Goal: Task Accomplishment & Management: Manage account settings

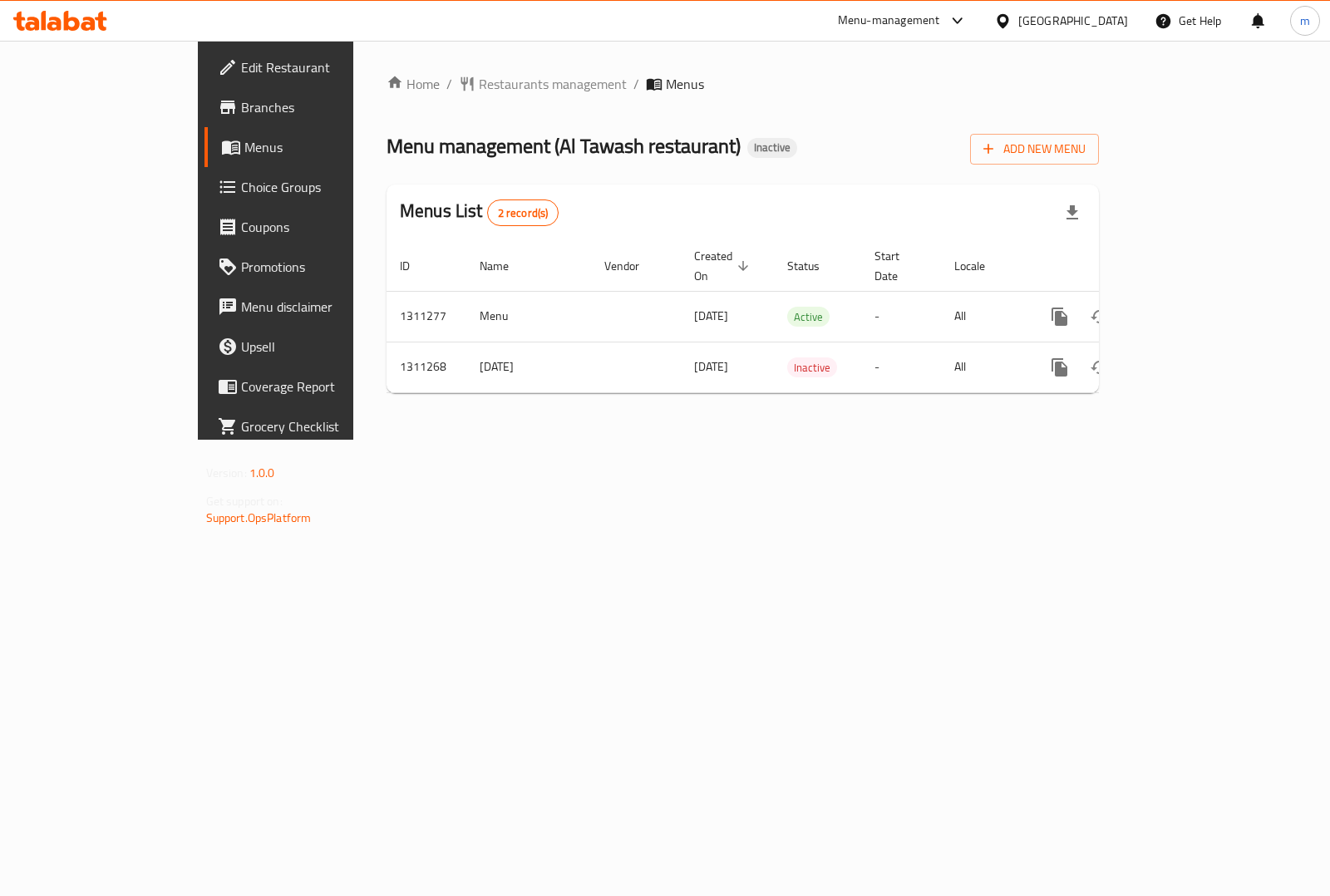
click at [54, 27] on icon at bounding box center [60, 21] width 94 height 20
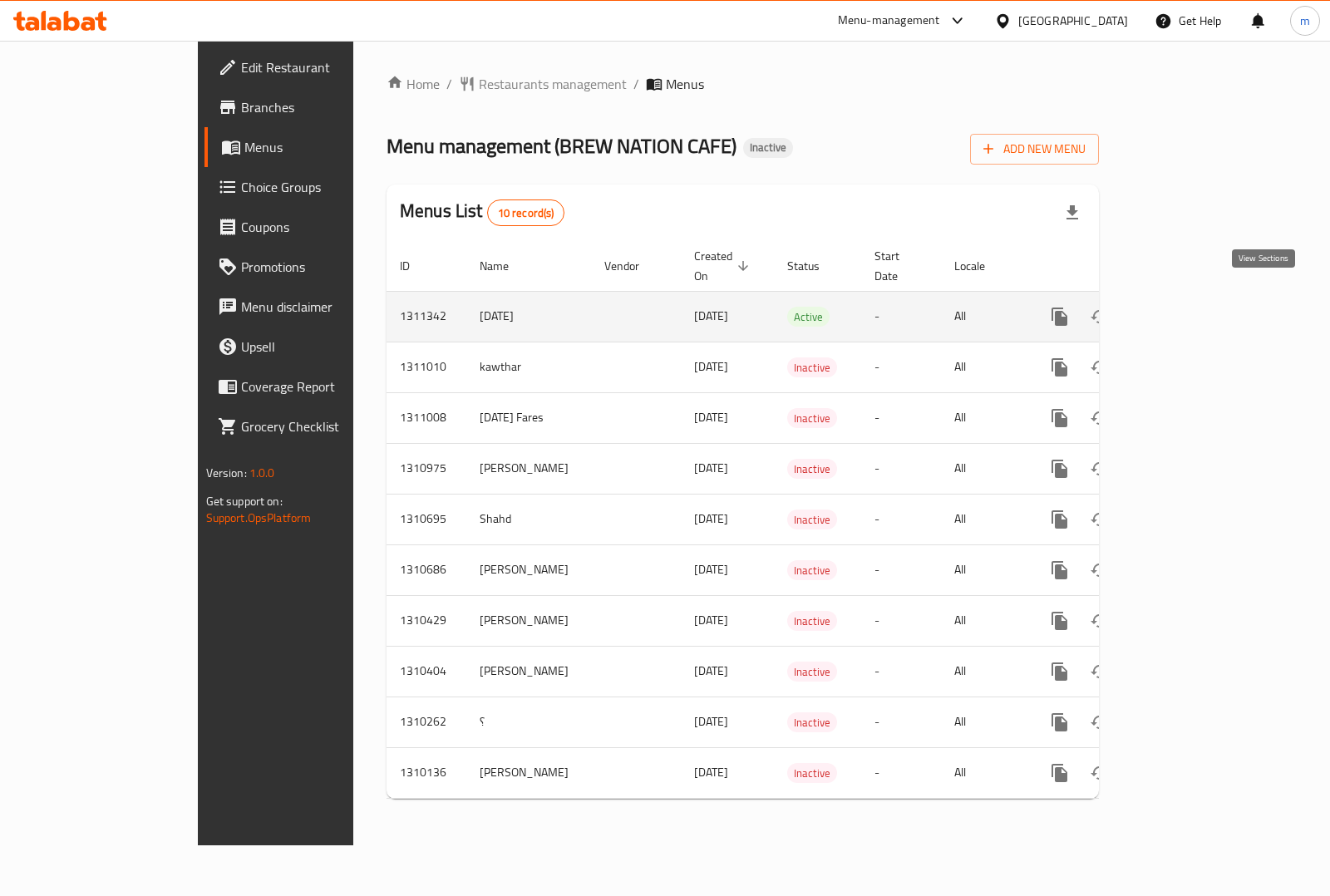
click at [1190, 306] on icon "enhanced table" at bounding box center [1179, 316] width 20 height 20
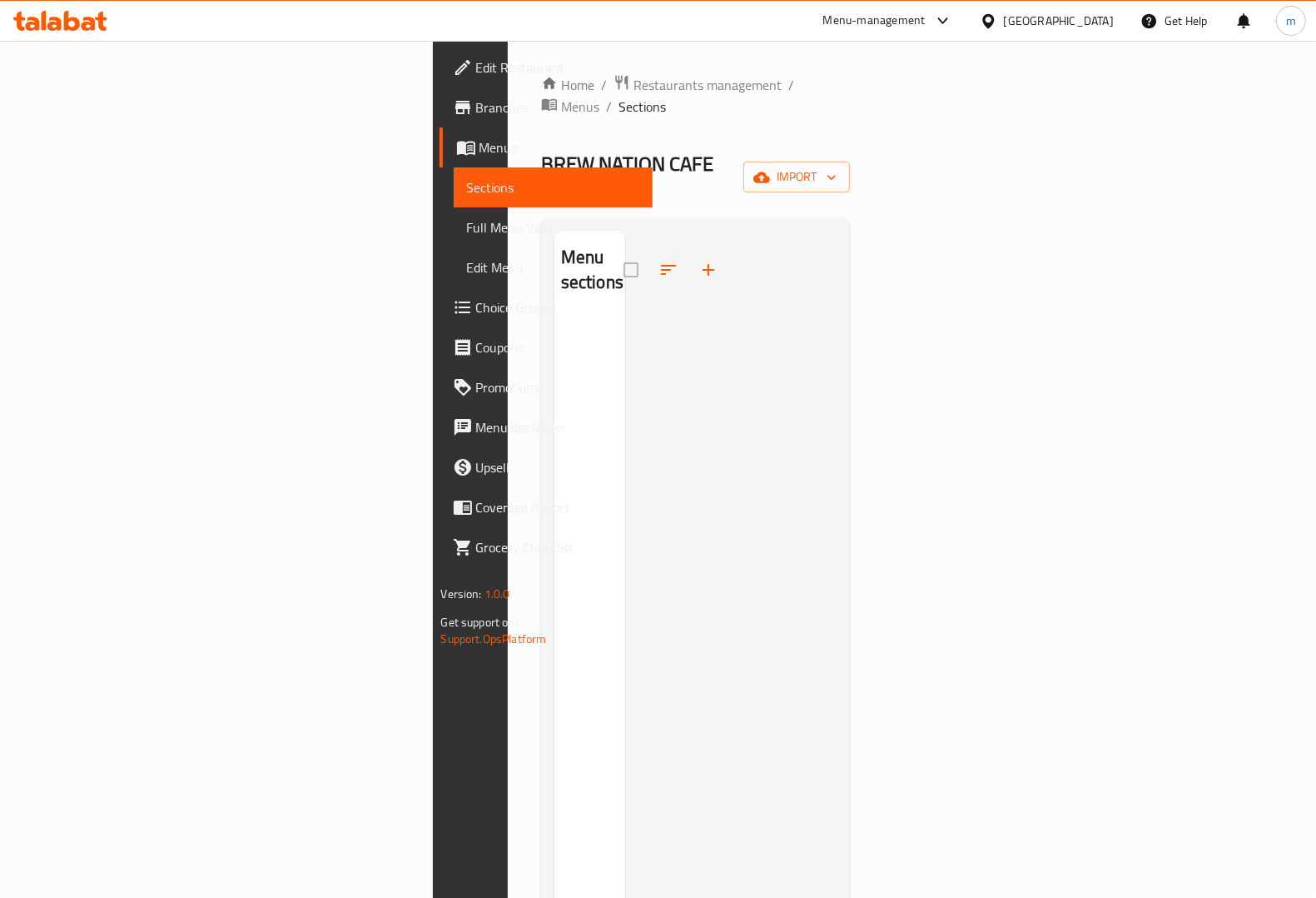
click at [479, 150] on span "Menus" at bounding box center [559, 148] width 159 height 20
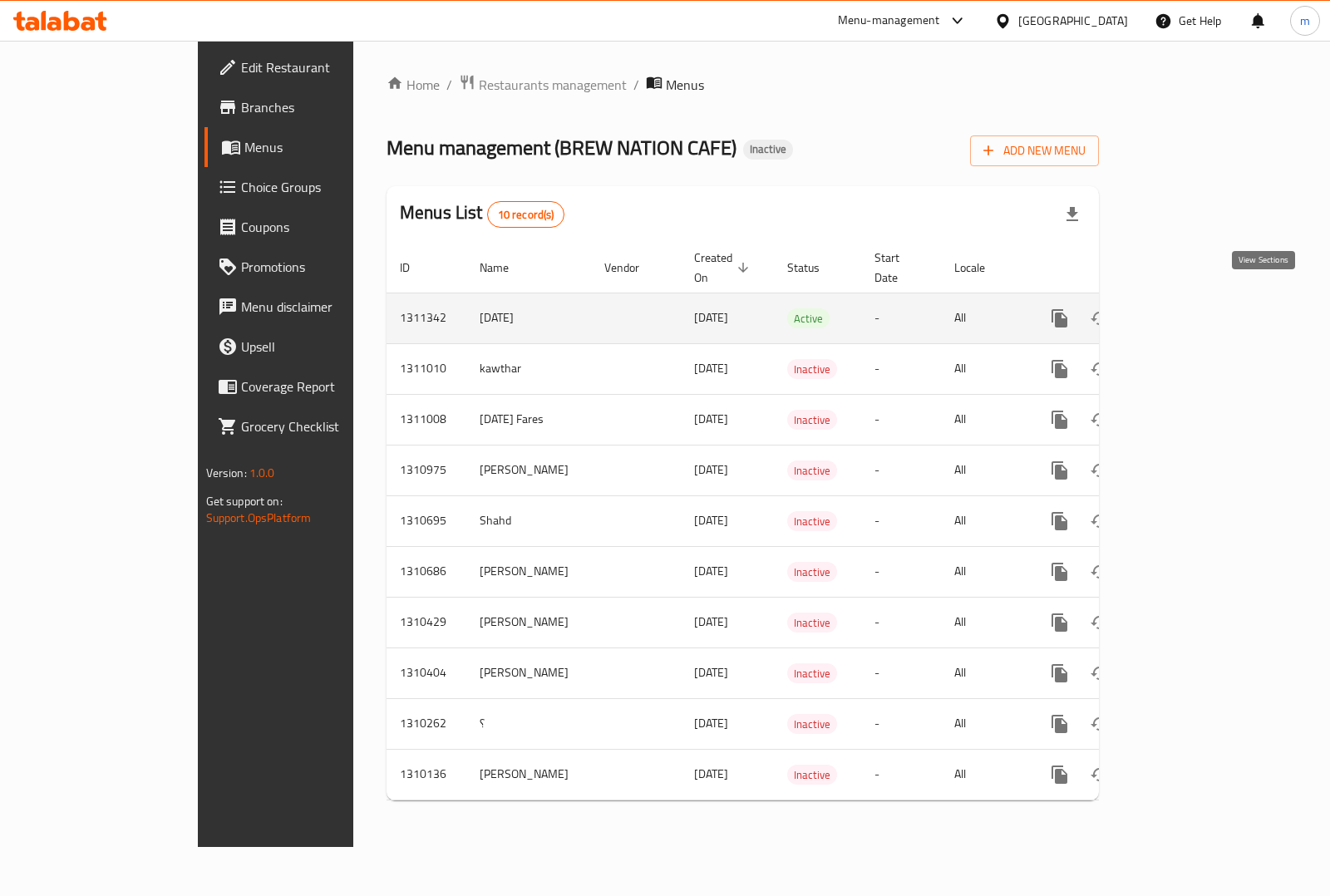
click at [1190, 308] on icon "enhanced table" at bounding box center [1179, 318] width 20 height 20
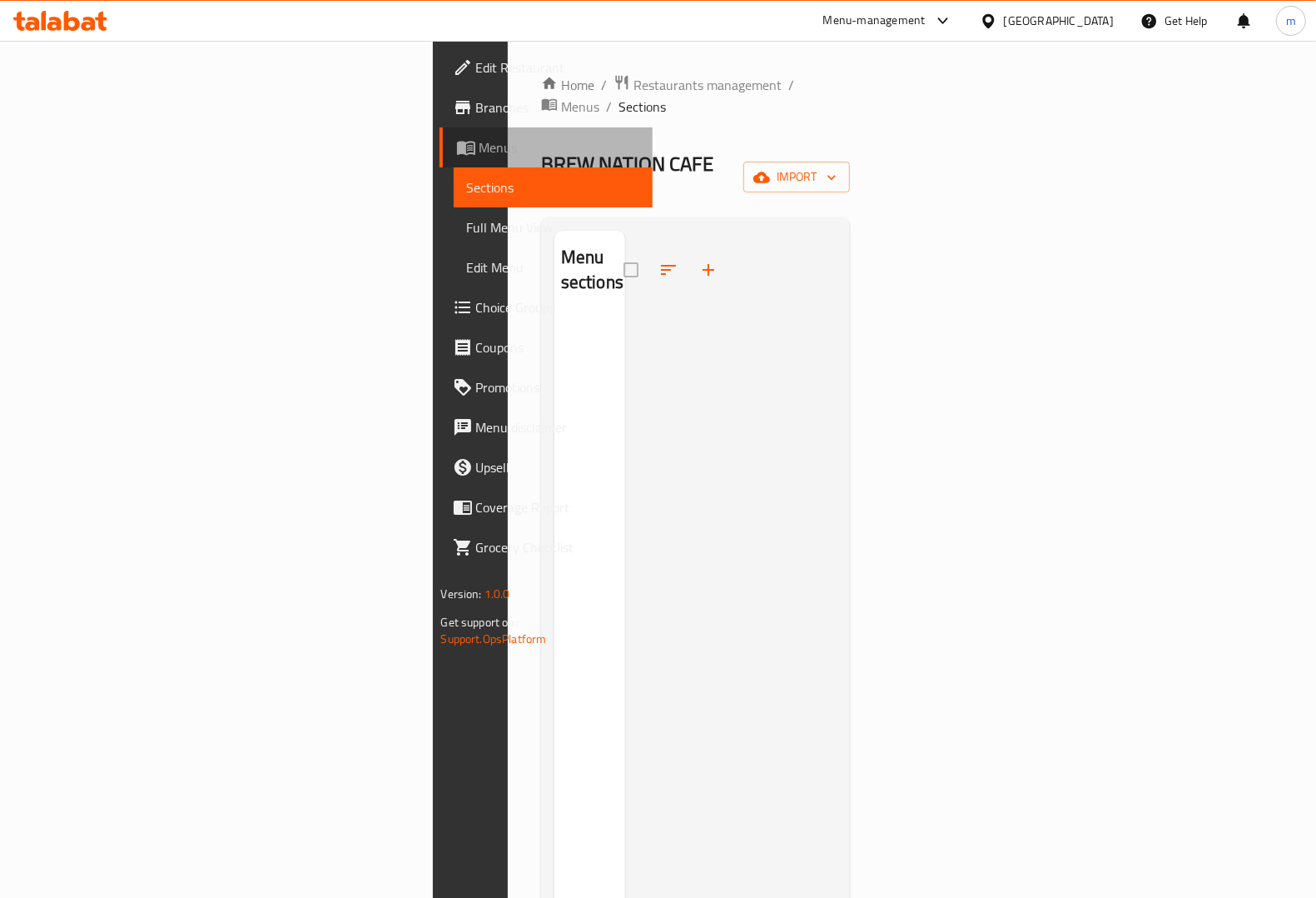
click at [479, 150] on span "Menus" at bounding box center [559, 148] width 159 height 20
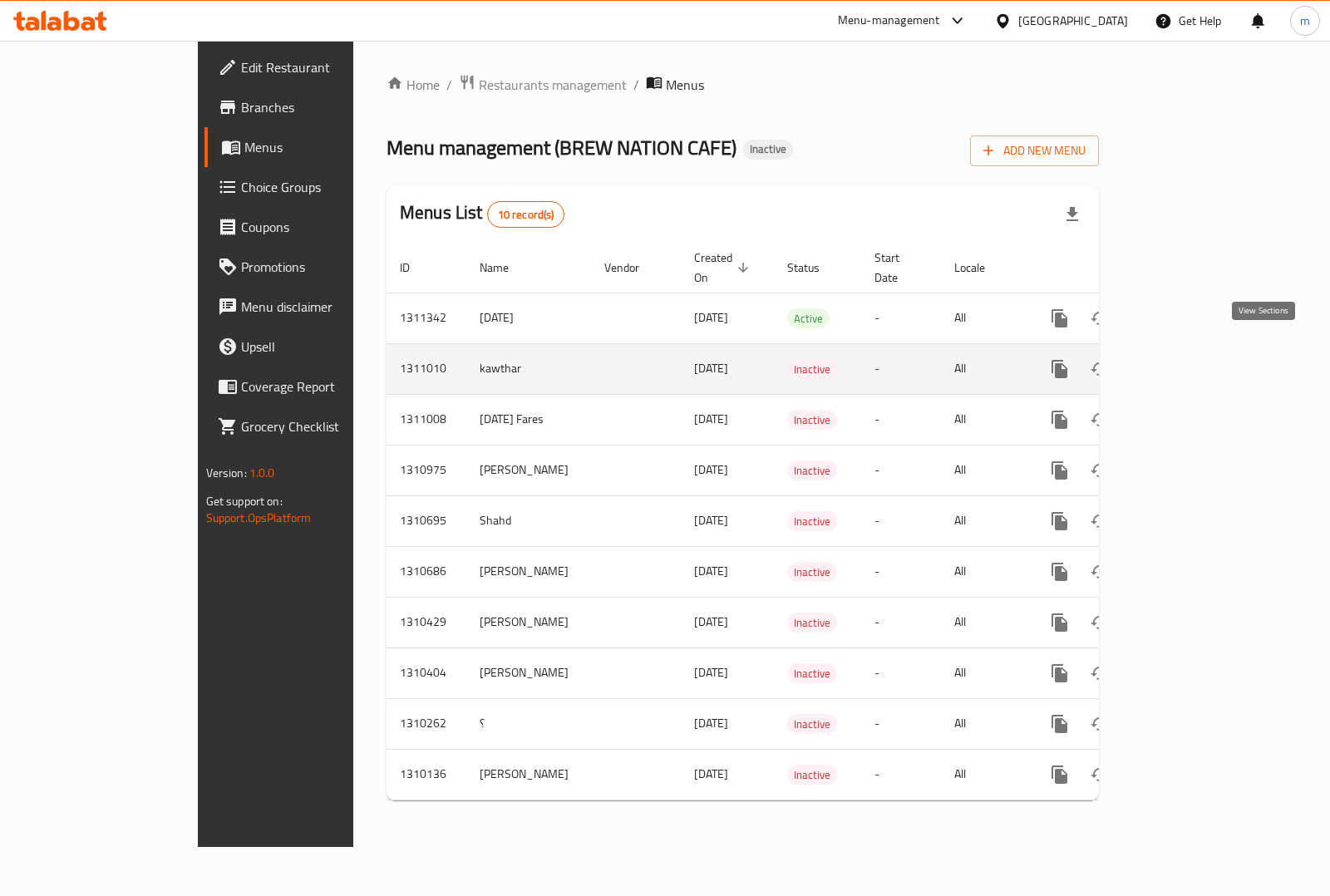
click at [1190, 359] on icon "enhanced table" at bounding box center [1179, 369] width 20 height 20
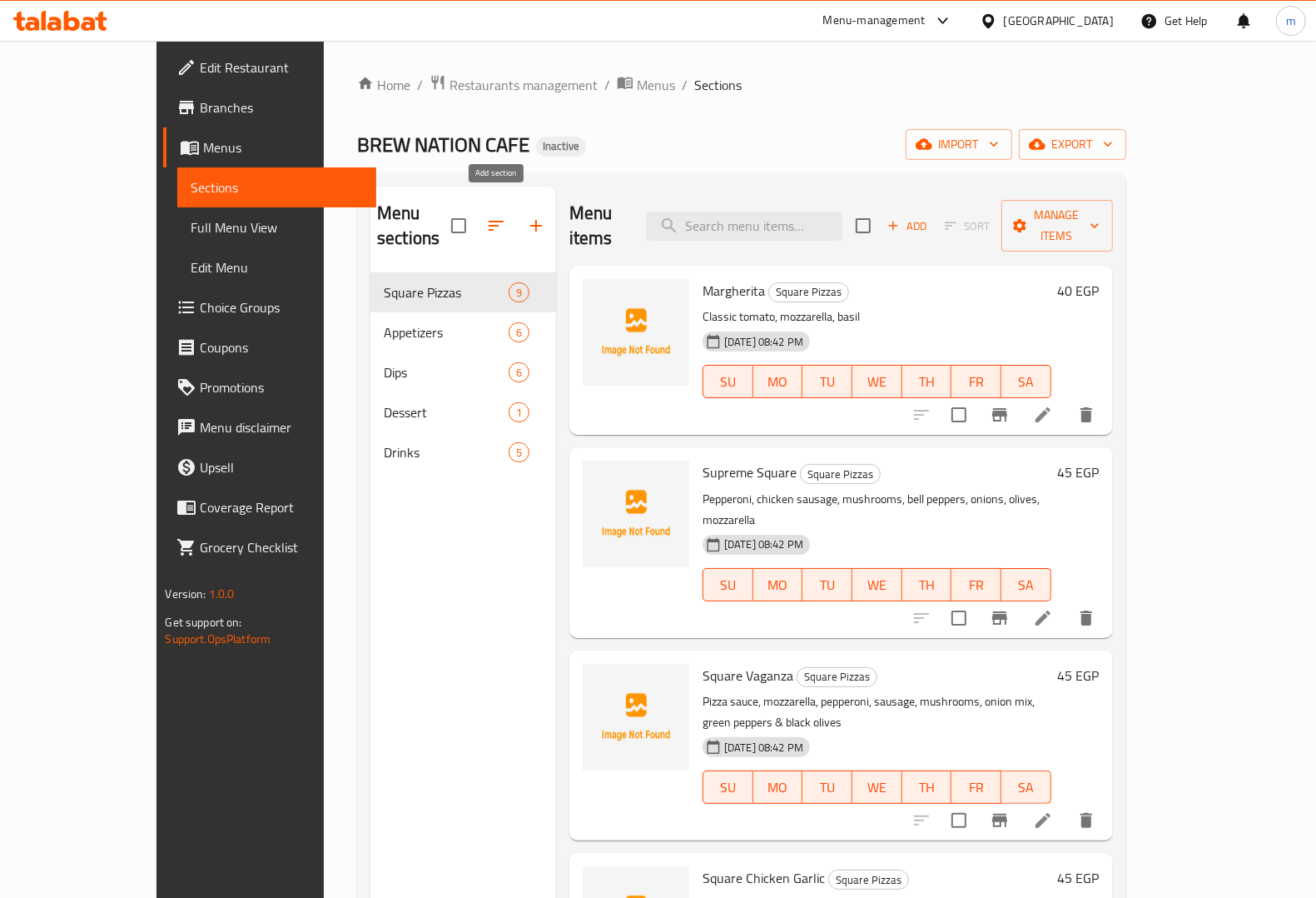
click at [516, 217] on button "button" at bounding box center [536, 225] width 40 height 40
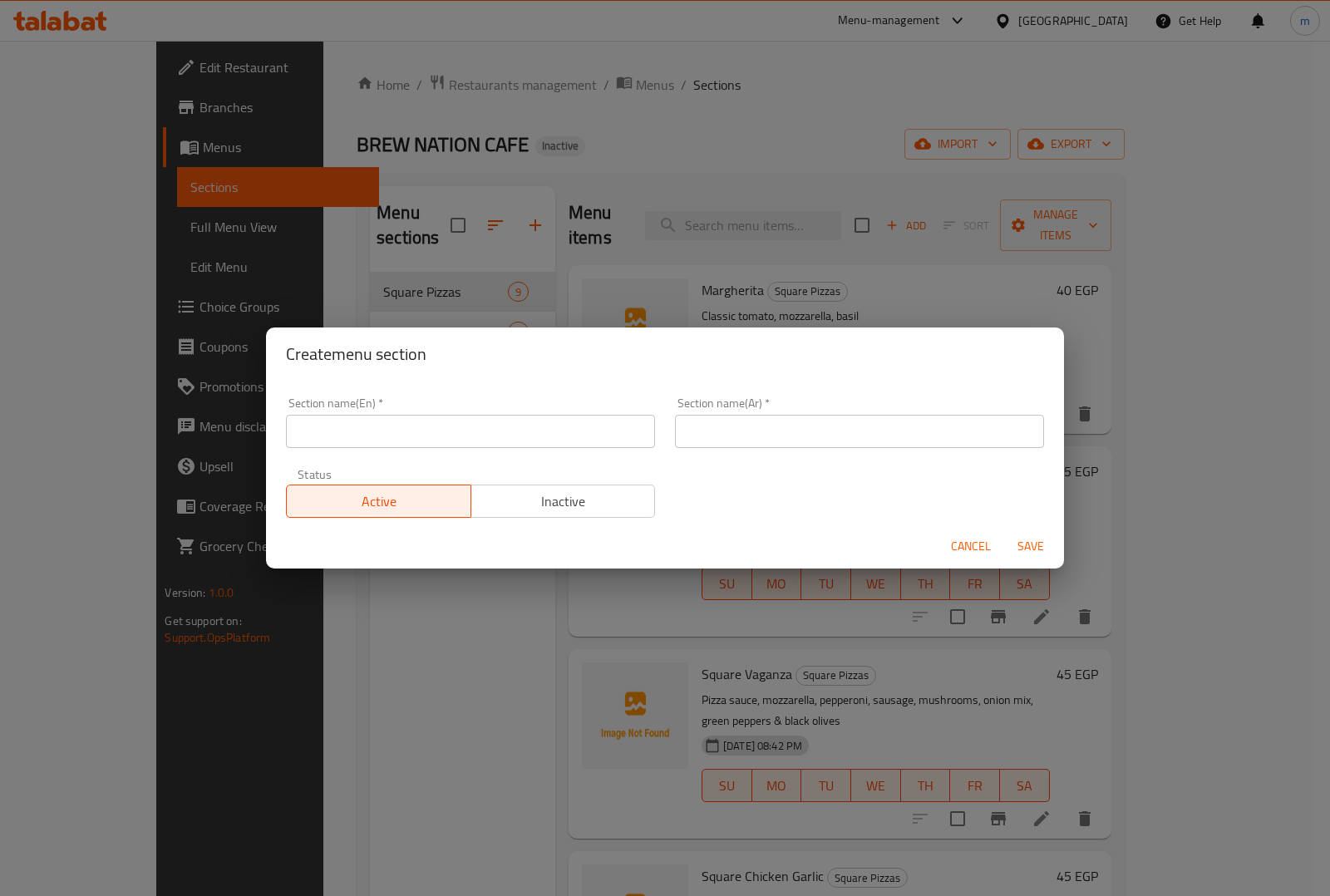
click at [977, 540] on span "Cancel" at bounding box center [971, 546] width 40 height 21
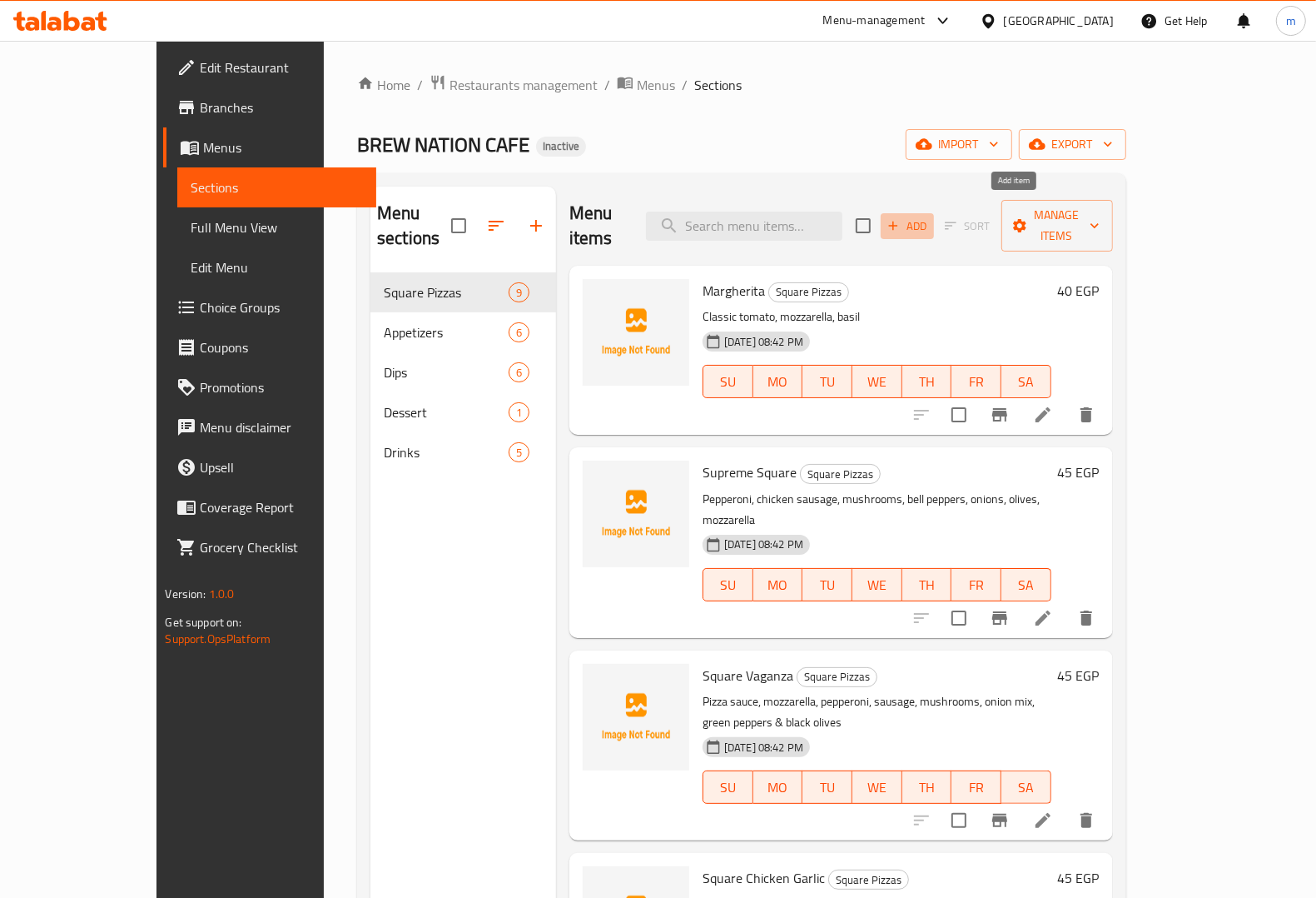
click at [929, 217] on span "Add" at bounding box center [907, 225] width 45 height 19
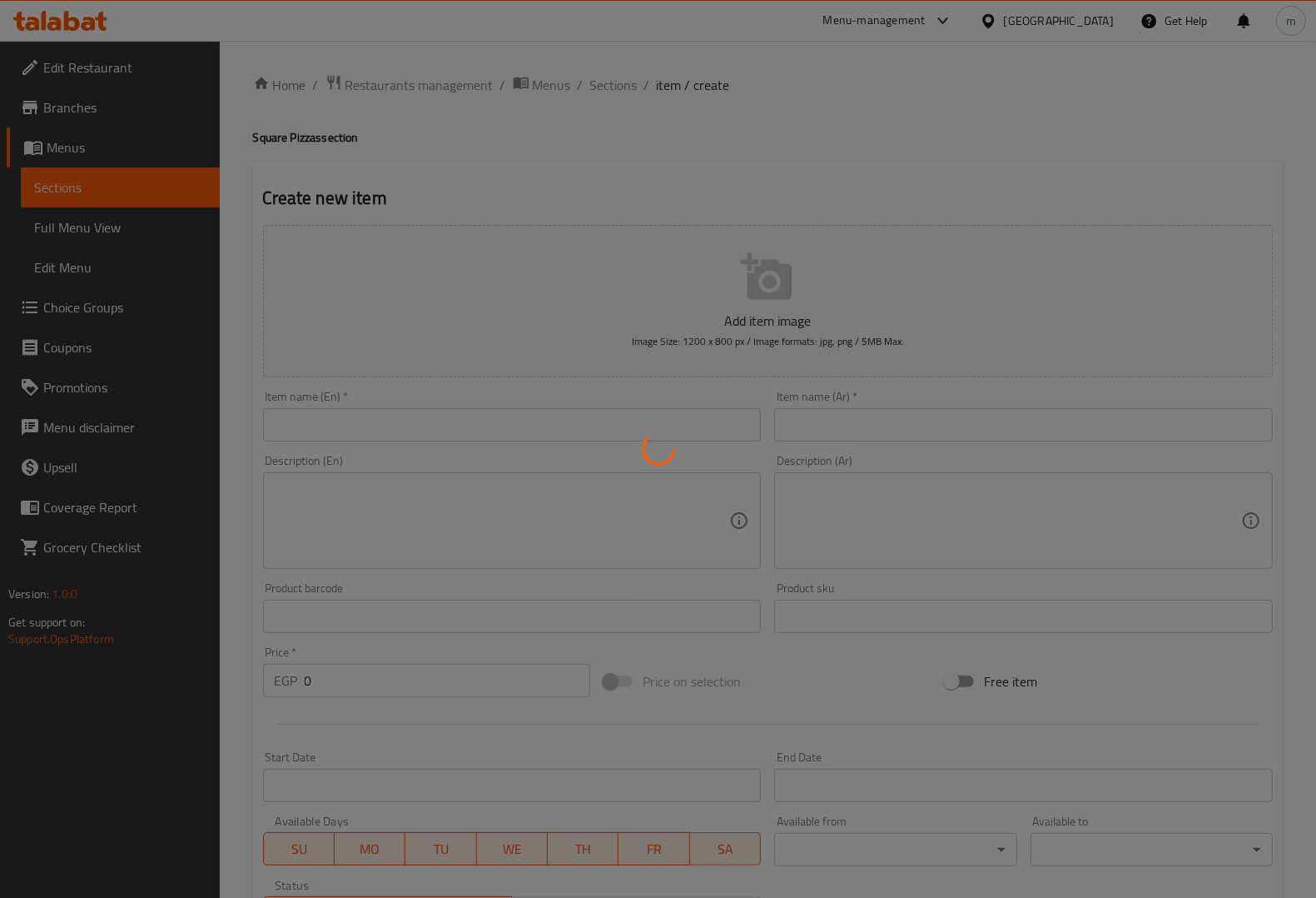
drag, startPoint x: 666, startPoint y: 428, endPoint x: 666, endPoint y: 457, distance: 29.0
click at [666, 457] on div at bounding box center [658, 449] width 1316 height 898
click at [678, 431] on div at bounding box center [658, 449] width 1316 height 898
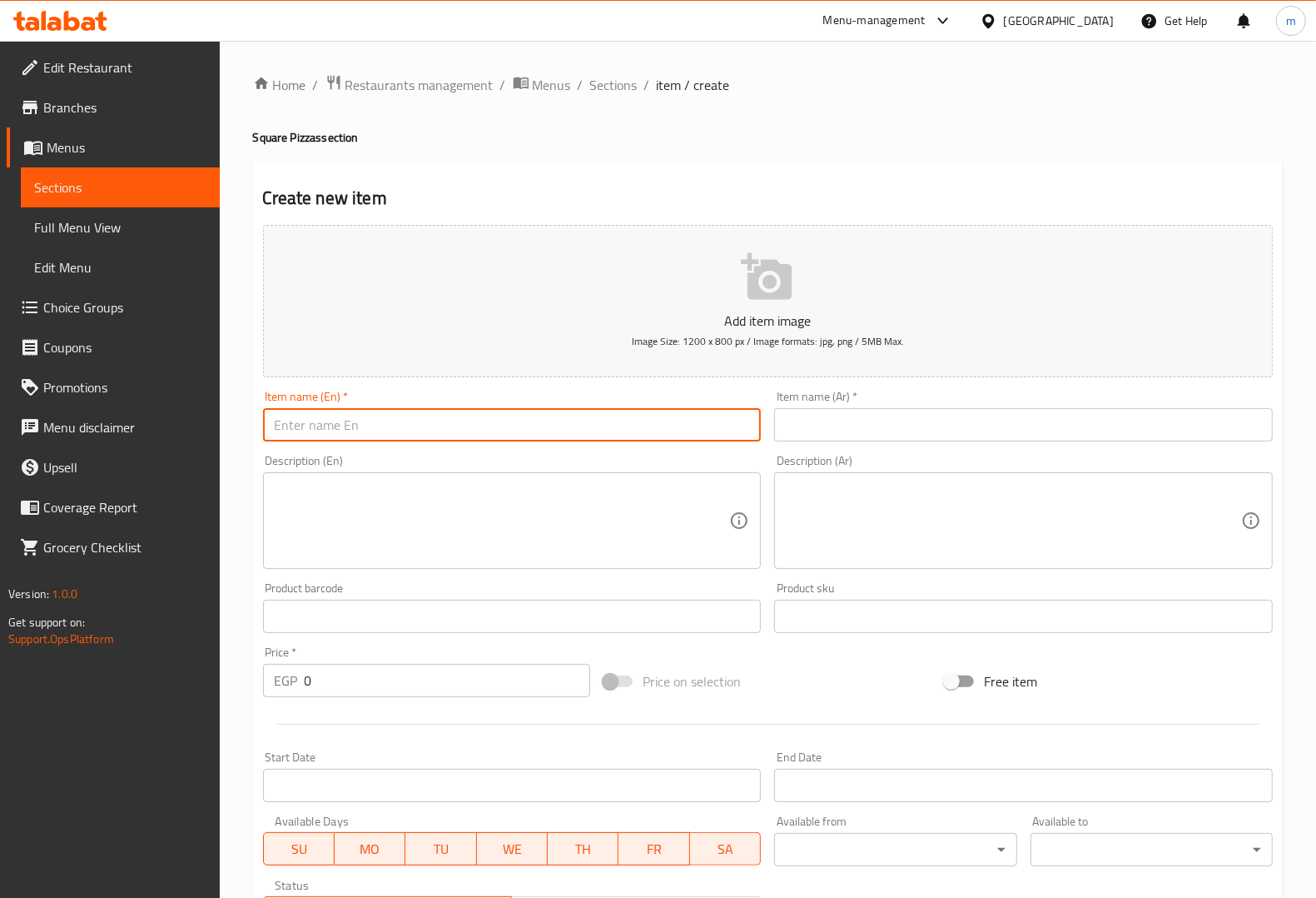
click at [678, 418] on input "text" at bounding box center [512, 424] width 498 height 33
type input "Box donutes 24pcs"
click at [896, 435] on input "text" at bounding box center [1023, 424] width 498 height 33
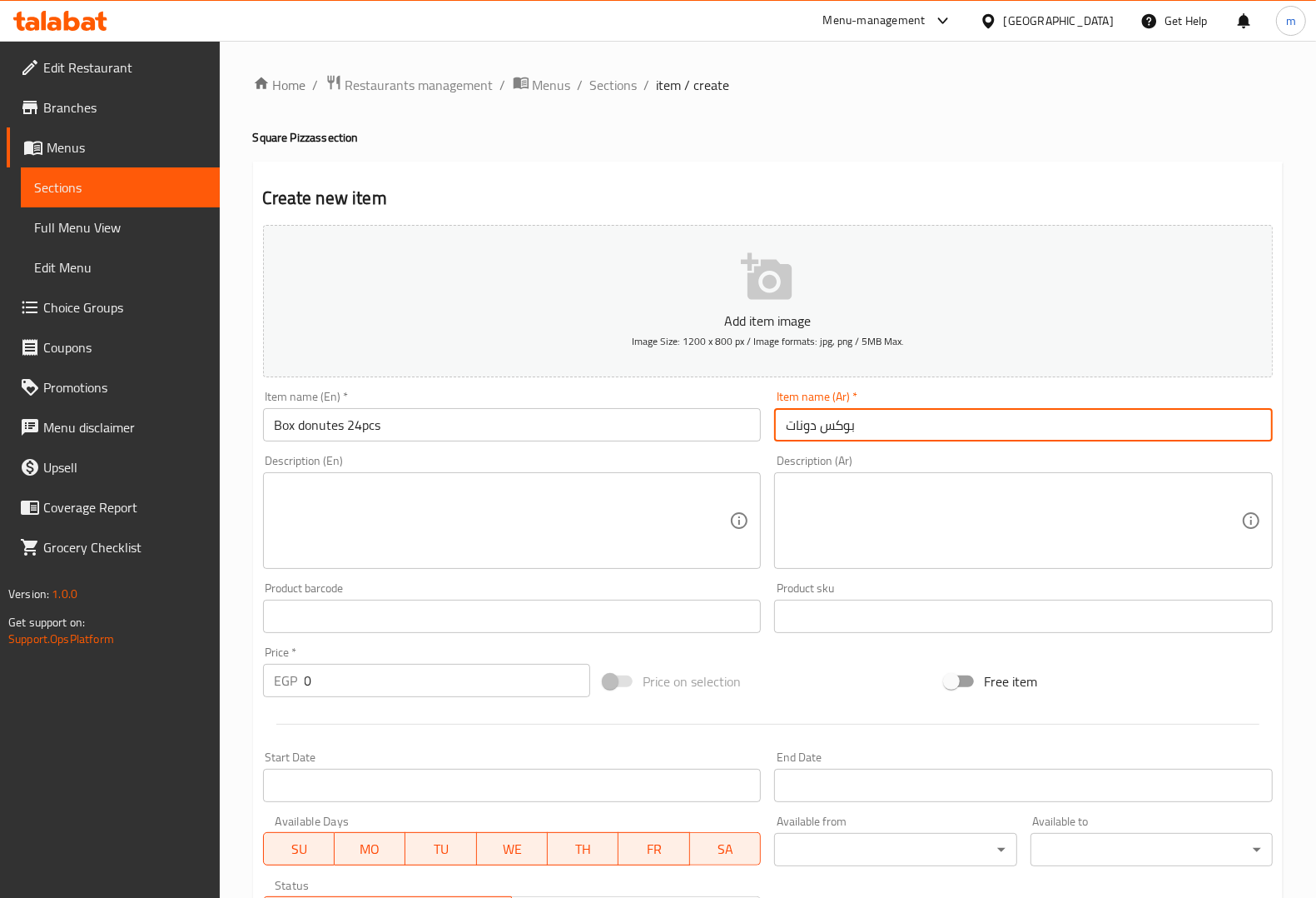
type input "بوكس دونات"
click at [342, 423] on input "Box donutes 24pcs" at bounding box center [512, 424] width 498 height 33
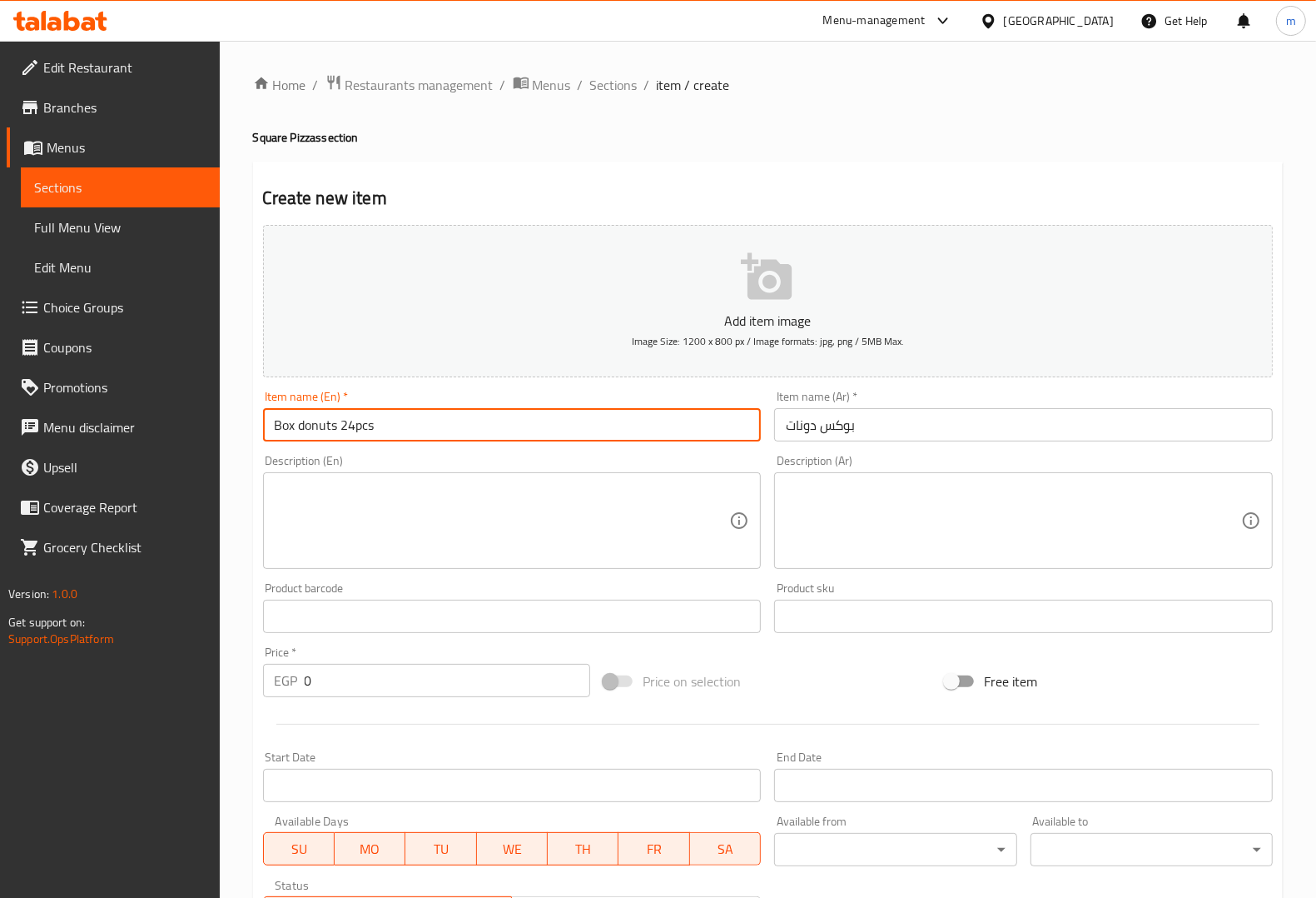
type input "Box donuts 24pcs"
click at [787, 433] on input "بوكس دونات" at bounding box center [1023, 424] width 498 height 33
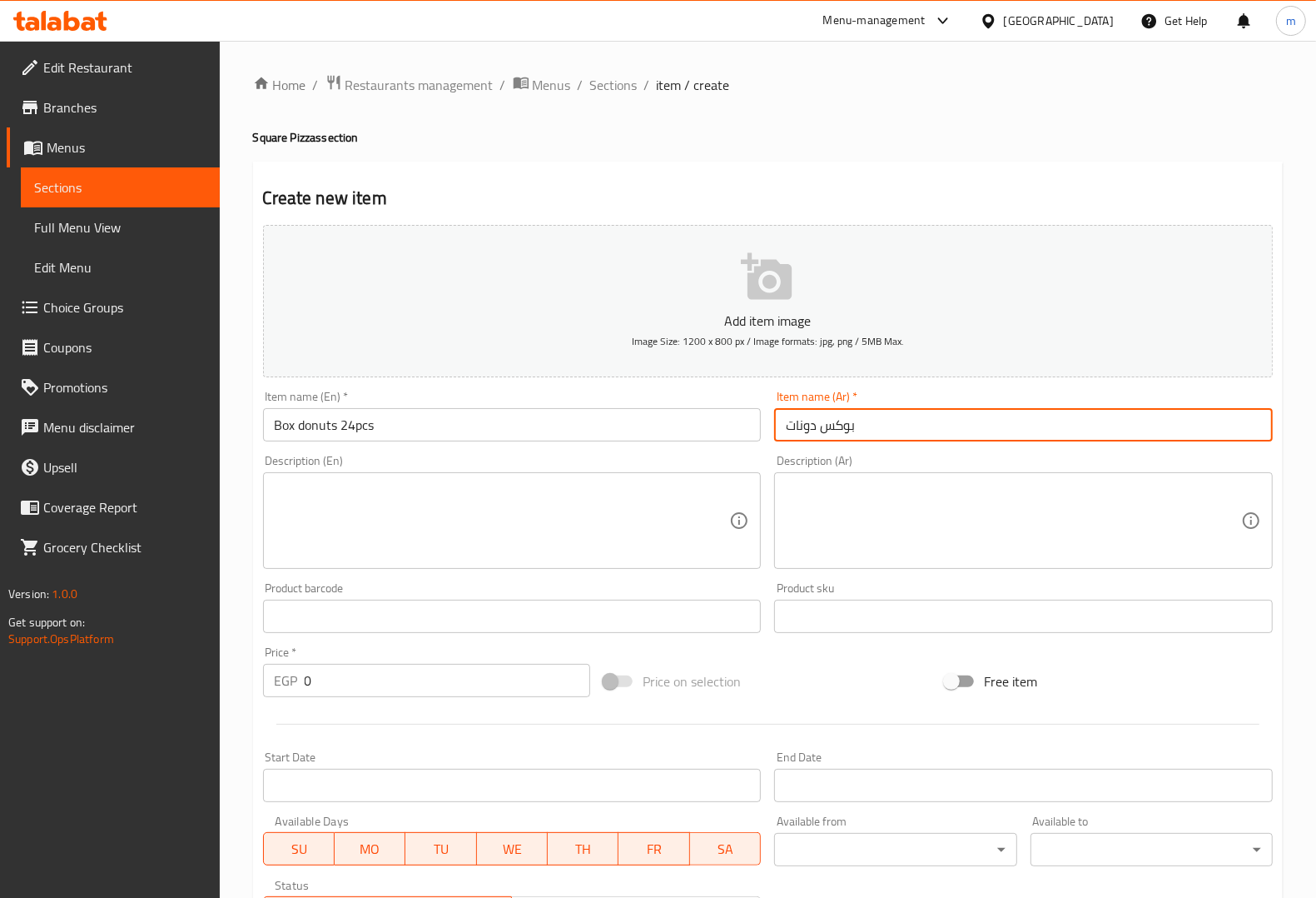
click at [889, 419] on input "بوكس دونات" at bounding box center [1023, 424] width 498 height 33
click at [800, 427] on input "بوكس دوناتس 24" at bounding box center [1023, 424] width 498 height 33
click at [809, 433] on input "بوكس دوناتس 24" at bounding box center [1023, 424] width 498 height 33
drag, startPoint x: 903, startPoint y: 440, endPoint x: 903, endPoint y: 421, distance: 19.0
click at [903, 433] on input "بوكس دونات 24" at bounding box center [1023, 424] width 498 height 33
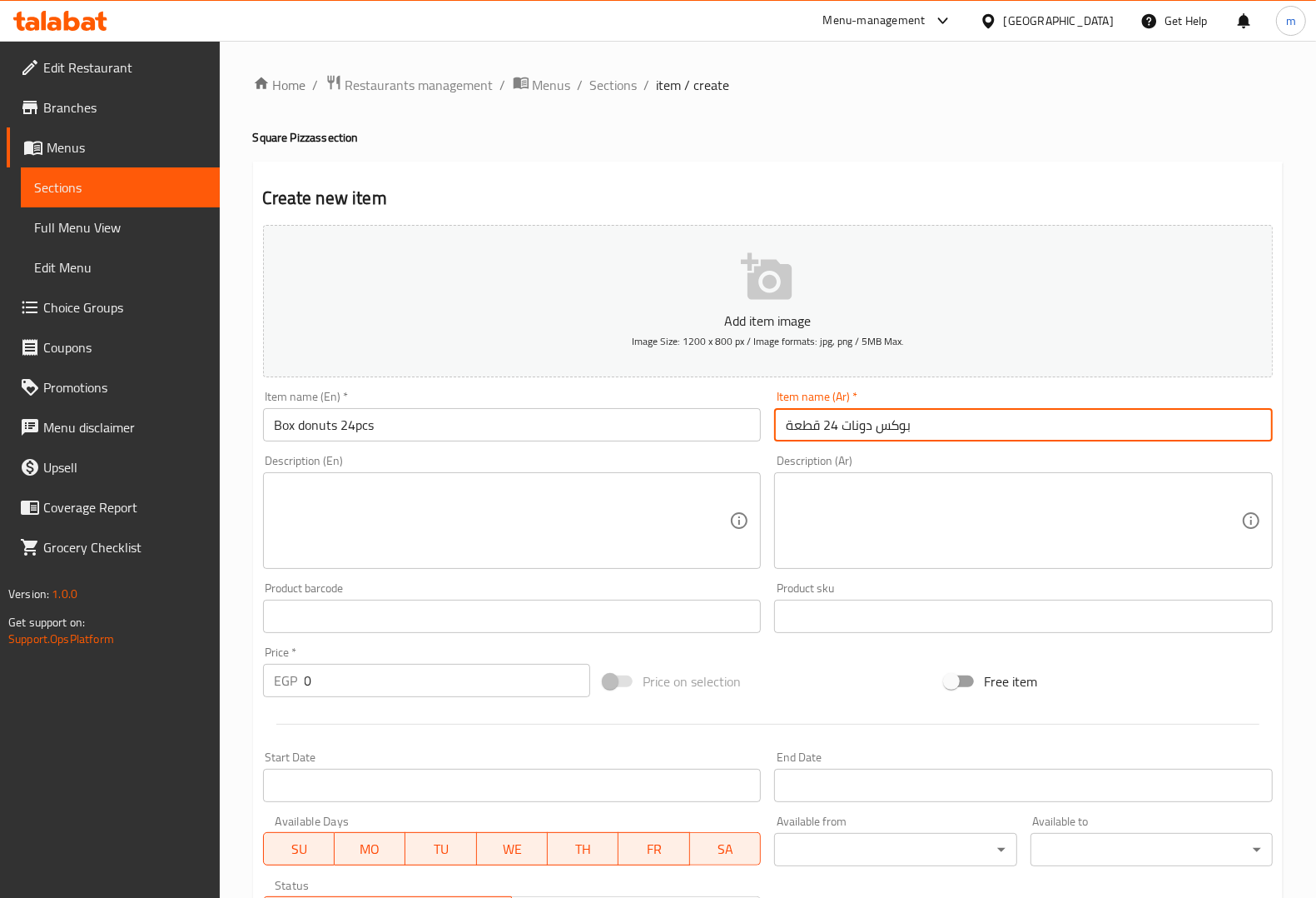
type input "بوكس دونات 24 قطعة"
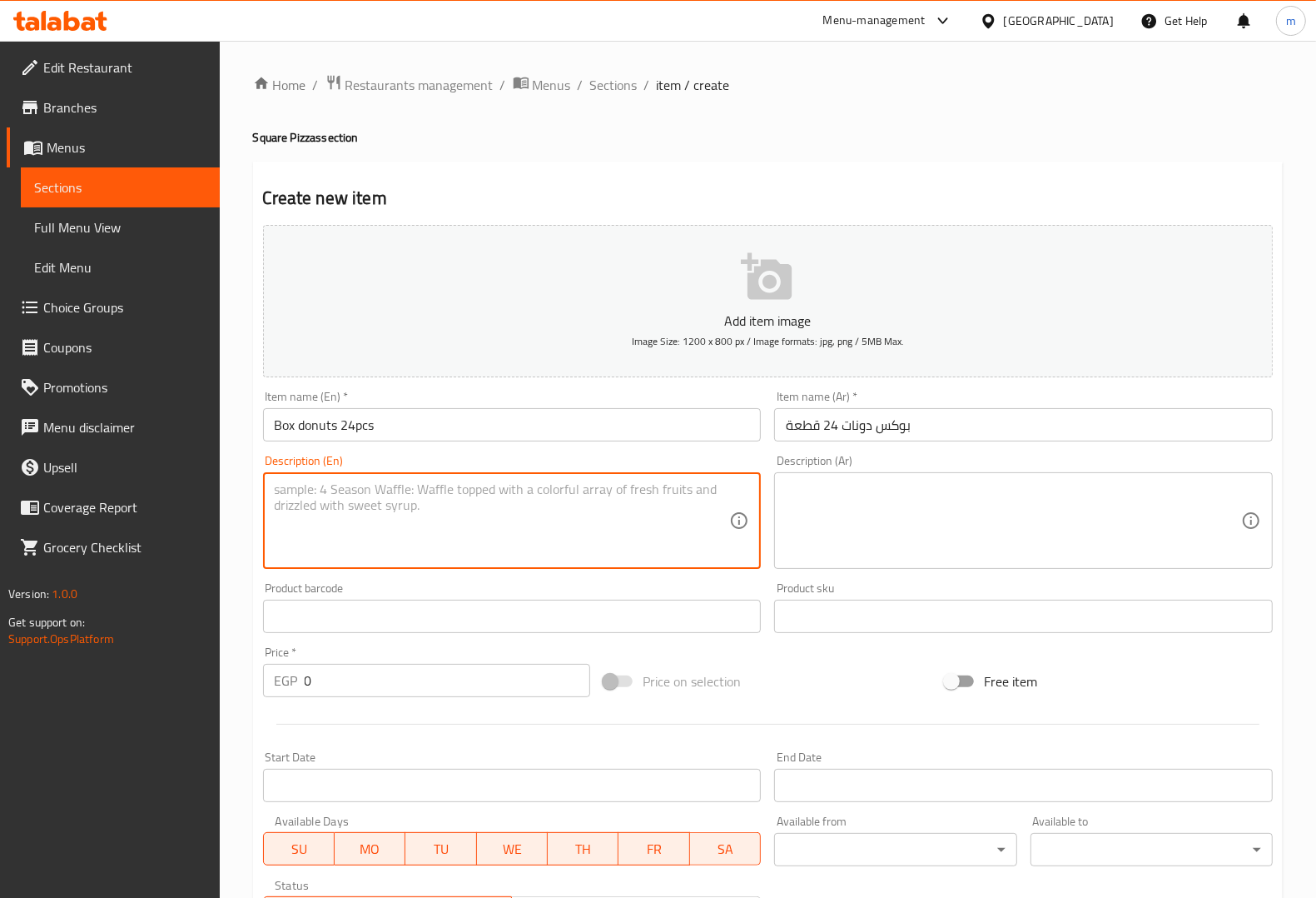
click at [614, 505] on textarea at bounding box center [502, 520] width 455 height 79
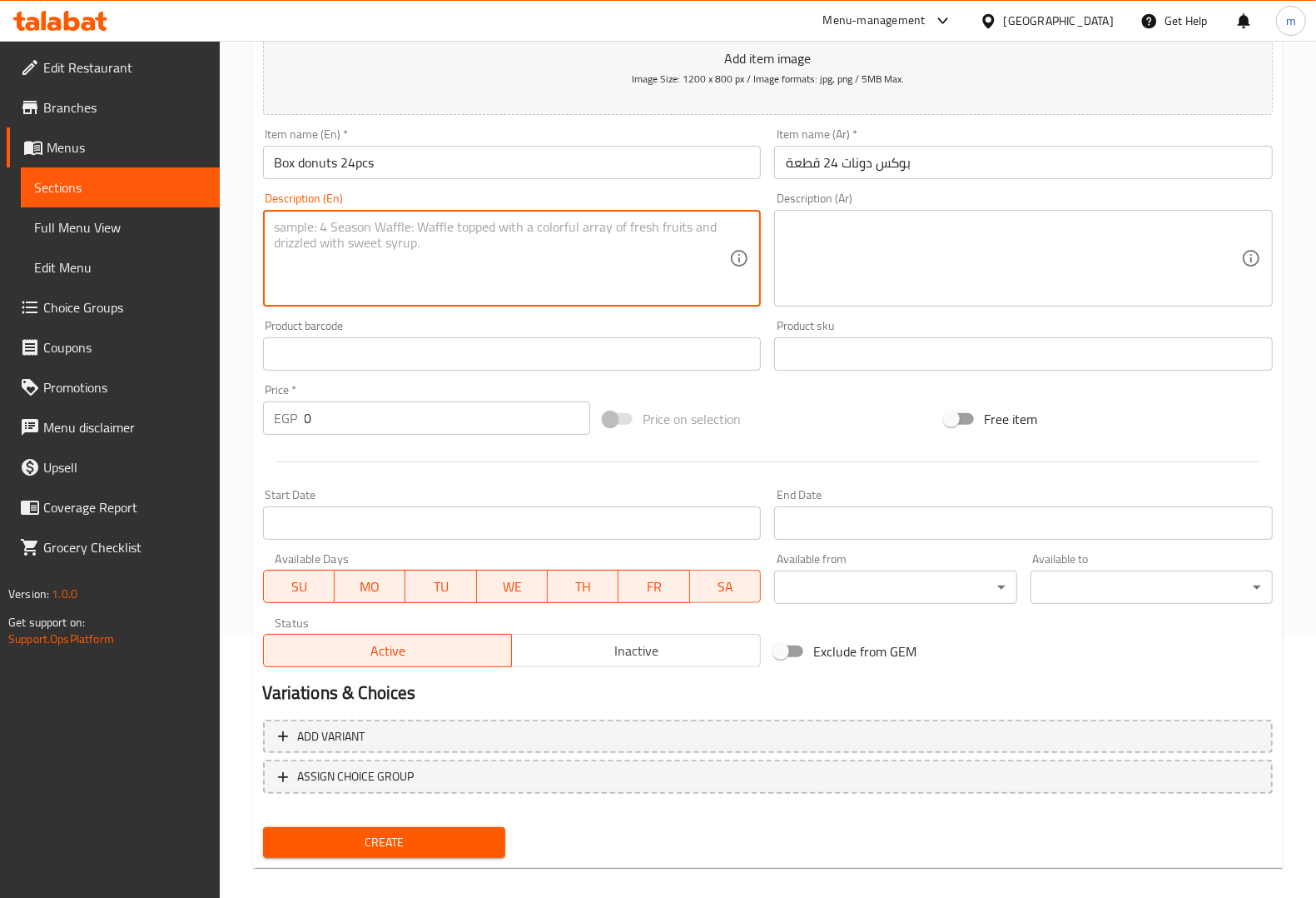
scroll to position [276, 0]
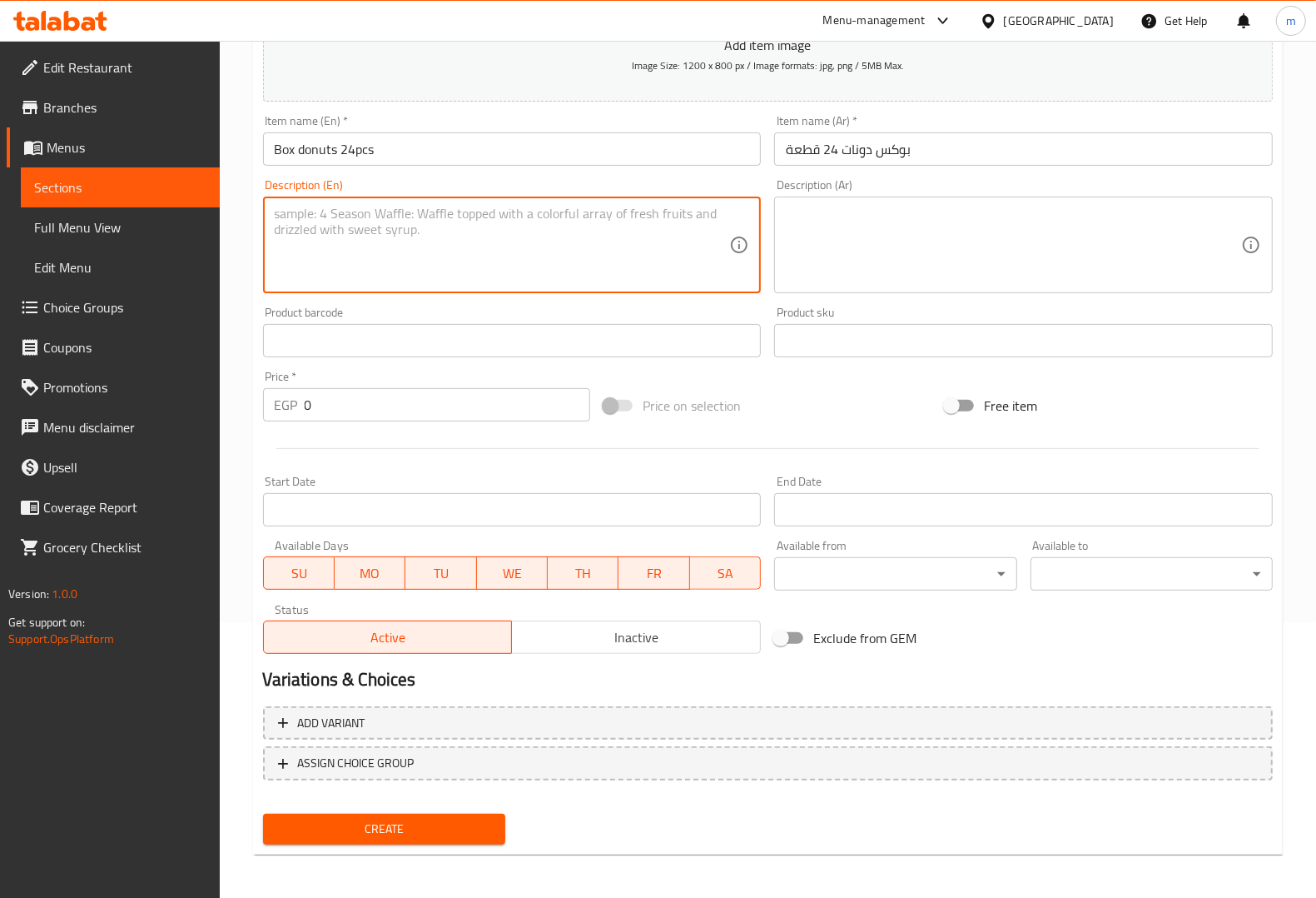
click at [462, 396] on input "0" at bounding box center [447, 404] width 286 height 33
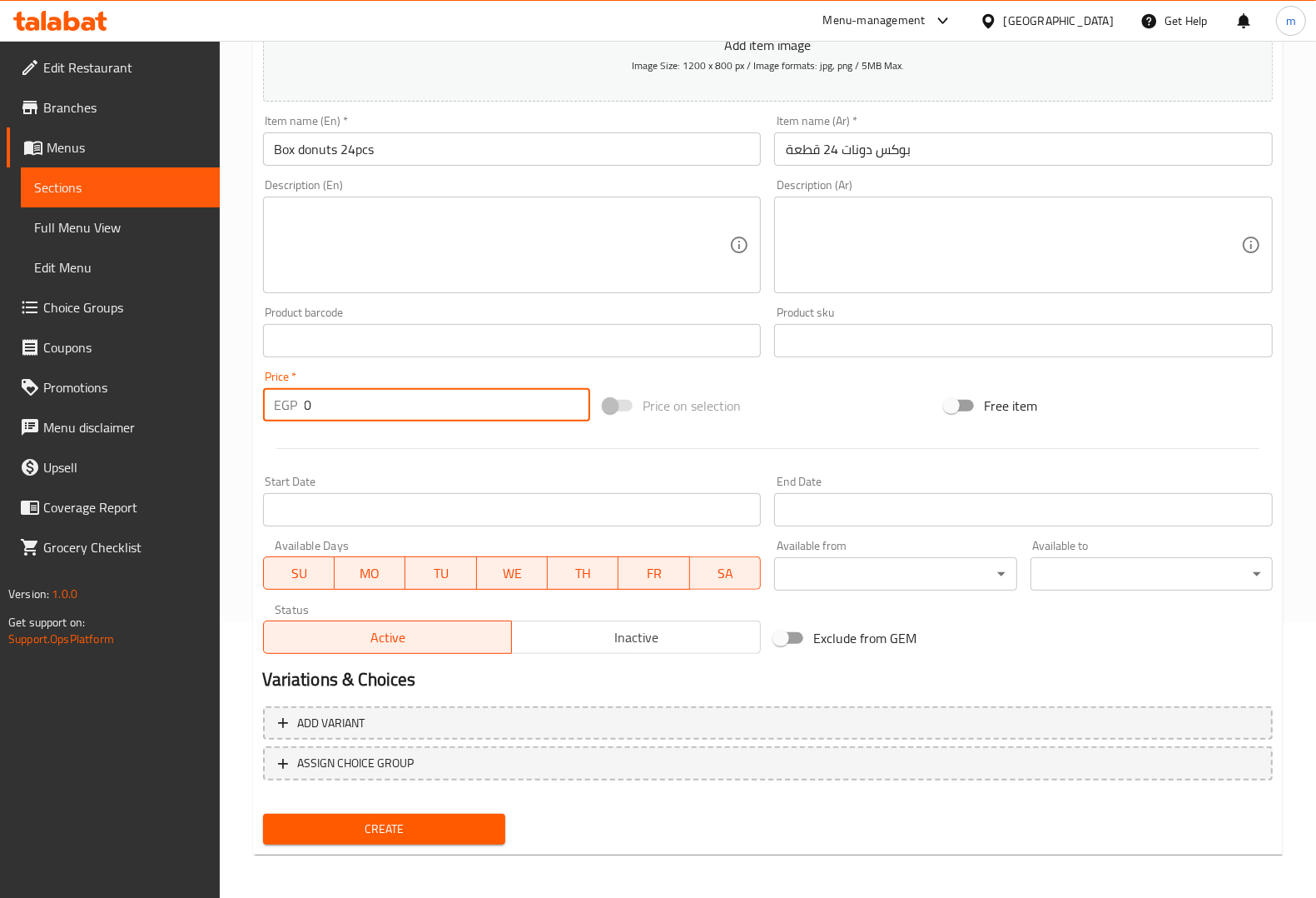
click at [563, 260] on textarea at bounding box center [502, 244] width 455 height 79
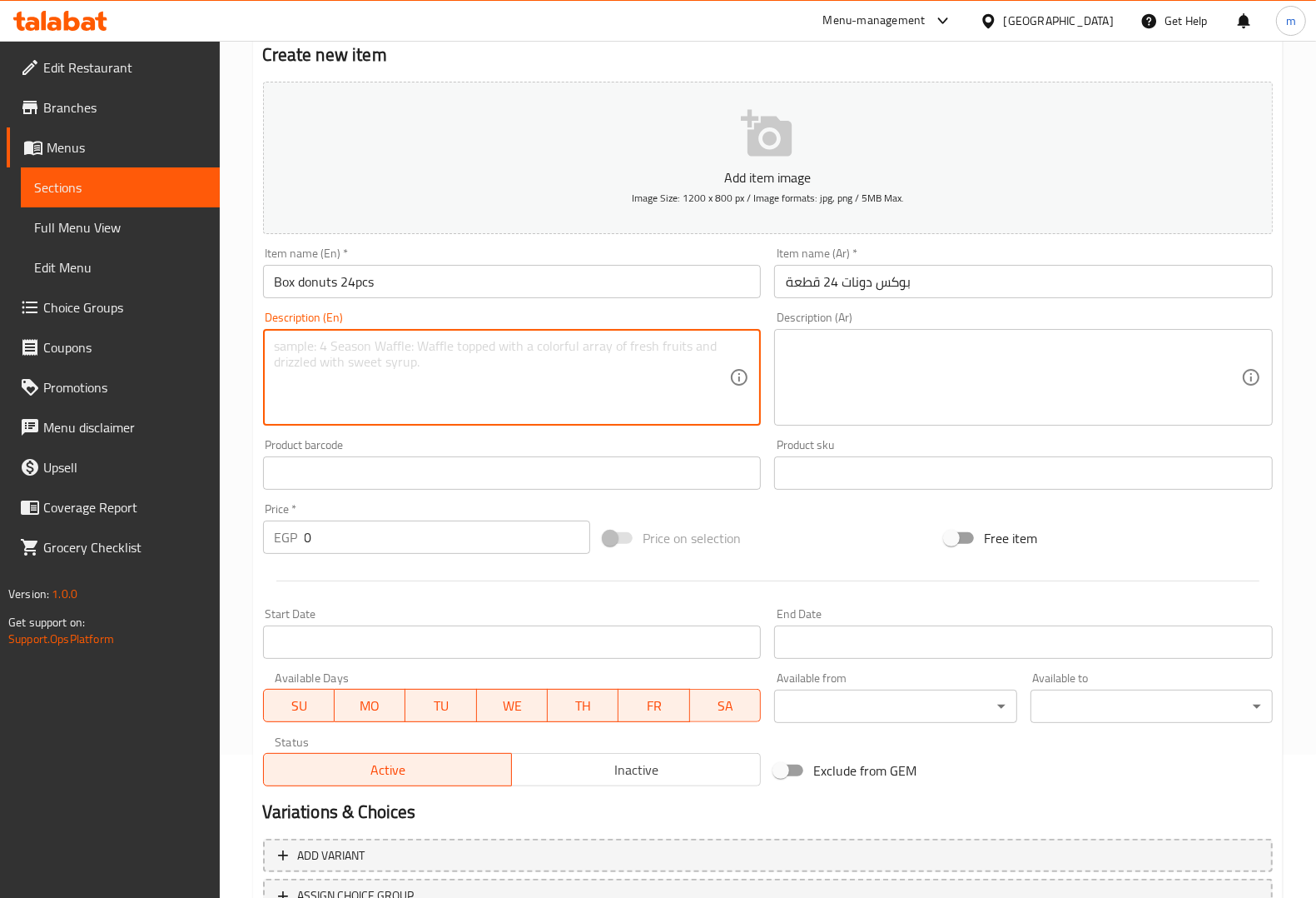
scroll to position [0, 0]
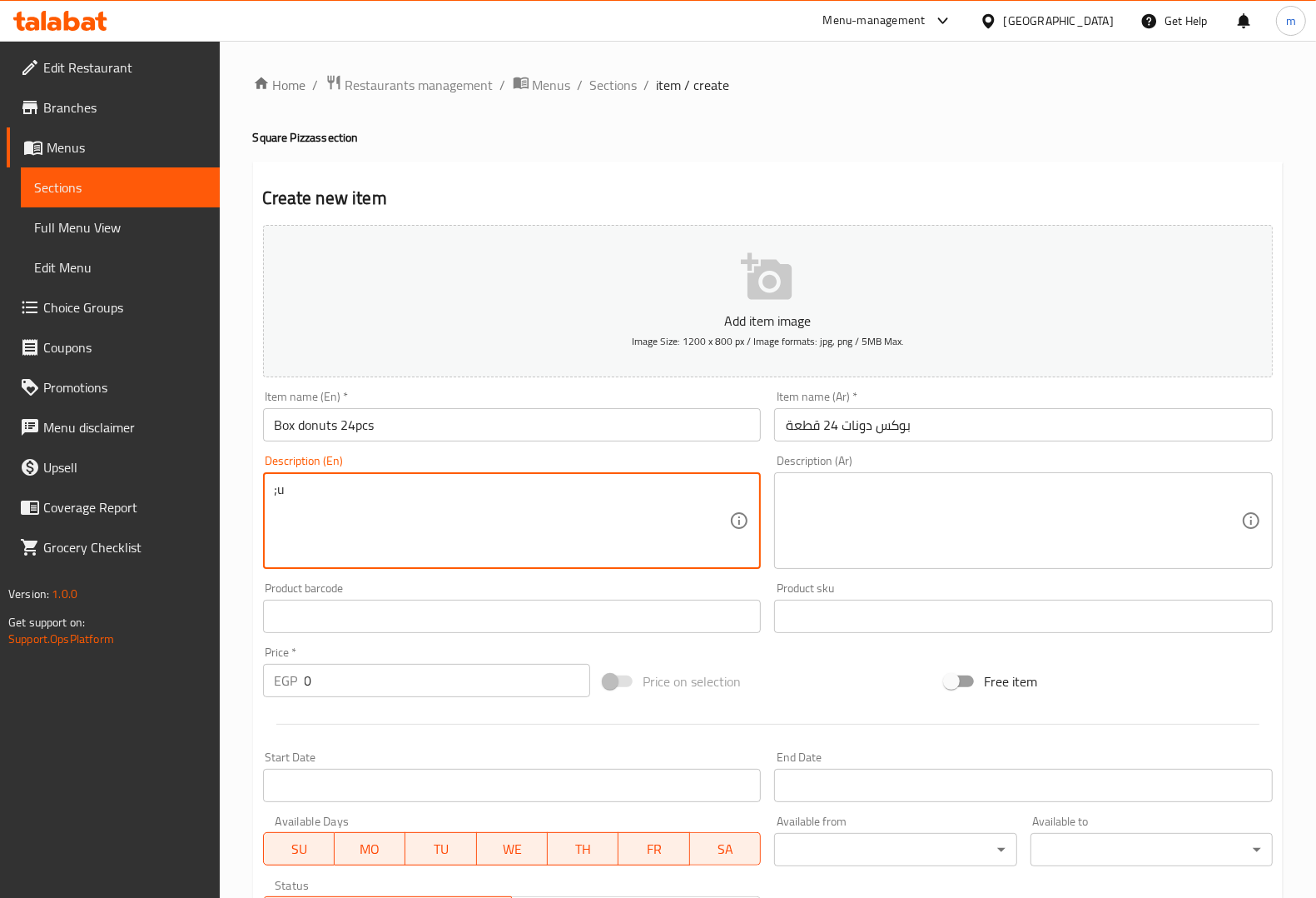
type textarea ";"
drag, startPoint x: 575, startPoint y: 495, endPoint x: 826, endPoint y: 184, distance: 399.7
click at [11, 459] on div "Edit Restaurant Branches Menus Sections Full Menu View Edit Menu Choice Groups …" at bounding box center [658, 609] width 1316 height 1136
type textarea "multiple flavoures, costumer can choose every 4 pcs"
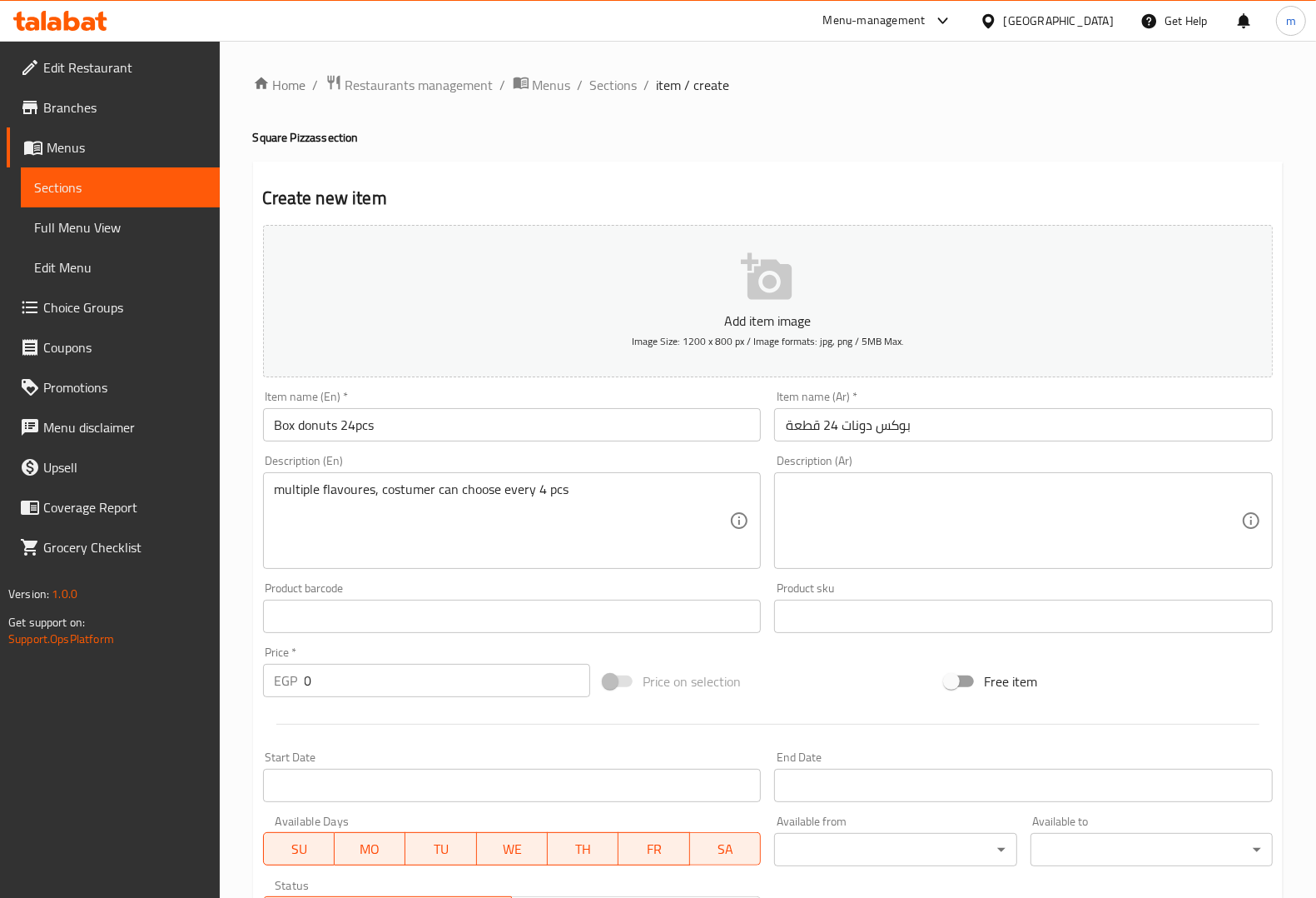
click at [881, 529] on textarea at bounding box center [1013, 520] width 455 height 79
click at [893, 508] on textarea at bounding box center [1013, 520] width 455 height 79
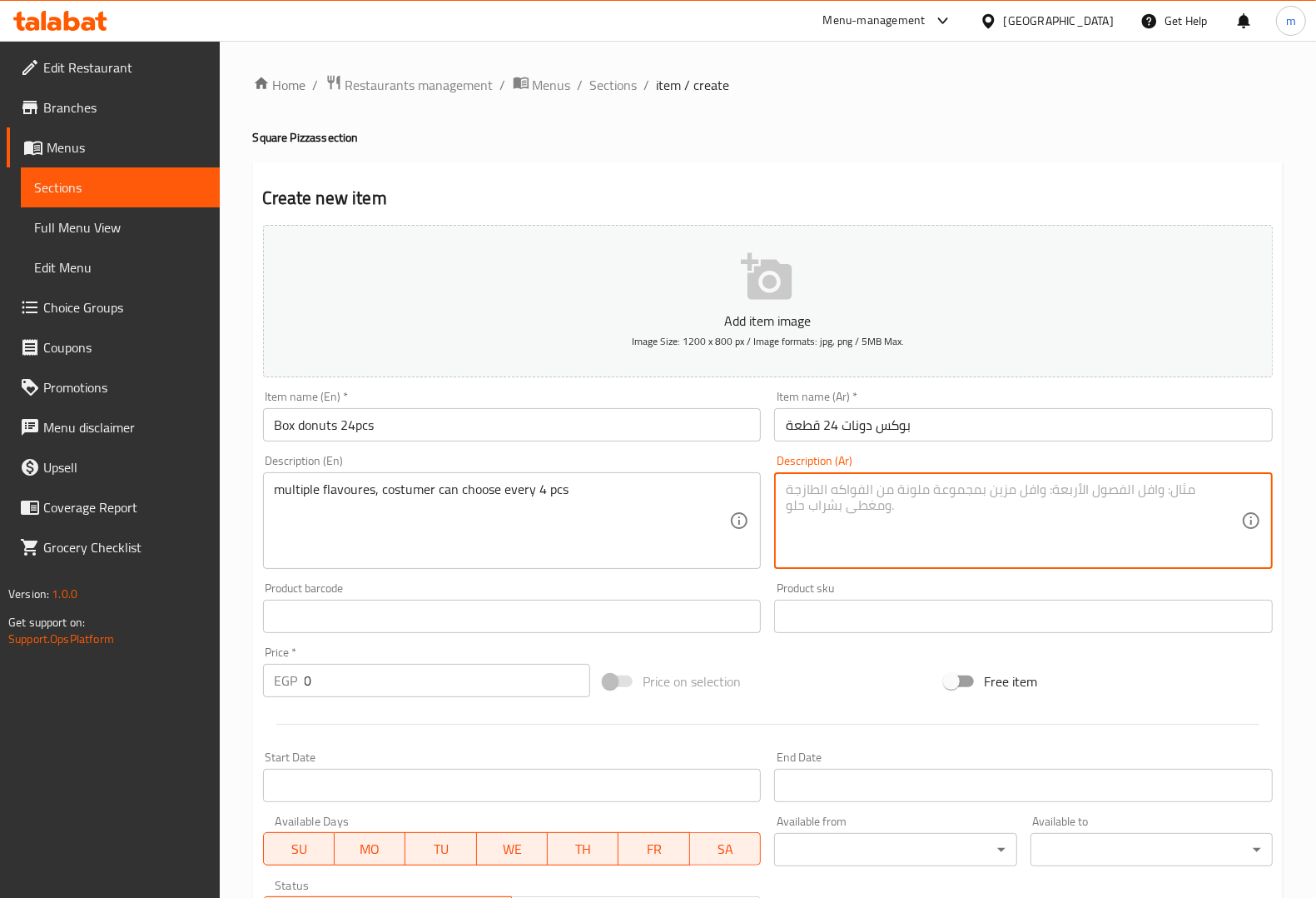
paste textarea "نكهات متعددة، يمكن للعميل اختيار كل 4 قطع"
type textarea "نكهات متعددة، يمكن للعميل اختيار كل 4 قطع"
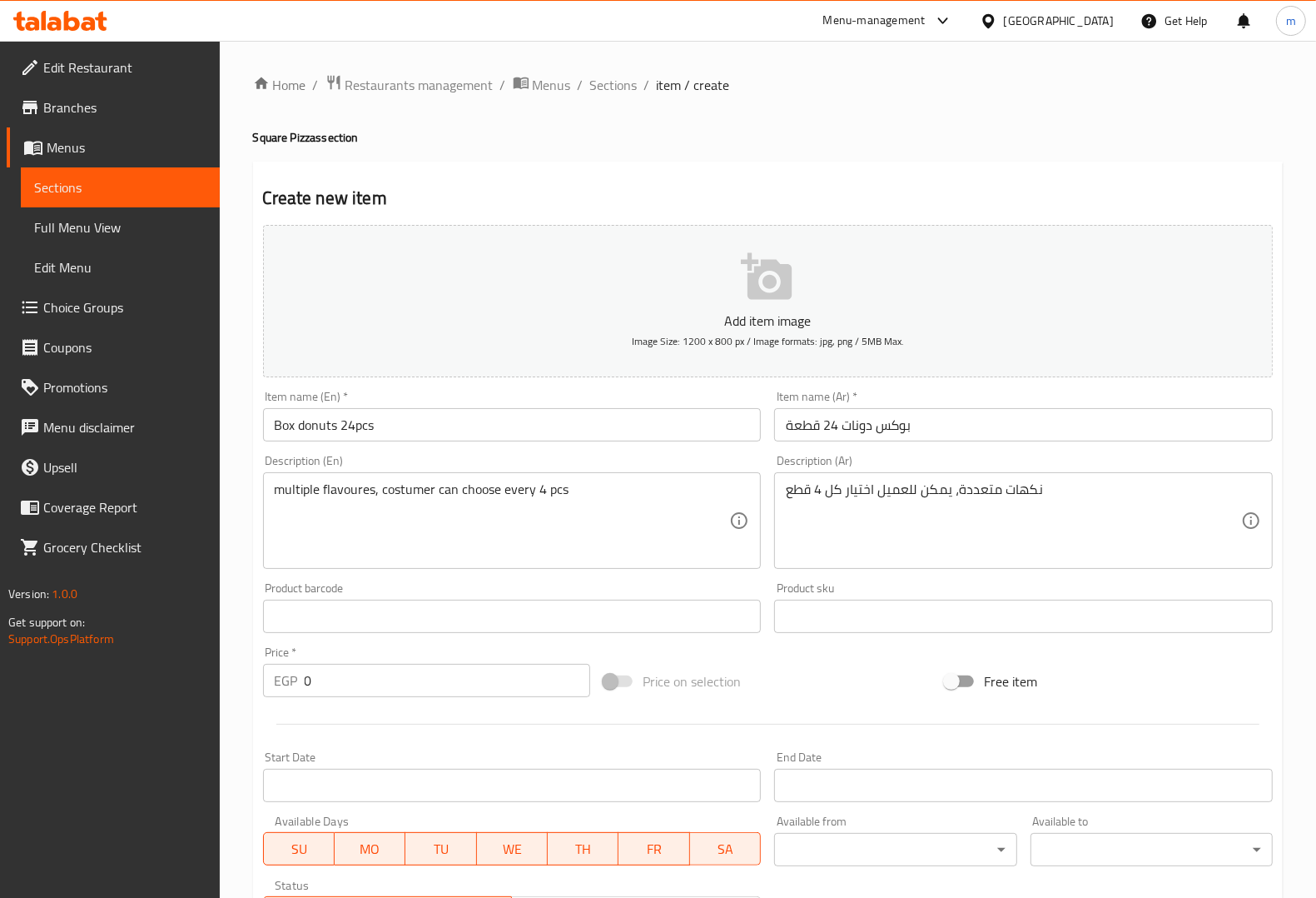
scroll to position [104, 0]
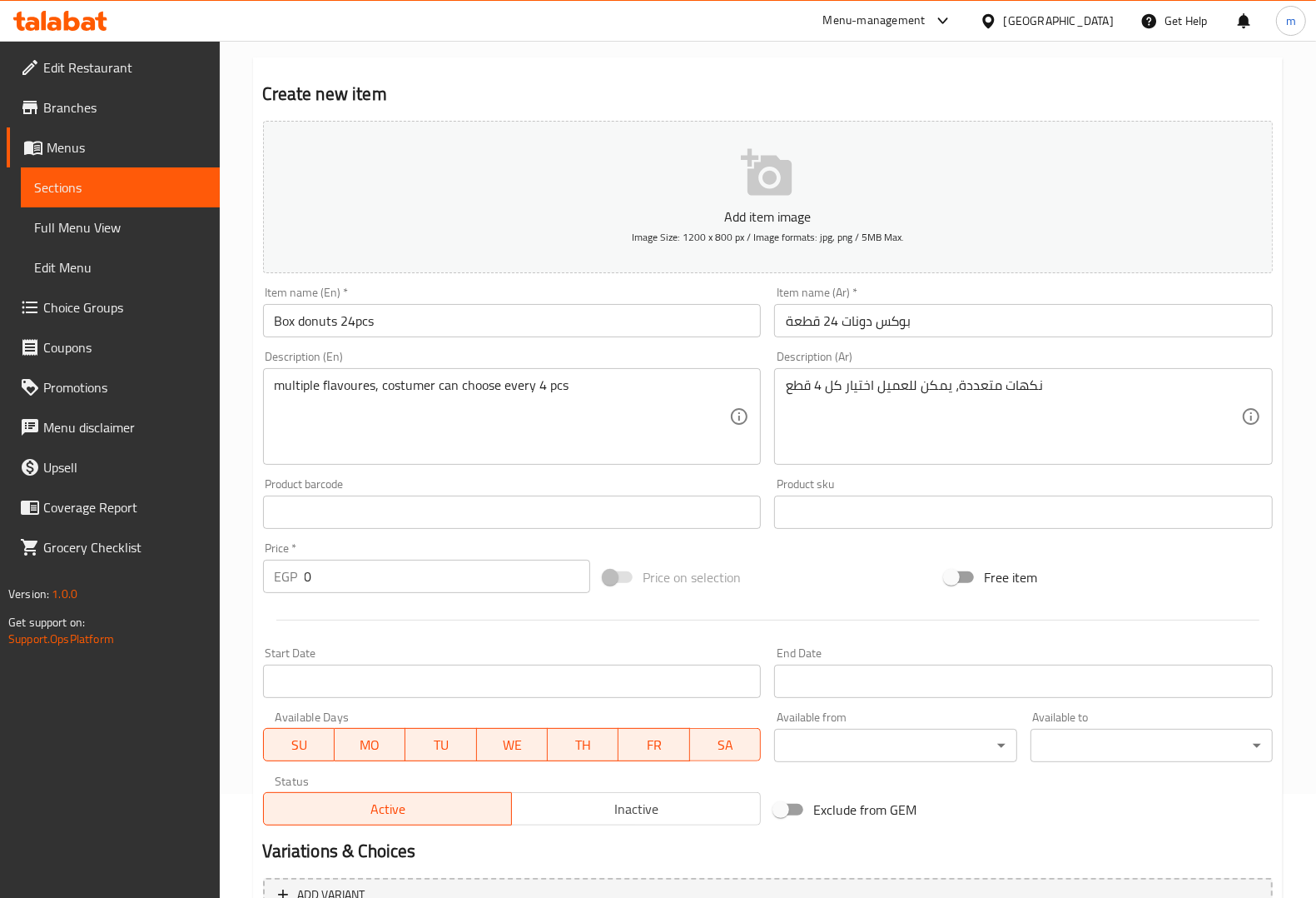
click at [459, 569] on input "0" at bounding box center [447, 575] width 286 height 33
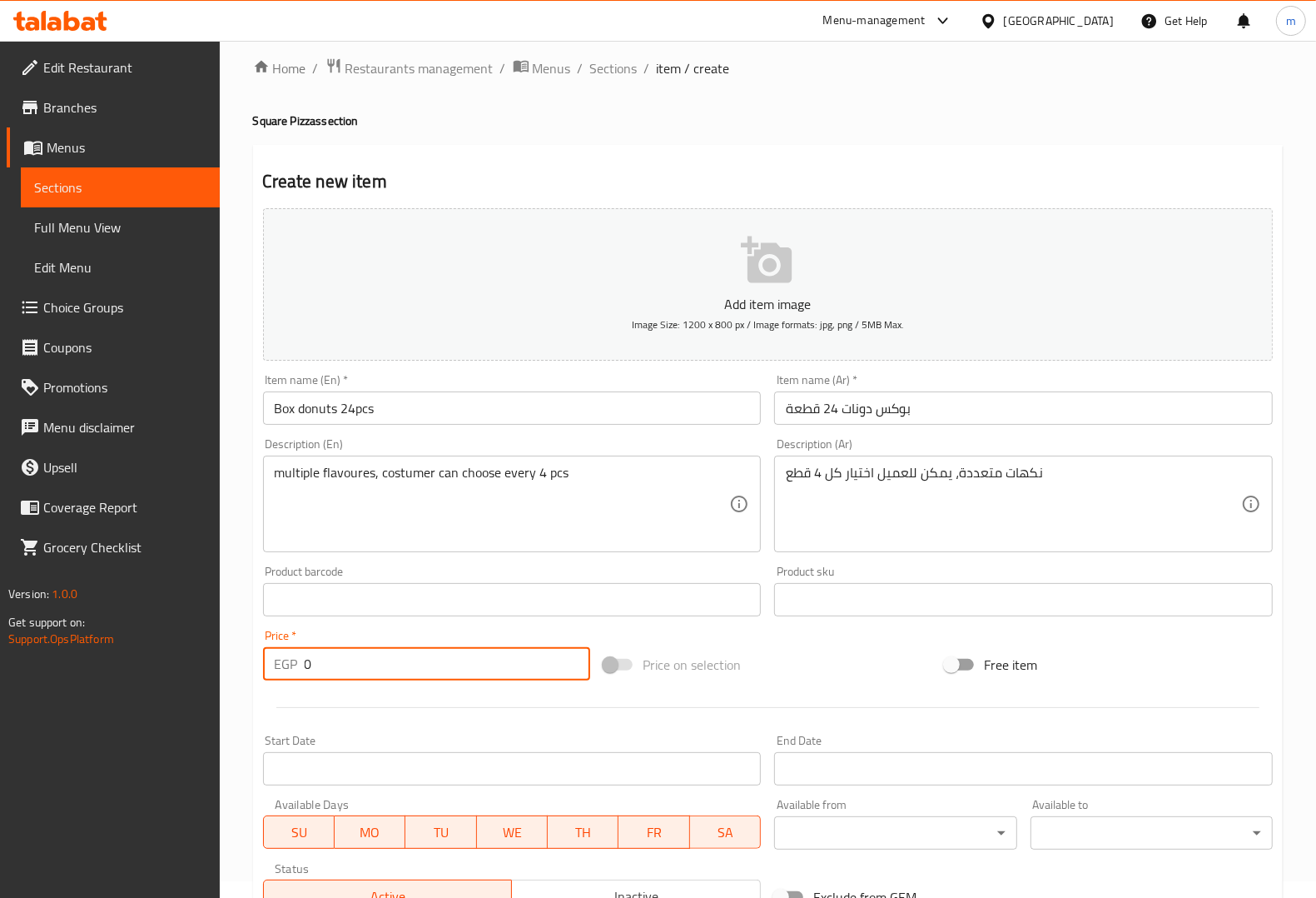
scroll to position [0, 0]
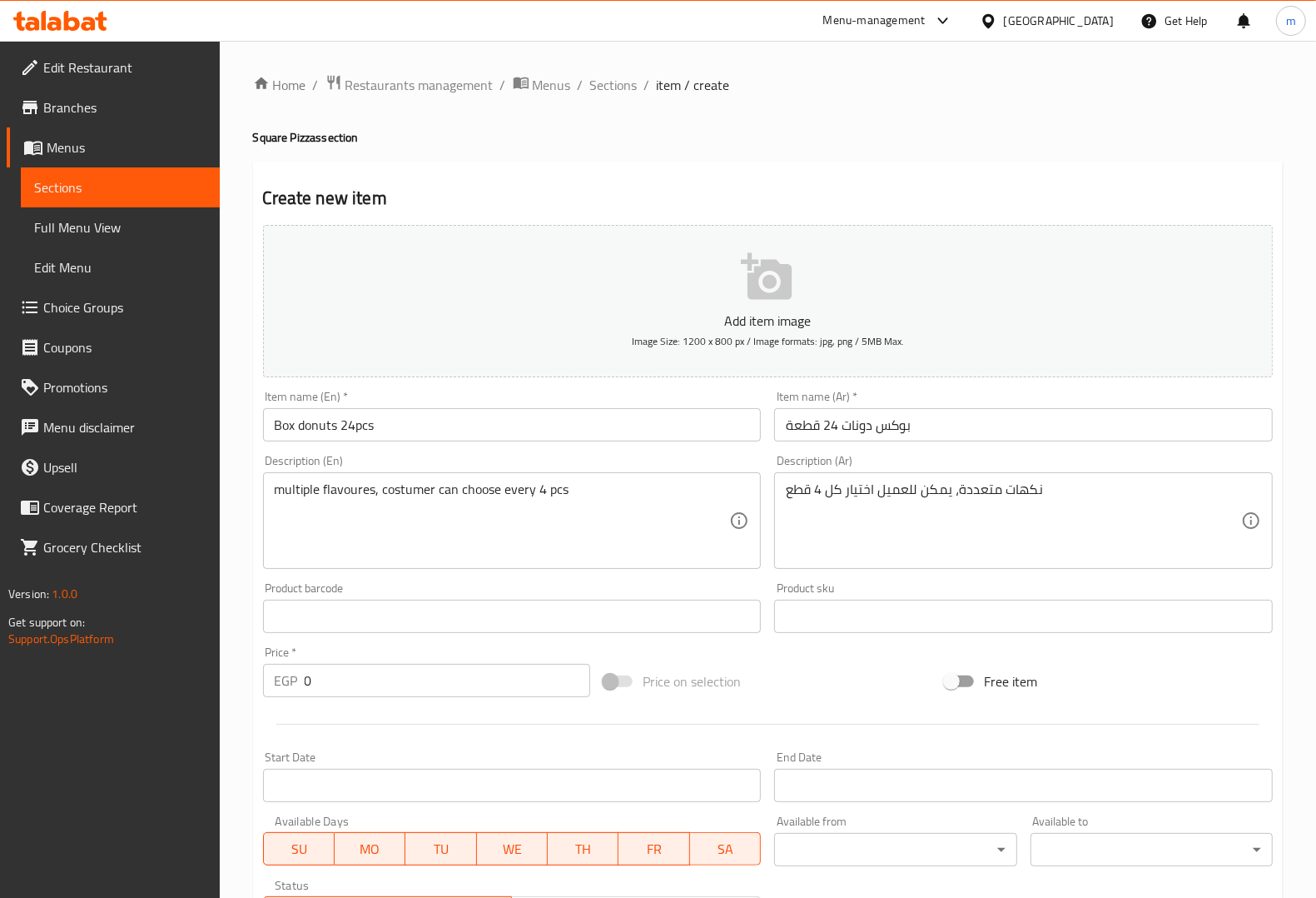
click at [397, 663] on div "Price   * EGP 0 Price *" at bounding box center [426, 671] width 328 height 51
click at [396, 679] on input "0" at bounding box center [447, 680] width 286 height 33
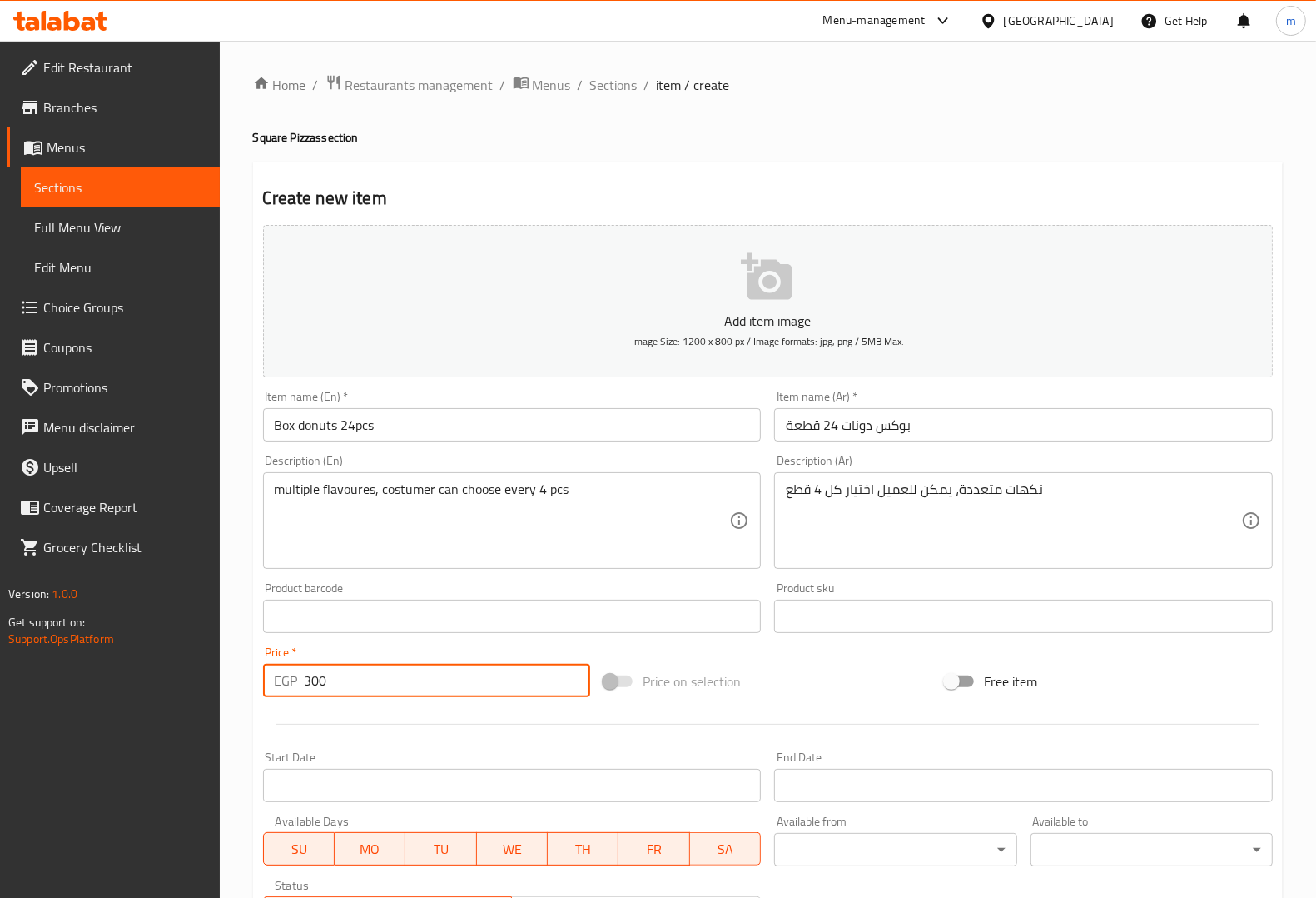
scroll to position [276, 0]
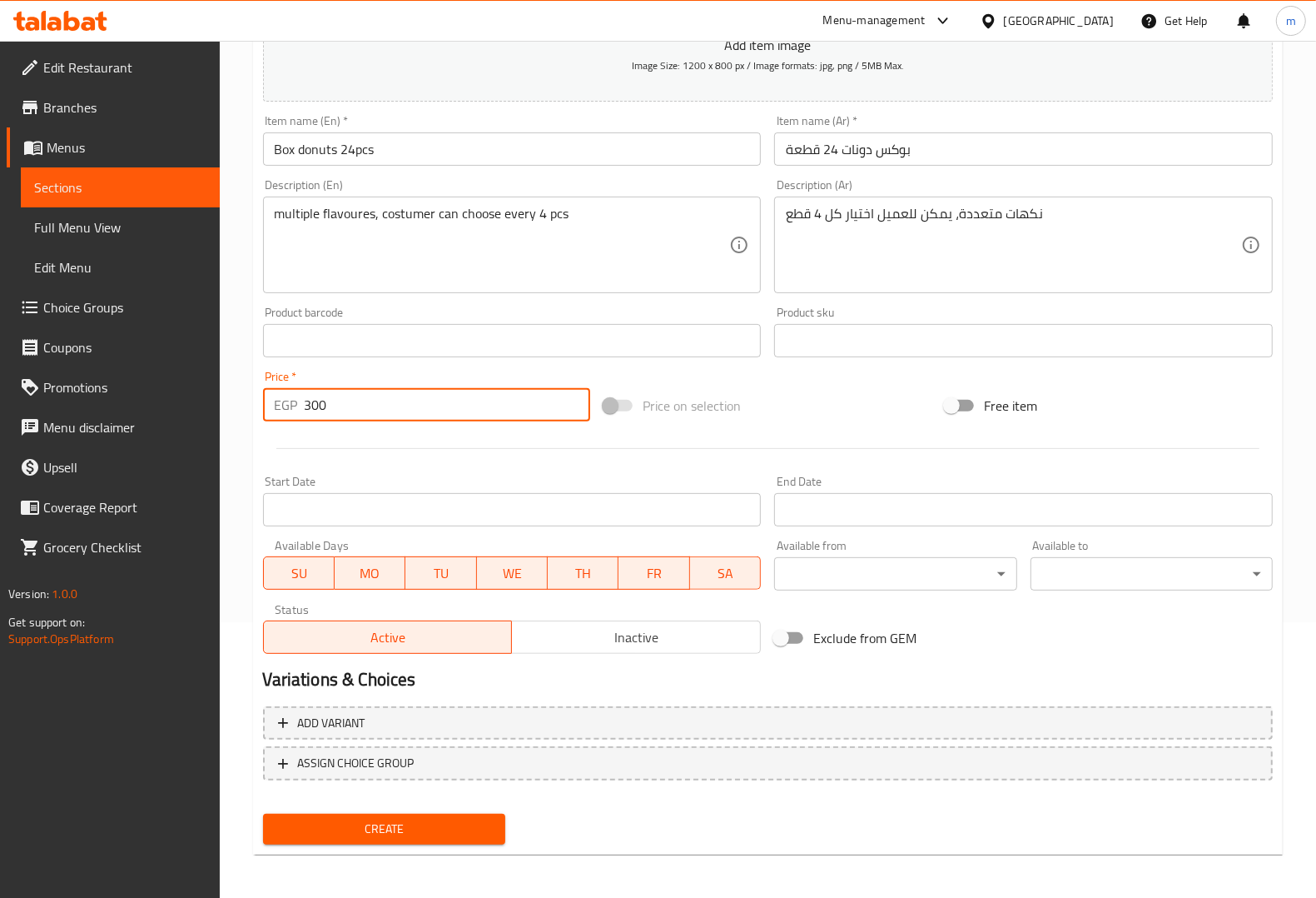
type input "300"
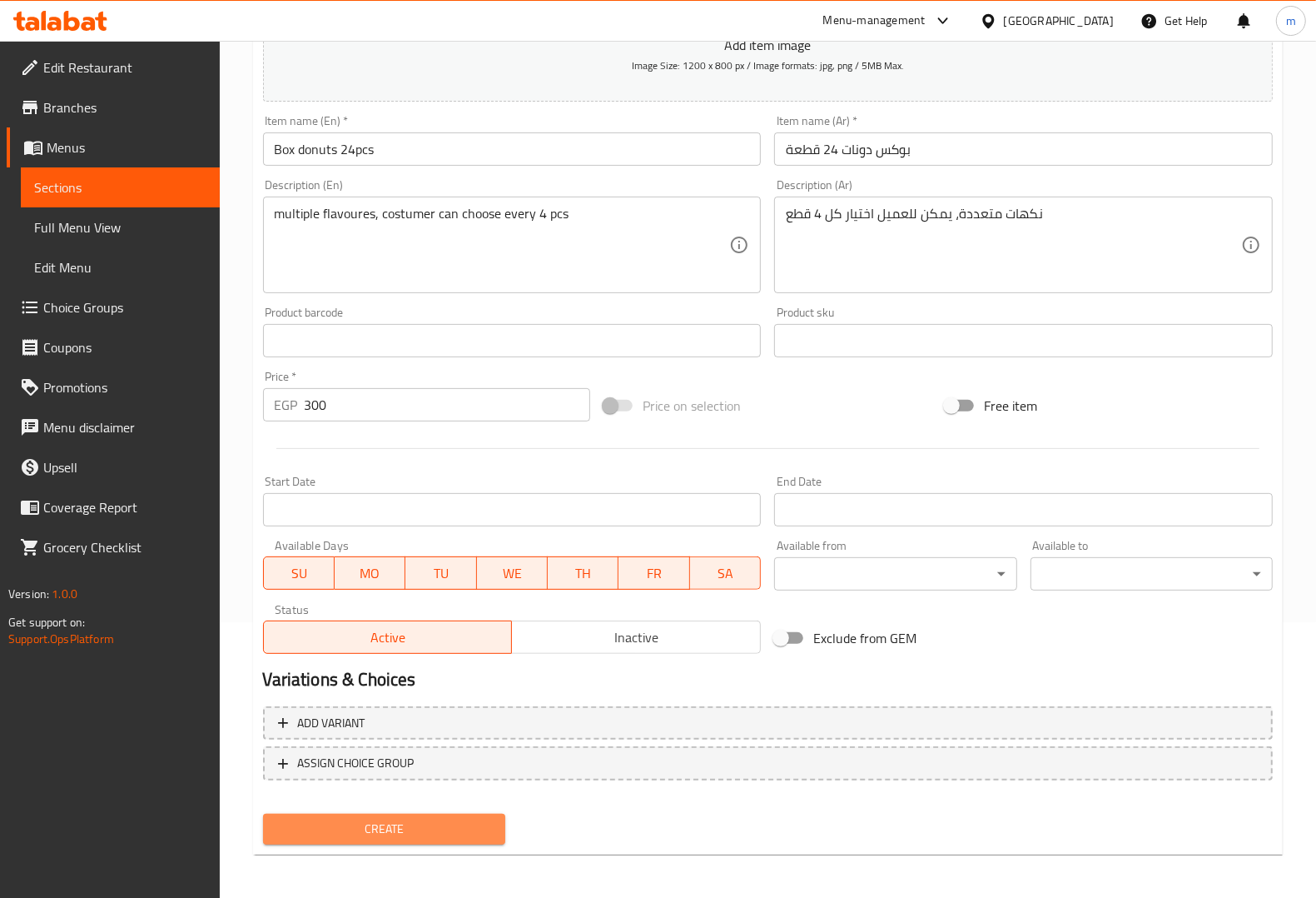
click at [470, 827] on span "Create" at bounding box center [384, 828] width 215 height 21
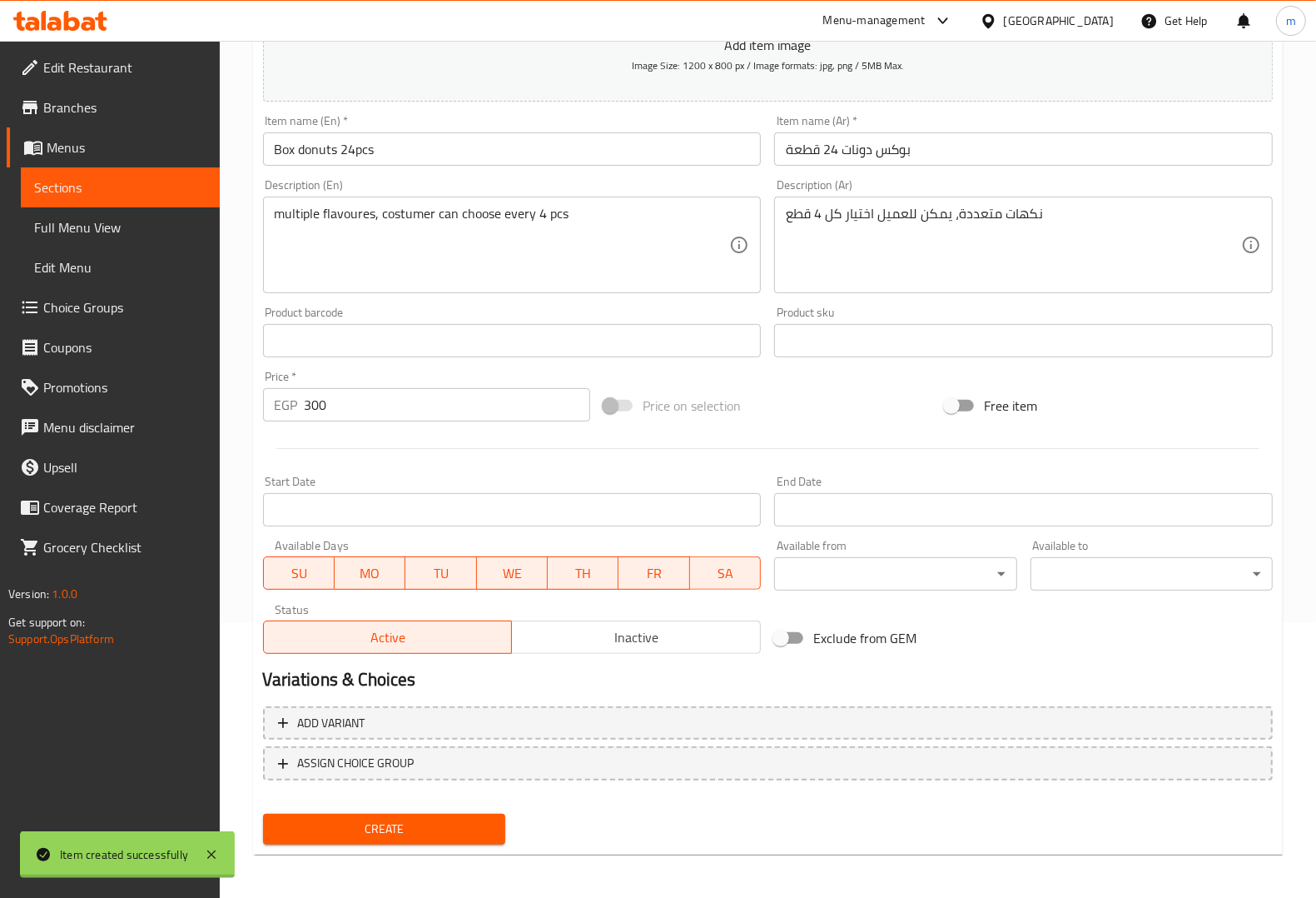
type input "0"
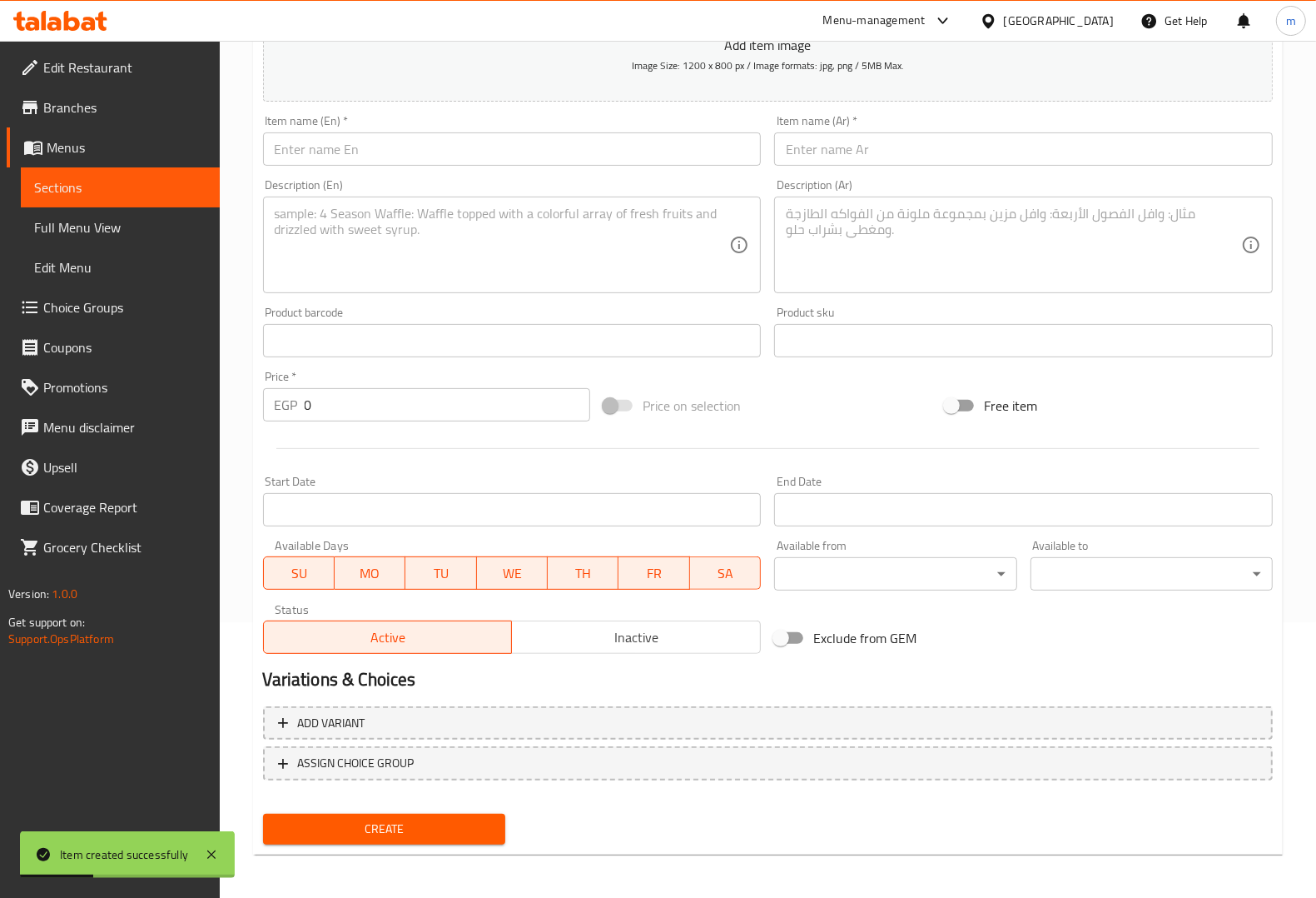
click at [134, 302] on span "Choice Groups" at bounding box center [125, 307] width 163 height 20
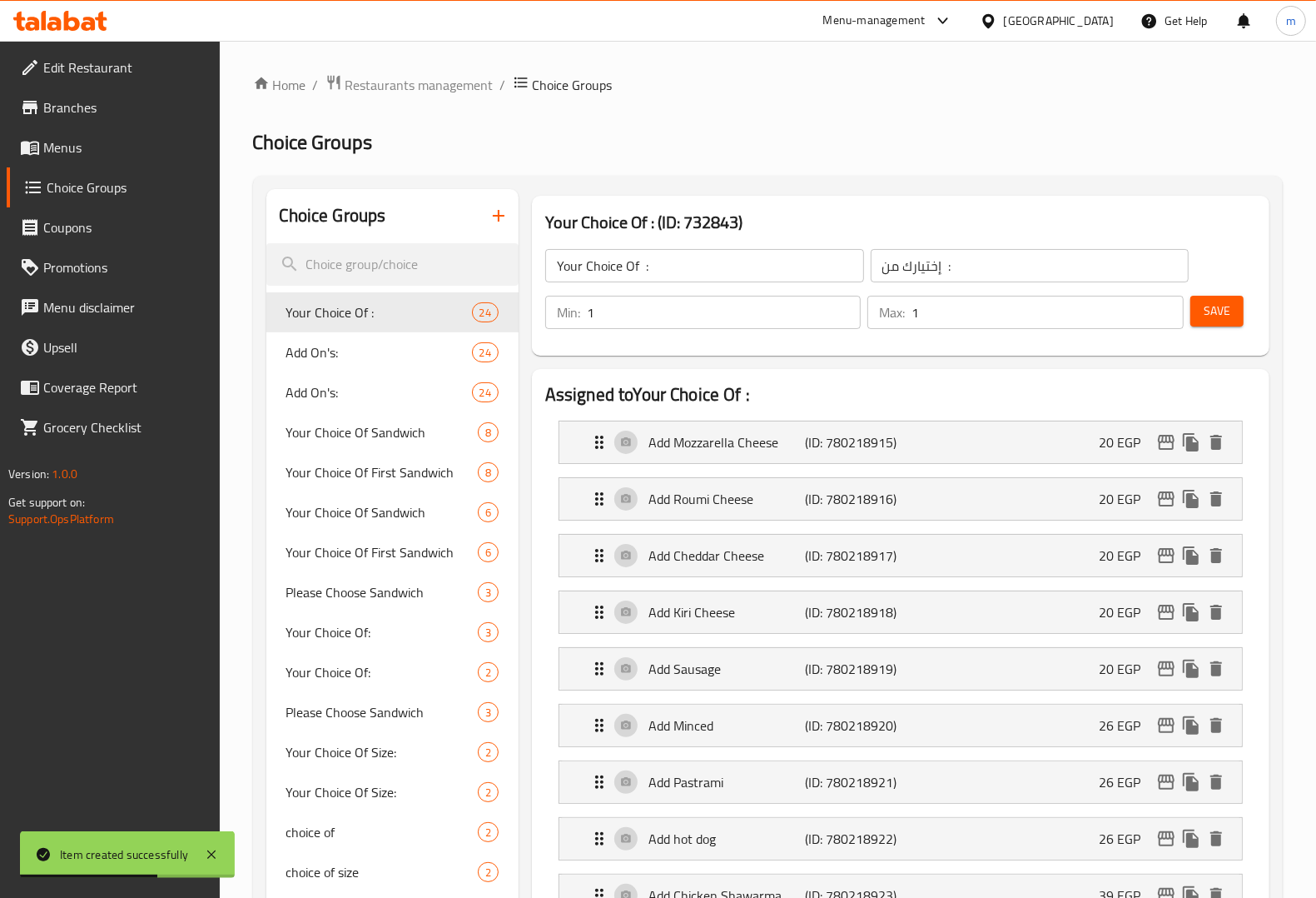
click at [496, 217] on icon "button" at bounding box center [498, 215] width 20 height 20
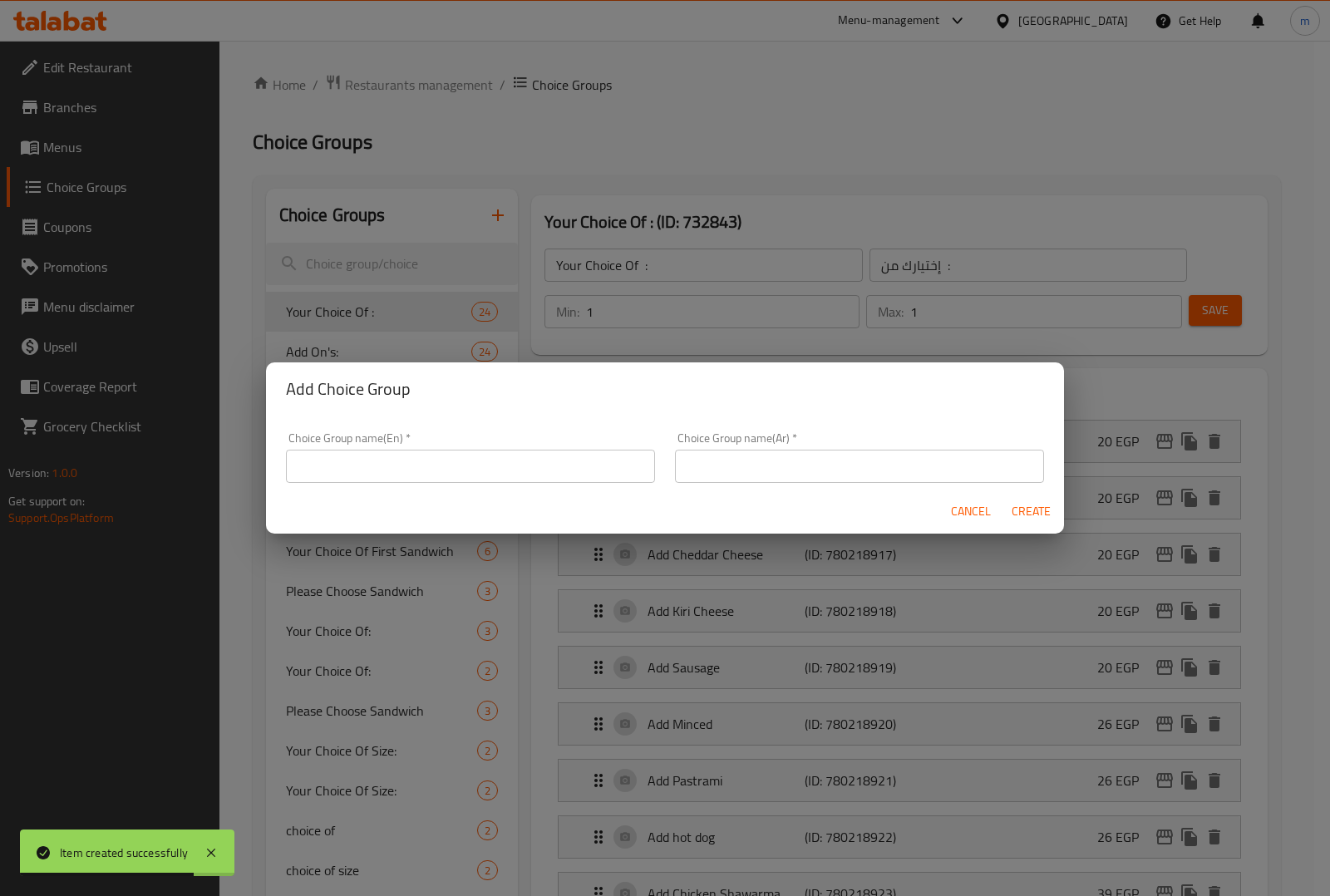
click at [495, 458] on input "text" at bounding box center [470, 465] width 369 height 33
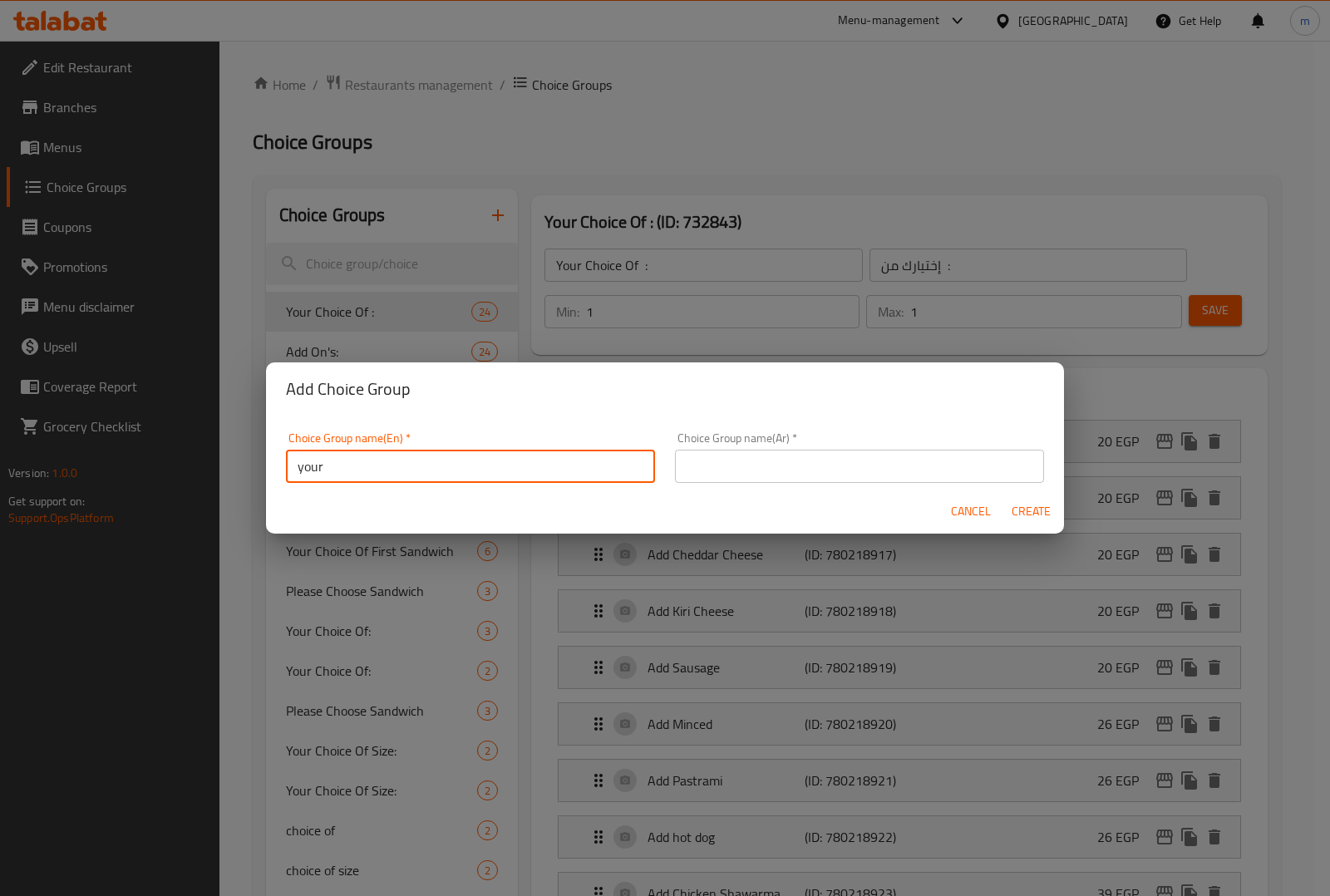
type input "your"
click at [964, 509] on span "Cancel" at bounding box center [971, 511] width 40 height 21
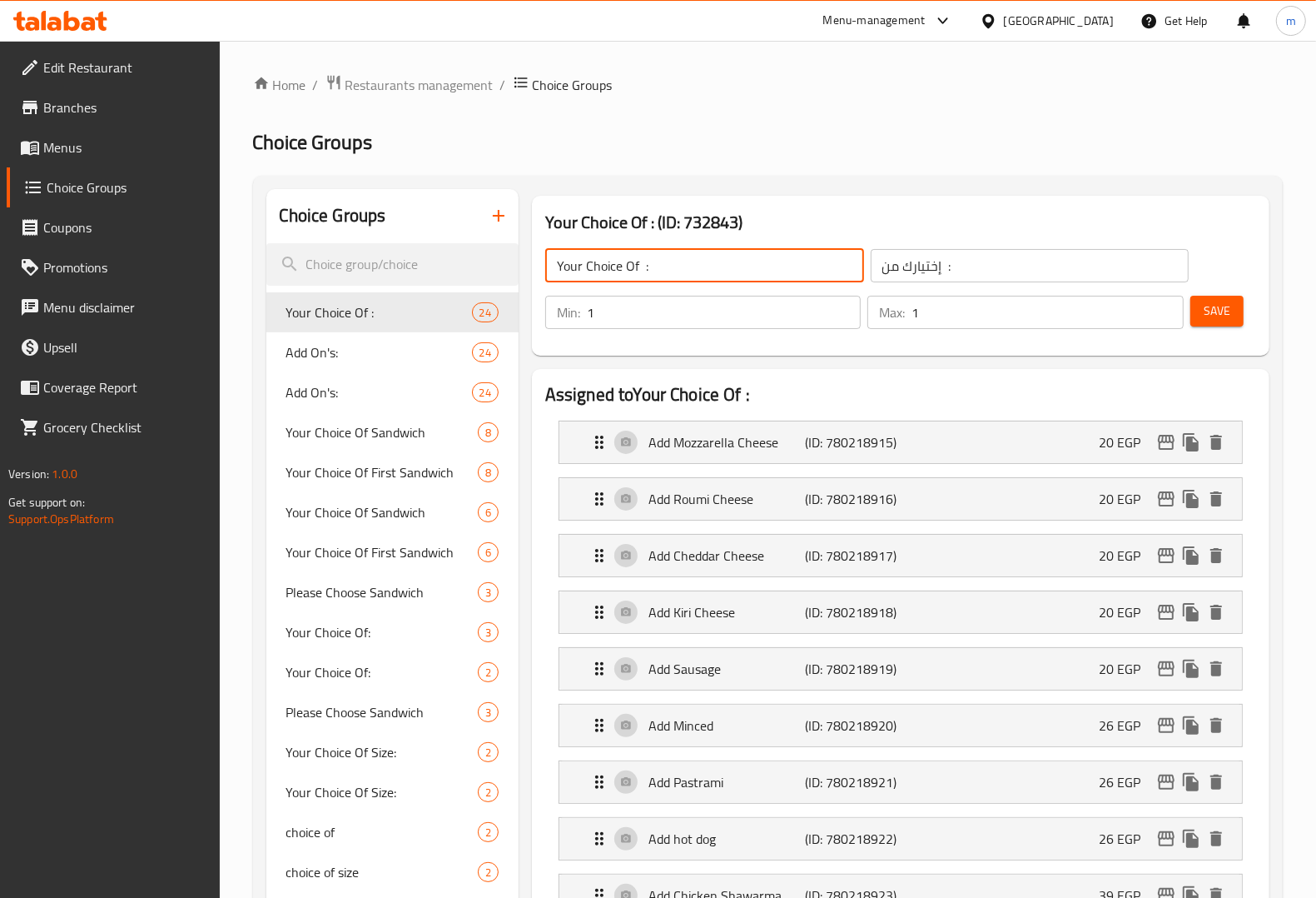
click at [755, 273] on input "Your Choice Of :" at bounding box center [704, 265] width 319 height 33
drag, startPoint x: 755, startPoint y: 272, endPoint x: 493, endPoint y: 290, distance: 262.6
click at [501, 223] on icon "button" at bounding box center [498, 215] width 20 height 20
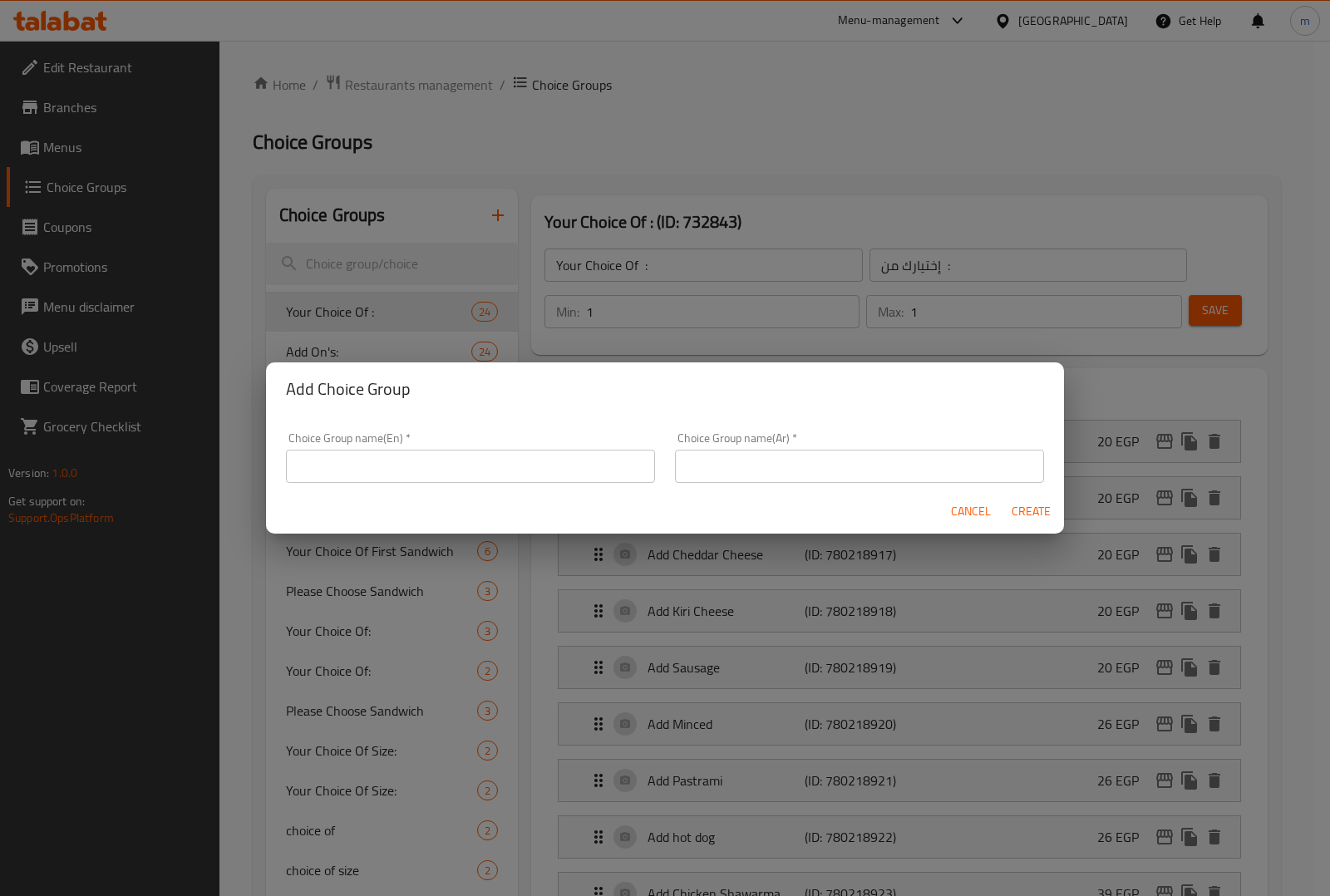
click at [515, 467] on input "text" at bounding box center [470, 465] width 369 height 33
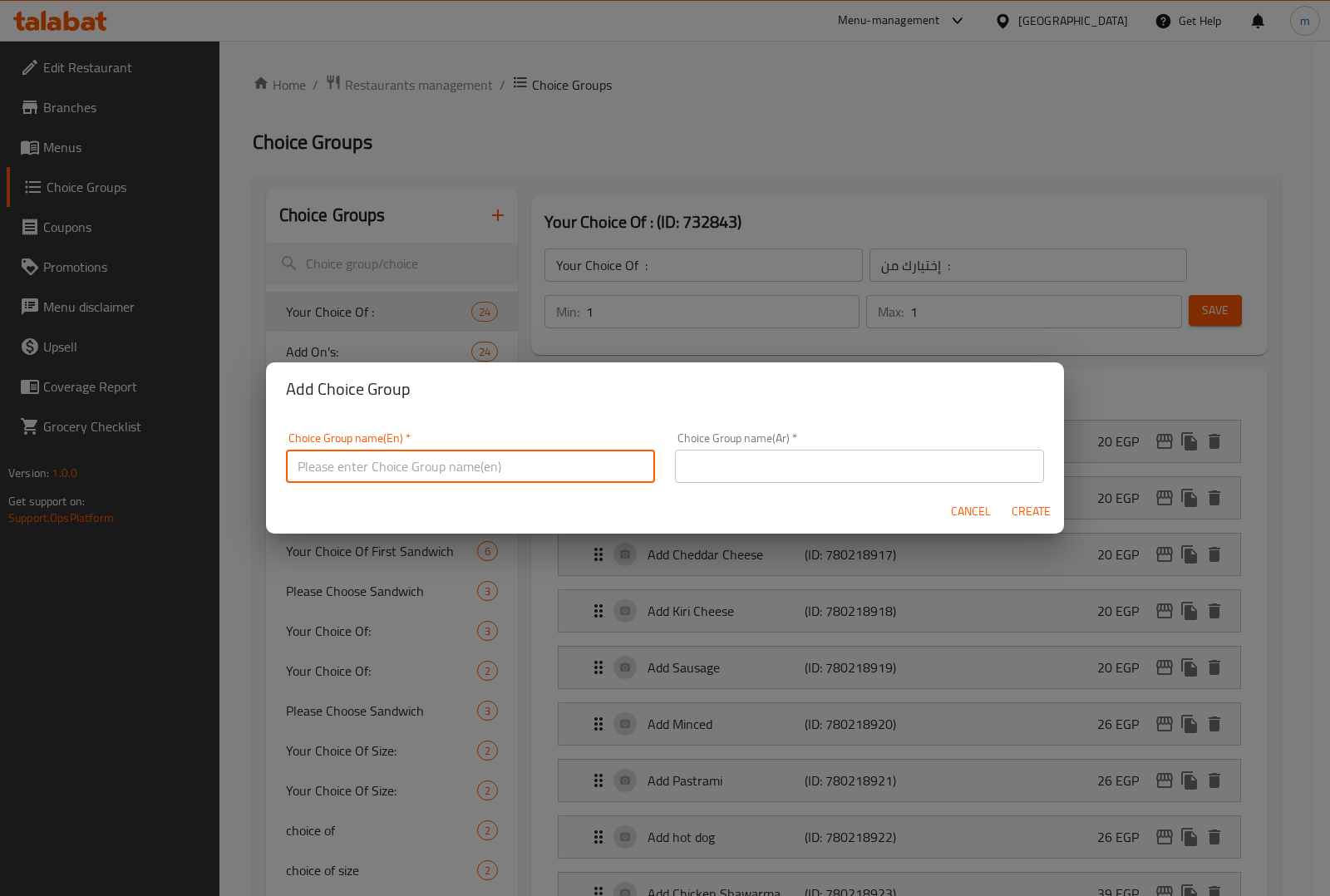
paste input "Your Choice Of :"
type input "Your Choice Of :"
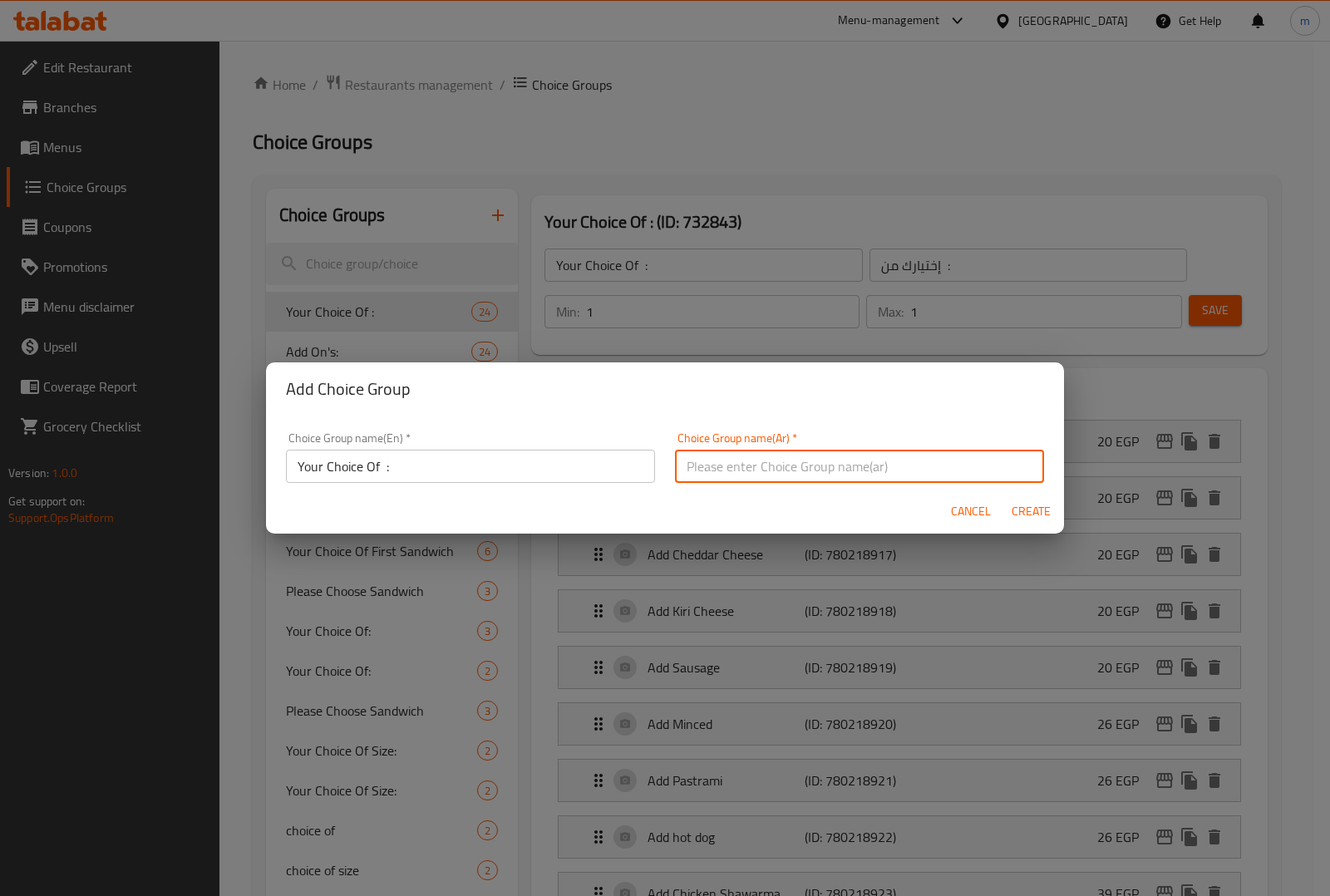
click at [855, 475] on input "text" at bounding box center [858, 465] width 369 height 33
type input "H"
type input "أختيارك من :"
click at [1015, 509] on span "Create" at bounding box center [1031, 511] width 40 height 21
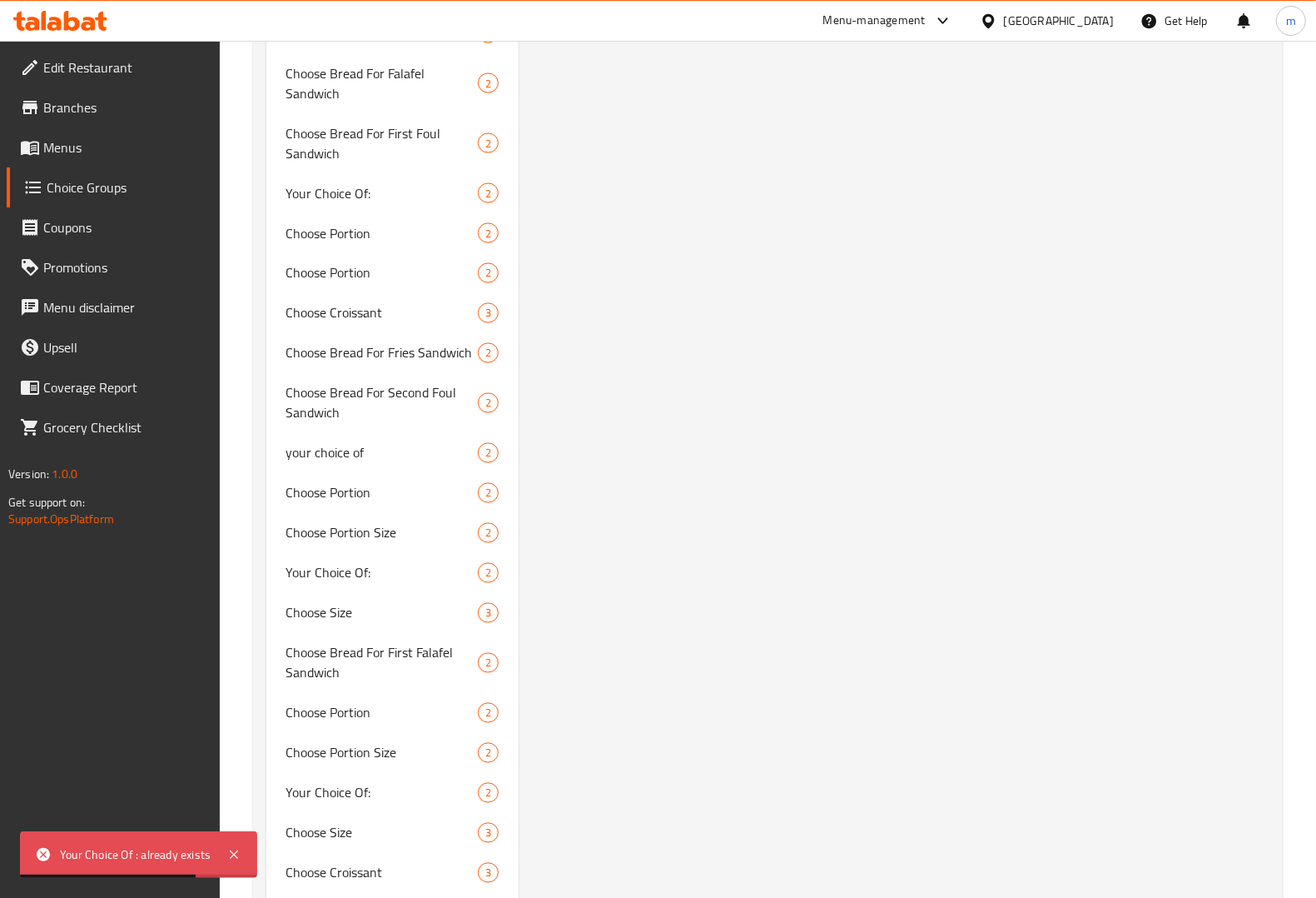
scroll to position [1665, 0]
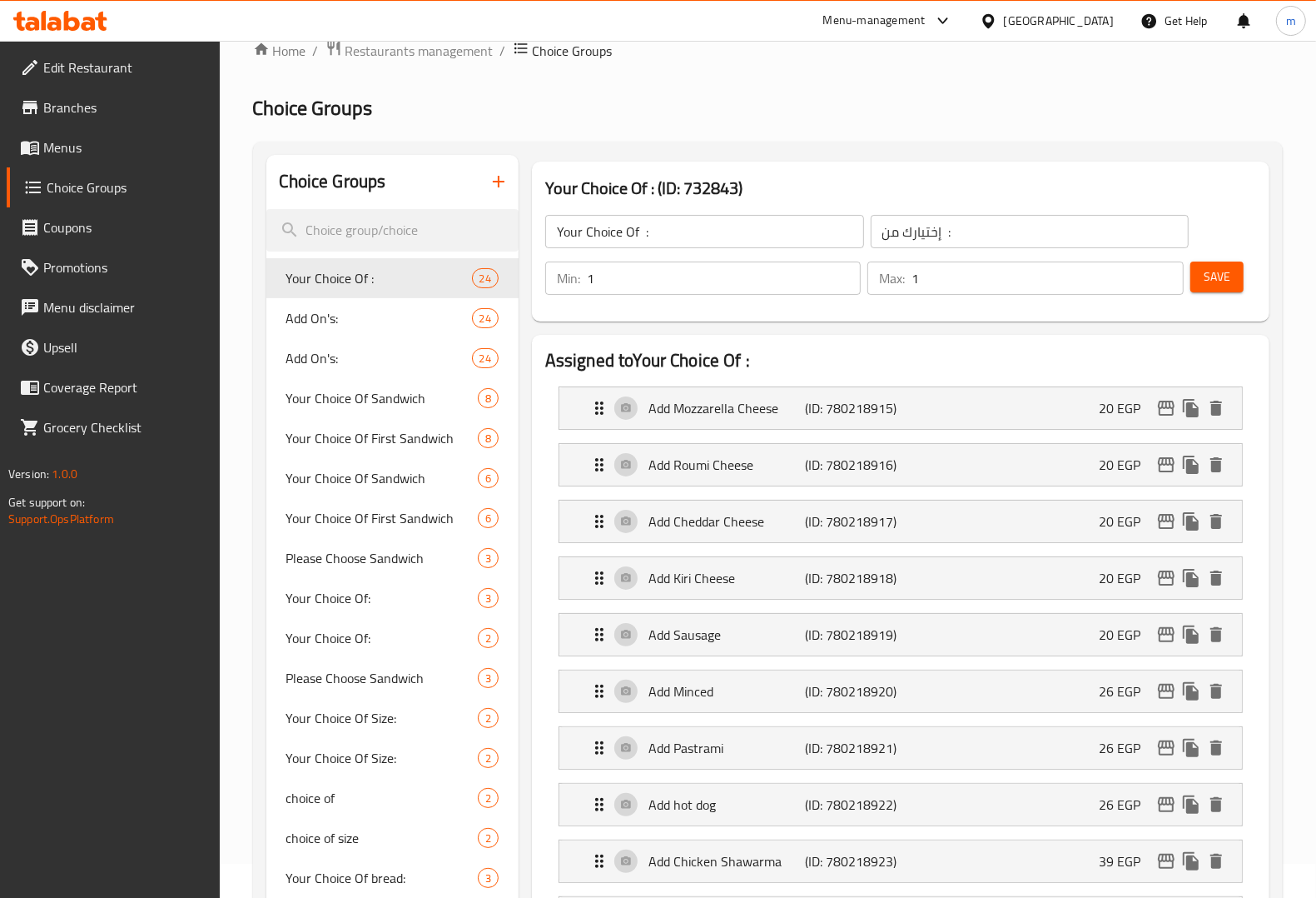
scroll to position [0, 0]
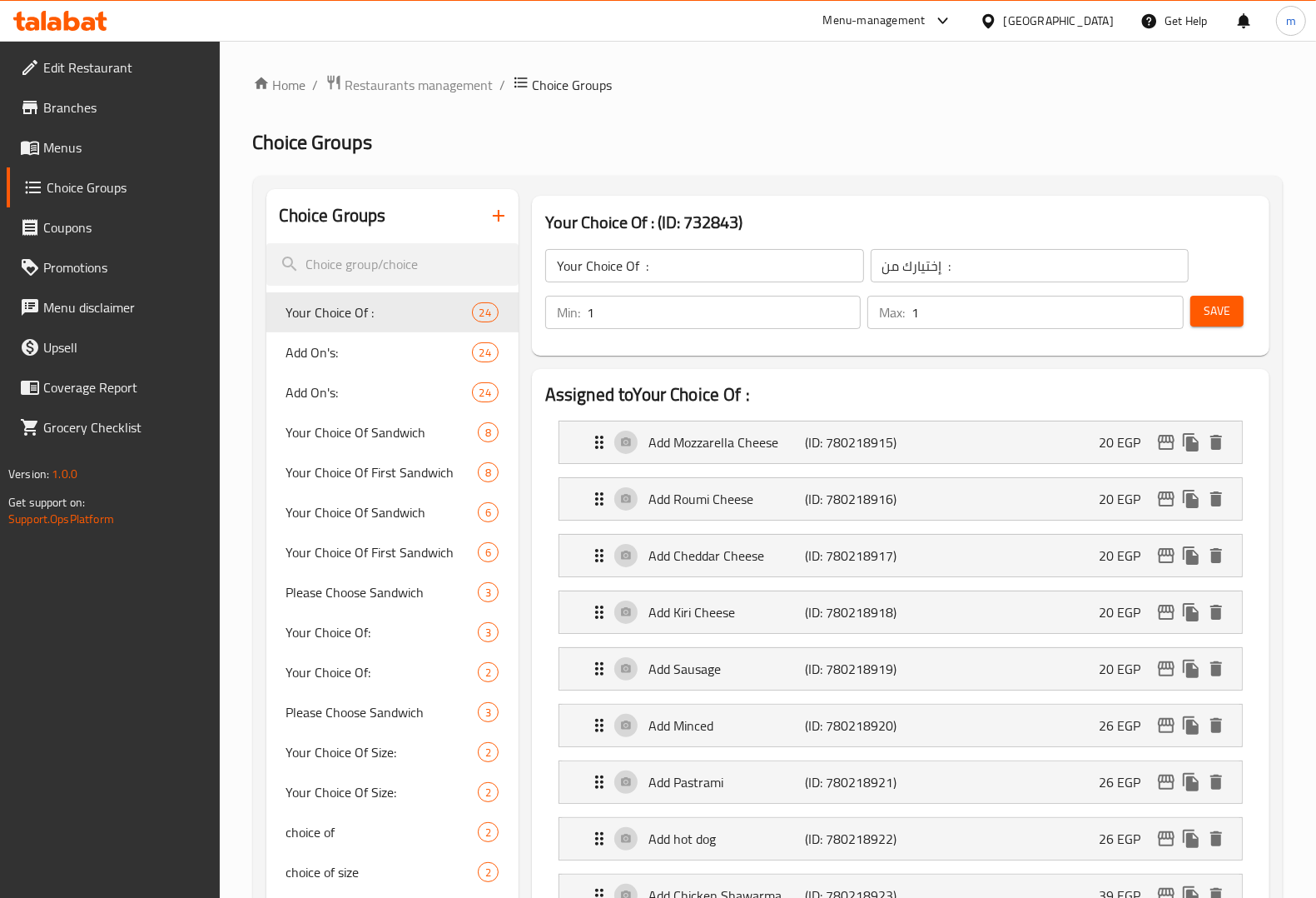
click at [502, 231] on button "button" at bounding box center [498, 215] width 40 height 40
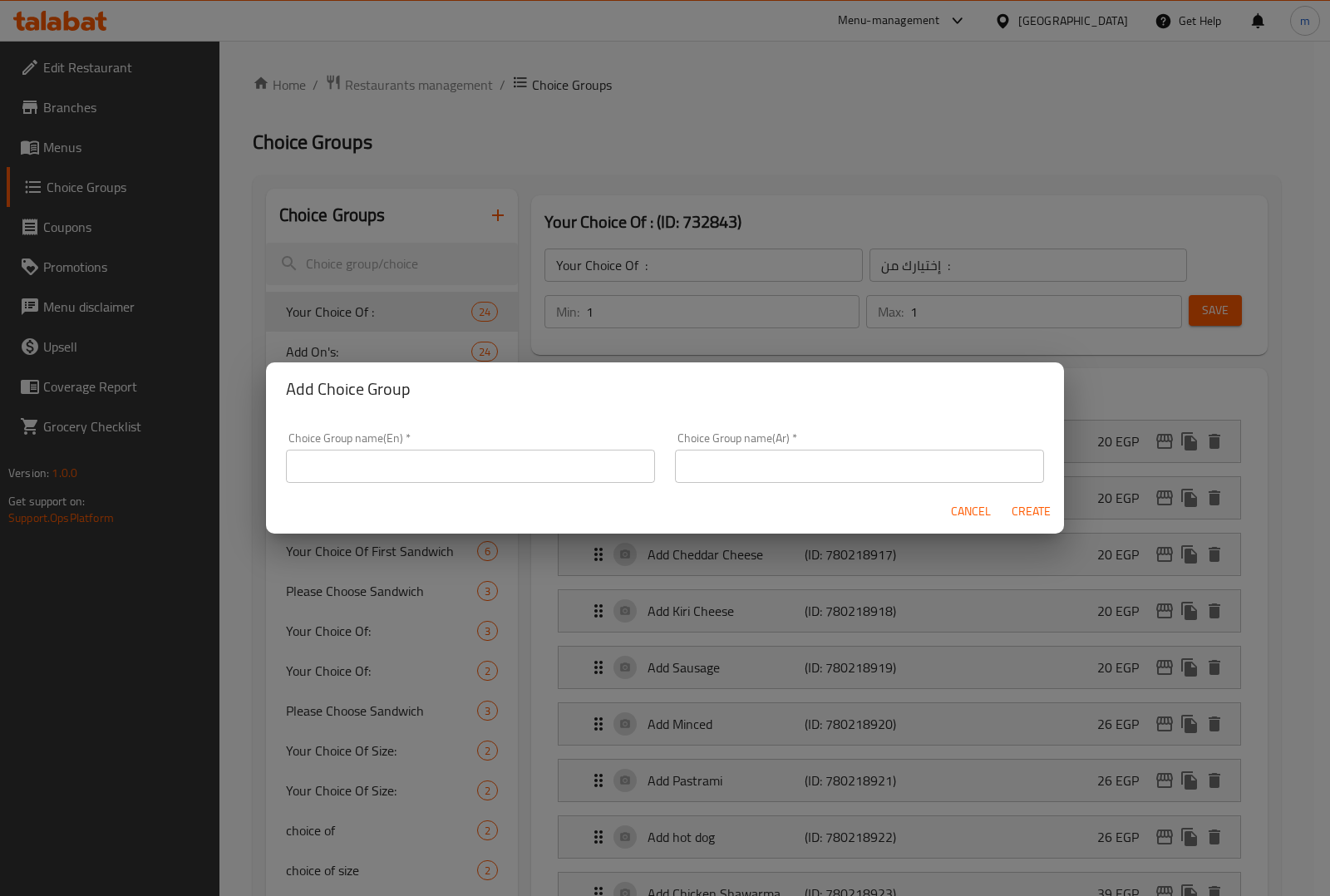
click at [501, 435] on div "Choice Group name(En)   * Choice Group name(En) *" at bounding box center [470, 456] width 369 height 51
click at [491, 473] on input "text" at bounding box center [470, 465] width 369 height 33
click at [611, 270] on div "Add Choice Group Choice Group name(En)   * Choice Group name(En) * Choice Group…" at bounding box center [665, 448] width 1330 height 896
click at [965, 521] on span "Cancel" at bounding box center [971, 511] width 40 height 21
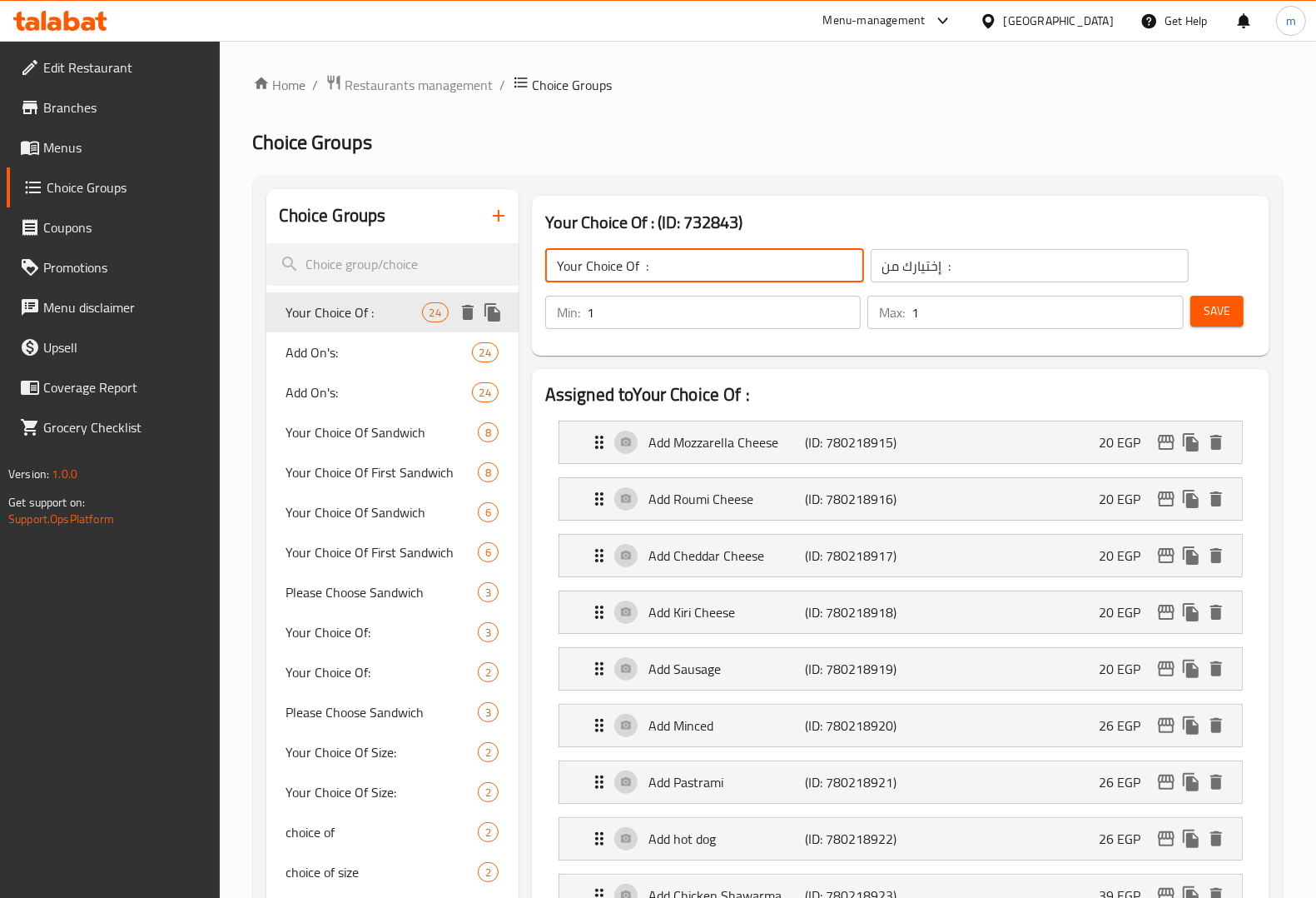
drag, startPoint x: 716, startPoint y: 258, endPoint x: 545, endPoint y: 309, distance: 178.4
click at [503, 202] on button "button" at bounding box center [498, 215] width 40 height 40
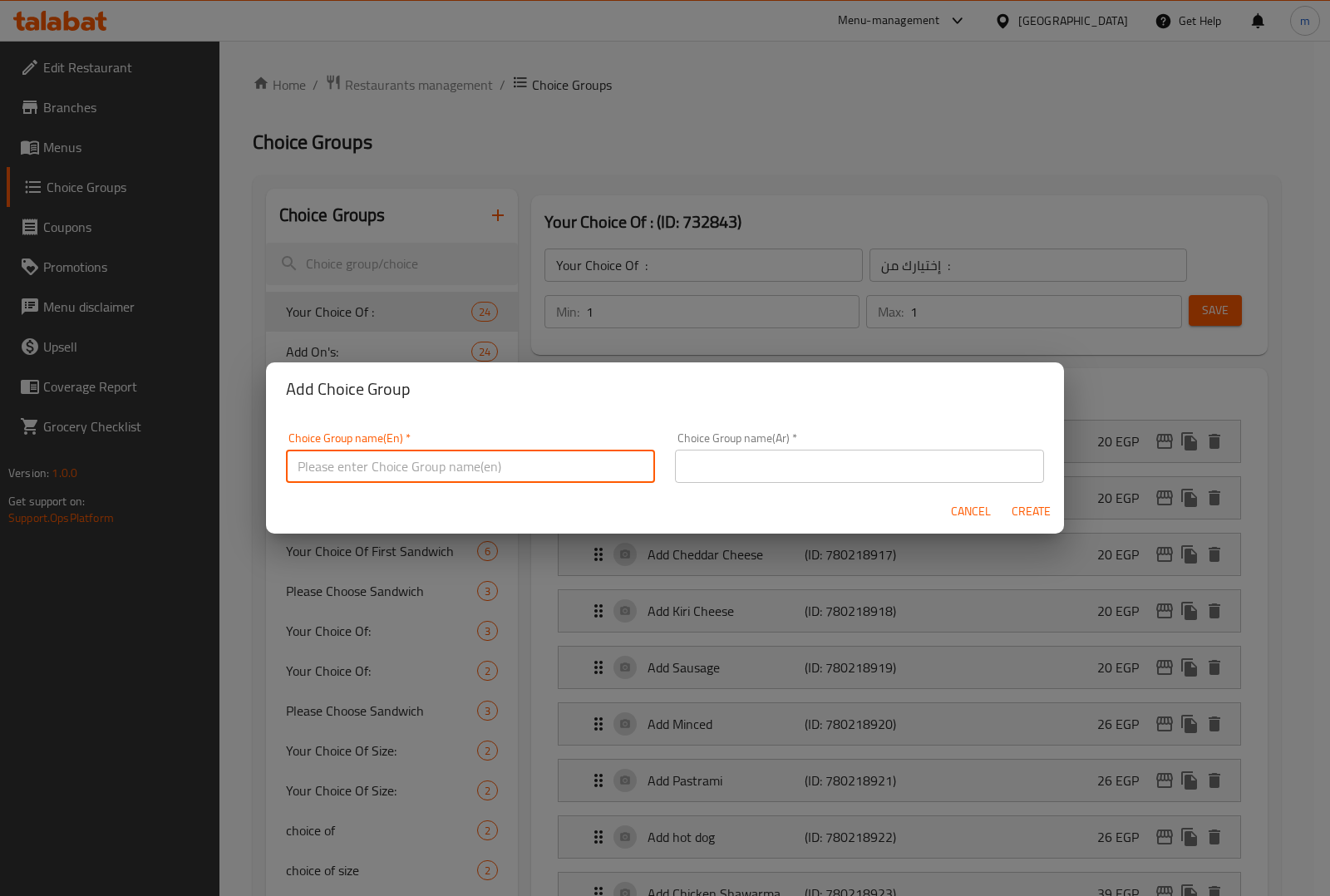
click at [503, 452] on input "text" at bounding box center [470, 465] width 369 height 33
paste input "Your Choice Of :"
type input "Your Choice Of flavours ;"
click at [782, 461] on input "text" at bounding box center [858, 465] width 369 height 33
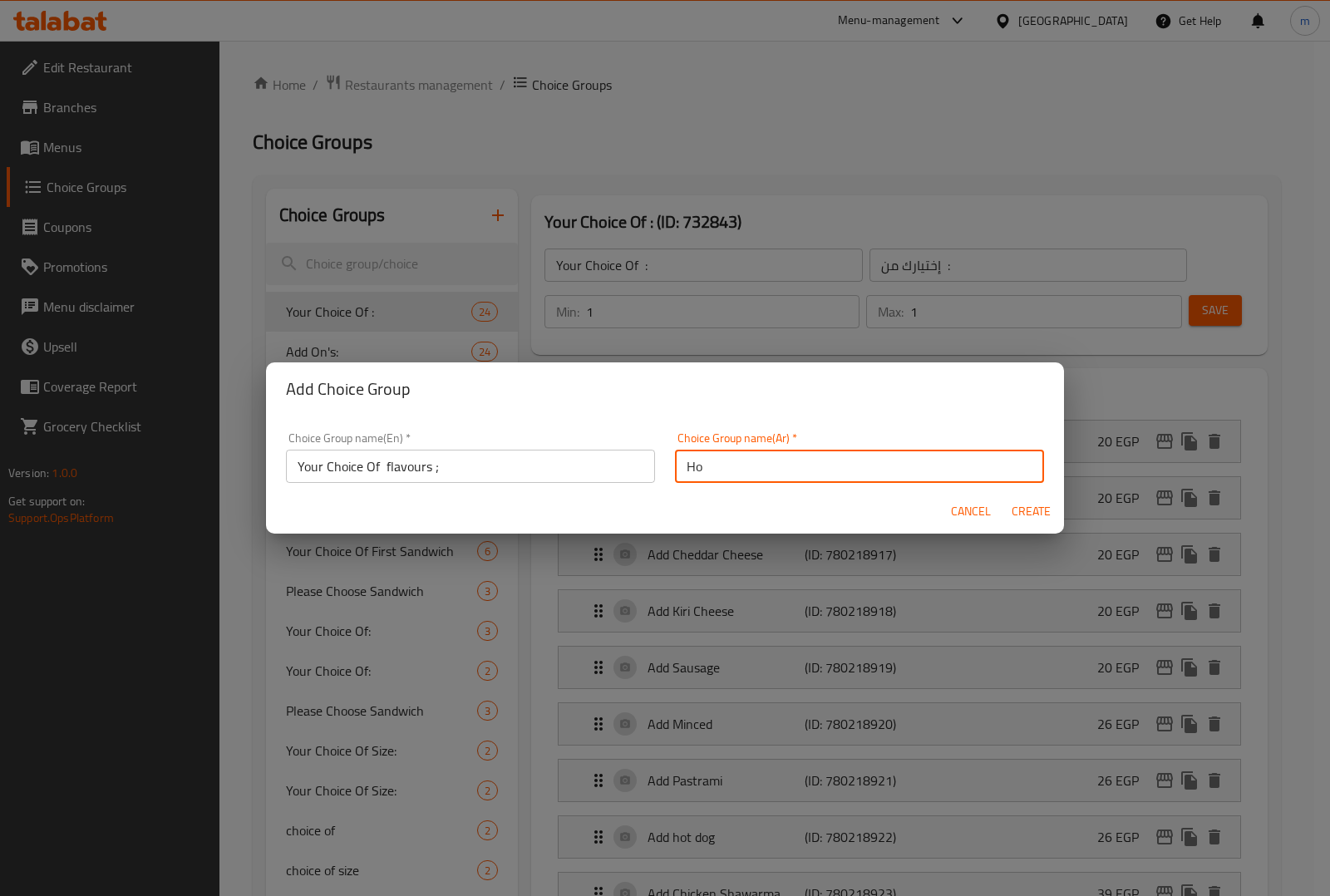
type input "Ho"
click at [480, 463] on input "Your Choice Of flavours ;" at bounding box center [470, 465] width 369 height 33
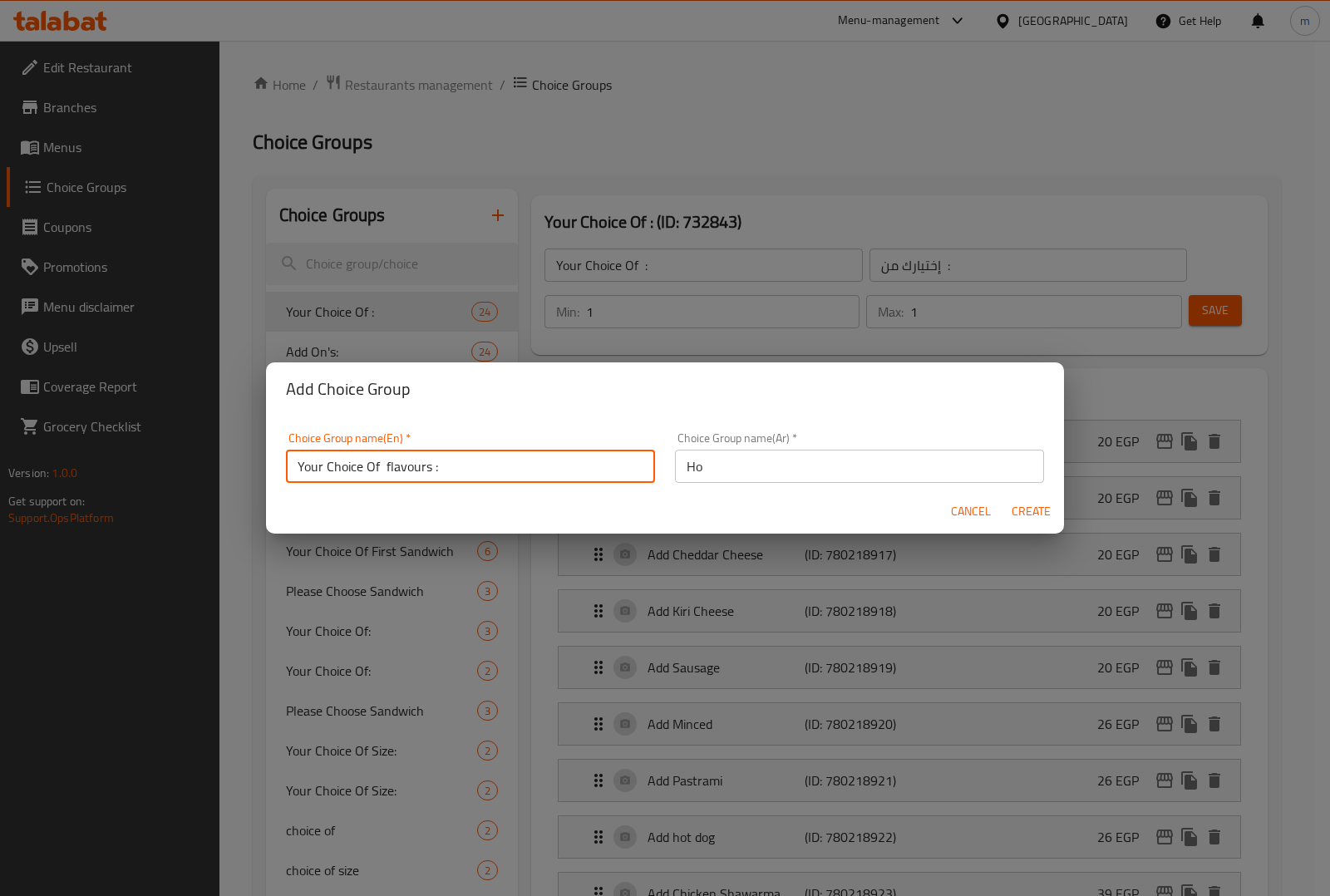
type input "Your Choice Of flavours :"
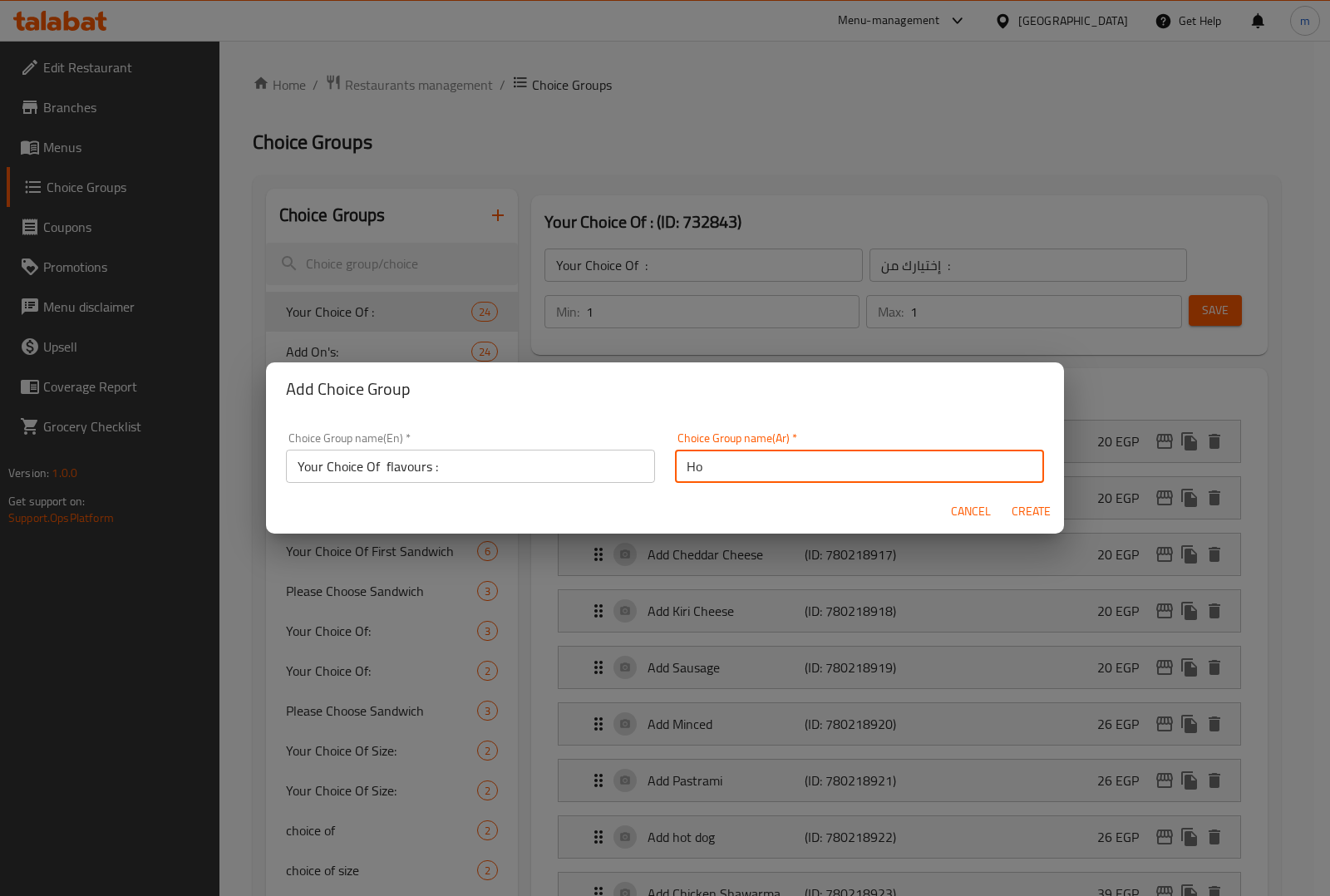
click at [721, 479] on input "Ho" at bounding box center [858, 465] width 369 height 33
type input "H"
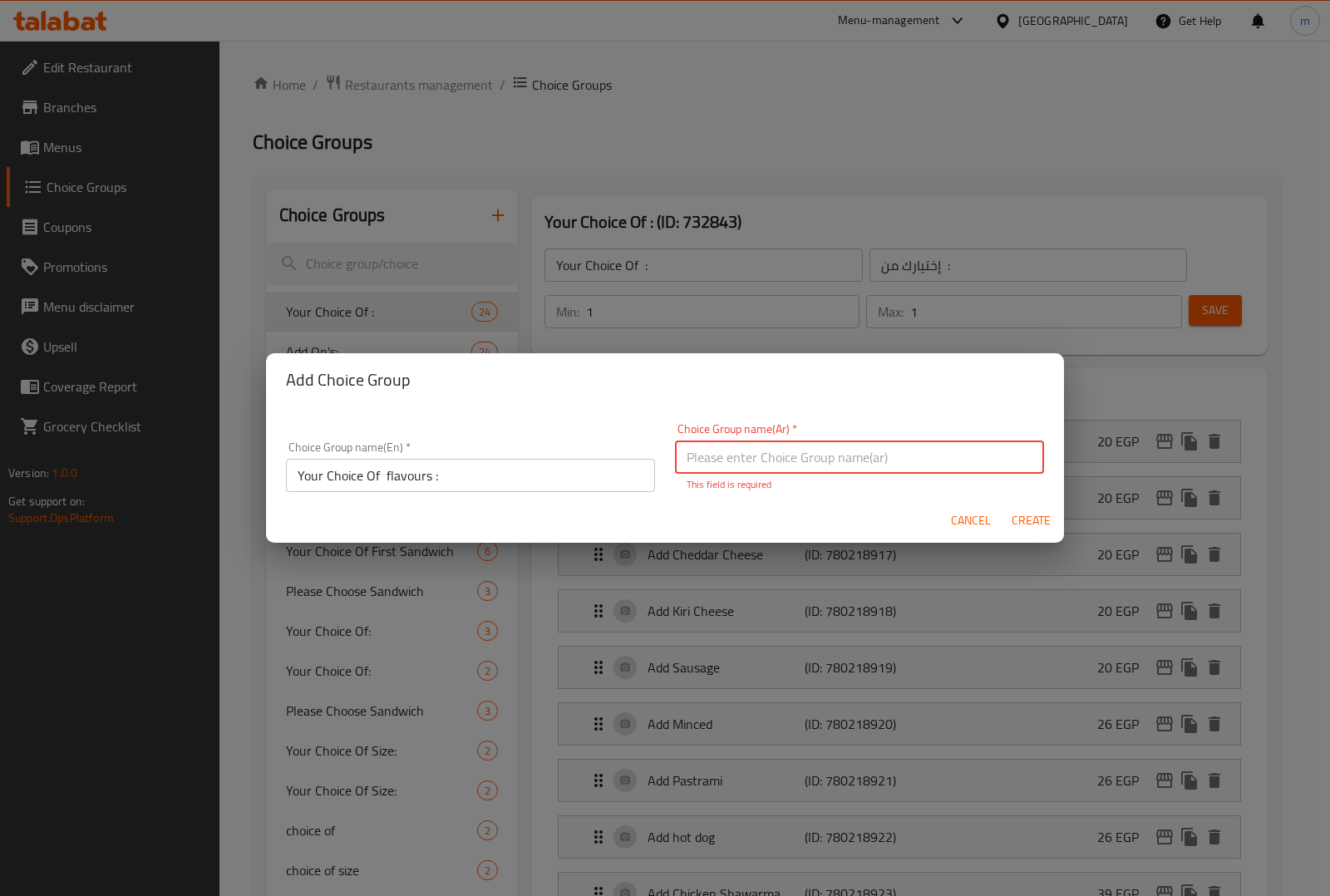
type input "'"
type input ";"
type input "'"
type input "\"
type input "'"
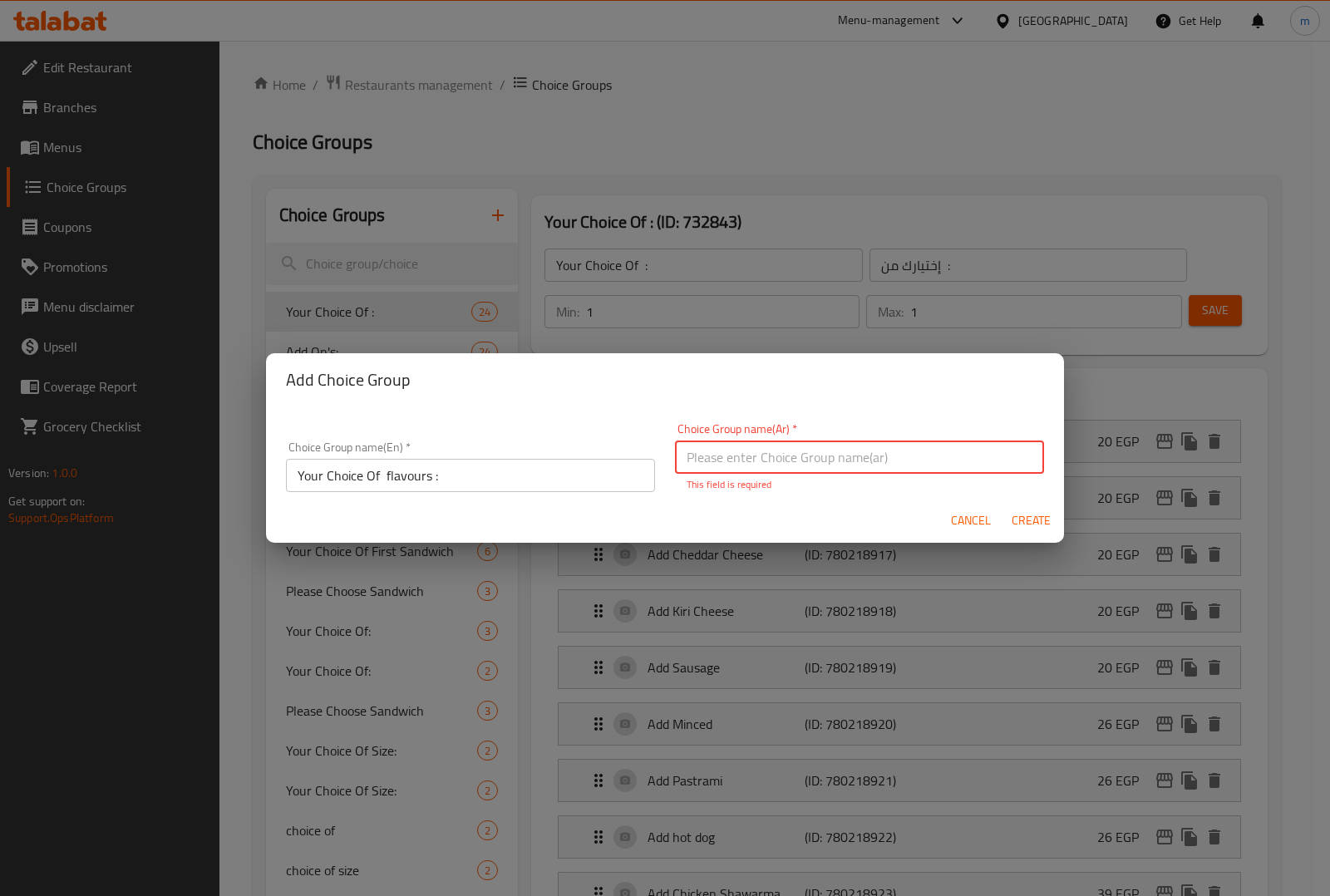
type input "\"
type input "]"
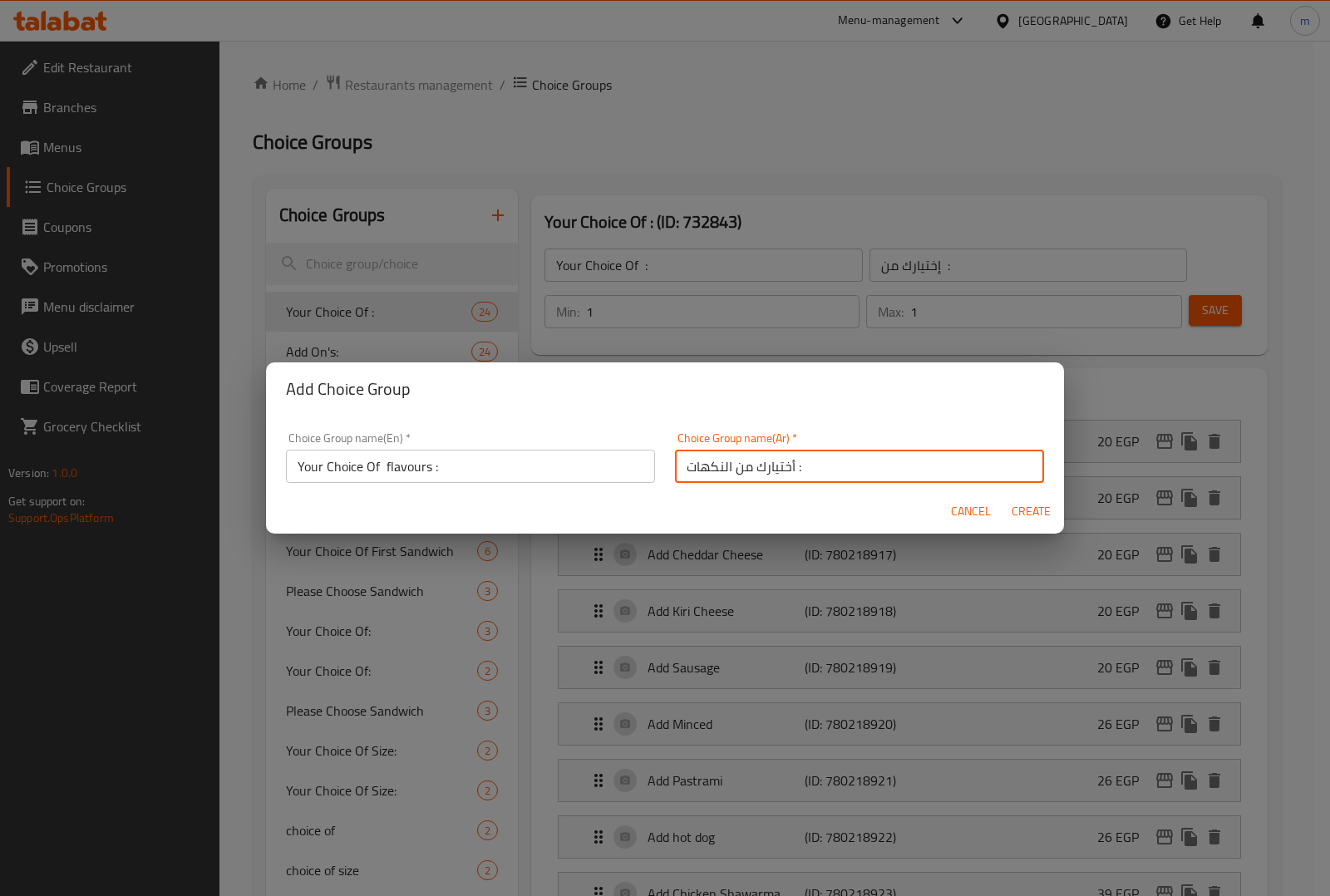
type input "أختيارك من النكهات :"
click at [1051, 504] on button "Create" at bounding box center [1030, 511] width 53 height 31
type input "Your Choice Of flavours :"
type input "أختيارك من النكهات :"
type input "0"
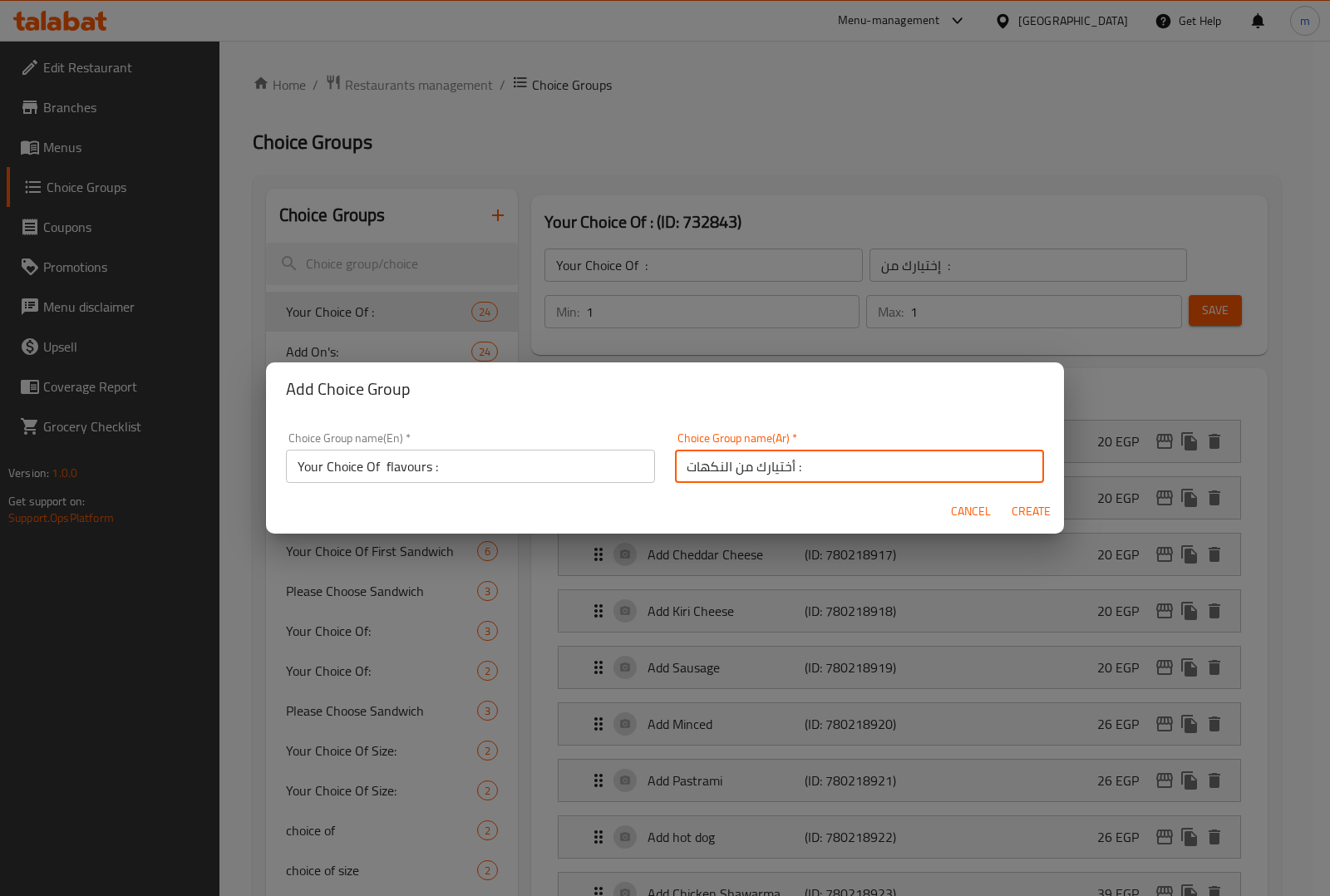
type input "0"
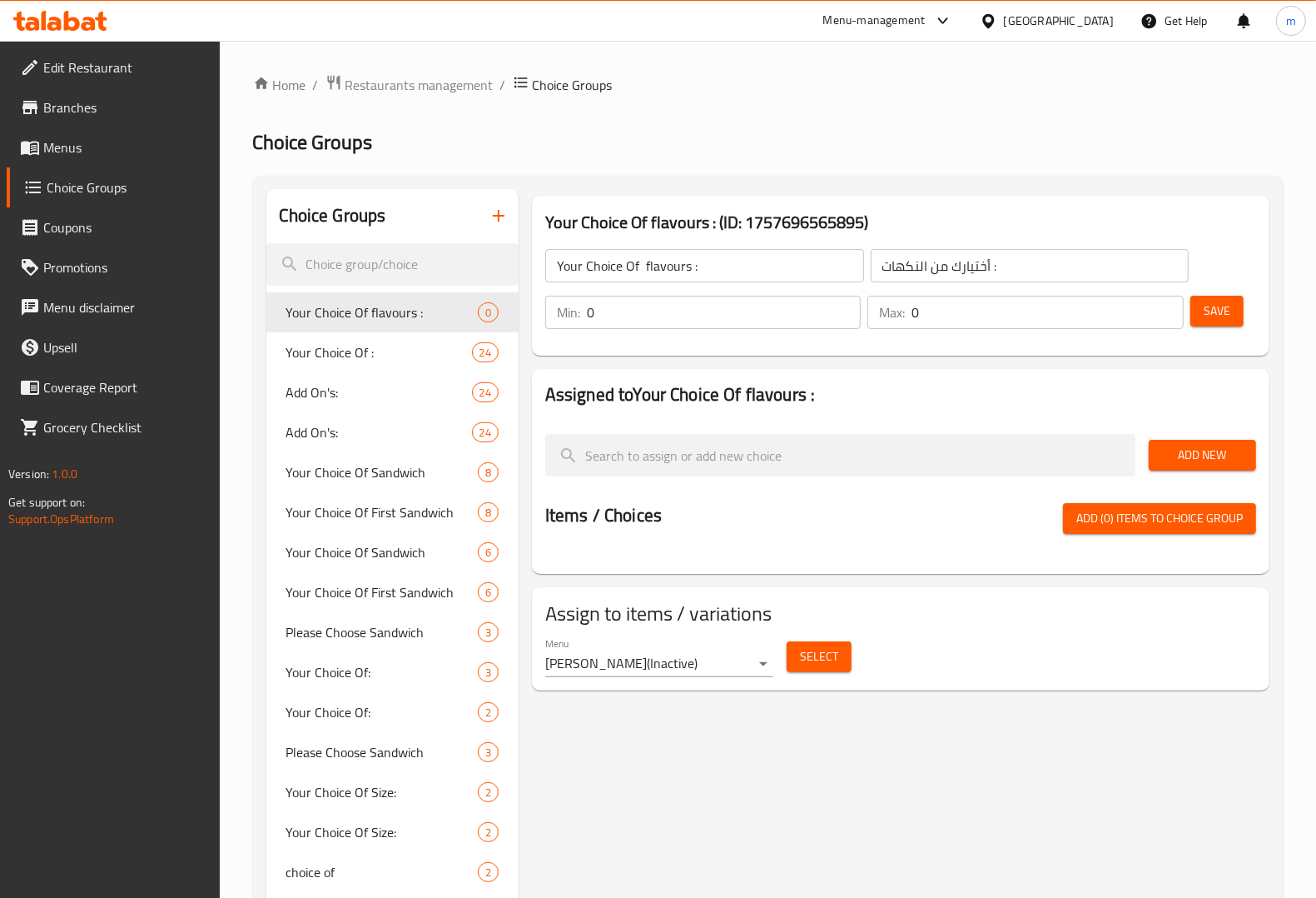
click at [720, 321] on input "0" at bounding box center [723, 312] width 274 height 33
click at [961, 306] on input "0" at bounding box center [1047, 312] width 271 height 33
click at [641, 323] on input "1" at bounding box center [723, 312] width 274 height 33
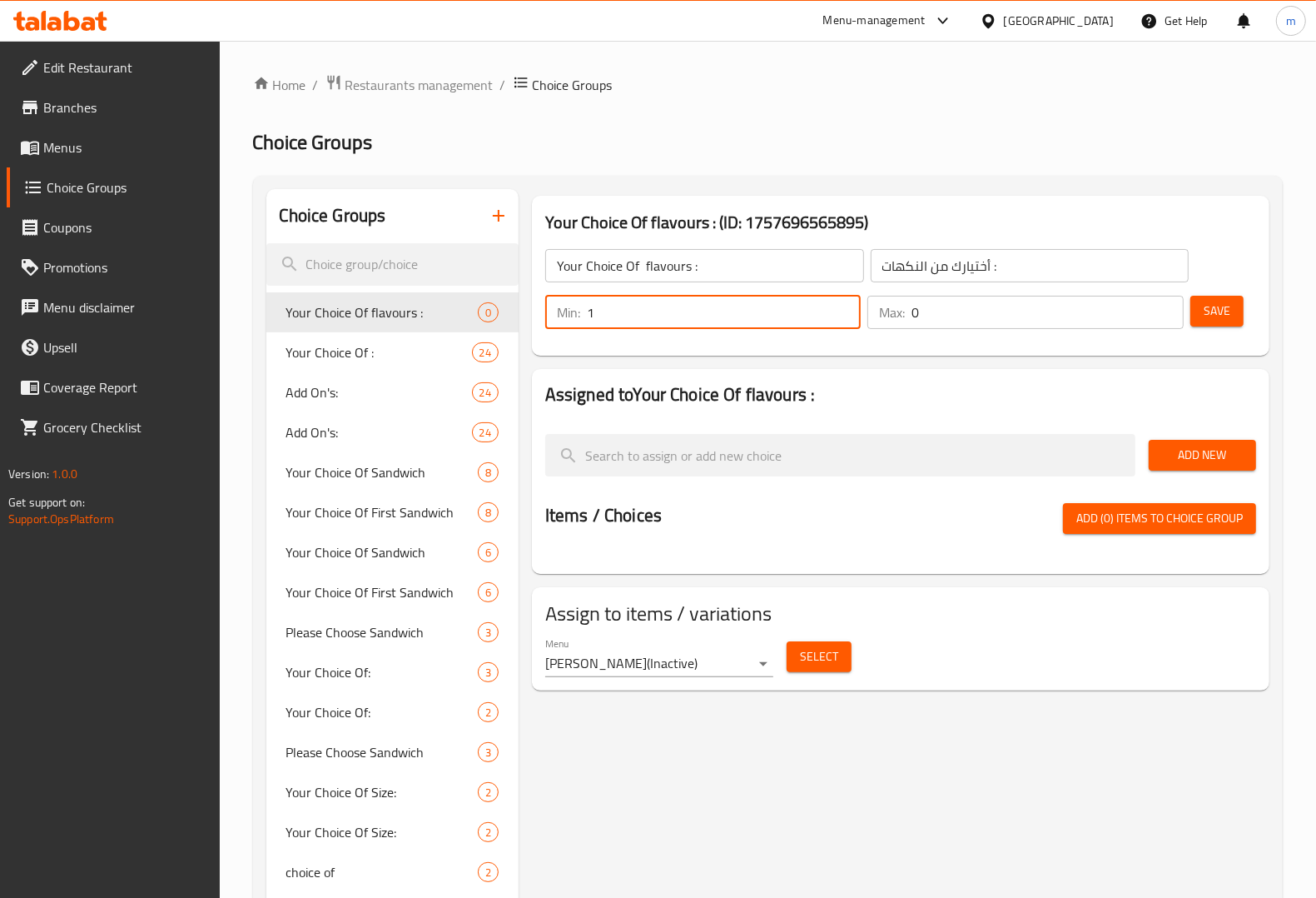
click at [641, 323] on input "1" at bounding box center [723, 312] width 274 height 33
type input "4"
click at [1042, 314] on input "0" at bounding box center [1047, 312] width 271 height 33
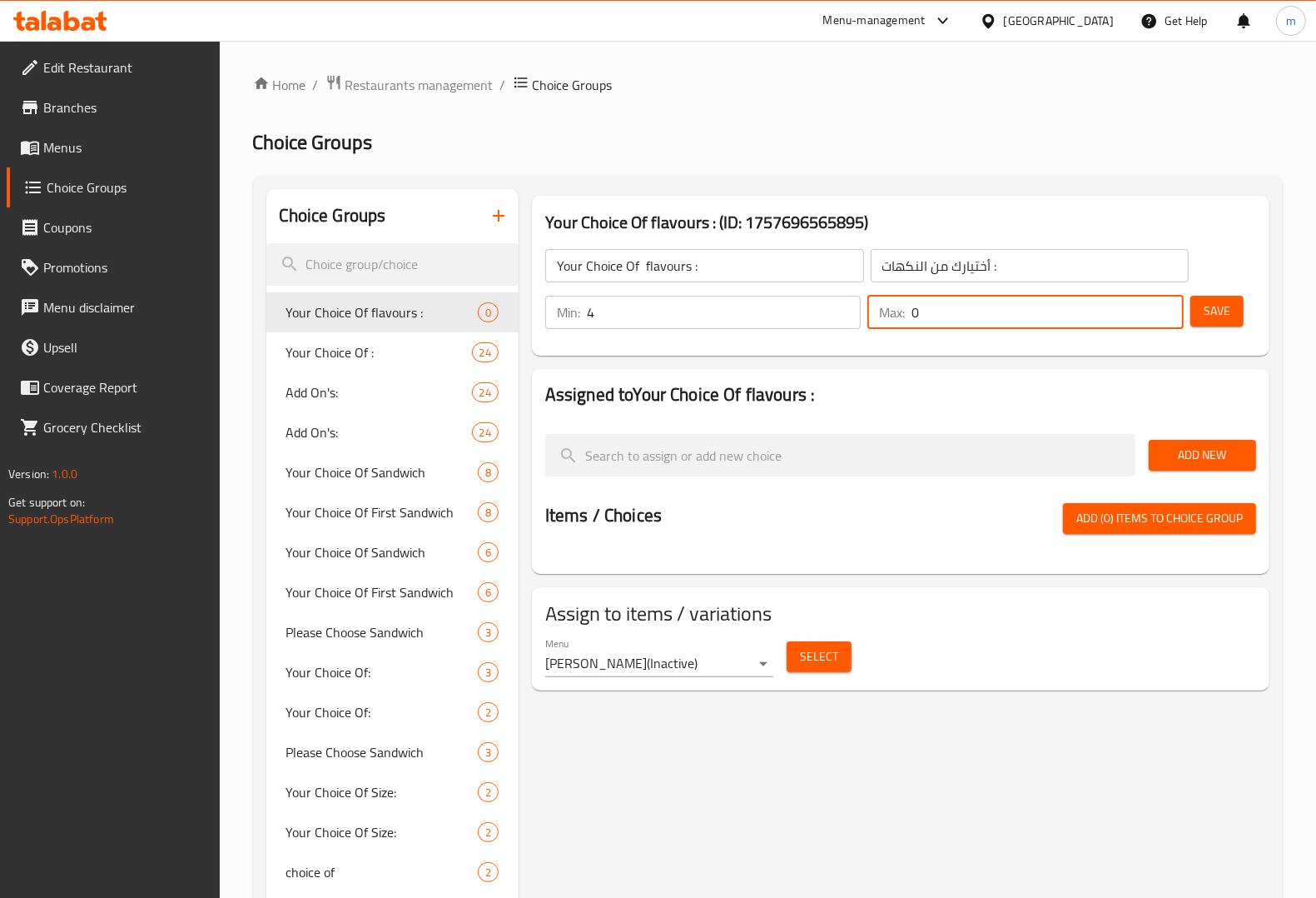
click at [1042, 314] on input "0" at bounding box center [1047, 312] width 271 height 33
type input "4"
click at [1236, 304] on button "Save" at bounding box center [1216, 311] width 53 height 31
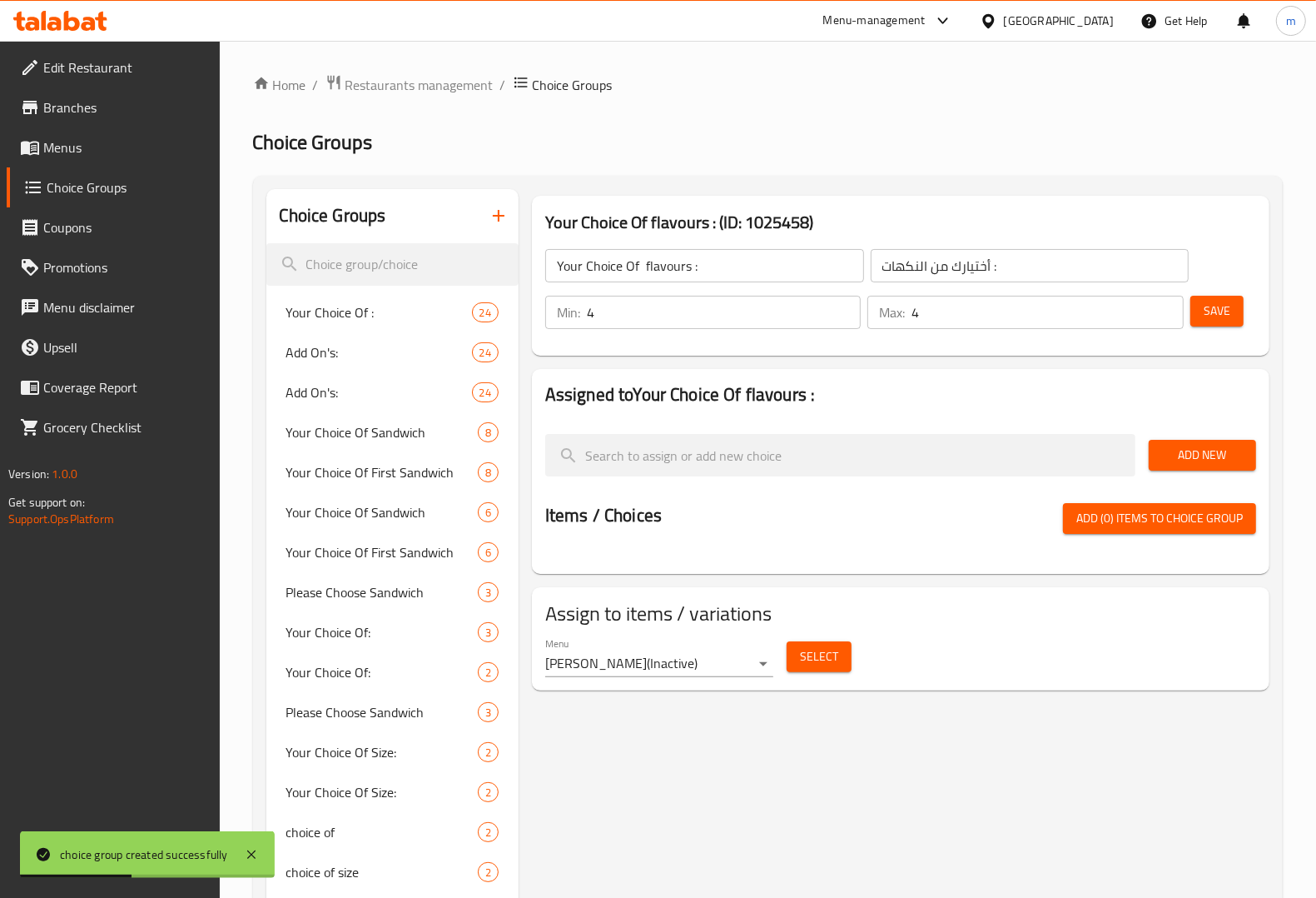
click at [1194, 449] on span "Add New" at bounding box center [1201, 454] width 81 height 21
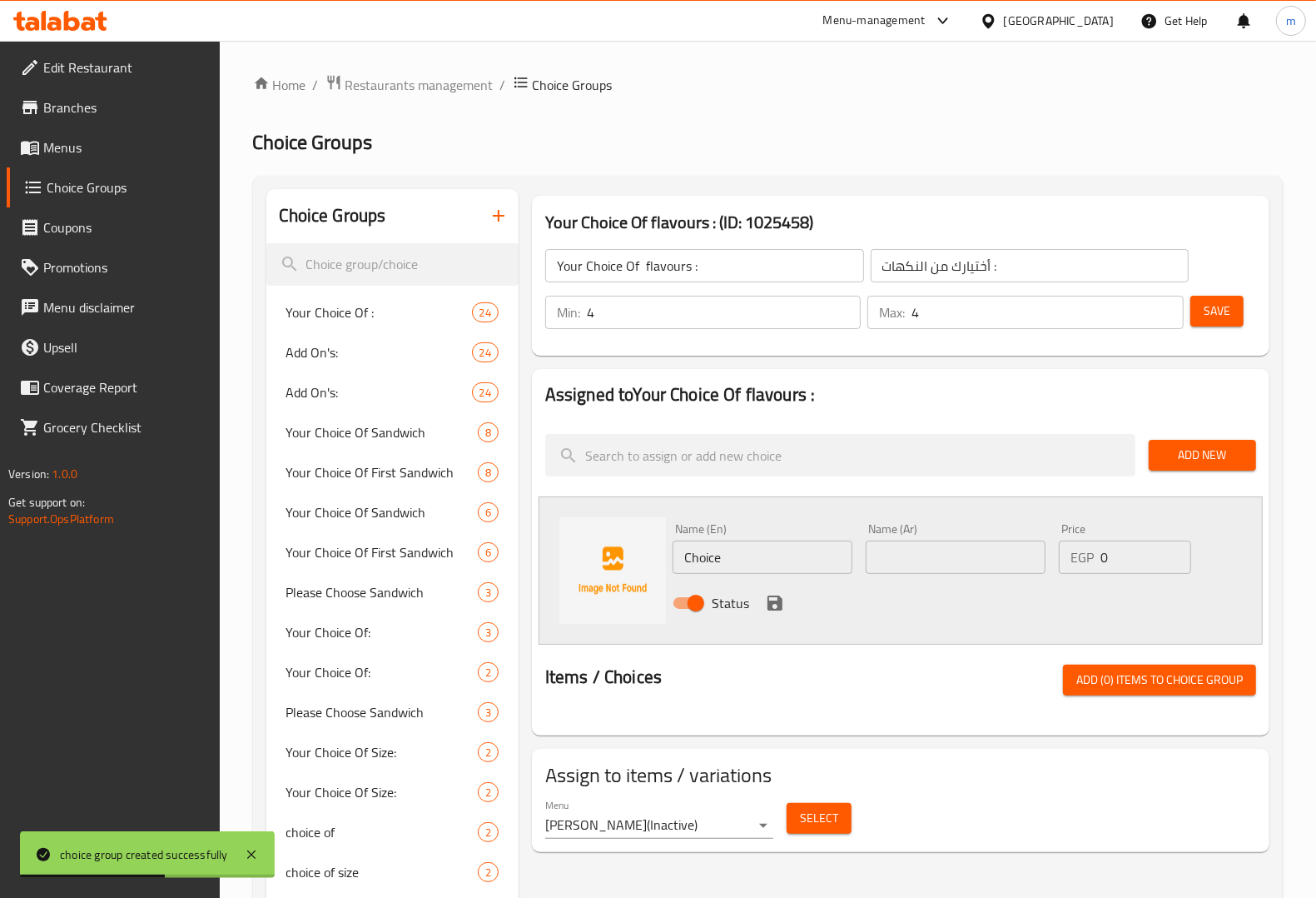
click at [832, 562] on input "Choice" at bounding box center [762, 556] width 179 height 33
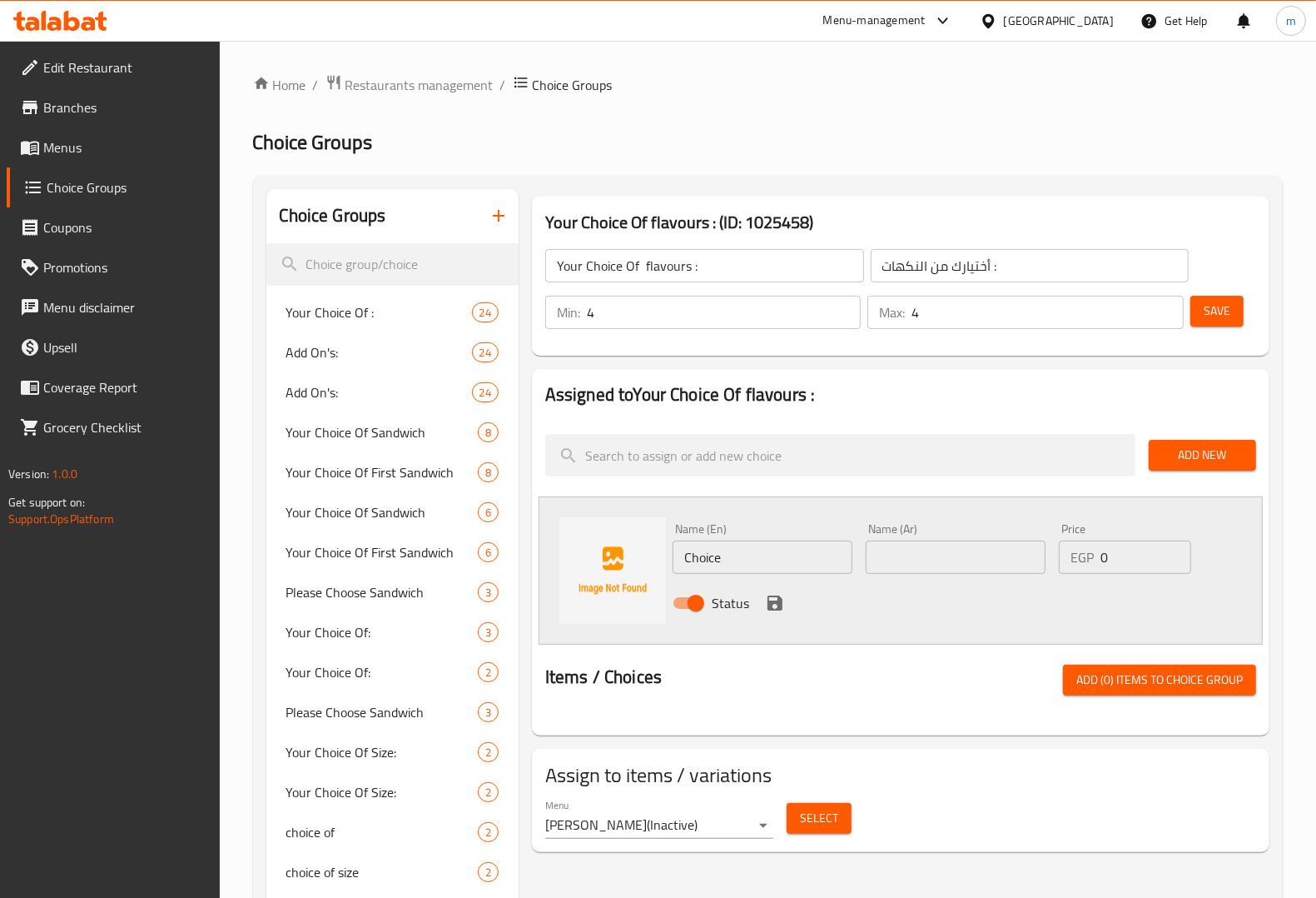
click at [775, 542] on input "Choice" at bounding box center [762, 556] width 179 height 33
paste input "cramel"
type input "cramel"
click at [933, 570] on input "text" at bounding box center [955, 556] width 179 height 33
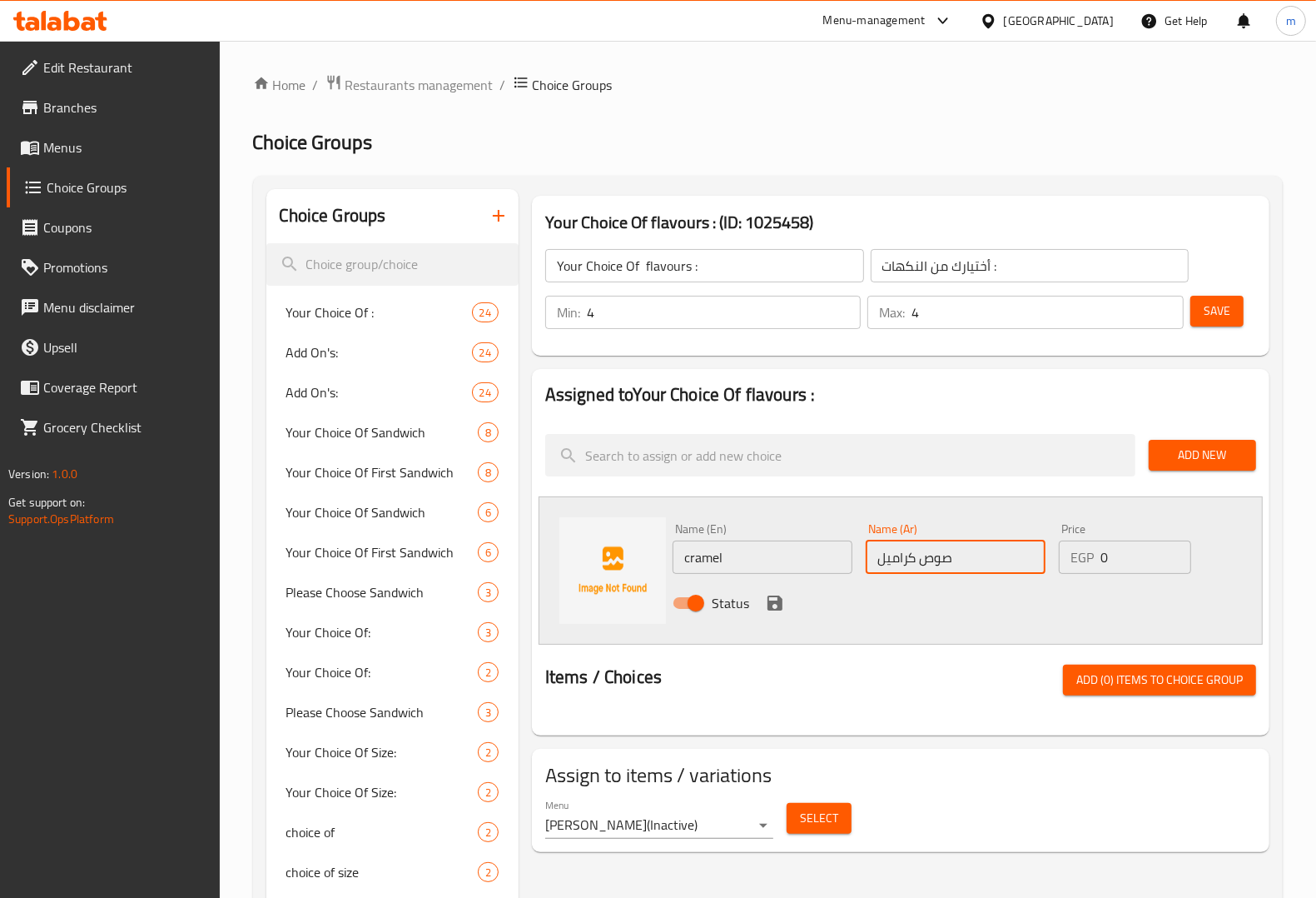
click at [913, 559] on input "صوص كراميل" at bounding box center [955, 556] width 179 height 33
type input "كراميل"
drag, startPoint x: 778, startPoint y: 600, endPoint x: 1100, endPoint y: 571, distance: 323.3
click at [783, 600] on icon "save" at bounding box center [775, 603] width 20 height 20
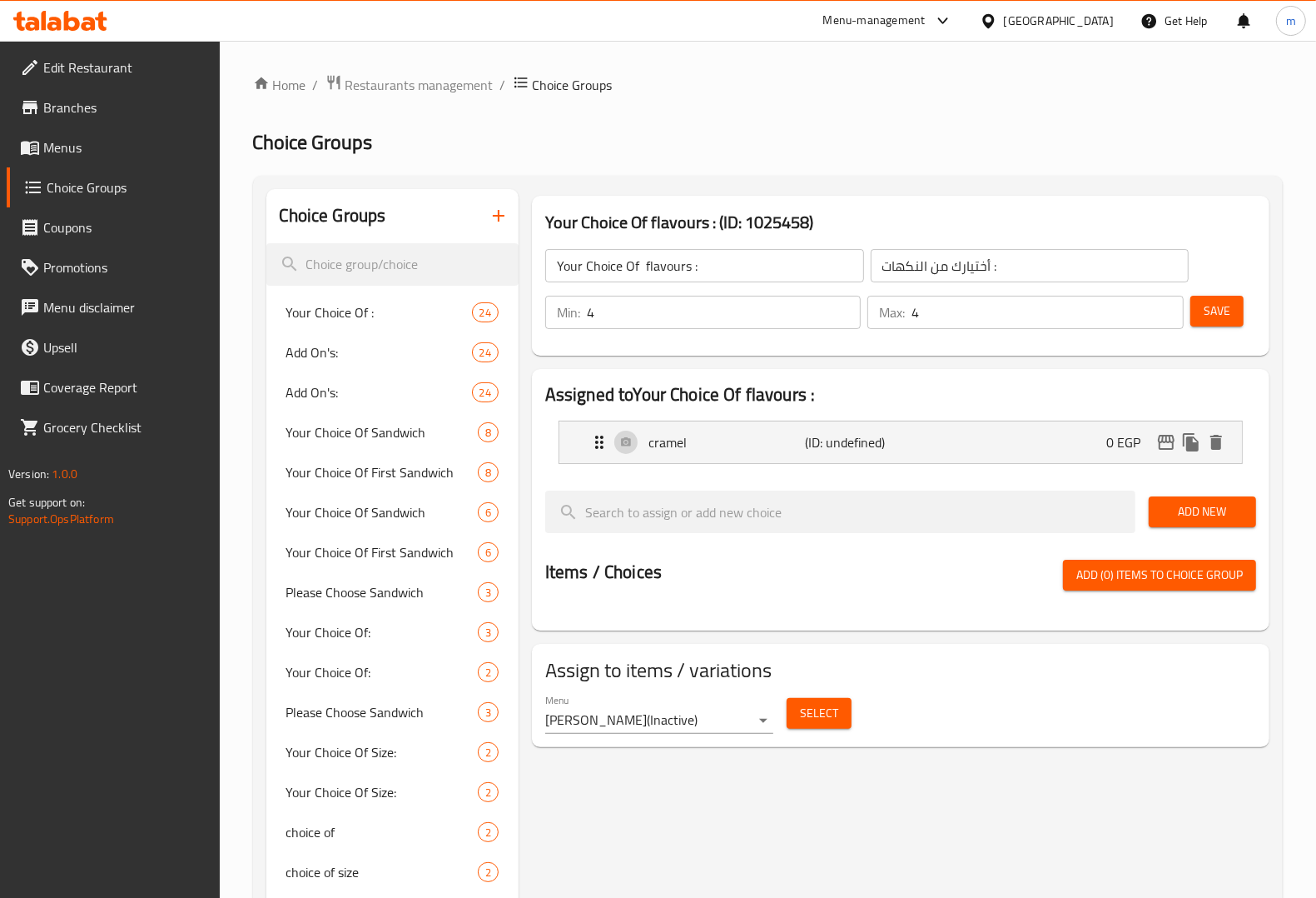
click at [1162, 510] on span "Add New" at bounding box center [1201, 511] width 81 height 21
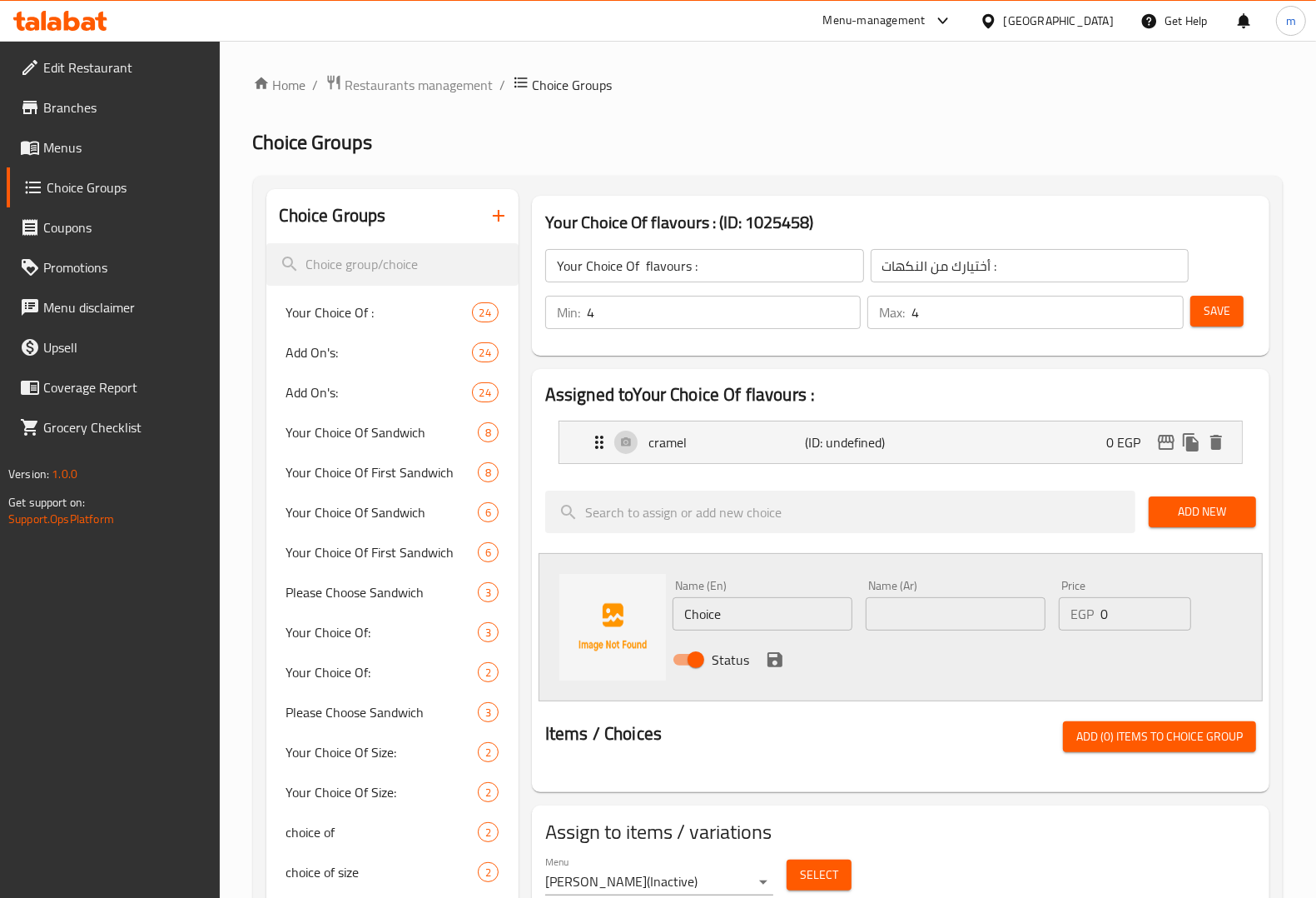
click at [732, 613] on input "Choice" at bounding box center [762, 613] width 179 height 33
click at [746, 622] on input "Choice" at bounding box center [762, 613] width 179 height 33
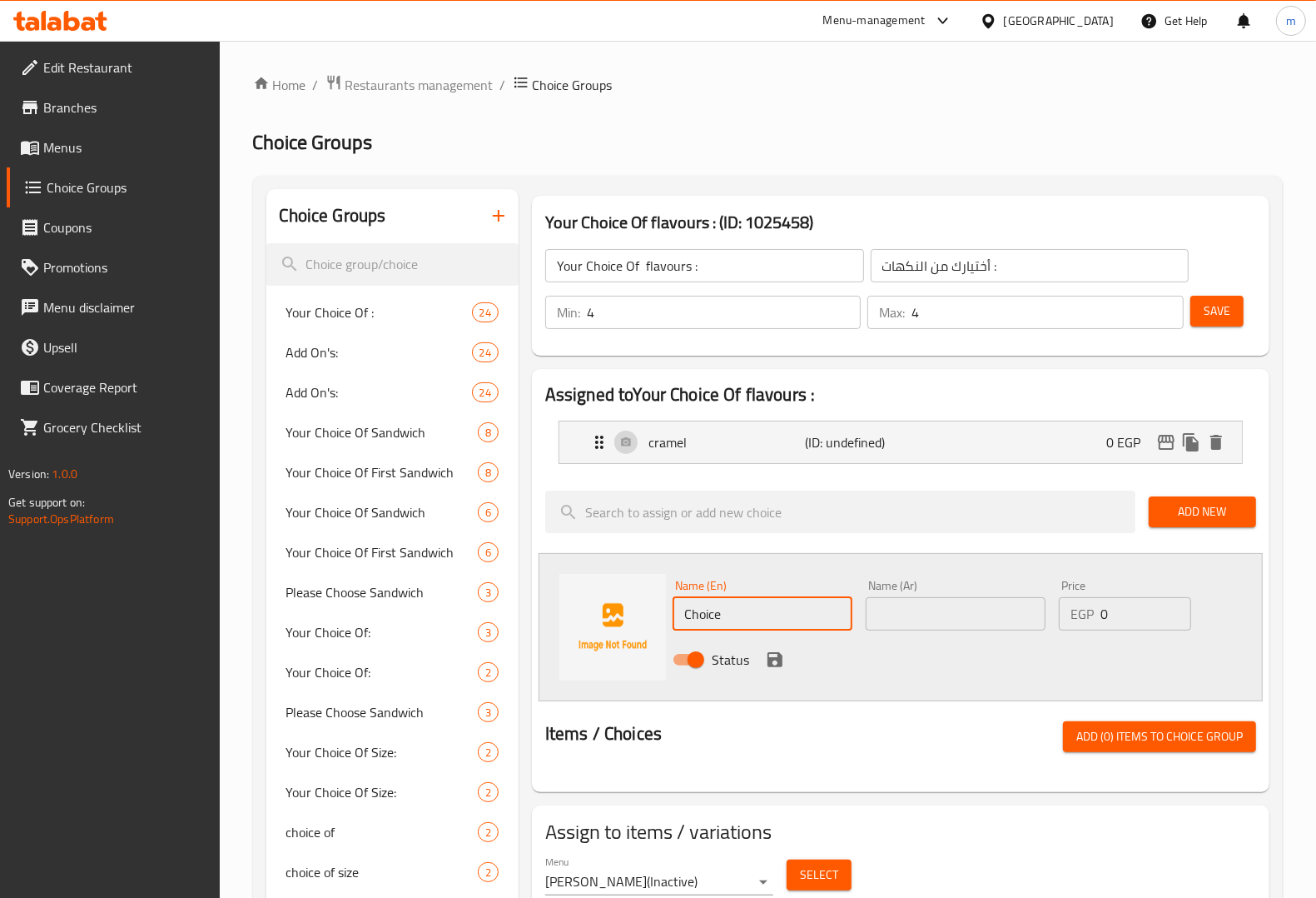
paste input "text"
click at [733, 625] on input "text" at bounding box center [762, 613] width 179 height 33
click at [732, 621] on input "text" at bounding box center [762, 613] width 179 height 33
paste input "text"
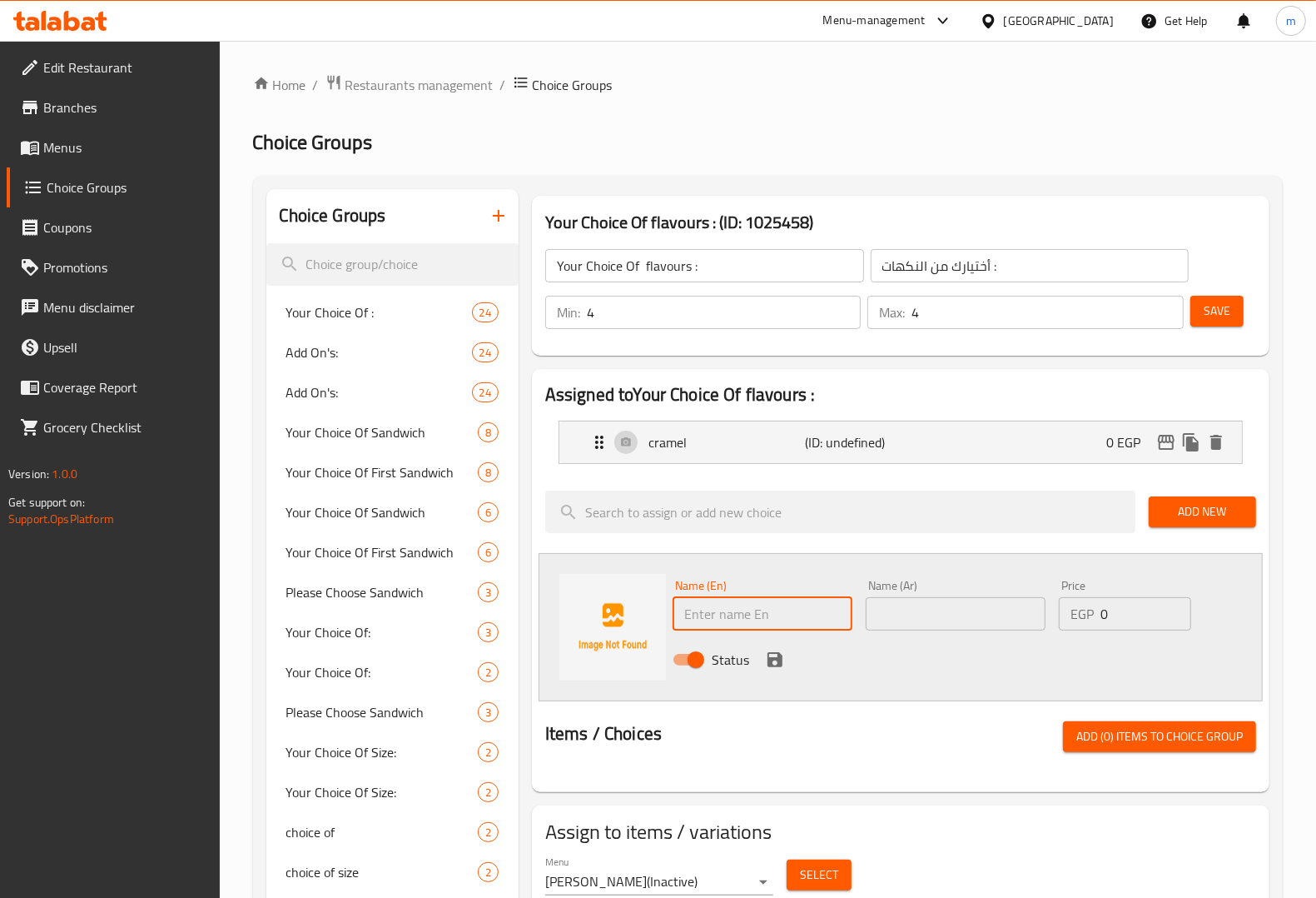
click at [745, 609] on input "text" at bounding box center [762, 613] width 179 height 33
paste input "lotus"
type input "lotus"
click at [908, 623] on input "text" at bounding box center [955, 613] width 179 height 33
type input "لوتس"
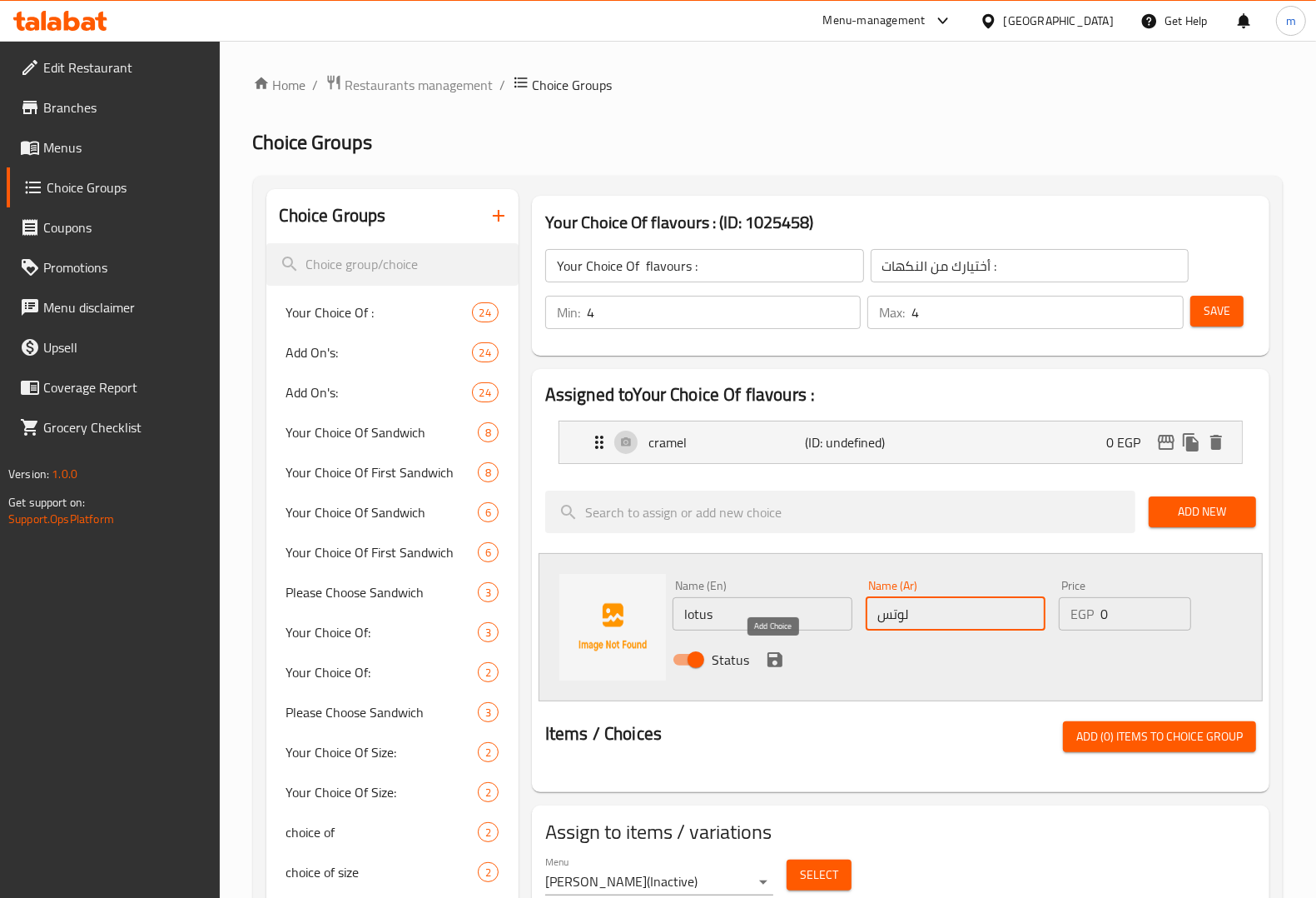
click at [778, 661] on icon "save" at bounding box center [774, 659] width 15 height 15
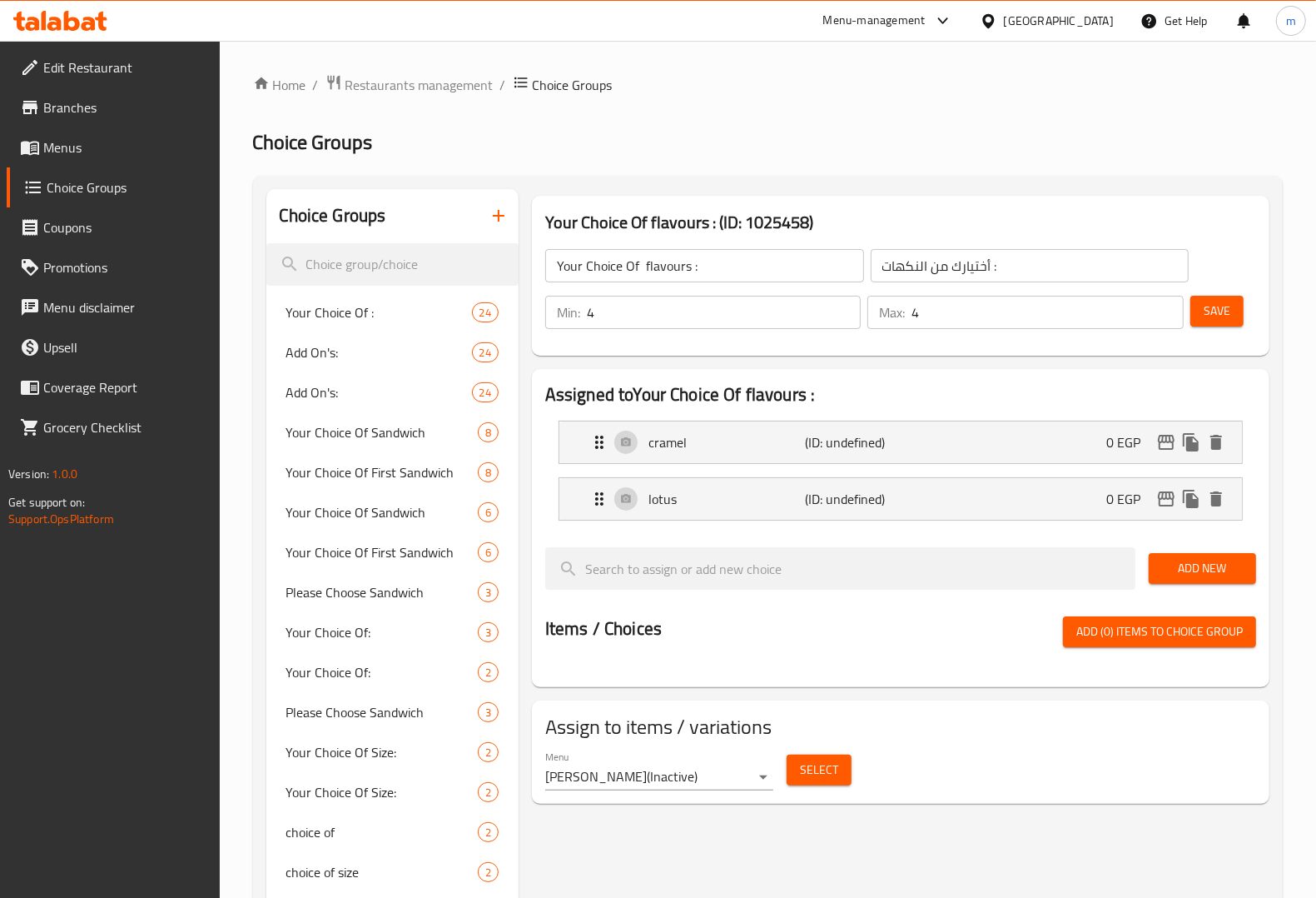
click at [1191, 584] on button "Add New" at bounding box center [1202, 568] width 108 height 31
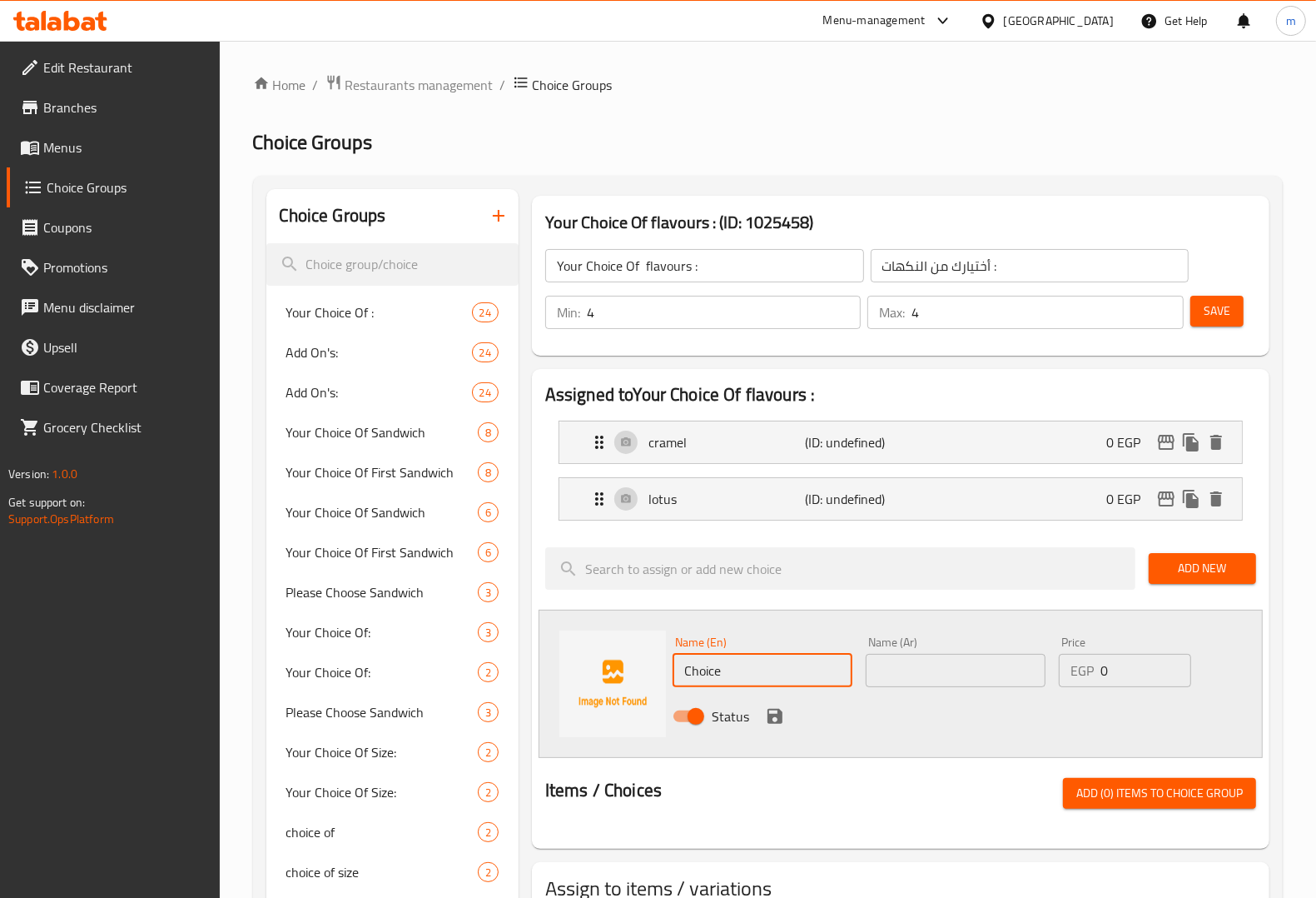
click at [810, 659] on input "Choice" at bounding box center [762, 670] width 179 height 33
click at [743, 681] on input "text" at bounding box center [762, 670] width 179 height 33
paste input "vanilla"
type input "vanilla"
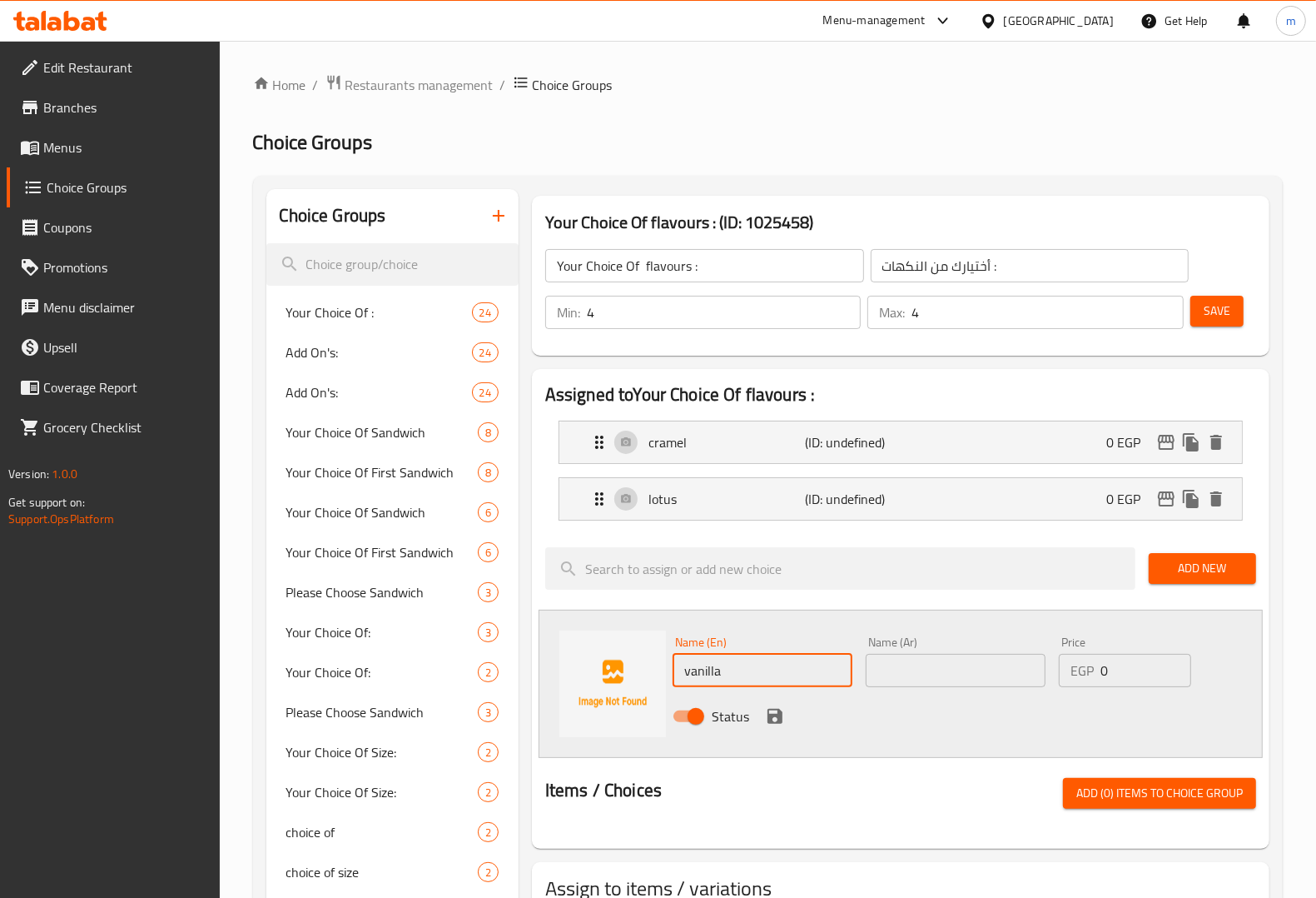
click at [944, 683] on input "text" at bounding box center [955, 670] width 179 height 33
click at [910, 671] on input "صوص فايليا" at bounding box center [955, 670] width 179 height 33
drag, startPoint x: 870, startPoint y: 669, endPoint x: 881, endPoint y: 679, distance: 14.9
click at [881, 679] on input "فايليا" at bounding box center [955, 670] width 179 height 33
type input "فايليا"
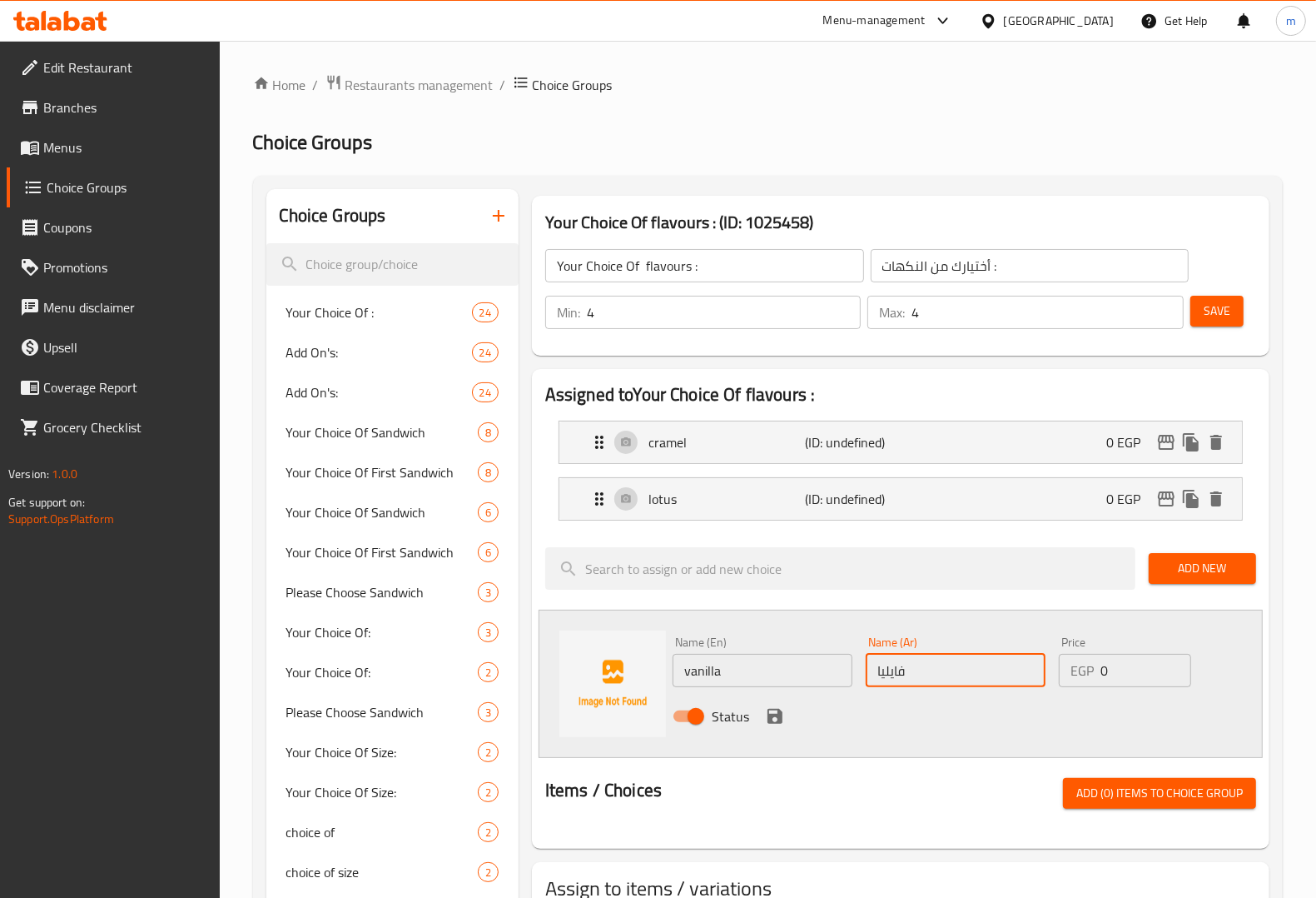
click at [771, 711] on icon "save" at bounding box center [774, 716] width 15 height 15
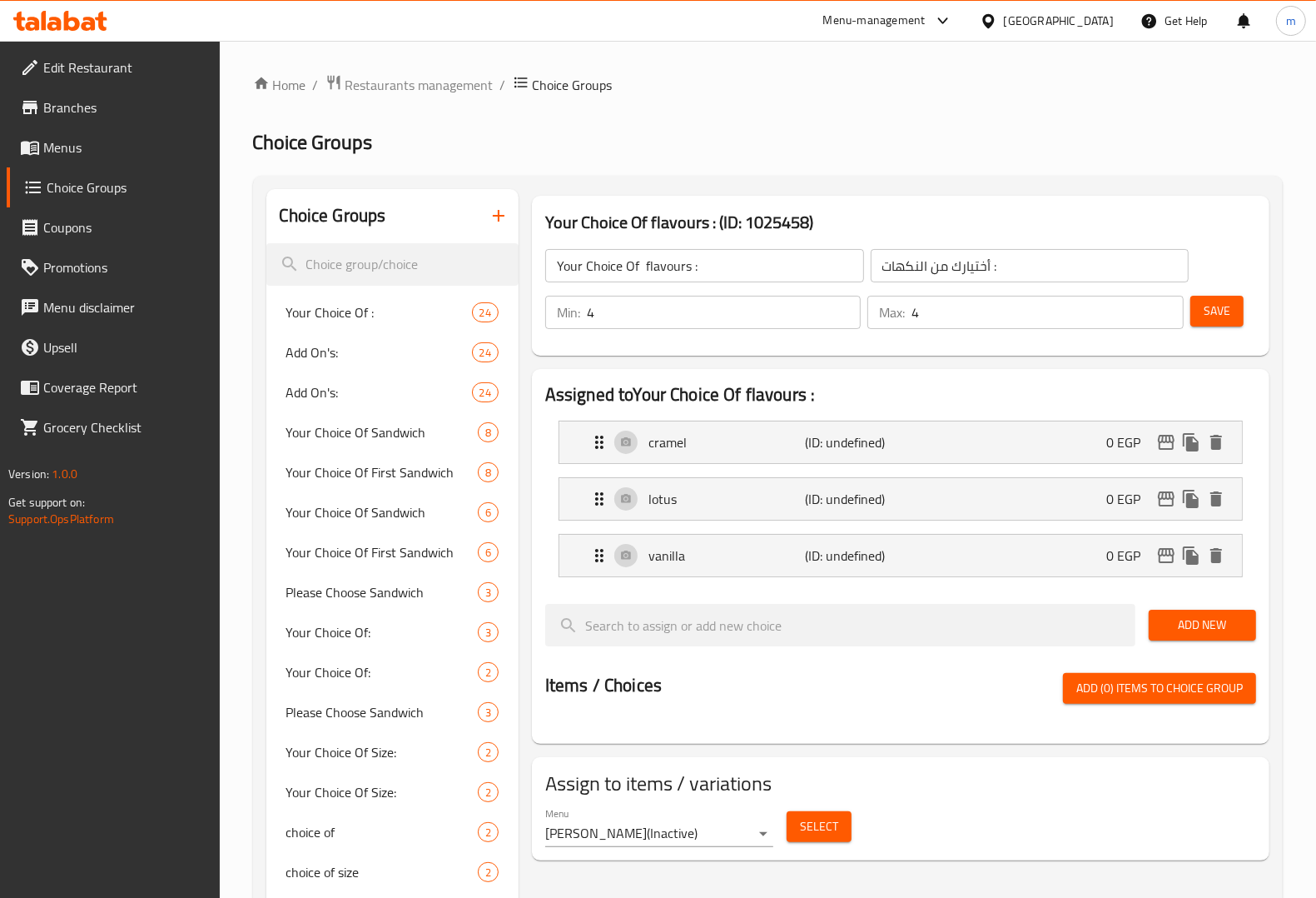
click at [1176, 627] on span "Add New" at bounding box center [1201, 625] width 81 height 21
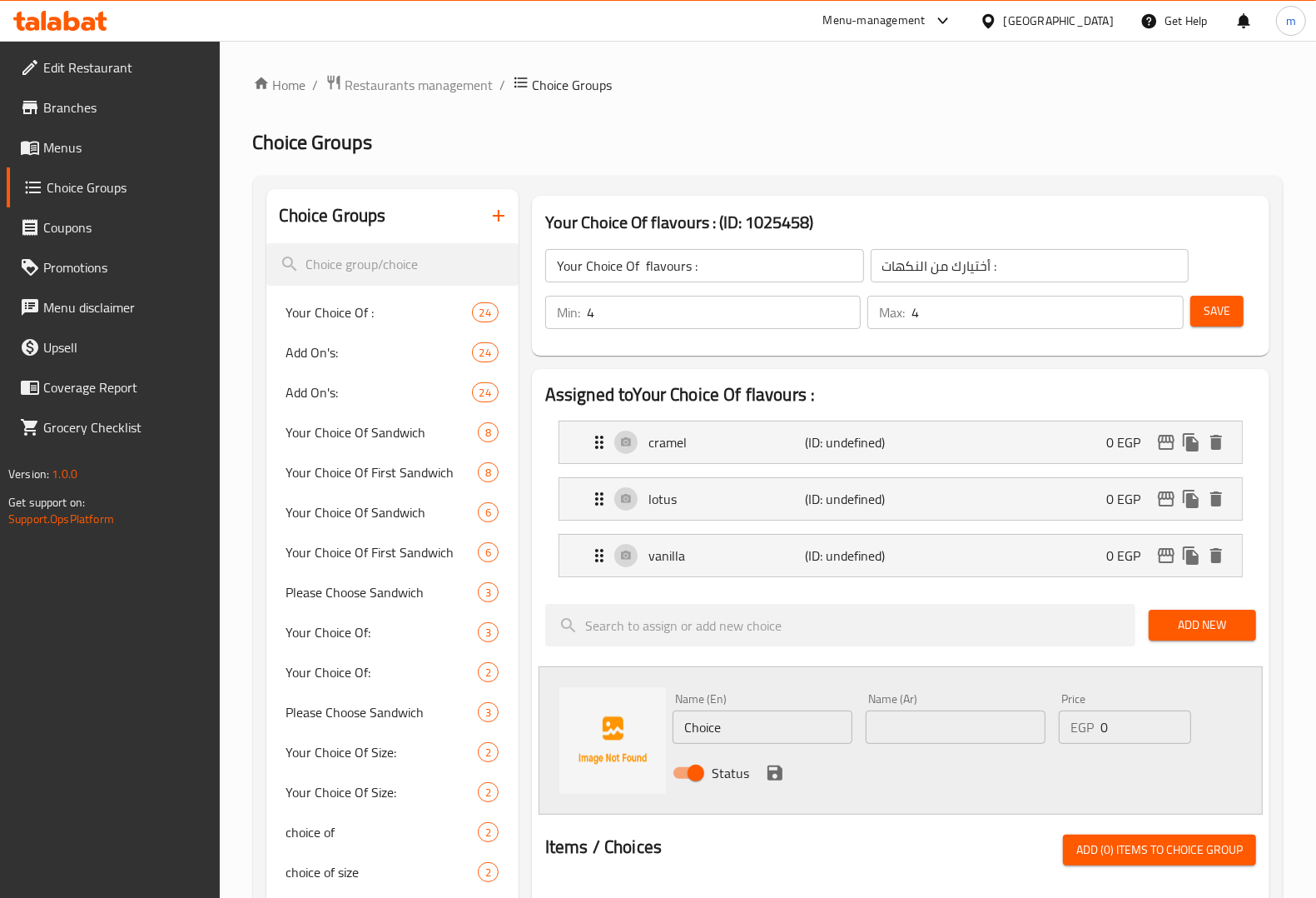
click at [756, 727] on input "Choice" at bounding box center [762, 727] width 179 height 33
click at [713, 713] on input "text" at bounding box center [762, 727] width 179 height 33
paste input "oreo"
type input "oreo"
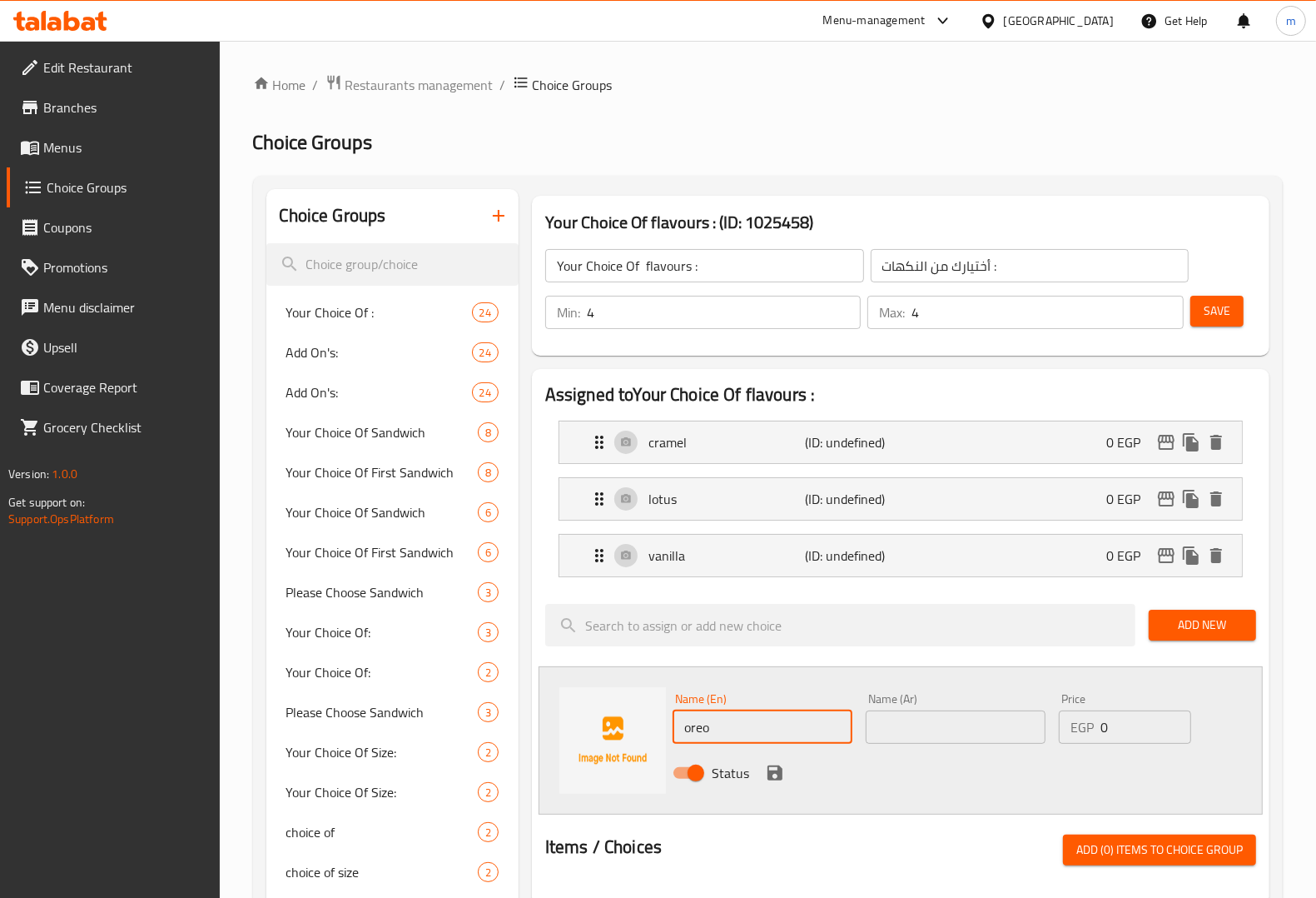
click at [918, 736] on input "text" at bounding box center [955, 727] width 179 height 33
type input "اوريو"
click at [1186, 627] on span "Add New" at bounding box center [1201, 625] width 81 height 21
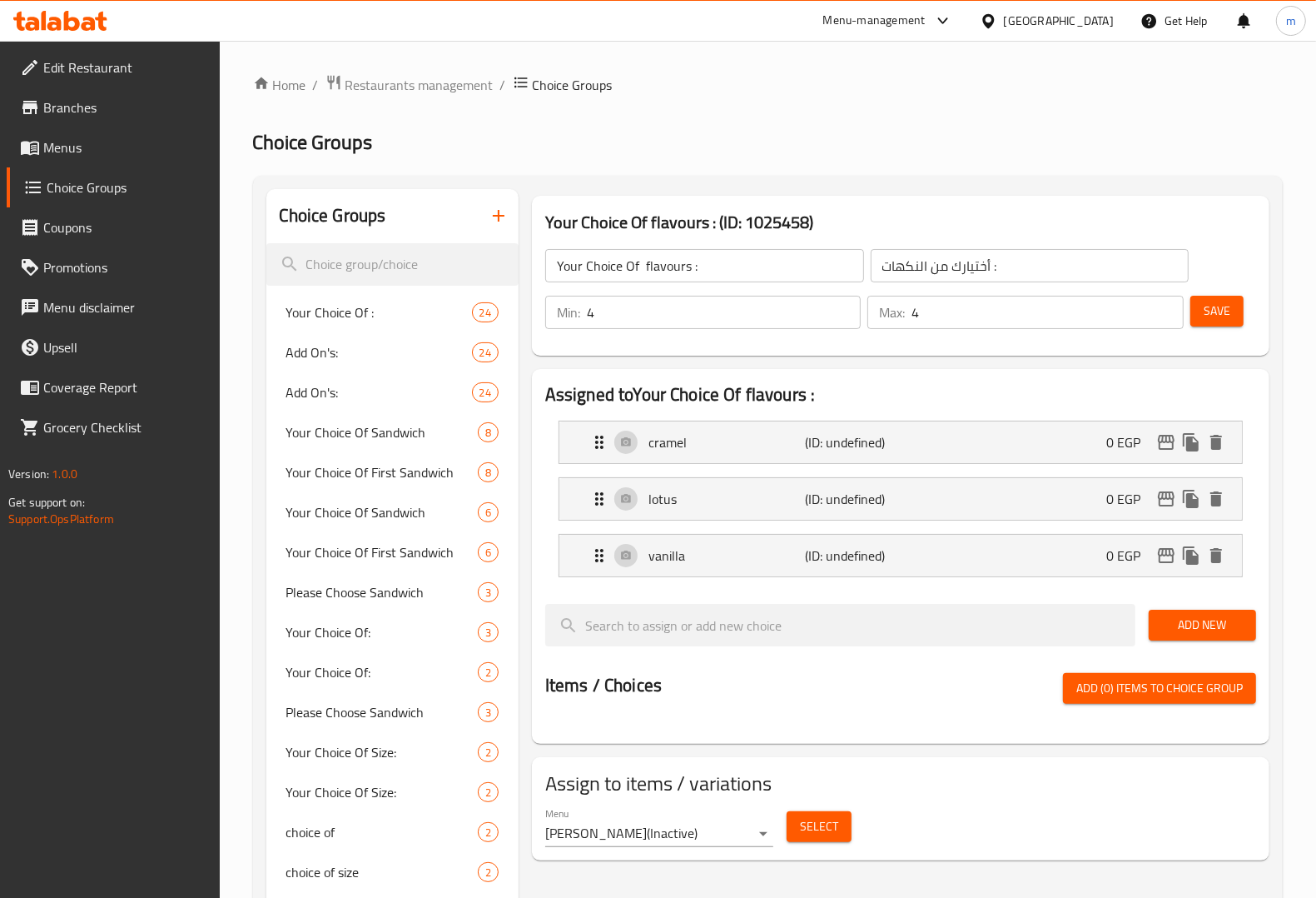
click at [1213, 618] on span "Add New" at bounding box center [1201, 625] width 81 height 21
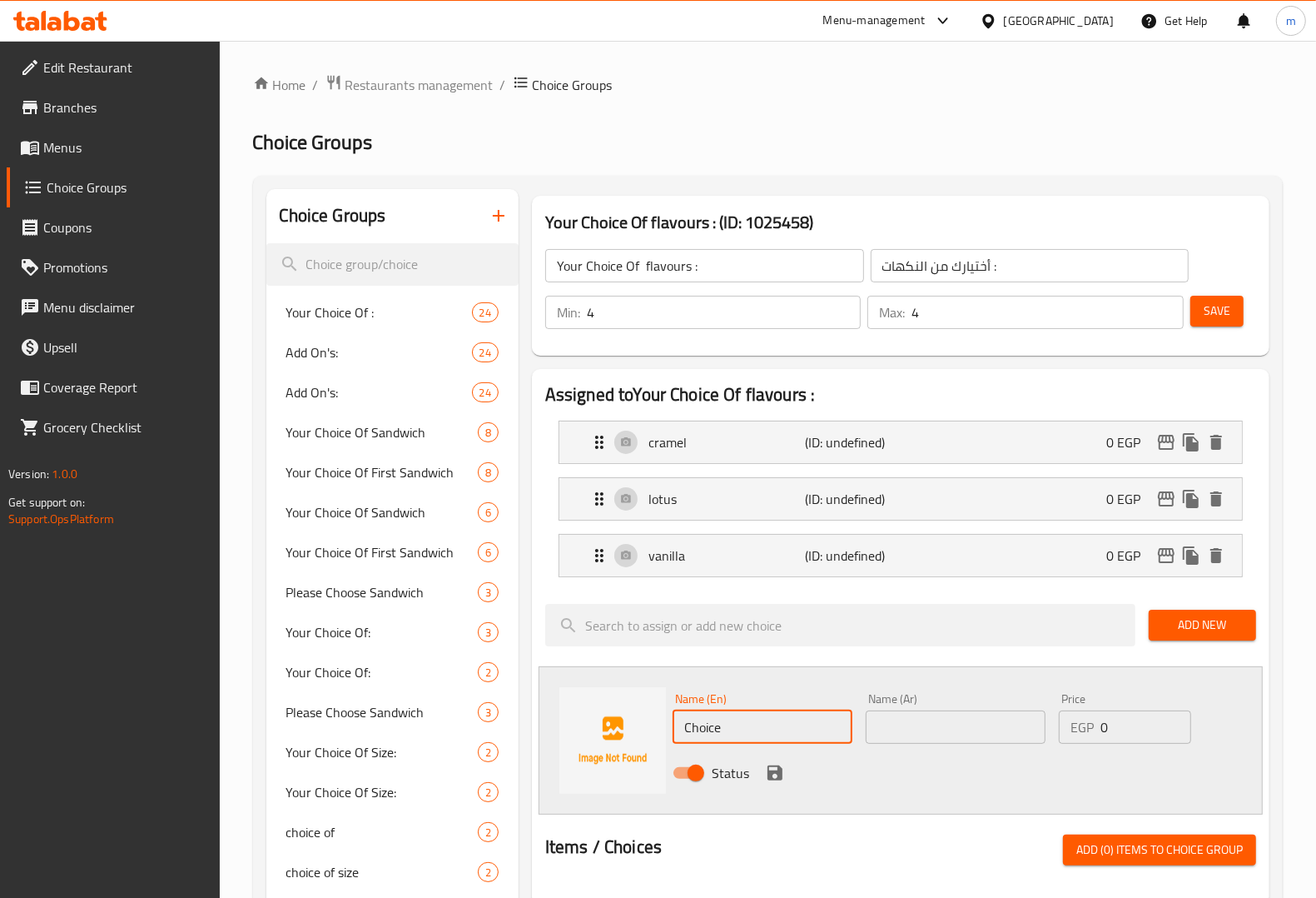
click at [822, 719] on input "Choice" at bounding box center [762, 727] width 179 height 33
click at [691, 727] on input "oreo" at bounding box center [762, 727] width 179 height 33
click at [708, 733] on input "oreo" at bounding box center [762, 727] width 179 height 33
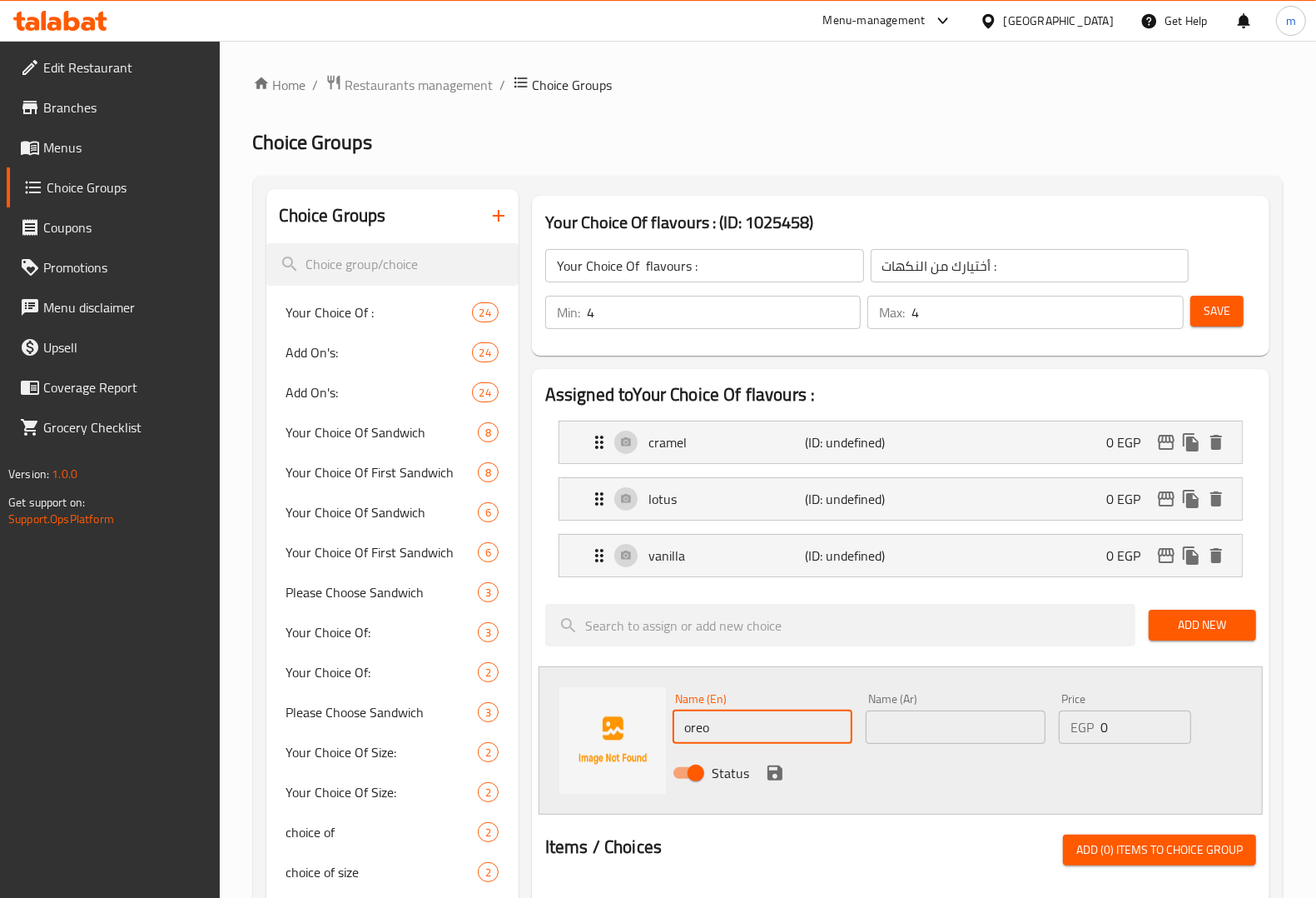
click at [708, 733] on input "oreo" at bounding box center [762, 727] width 179 height 33
type input "Oreo"
click at [908, 731] on input "text" at bounding box center [955, 727] width 179 height 33
type input "اوريو"
click at [774, 767] on icon "save" at bounding box center [775, 772] width 20 height 20
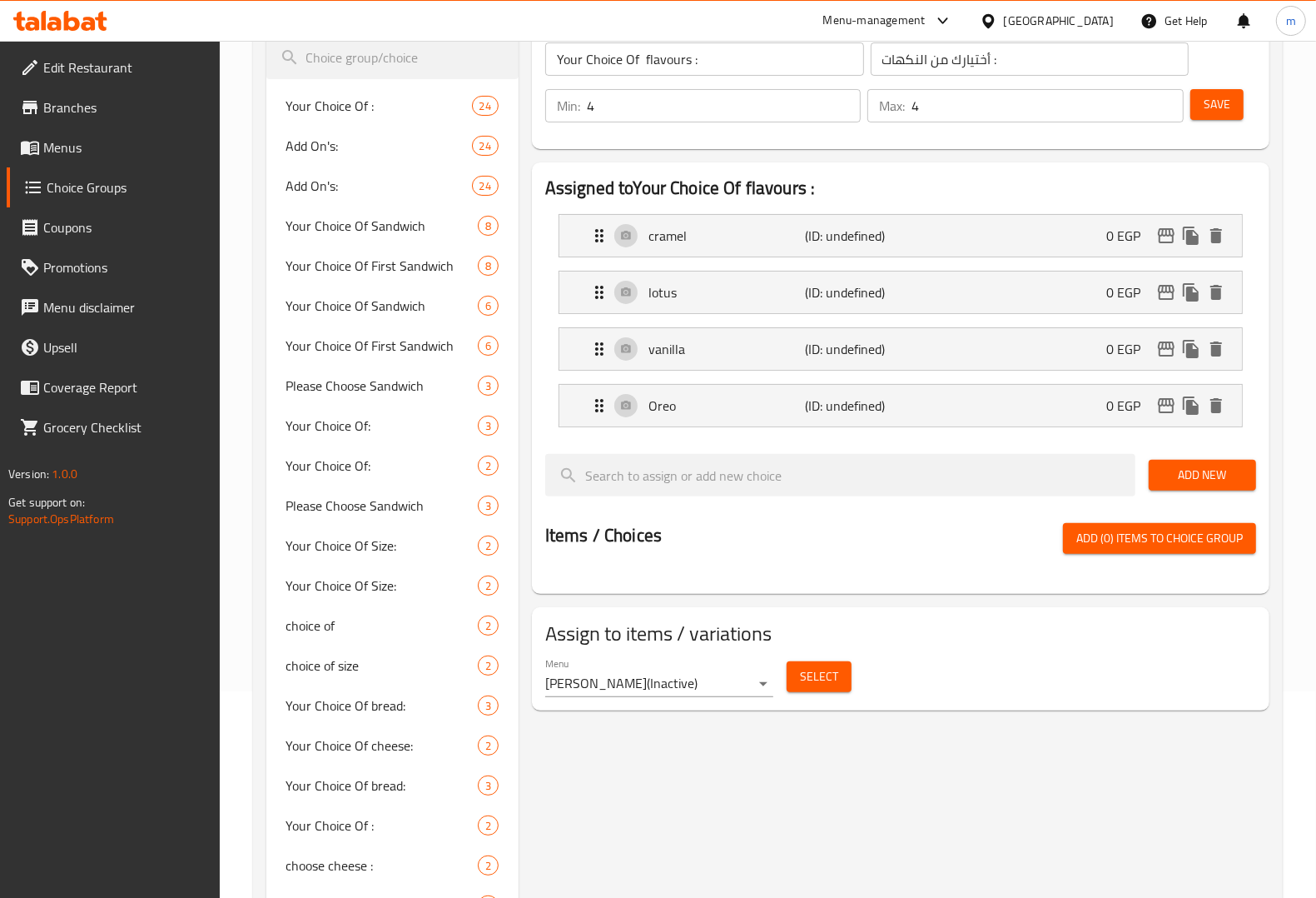
scroll to position [208, 0]
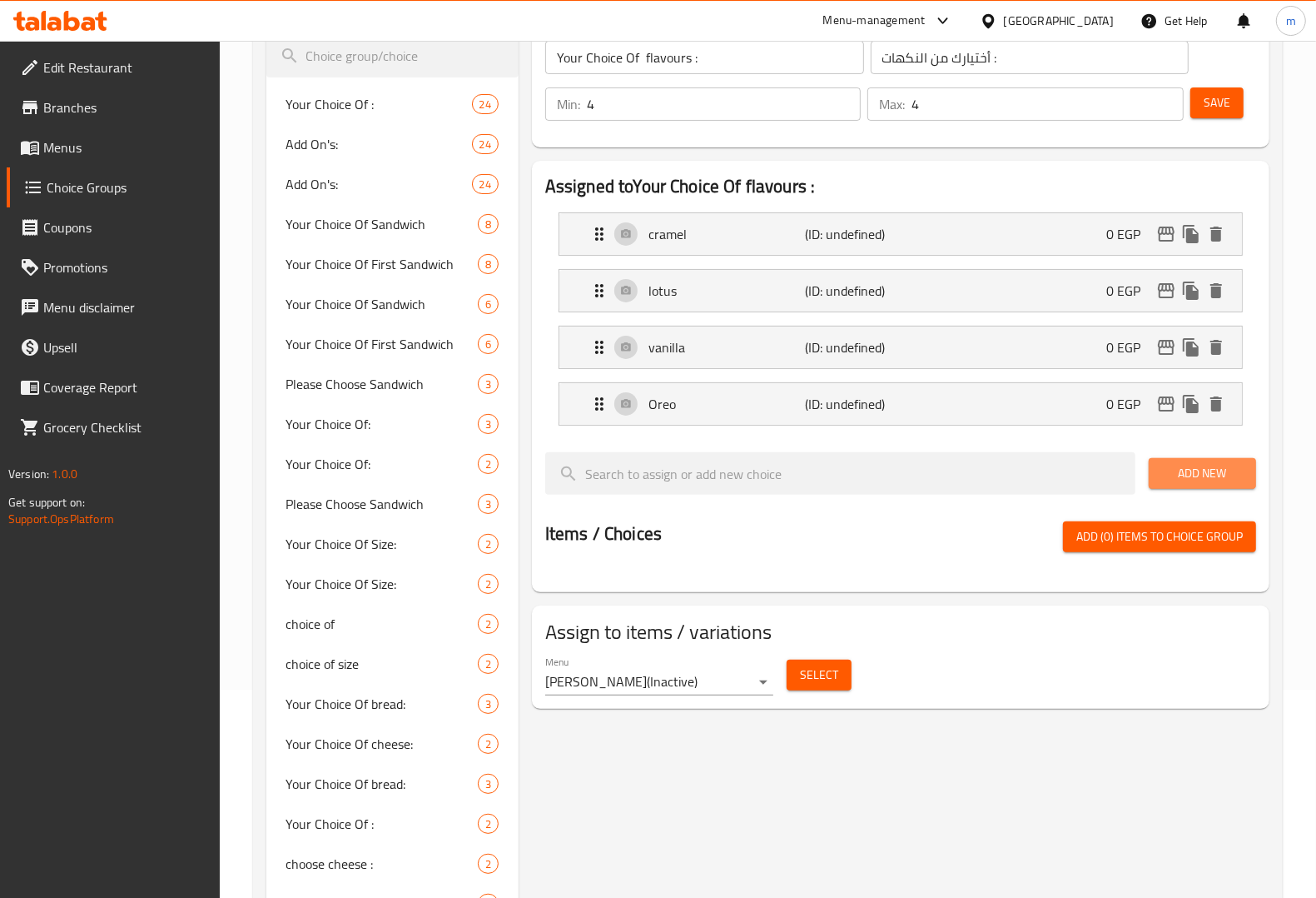
click at [1190, 474] on span "Add New" at bounding box center [1201, 473] width 81 height 21
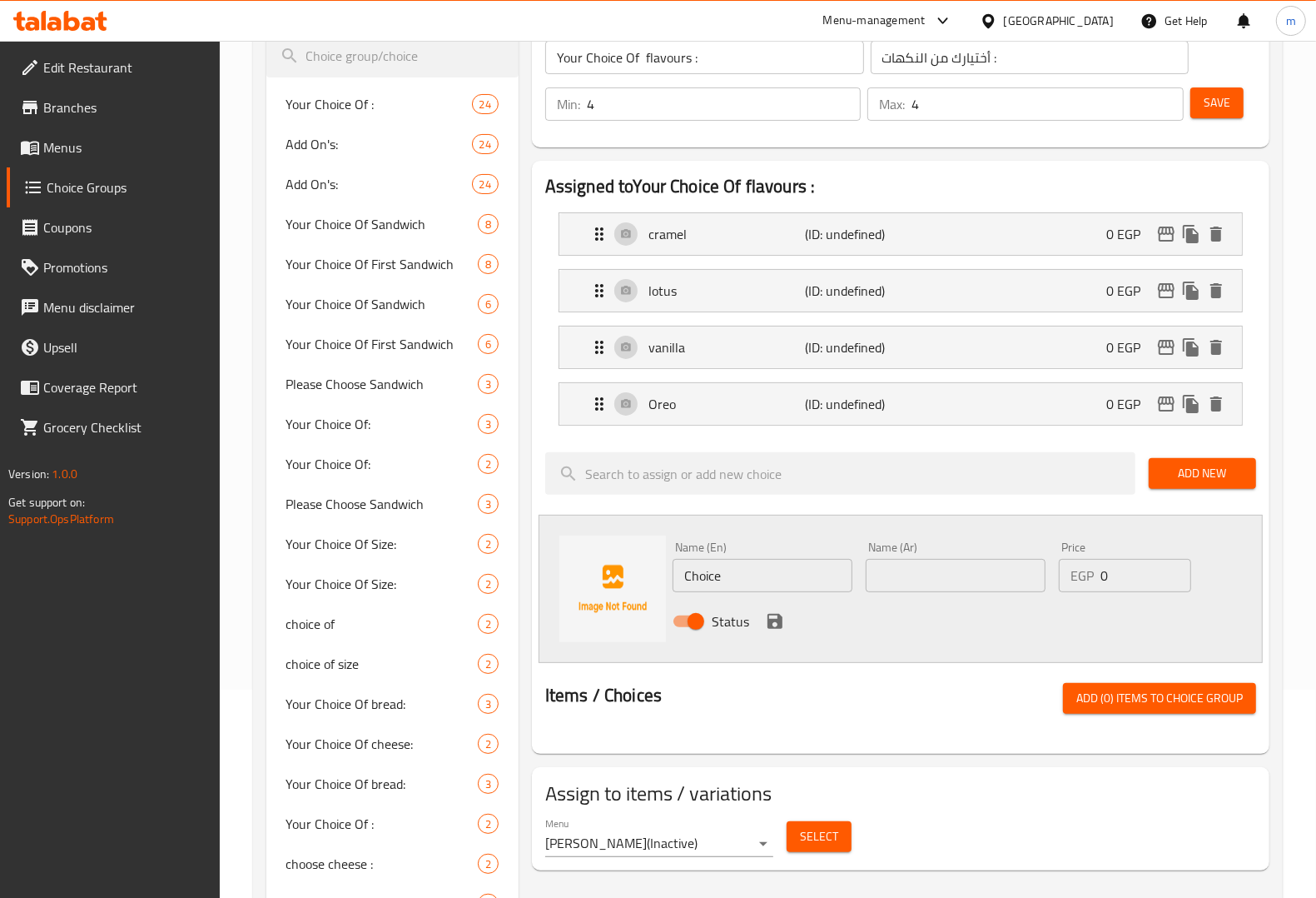
click at [780, 568] on input "Choice" at bounding box center [762, 575] width 179 height 33
paste input "chocolat"
type input "chocolate"
click at [895, 568] on input "text" at bounding box center [955, 575] width 179 height 33
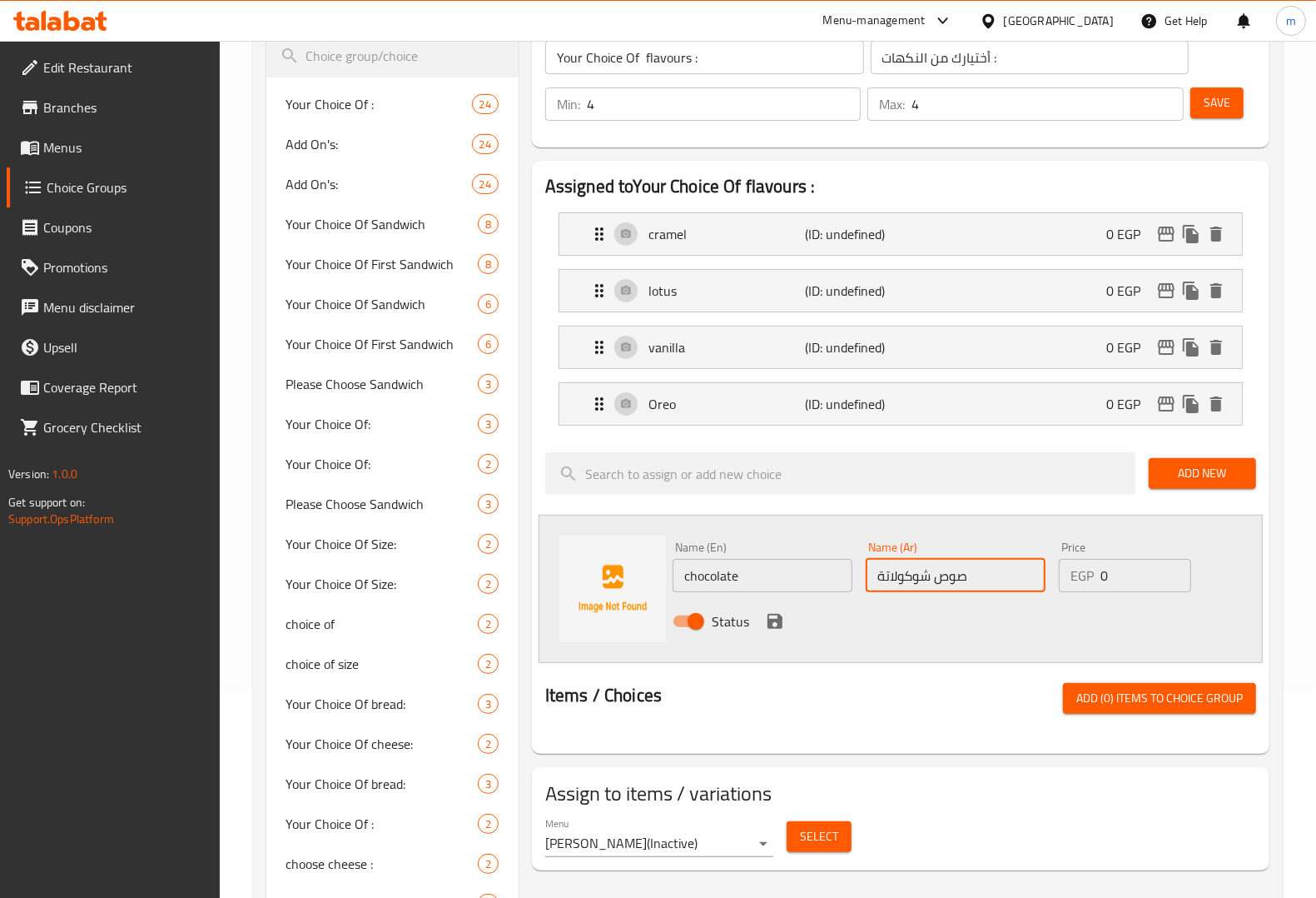
click at [921, 574] on input "صوص شوكولاتة" at bounding box center [955, 575] width 179 height 33
click at [930, 571] on input "صوص شوكولاتة" at bounding box center [955, 575] width 179 height 33
type input "شوكولاتة"
click at [776, 613] on icon "save" at bounding box center [775, 621] width 20 height 20
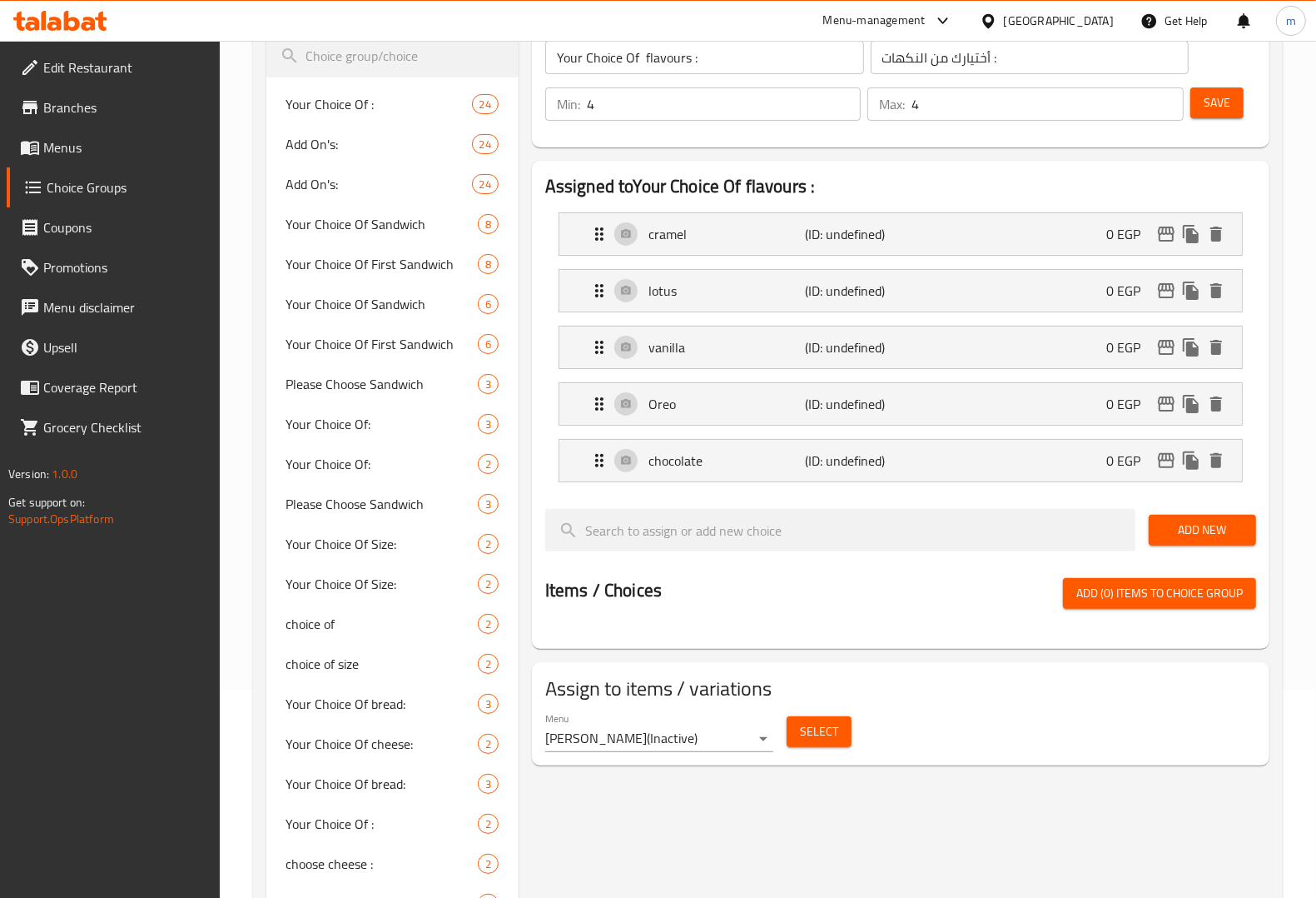
click at [1237, 529] on span "Add New" at bounding box center [1201, 529] width 81 height 21
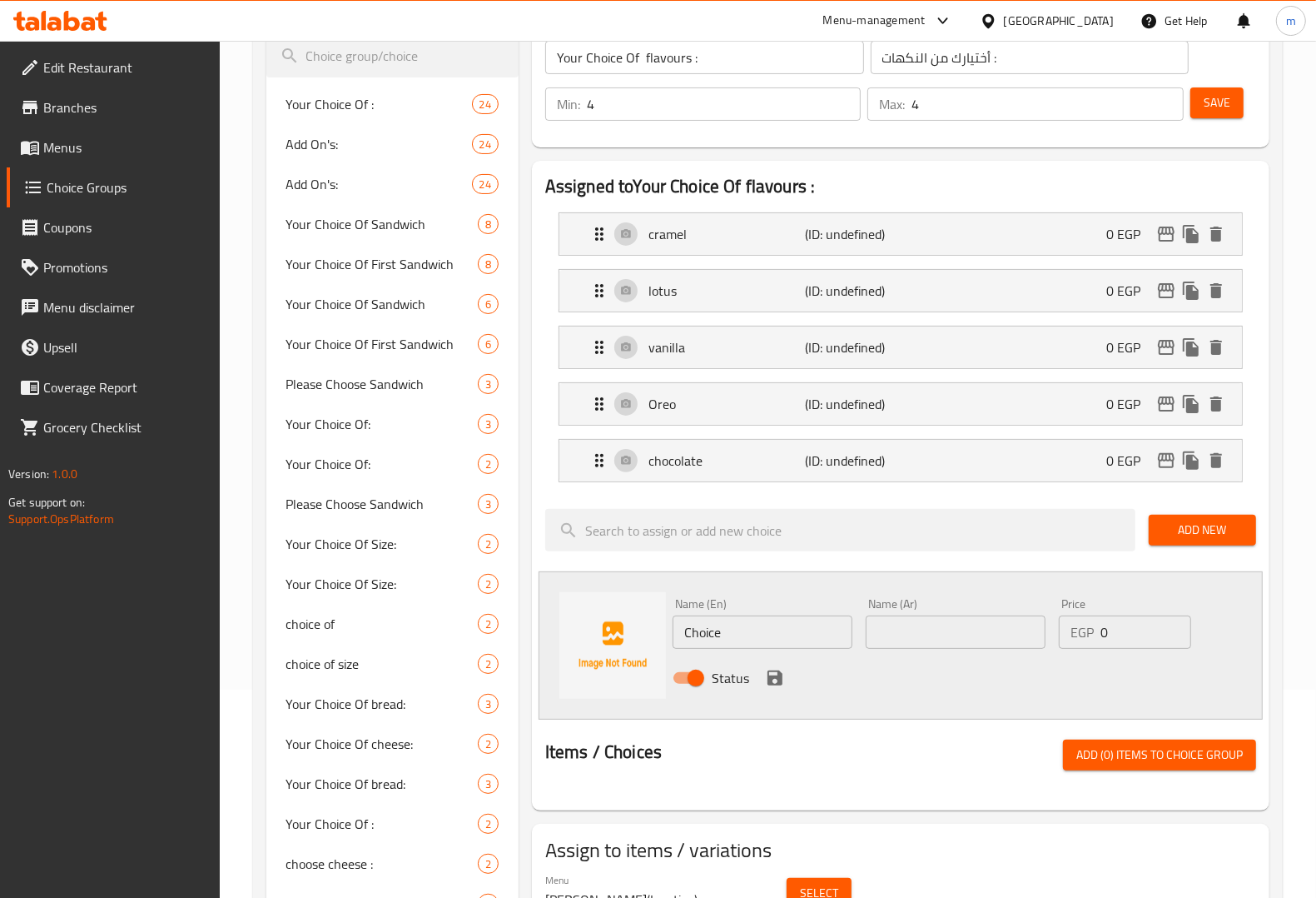
click at [726, 630] on input "Choice" at bounding box center [762, 631] width 179 height 33
click at [746, 621] on input "Choice" at bounding box center [762, 631] width 179 height 33
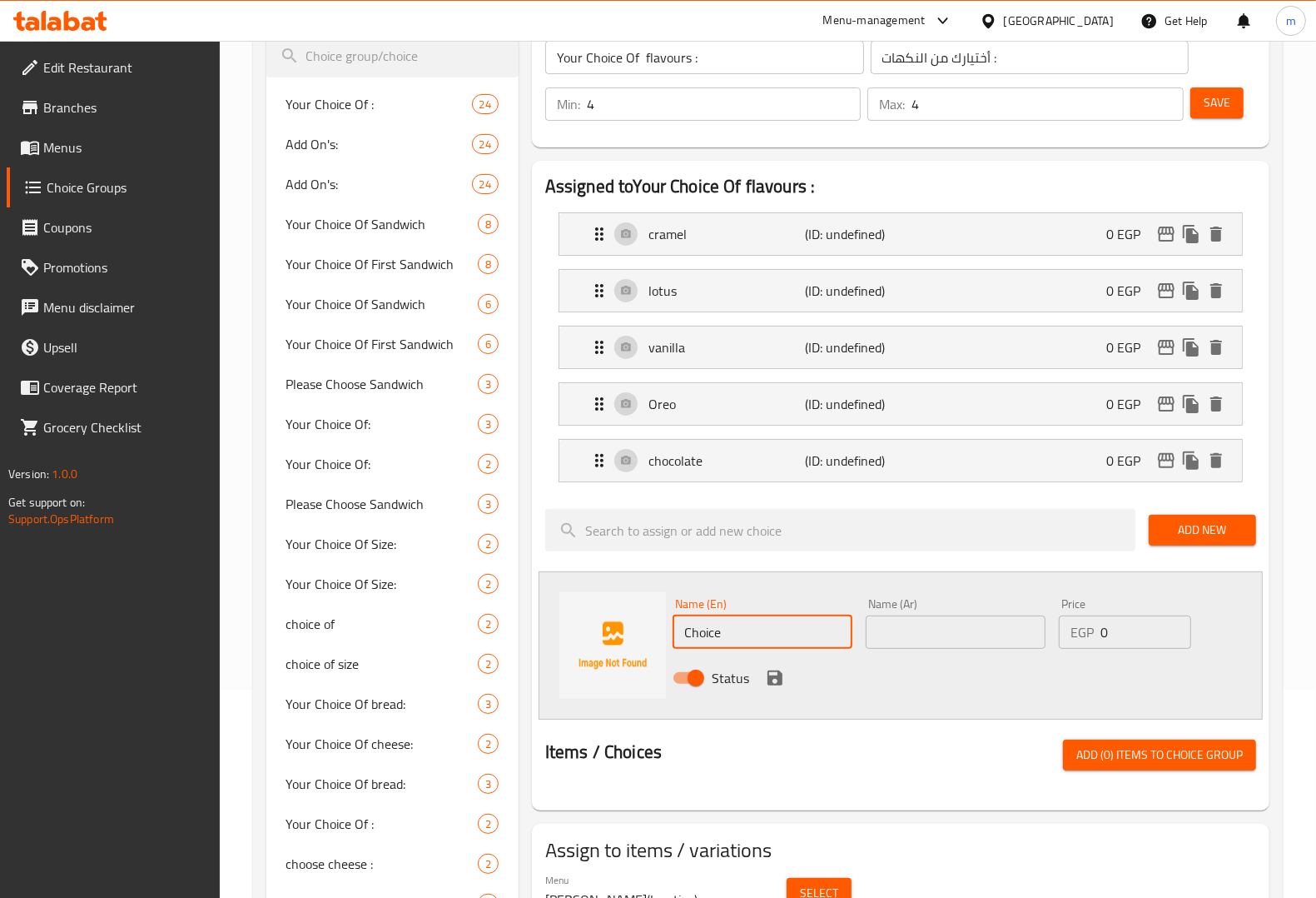
paste input "red velvet"
type input "red velvet"
click at [918, 637] on input "text" at bounding box center [955, 631] width 179 height 33
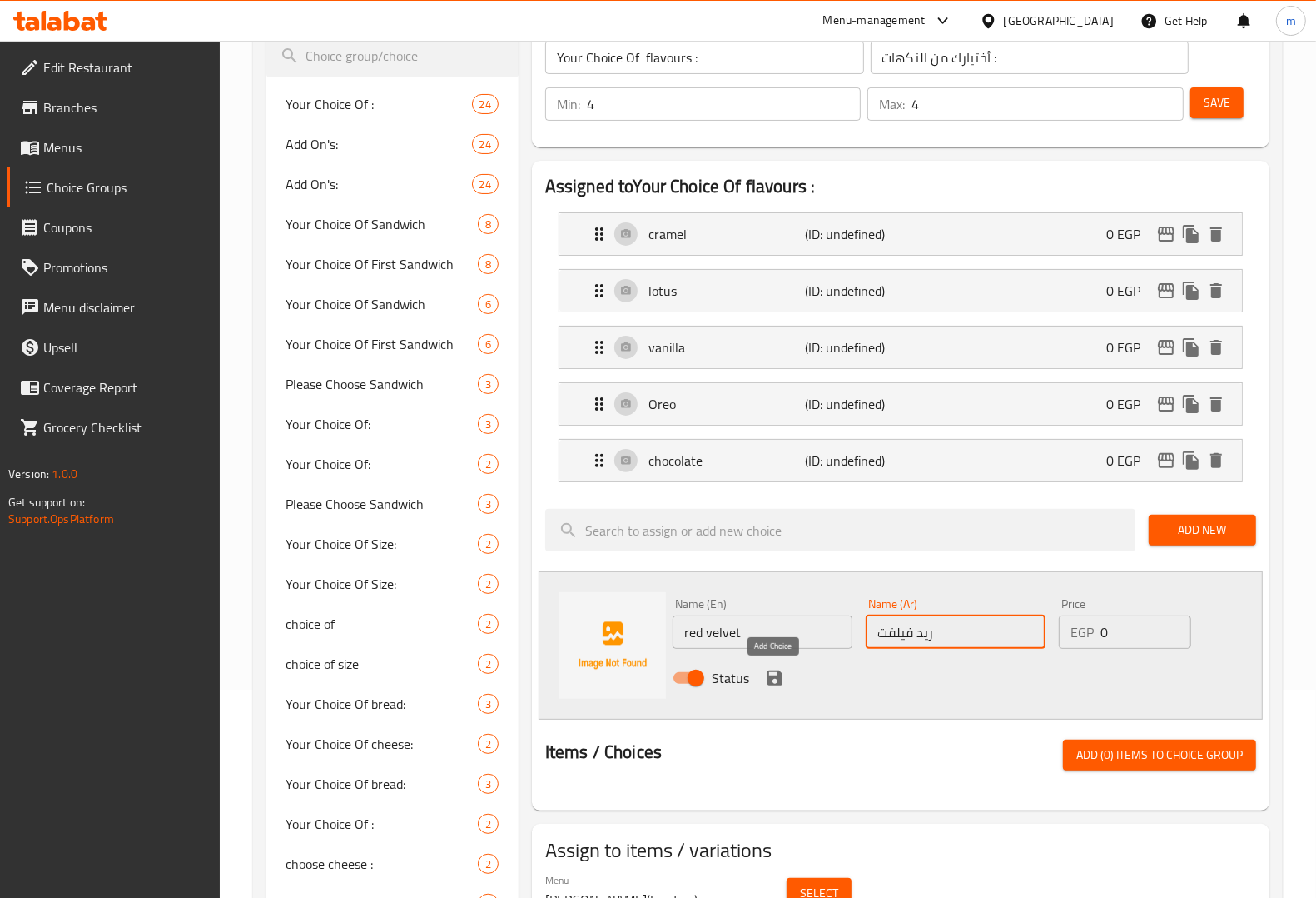
type input "ريد فيلفت"
click at [779, 675] on icon "save" at bounding box center [774, 678] width 15 height 15
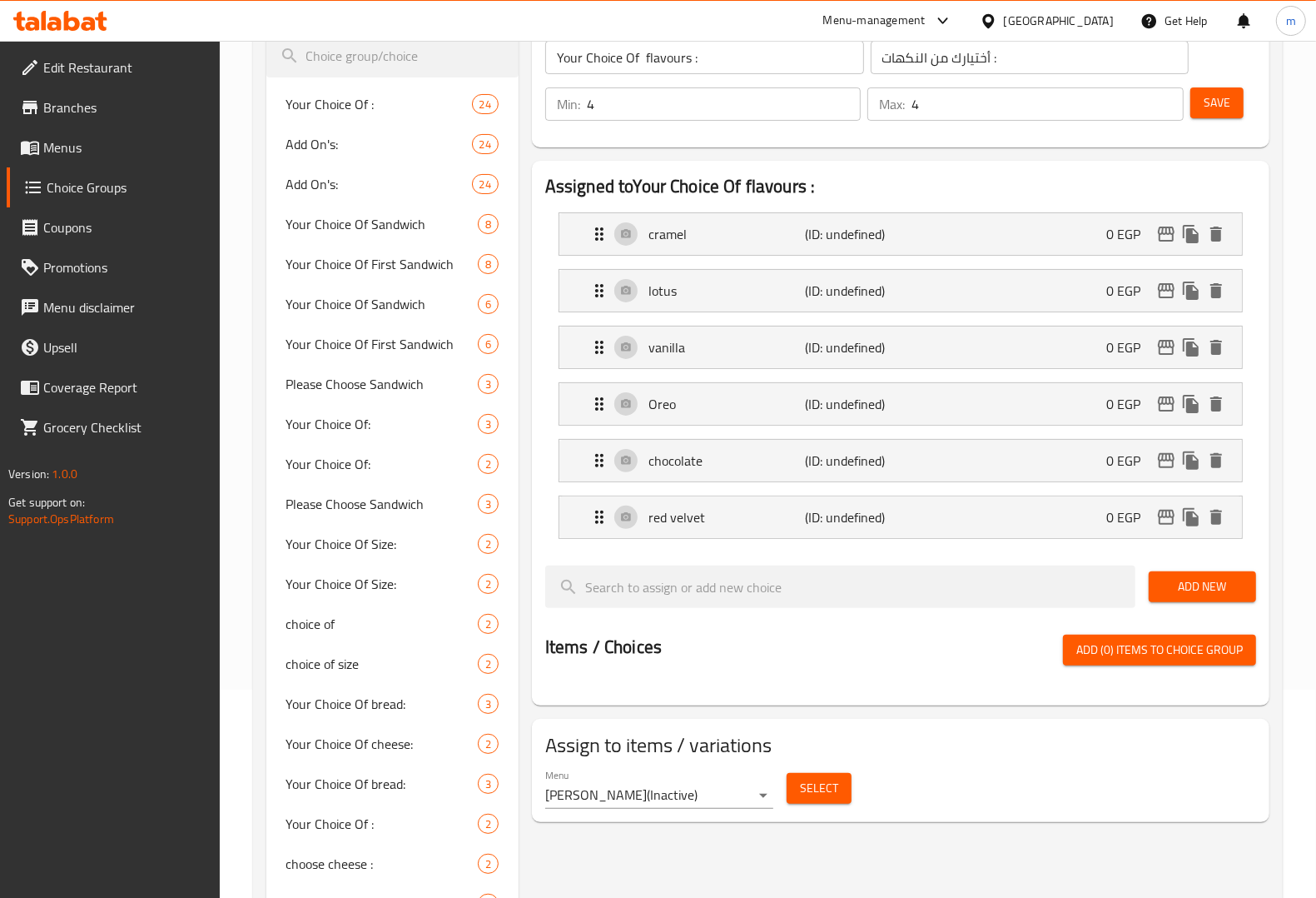
click at [1205, 589] on span "Add New" at bounding box center [1201, 586] width 81 height 21
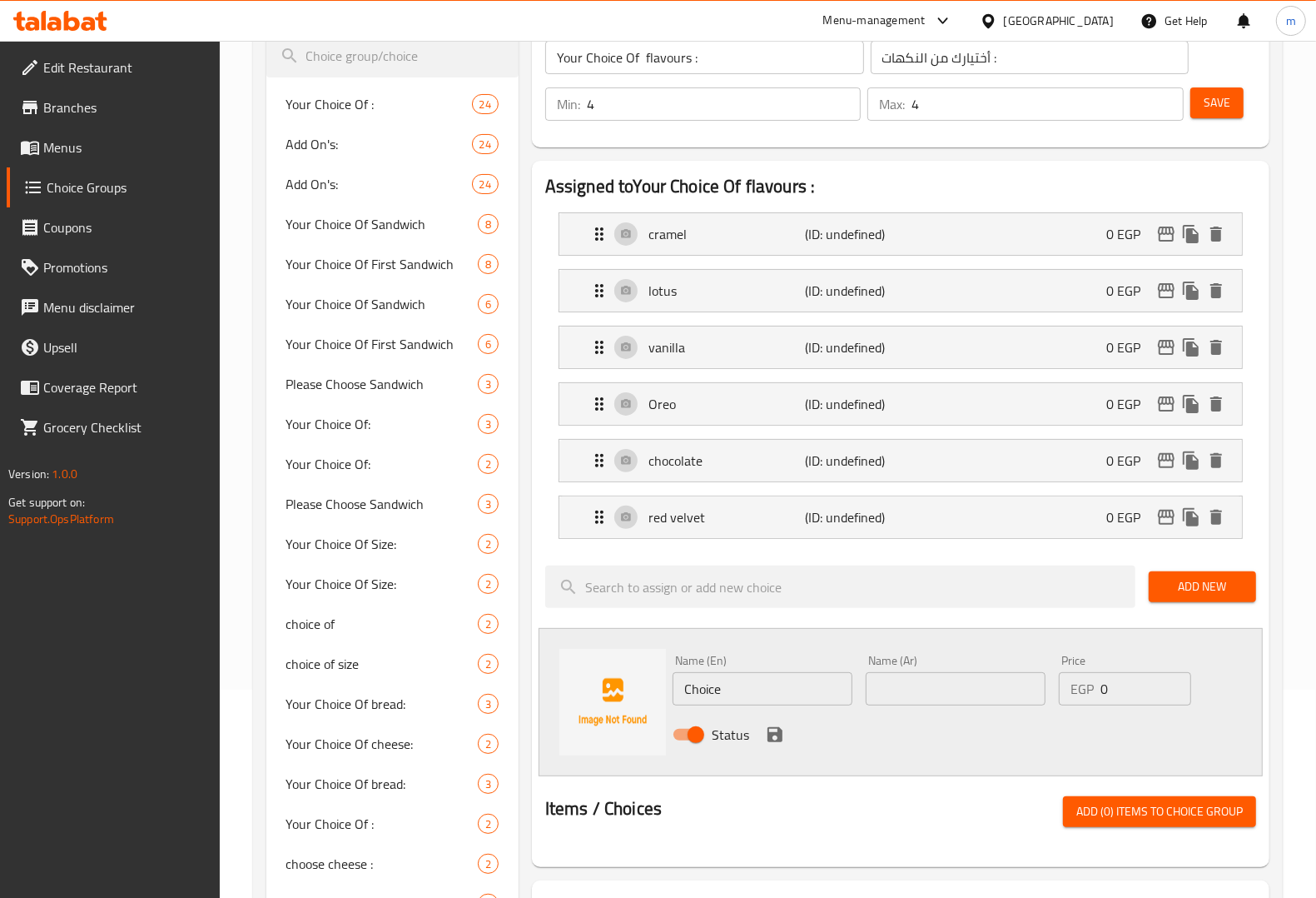
click at [766, 701] on input "Choice" at bounding box center [762, 688] width 179 height 33
click at [725, 693] on input "text" at bounding box center [762, 688] width 179 height 33
paste input "cinamon"
type input "cinamon"
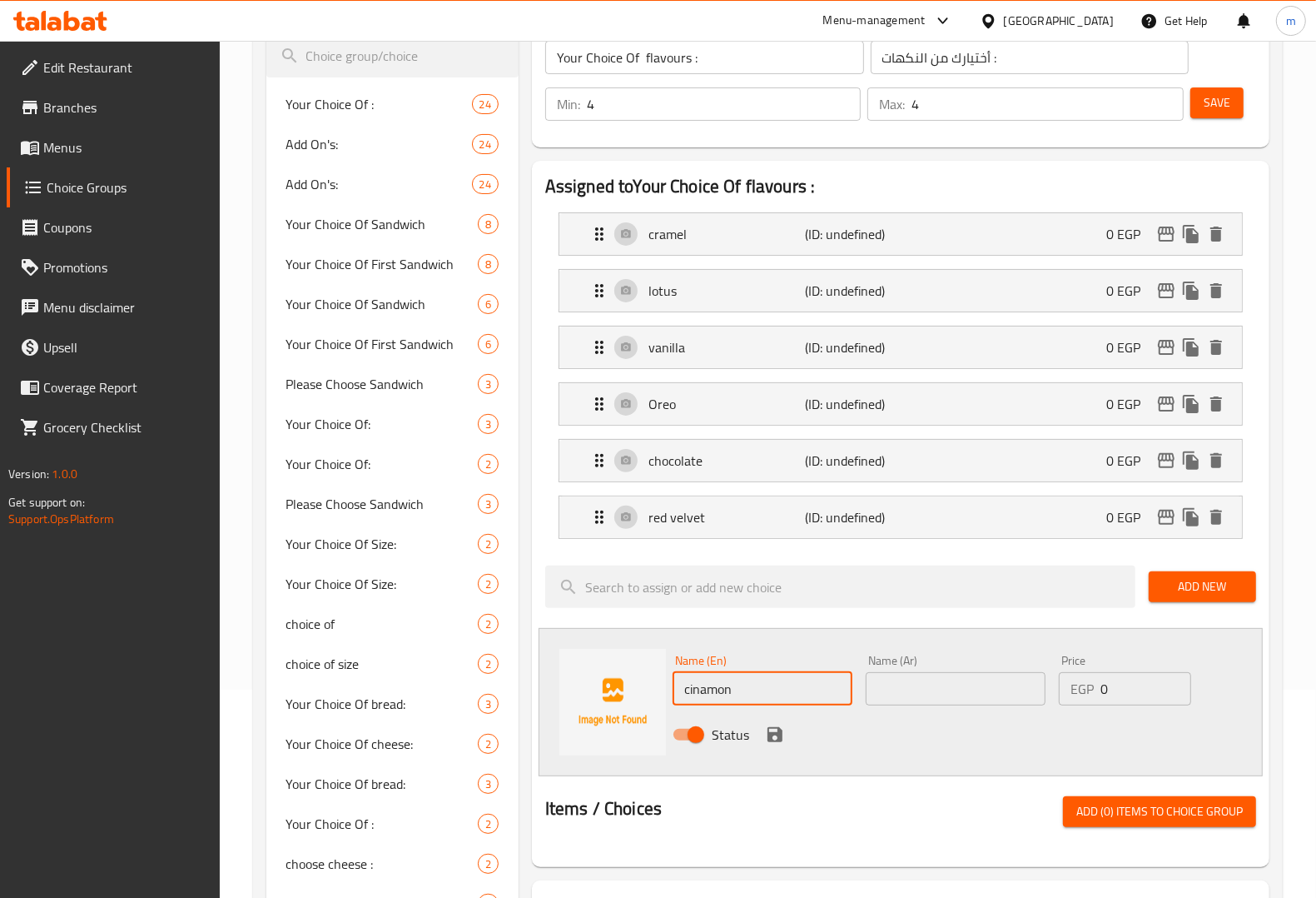
click at [979, 701] on input "text" at bounding box center [955, 688] width 179 height 33
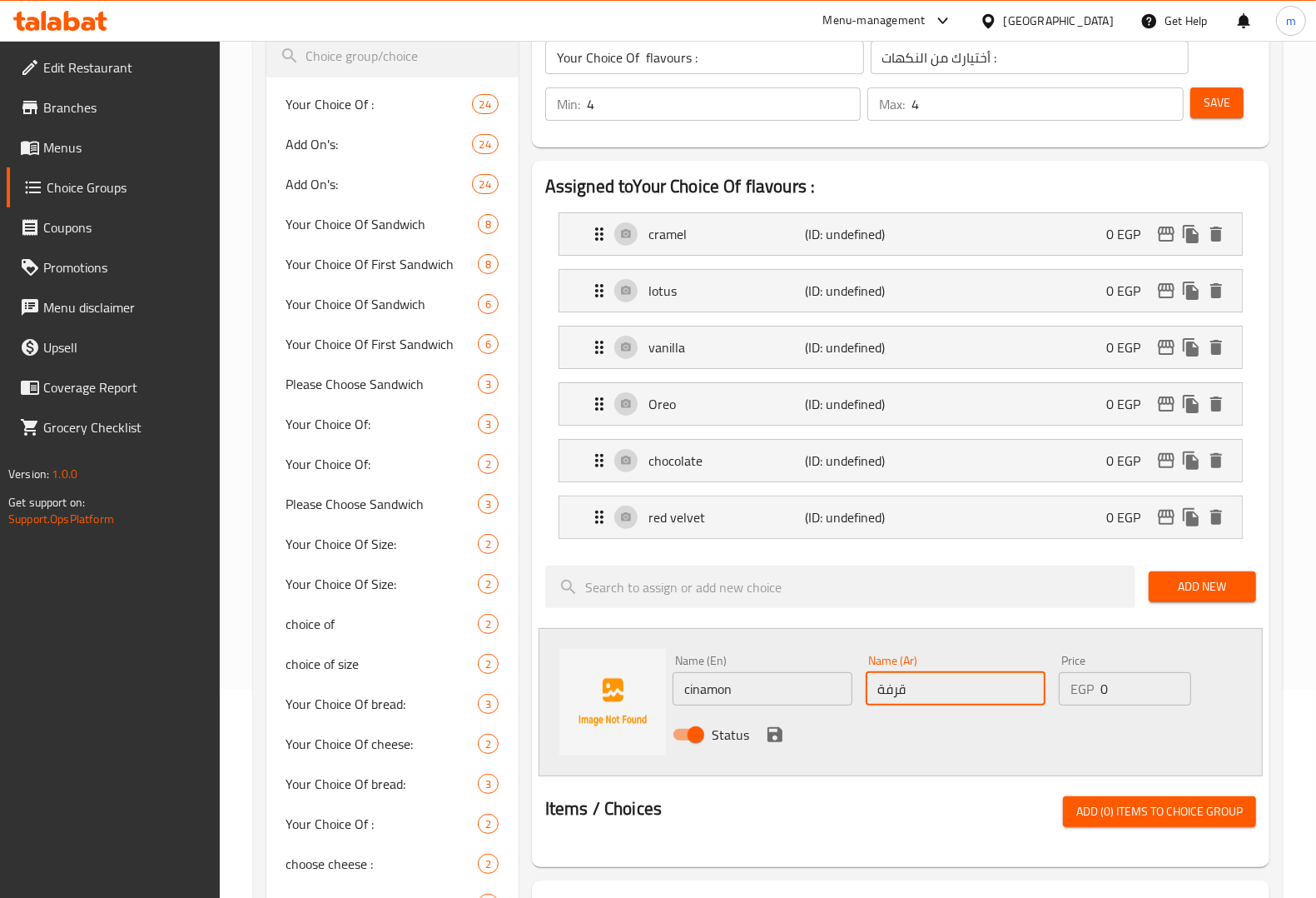
type input "قرفة"
click at [781, 736] on icon "save" at bounding box center [774, 734] width 15 height 15
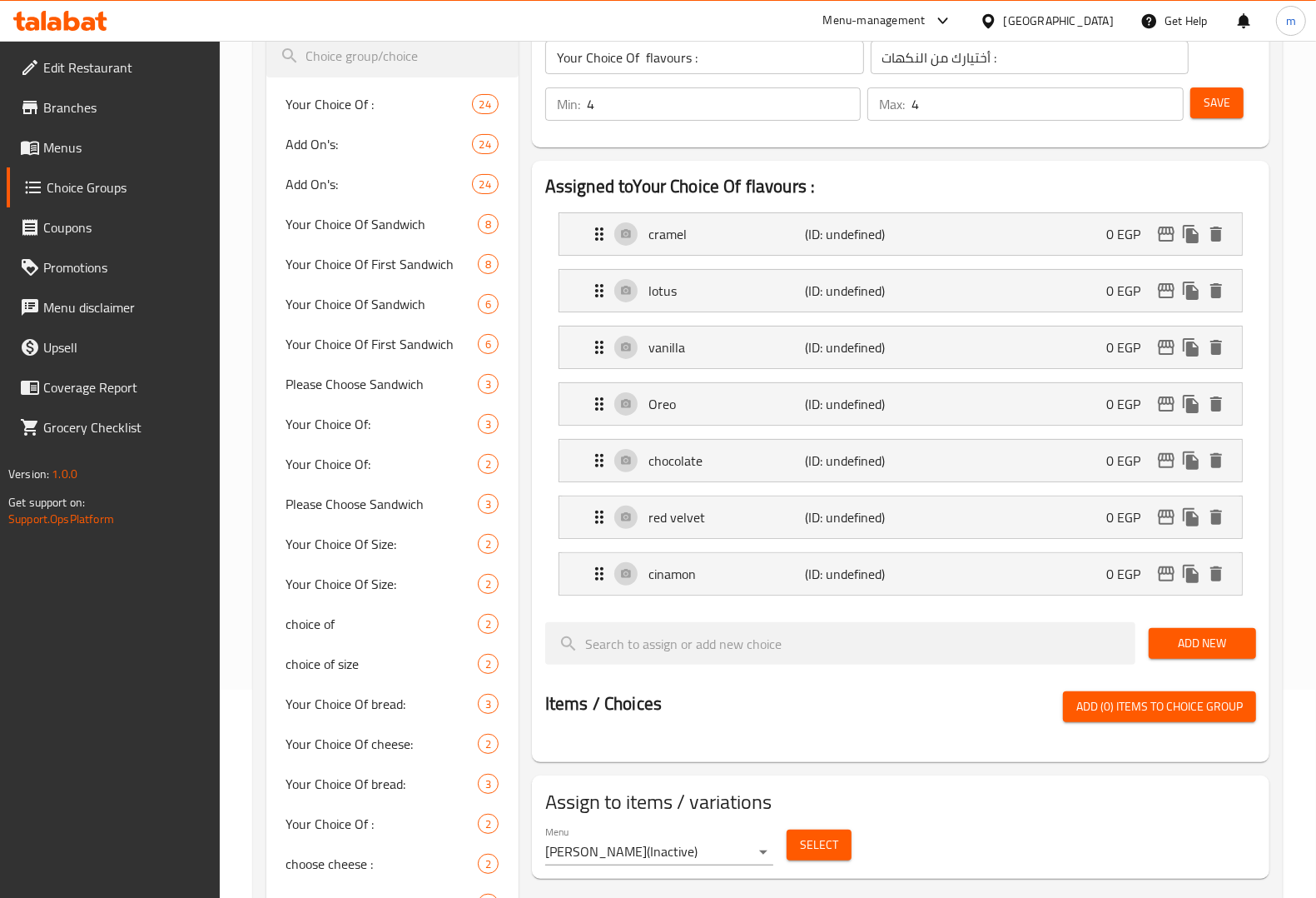
click at [1192, 641] on span "Add New" at bounding box center [1201, 643] width 81 height 21
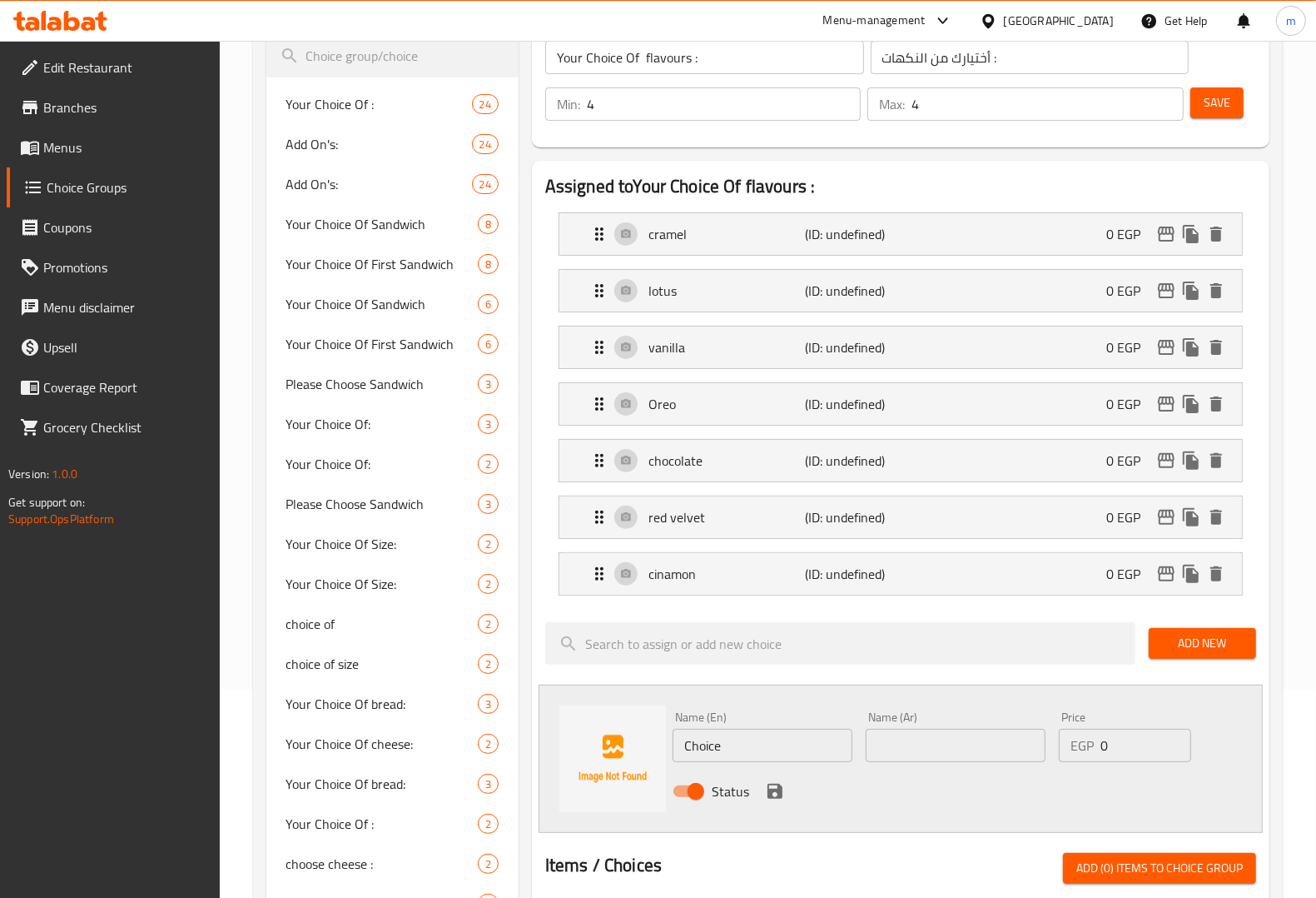
click at [768, 738] on input "Choice" at bounding box center [762, 745] width 179 height 33
click at [716, 730] on div "Name (En) Name (En)" at bounding box center [762, 736] width 179 height 51
click at [722, 754] on input "text" at bounding box center [762, 745] width 179 height 33
paste input "pistacheo"
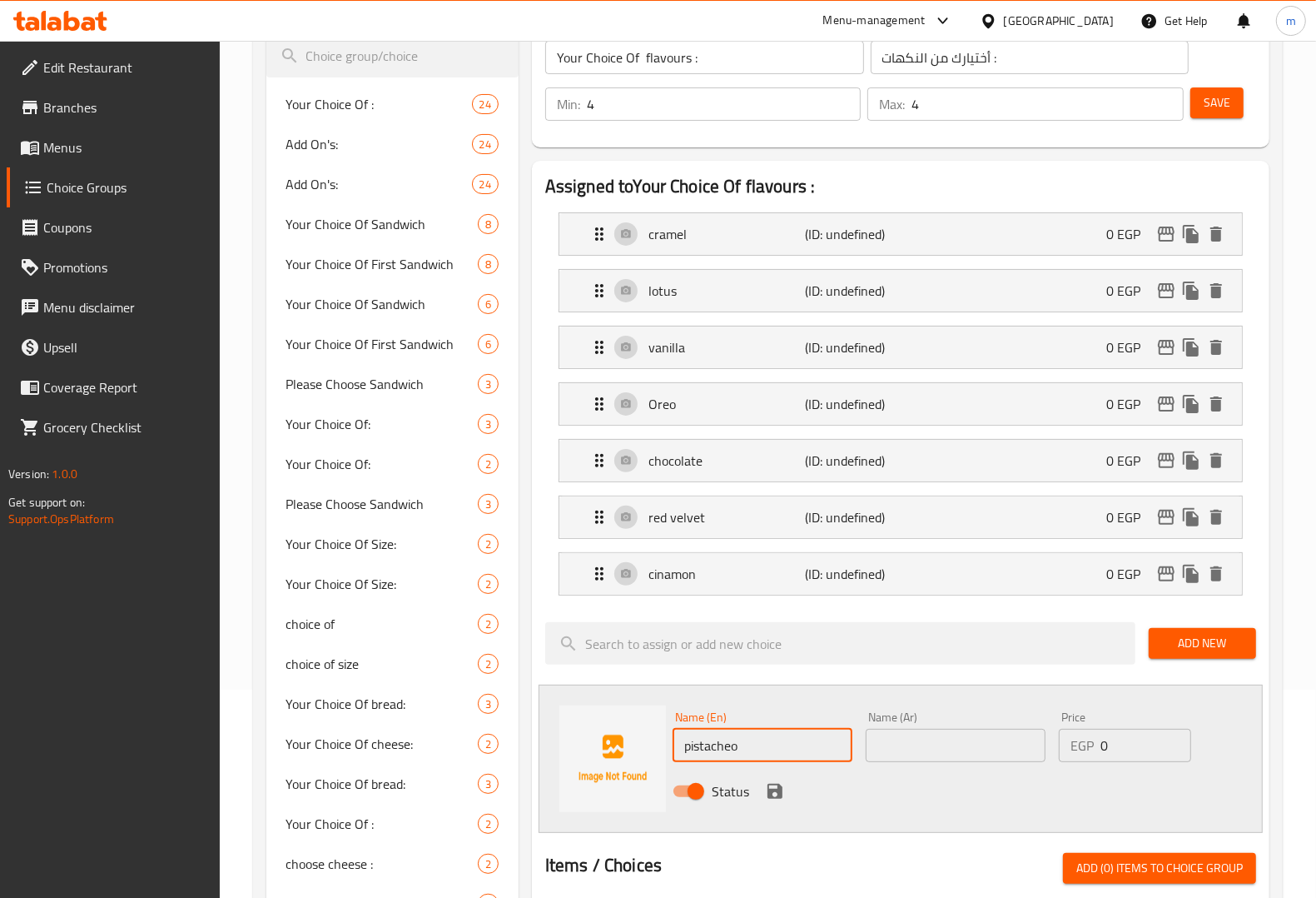
type input "pistacheo"
click at [868, 753] on input "text" at bounding box center [955, 745] width 179 height 33
click at [914, 749] on input "text" at bounding box center [955, 745] width 179 height 33
type input "فسدق"
click at [782, 800] on icon "save" at bounding box center [775, 791] width 20 height 20
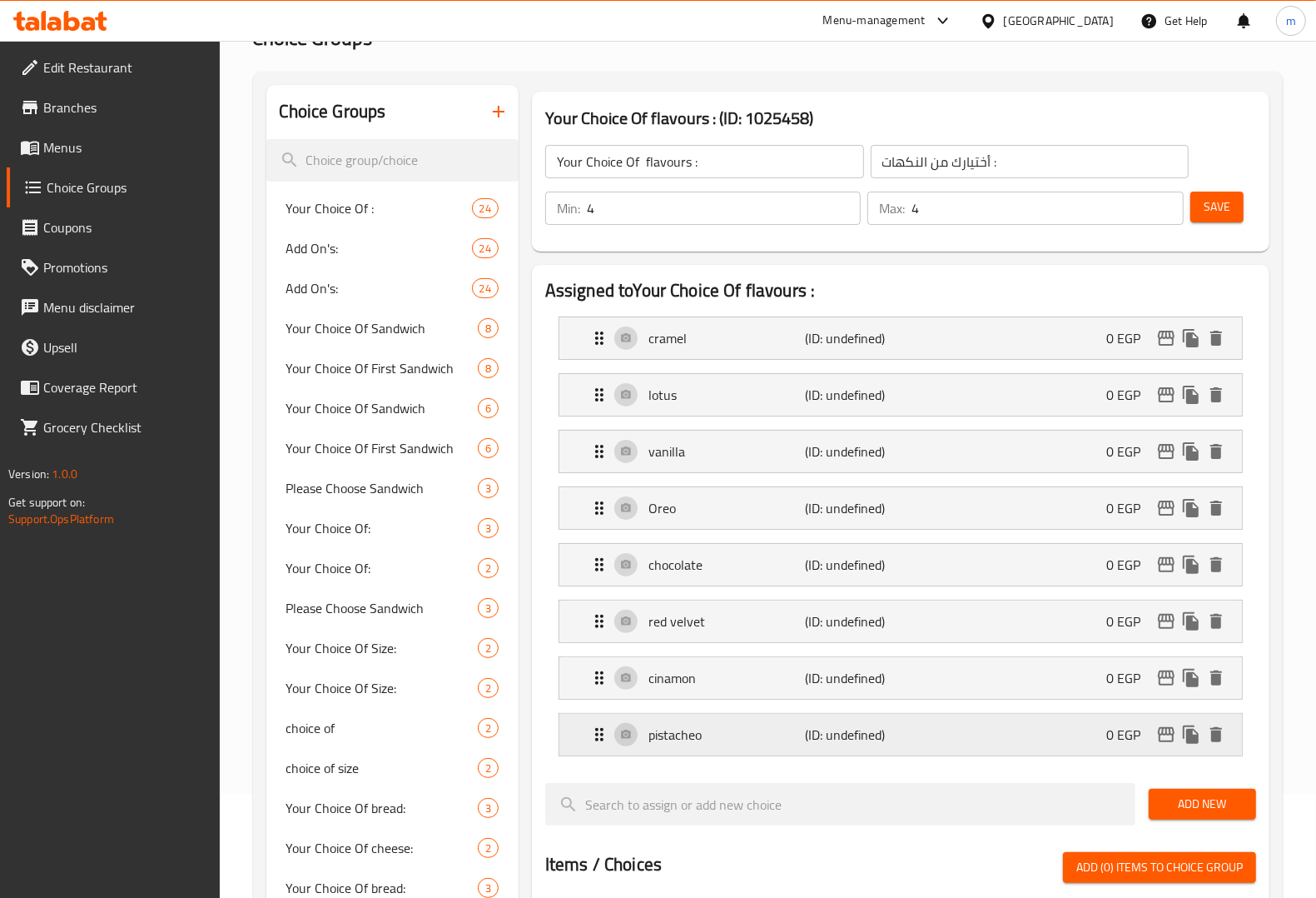
scroll to position [0, 0]
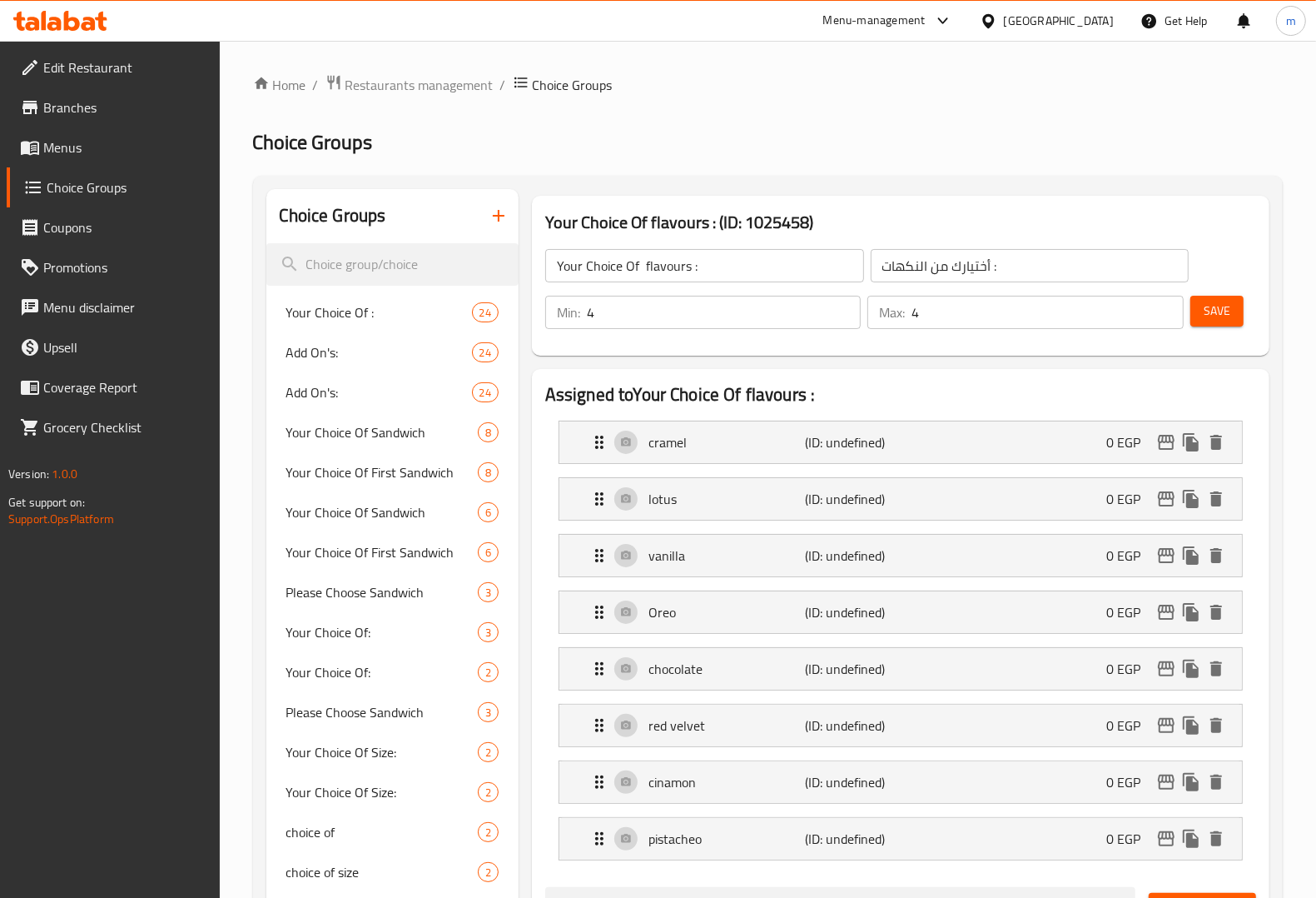
click at [68, 145] on span "Menus" at bounding box center [125, 148] width 163 height 20
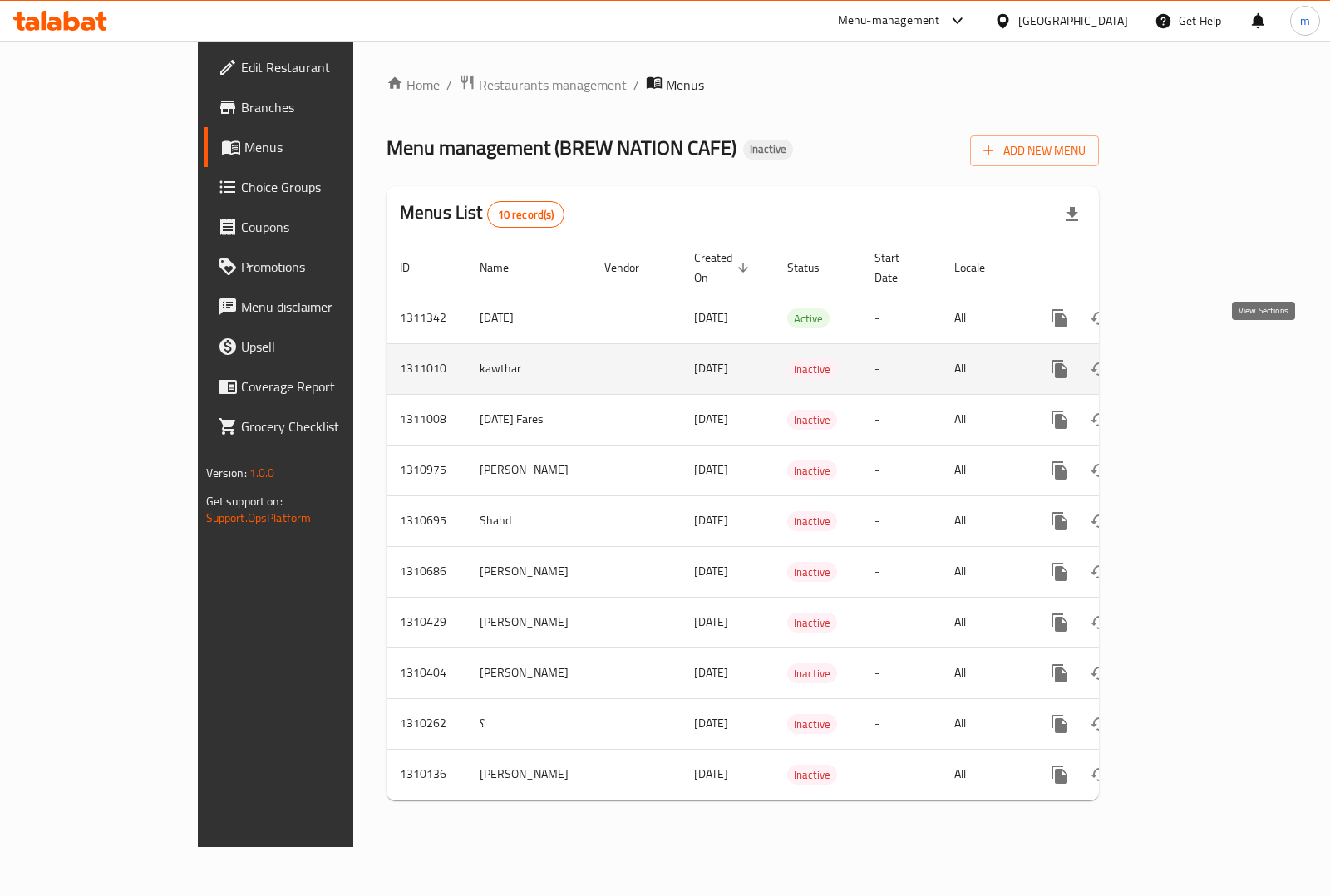
click at [1190, 359] on icon "enhanced table" at bounding box center [1179, 369] width 20 height 20
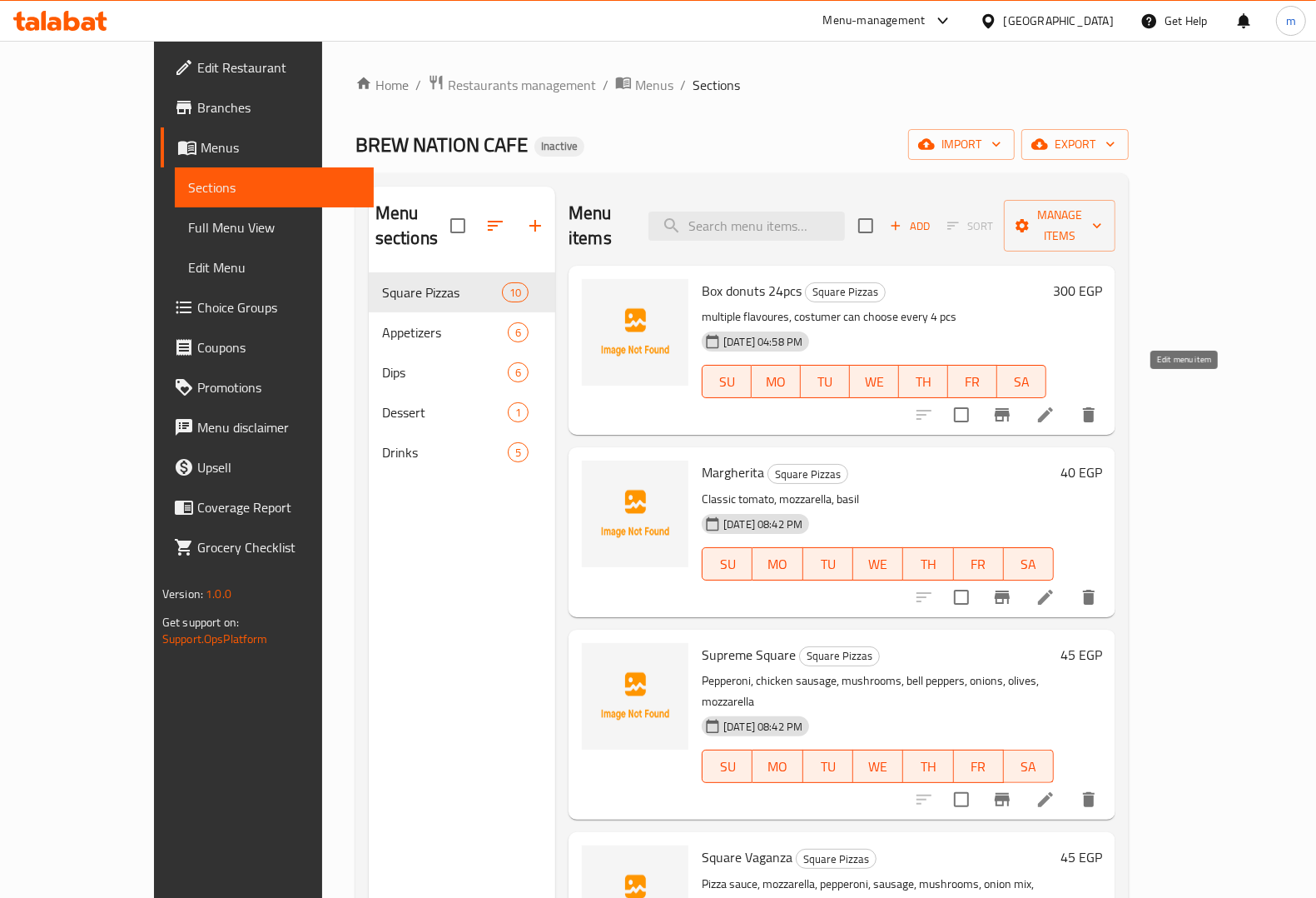
click at [1053, 408] on icon at bounding box center [1045, 415] width 15 height 15
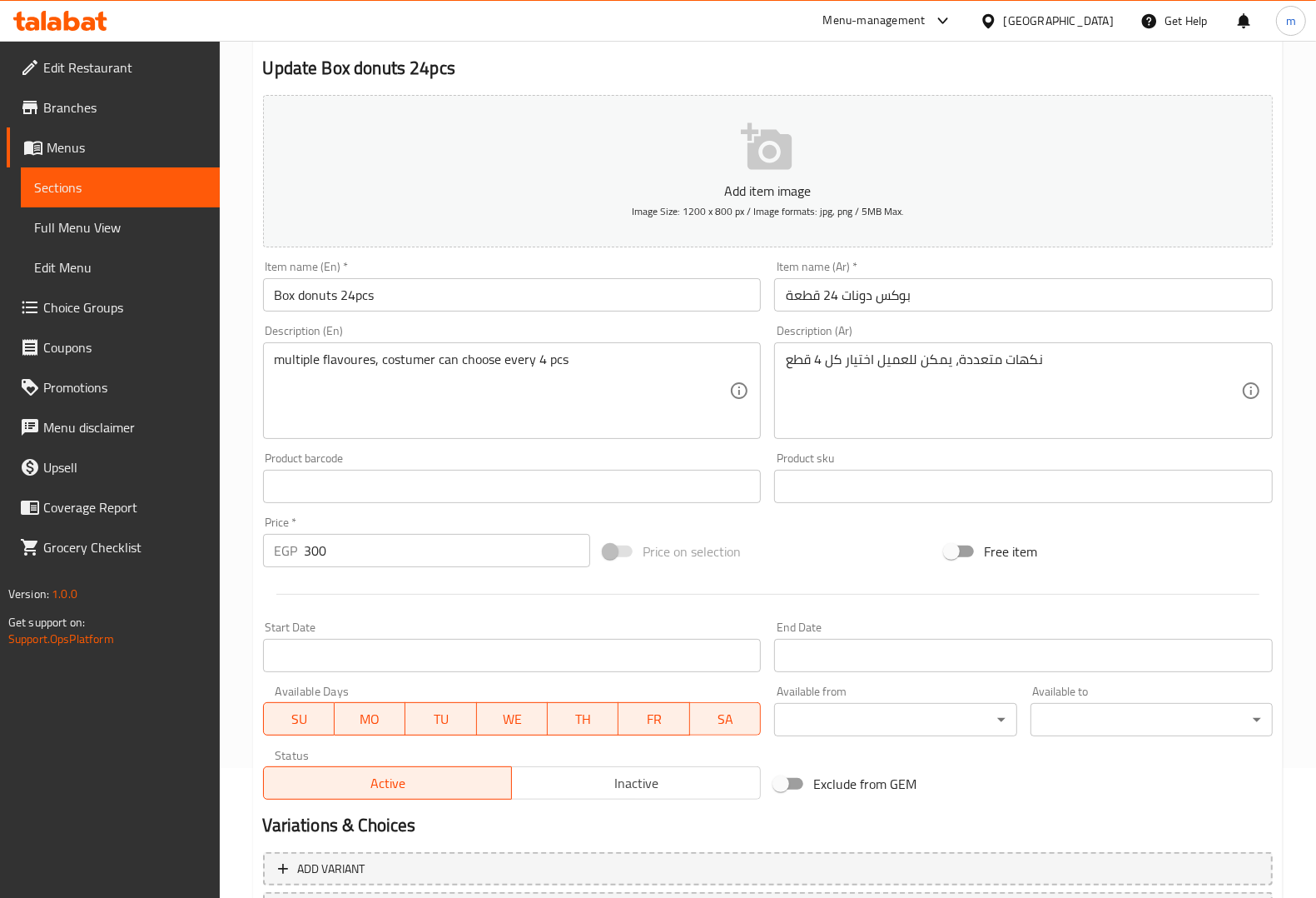
scroll to position [276, 0]
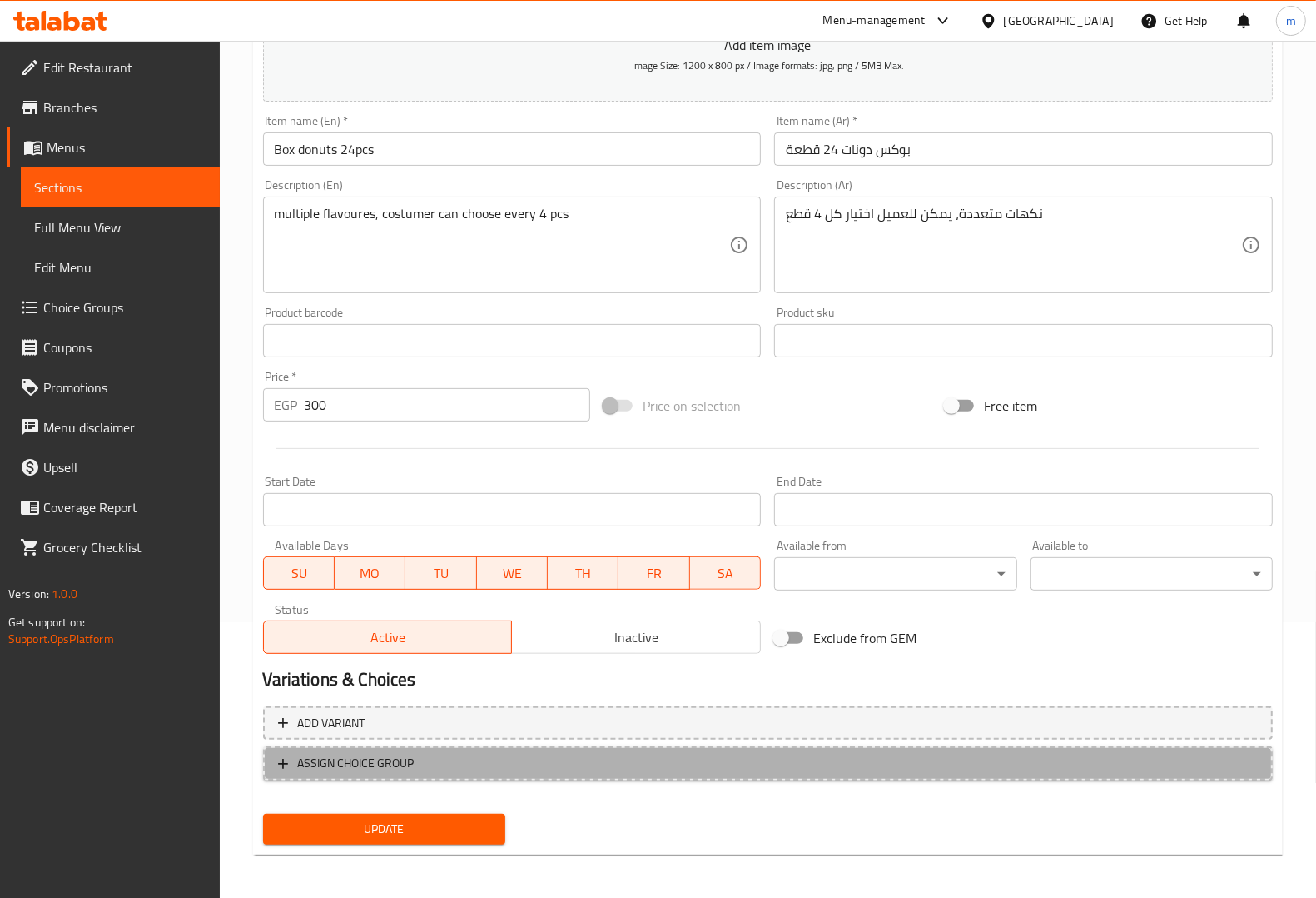
click at [513, 772] on button "ASSIGN CHOICE GROUP" at bounding box center [767, 763] width 1009 height 34
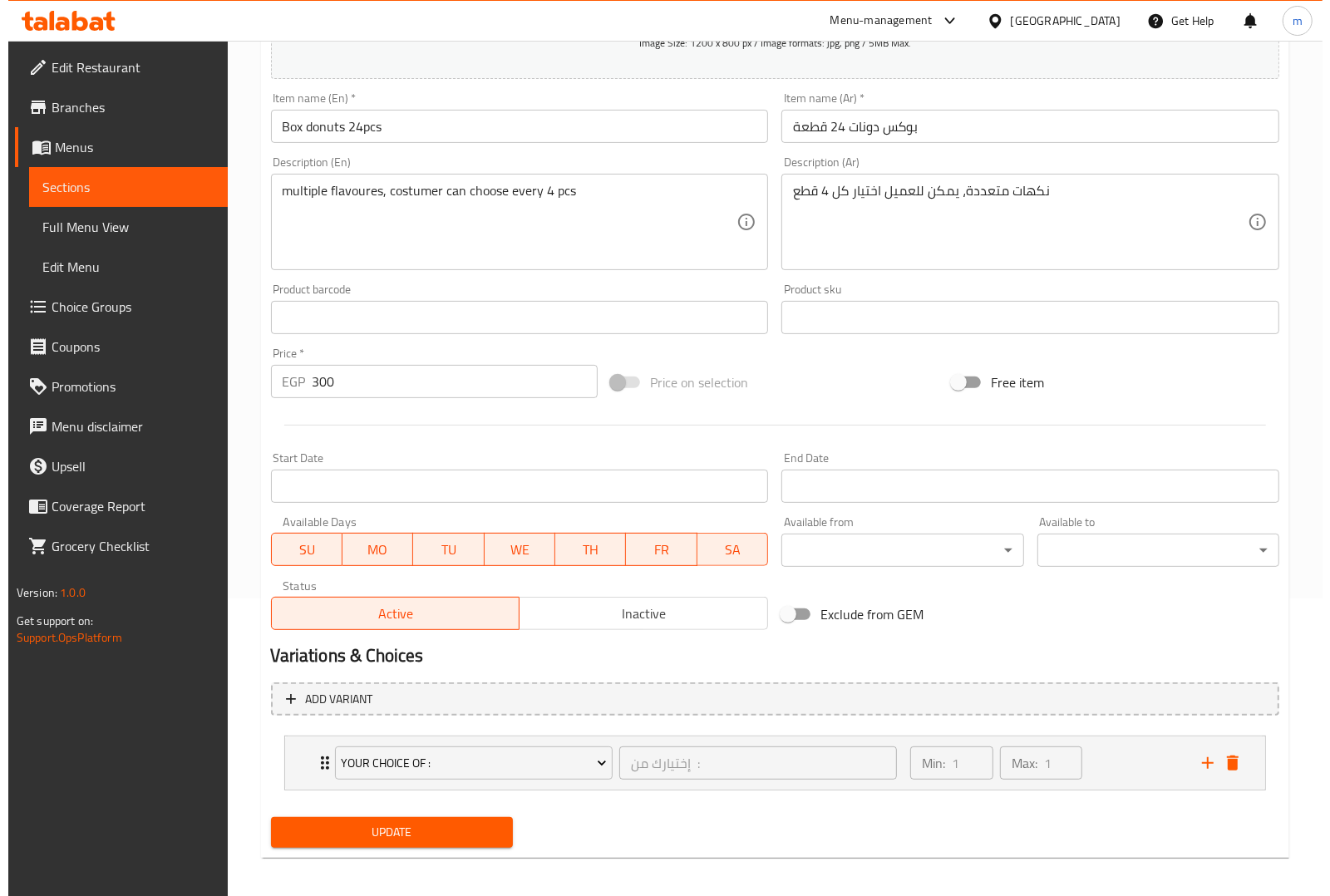
scroll to position [304, 0]
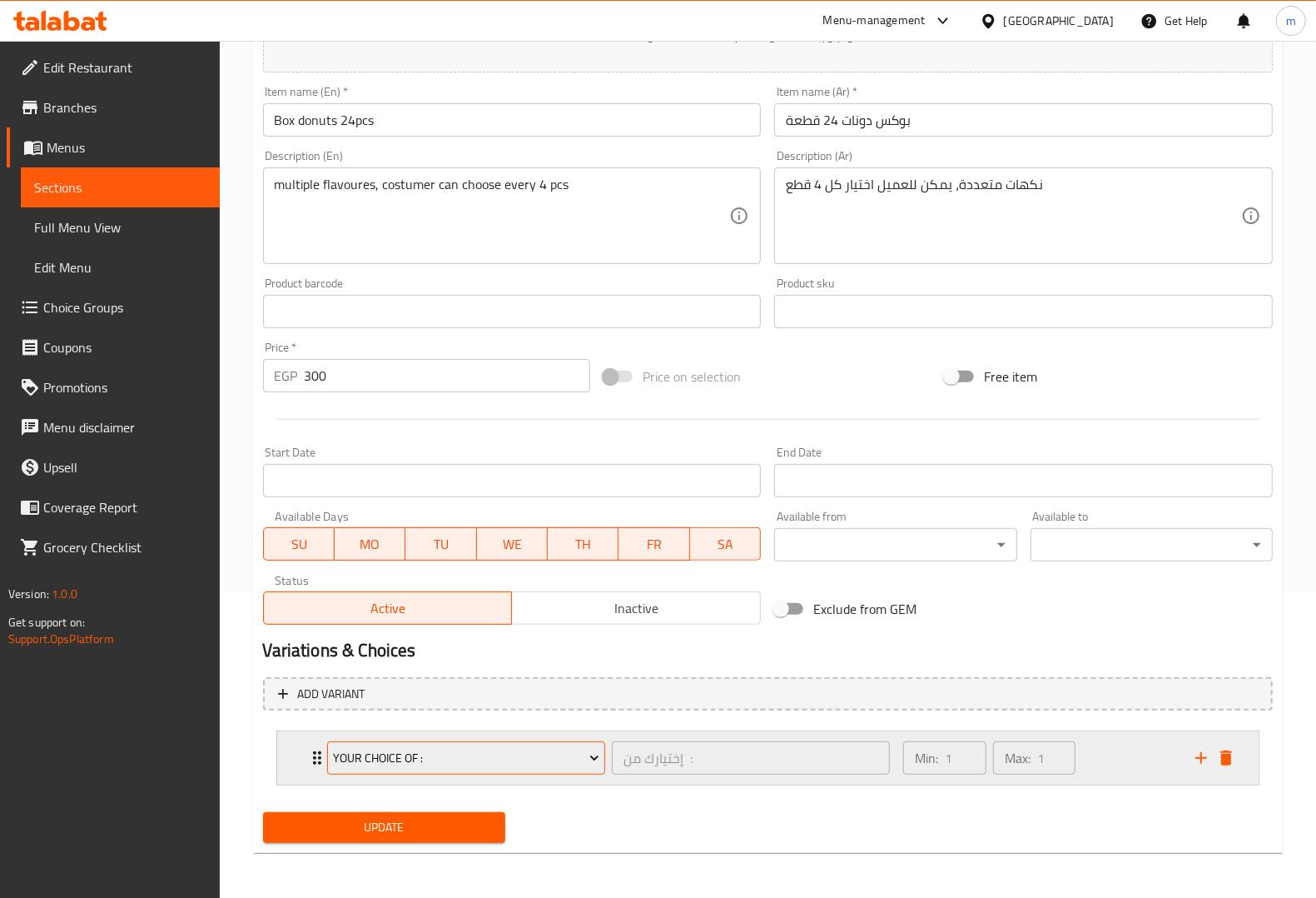
click at [580, 771] on button "Your Choice Of :" at bounding box center [465, 757] width 278 height 33
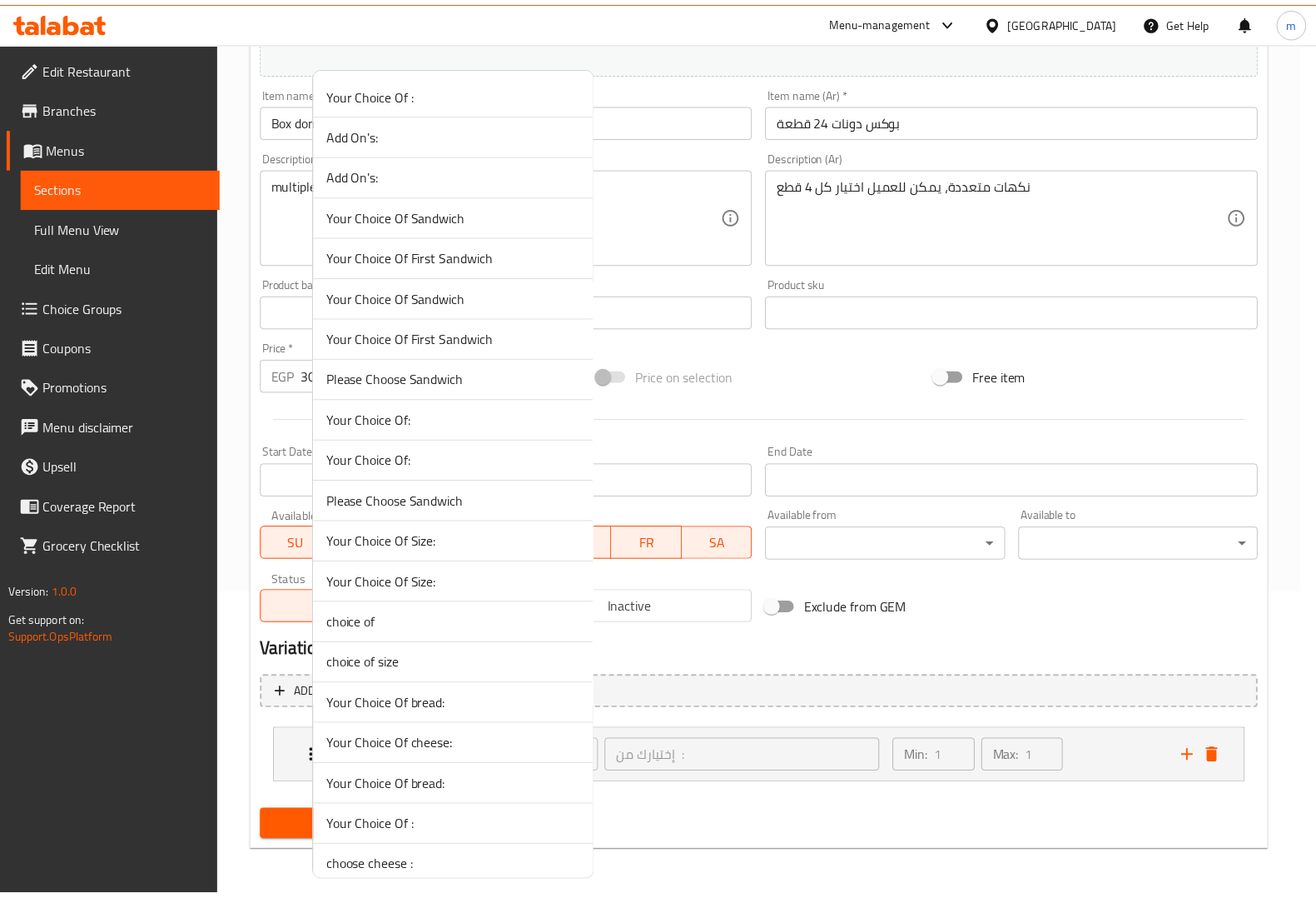
scroll to position [1050, 0]
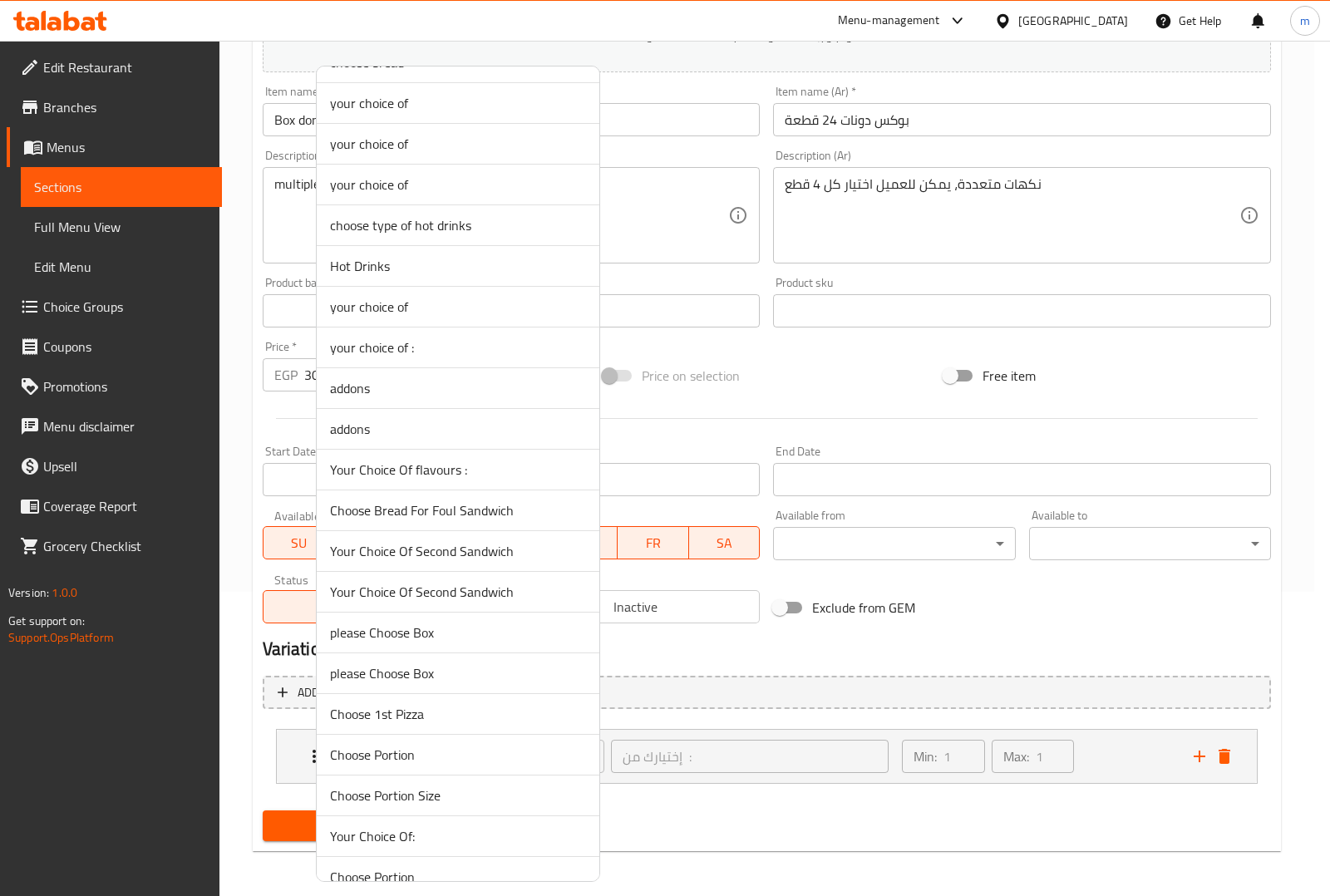
click at [459, 475] on span "Your Choice Of flavours :" at bounding box center [458, 469] width 256 height 20
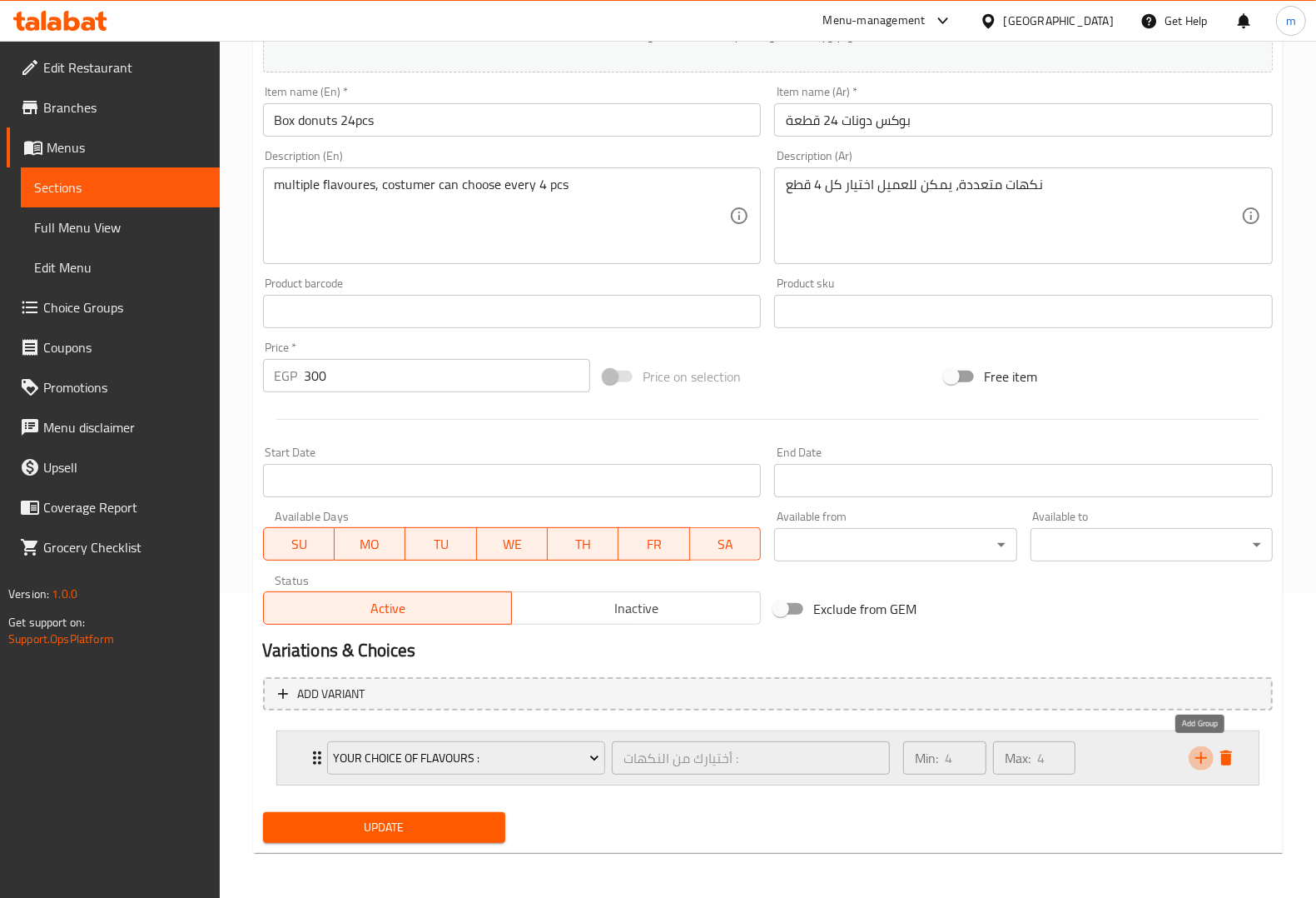
click at [1200, 754] on icon "add" at bounding box center [1201, 757] width 12 height 12
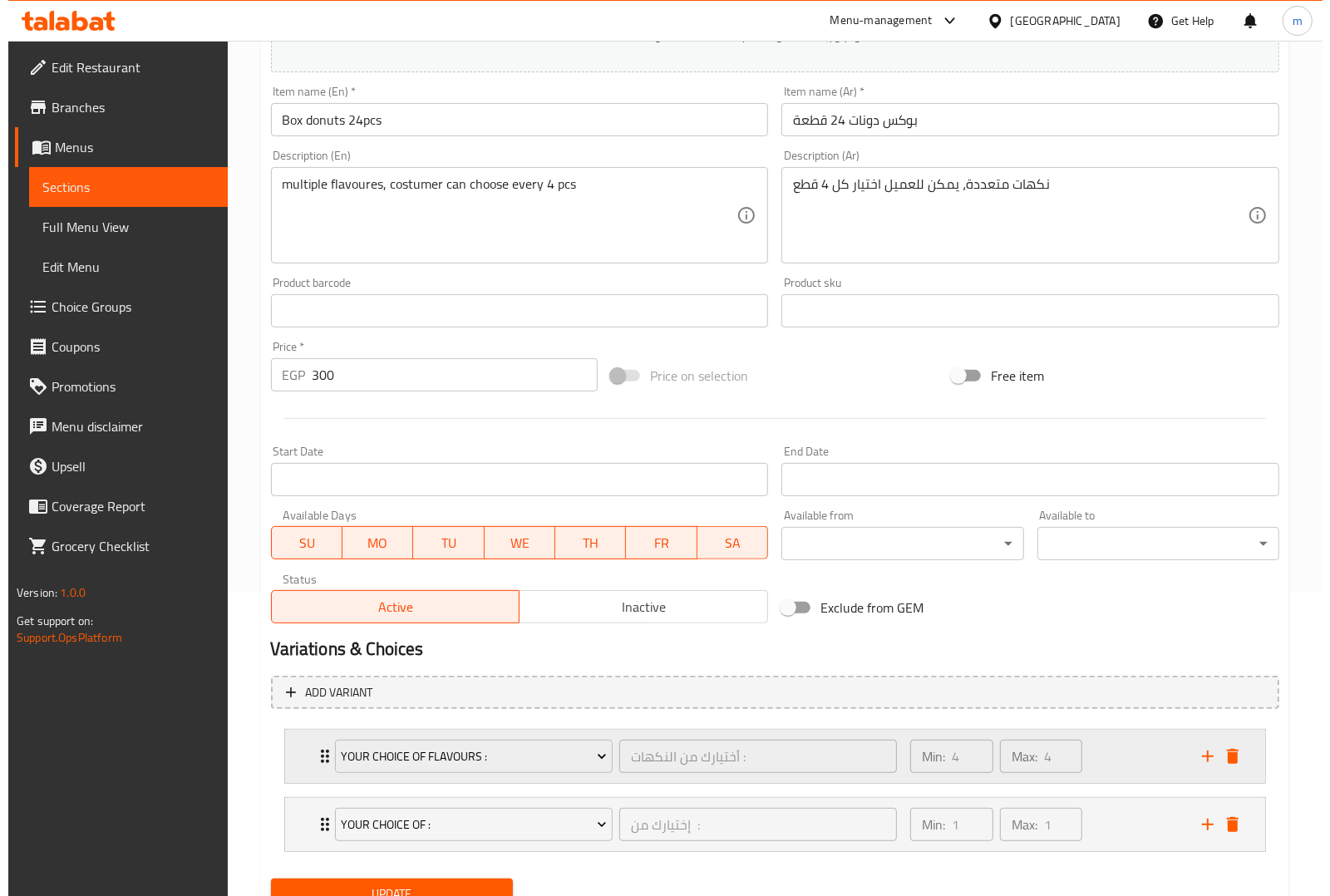
scroll to position [374, 0]
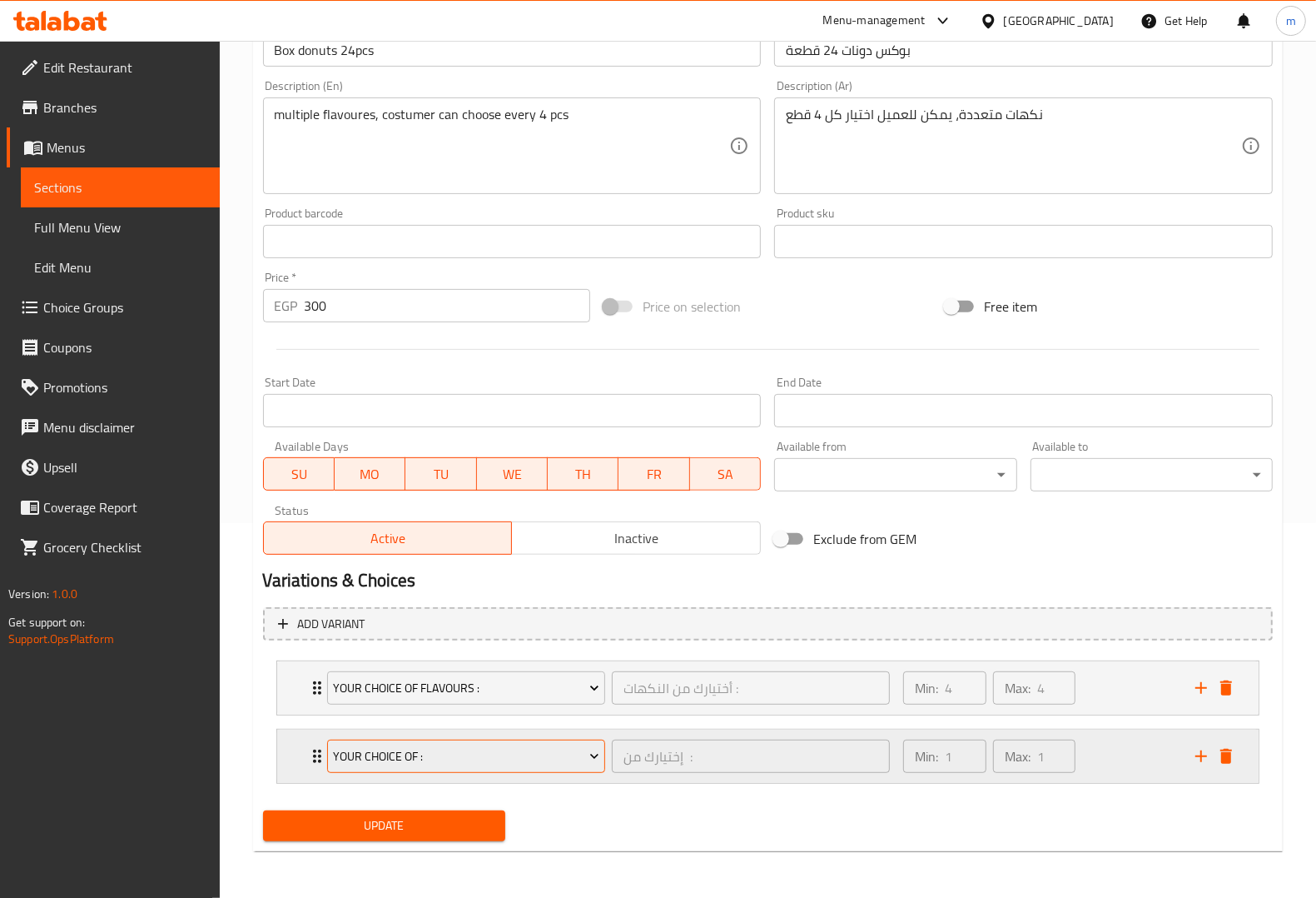
click at [567, 747] on span "Your Choice Of :" at bounding box center [465, 756] width 266 height 21
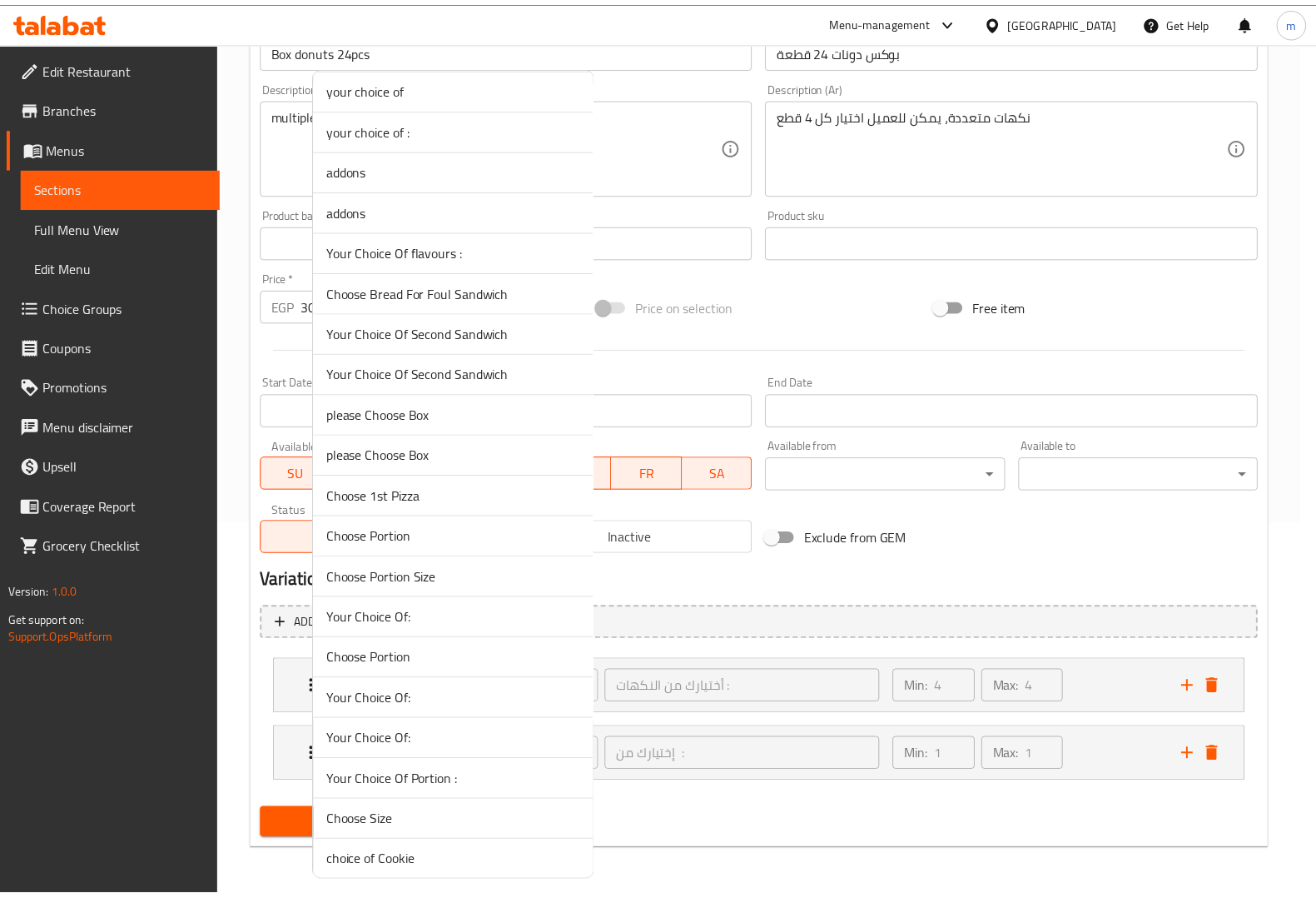
scroll to position [1249, 0]
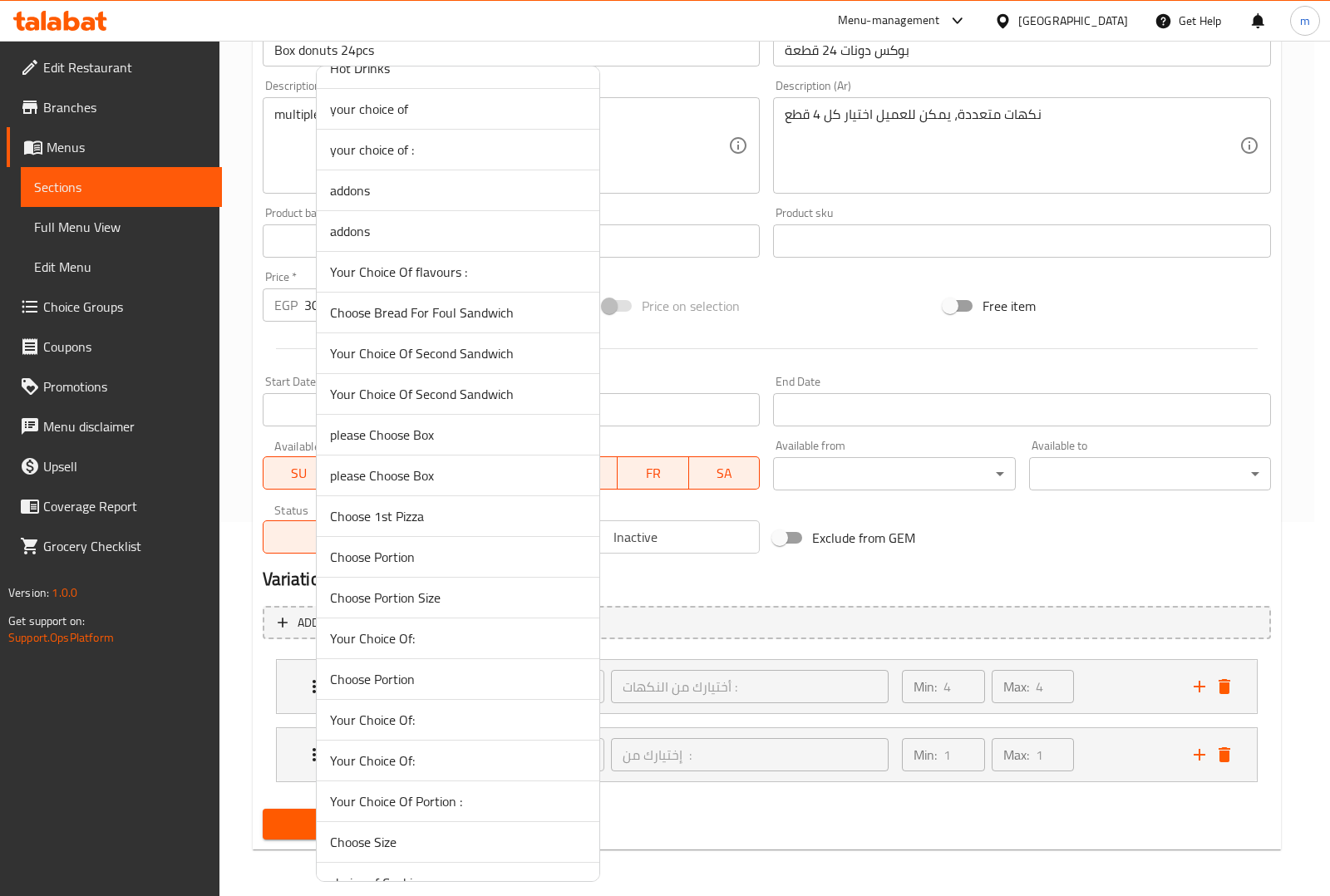
click at [504, 280] on span "Your Choice Of flavours :" at bounding box center [458, 271] width 256 height 20
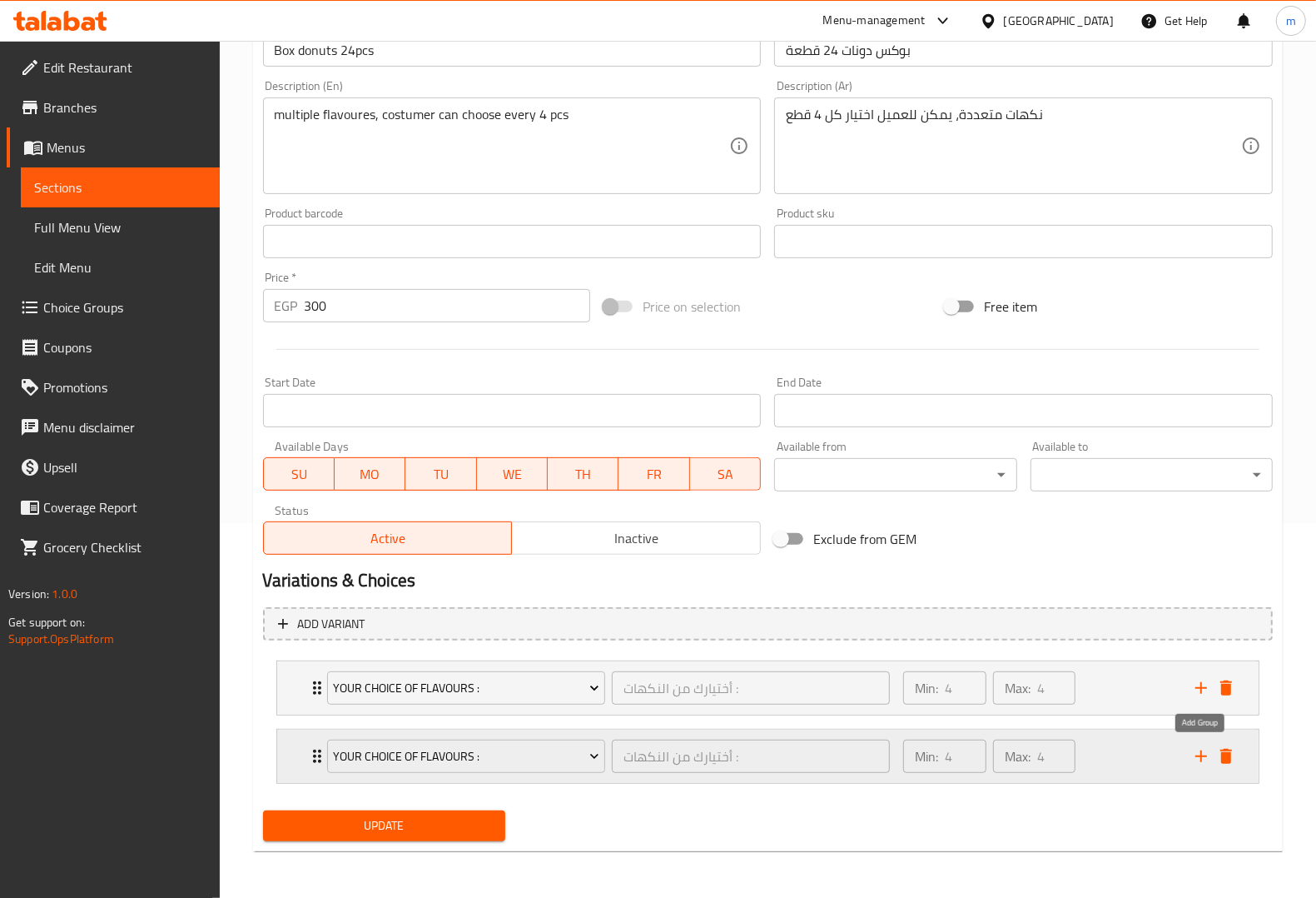
click at [1202, 759] on icon "add" at bounding box center [1201, 756] width 20 height 20
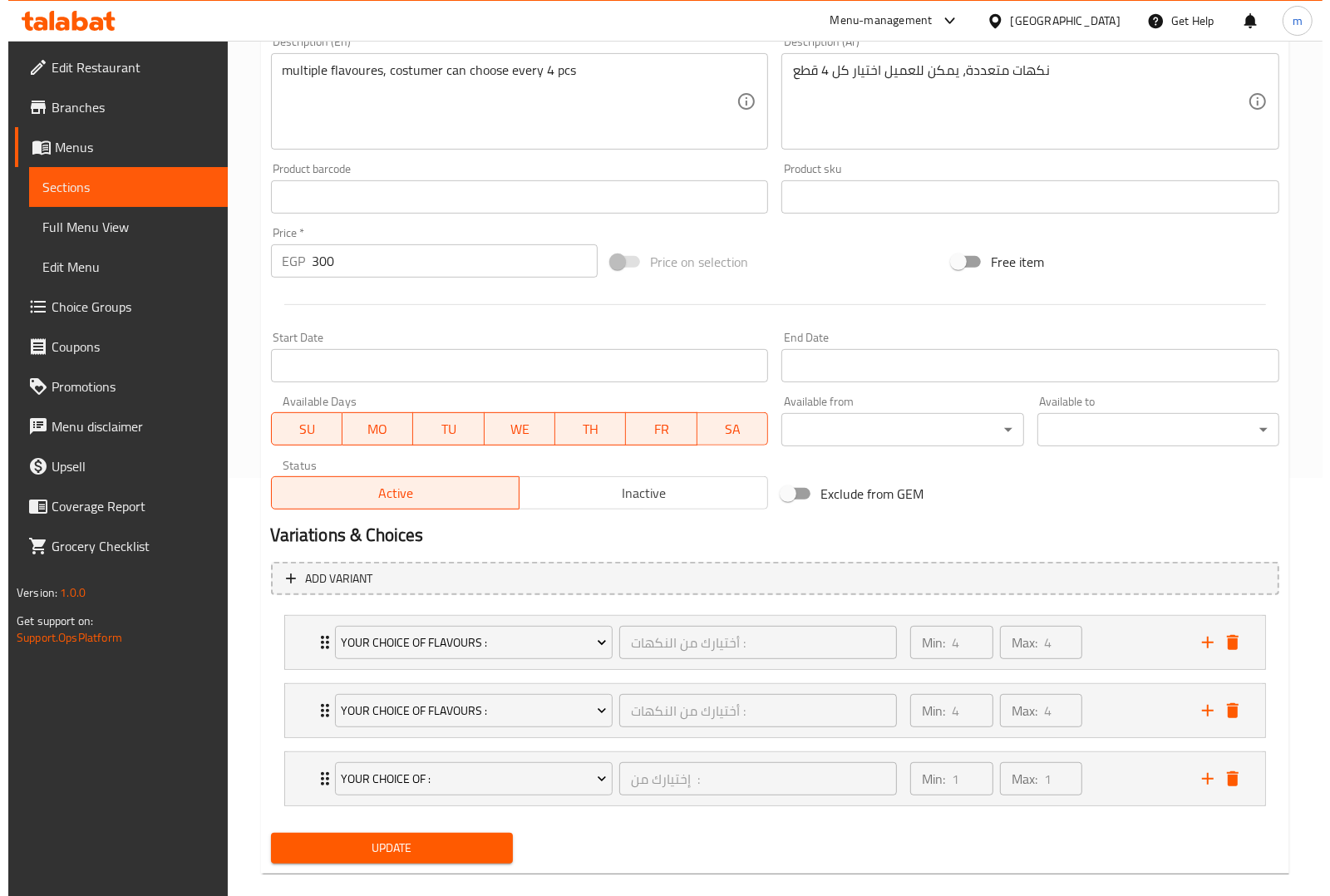
scroll to position [442, 0]
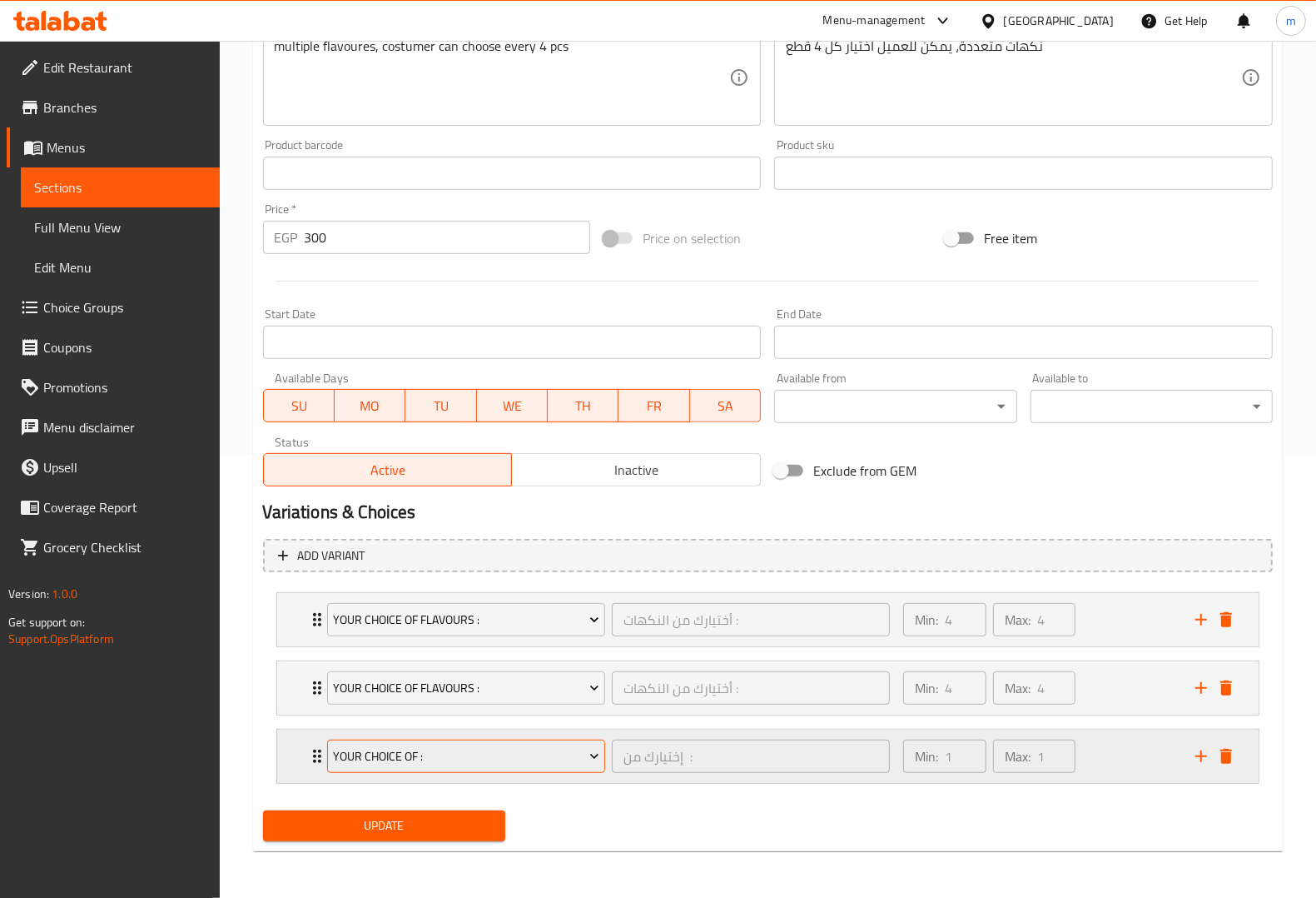
click at [559, 742] on button "Your Choice Of :" at bounding box center [465, 755] width 278 height 33
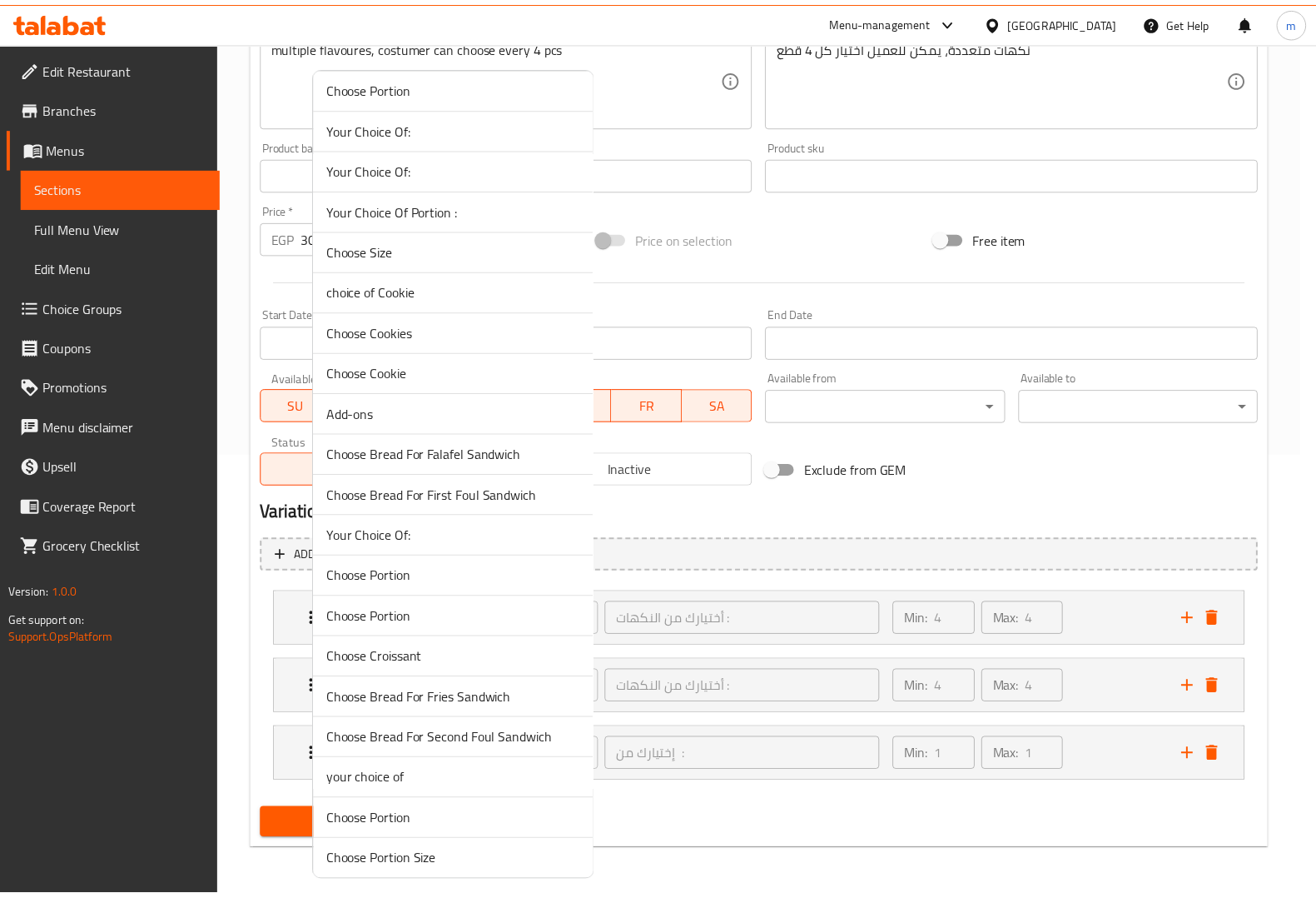
scroll to position [1353, 0]
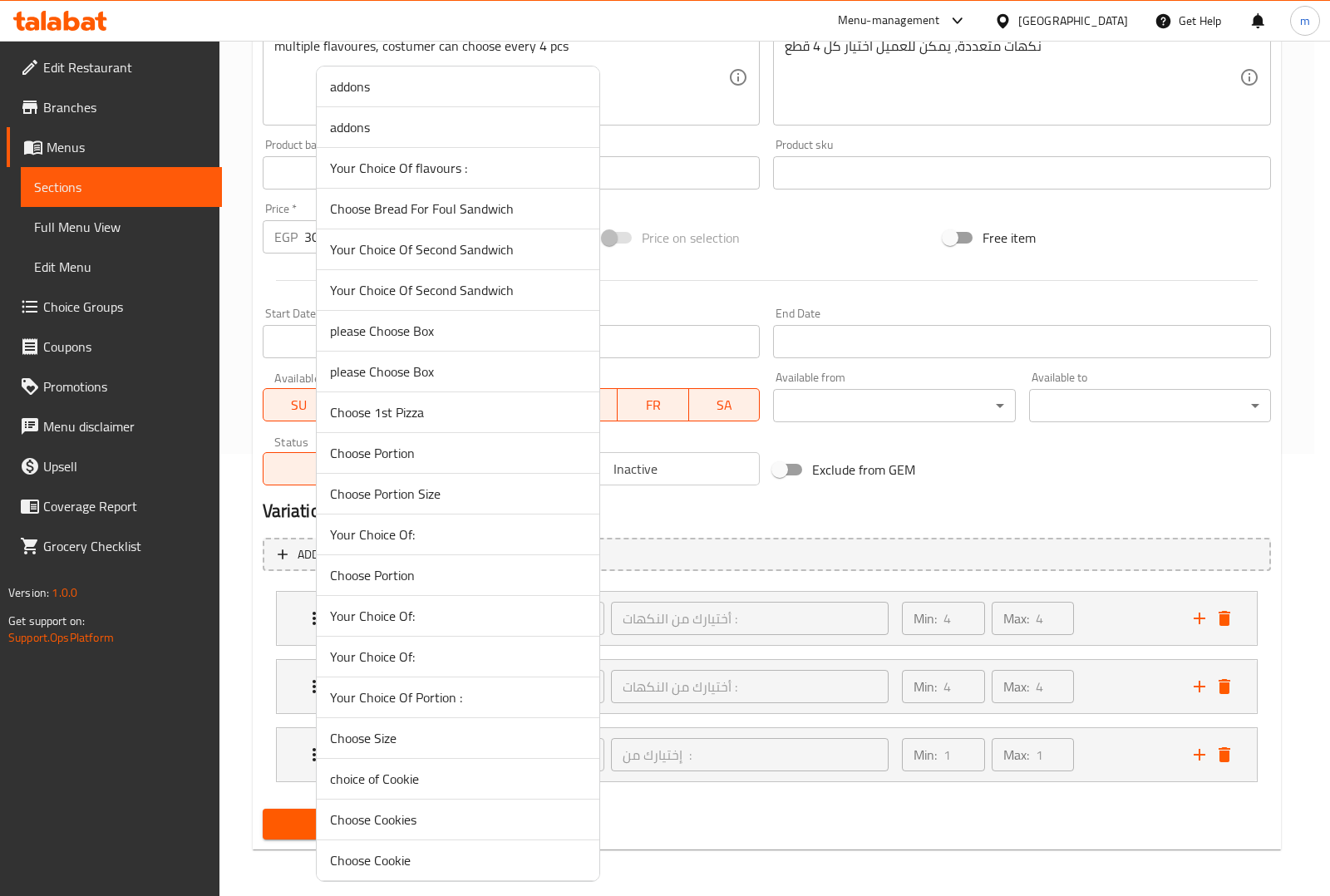
click at [503, 172] on span "Your Choice Of flavours :" at bounding box center [458, 168] width 256 height 20
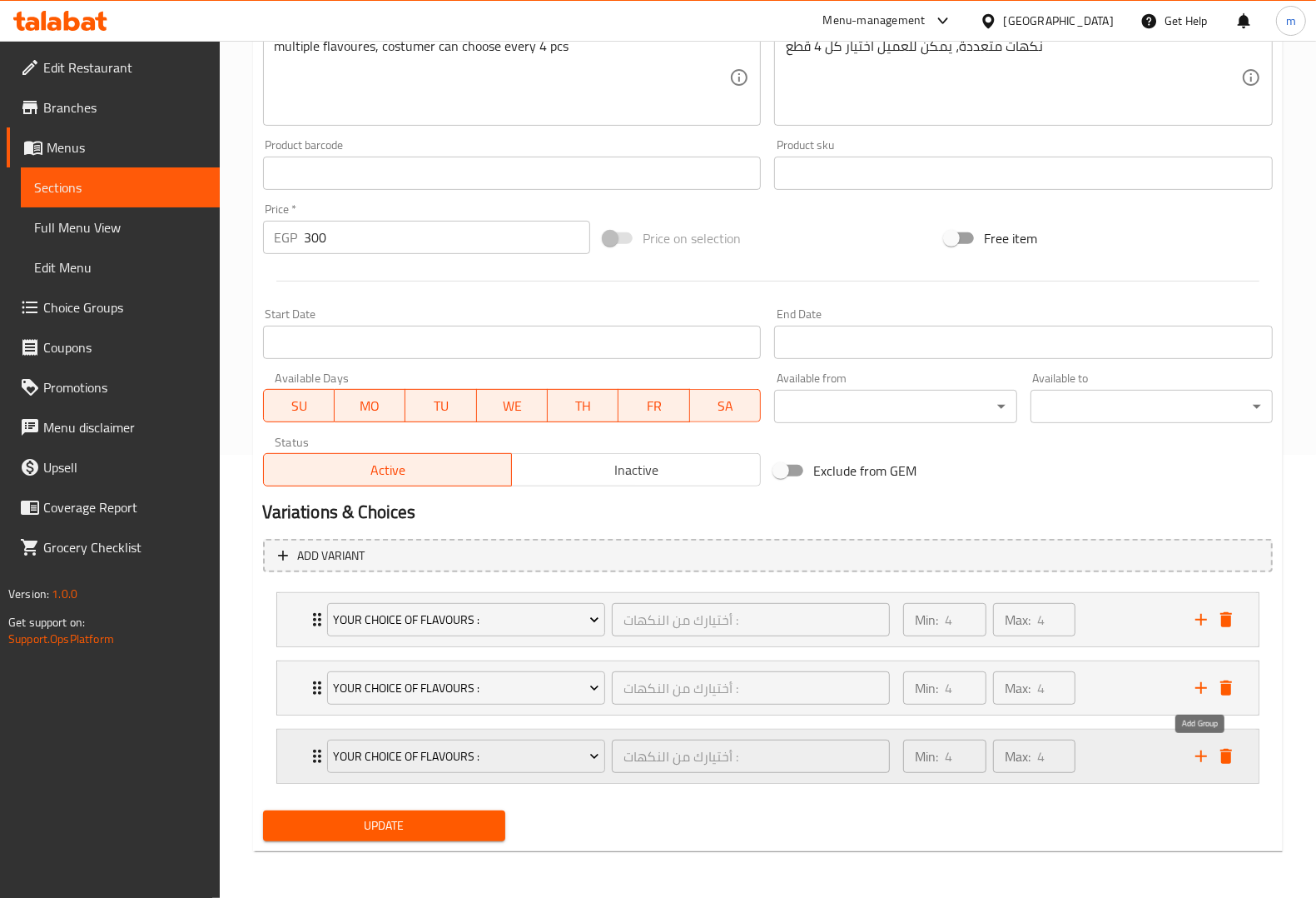
click at [1205, 757] on icon "add" at bounding box center [1201, 756] width 20 height 20
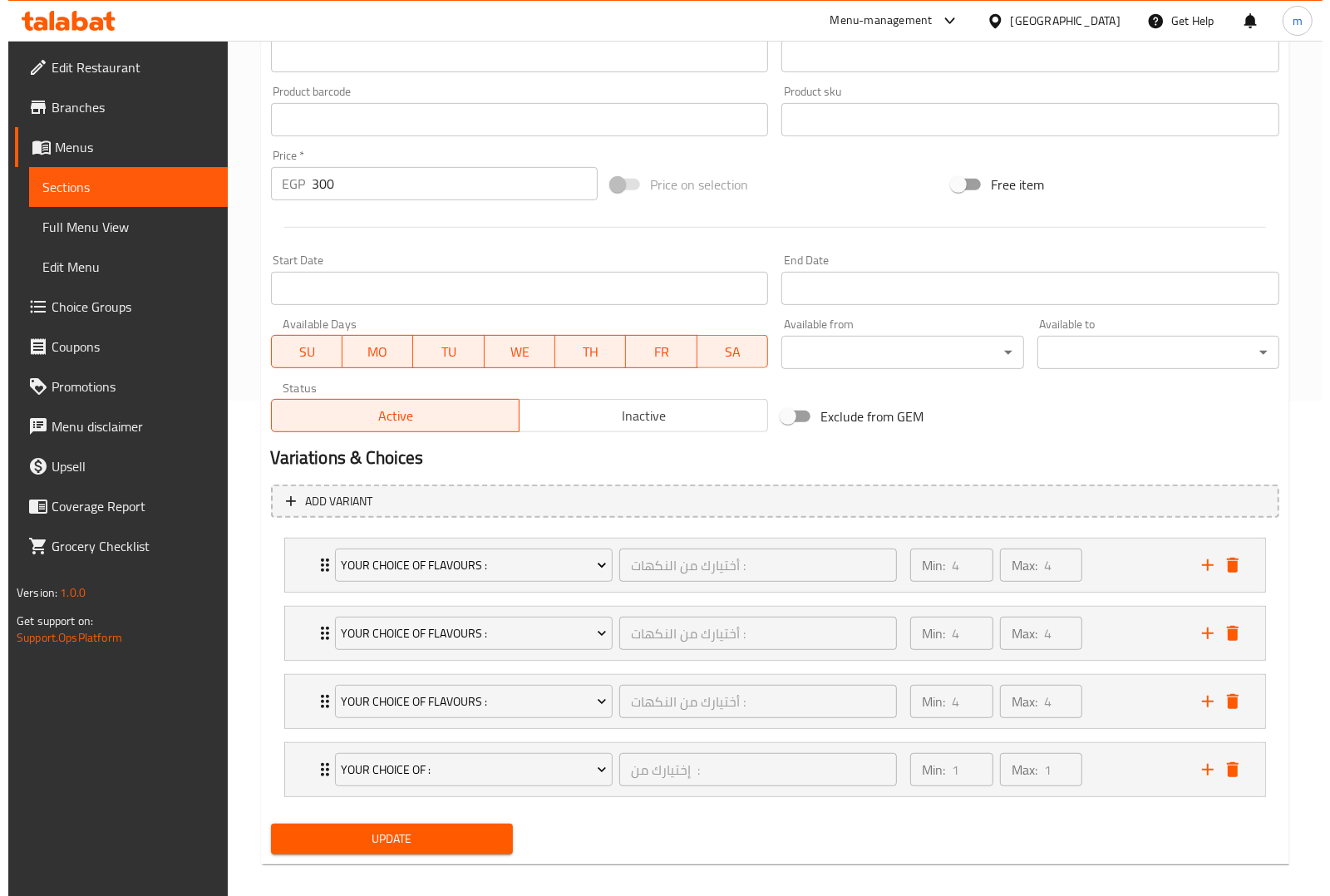
scroll to position [511, 0]
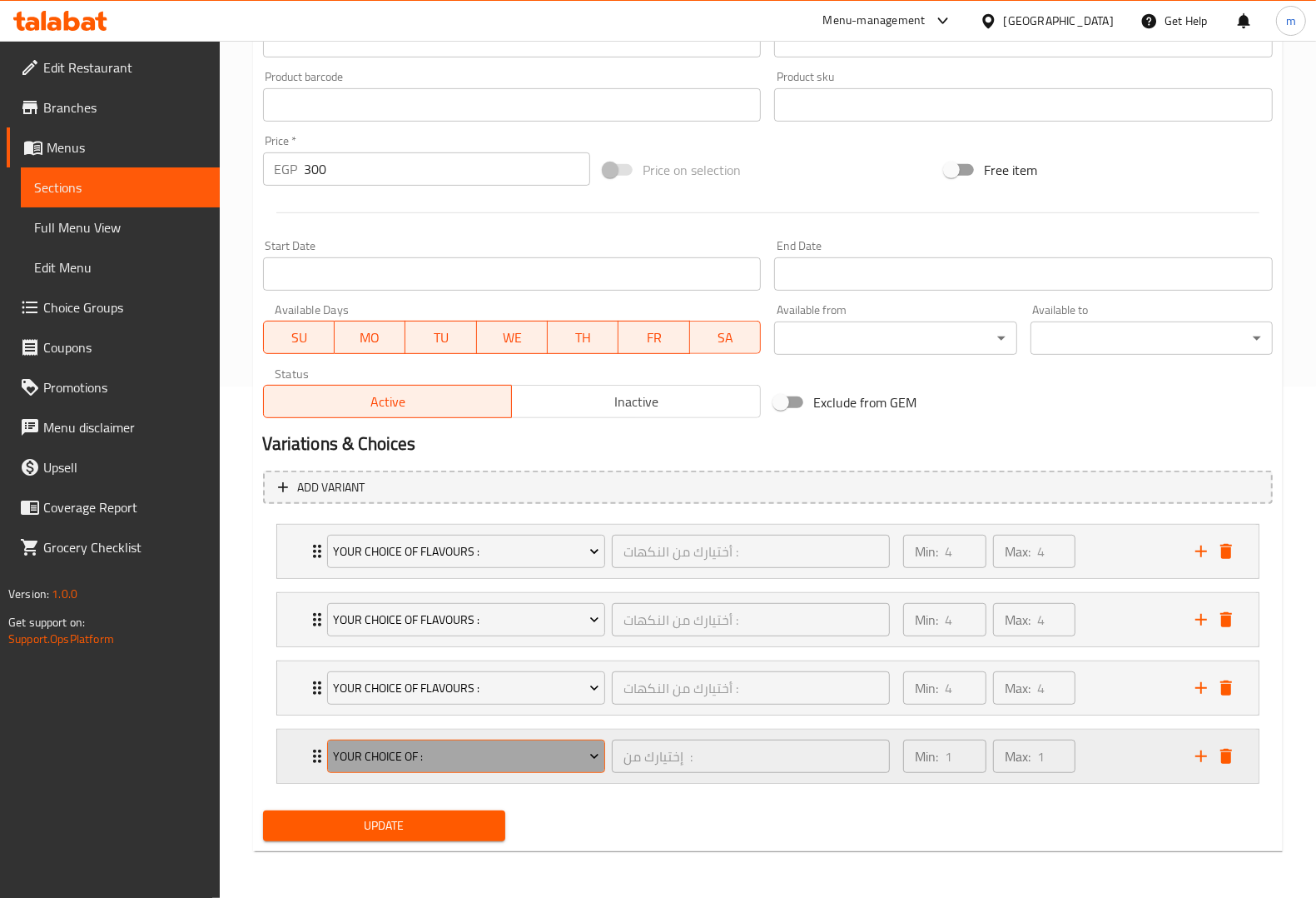
click at [580, 747] on span "Your Choice Of :" at bounding box center [465, 756] width 266 height 21
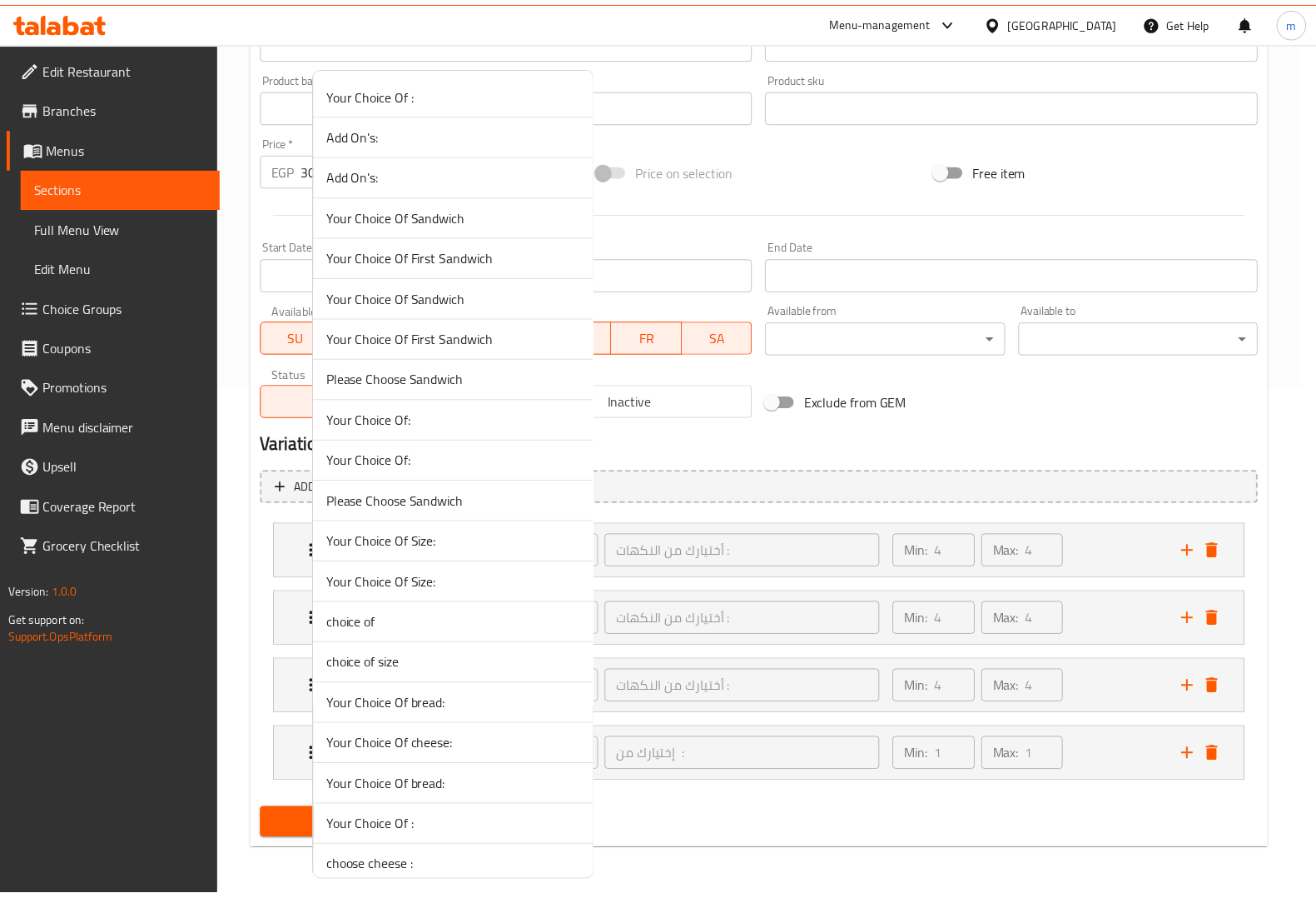
scroll to position [1050, 0]
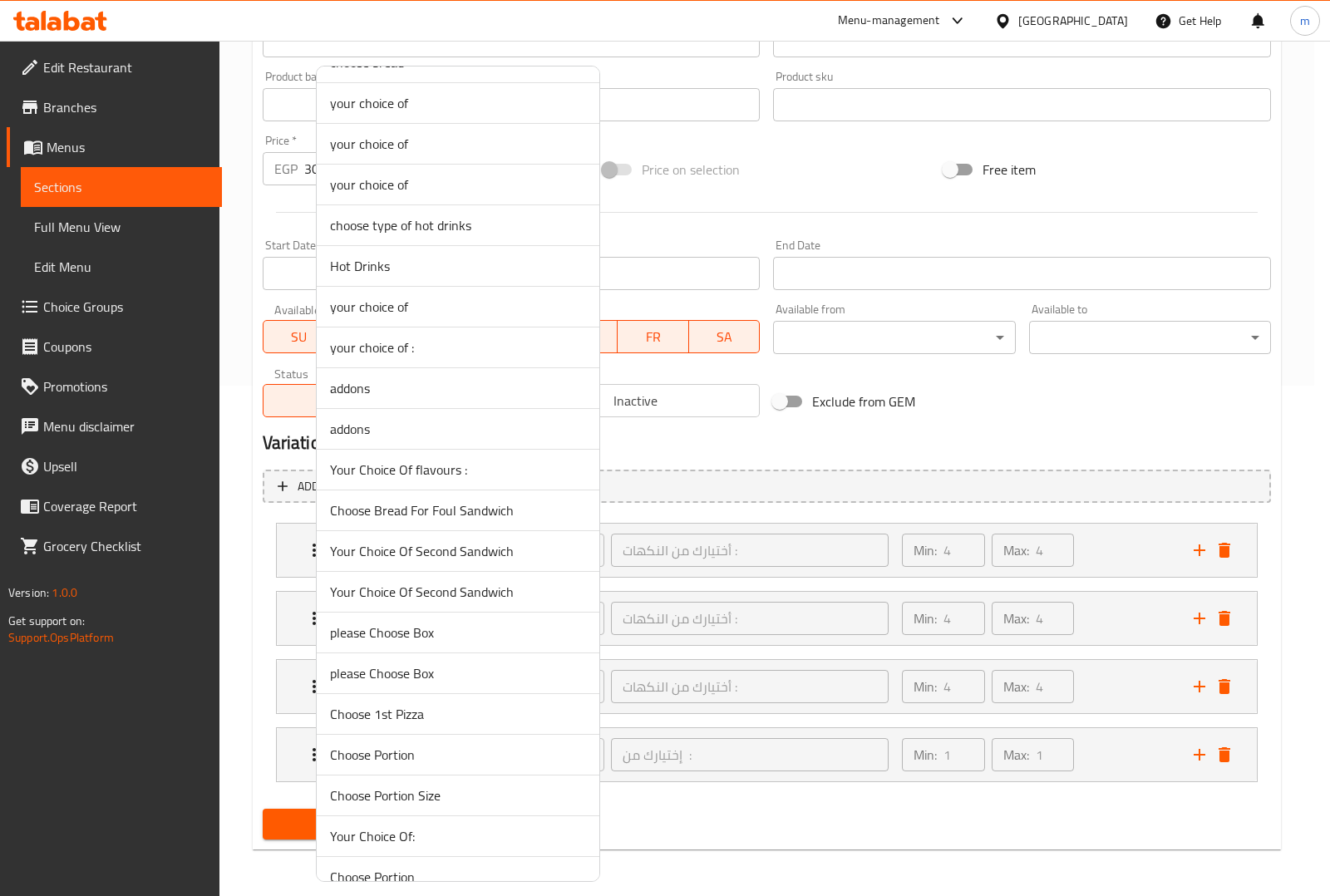
click at [498, 484] on li "Your Choice Of flavours :" at bounding box center [458, 469] width 283 height 41
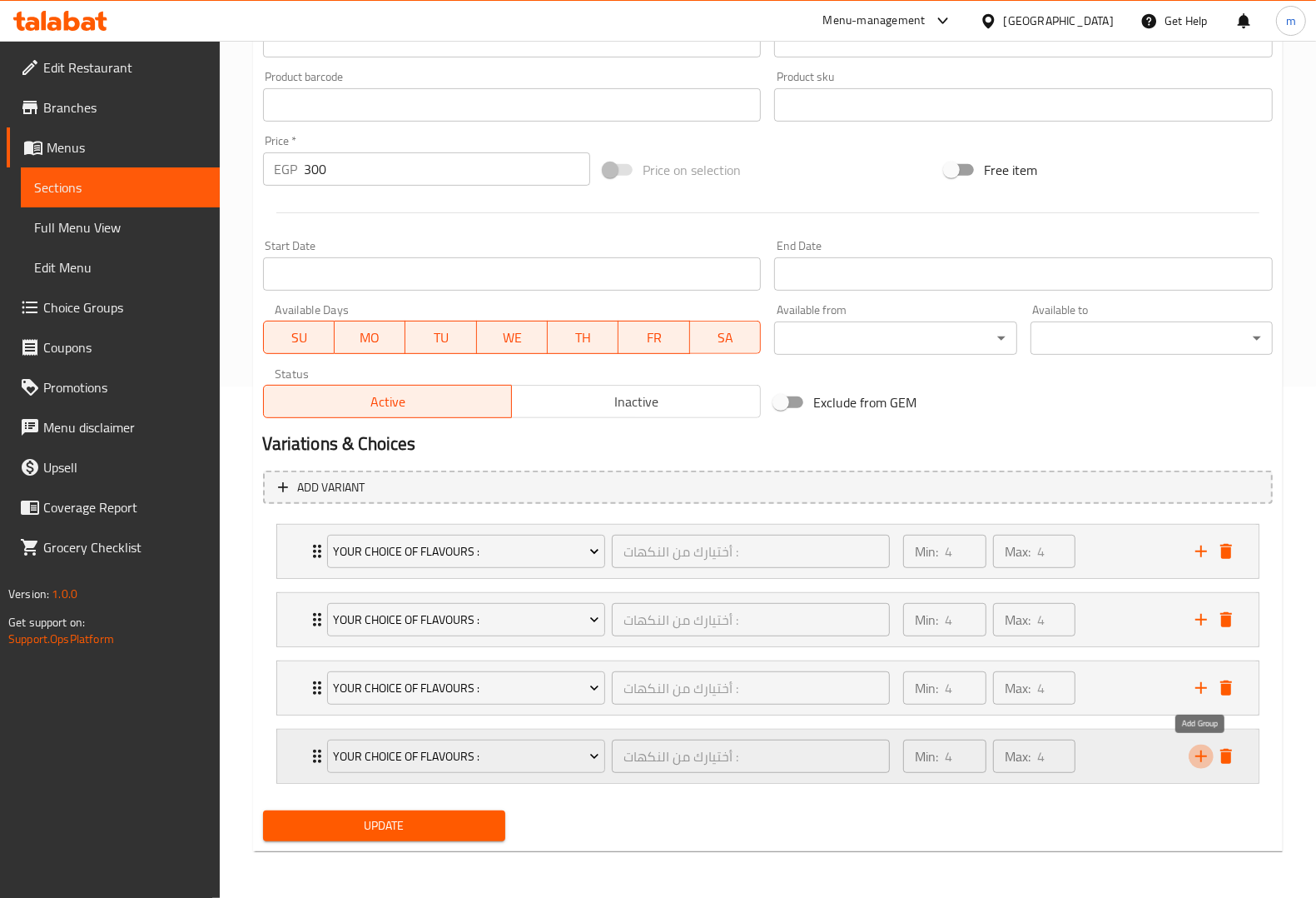
click at [1203, 753] on icon "add" at bounding box center [1201, 756] width 20 height 20
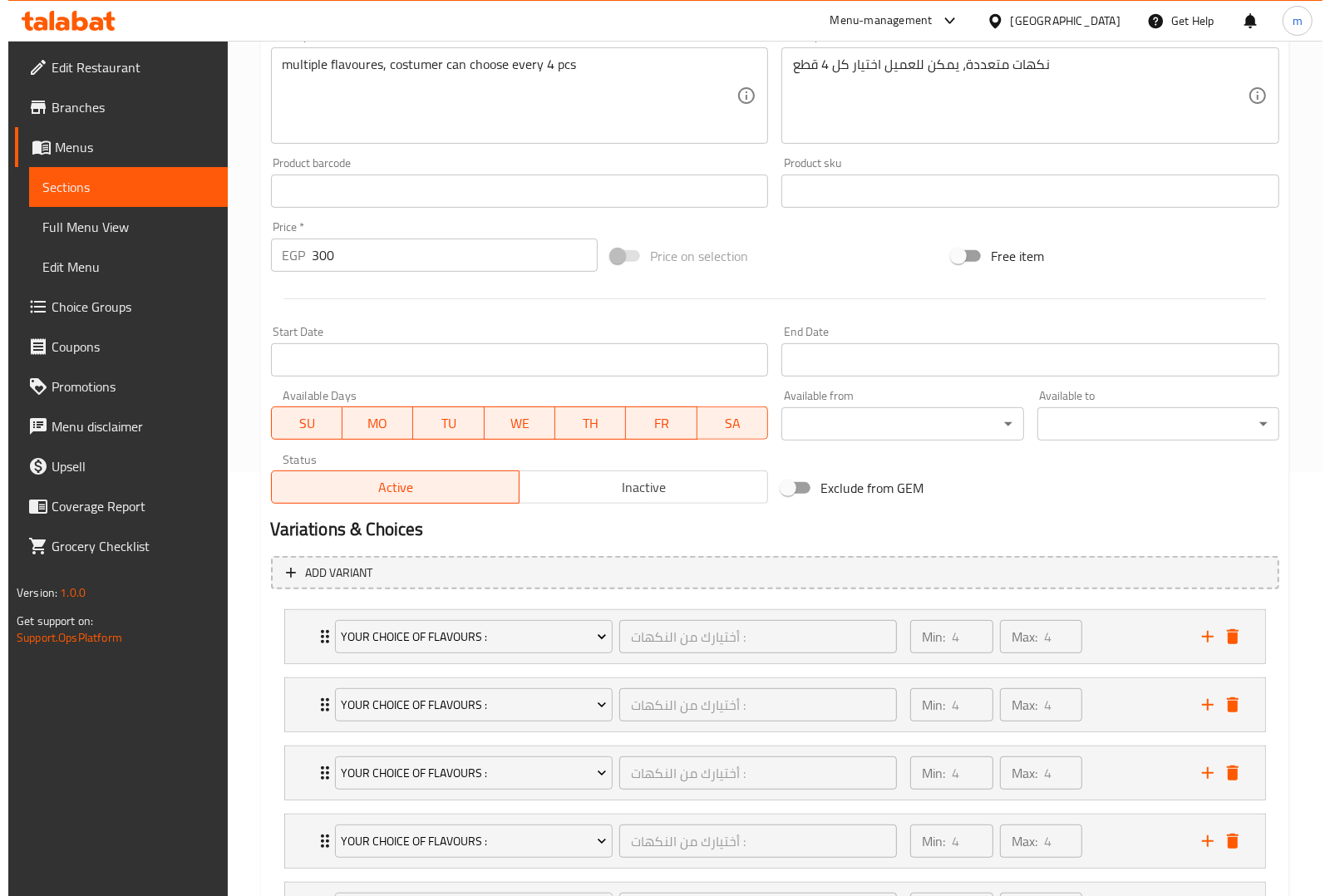
scroll to position [579, 0]
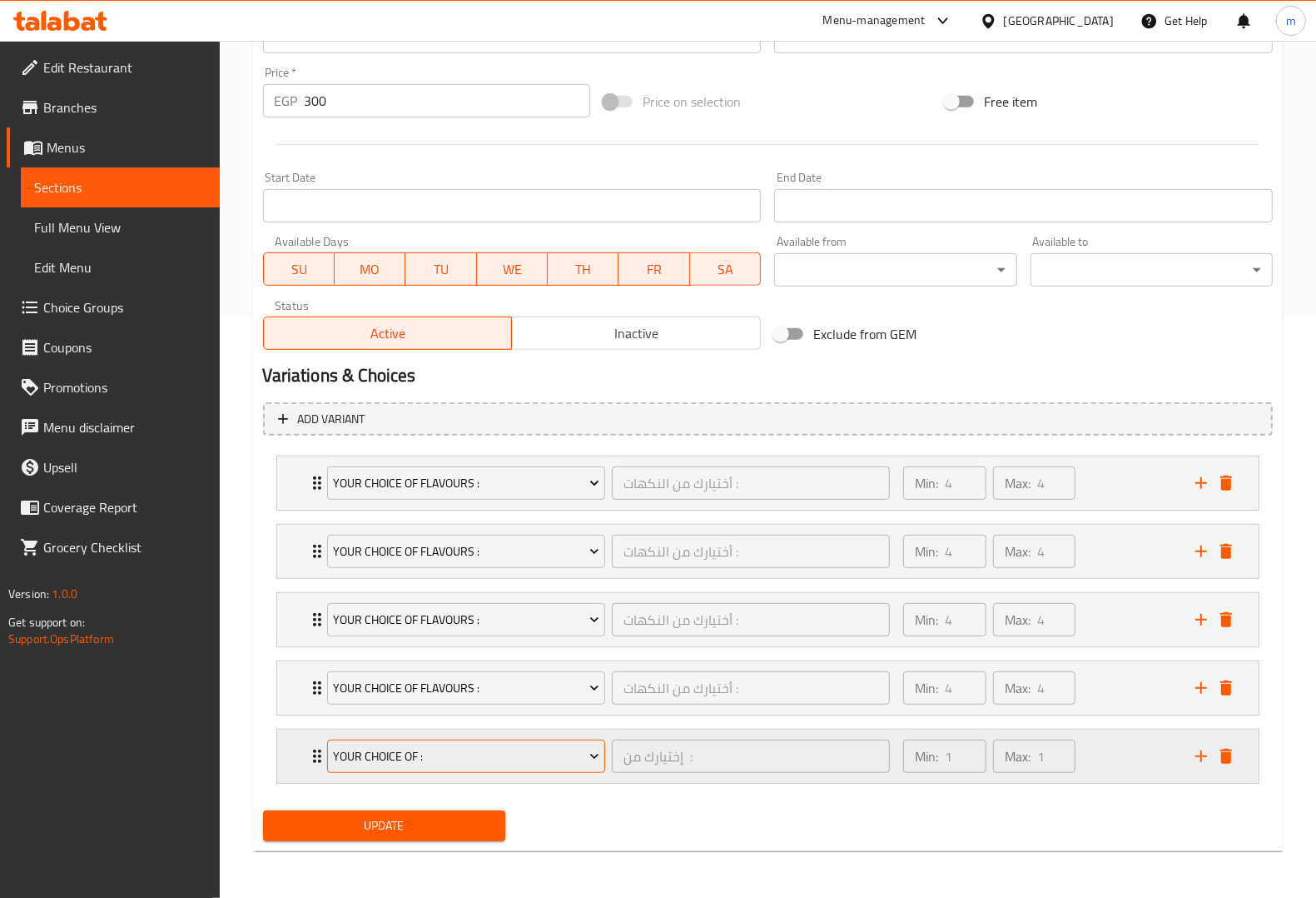
click at [591, 742] on button "Your Choice Of :" at bounding box center [465, 755] width 278 height 33
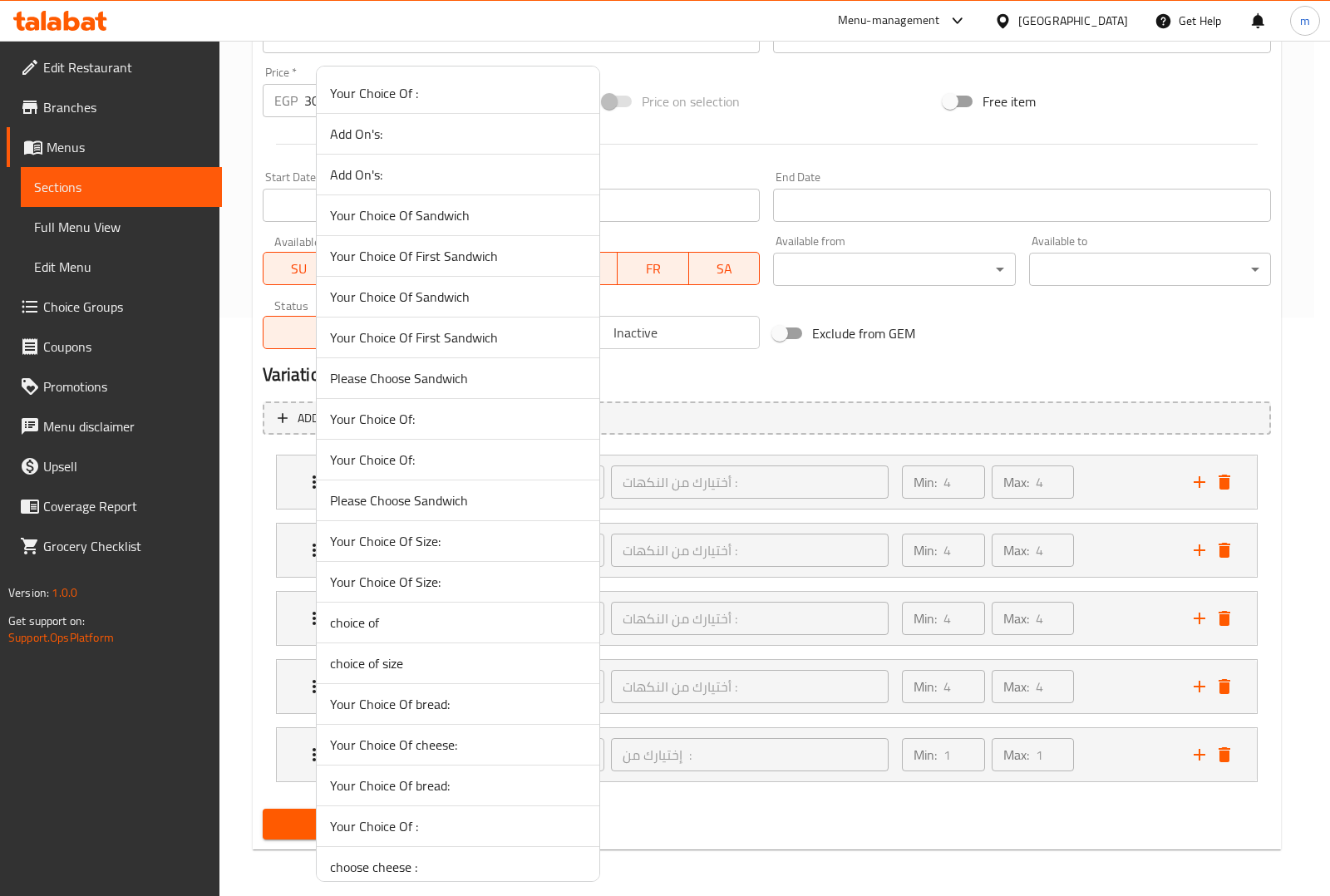
scroll to position [1048, 0]
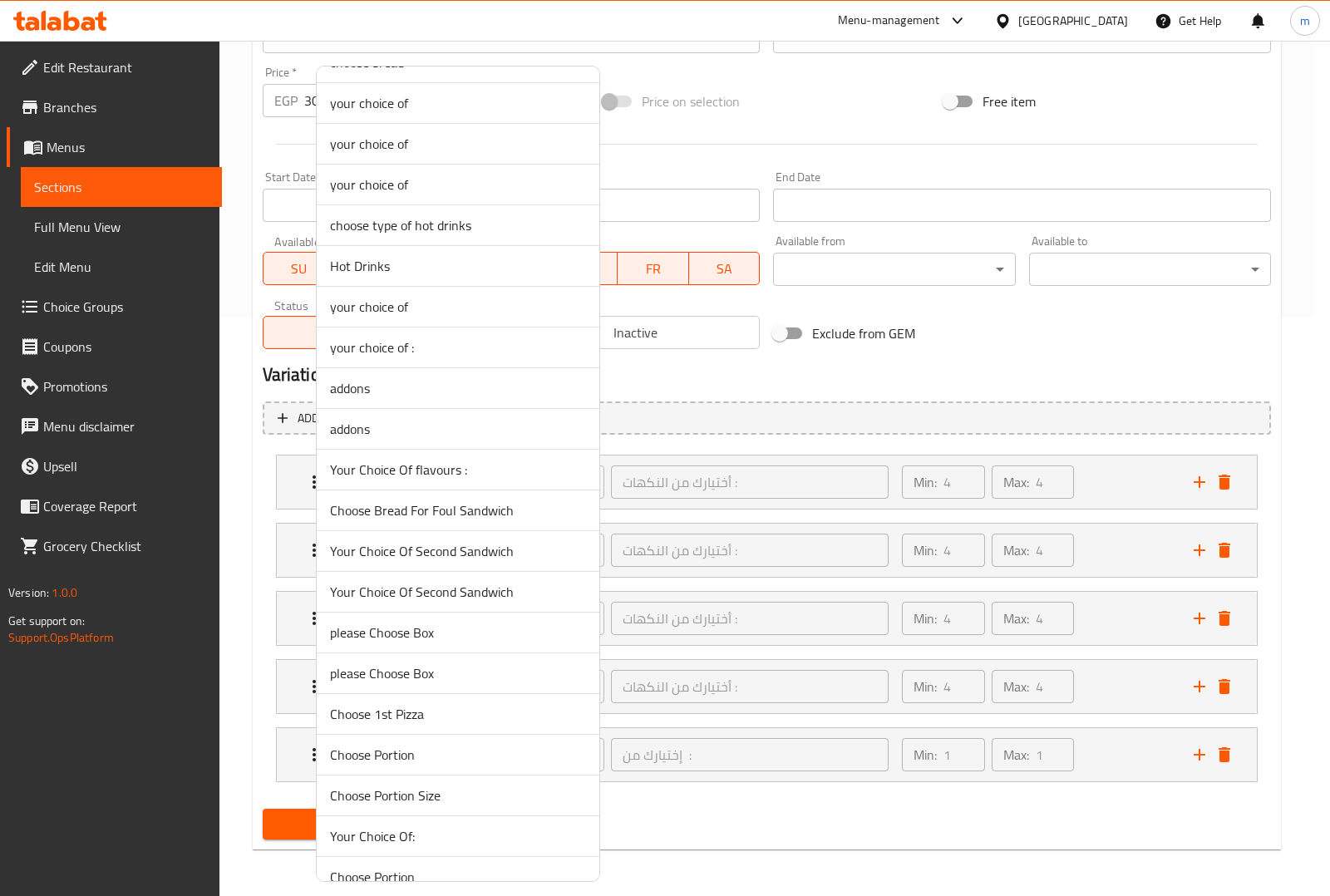
click at [499, 467] on span "Your Choice Of flavours :" at bounding box center [458, 469] width 256 height 20
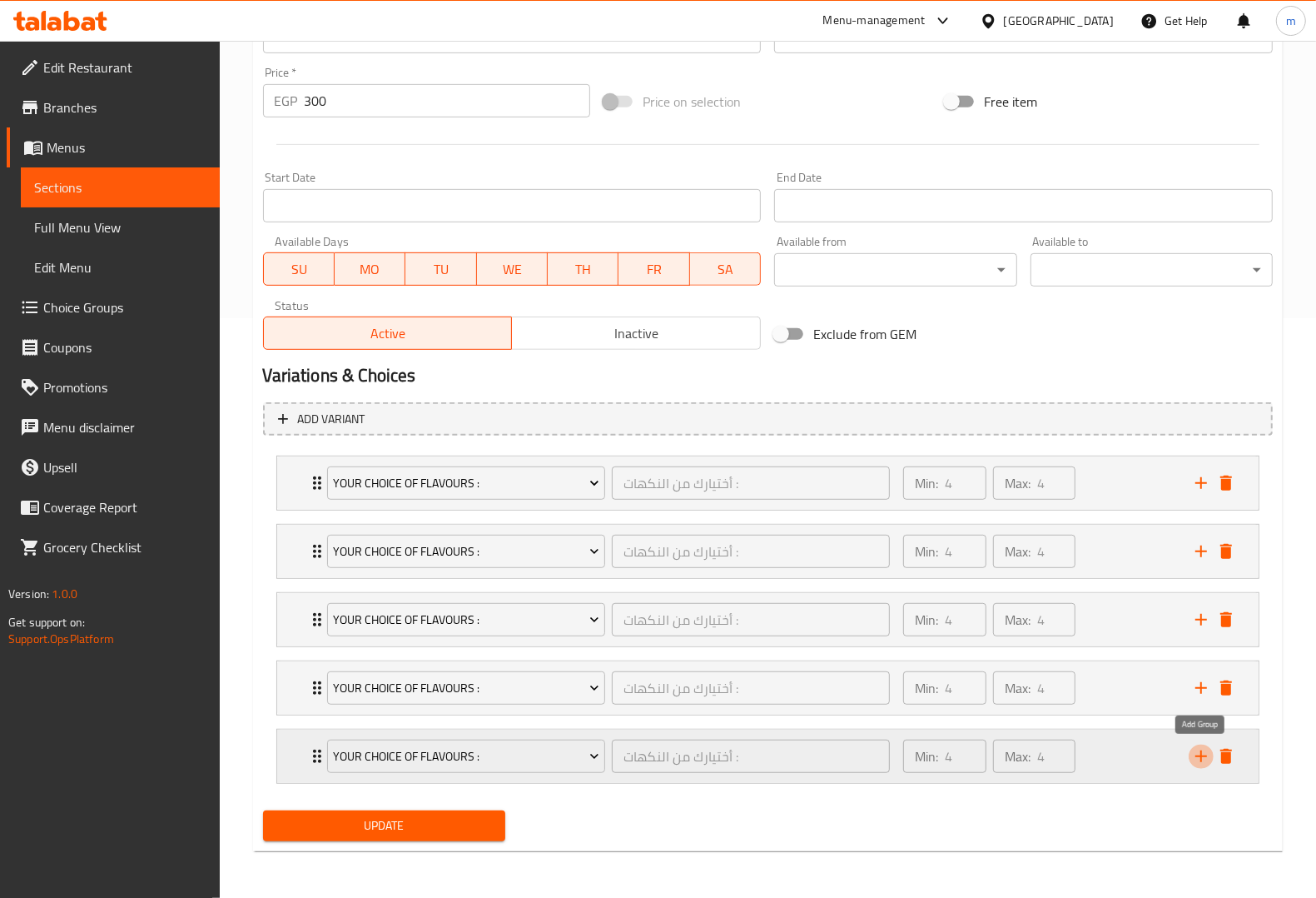
click at [1200, 757] on icon "add" at bounding box center [1201, 756] width 12 height 12
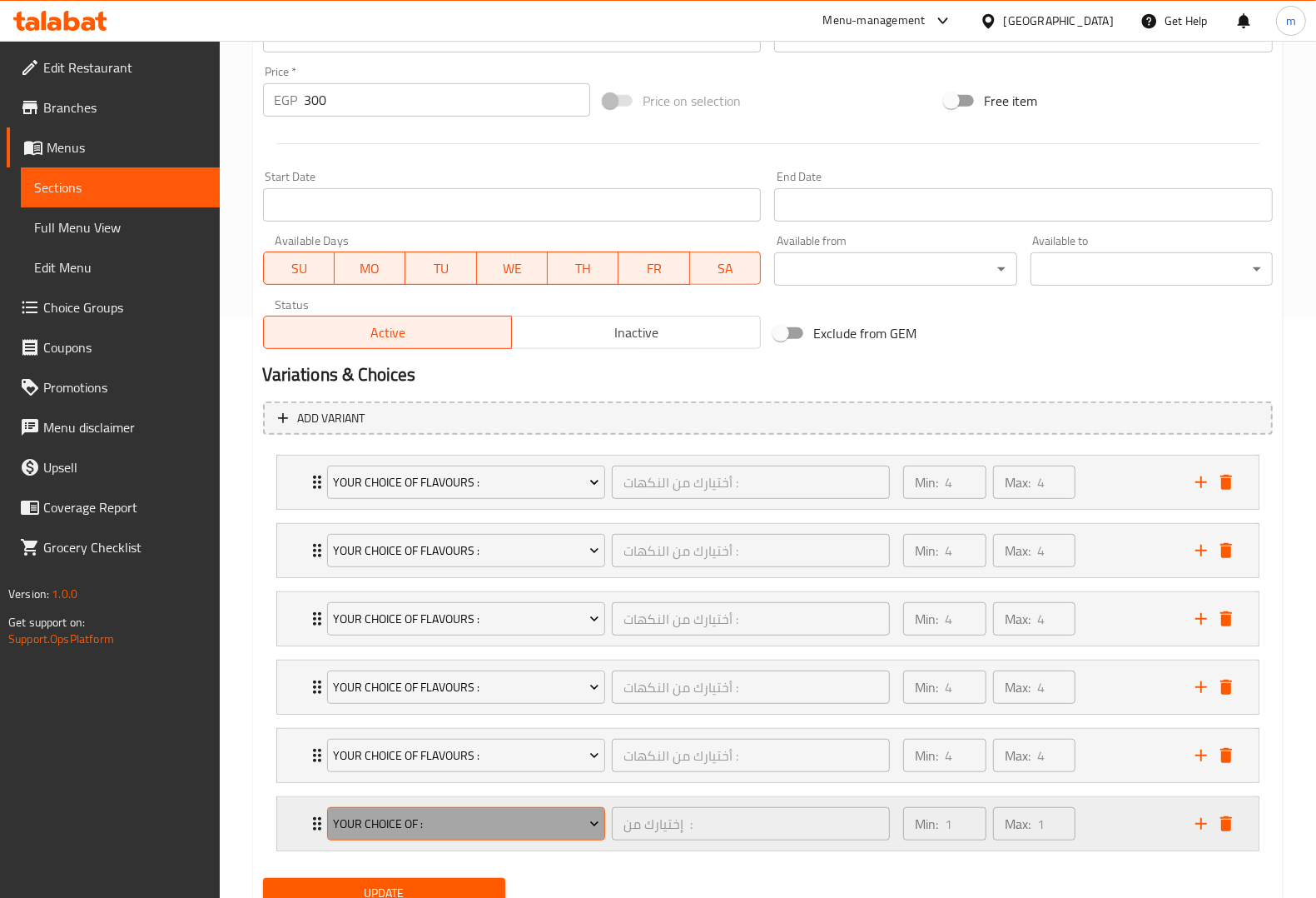
click at [568, 824] on span "Your Choice Of :" at bounding box center [465, 823] width 266 height 21
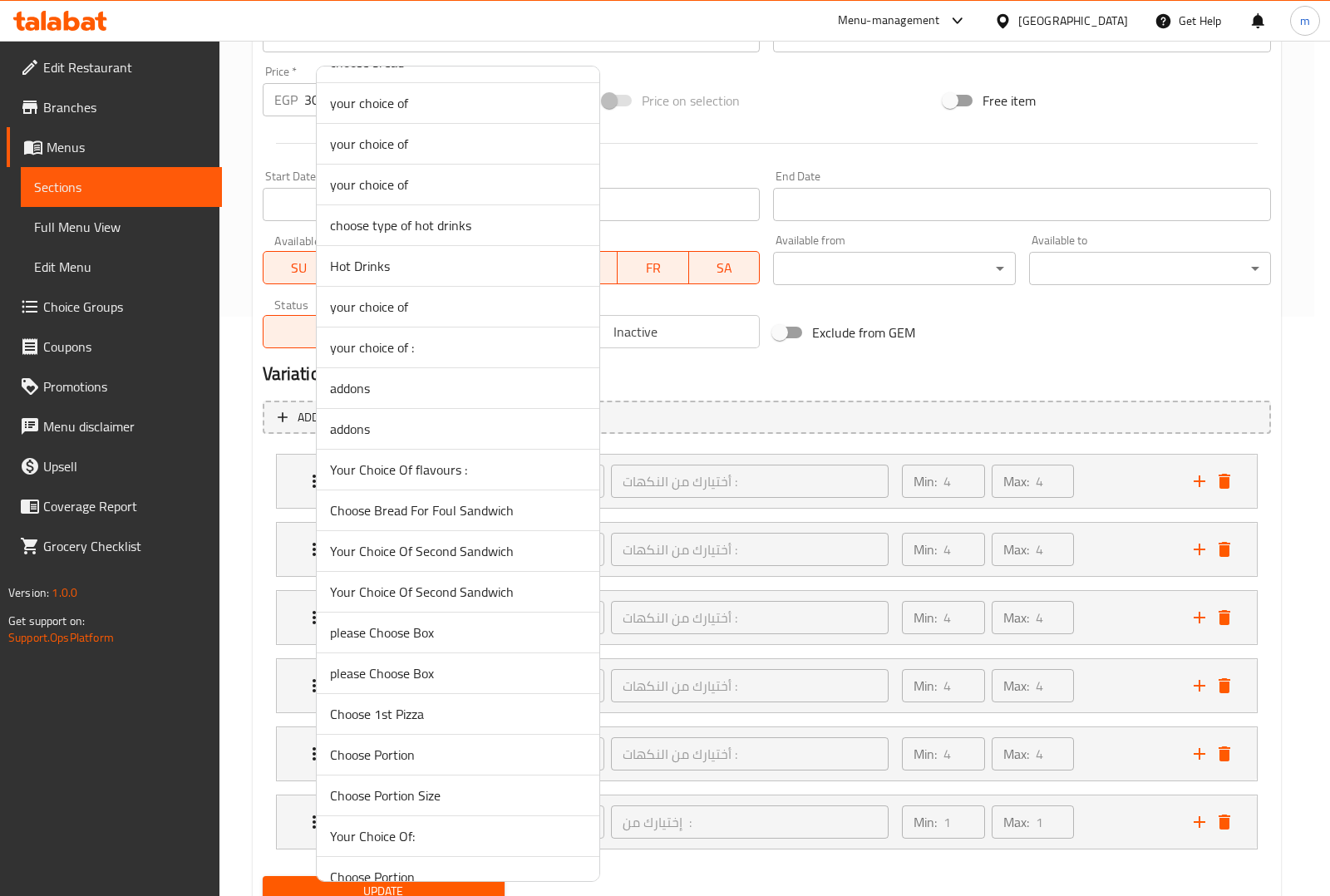
click at [537, 479] on span "Your Choice Of flavours :" at bounding box center [458, 469] width 256 height 20
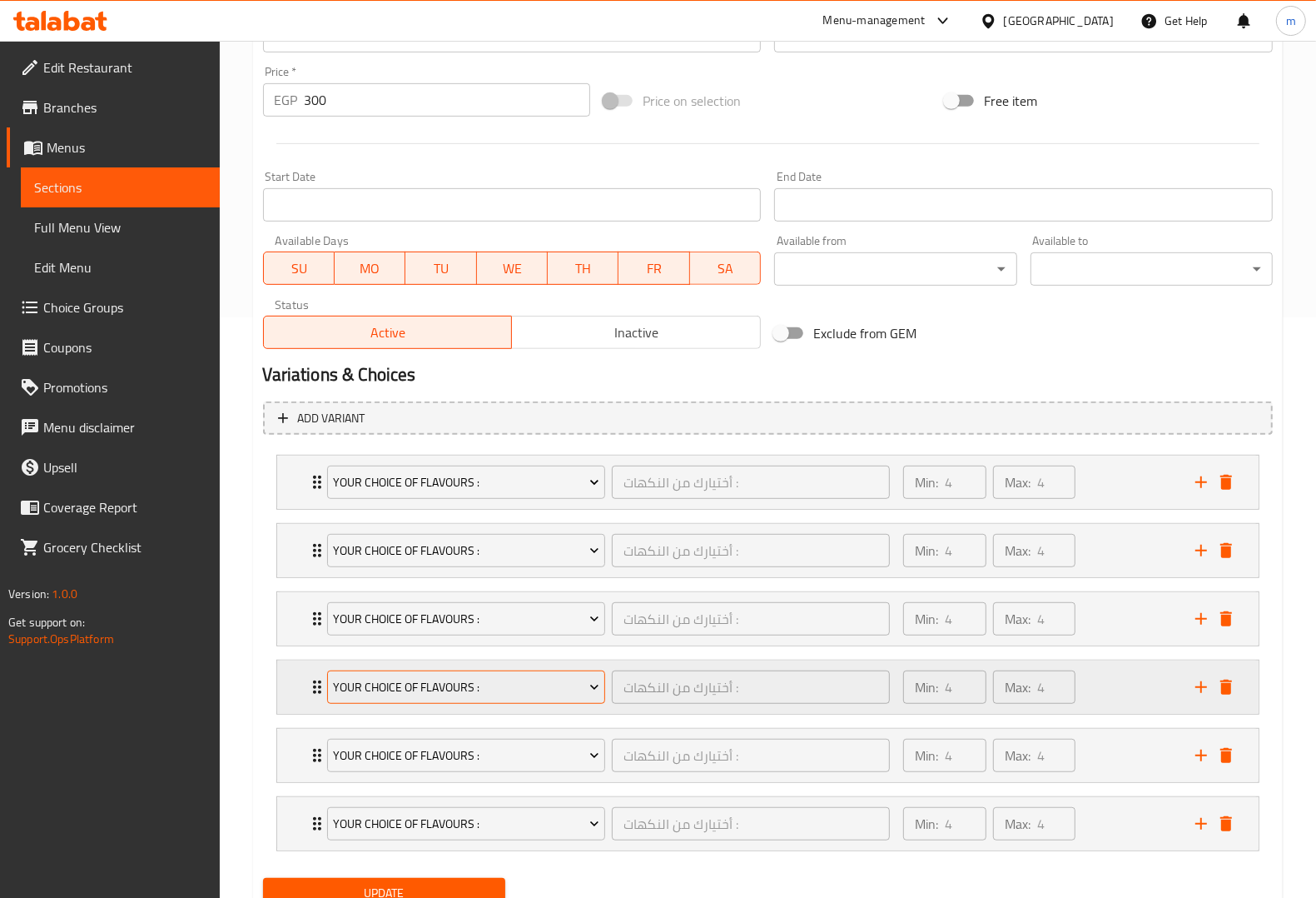
scroll to position [650, 0]
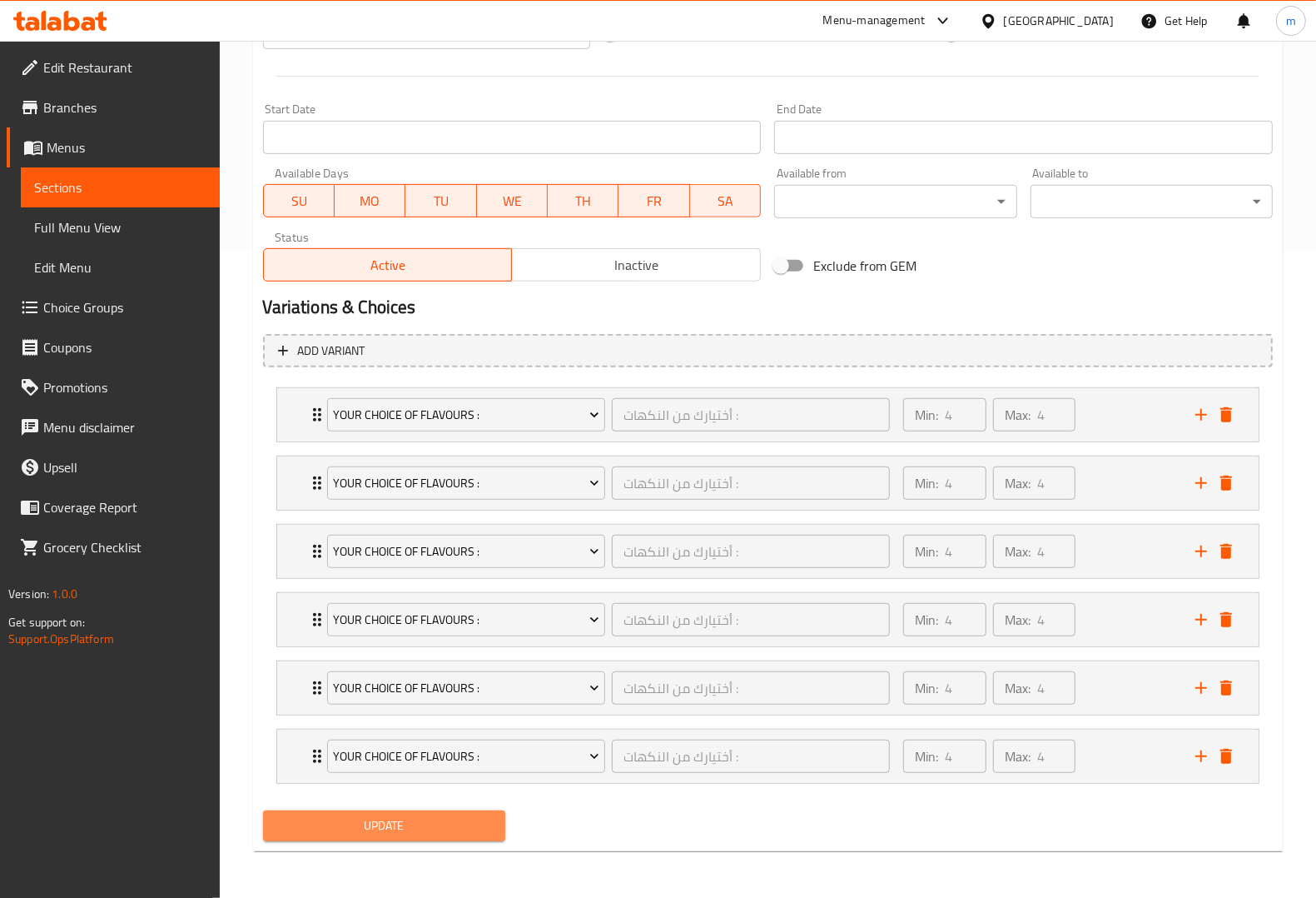
click at [450, 837] on button "Update" at bounding box center [384, 825] width 242 height 31
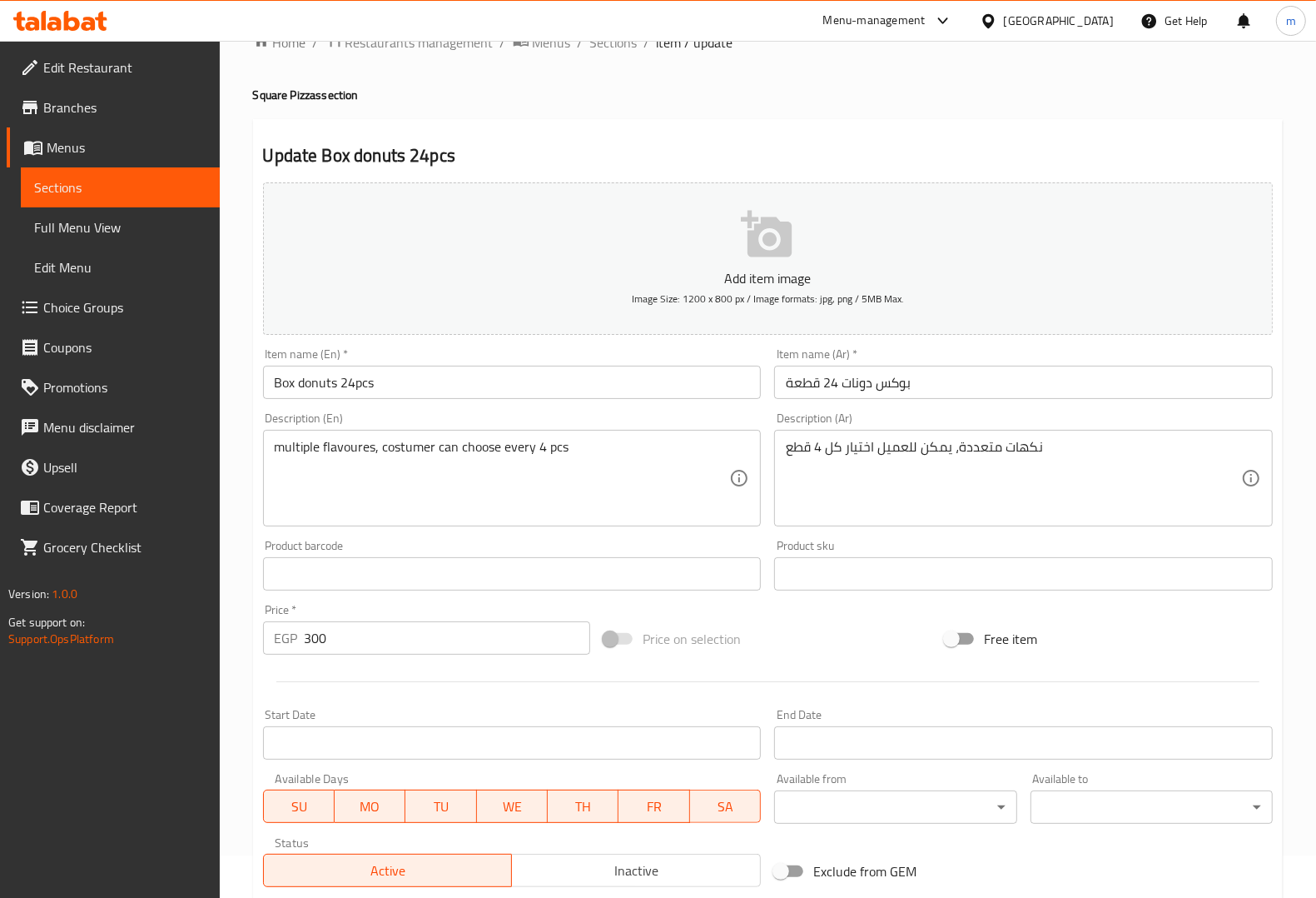
scroll to position [0, 0]
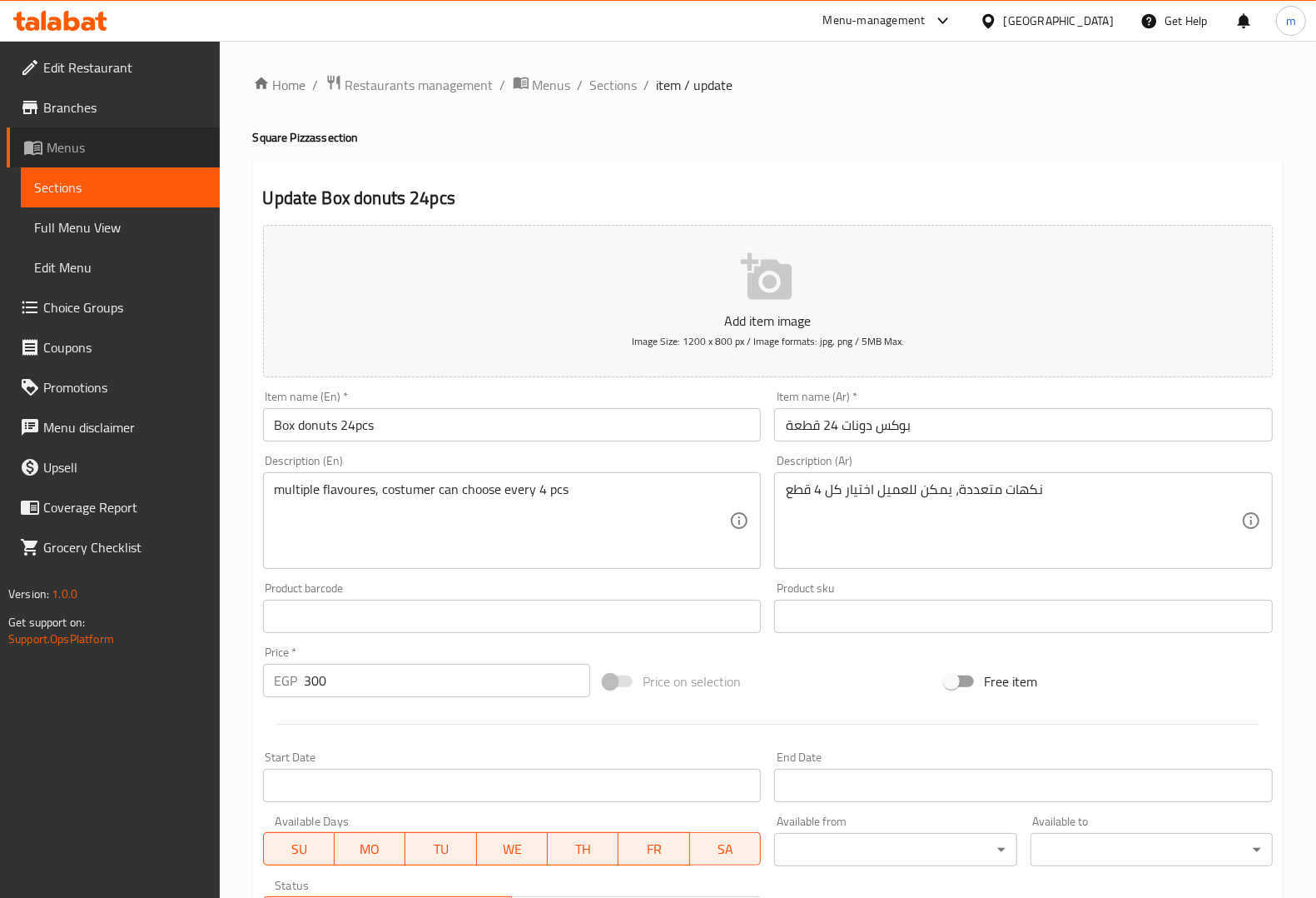
click at [133, 143] on span "Menus" at bounding box center [127, 148] width 159 height 20
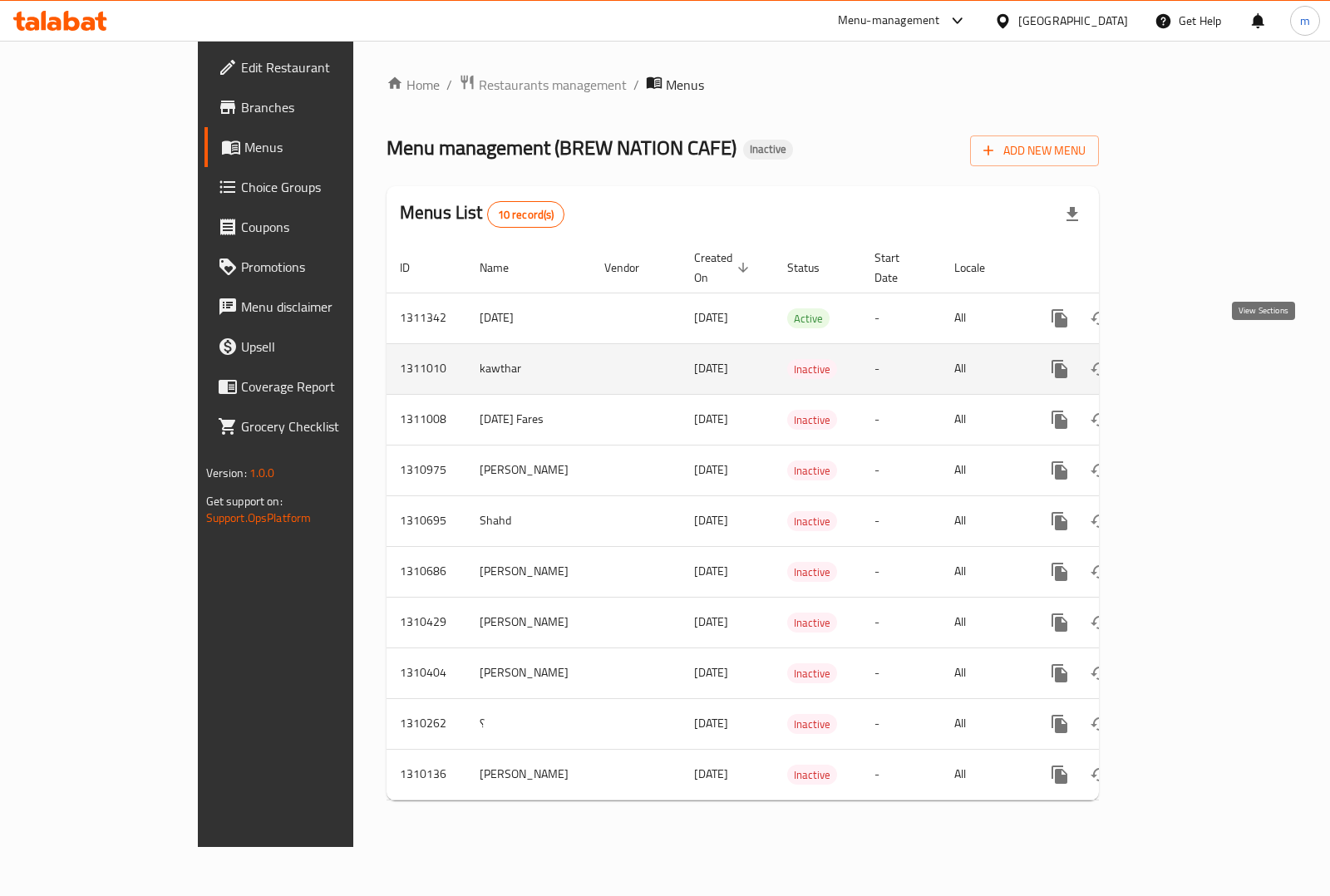
click at [1190, 359] on icon "enhanced table" at bounding box center [1179, 369] width 20 height 20
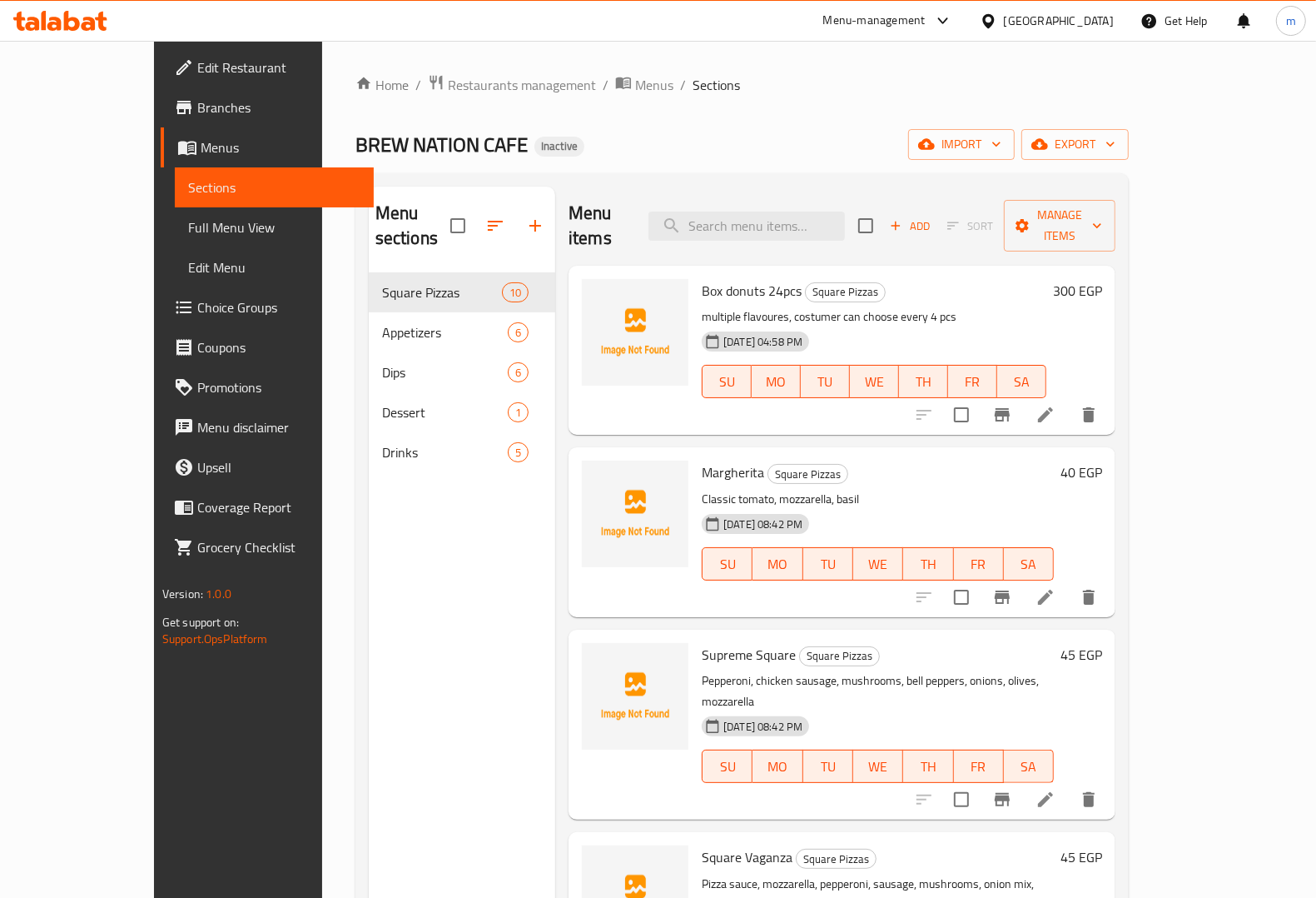
click at [188, 233] on span "Full Menu View" at bounding box center [274, 227] width 172 height 20
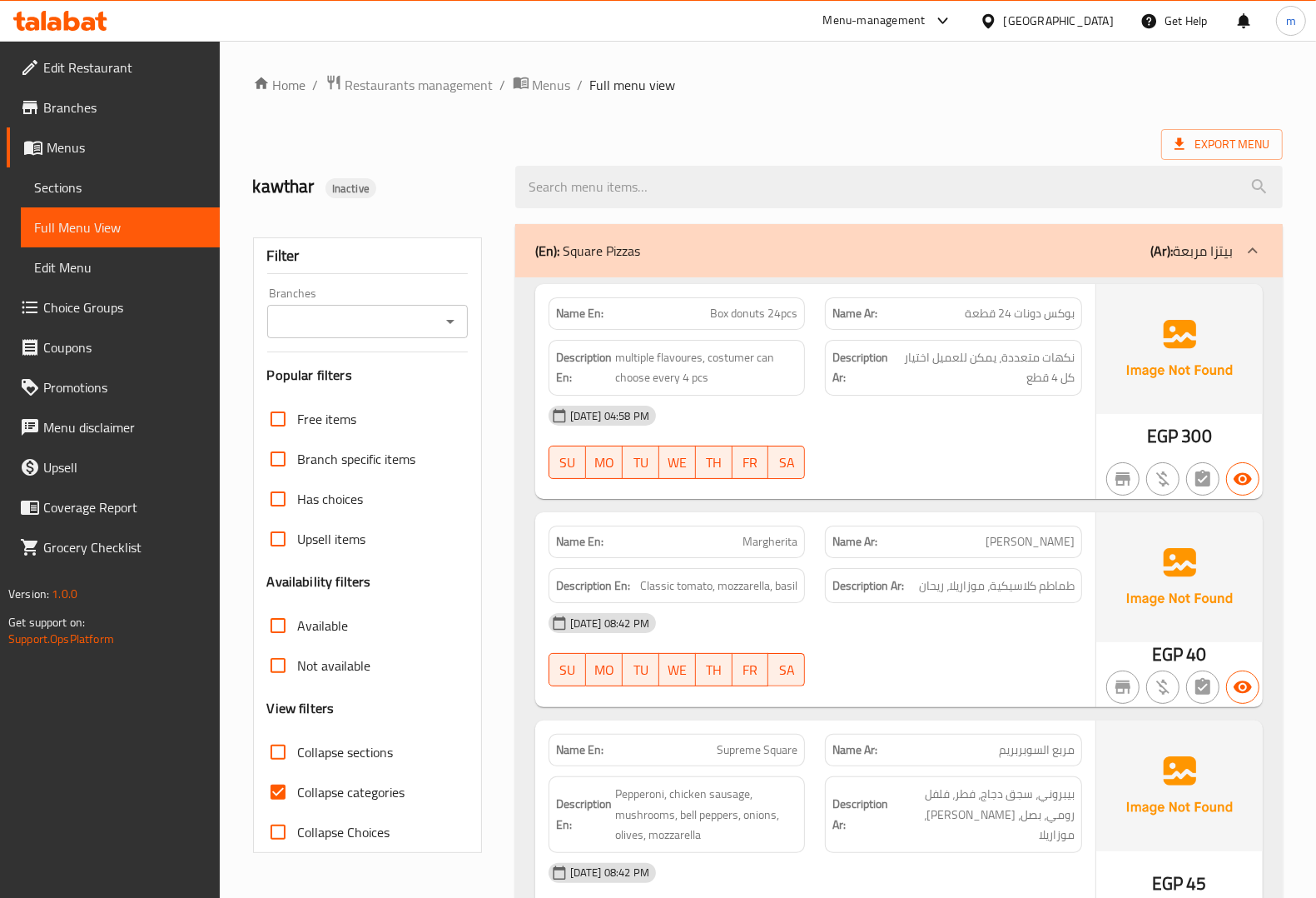
click at [334, 782] on span "Collapse categories" at bounding box center [352, 791] width 108 height 20
click at [298, 782] on input "Collapse categories" at bounding box center [278, 791] width 40 height 40
checkbox input "false"
click at [903, 430] on div "[DATE] 04:58 PM" at bounding box center [816, 416] width 554 height 40
click at [941, 431] on div "[DATE] 04:58 PM" at bounding box center [816, 416] width 554 height 40
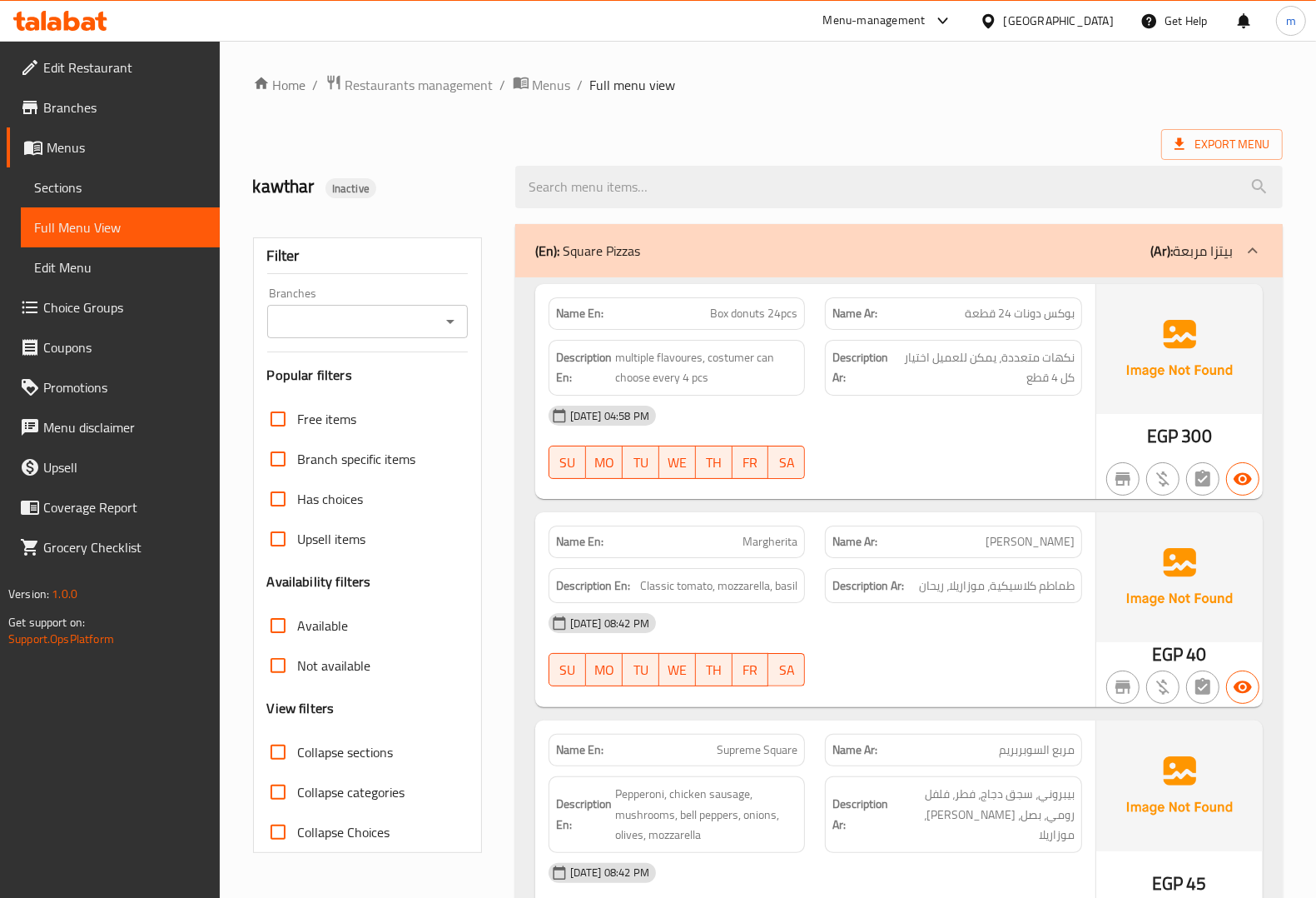
click at [930, 418] on div "[DATE] 04:58 PM" at bounding box center [816, 416] width 554 height 40
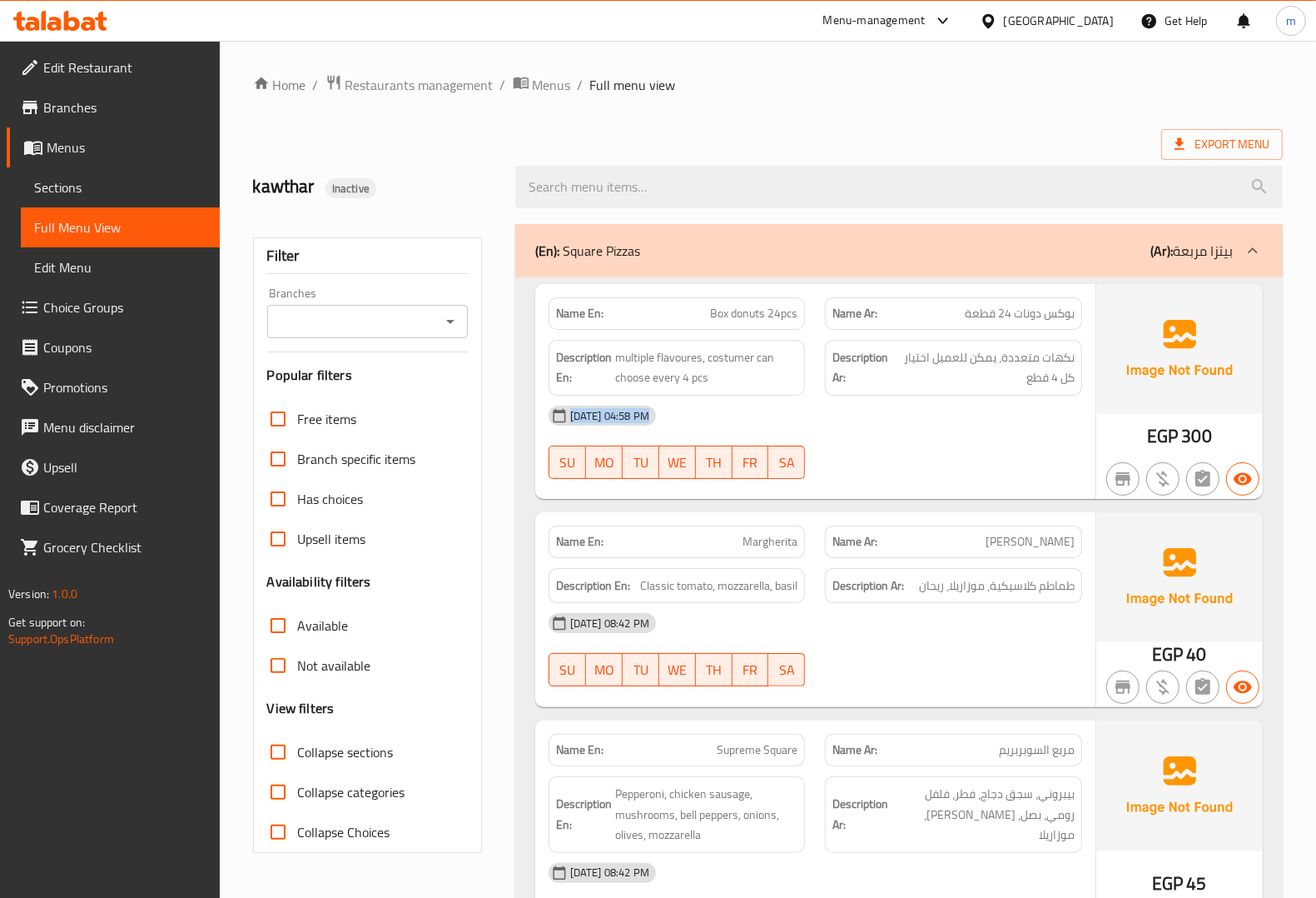
click at [929, 417] on div "[DATE] 04:58 PM" at bounding box center [816, 416] width 554 height 40
click at [162, 217] on span "Full Menu View" at bounding box center [120, 227] width 172 height 20
click at [89, 23] on icon at bounding box center [89, 24] width 14 height 14
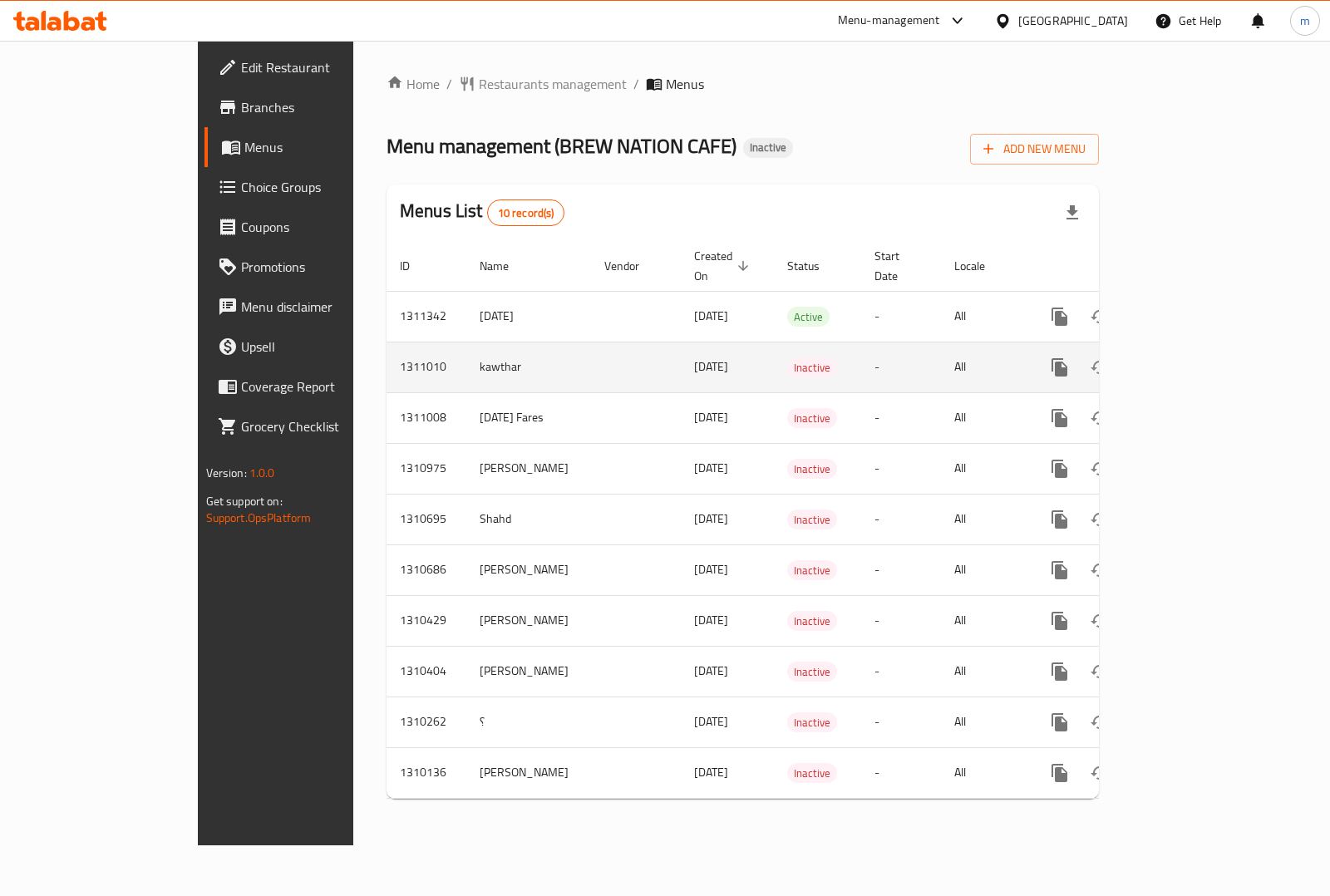
click at [1190, 357] on icon "enhanced table" at bounding box center [1179, 367] width 20 height 20
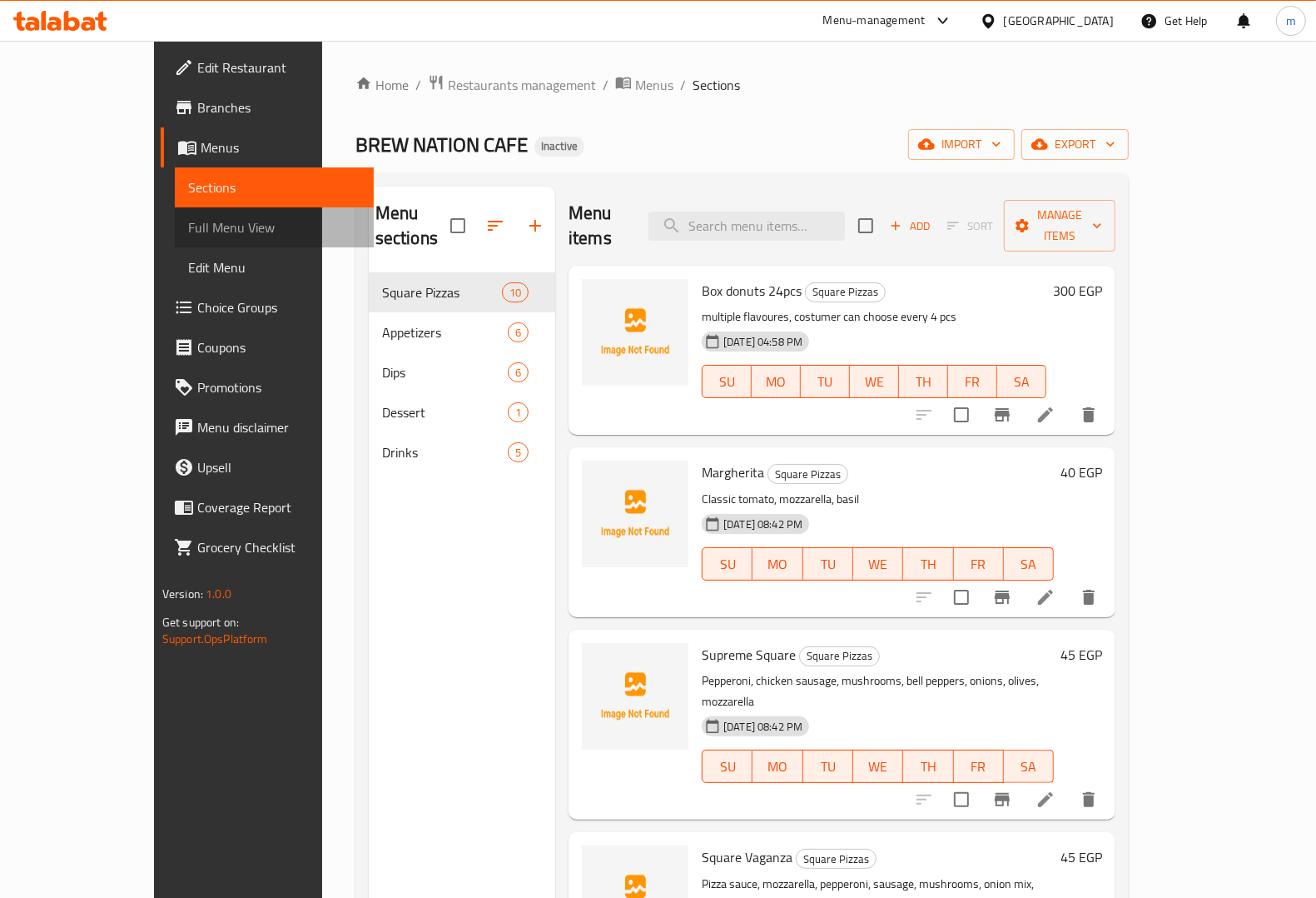
click at [188, 221] on span "Full Menu View" at bounding box center [274, 227] width 172 height 20
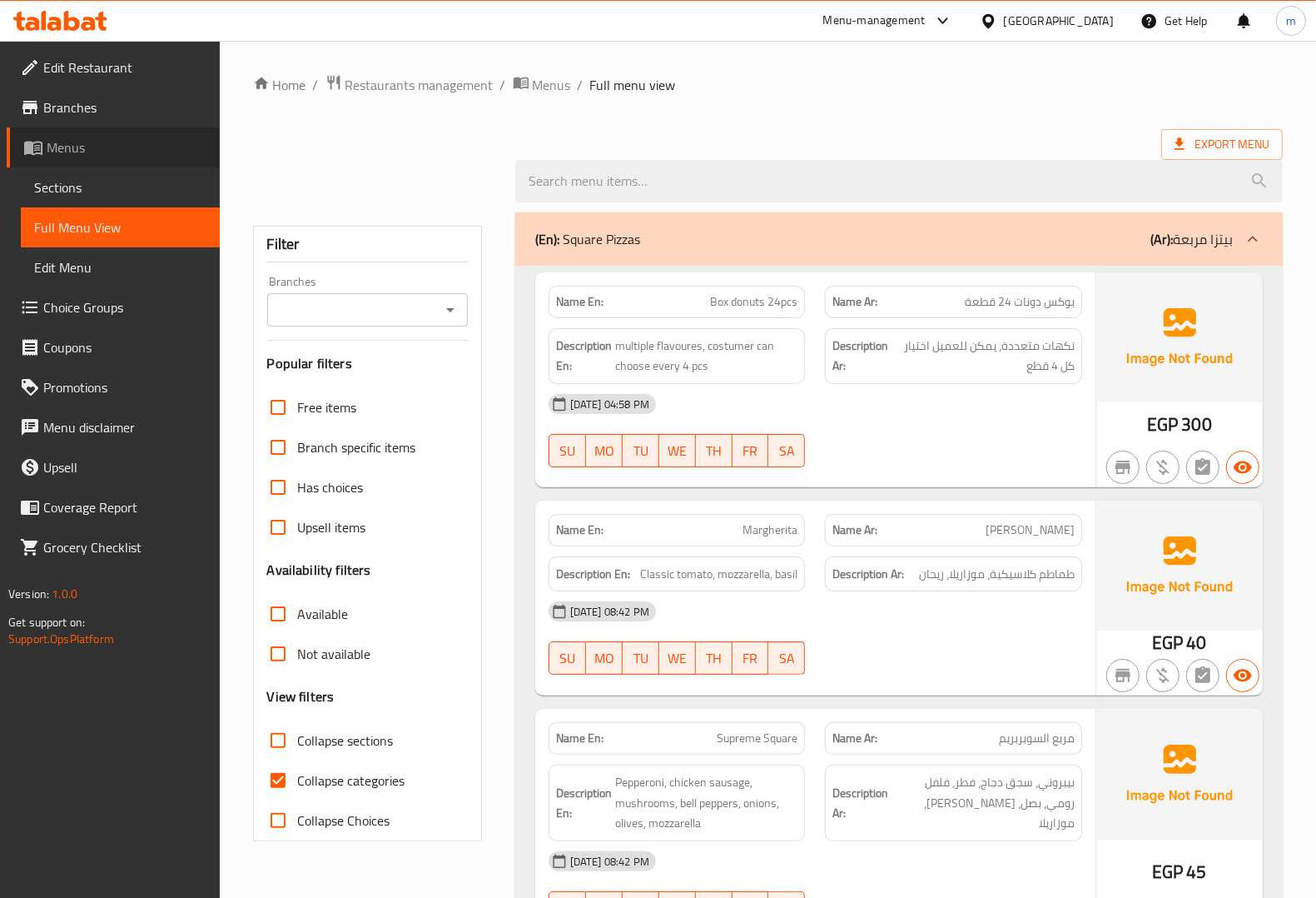
click at [143, 150] on span "Menus" at bounding box center [127, 148] width 159 height 20
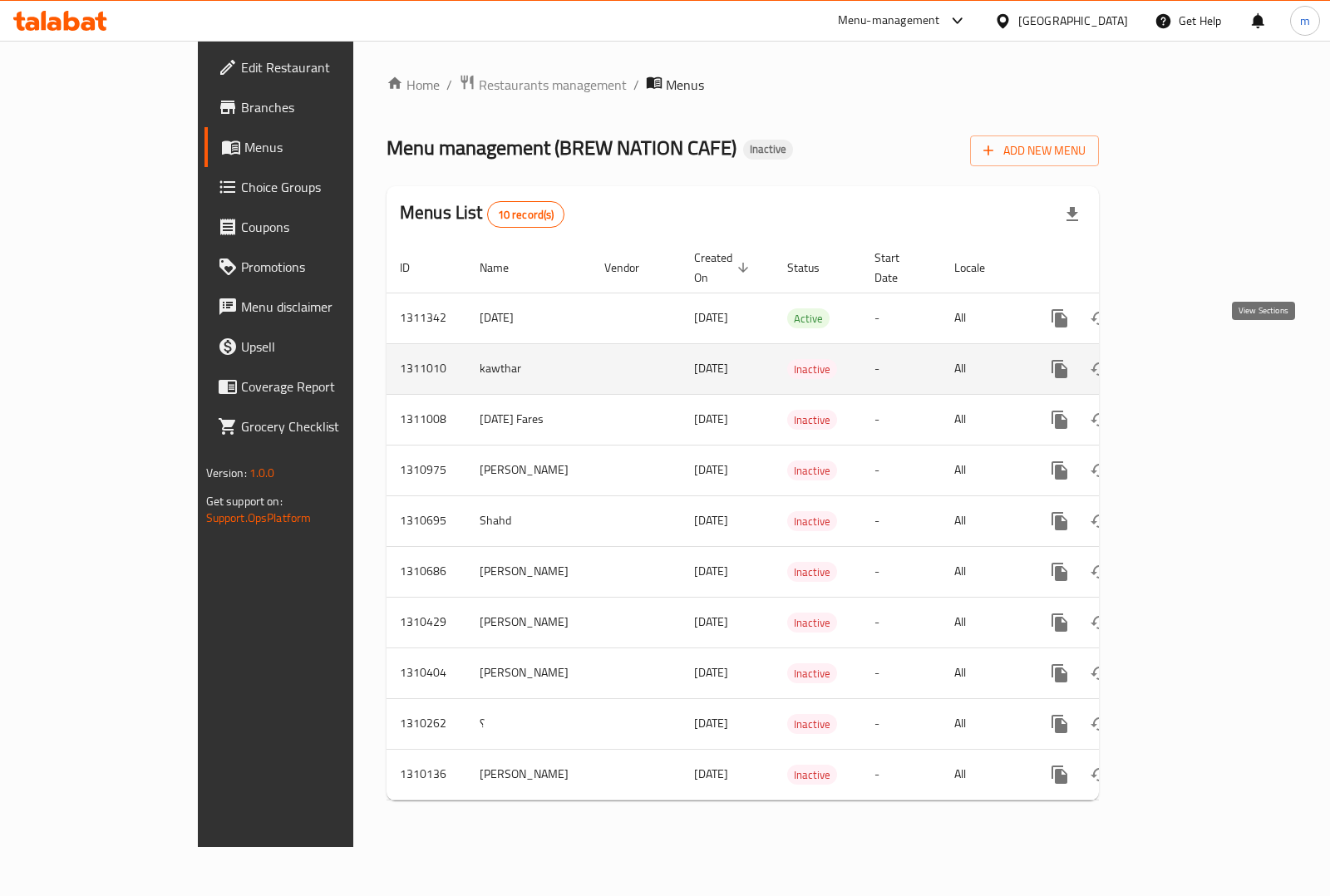
click at [1187, 361] on icon "enhanced table" at bounding box center [1179, 368] width 15 height 15
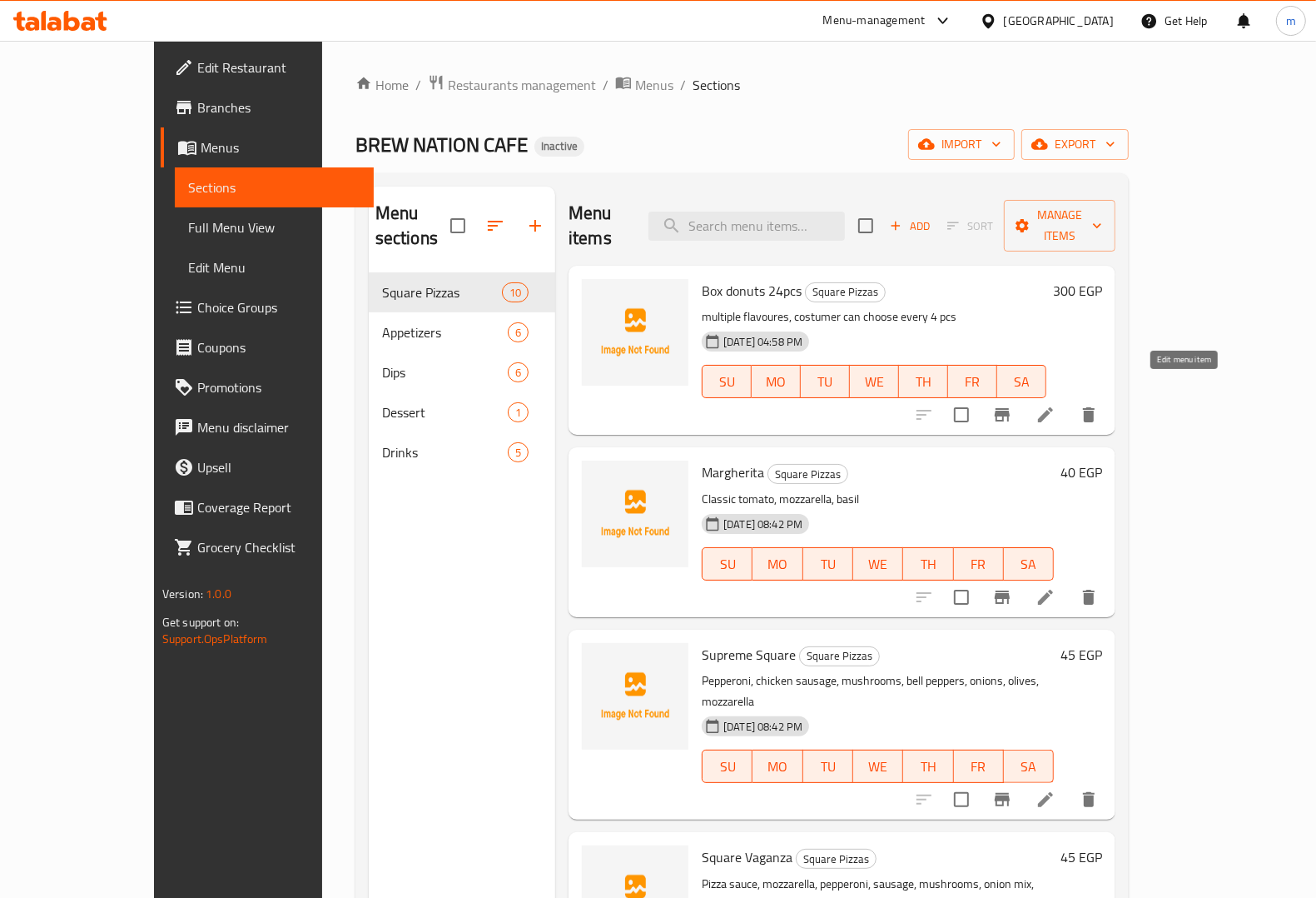
click at [1055, 405] on icon at bounding box center [1045, 415] width 20 height 20
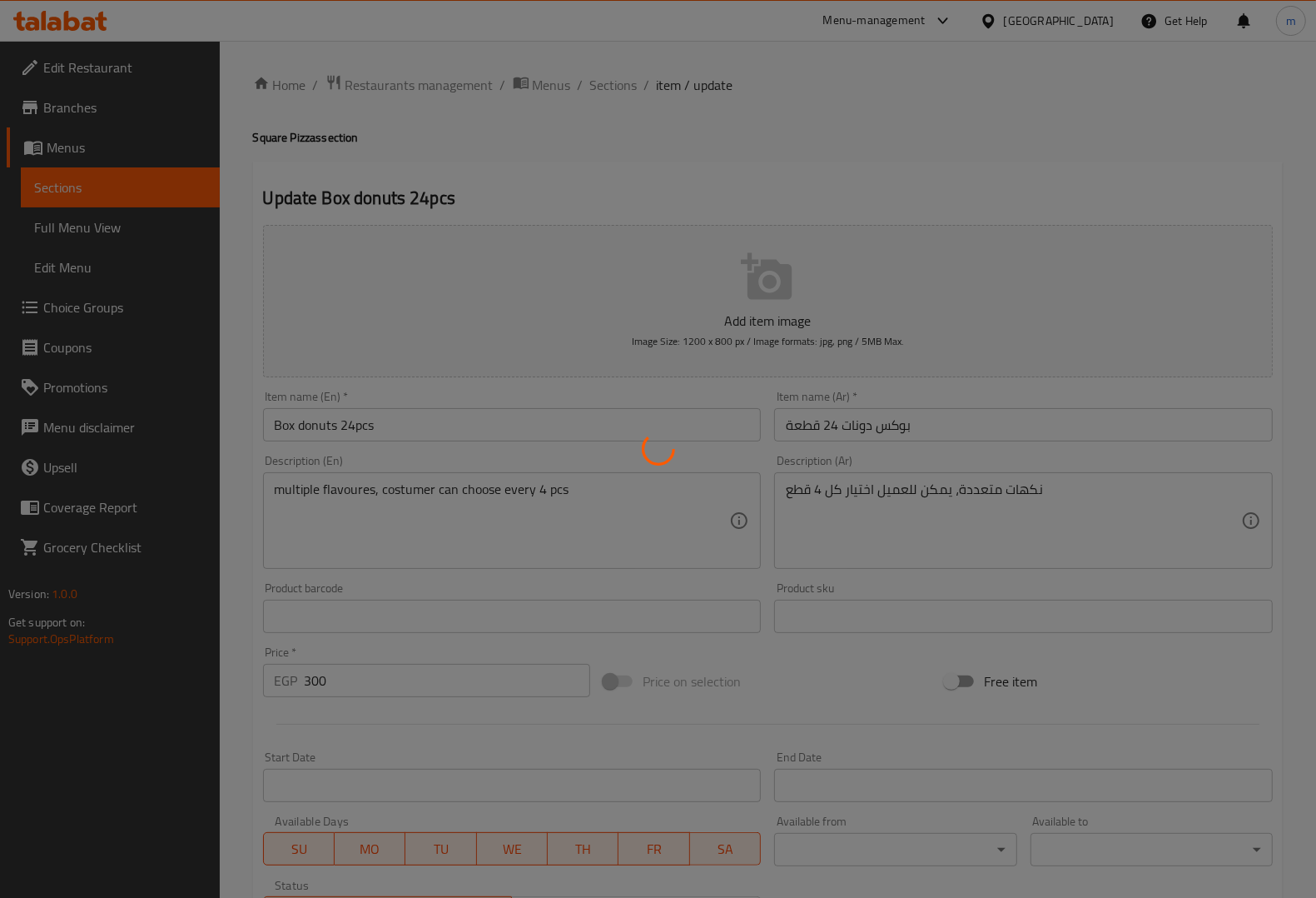
scroll to position [262, 0]
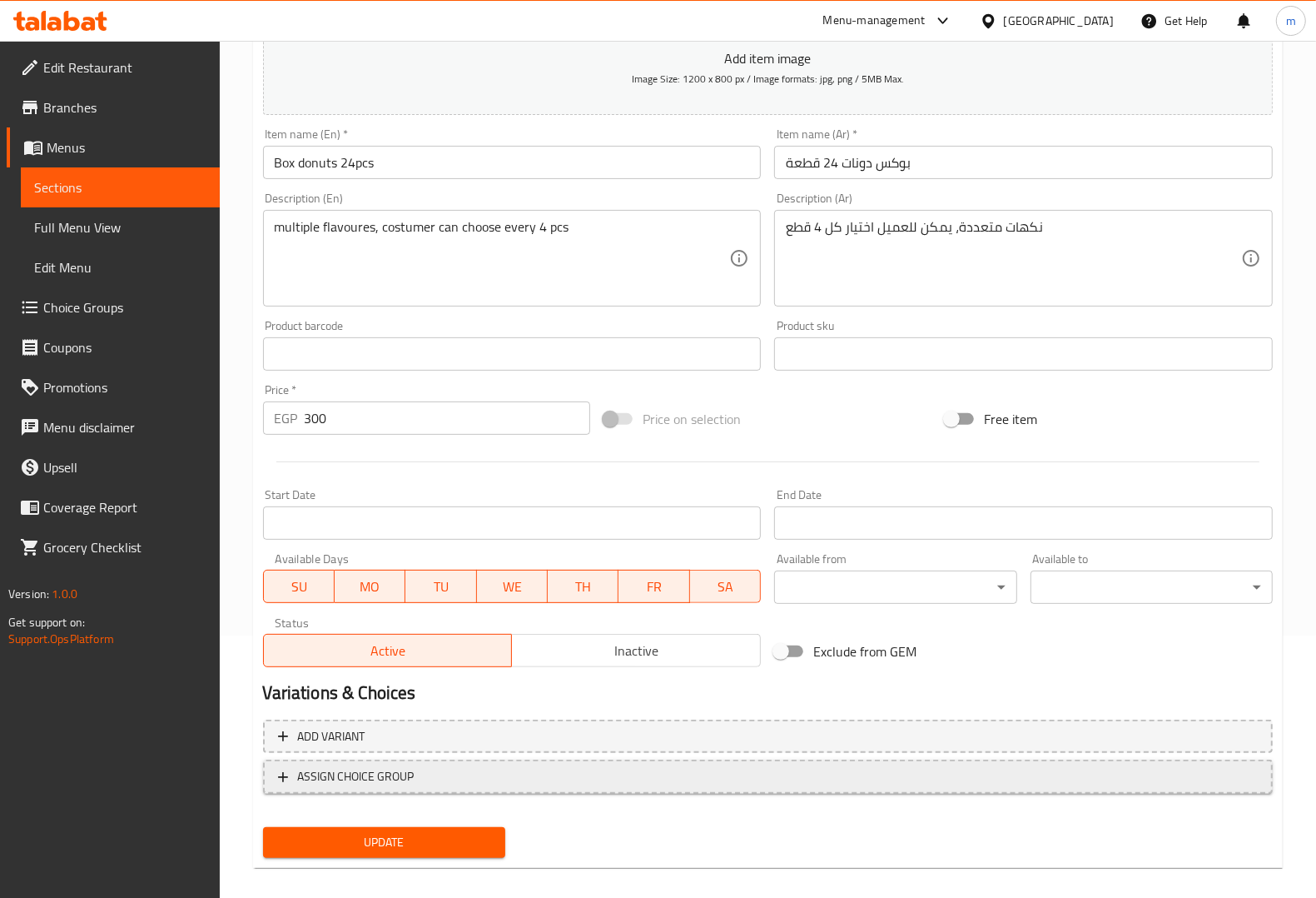
drag, startPoint x: 734, startPoint y: 761, endPoint x: 737, endPoint y: 791, distance: 30.1
click at [737, 791] on button "ASSIGN CHOICE GROUP" at bounding box center [767, 776] width 1009 height 34
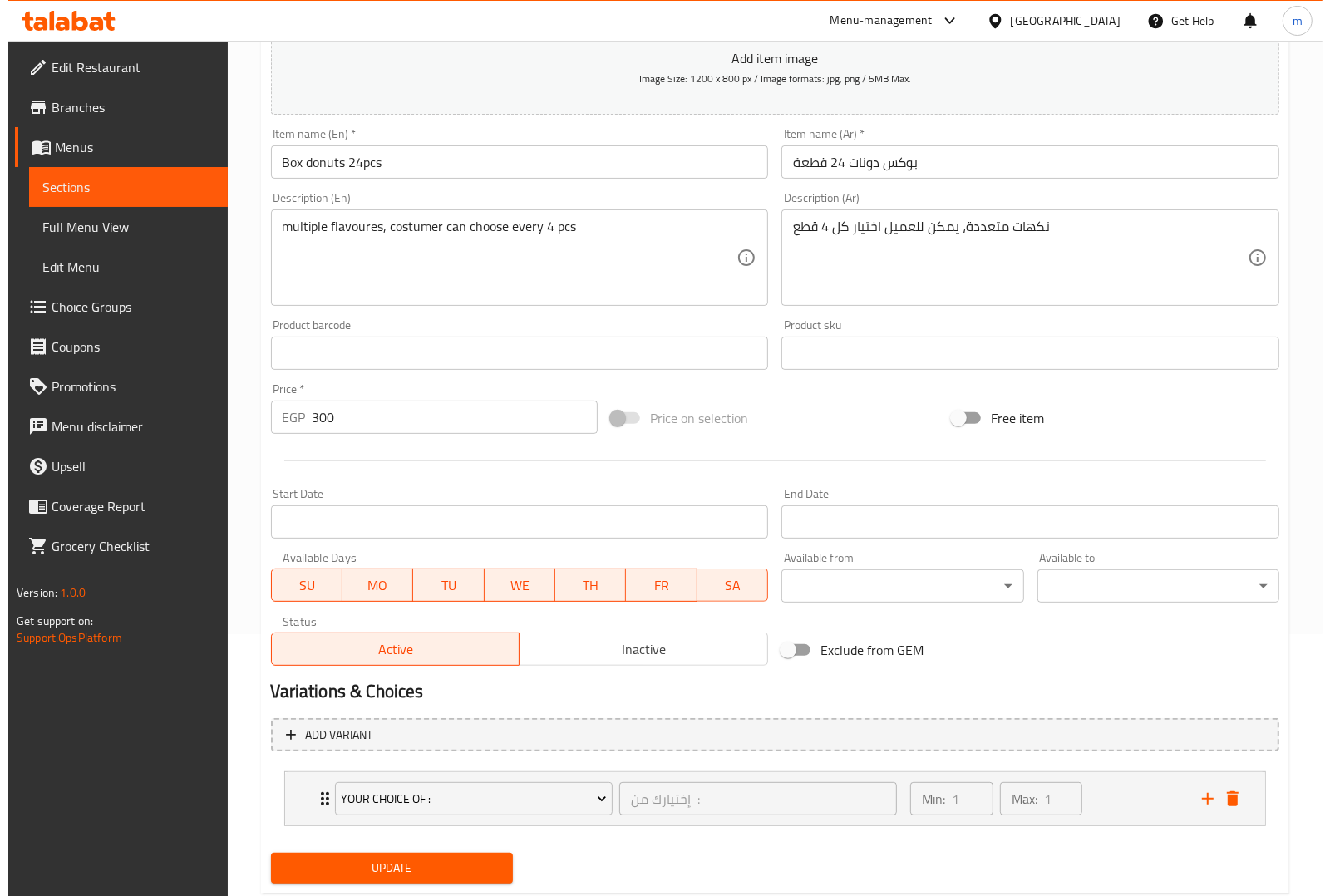
scroll to position [304, 0]
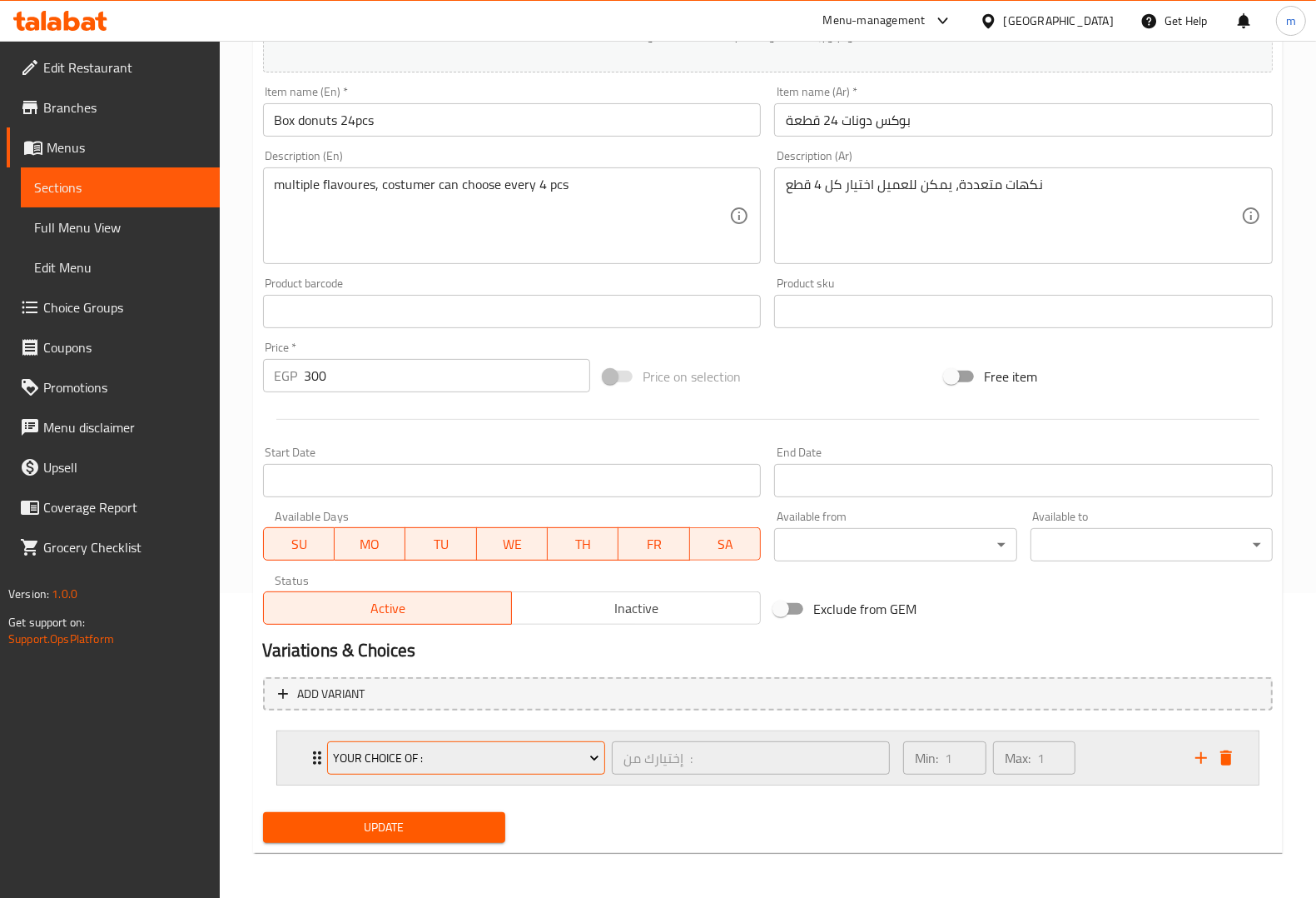
click at [579, 766] on span "Your Choice Of :" at bounding box center [465, 757] width 266 height 21
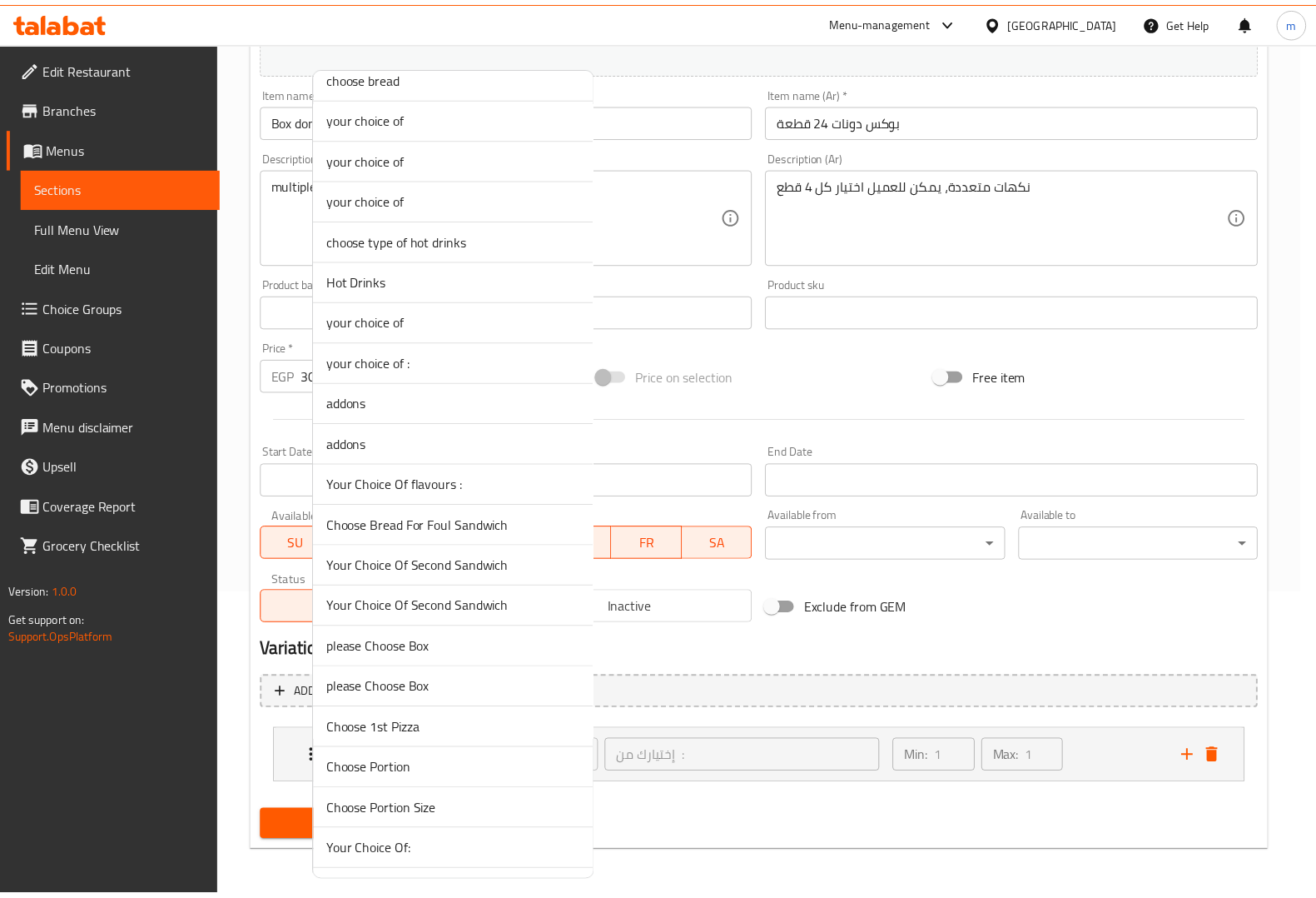
scroll to position [1041, 0]
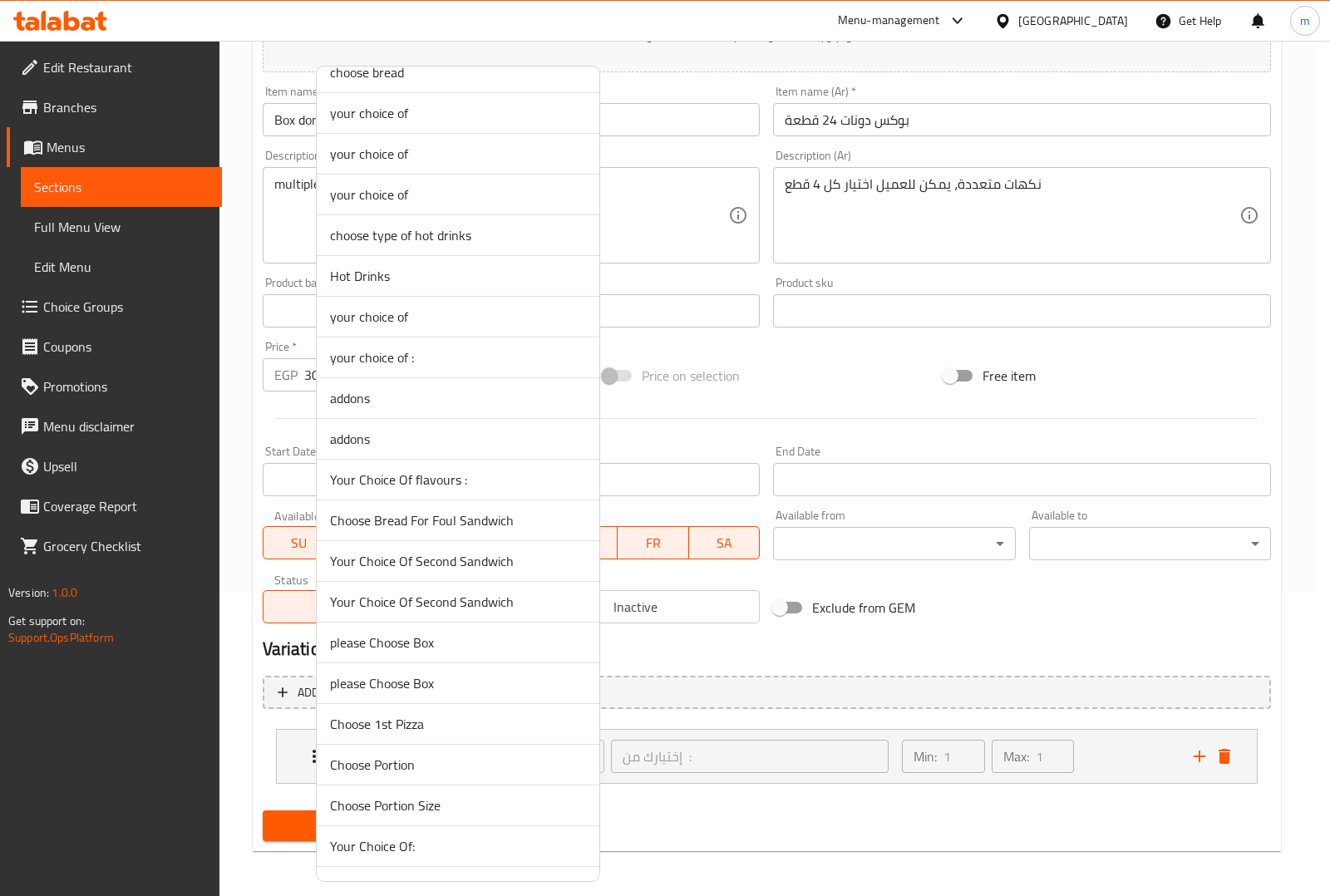
click at [471, 487] on span "Your Choice Of flavours :" at bounding box center [458, 479] width 256 height 20
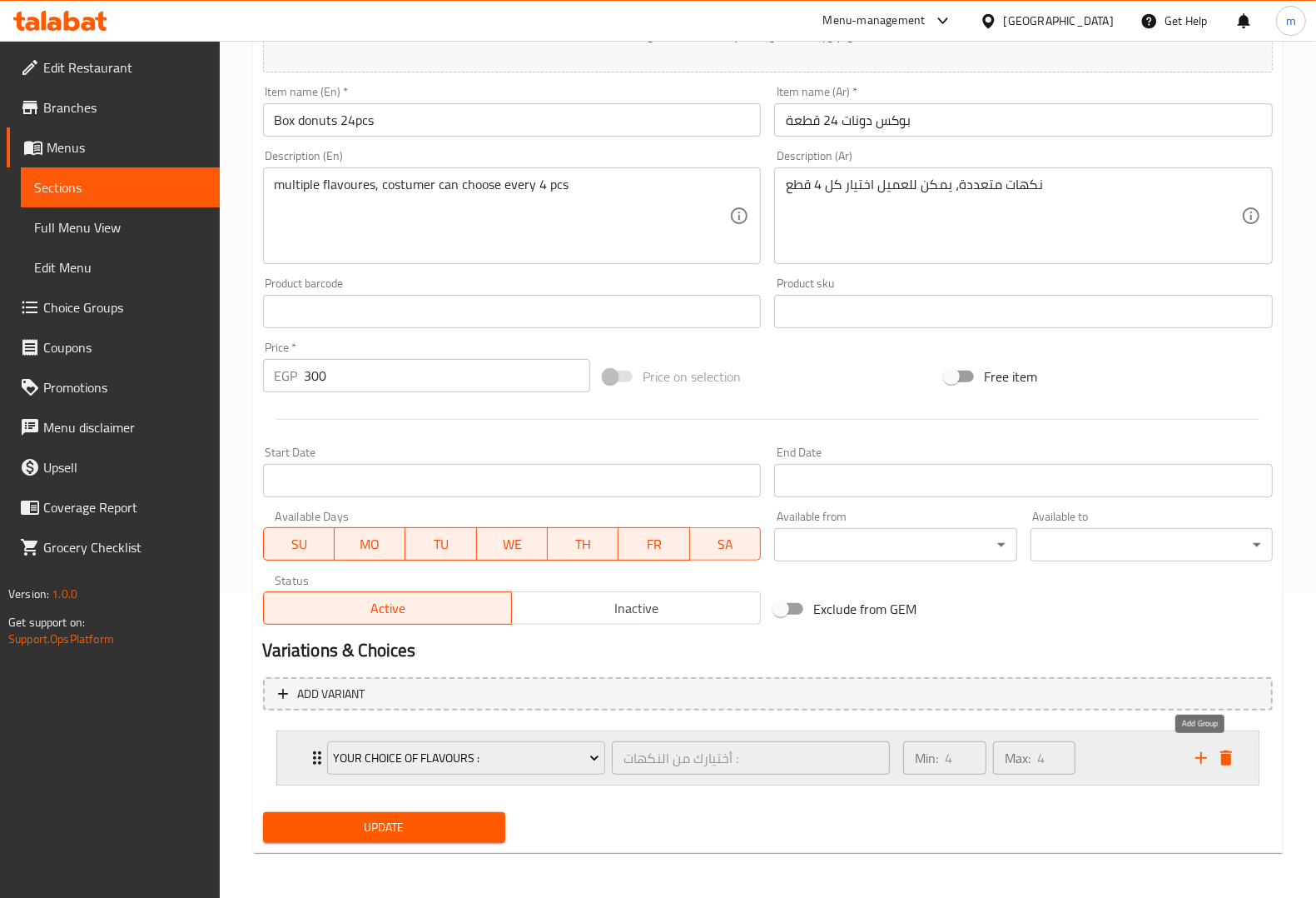
click at [1207, 761] on icon "add" at bounding box center [1201, 757] width 20 height 20
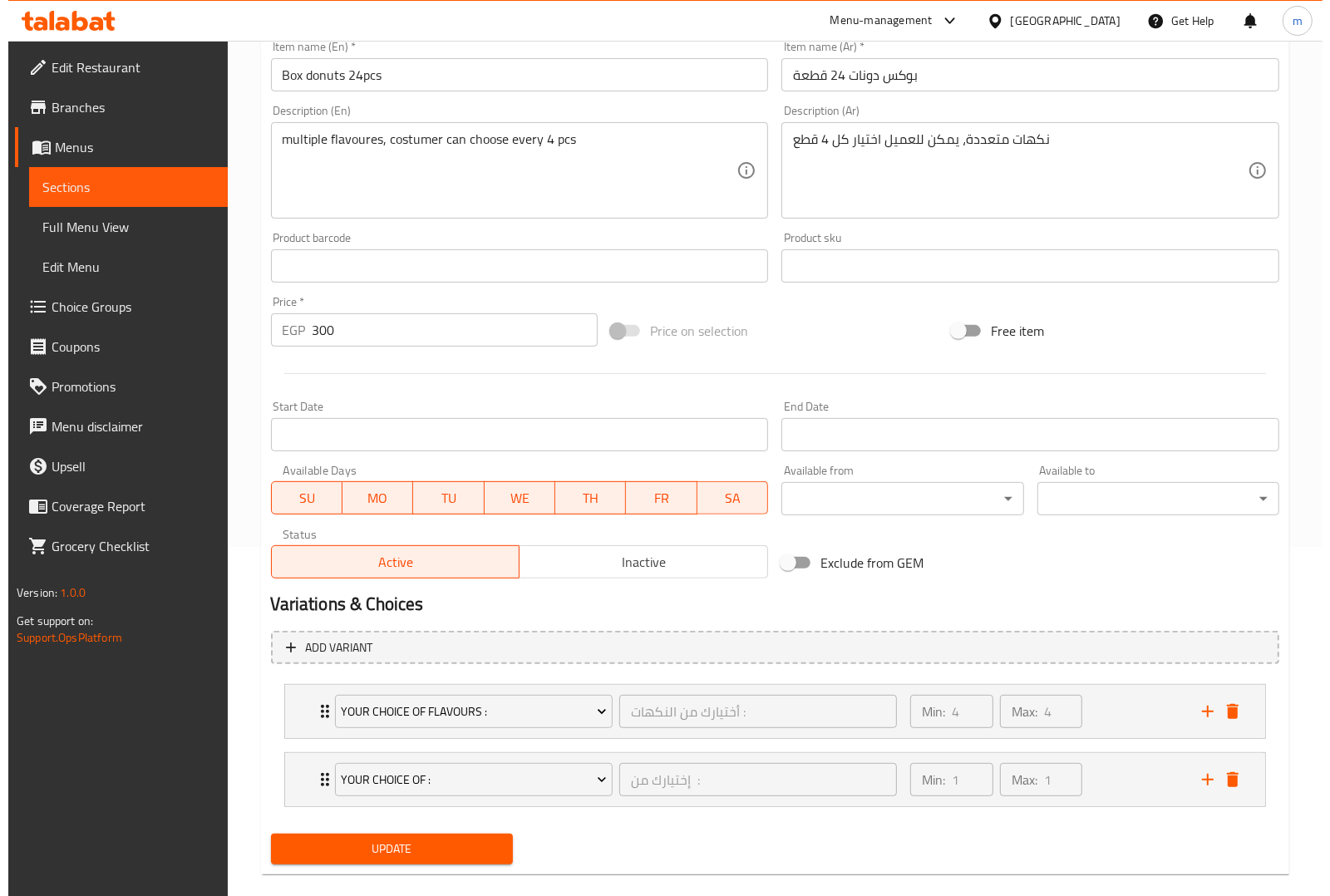
scroll to position [374, 0]
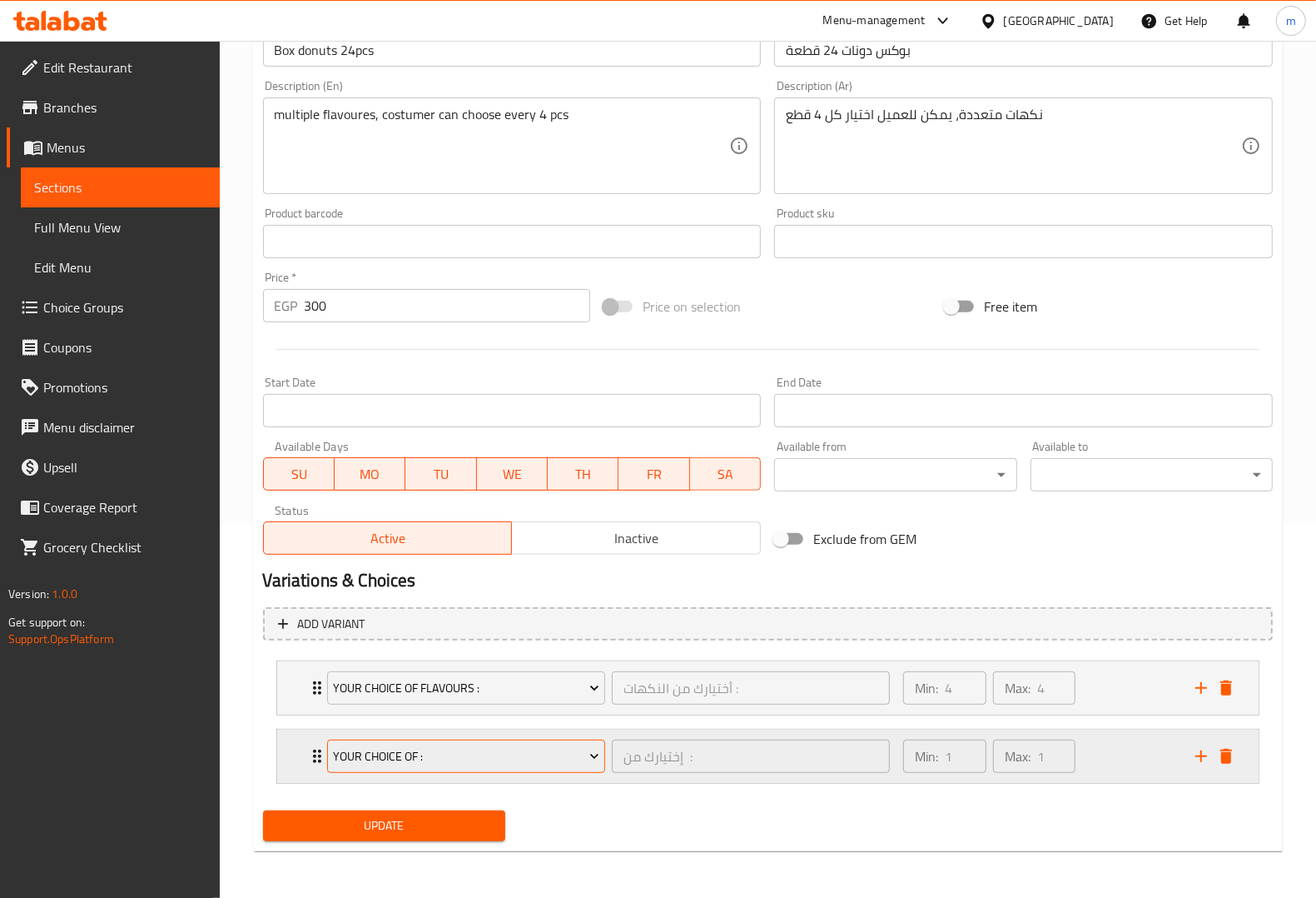
click at [574, 747] on span "Your Choice Of :" at bounding box center [465, 756] width 266 height 21
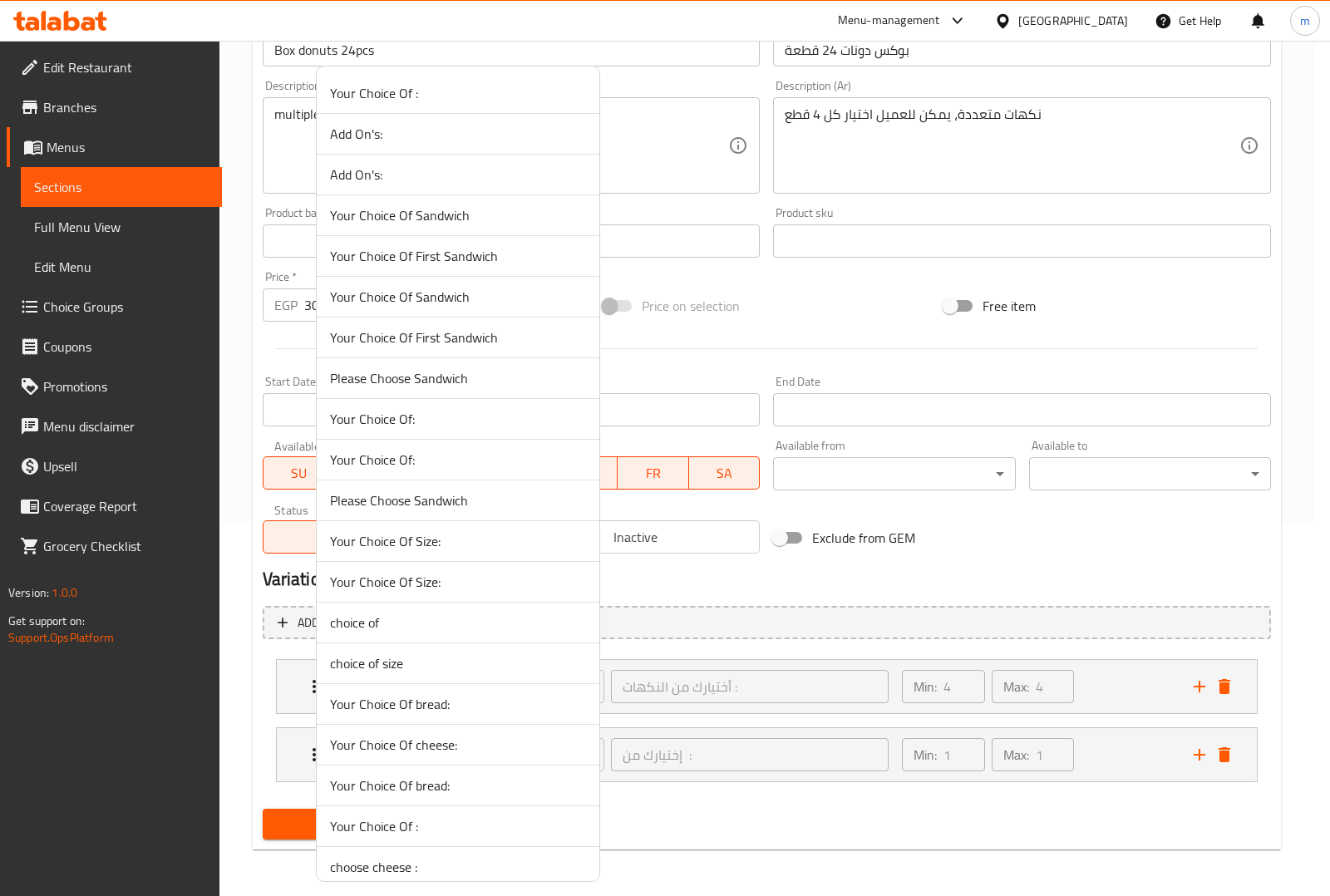
scroll to position [1048, 0]
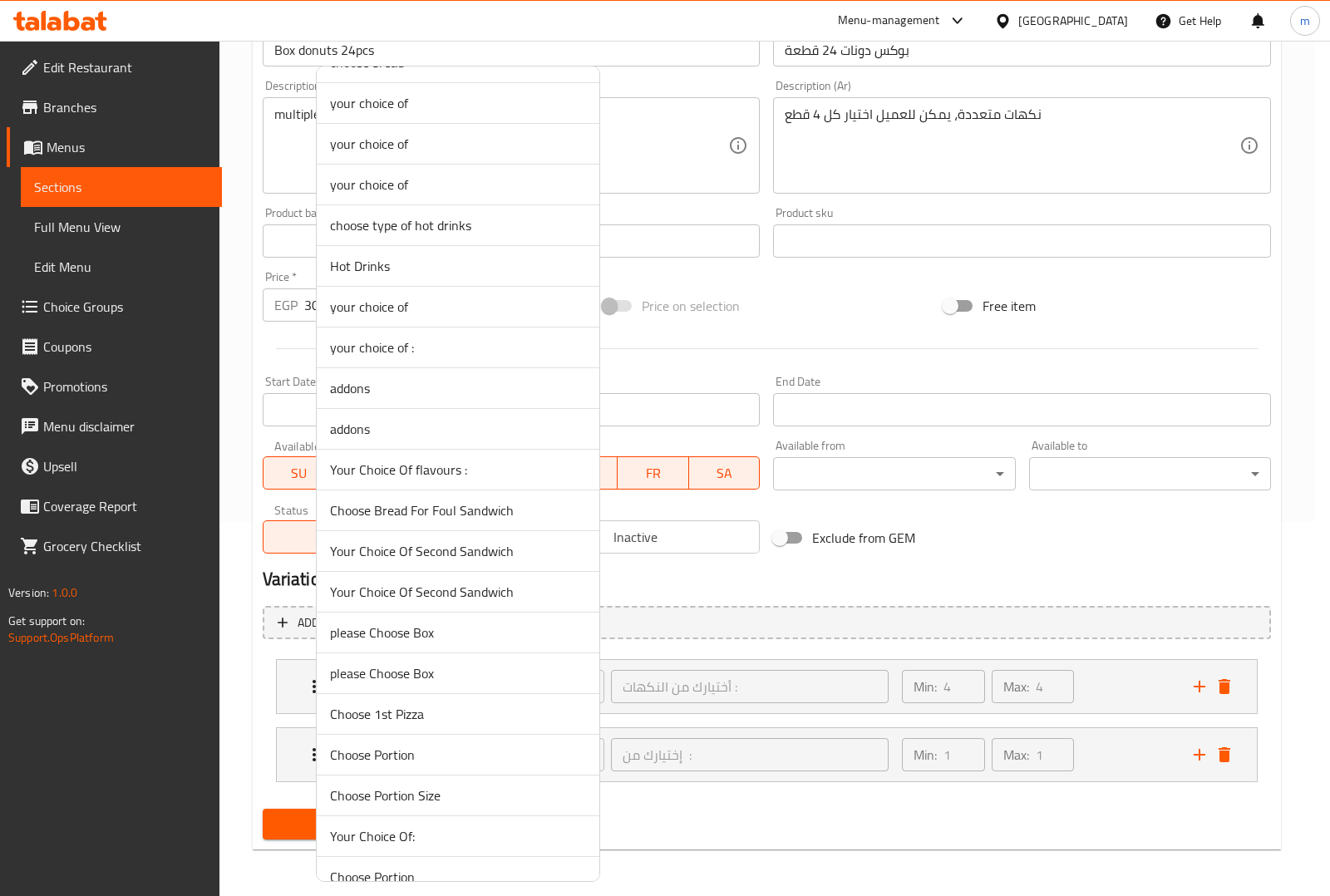
click at [517, 476] on span "Your Choice Of flavours :" at bounding box center [458, 469] width 256 height 20
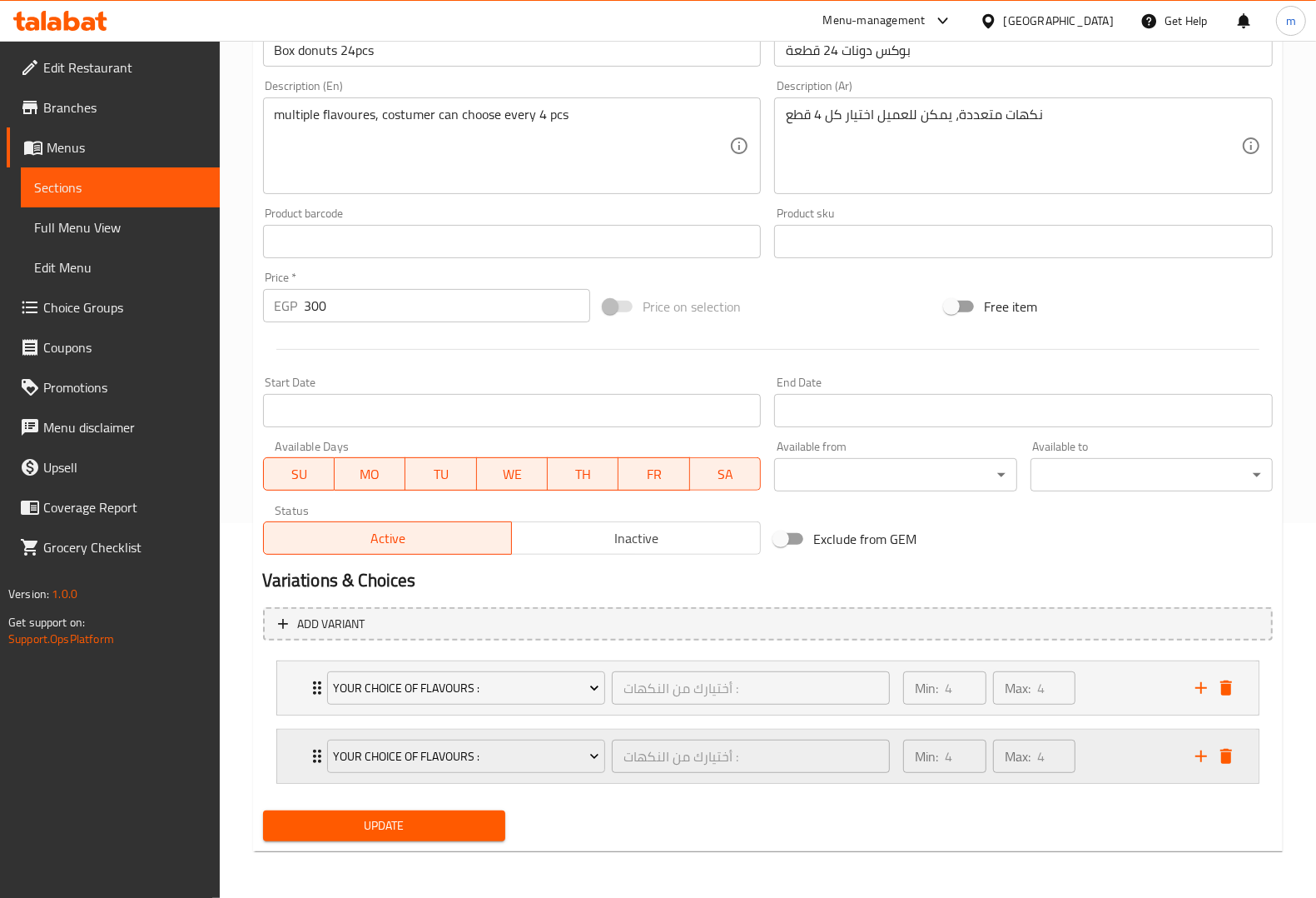
click at [1202, 760] on icon "add" at bounding box center [1201, 756] width 20 height 20
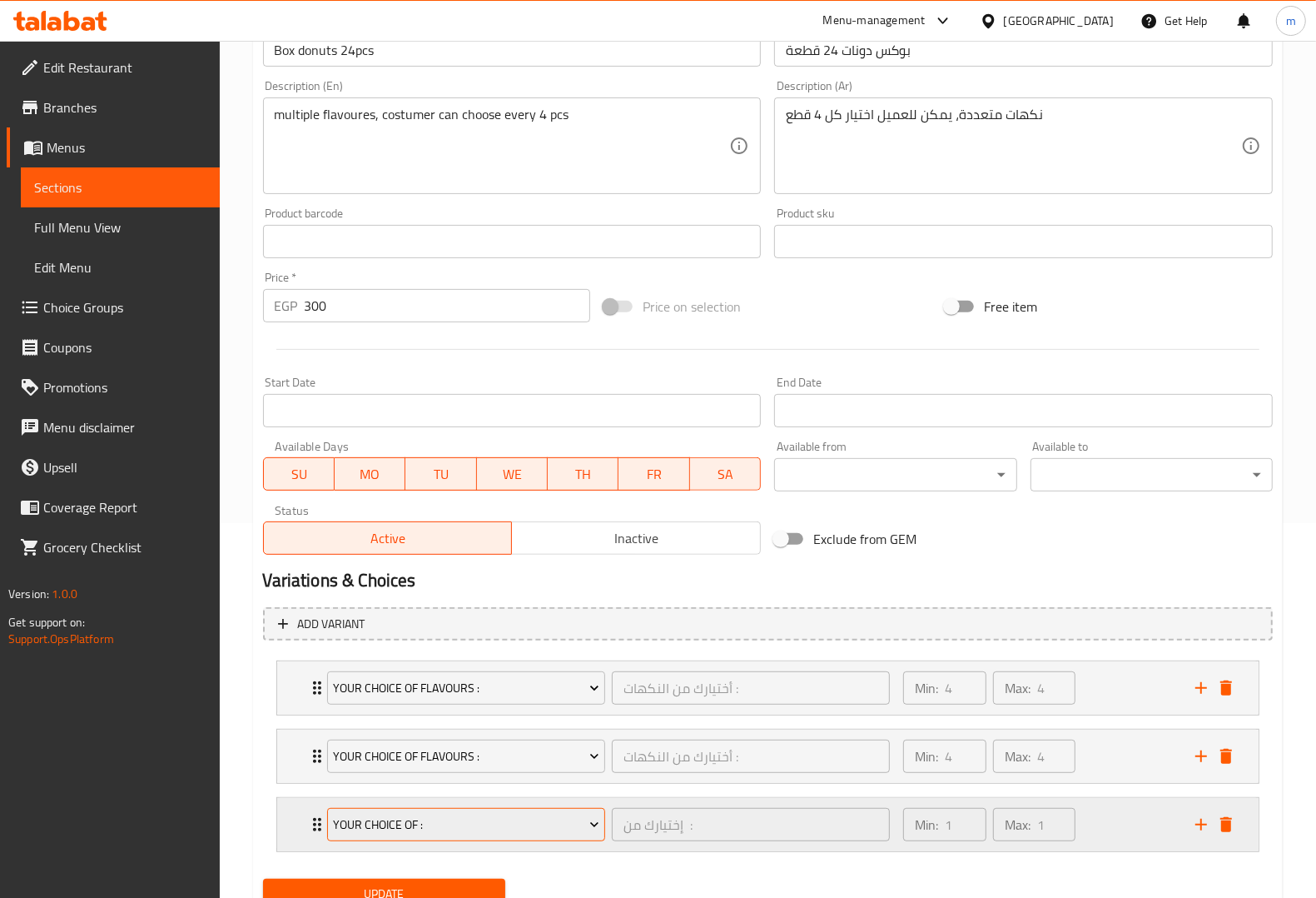
click at [581, 838] on button "Your Choice Of :" at bounding box center [465, 823] width 278 height 33
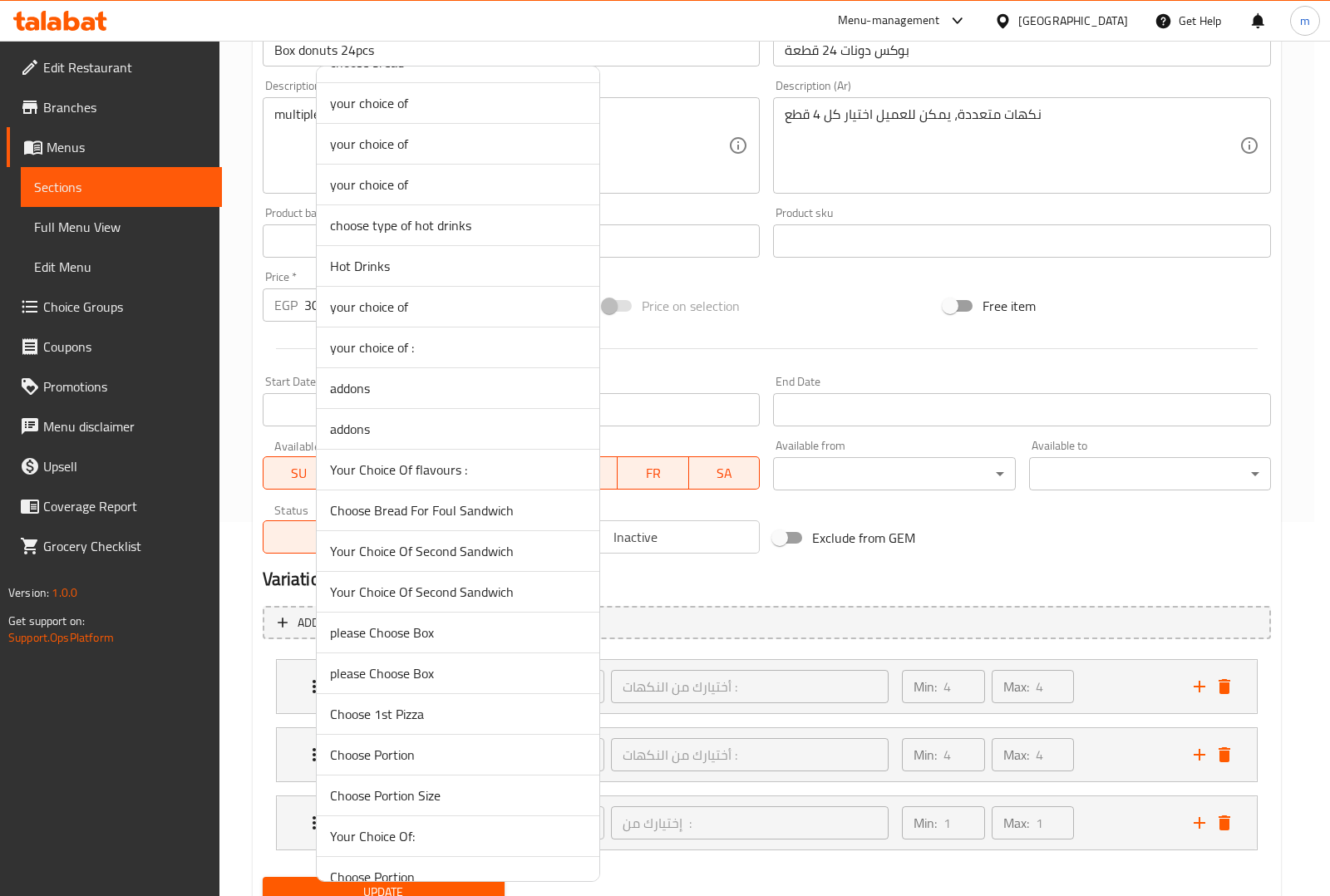
click at [515, 449] on li "addons" at bounding box center [458, 429] width 283 height 41
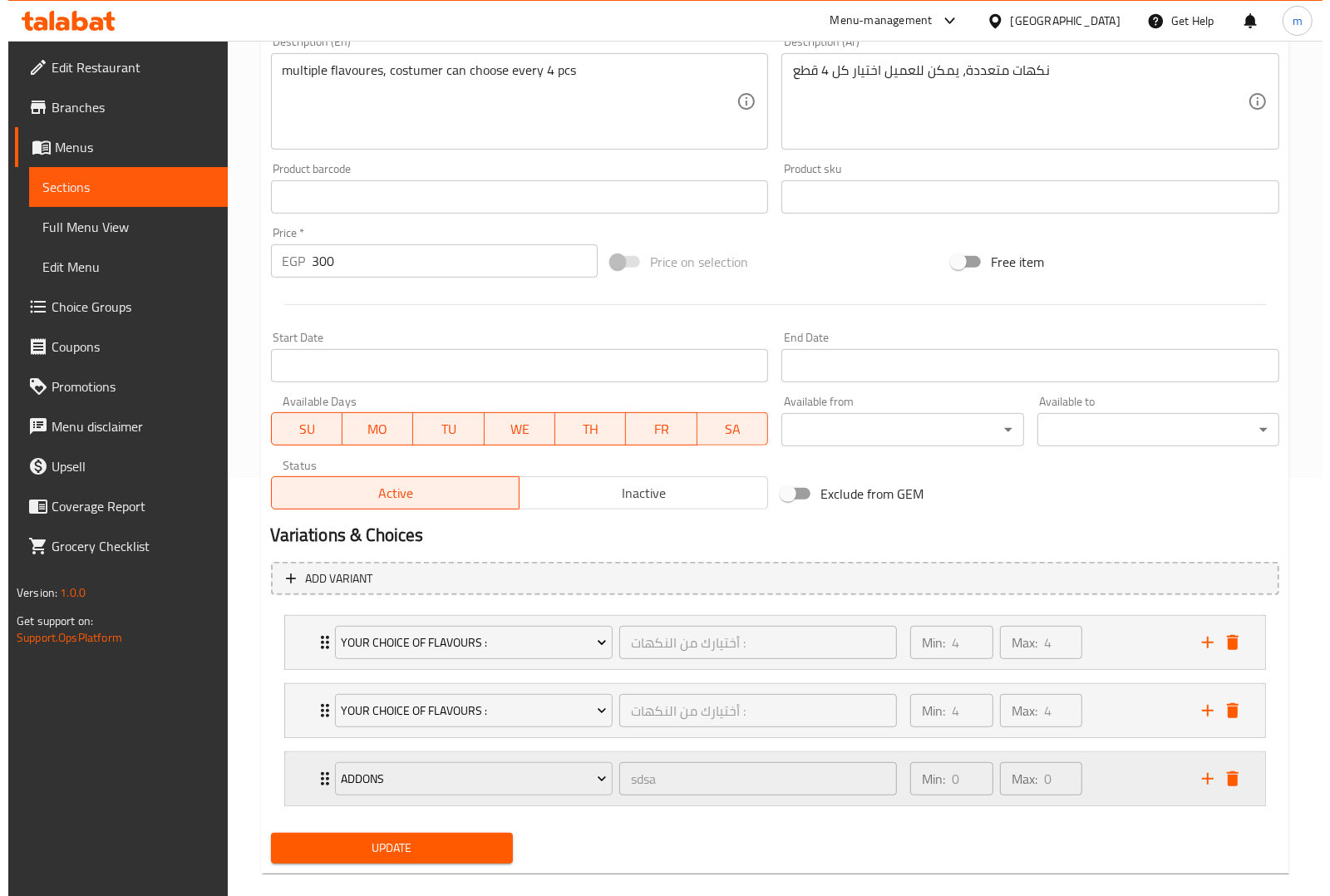
scroll to position [442, 0]
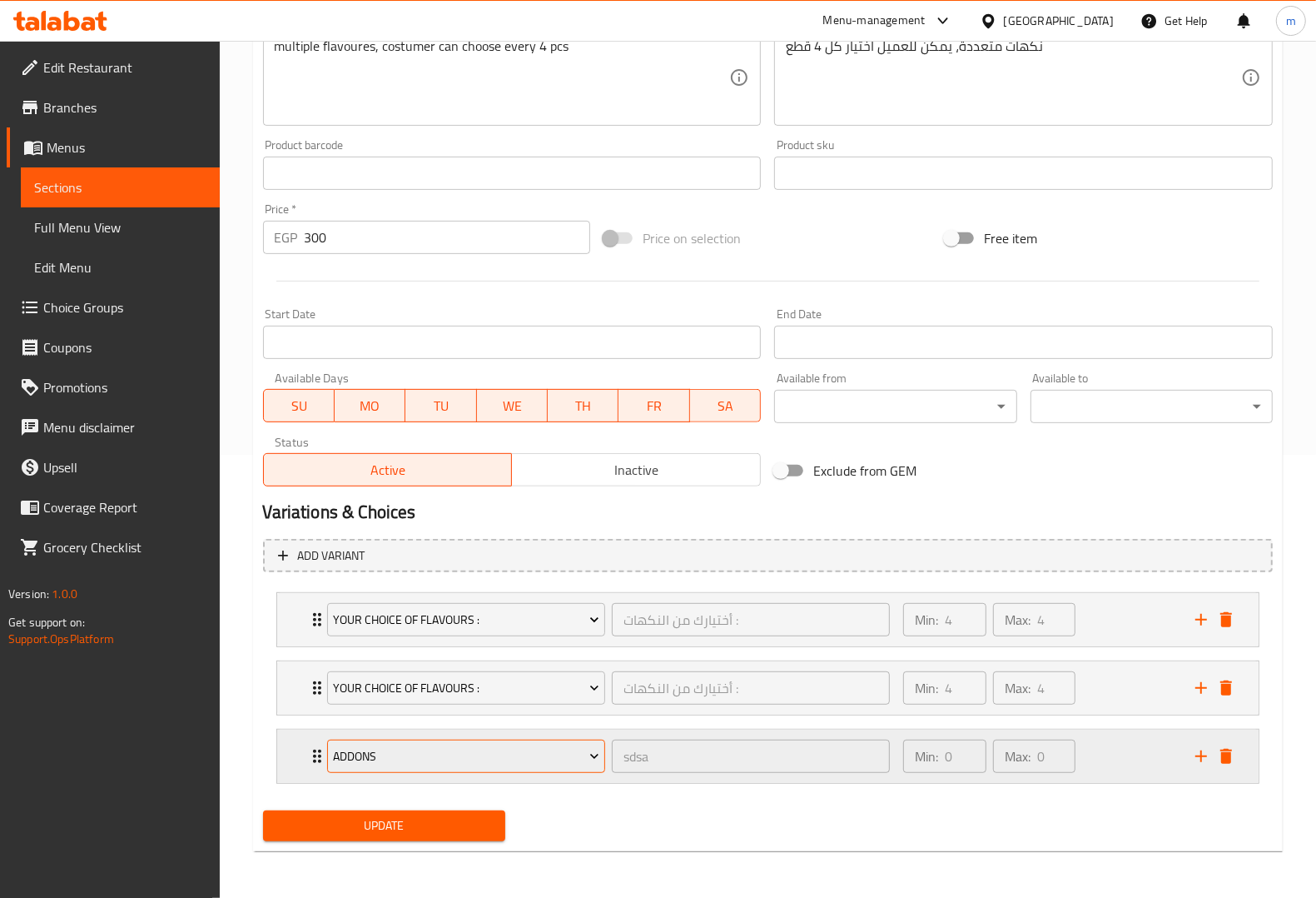
click at [584, 749] on span "addons" at bounding box center [465, 756] width 266 height 21
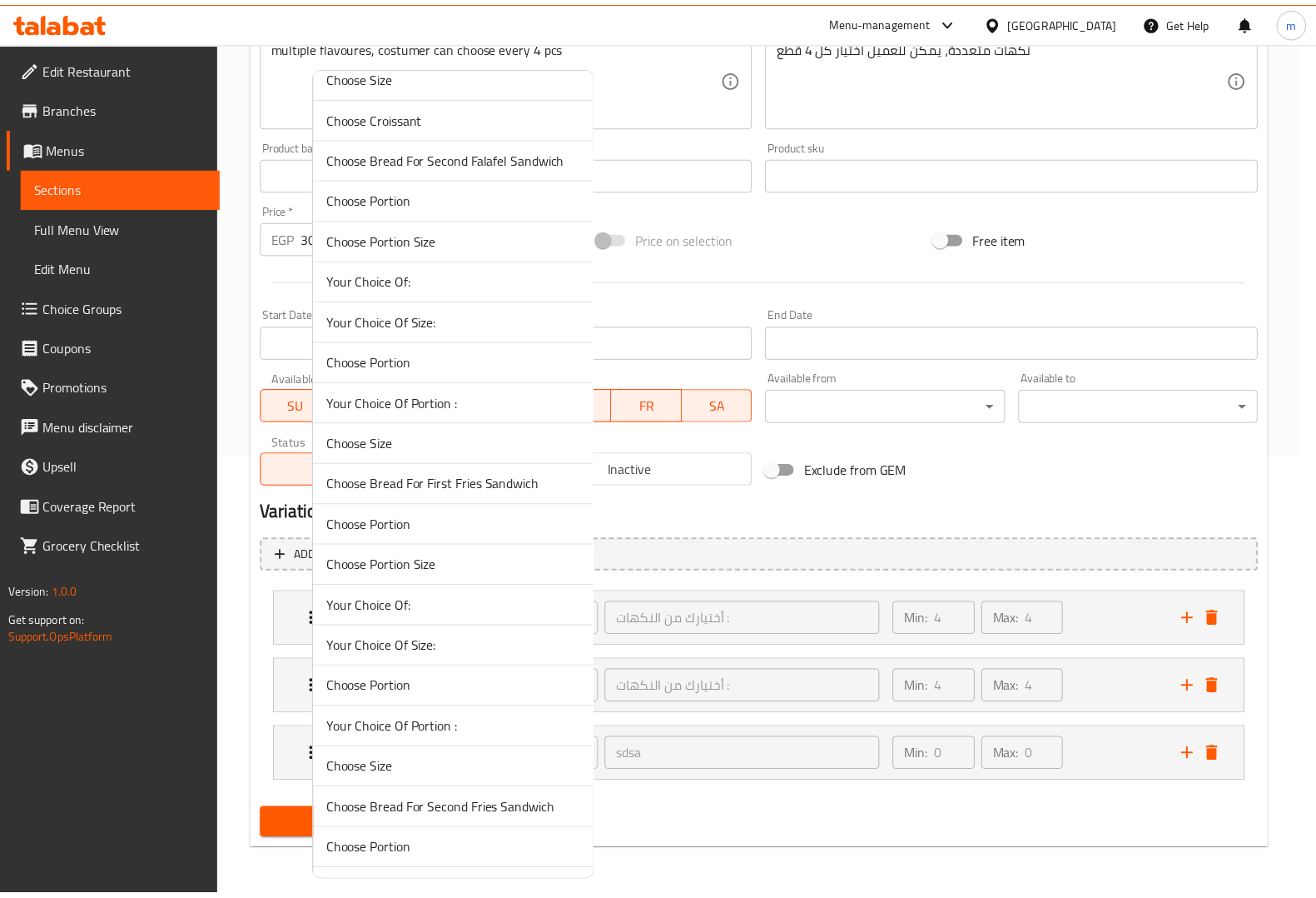
scroll to position [1050, 0]
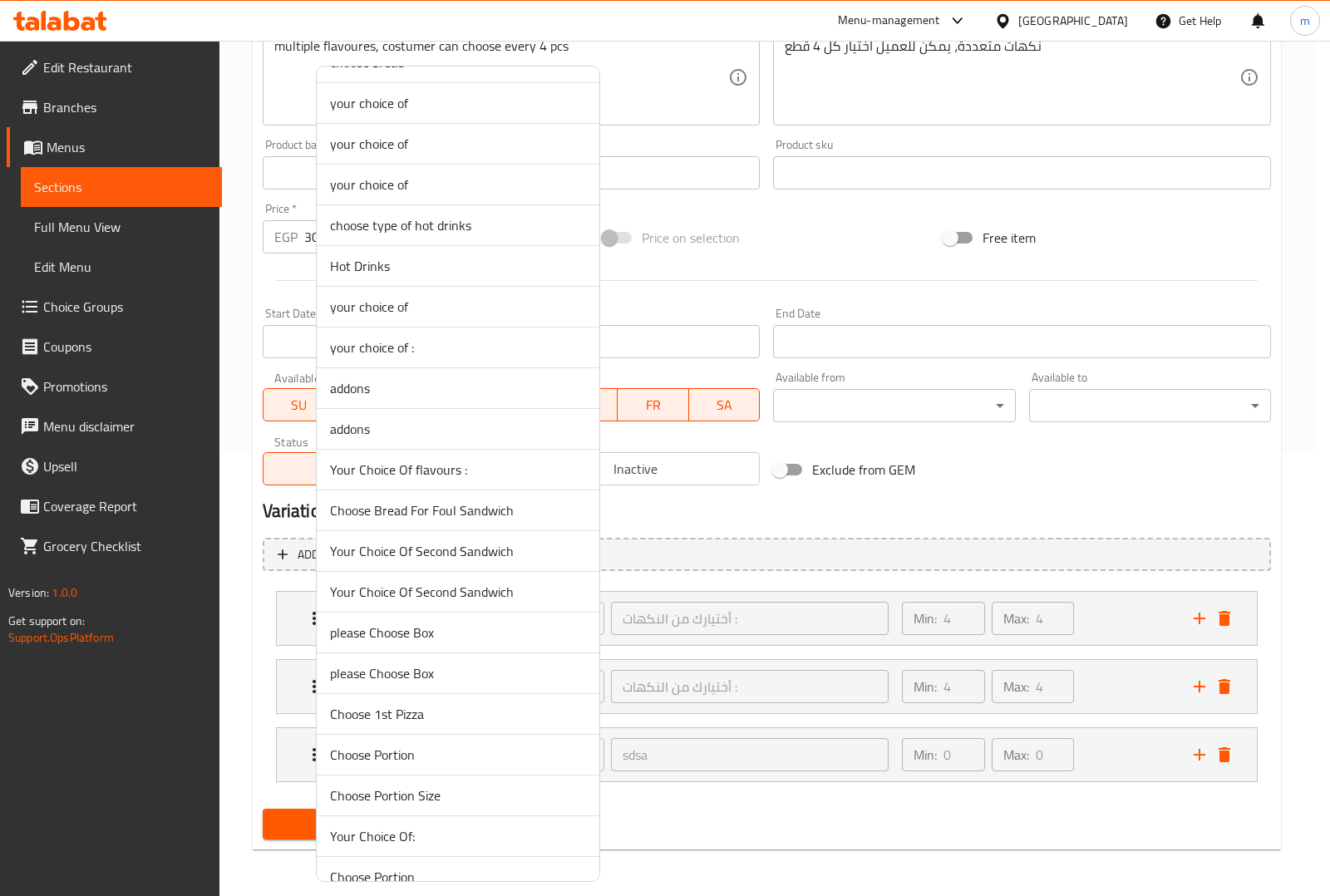
click at [511, 472] on span "Your Choice Of flavours :" at bounding box center [458, 469] width 256 height 20
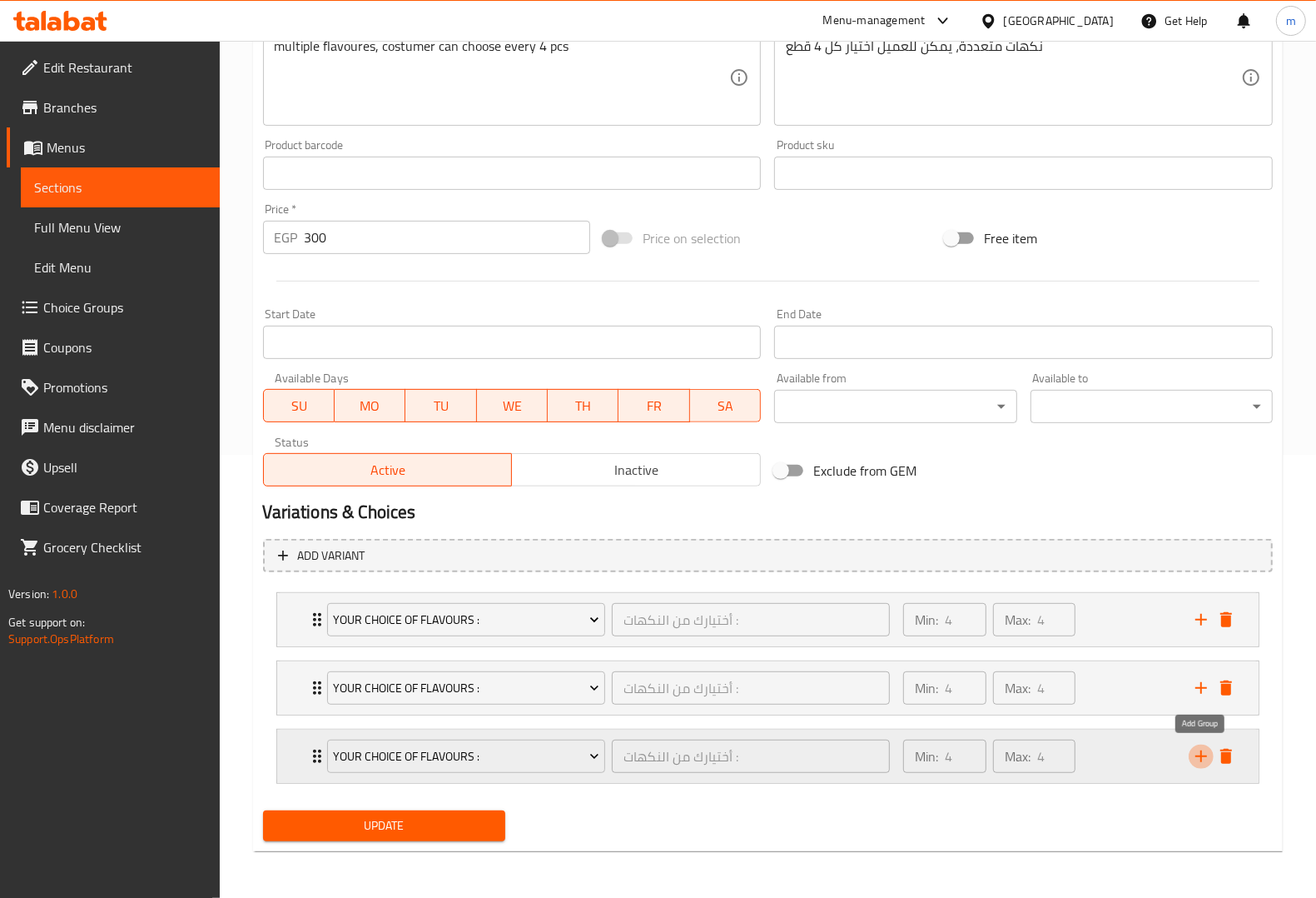
click at [1198, 751] on icon "add" at bounding box center [1201, 756] width 20 height 20
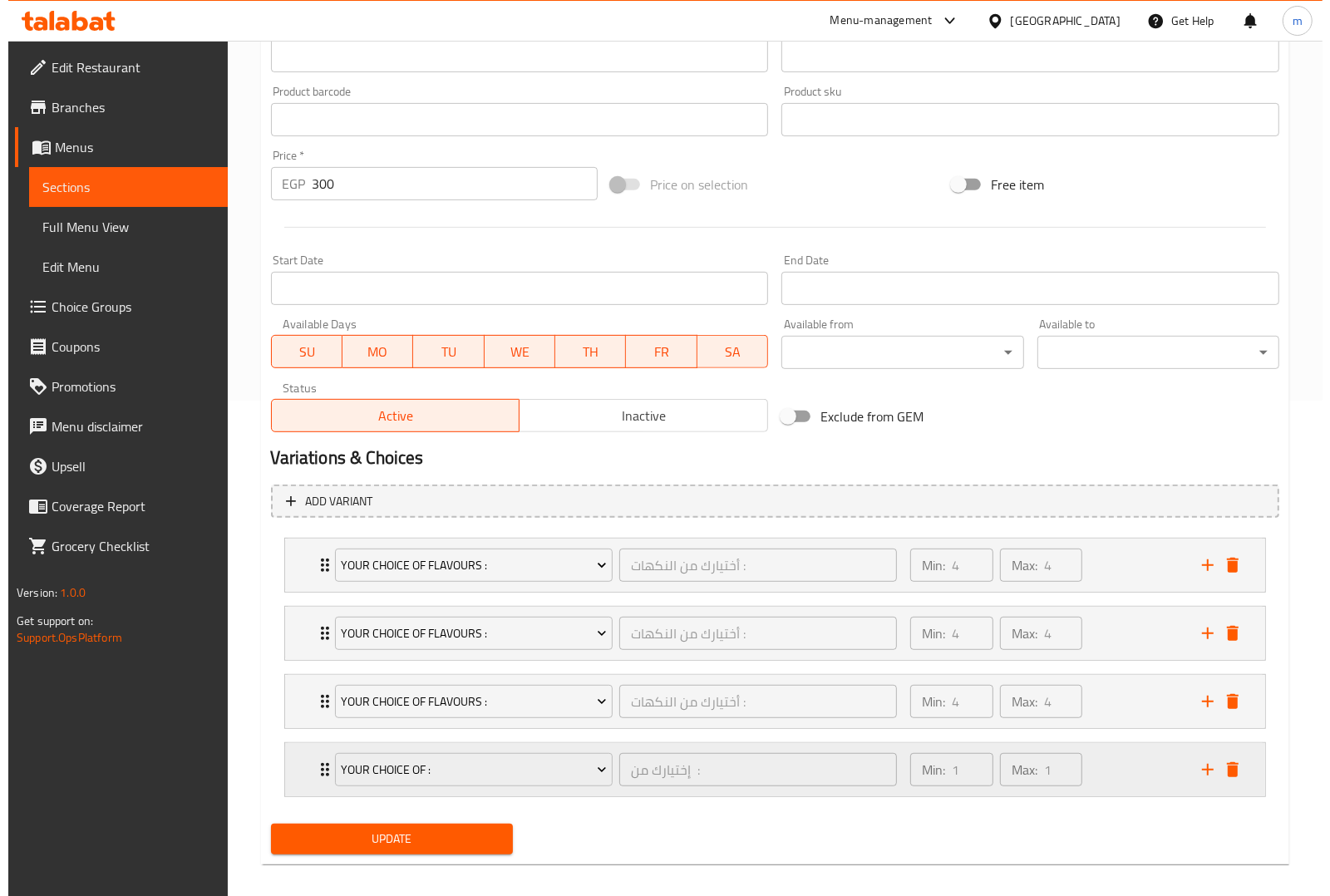
scroll to position [511, 0]
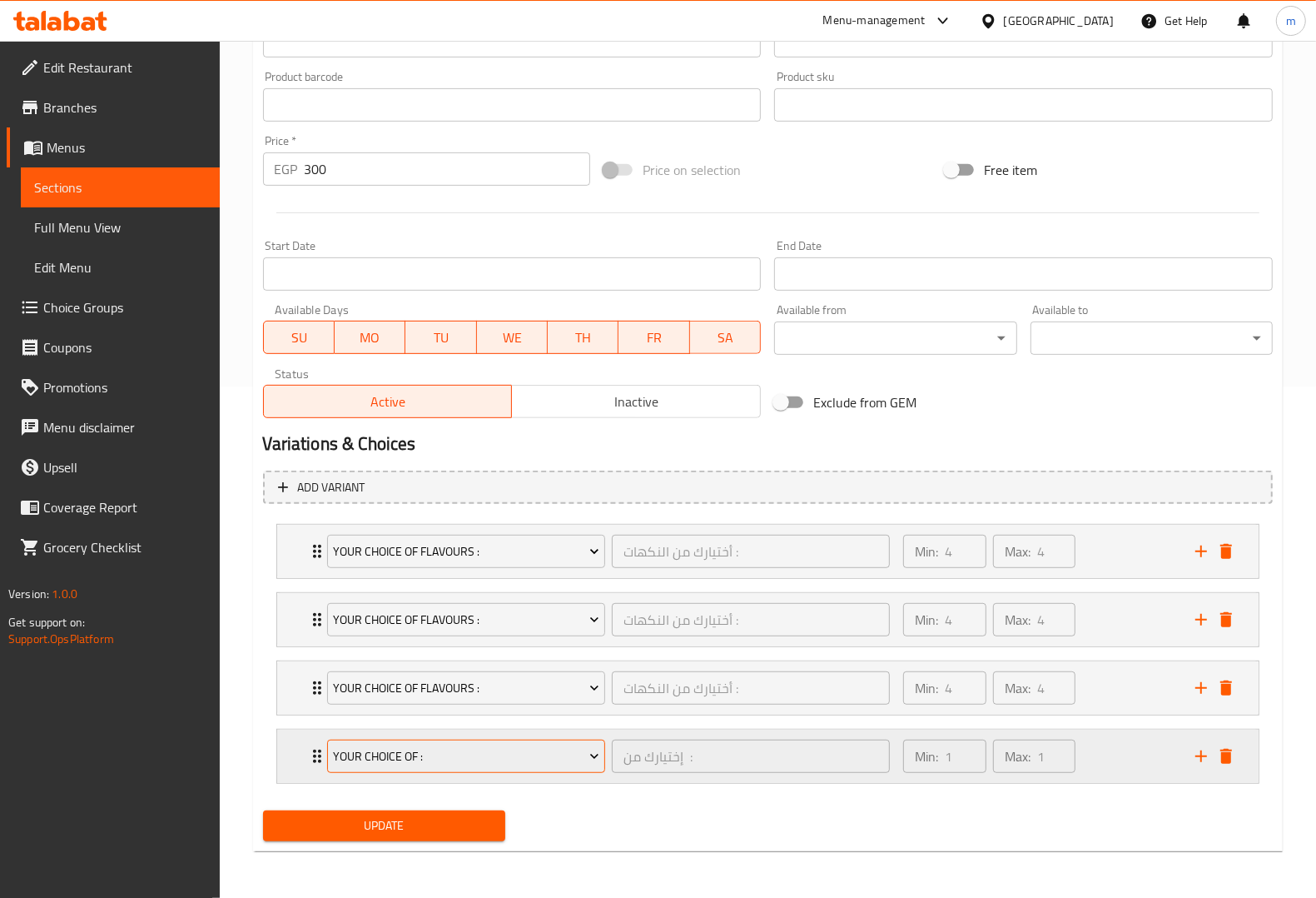
click at [572, 766] on span "Your Choice Of :" at bounding box center [465, 756] width 266 height 21
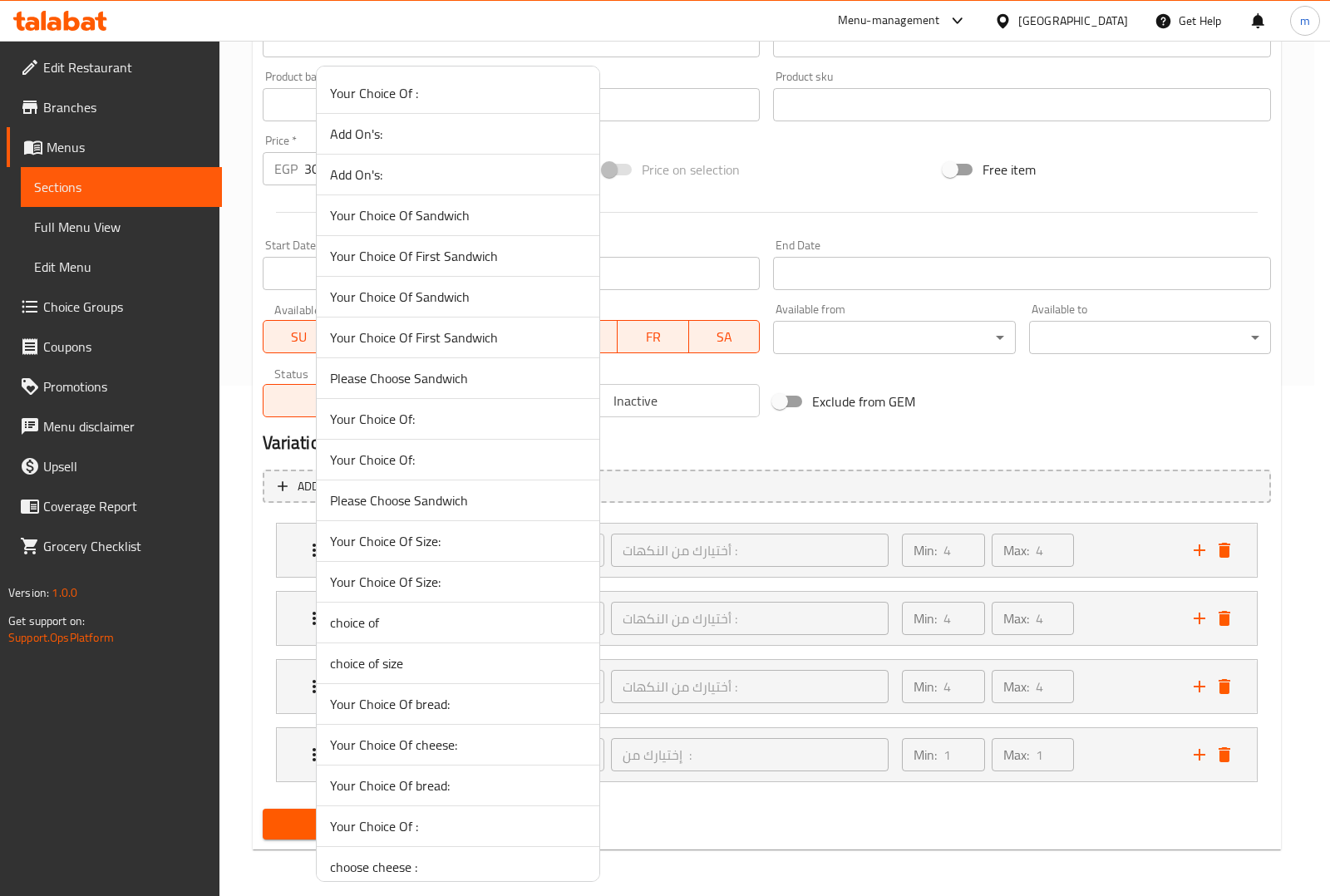
scroll to position [1048, 0]
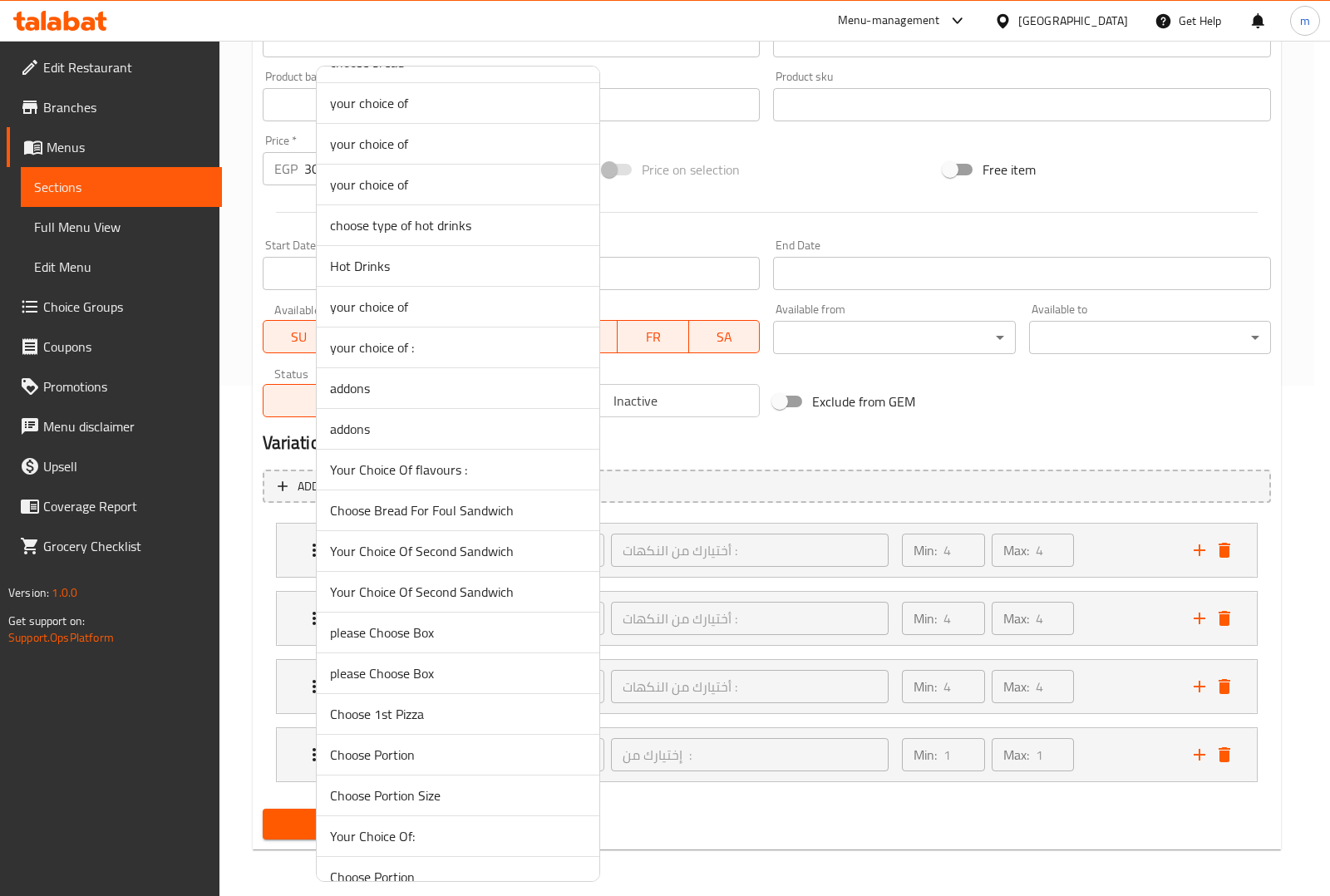
click at [484, 463] on span "Your Choice Of flavours :" at bounding box center [458, 469] width 256 height 20
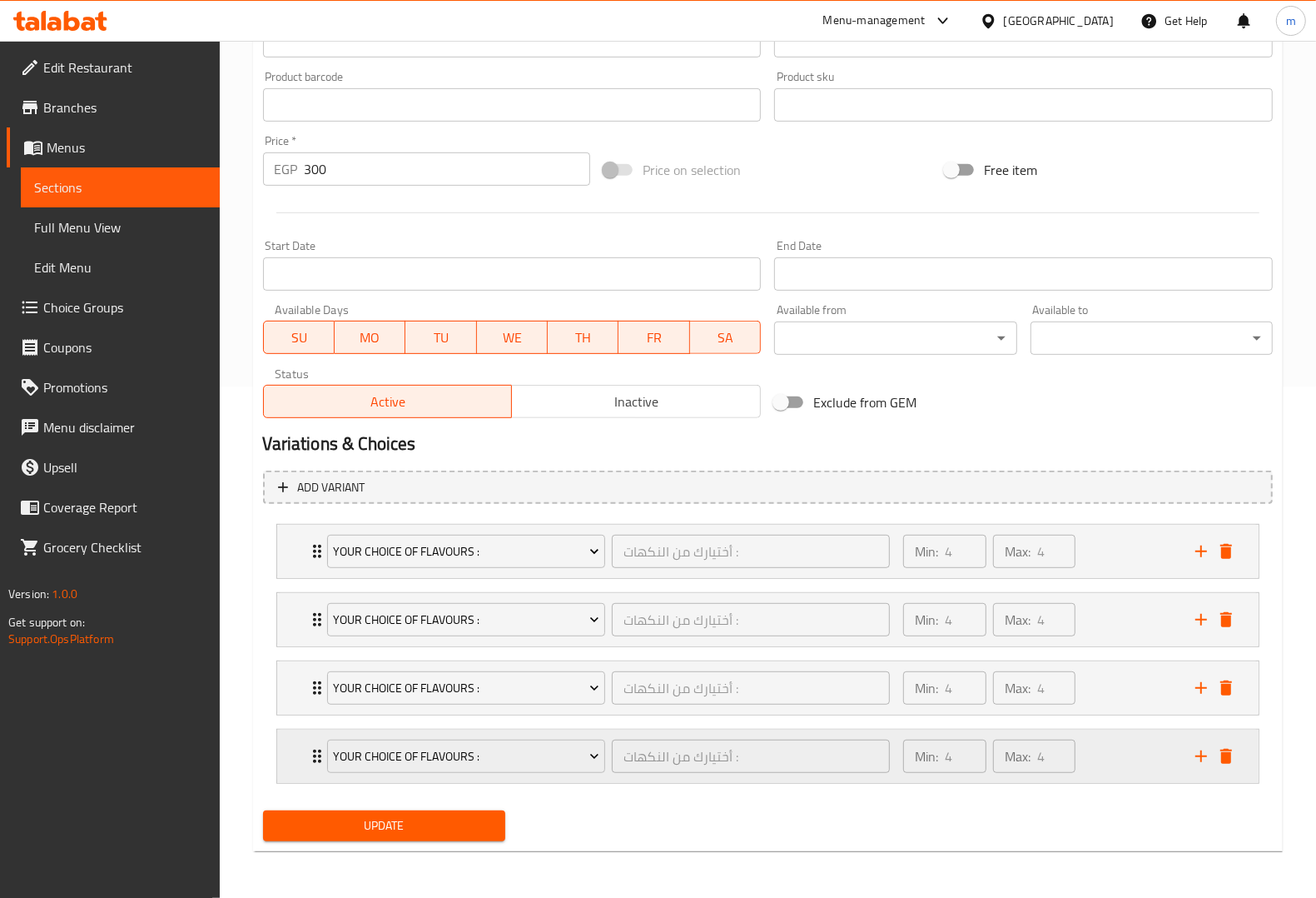
click at [1205, 757] on icon "add" at bounding box center [1201, 756] width 20 height 20
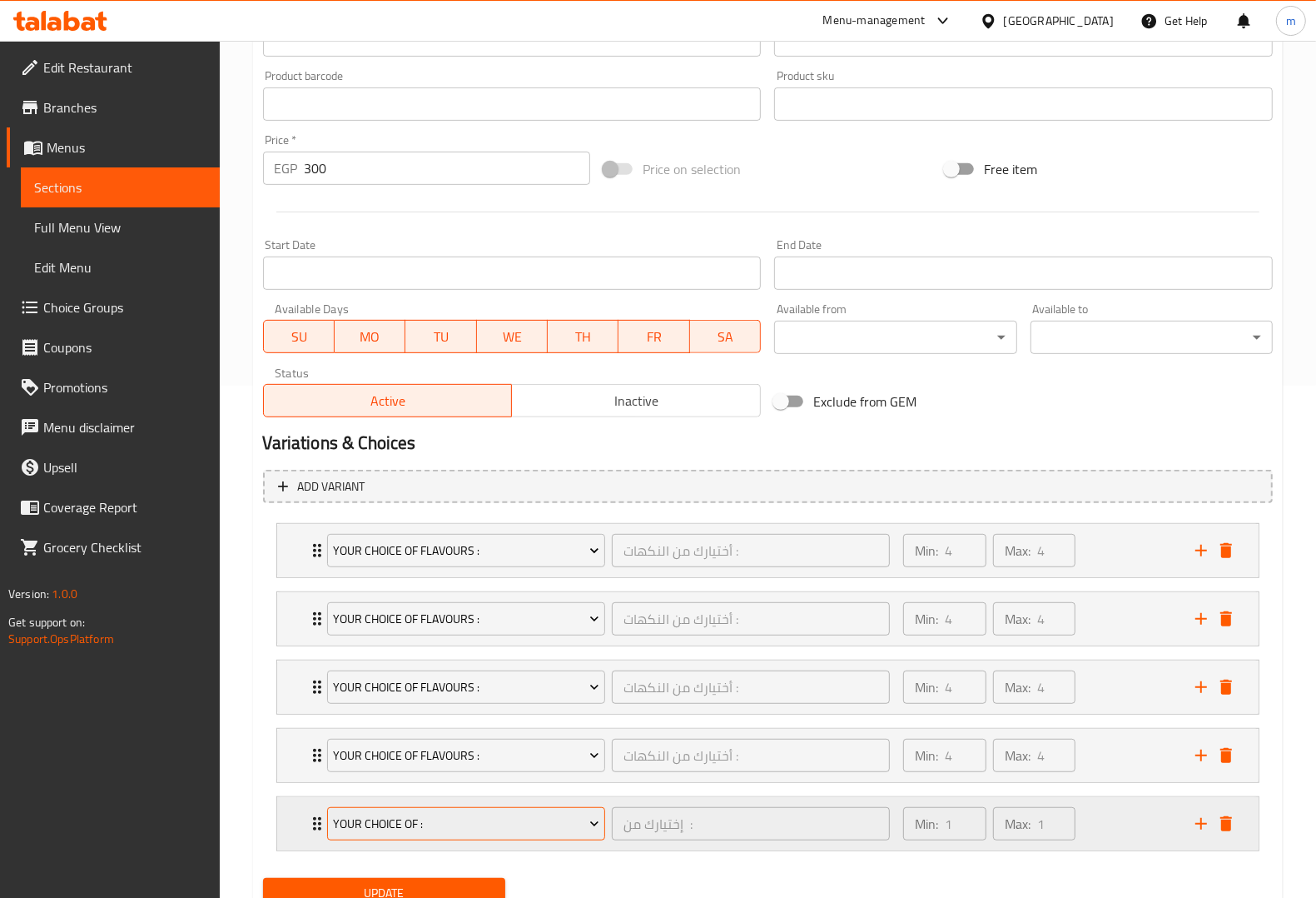
click at [556, 838] on button "Your Choice Of :" at bounding box center [465, 823] width 278 height 33
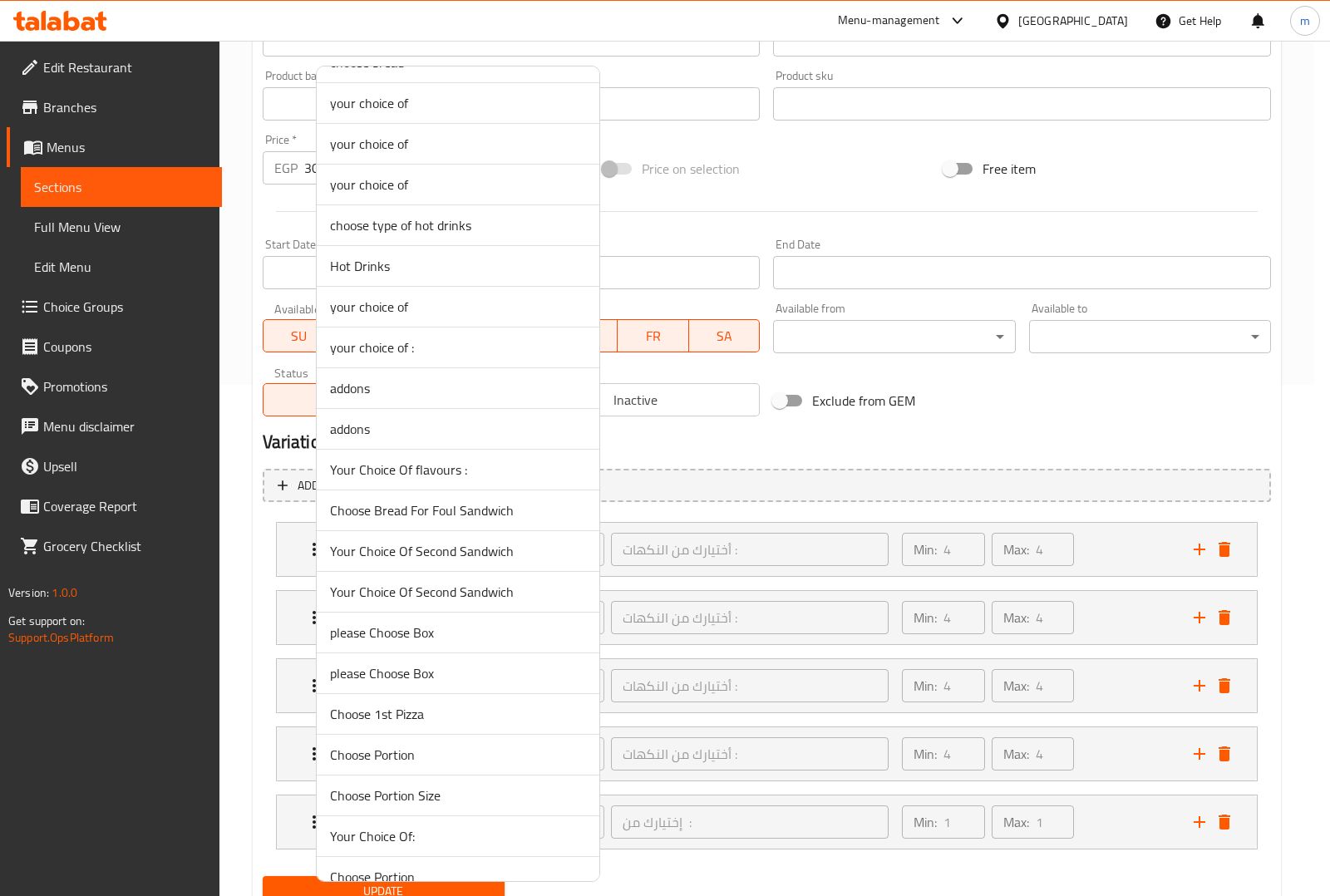
click at [536, 479] on span "Your Choice Of flavours :" at bounding box center [458, 469] width 256 height 20
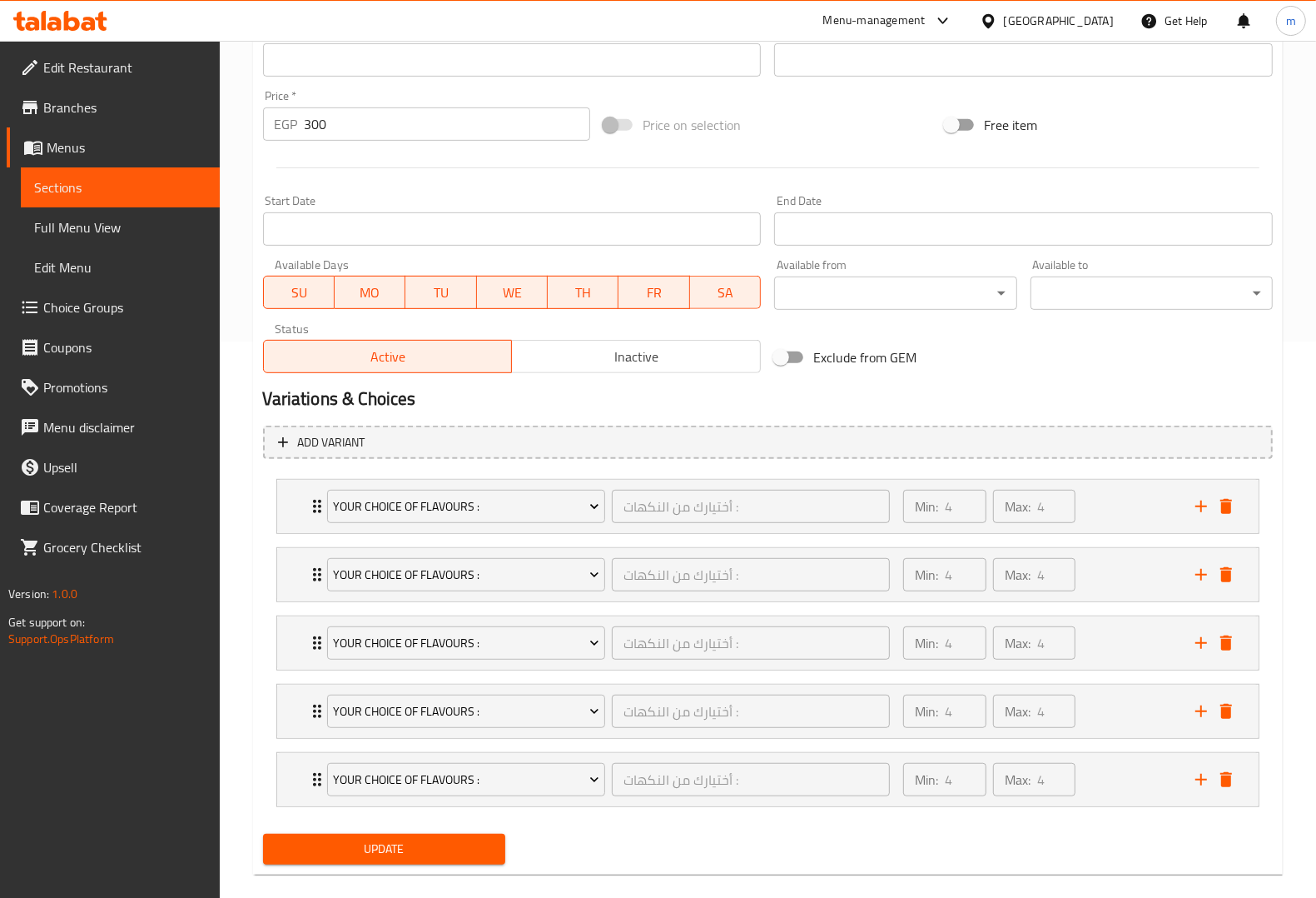
scroll to position [580, 0]
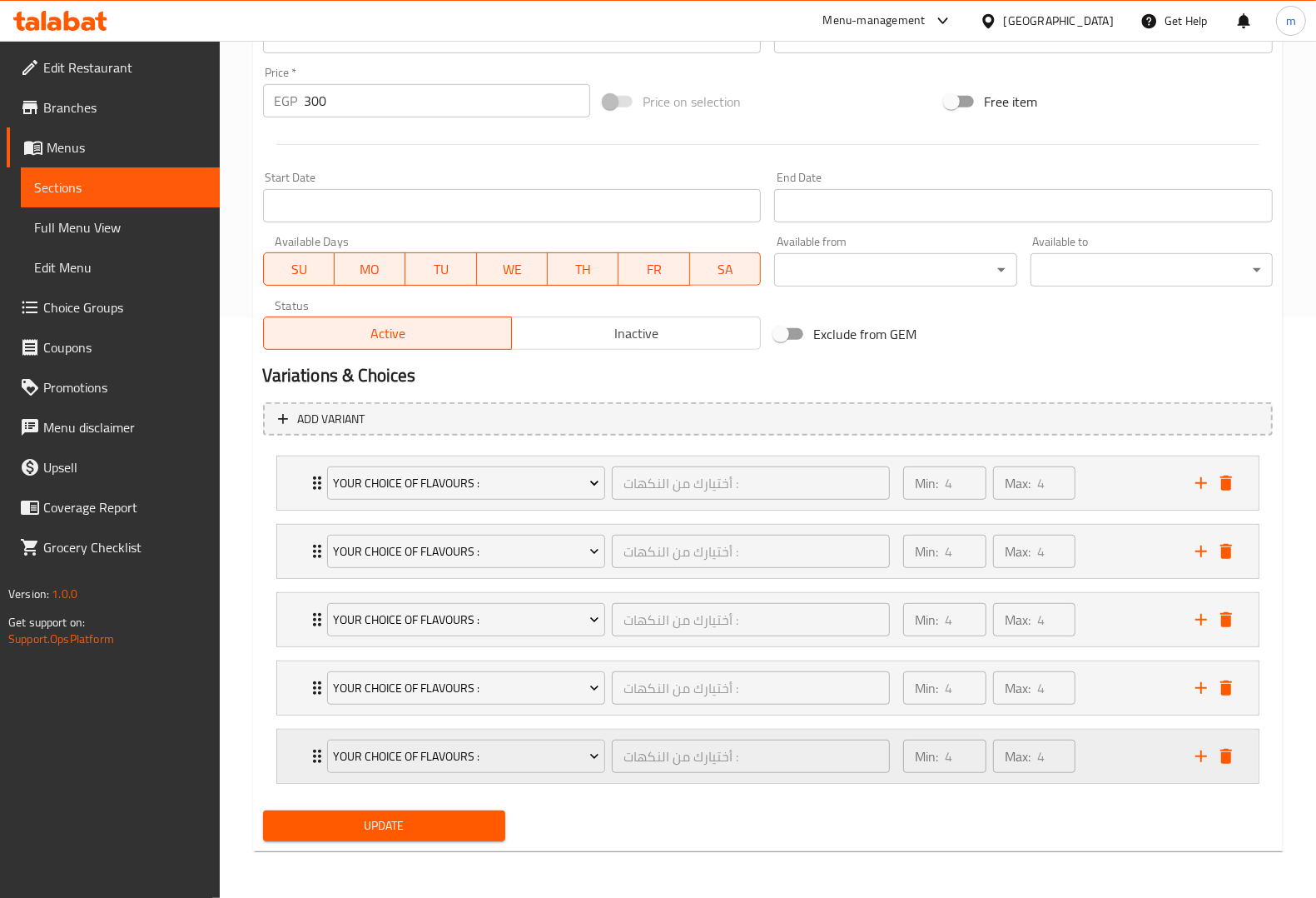
click at [1188, 755] on button "add" at bounding box center [1200, 755] width 25 height 25
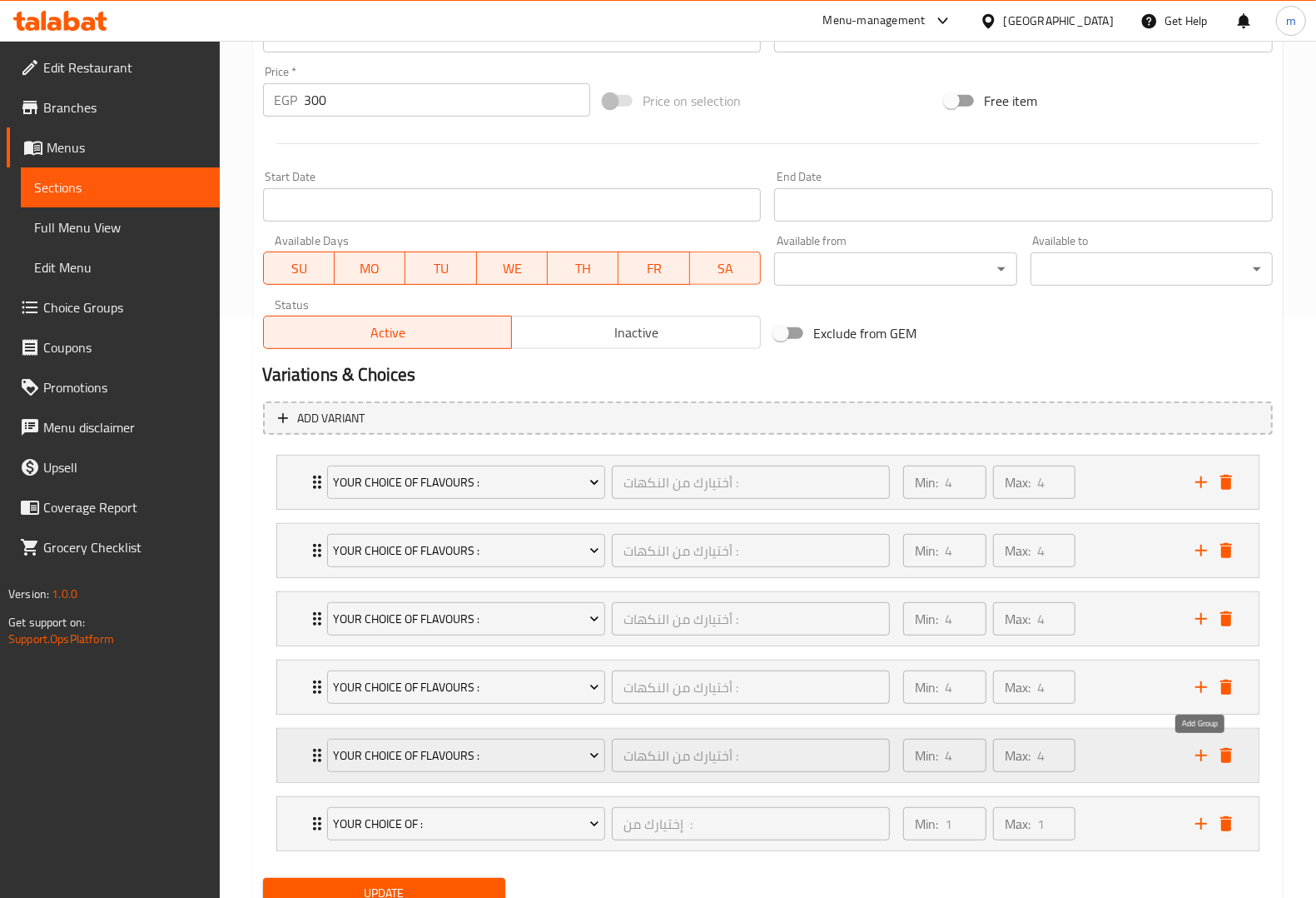
click at [1198, 750] on icon "add" at bounding box center [1201, 755] width 20 height 20
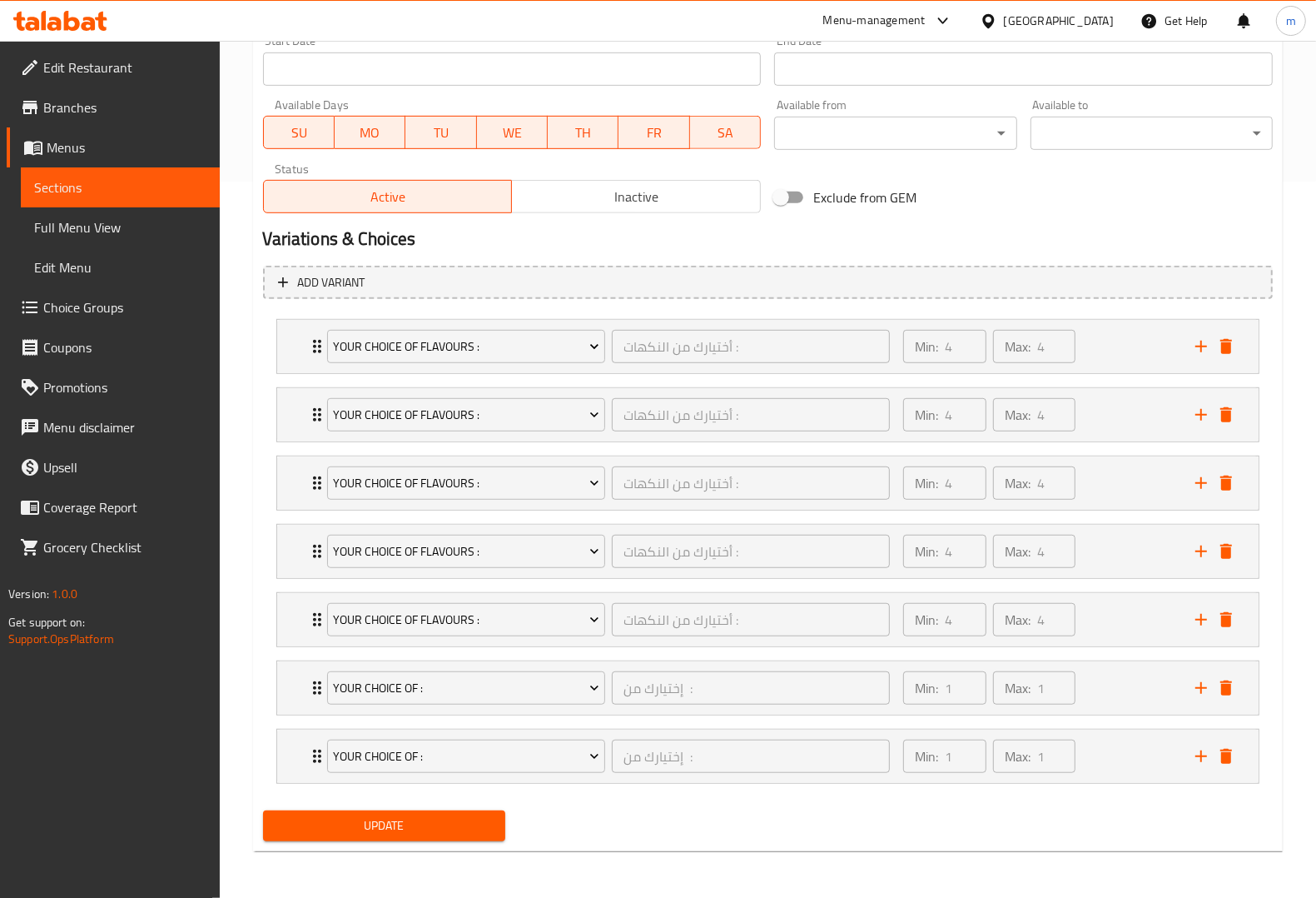
click at [1226, 748] on icon "delete" at bounding box center [1226, 756] width 20 height 20
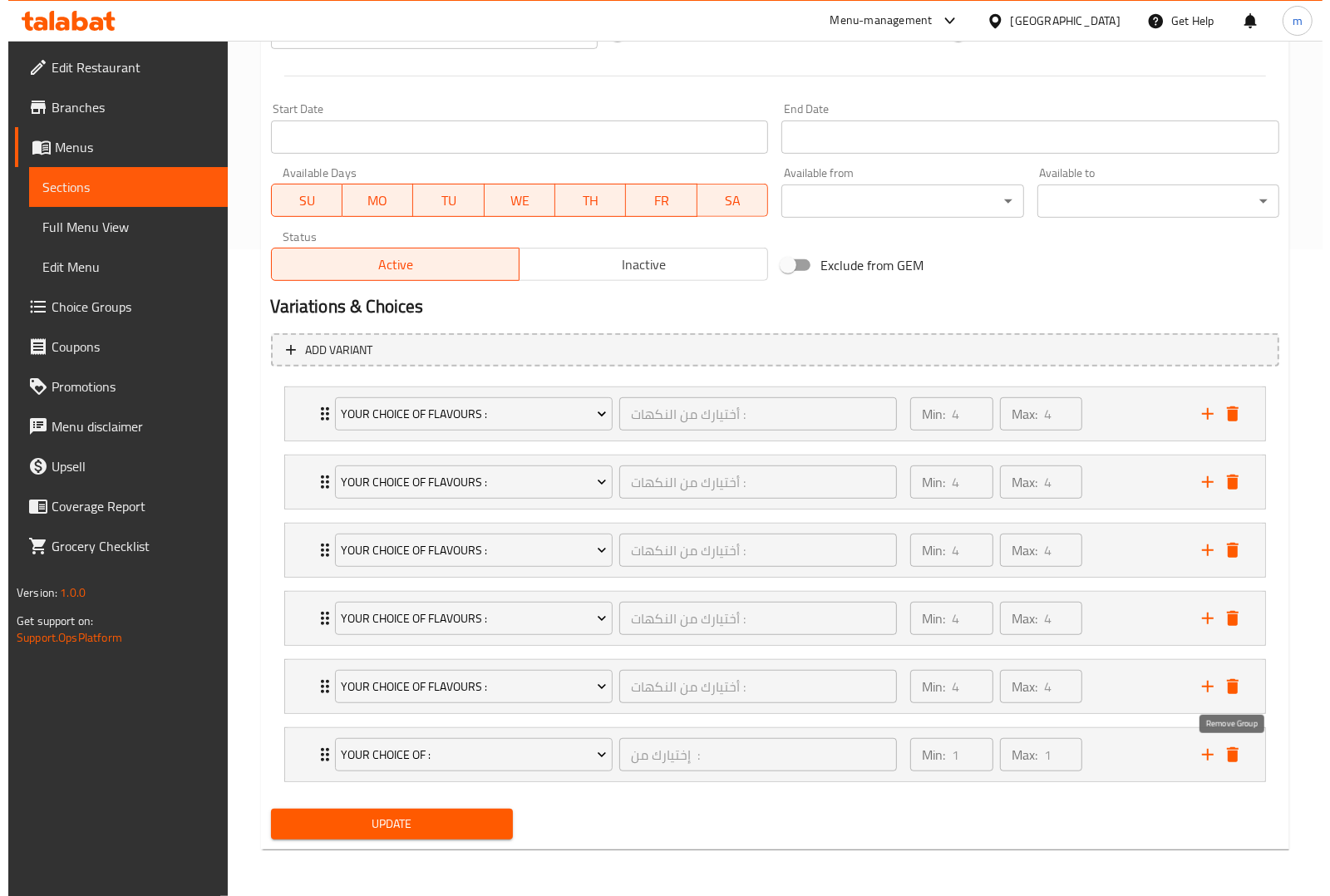
scroll to position [648, 0]
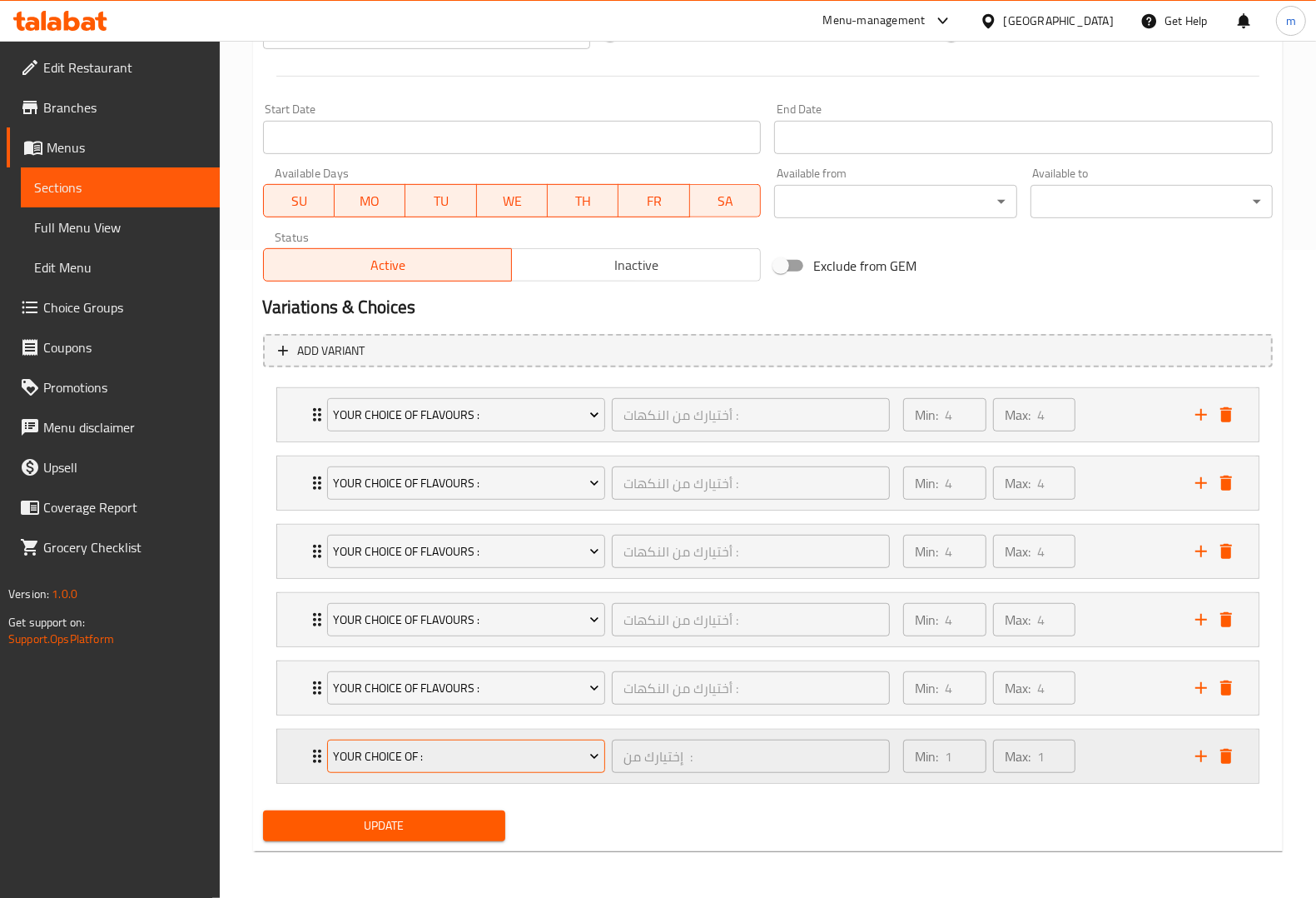
click at [588, 764] on icon "Expand" at bounding box center [594, 755] width 17 height 17
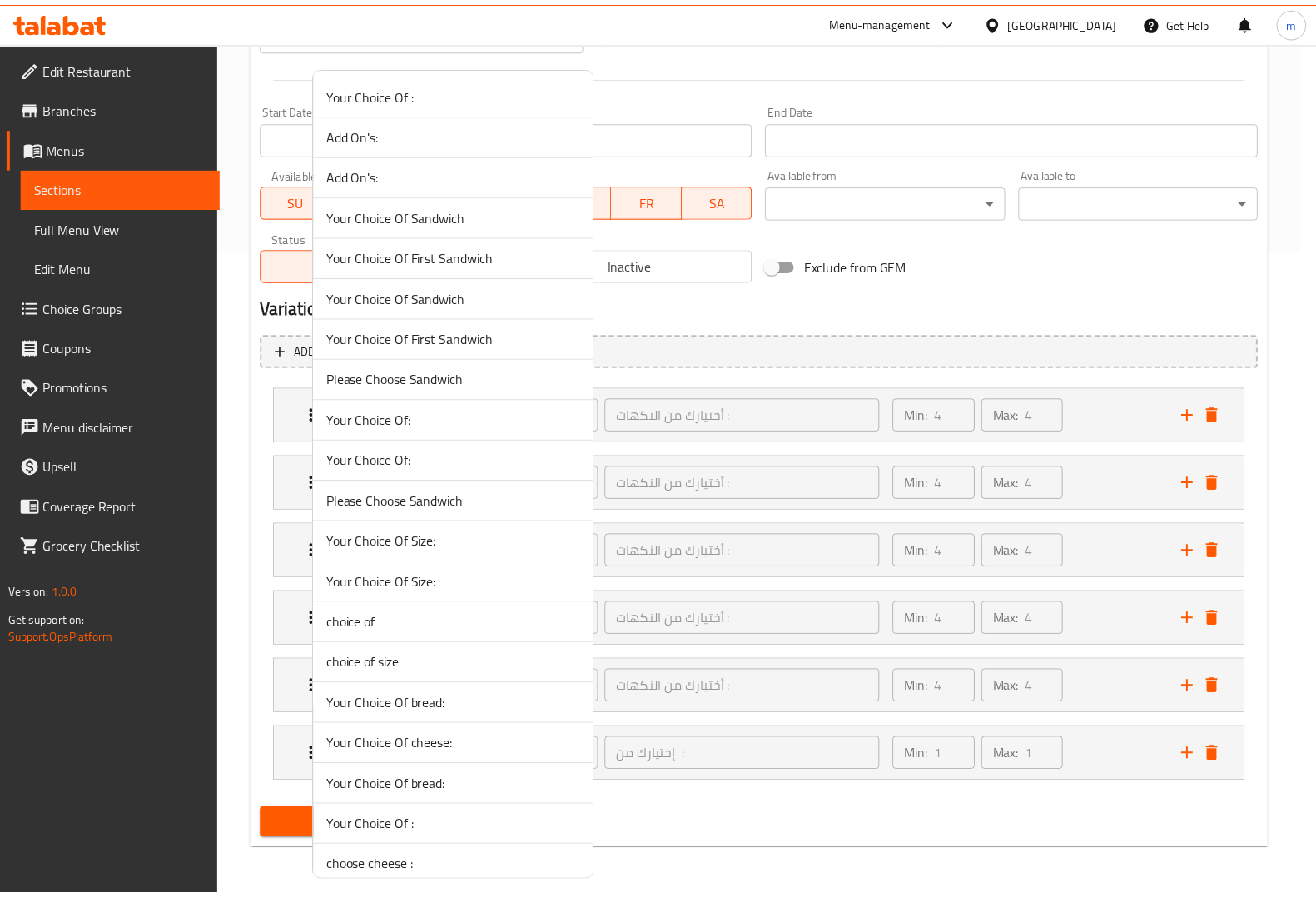
scroll to position [1050, 0]
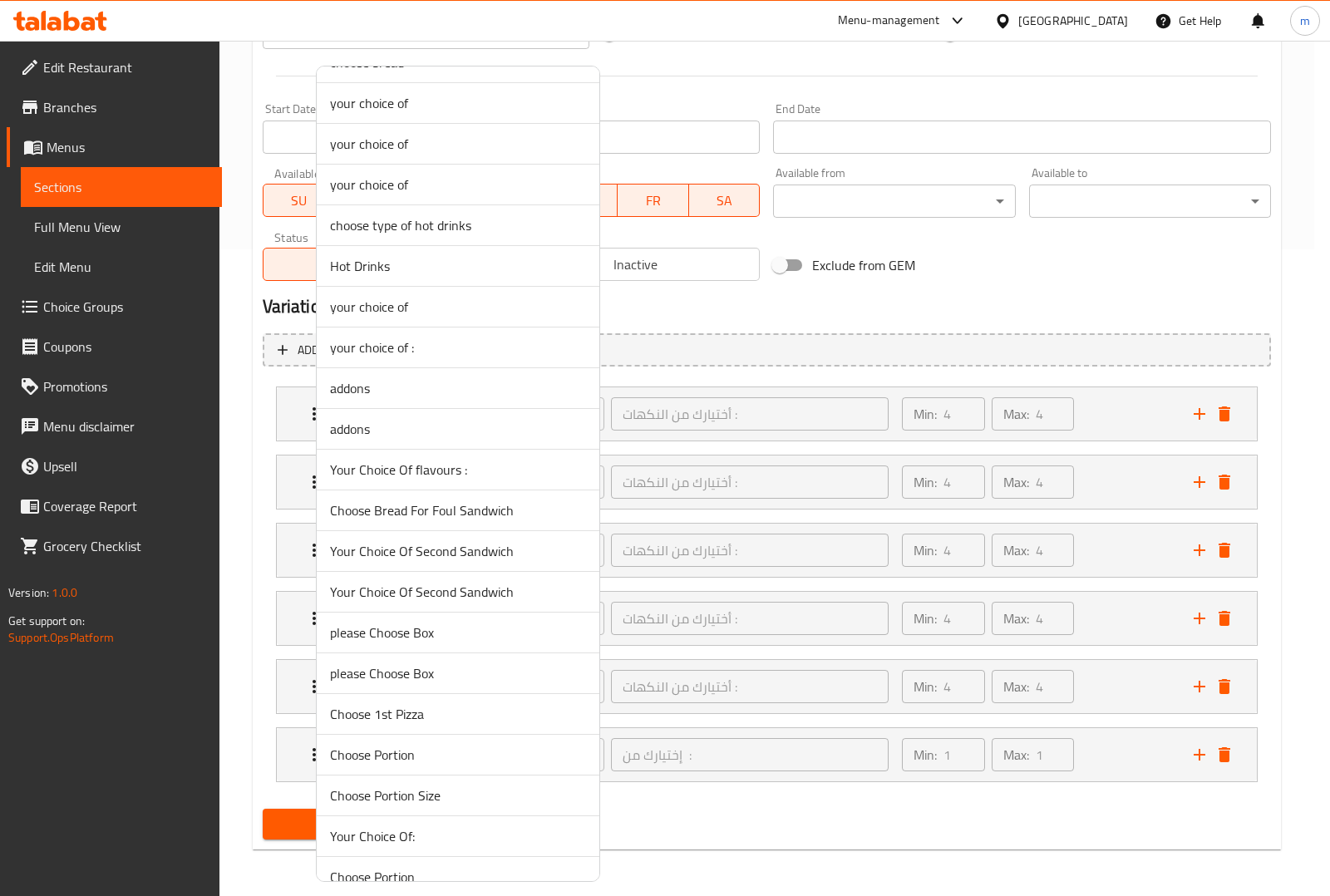
click at [529, 477] on span "Your Choice Of flavours :" at bounding box center [458, 469] width 256 height 20
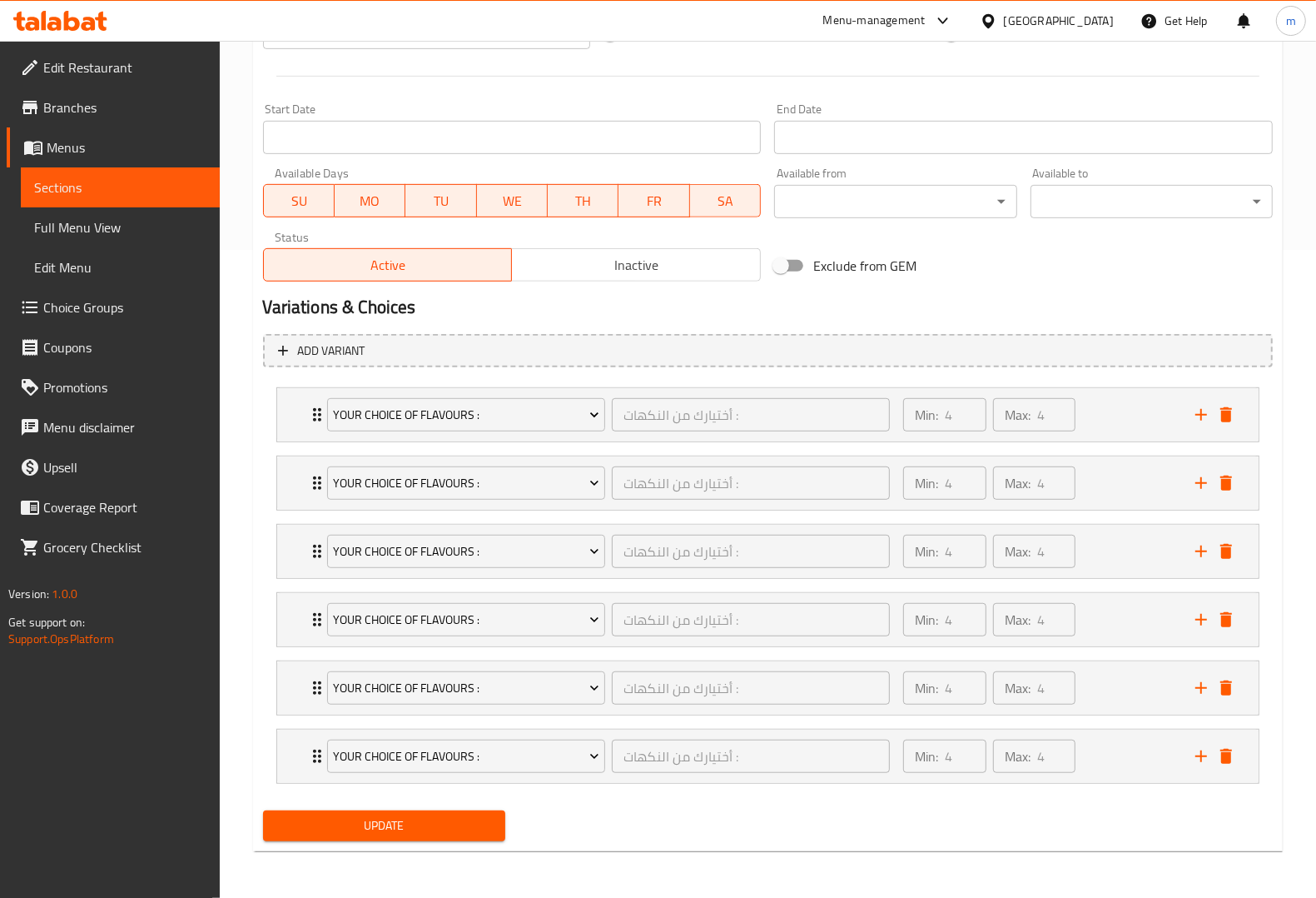
click at [488, 835] on span "Update" at bounding box center [384, 825] width 215 height 21
click at [132, 234] on span "Full Menu View" at bounding box center [120, 227] width 172 height 20
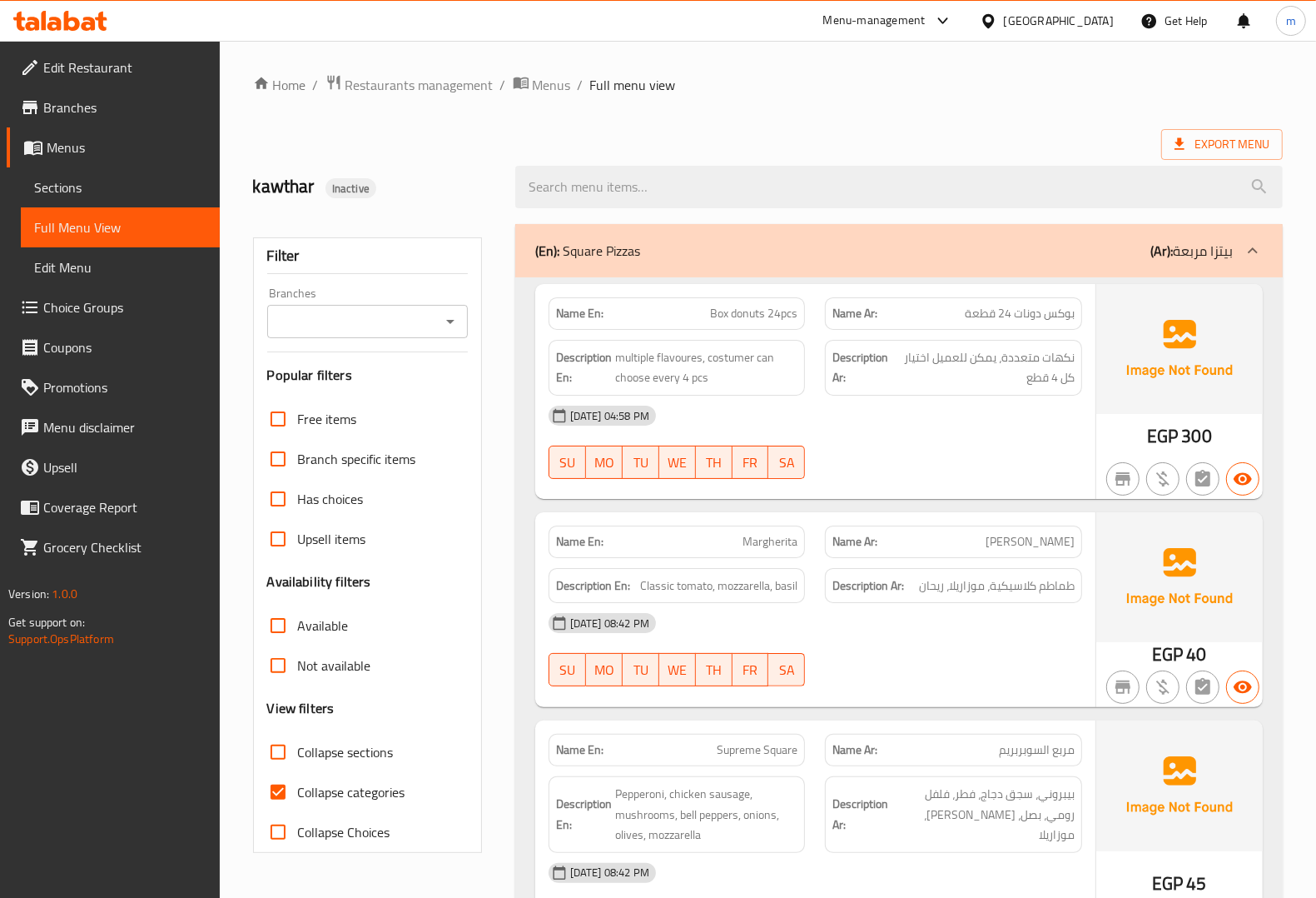
click at [958, 439] on div "12-09-2025 04:58 PM SU MO TU WE TH FR SA" at bounding box center [816, 443] width 554 height 94
click at [955, 439] on div "12-09-2025 04:58 PM SU MO TU WE TH FR SA" at bounding box center [816, 443] width 554 height 94
click at [948, 429] on div "[DATE] 04:58 PM" at bounding box center [816, 416] width 554 height 40
click at [947, 429] on div "[DATE] 04:58 PM" at bounding box center [816, 416] width 554 height 40
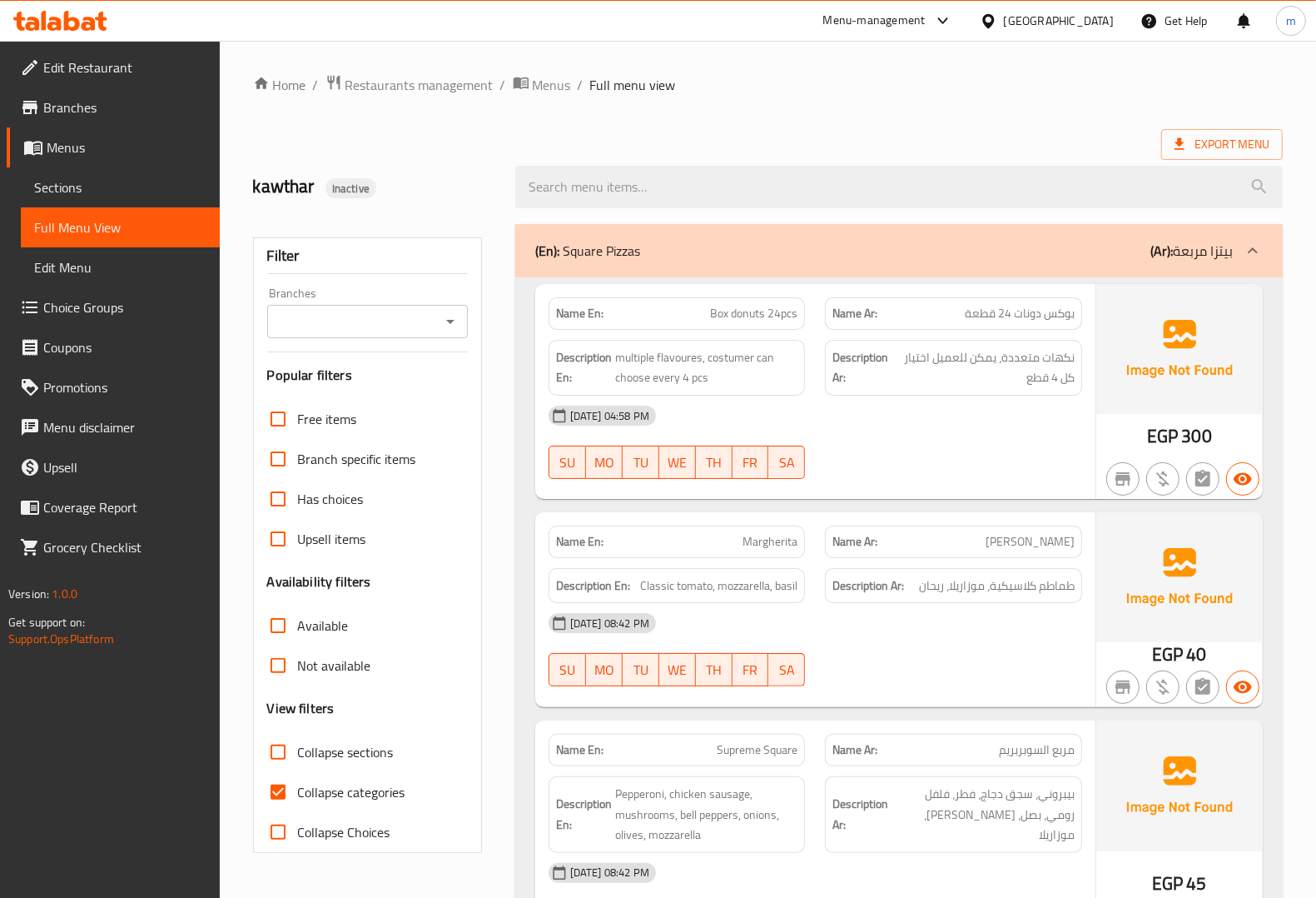
click at [318, 788] on span "Collapse categories" at bounding box center [352, 791] width 108 height 20
click at [298, 788] on input "Collapse categories" at bounding box center [278, 791] width 40 height 40
checkbox input "false"
click at [98, 151] on span "Menus" at bounding box center [127, 148] width 159 height 20
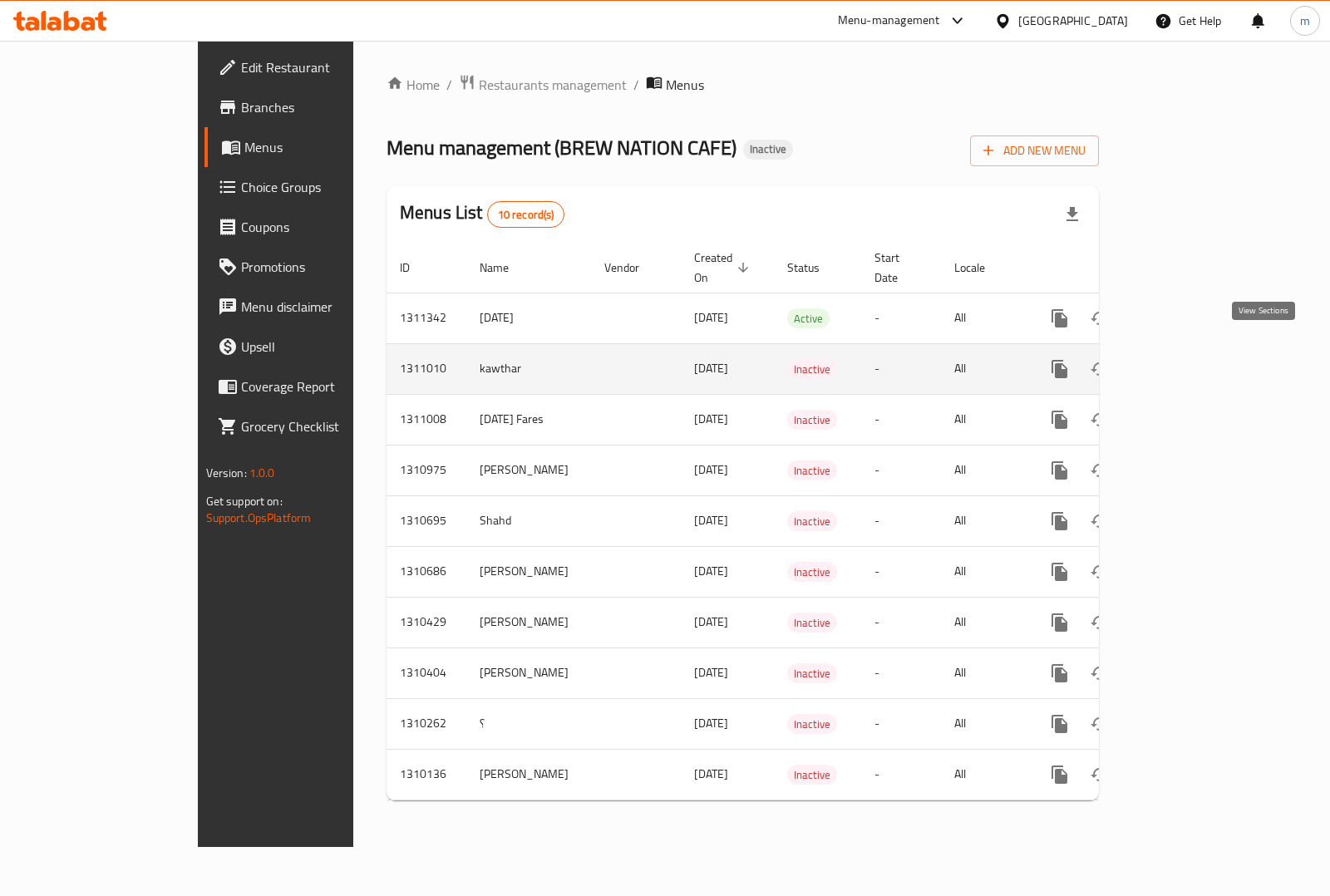
click at [1190, 359] on icon "enhanced table" at bounding box center [1179, 369] width 20 height 20
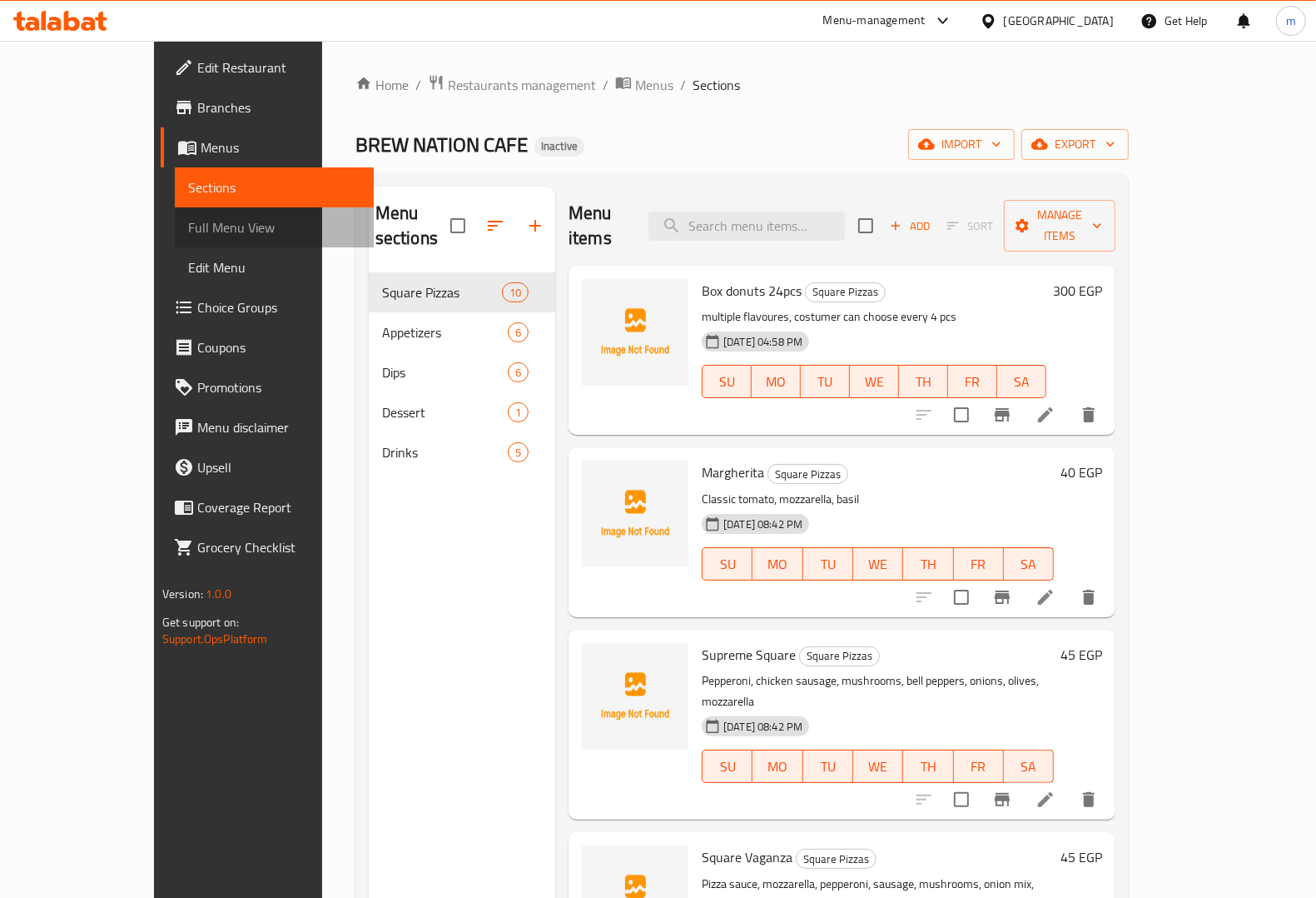
click at [188, 231] on span "Full Menu View" at bounding box center [274, 227] width 172 height 20
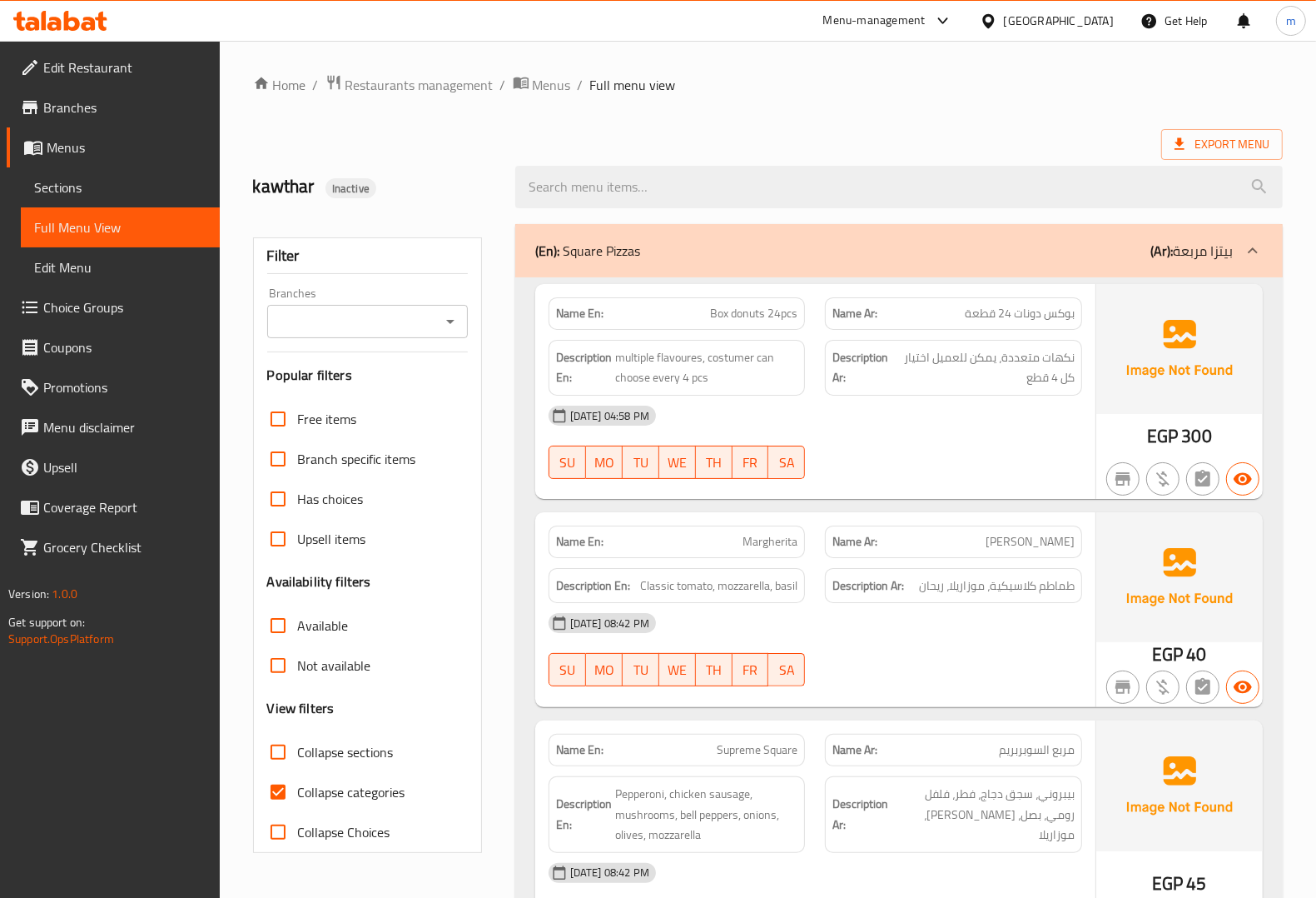
click at [1011, 415] on div "[DATE] 04:58 PM" at bounding box center [816, 416] width 554 height 40
click at [361, 784] on span "Collapse categories" at bounding box center [352, 791] width 108 height 20
click at [298, 784] on input "Collapse categories" at bounding box center [278, 791] width 40 height 40
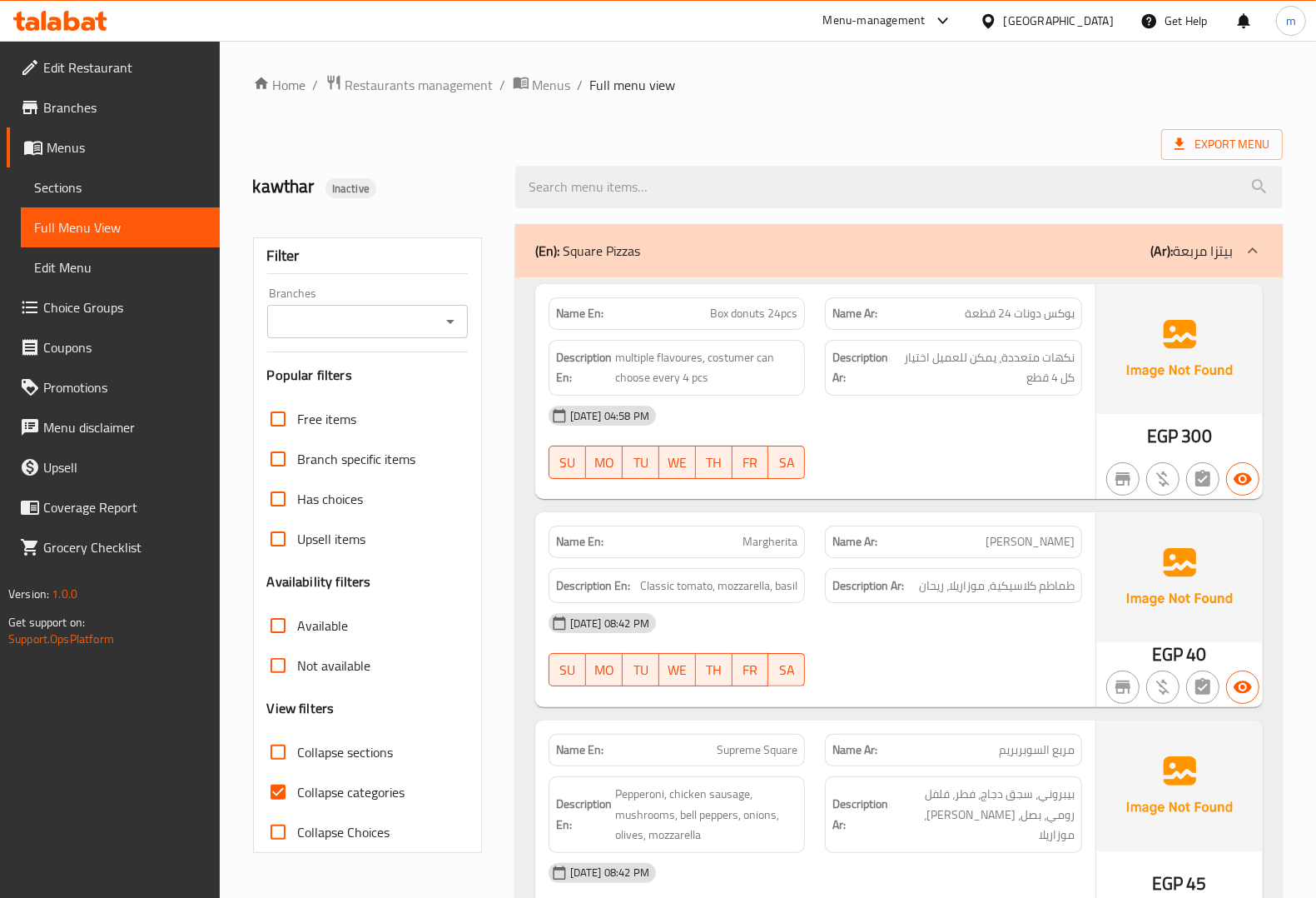
checkbox input "false"
click at [57, 172] on link "Sections" at bounding box center [121, 187] width 199 height 40
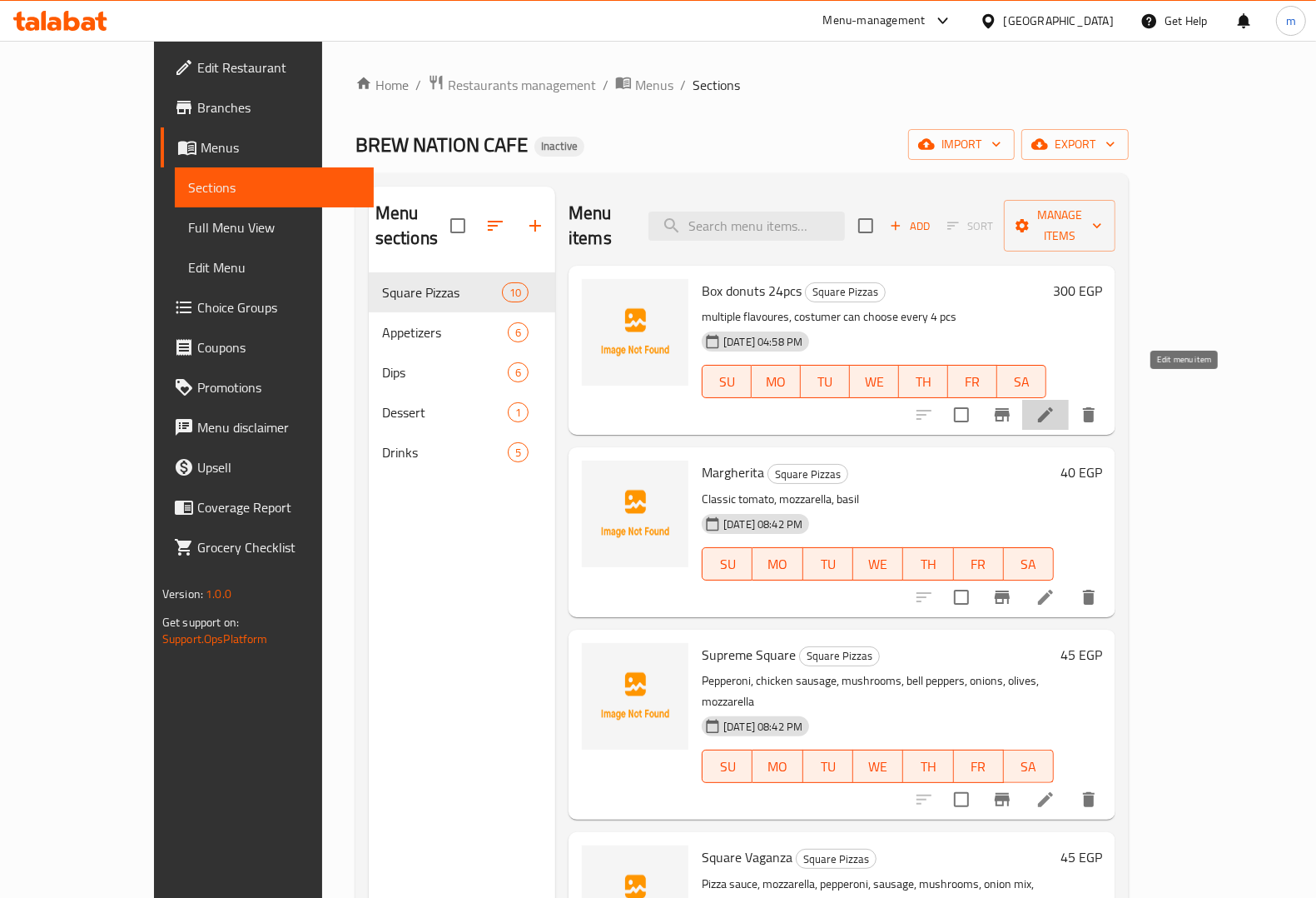
click at [1055, 405] on icon at bounding box center [1045, 415] width 20 height 20
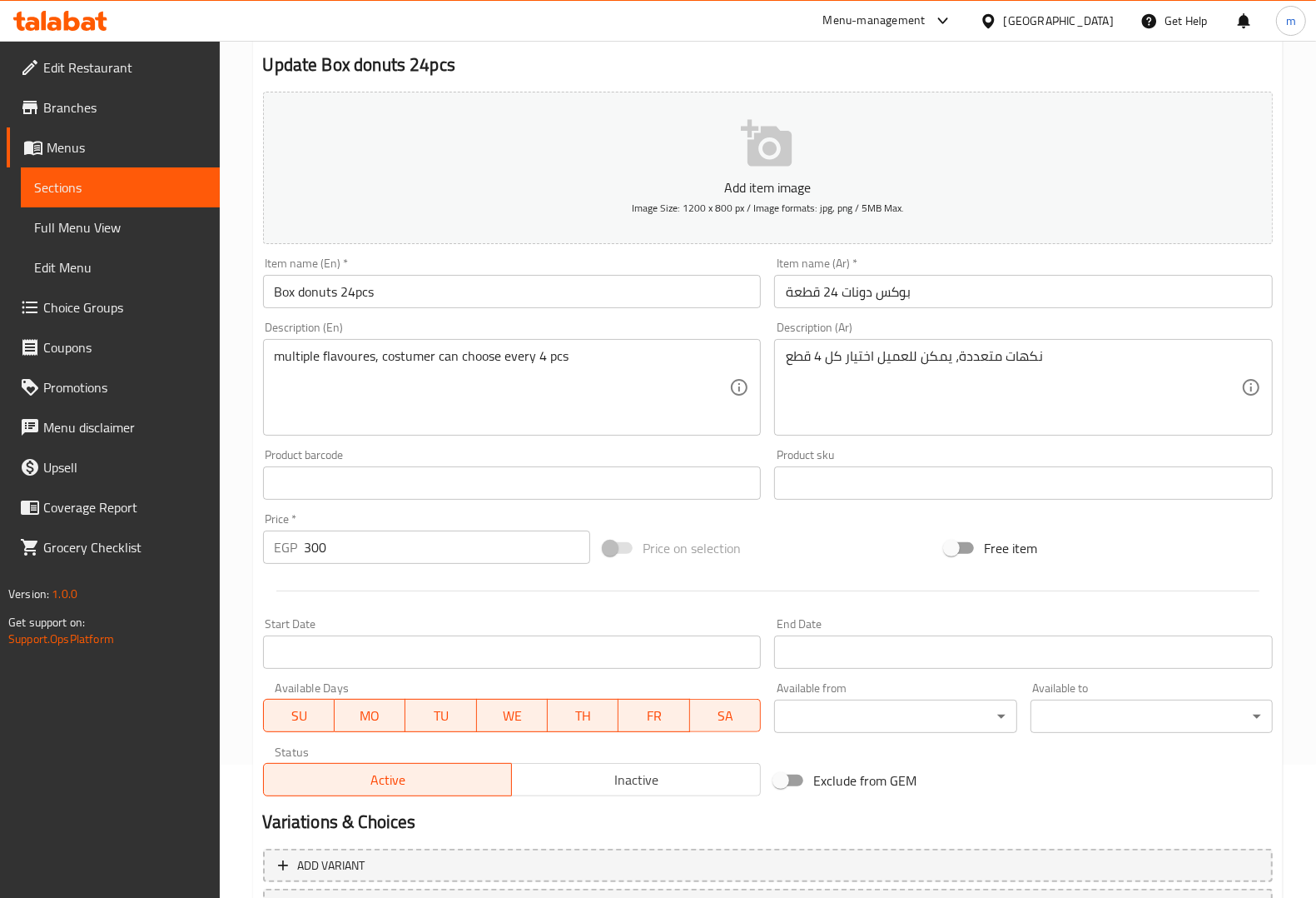
scroll to position [276, 0]
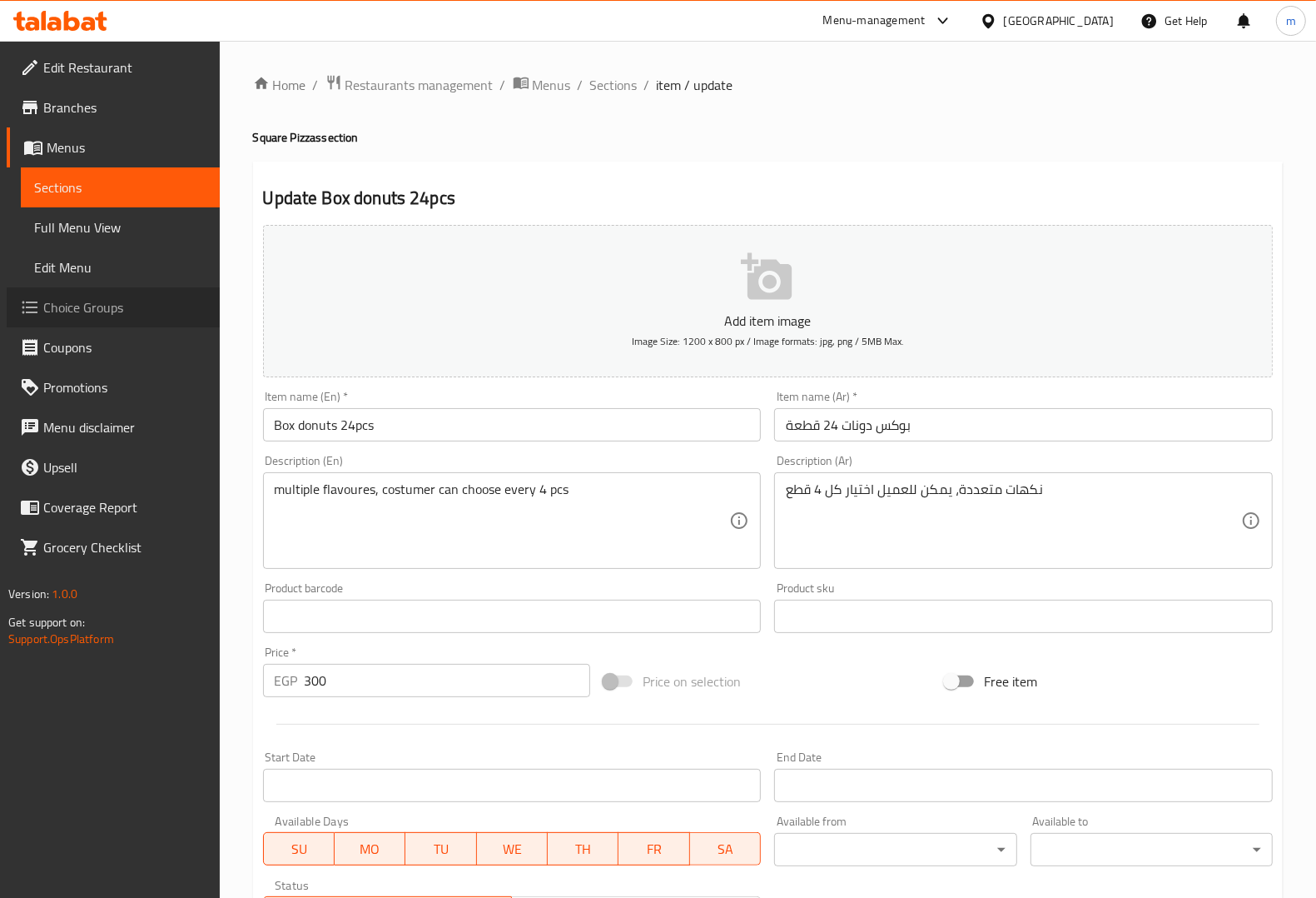
click at [144, 306] on span "Choice Groups" at bounding box center [125, 307] width 163 height 20
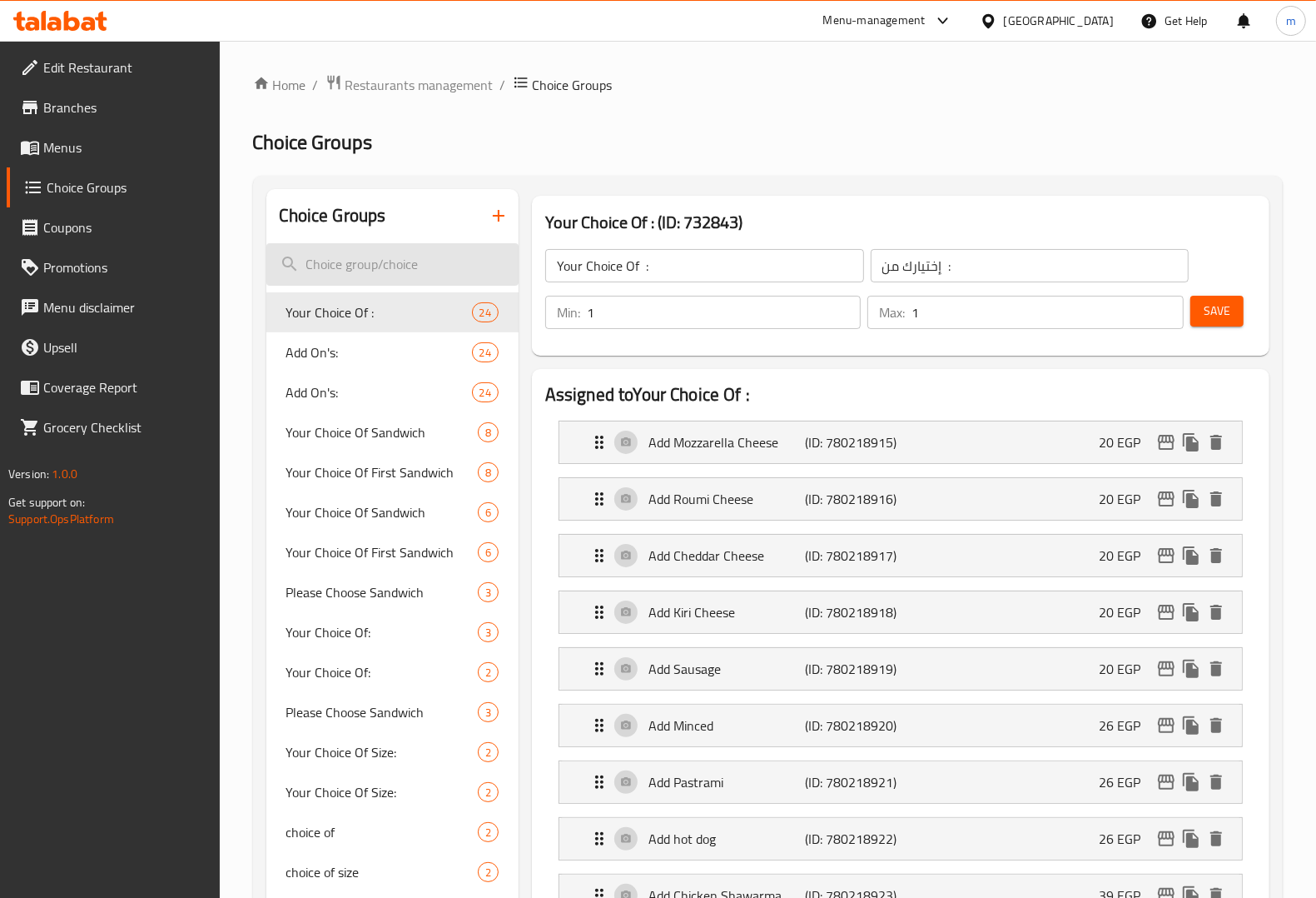
click at [342, 266] on input "search" at bounding box center [392, 264] width 252 height 43
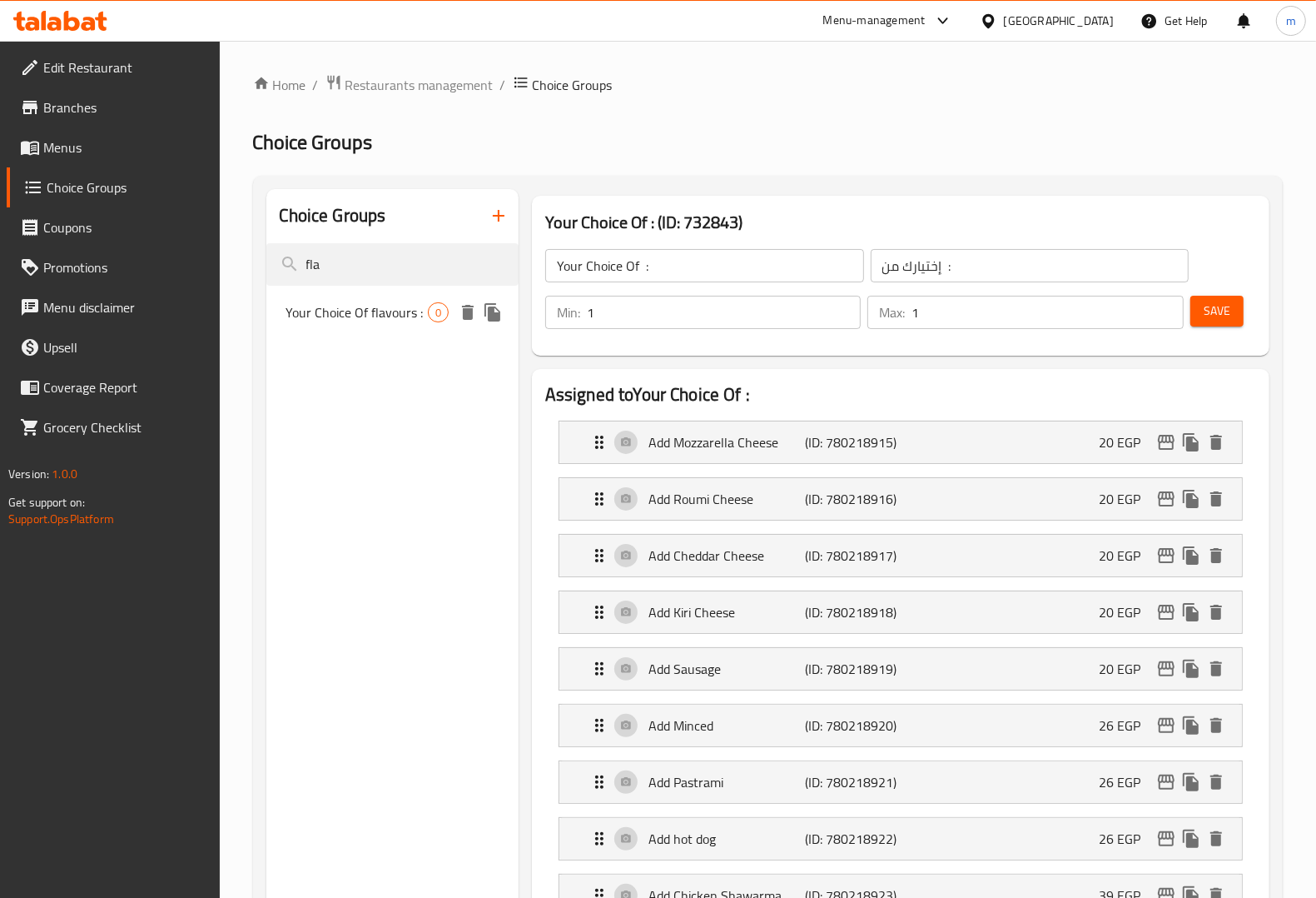
type input "fla"
click at [393, 312] on span "Your Choice Of flavours :" at bounding box center [357, 312] width 141 height 20
type input "Your Choice Of flavours :"
type input "أختيارك من النكهات :"
type input "4"
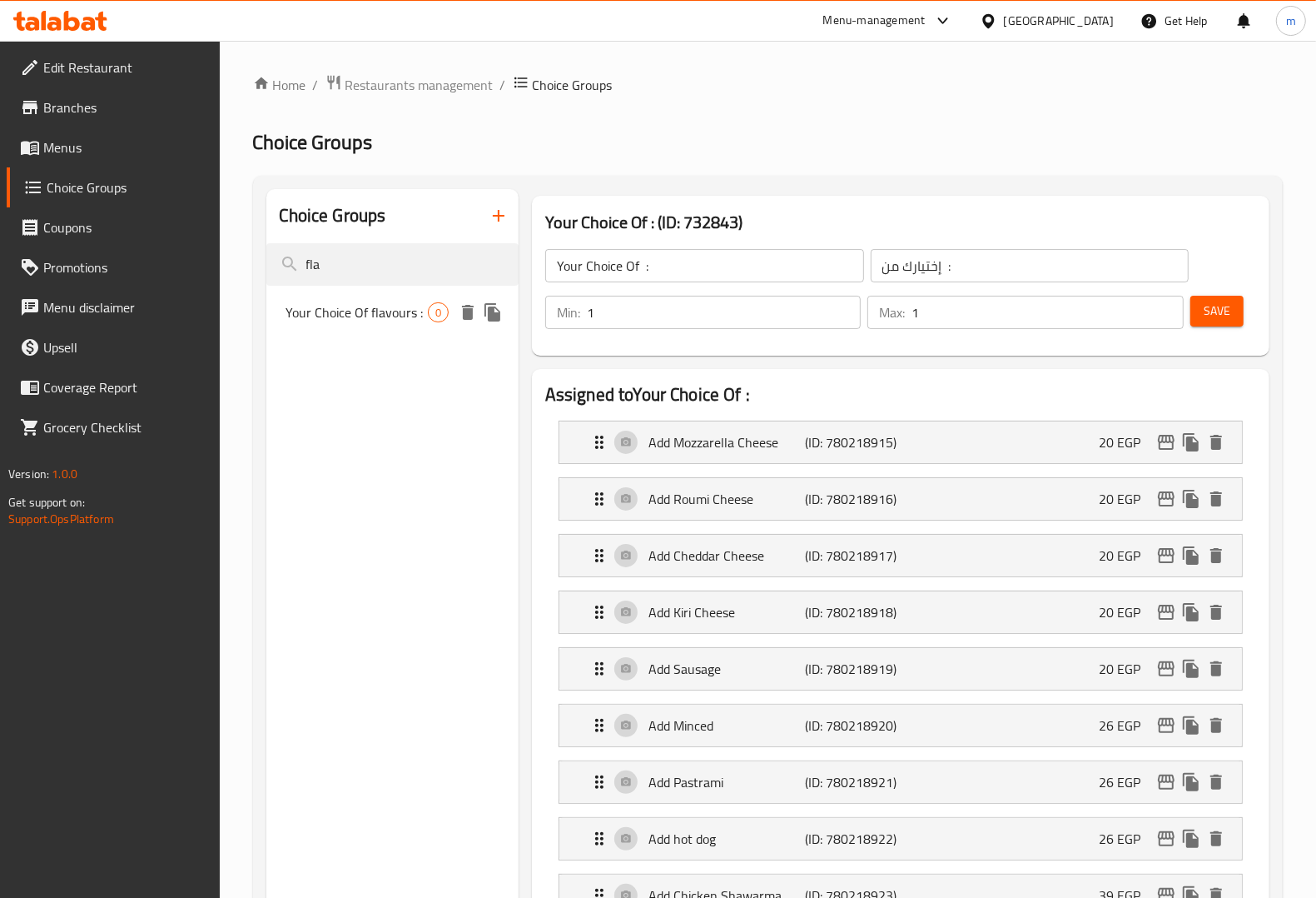
type input "4"
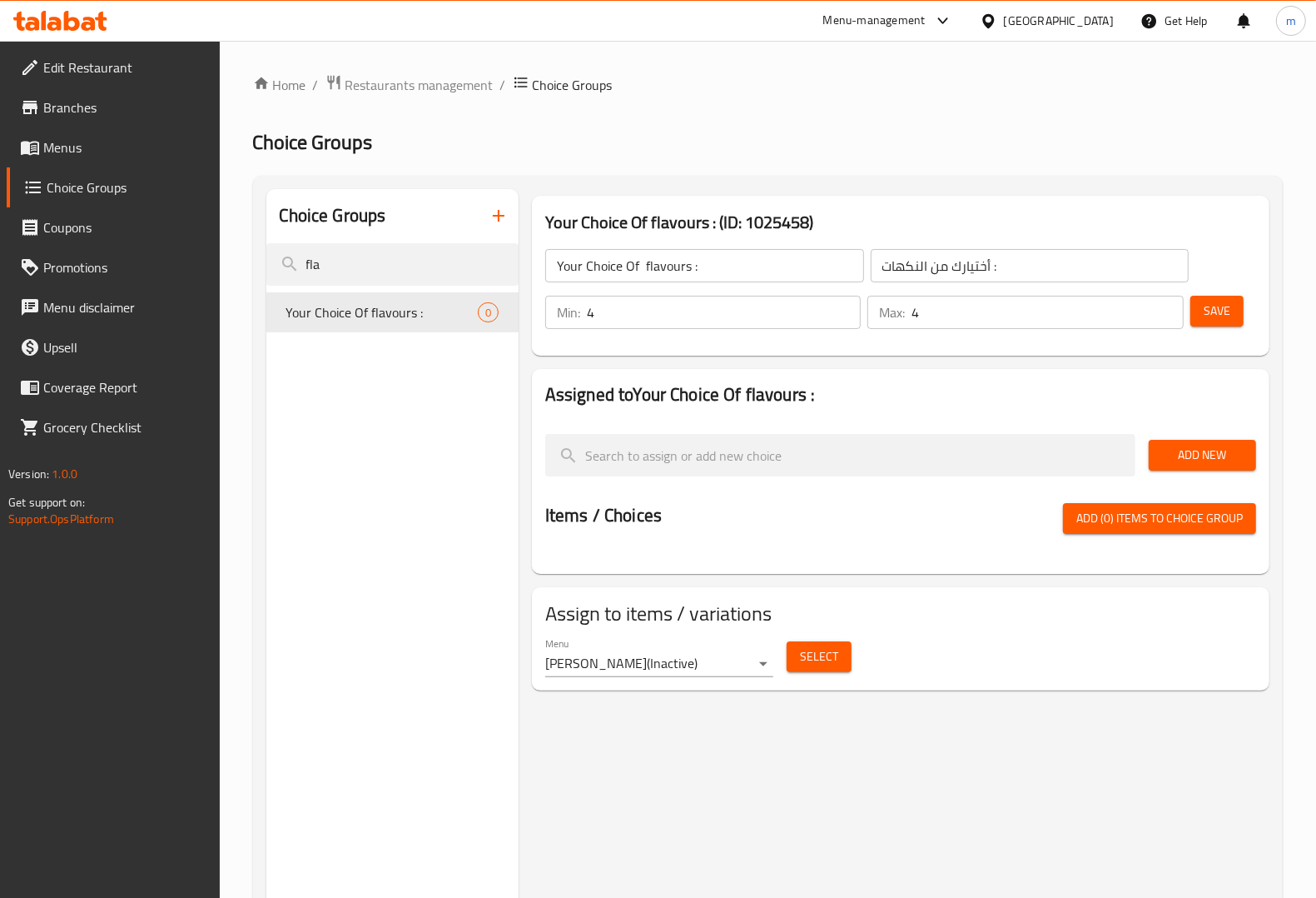
click at [1176, 457] on span "Add New" at bounding box center [1201, 454] width 81 height 21
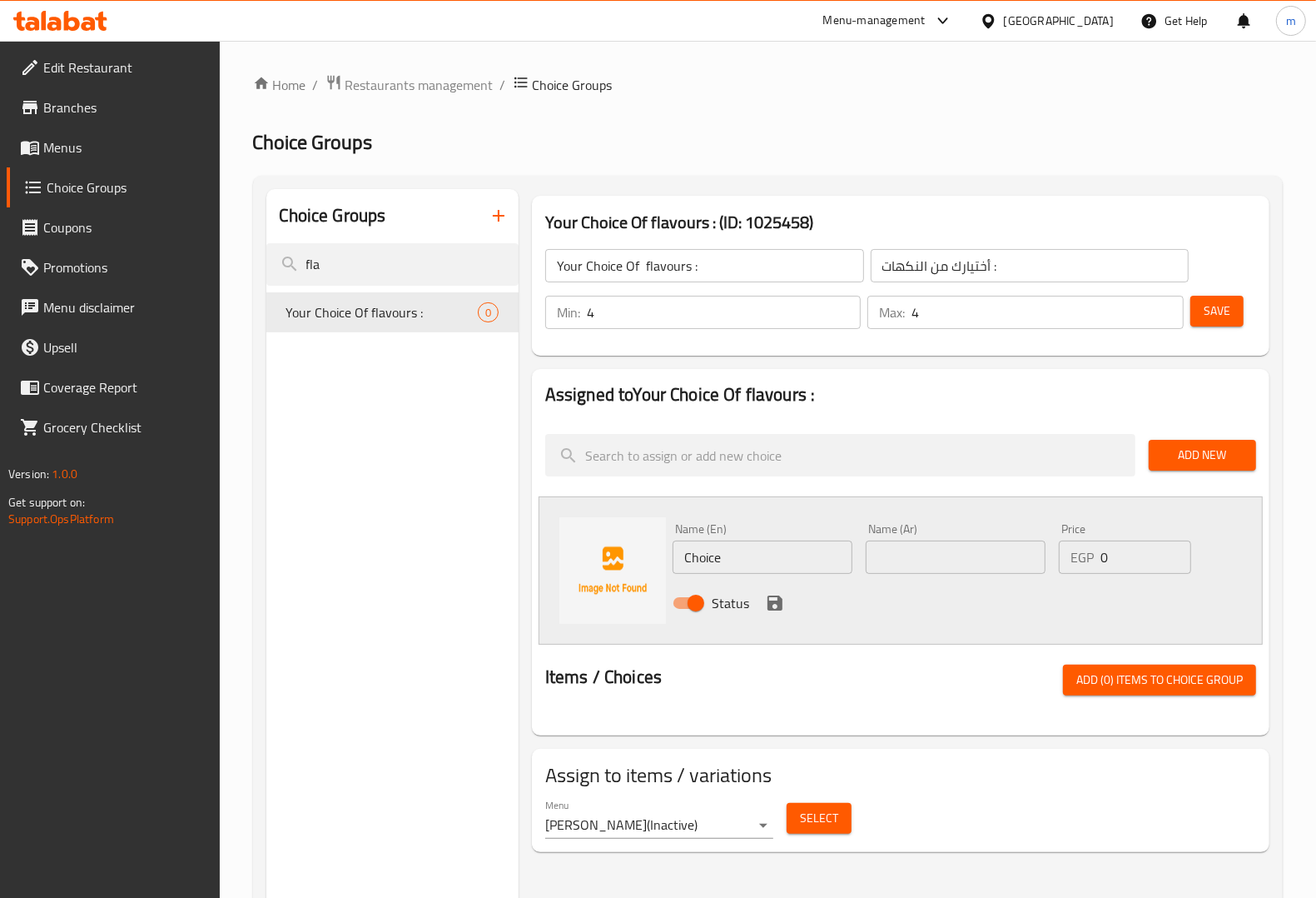
click at [726, 559] on input "Choice" at bounding box center [762, 556] width 179 height 33
click at [759, 564] on input "Choice" at bounding box center [762, 556] width 179 height 33
click at [795, 551] on input "Choice" at bounding box center [762, 556] width 179 height 33
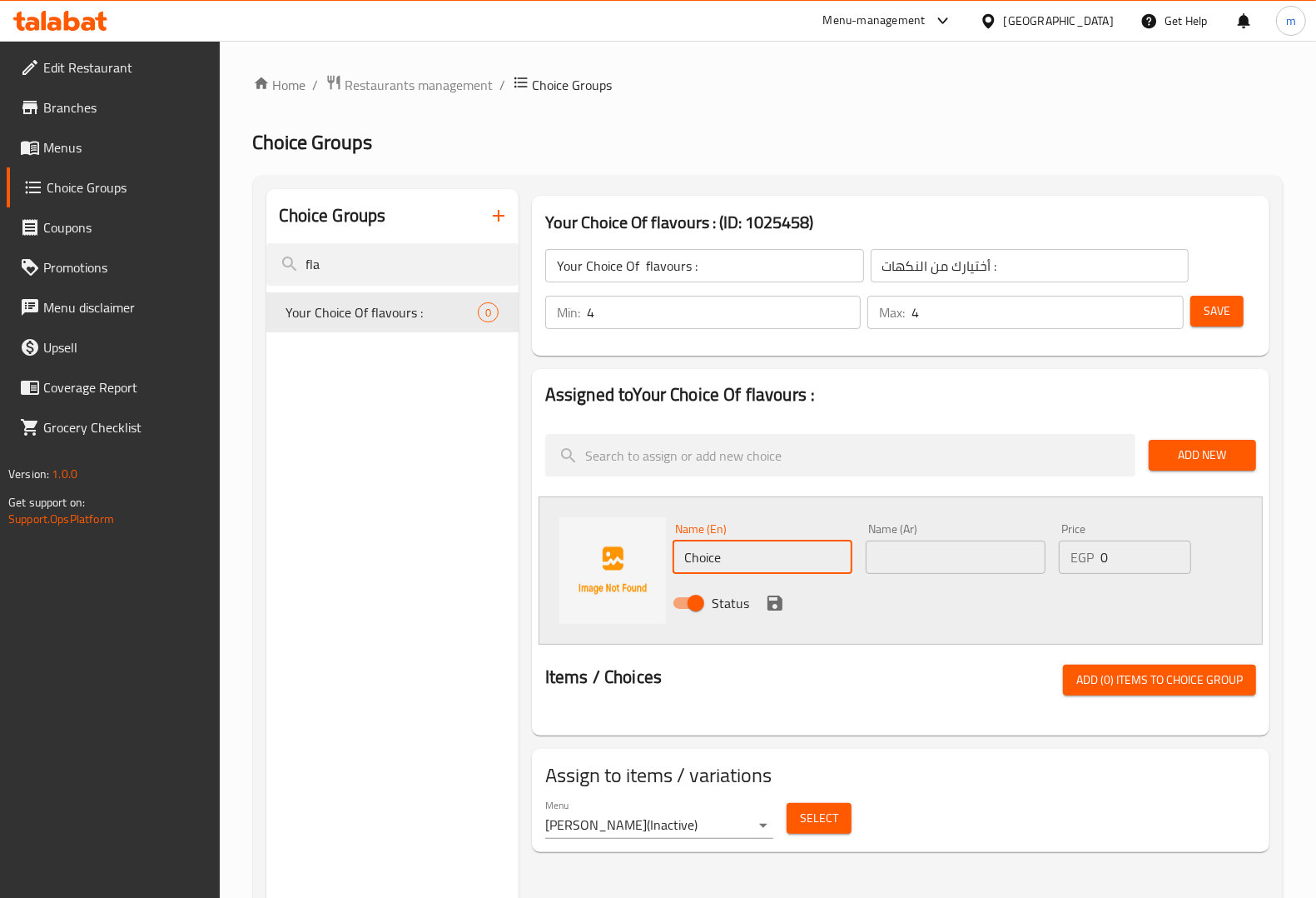
click at [795, 551] on input "Choice" at bounding box center [762, 556] width 179 height 33
paste input "cramel"
type input "cramel"
click at [934, 552] on input "text" at bounding box center [955, 556] width 179 height 33
click at [913, 556] on input "صوص كراميل" at bounding box center [955, 556] width 179 height 33
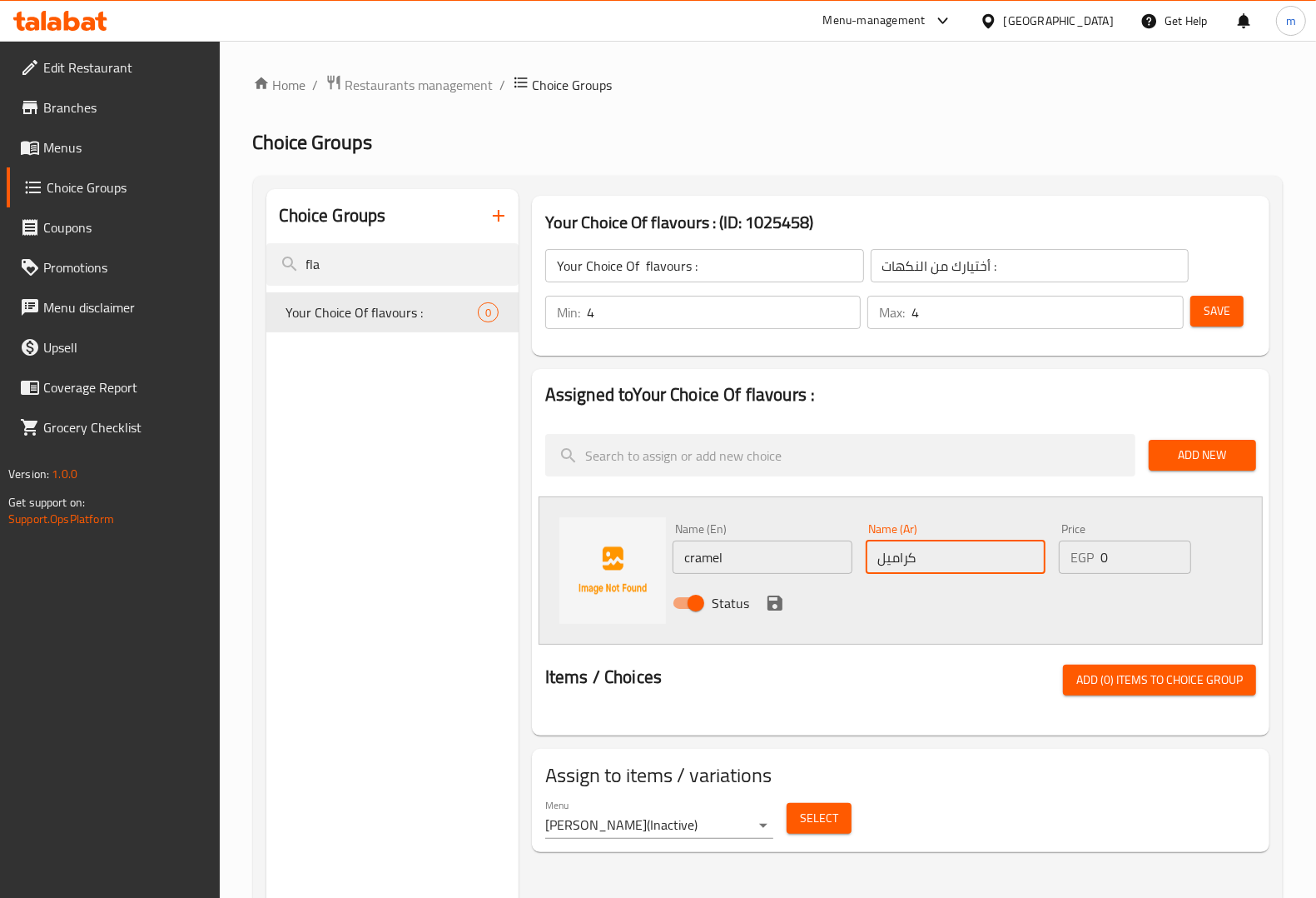
type input "كراميل"
click at [783, 605] on icon "save" at bounding box center [775, 603] width 20 height 20
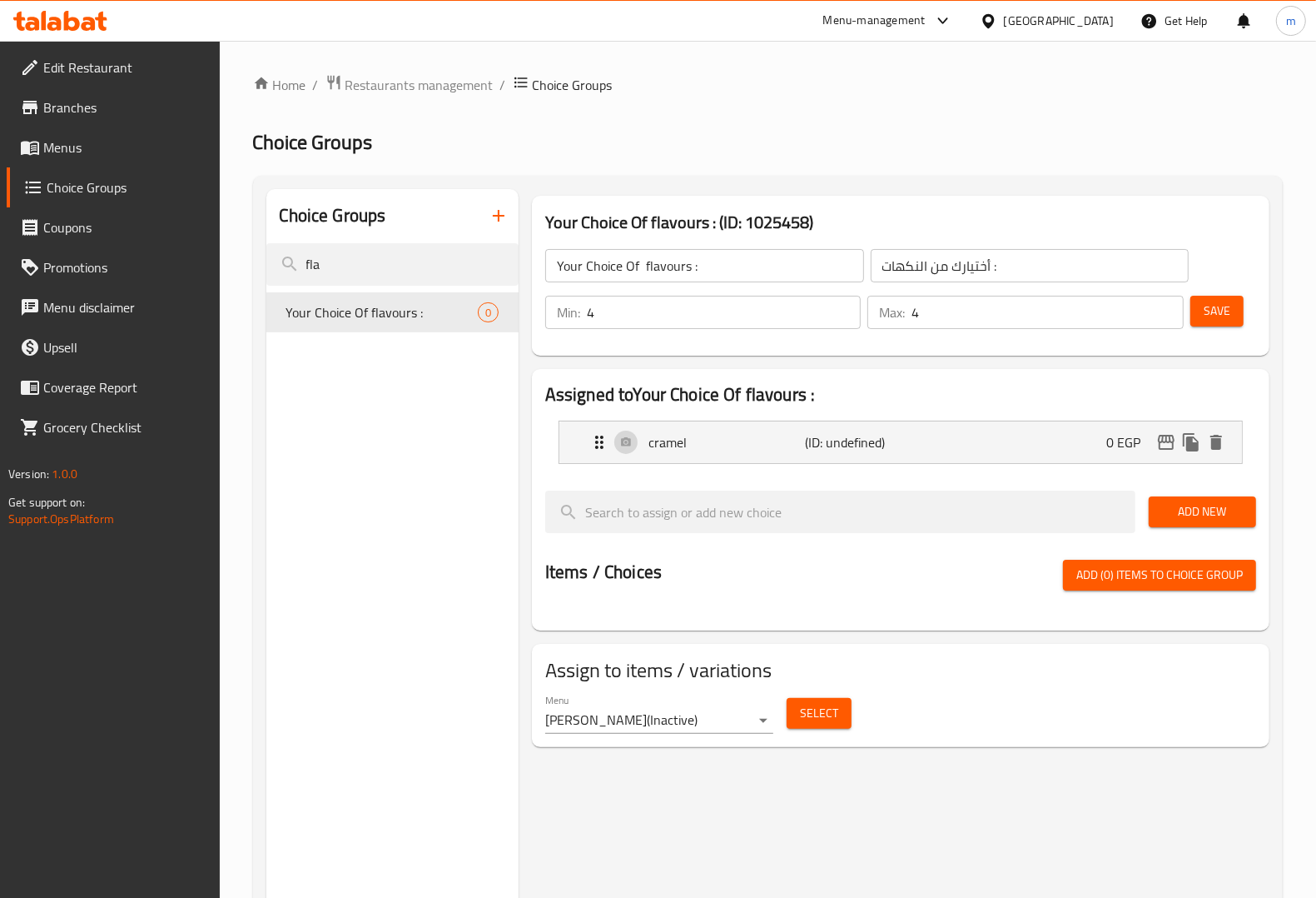
click at [1213, 522] on span "Add New" at bounding box center [1201, 511] width 81 height 21
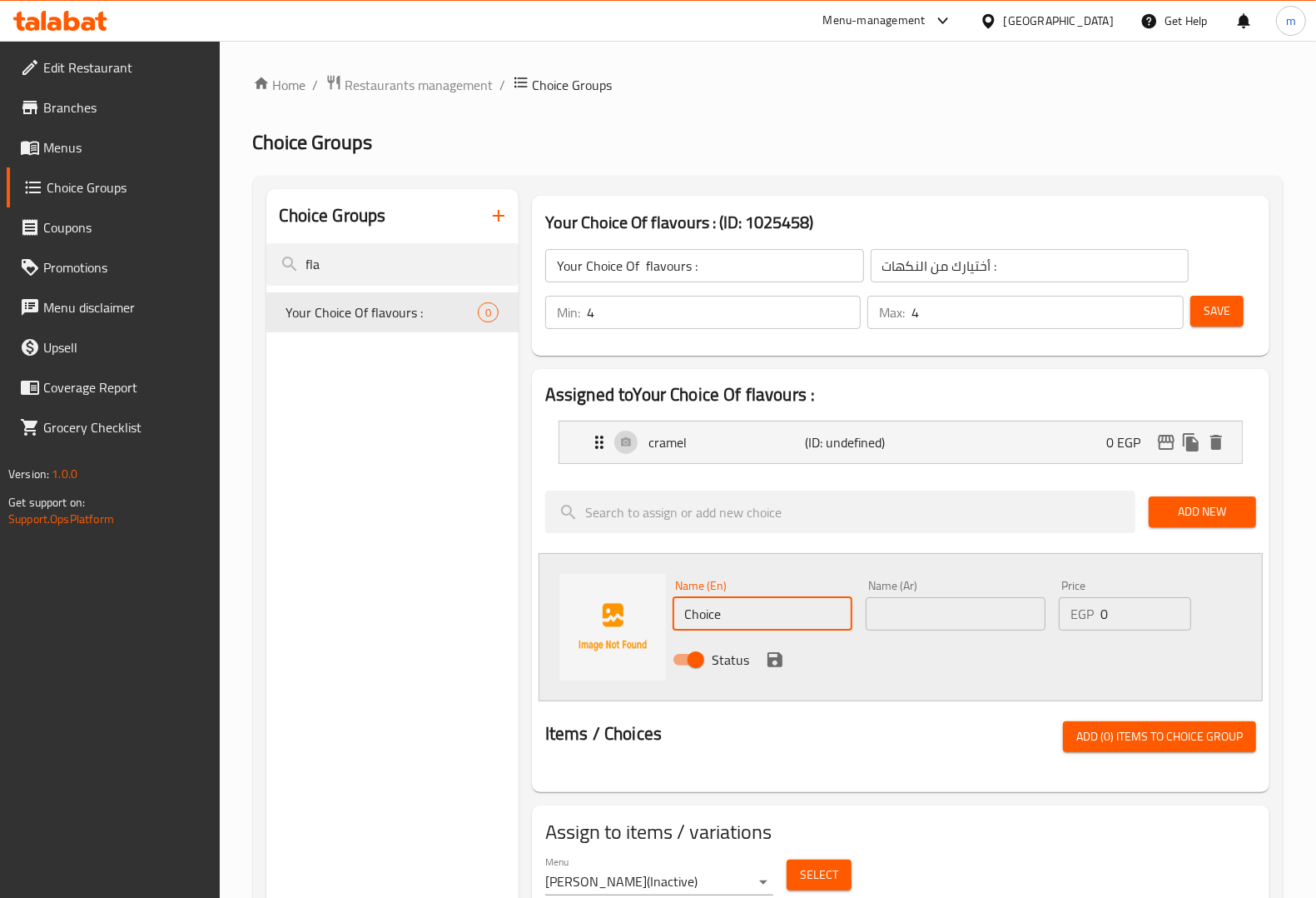
click at [776, 629] on input "Choice" at bounding box center [762, 613] width 179 height 33
click at [788, 610] on input "Choice" at bounding box center [762, 613] width 179 height 33
paste input "lotus"
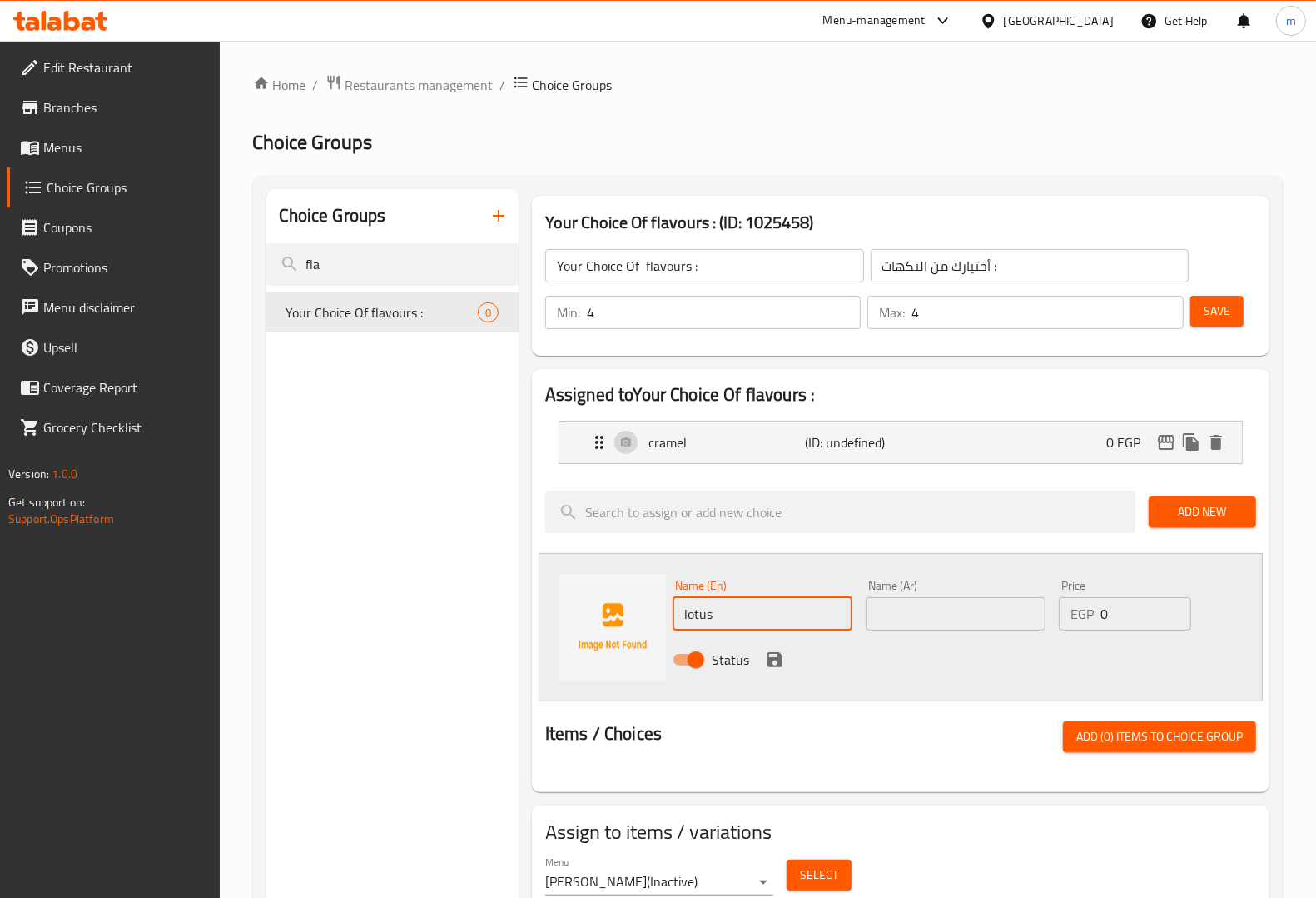
type input "lotus"
click at [936, 621] on input "text" at bounding box center [955, 613] width 179 height 33
type input "لوتس"
click at [782, 660] on icon "save" at bounding box center [775, 660] width 20 height 20
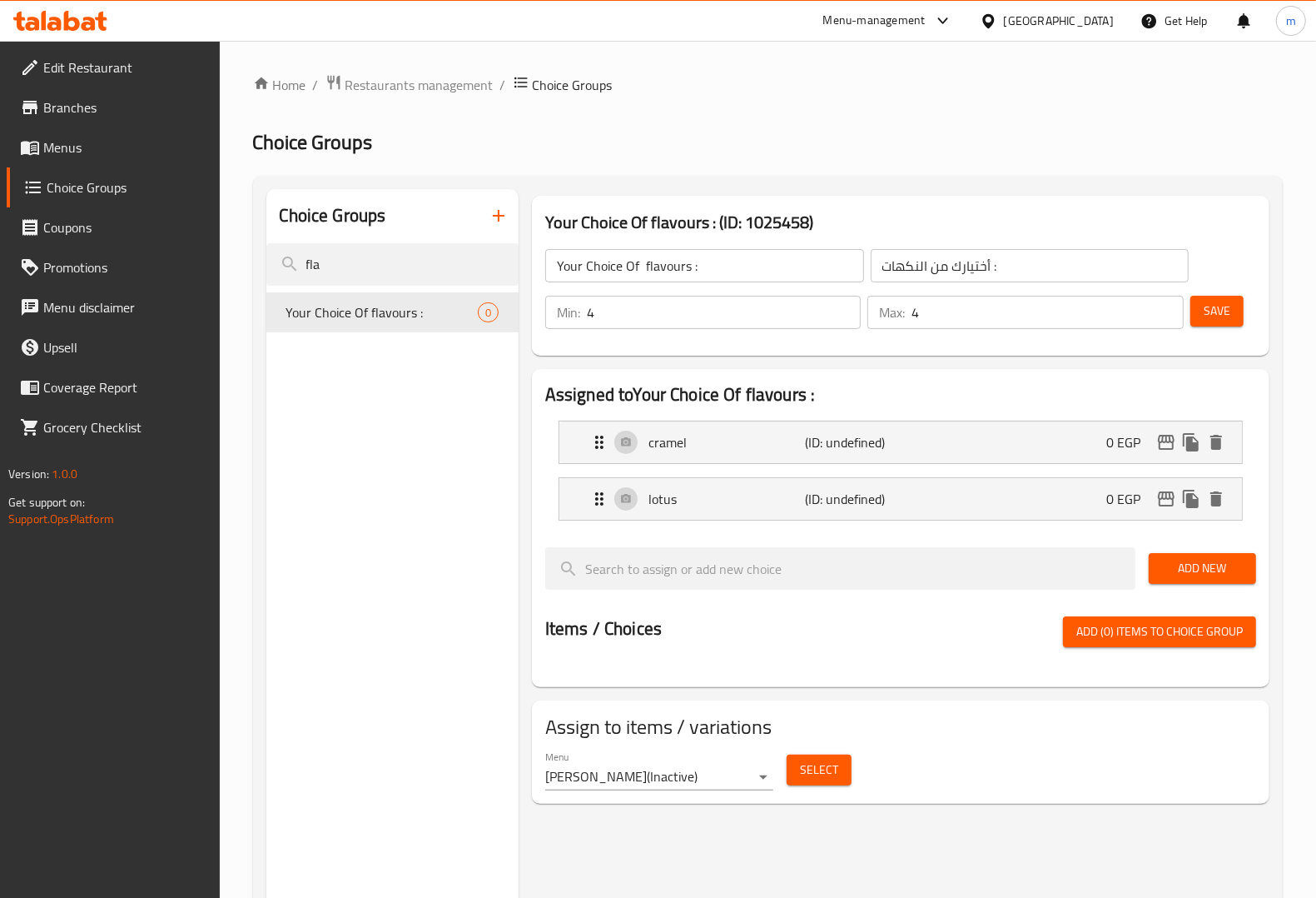
click at [1178, 556] on button "Add New" at bounding box center [1202, 568] width 108 height 31
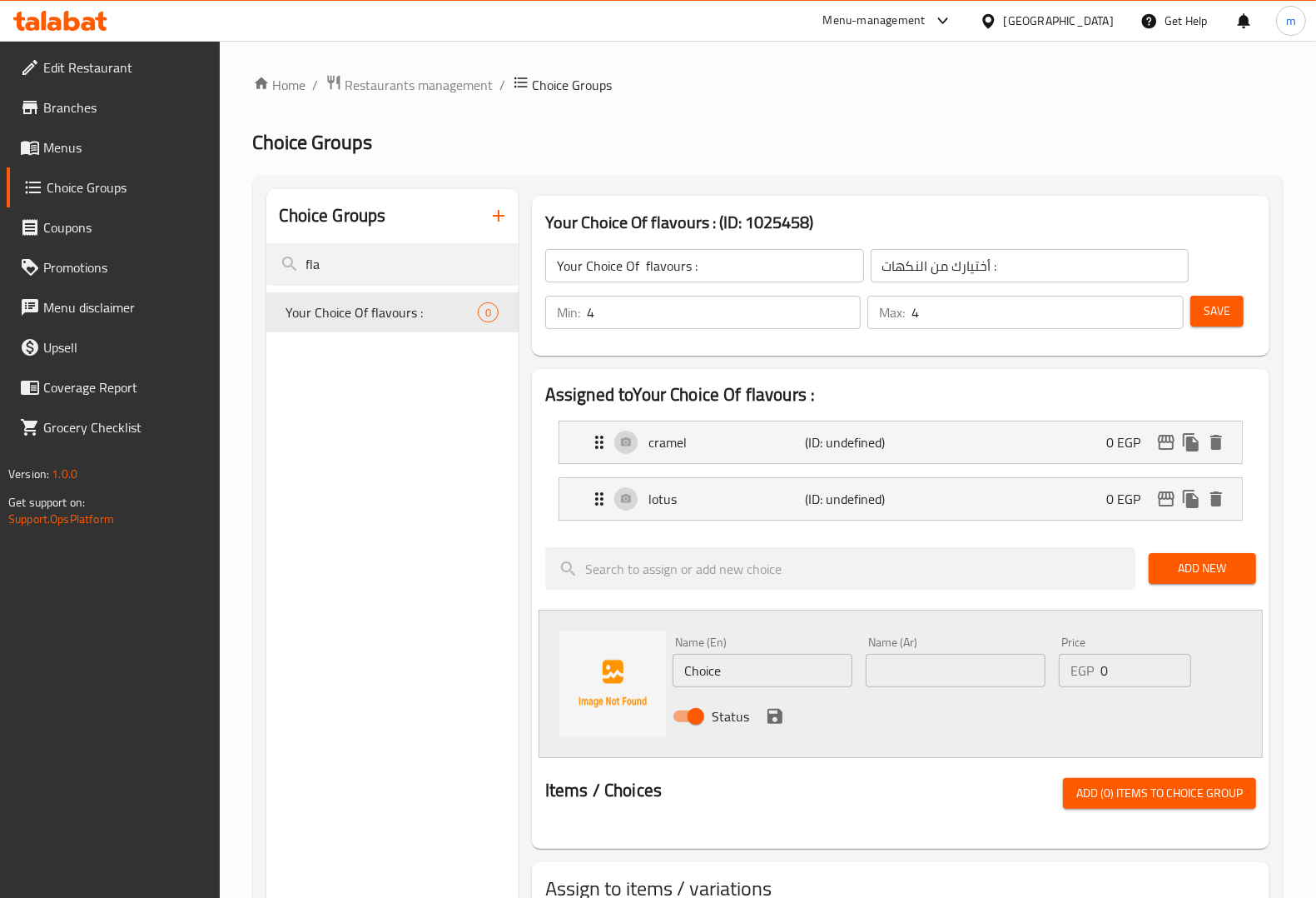
click at [775, 664] on input "Choice" at bounding box center [762, 670] width 179 height 33
click at [730, 662] on input "Choice" at bounding box center [762, 670] width 179 height 33
paste input "vanilla"
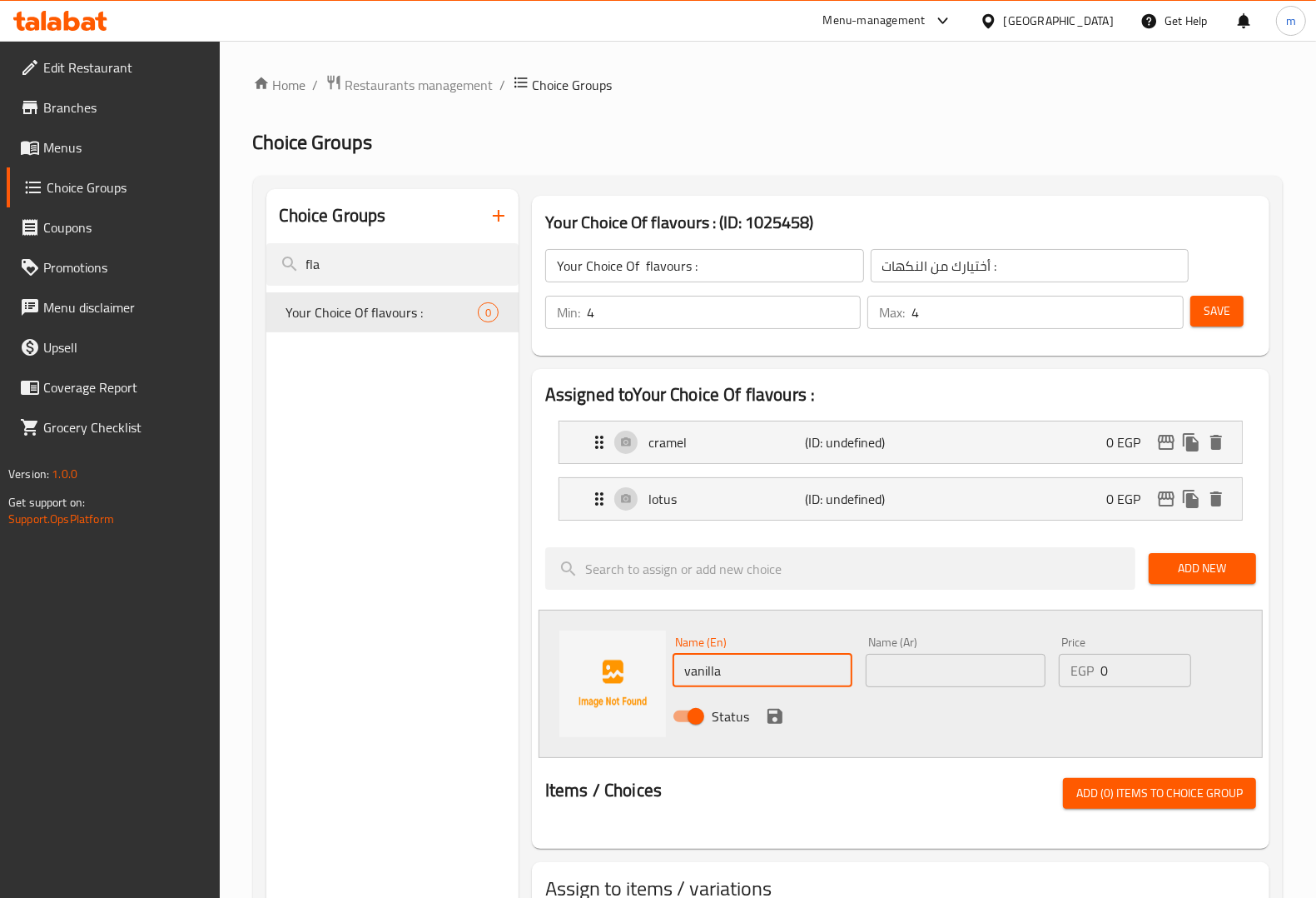
type input "vanilla"
click at [930, 661] on input "text" at bounding box center [955, 670] width 179 height 33
click at [904, 671] on input "صوص فايليا" at bounding box center [955, 670] width 179 height 33
click at [891, 671] on input "فايليا" at bounding box center [955, 670] width 179 height 33
click at [895, 676] on input "فايليا" at bounding box center [955, 670] width 179 height 33
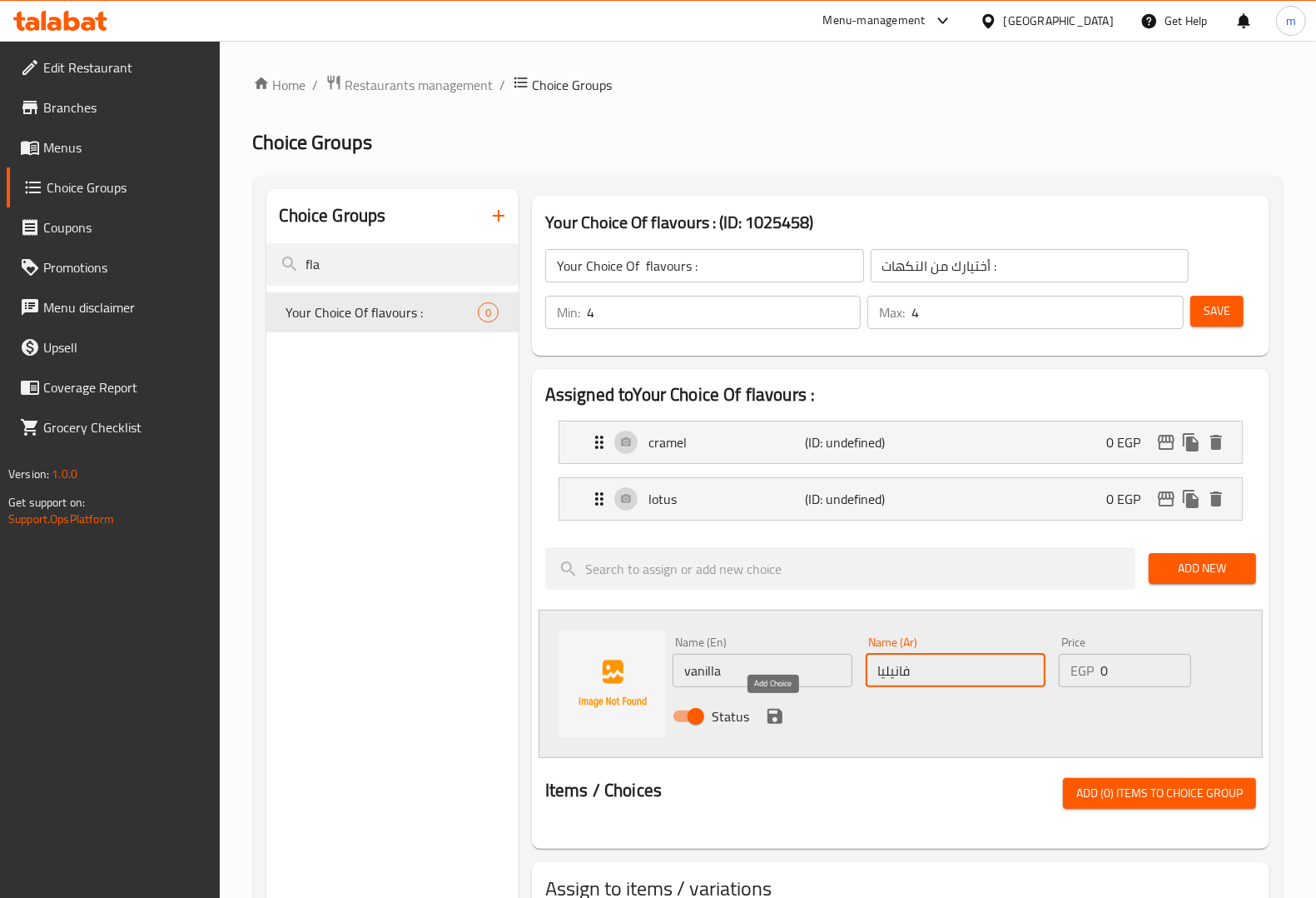
type input "فانيليا"
click at [778, 716] on icon "save" at bounding box center [774, 716] width 15 height 15
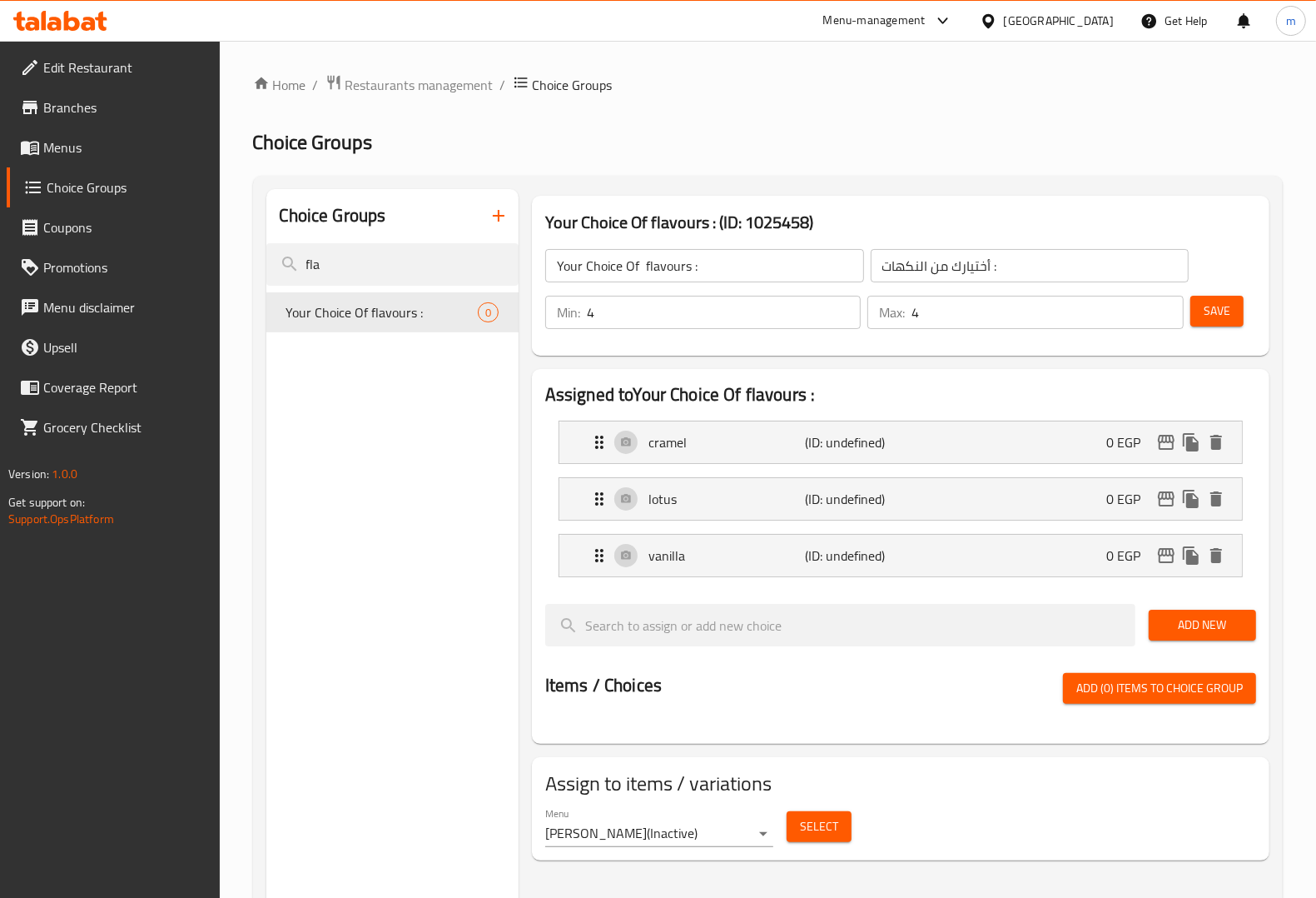
click at [1188, 623] on span "Add New" at bounding box center [1201, 625] width 81 height 21
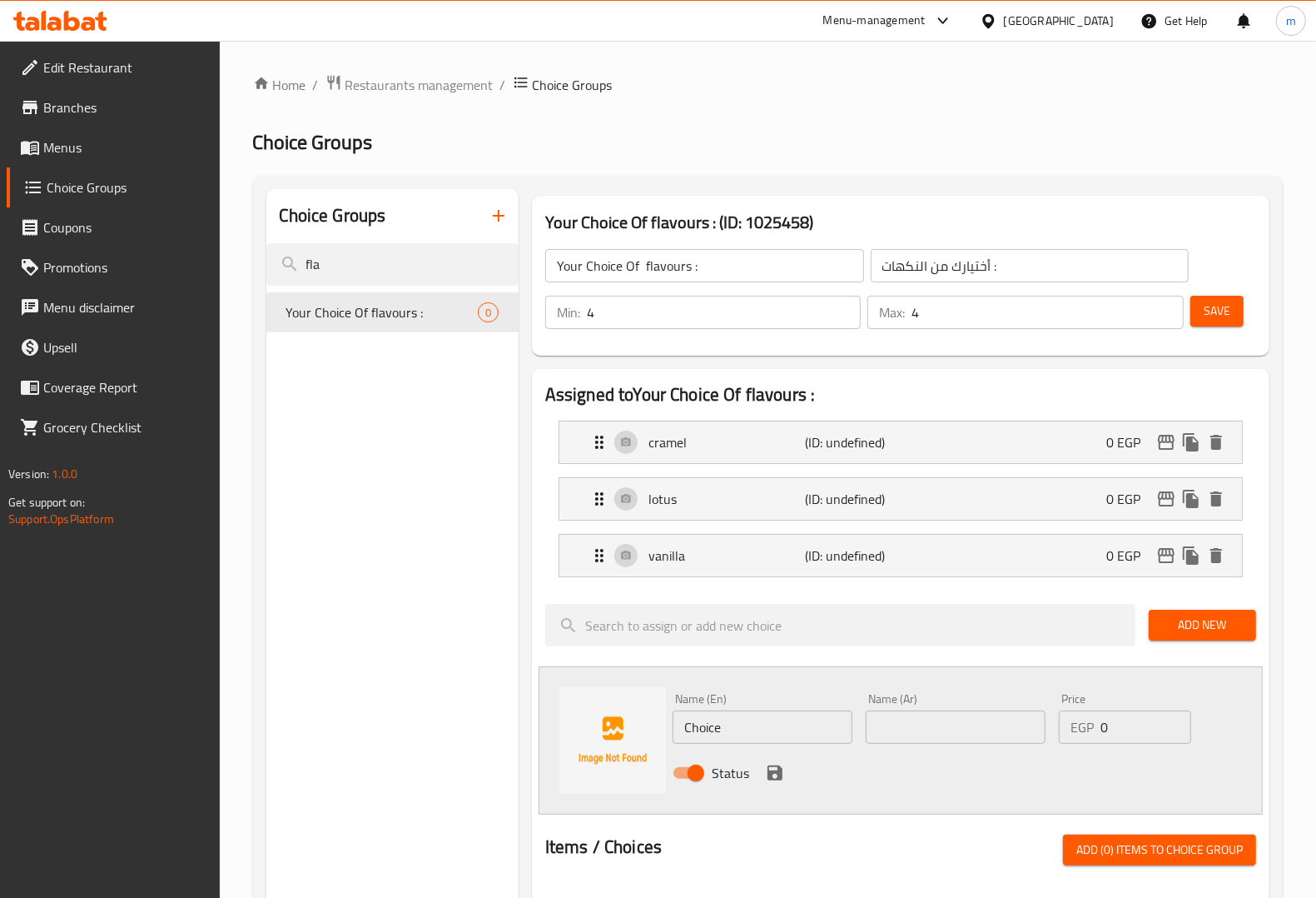
click at [746, 751] on div "Status" at bounding box center [955, 772] width 580 height 45
click at [746, 733] on input "Choice" at bounding box center [762, 727] width 179 height 33
click at [791, 739] on input "Choice" at bounding box center [762, 727] width 179 height 33
click at [788, 736] on input "Choice" at bounding box center [762, 727] width 179 height 33
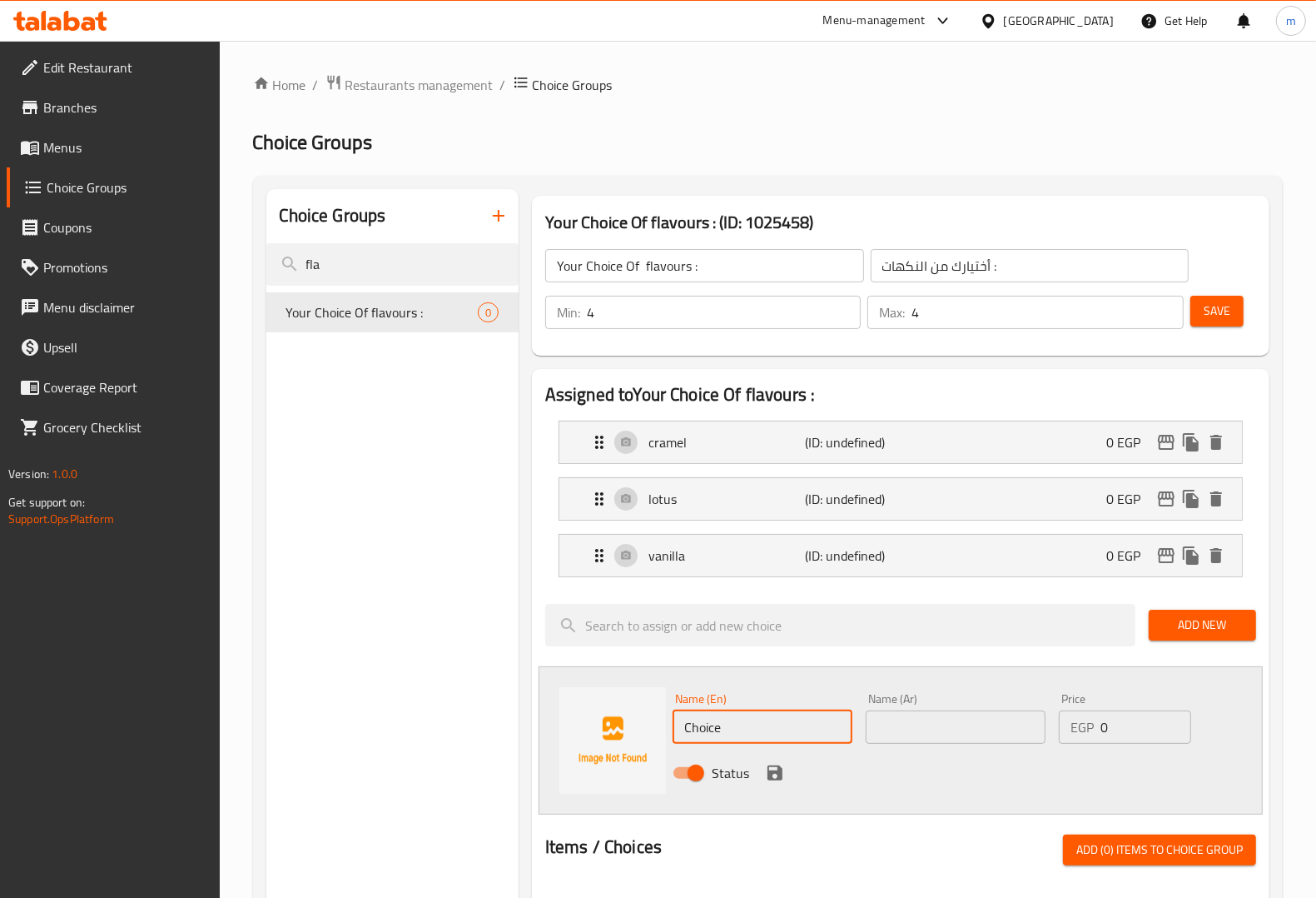
click at [788, 736] on input "Choice" at bounding box center [762, 727] width 179 height 33
paste input "oreo"
type input "oreo"
click at [928, 746] on div "Name (Ar) Name (Ar)" at bounding box center [955, 718] width 193 height 64
click at [929, 722] on input "text" at bounding box center [955, 727] width 179 height 33
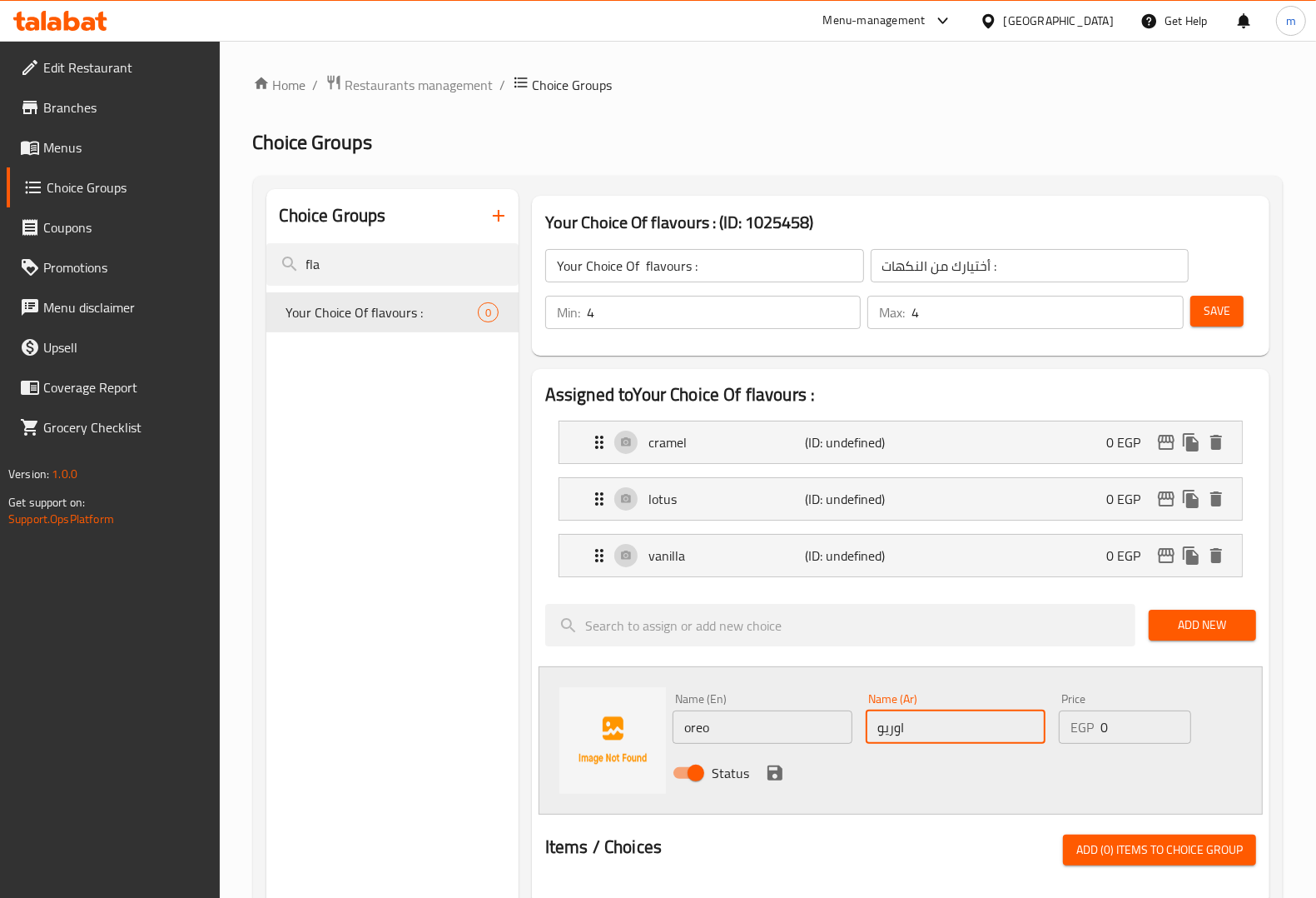
type input "اوريو"
click at [778, 763] on icon "save" at bounding box center [775, 772] width 20 height 20
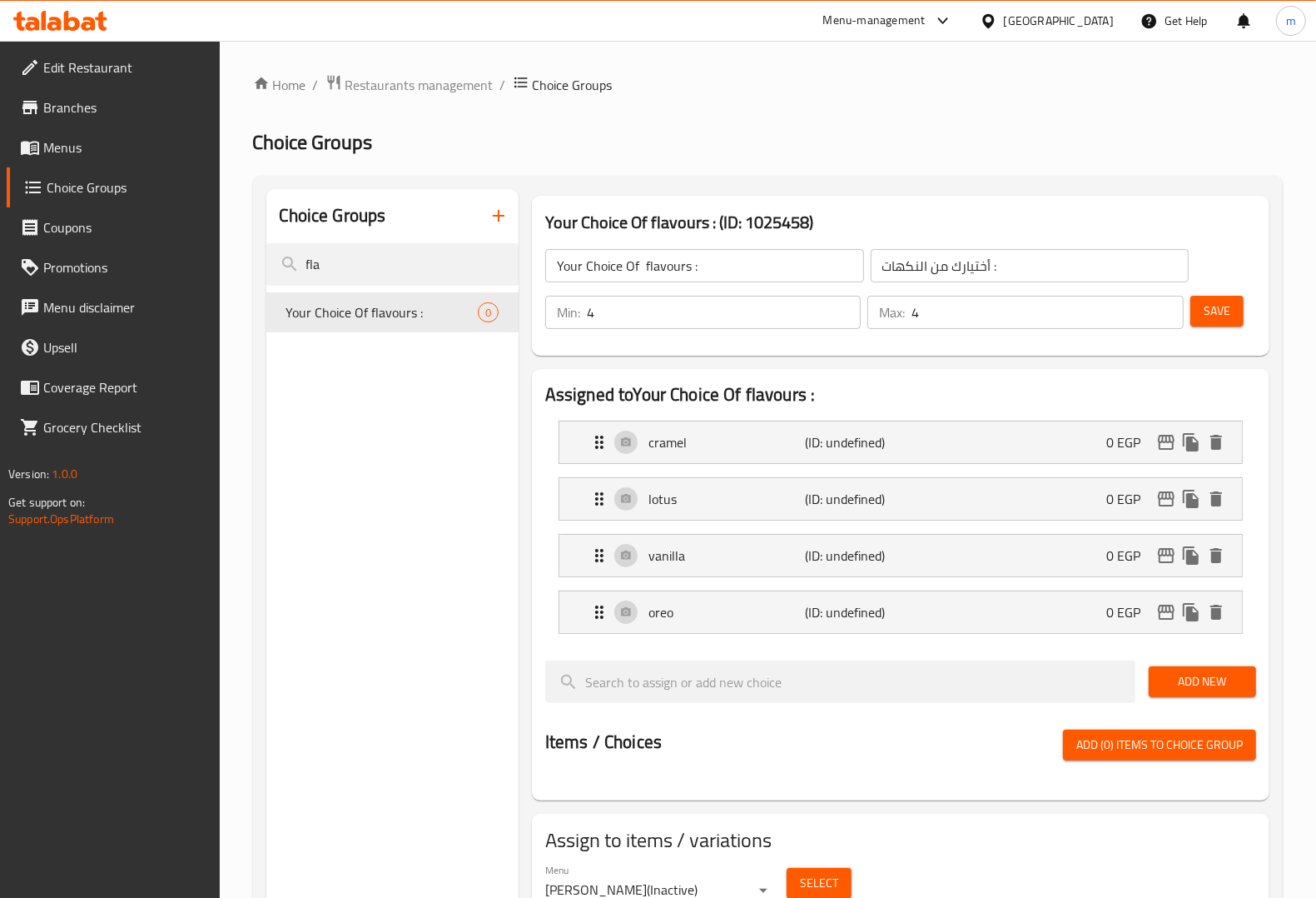
scroll to position [104, 0]
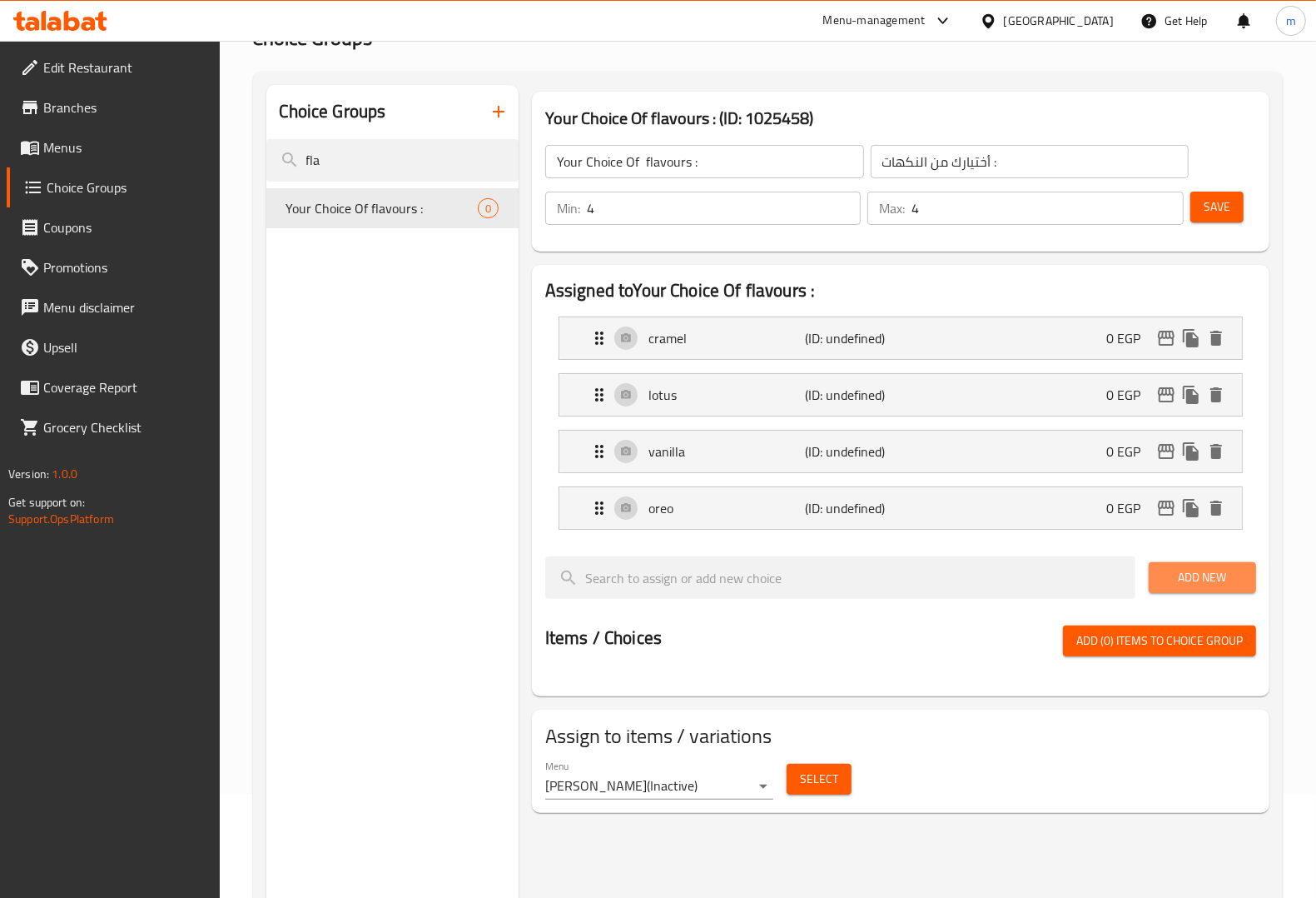
click at [1171, 572] on span "Add New" at bounding box center [1201, 577] width 81 height 21
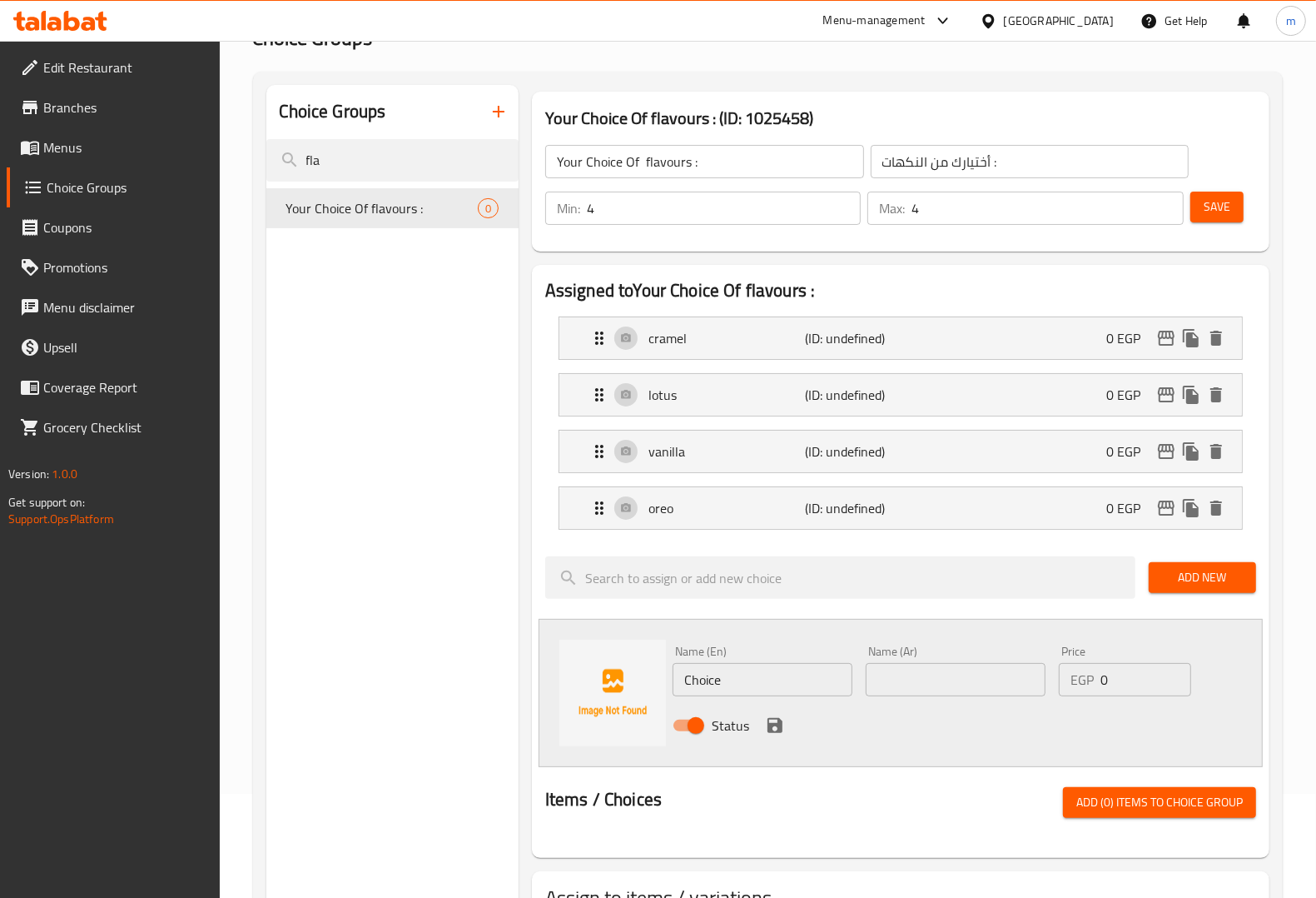
click at [764, 658] on div "Name (En) Choice Name (En)" at bounding box center [762, 670] width 179 height 51
click at [756, 676] on input "Choice" at bounding box center [762, 679] width 179 height 33
drag, startPoint x: 726, startPoint y: 698, endPoint x: 734, endPoint y: 681, distance: 18.8
click at [730, 698] on div "Name (En) Choice Name (En)" at bounding box center [762, 671] width 193 height 64
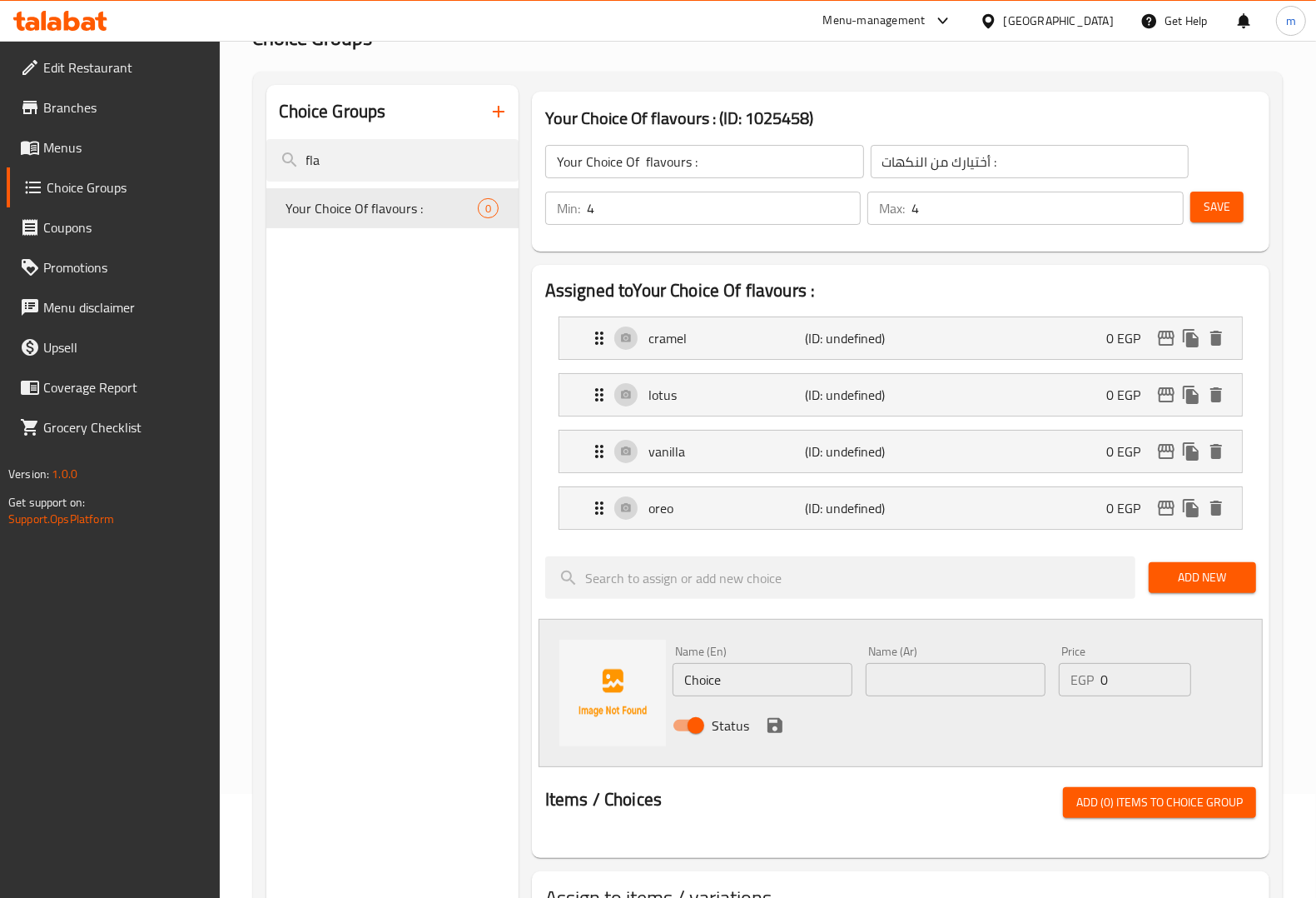
click at [734, 681] on input "Choice" at bounding box center [762, 679] width 179 height 33
paste input "chocolat"
type input "chocolate"
click at [888, 680] on input "text" at bounding box center [955, 679] width 179 height 33
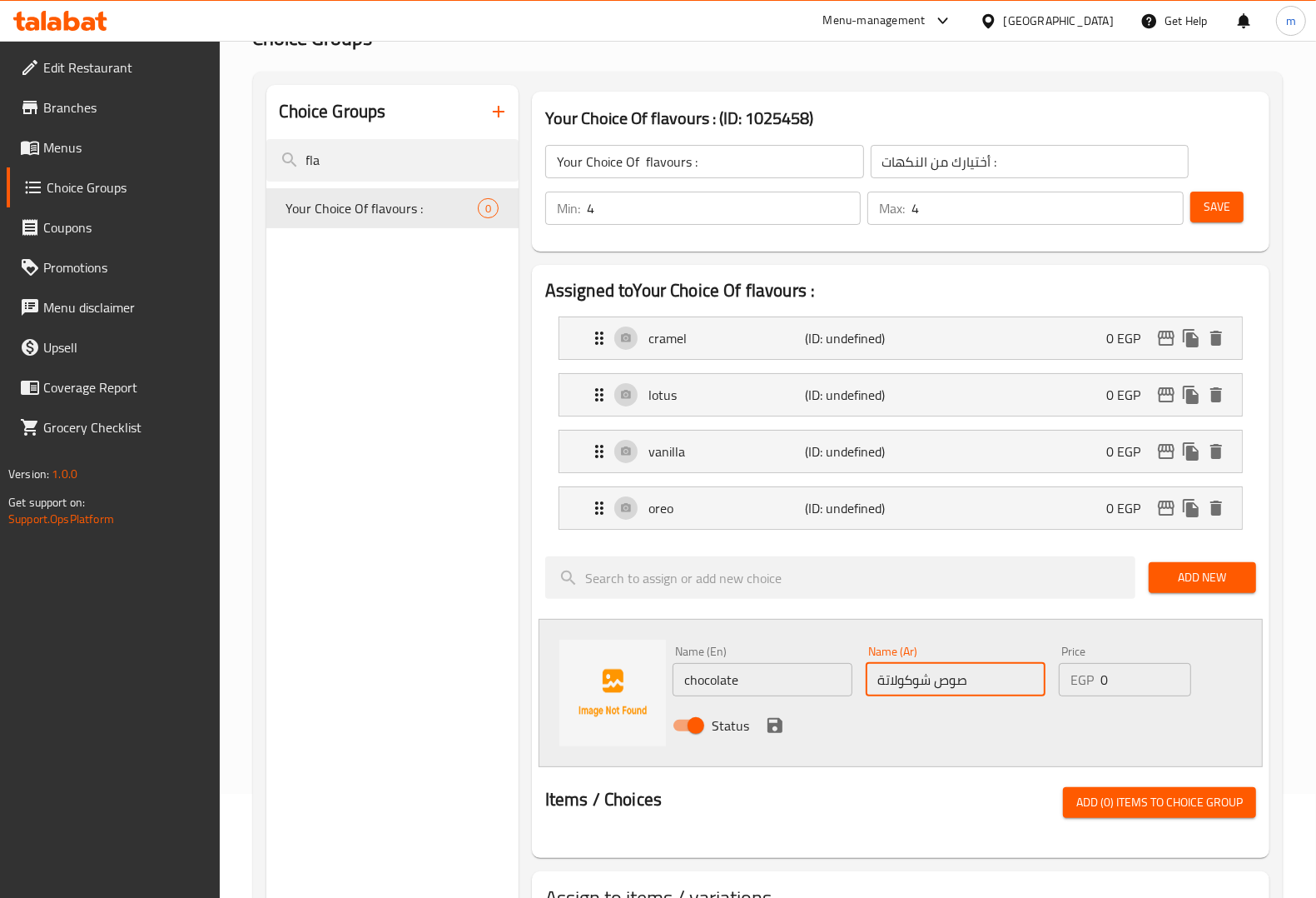
click at [924, 681] on input "صوص شوكولاتة" at bounding box center [955, 679] width 179 height 33
click at [930, 687] on input "صوص شوكولاتة" at bounding box center [955, 679] width 179 height 33
type input "شوكولاتة"
click at [768, 732] on icon "save" at bounding box center [774, 725] width 15 height 15
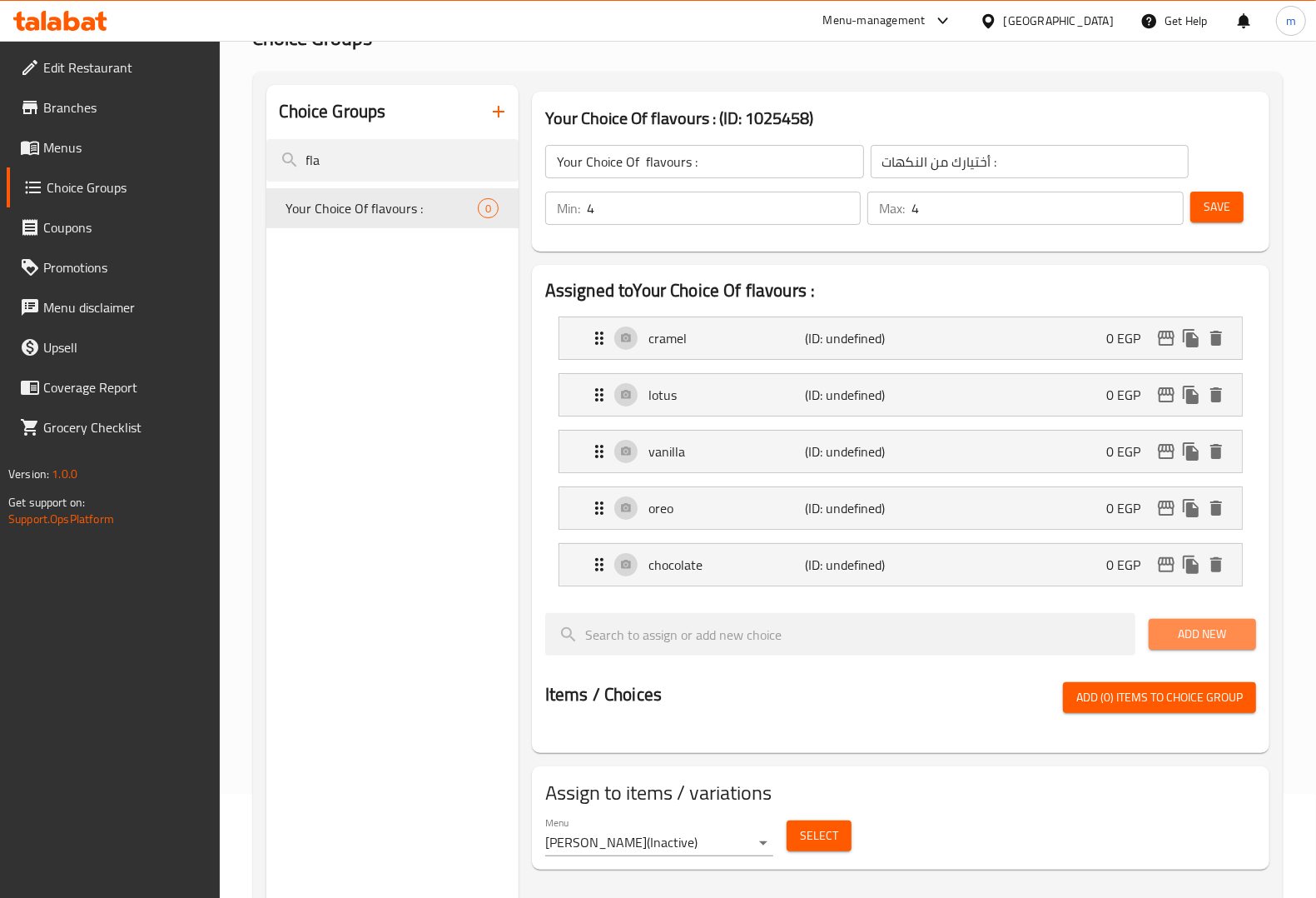
click at [1155, 638] on button "Add New" at bounding box center [1202, 634] width 108 height 31
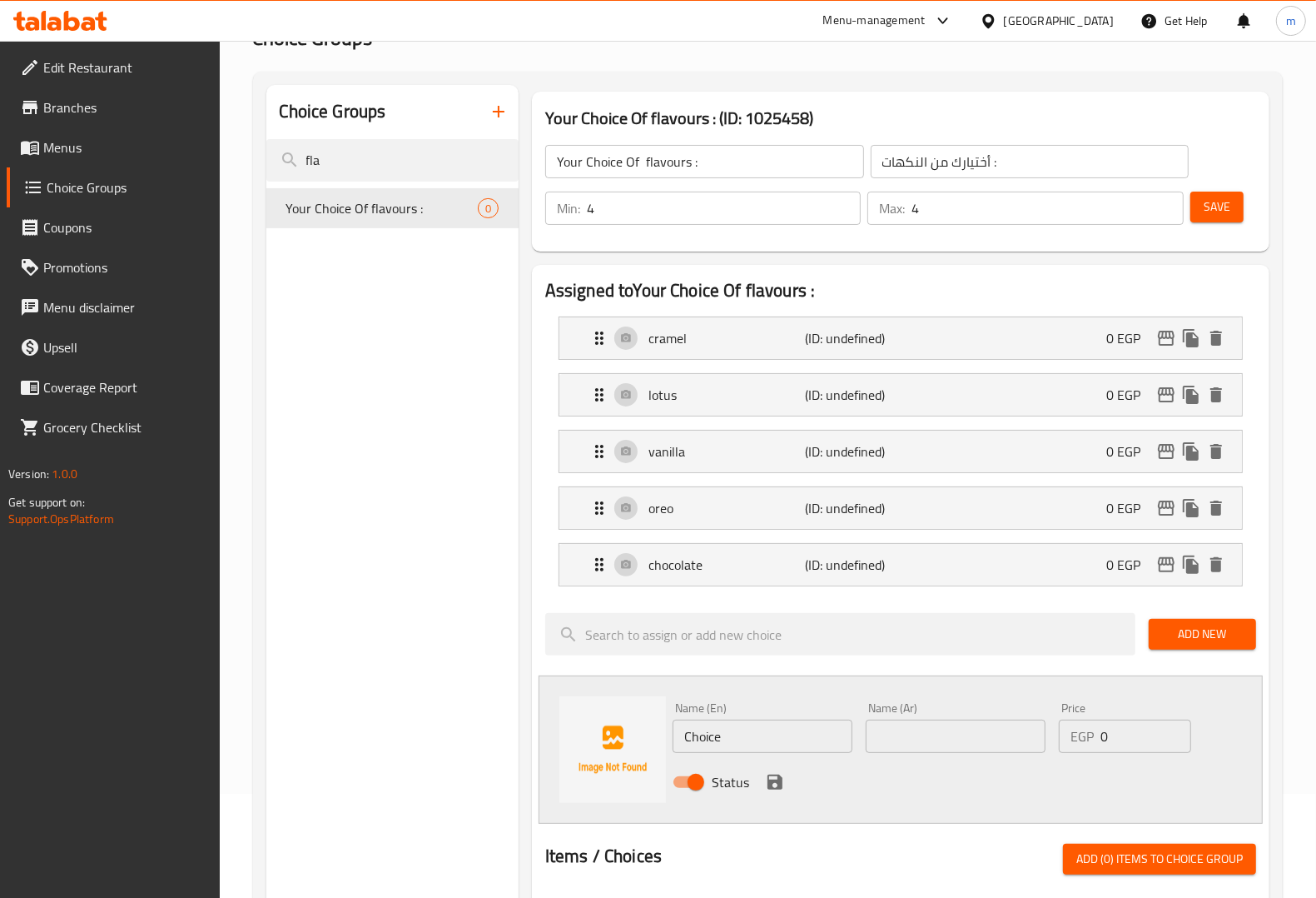
click at [797, 735] on input "Choice" at bounding box center [762, 736] width 179 height 33
click at [733, 747] on input "Choice" at bounding box center [762, 736] width 179 height 33
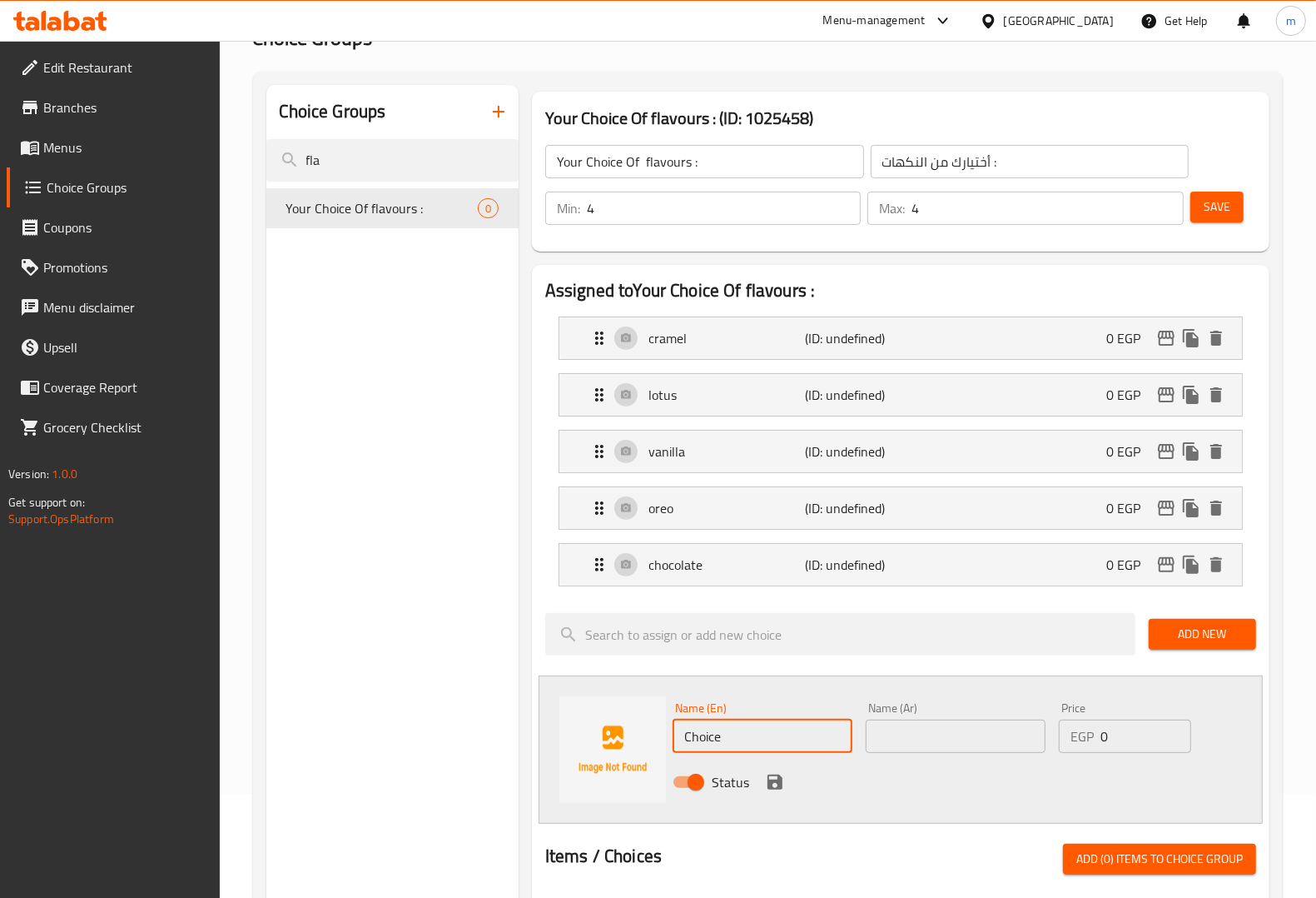
click at [731, 742] on input "Choice" at bounding box center [762, 736] width 179 height 33
paste input "red velvet"
type input "red velvet"
click at [921, 758] on div "Name (Ar) Name (Ar)" at bounding box center [955, 728] width 193 height 64
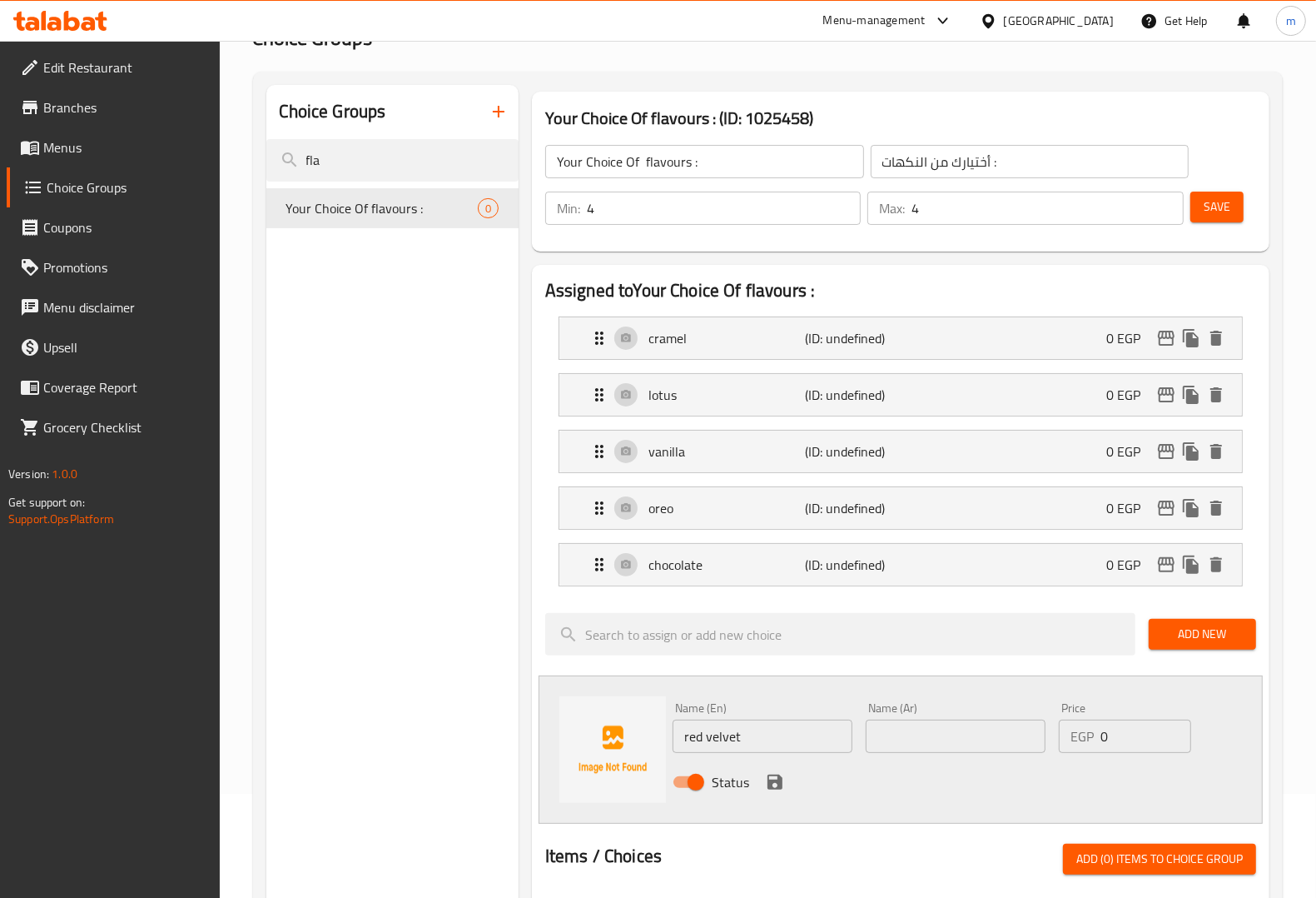
click at [913, 735] on input "text" at bounding box center [955, 736] width 179 height 33
type input "ريد فيلفت"
click at [781, 787] on icon "save" at bounding box center [774, 781] width 15 height 15
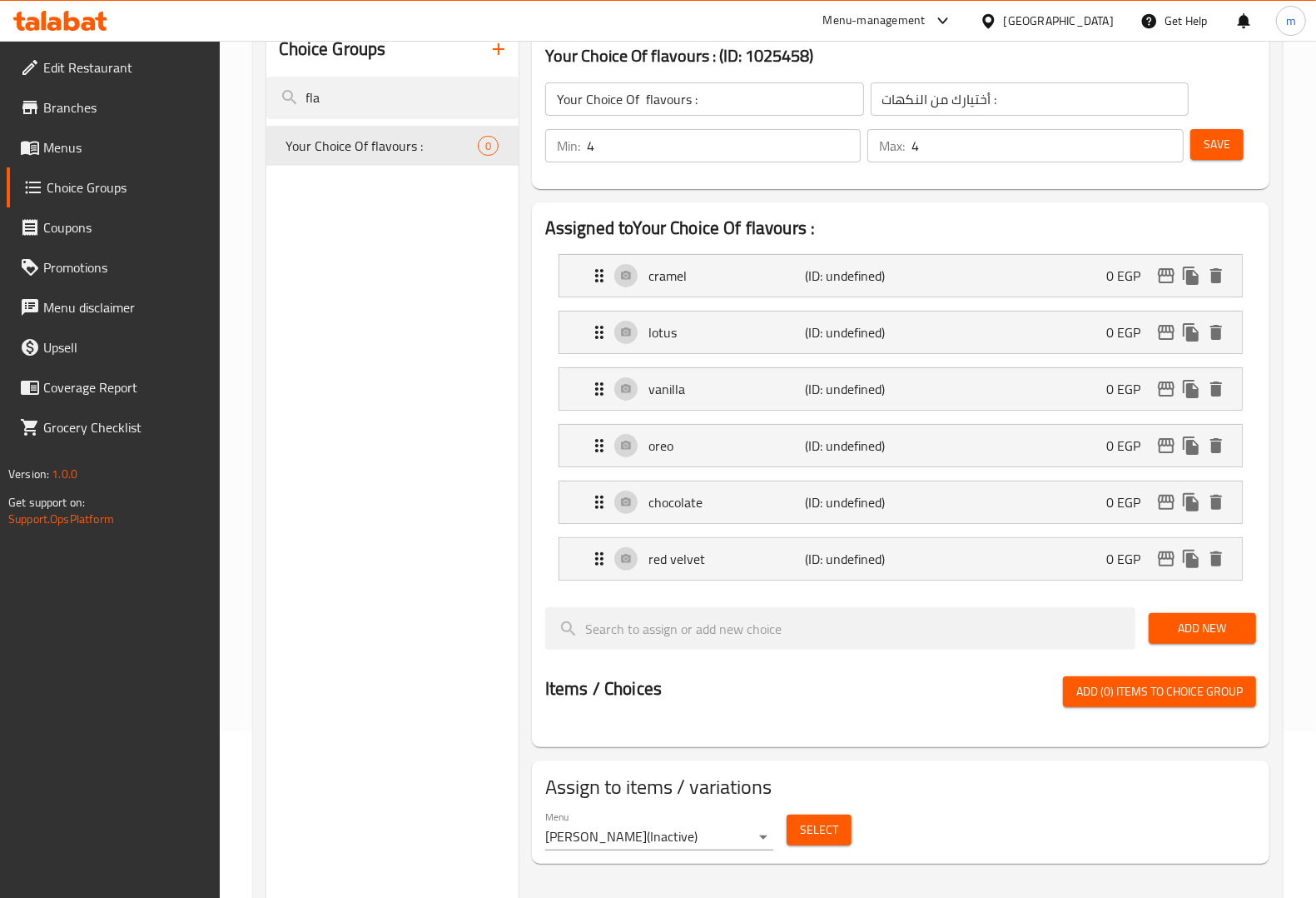
scroll to position [235, 0]
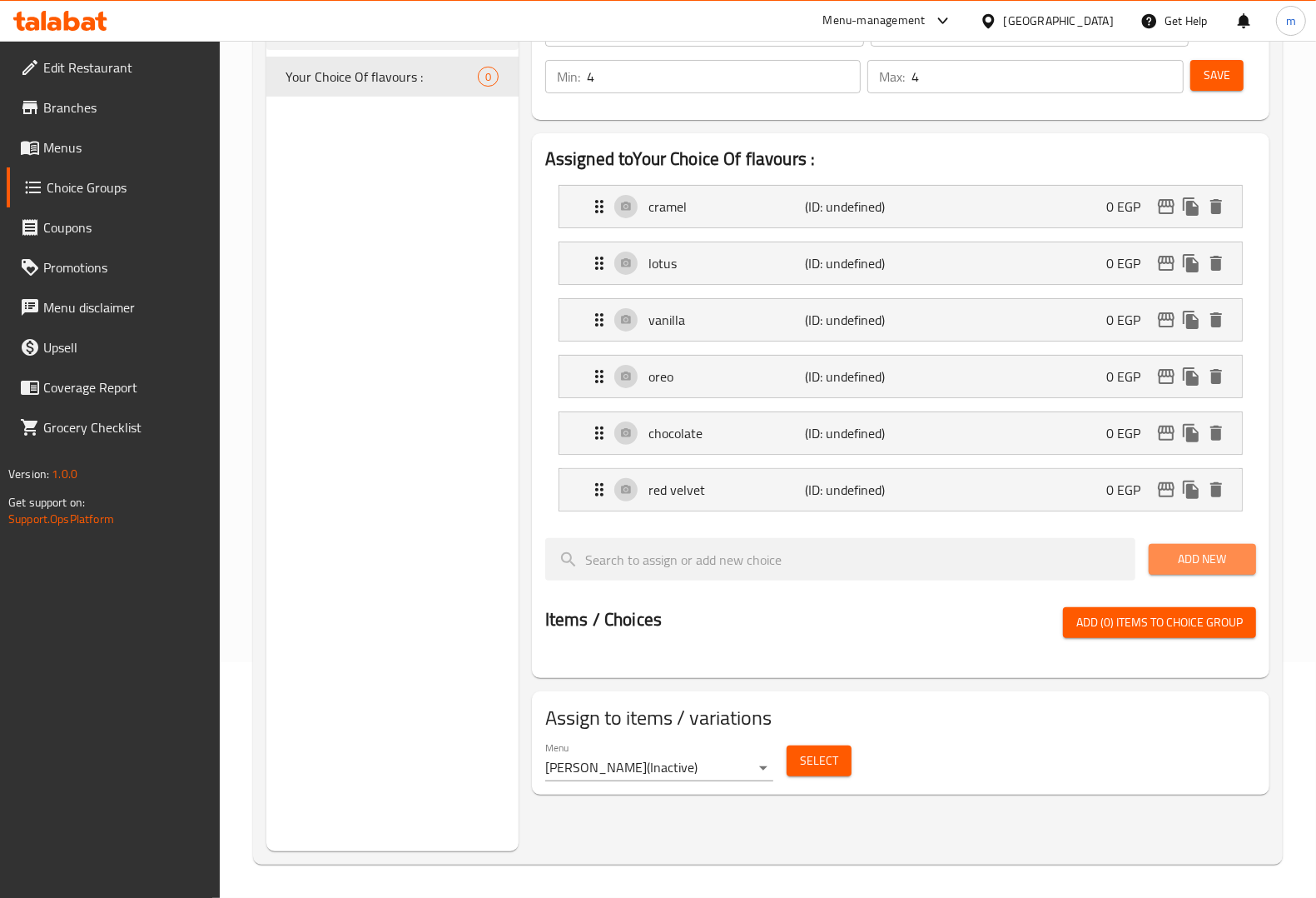
click at [1211, 568] on span "Add New" at bounding box center [1201, 559] width 81 height 21
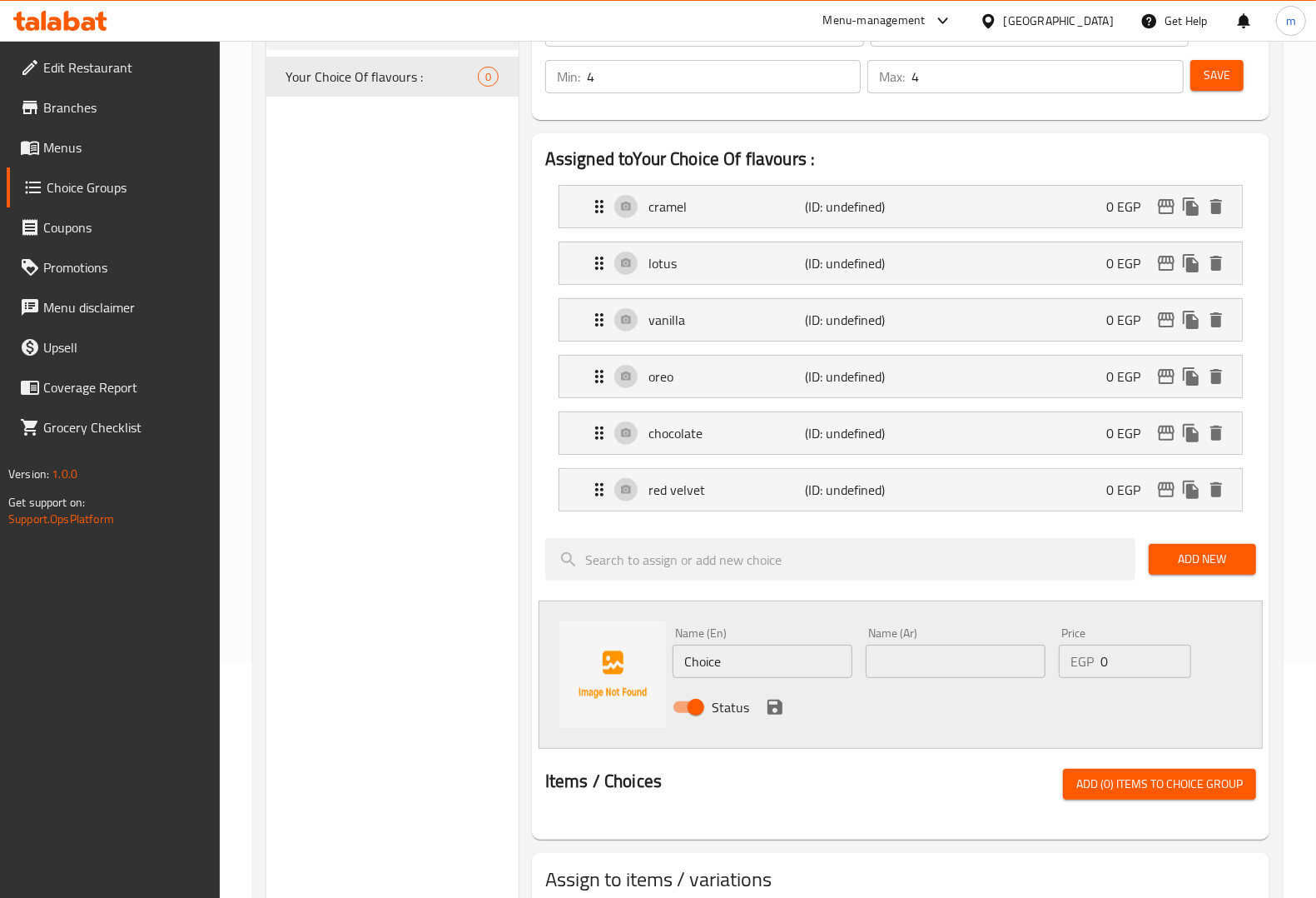
click at [789, 671] on input "Choice" at bounding box center [762, 661] width 179 height 33
click at [759, 671] on input "Choice" at bounding box center [762, 661] width 179 height 33
paste input "cinamon"
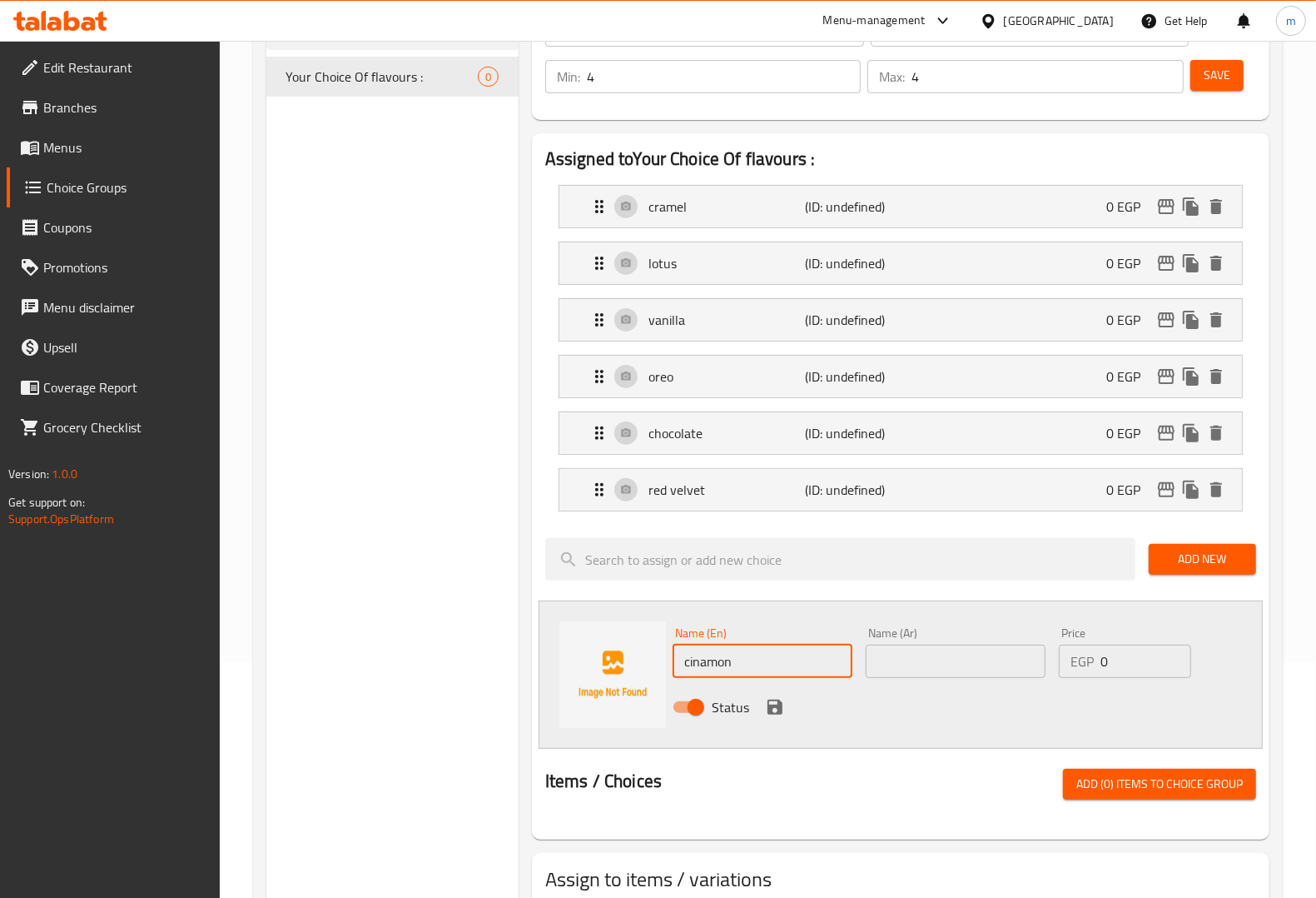
type input "cinamon"
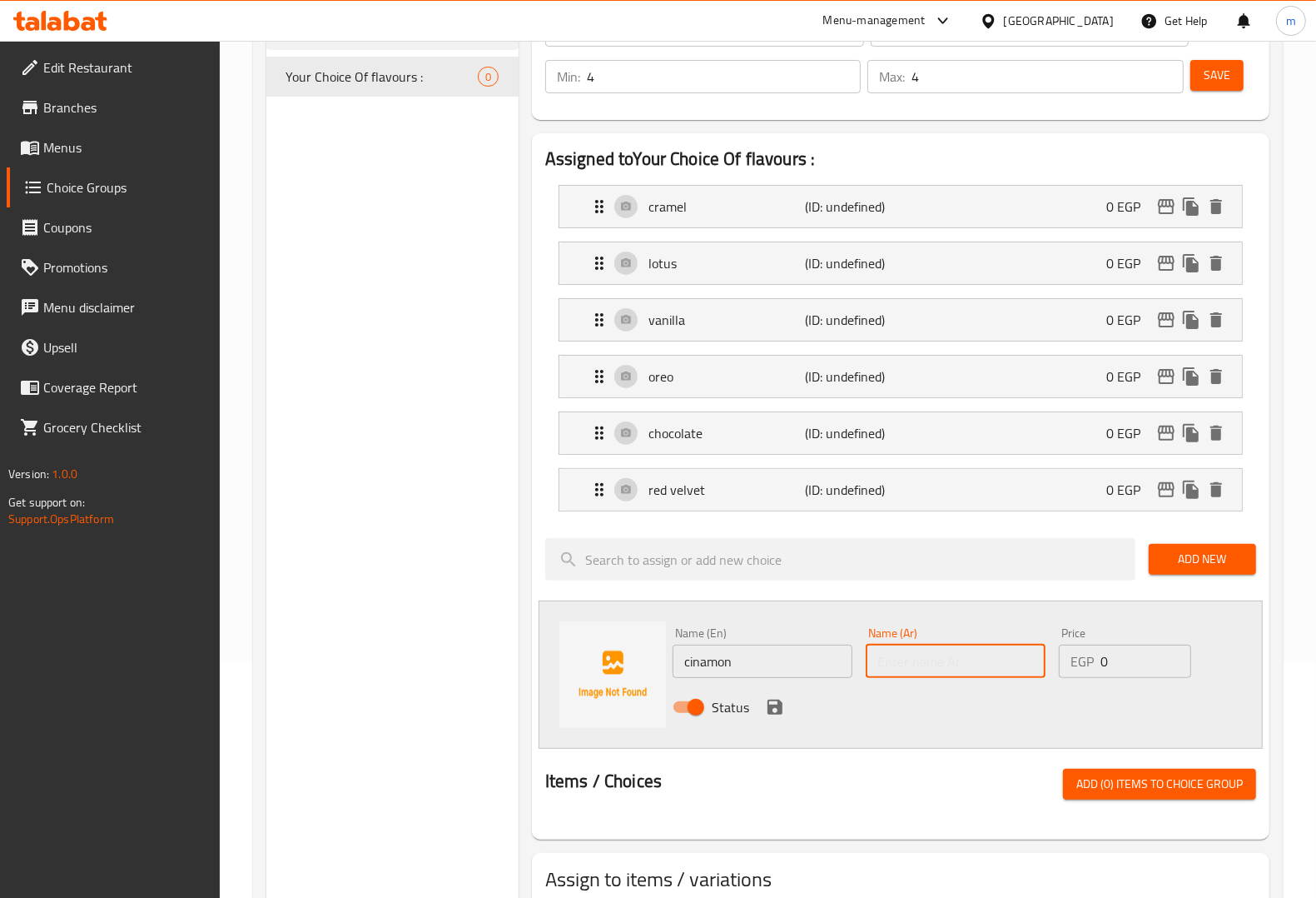
click at [953, 655] on input "text" at bounding box center [955, 661] width 179 height 33
type input "قرفة"
click at [780, 714] on icon "save" at bounding box center [774, 707] width 15 height 15
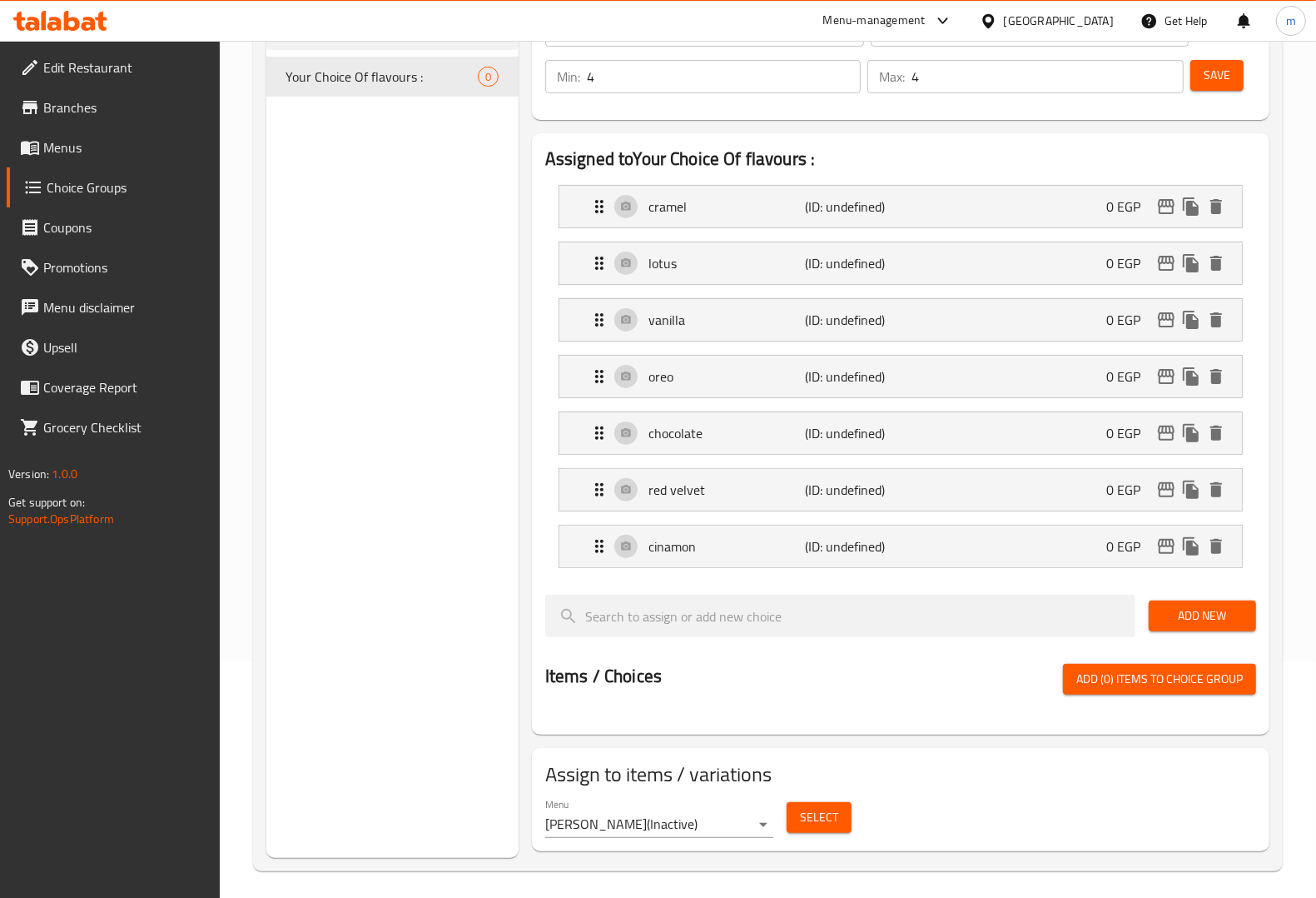
click at [1203, 631] on button "Add New" at bounding box center [1202, 615] width 108 height 31
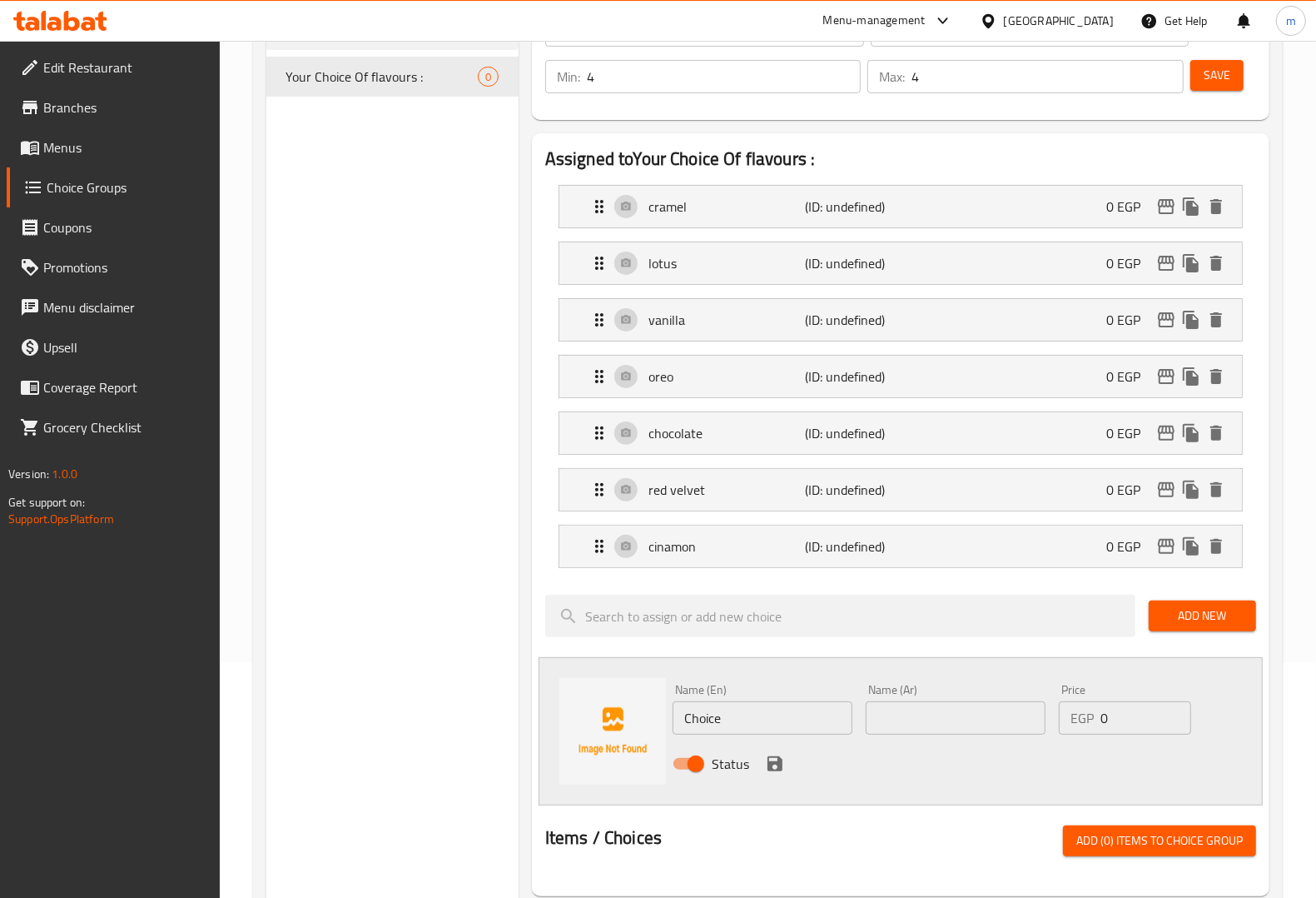
click at [770, 730] on input "Choice" at bounding box center [762, 717] width 179 height 33
click at [761, 727] on input "Choice" at bounding box center [762, 717] width 179 height 33
paste input "pistacheo"
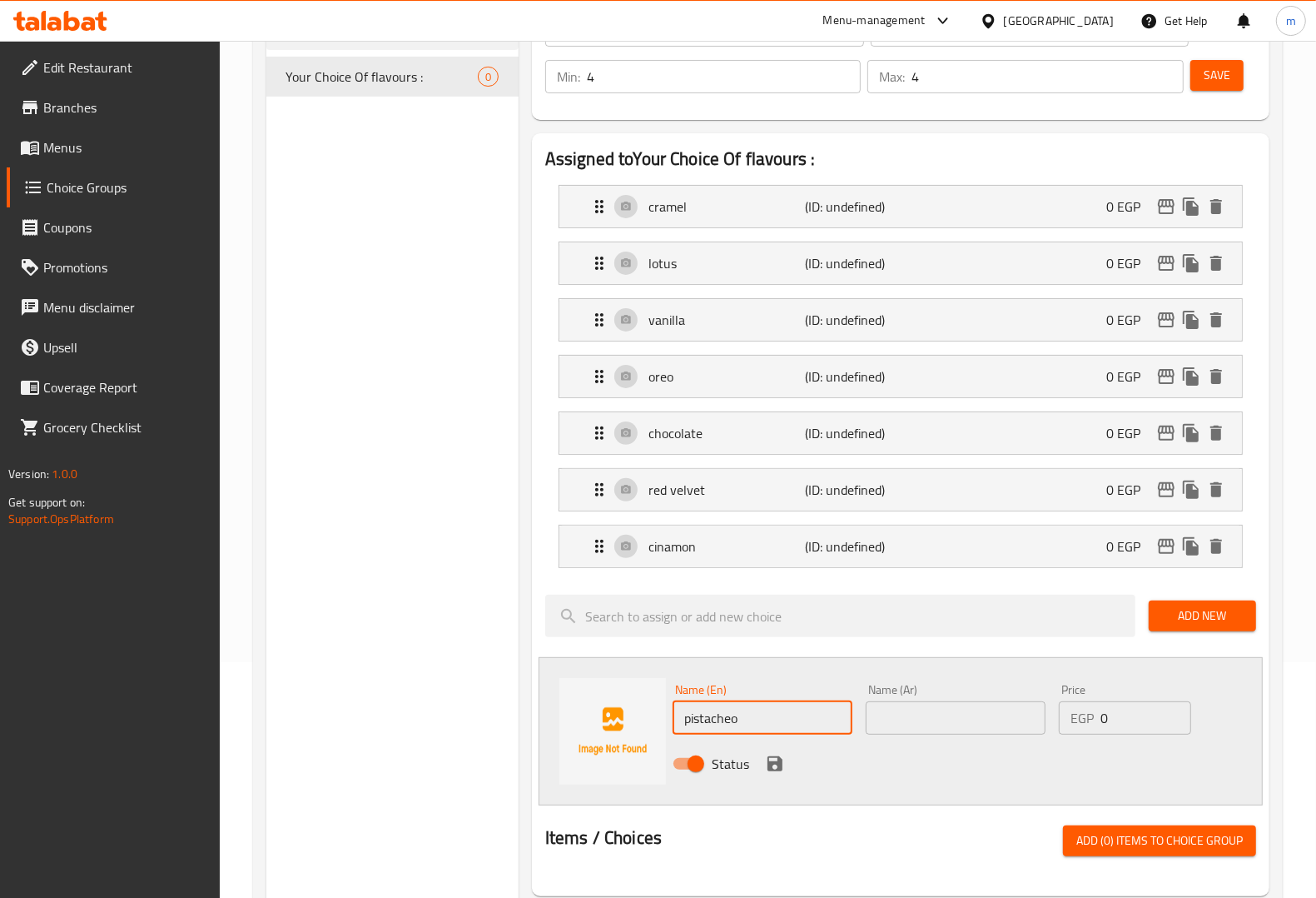
type input "pistacheo"
click at [892, 727] on input "text" at bounding box center [955, 717] width 179 height 33
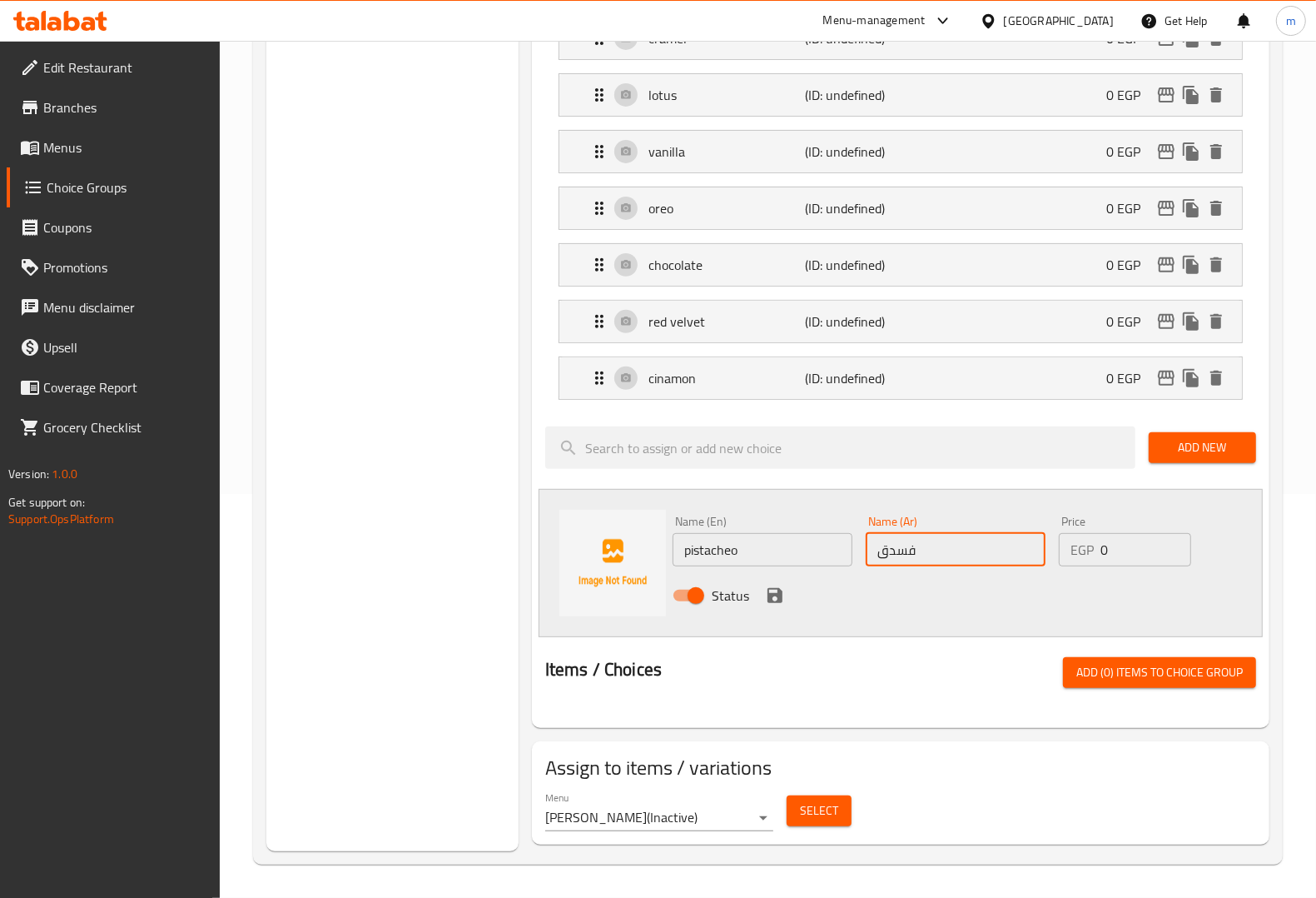
type input "فسدق"
click at [772, 600] on icon "save" at bounding box center [775, 595] width 20 height 20
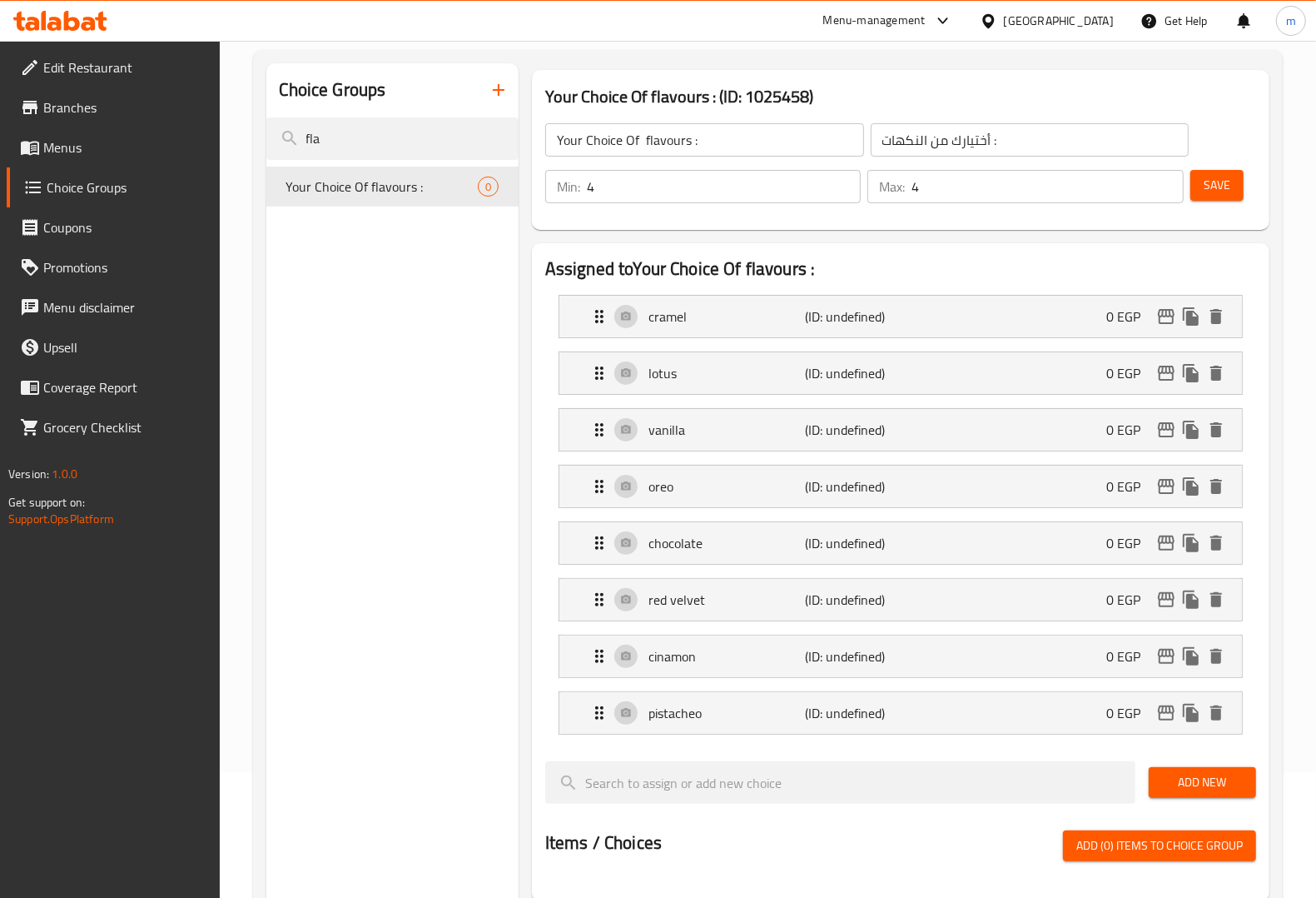
scroll to position [0, 0]
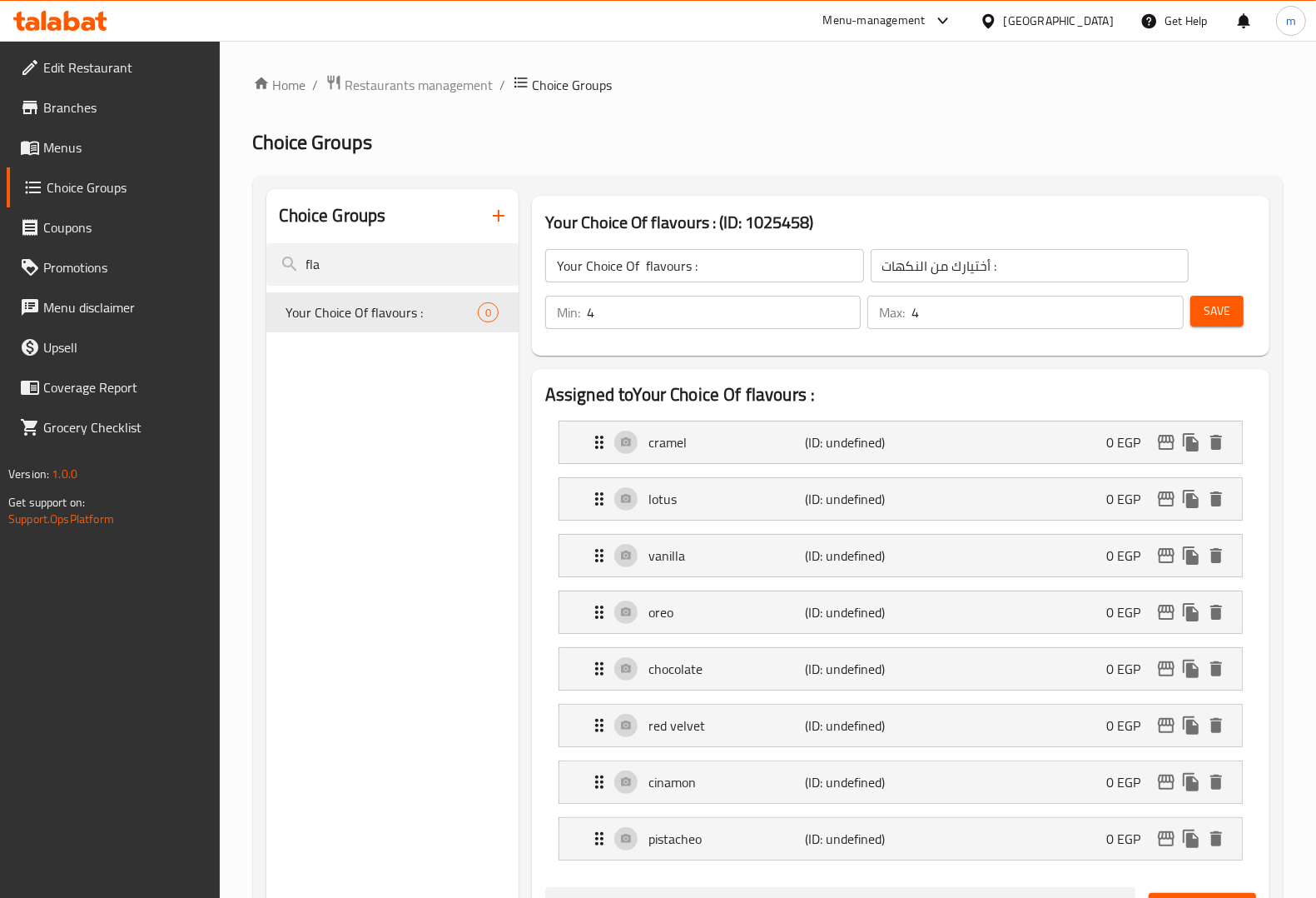
click at [1206, 306] on span "Save" at bounding box center [1216, 311] width 27 height 21
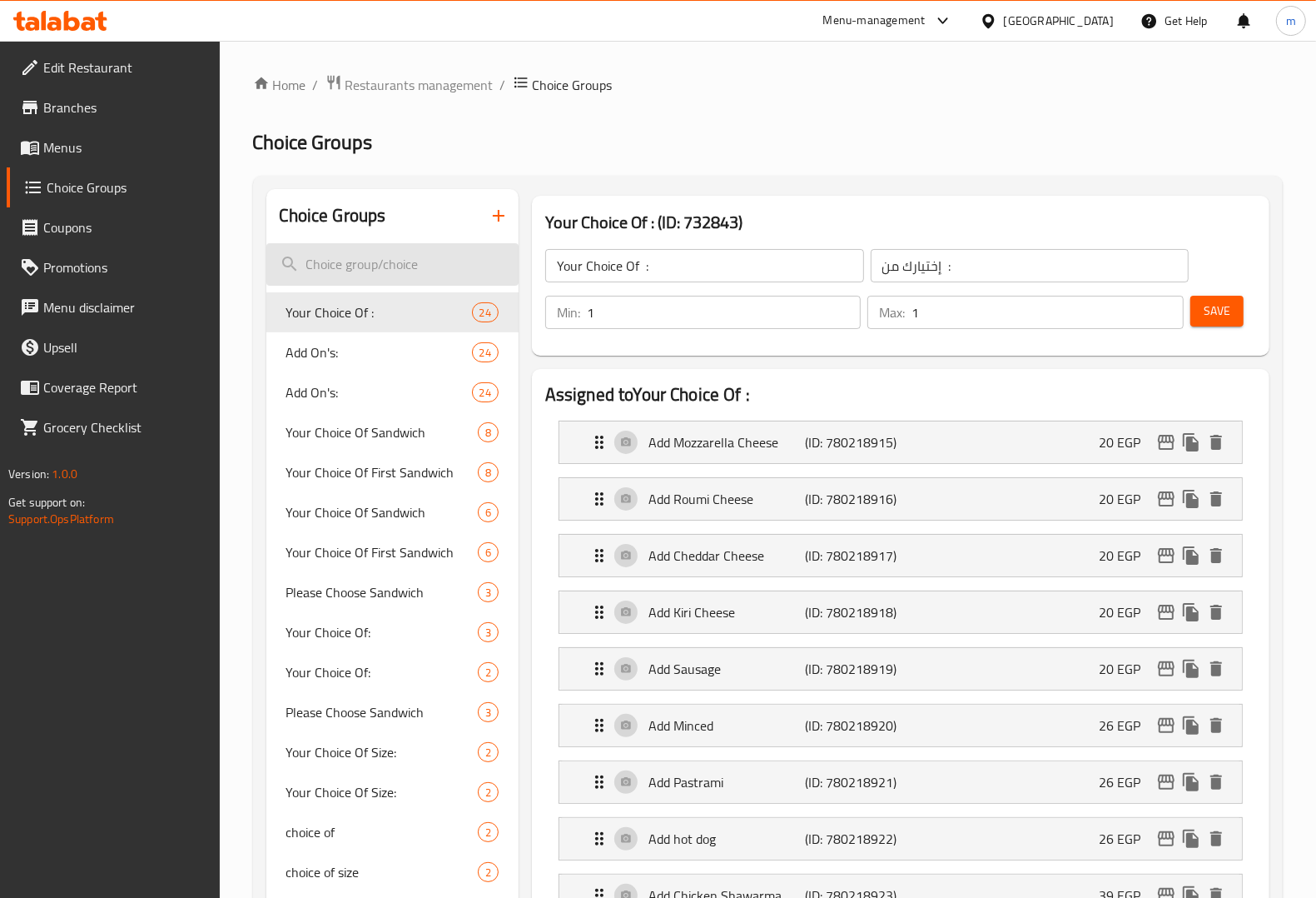
click at [373, 275] on input "search" at bounding box center [392, 264] width 252 height 43
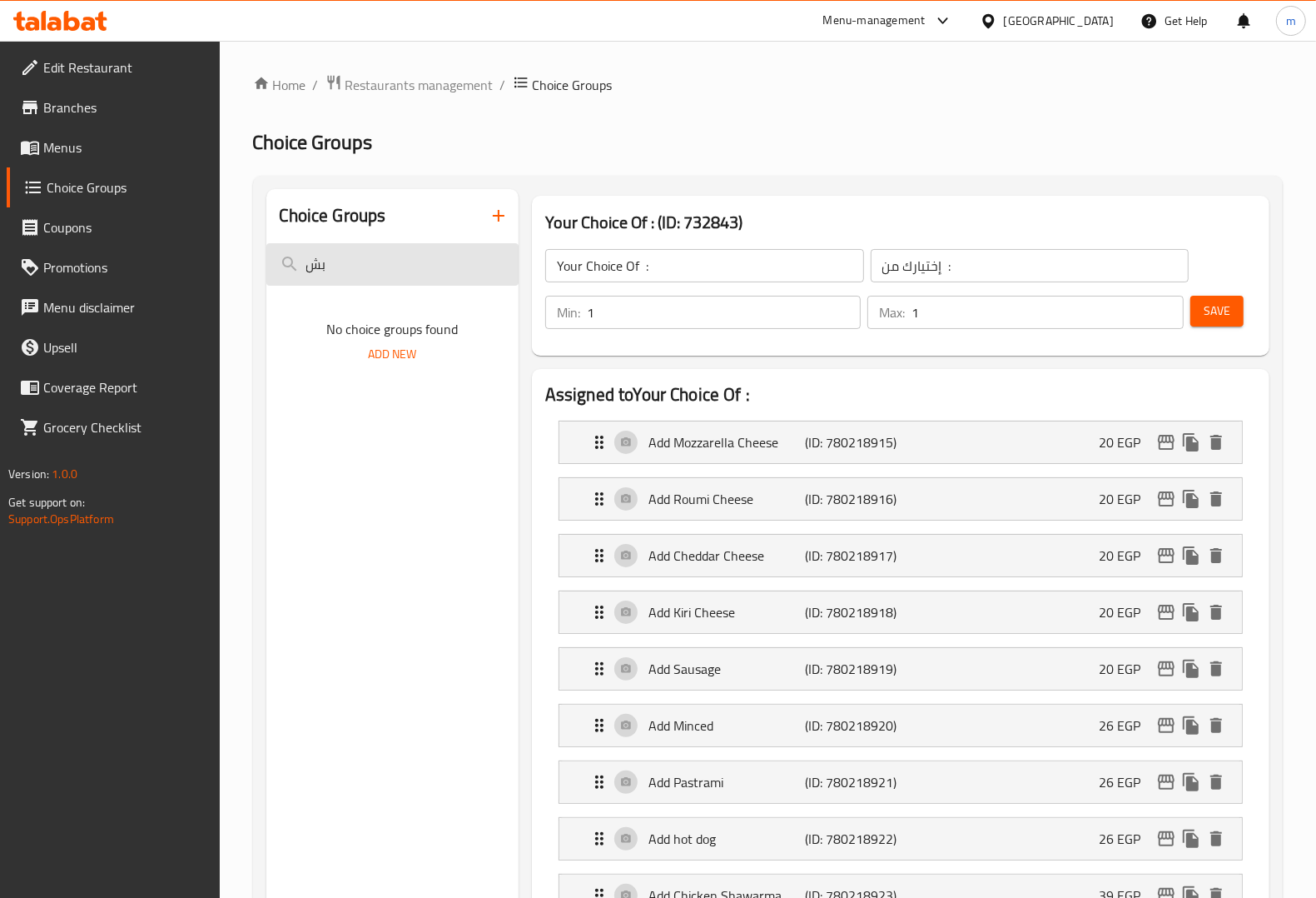
type input "ب"
type input "fla"
click at [428, 323] on div "Your Choice Of flavours : 8" at bounding box center [392, 312] width 252 height 40
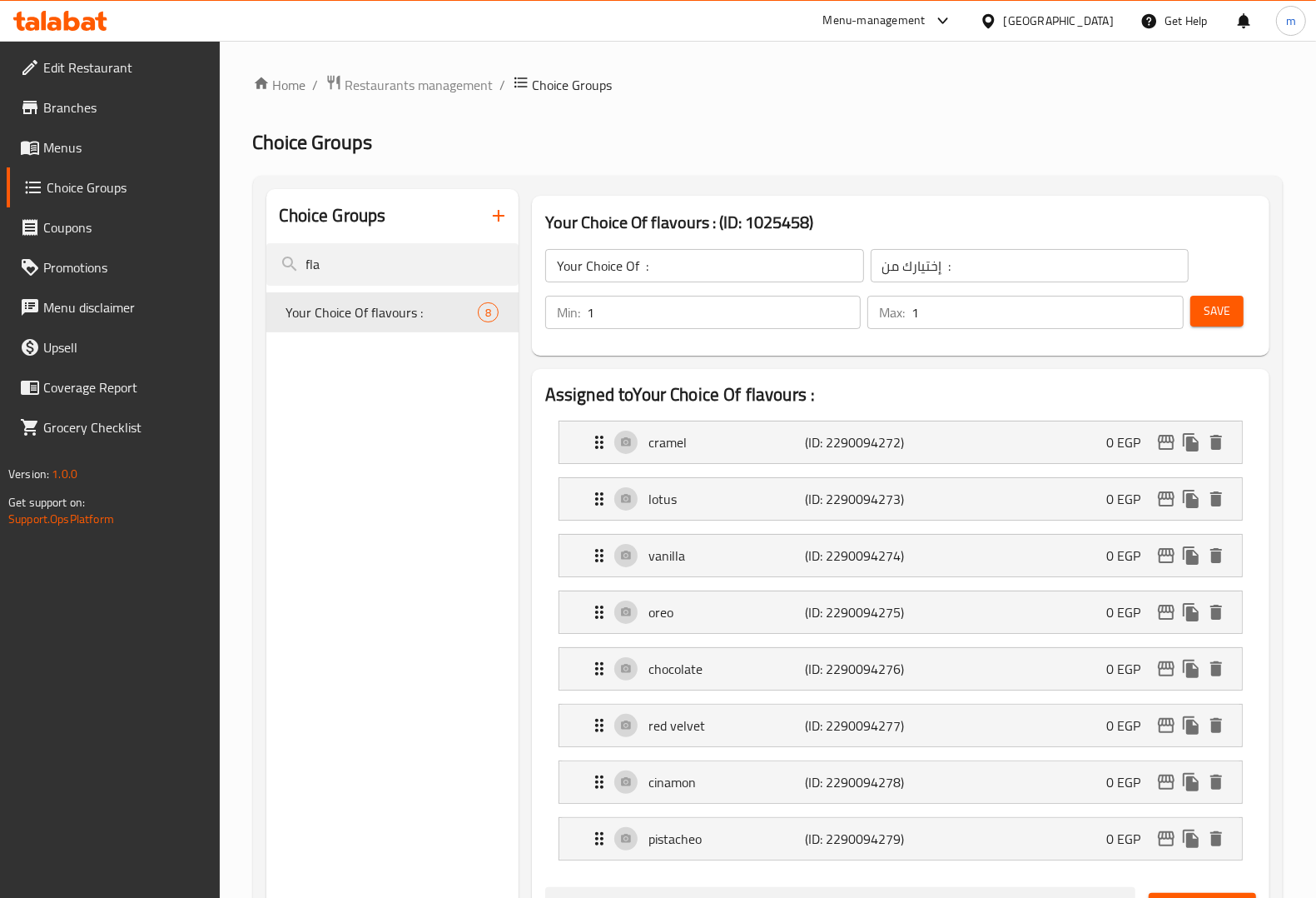
type input "Your Choice Of flavours :"
type input "أختيارك من النكهات :"
type input "4"
click at [68, 146] on span "Menus" at bounding box center [125, 148] width 163 height 20
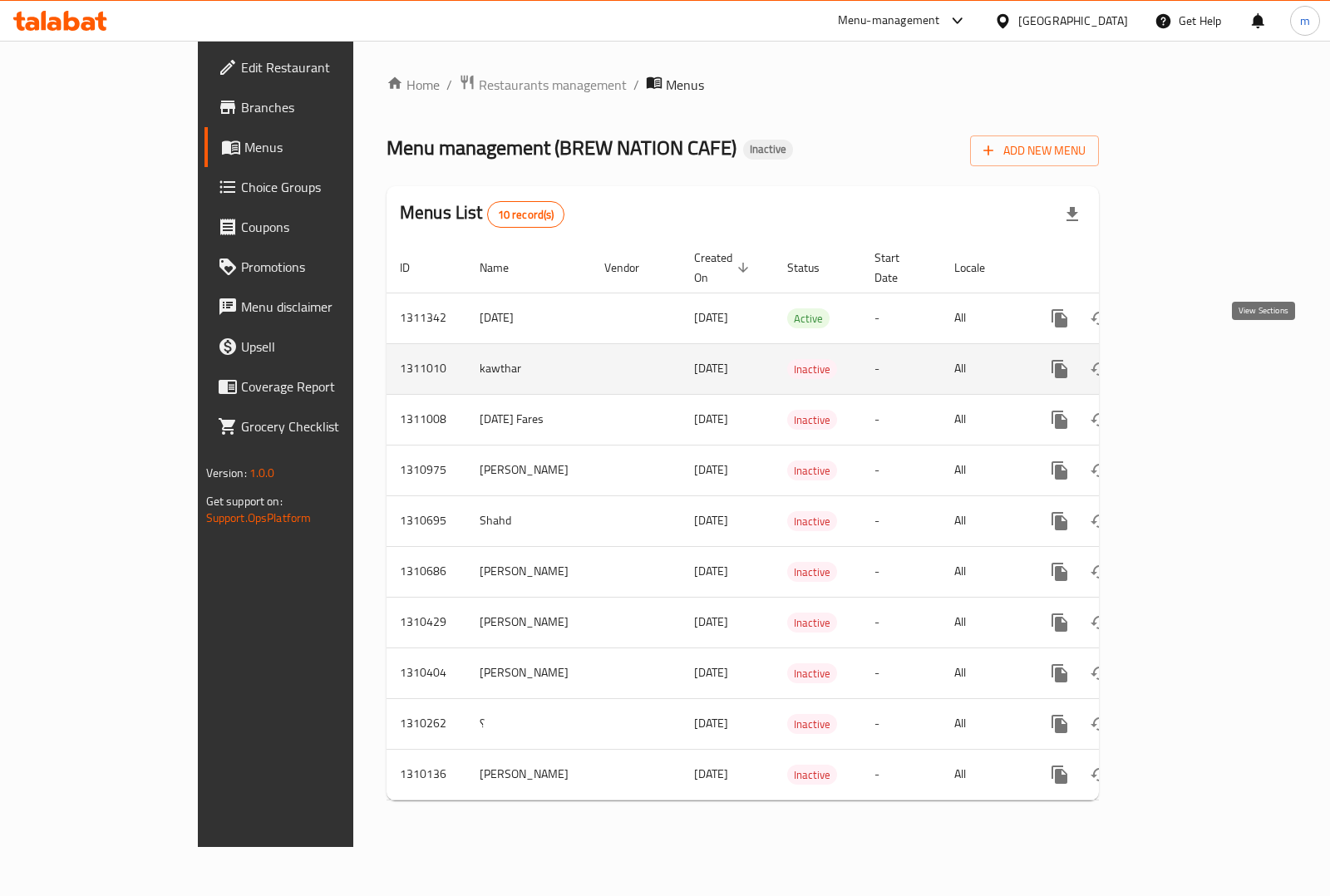
click at [1200, 368] on link "enhanced table" at bounding box center [1179, 369] width 40 height 40
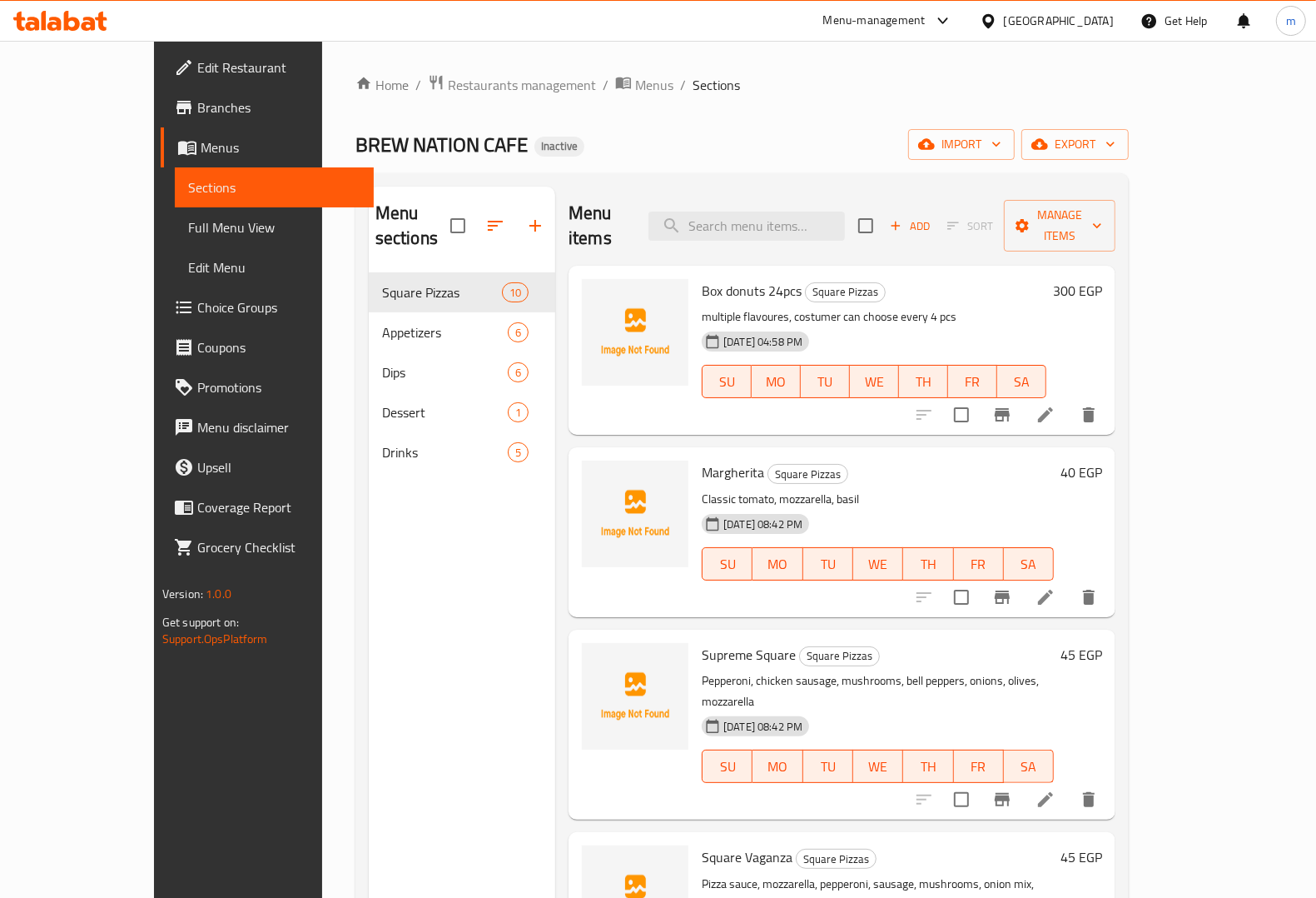
click at [868, 325] on div "[DATE] 04:58 PM SU MO TU WE TH FR SA" at bounding box center [874, 370] width 358 height 90
click at [1055, 405] on icon at bounding box center [1045, 415] width 20 height 20
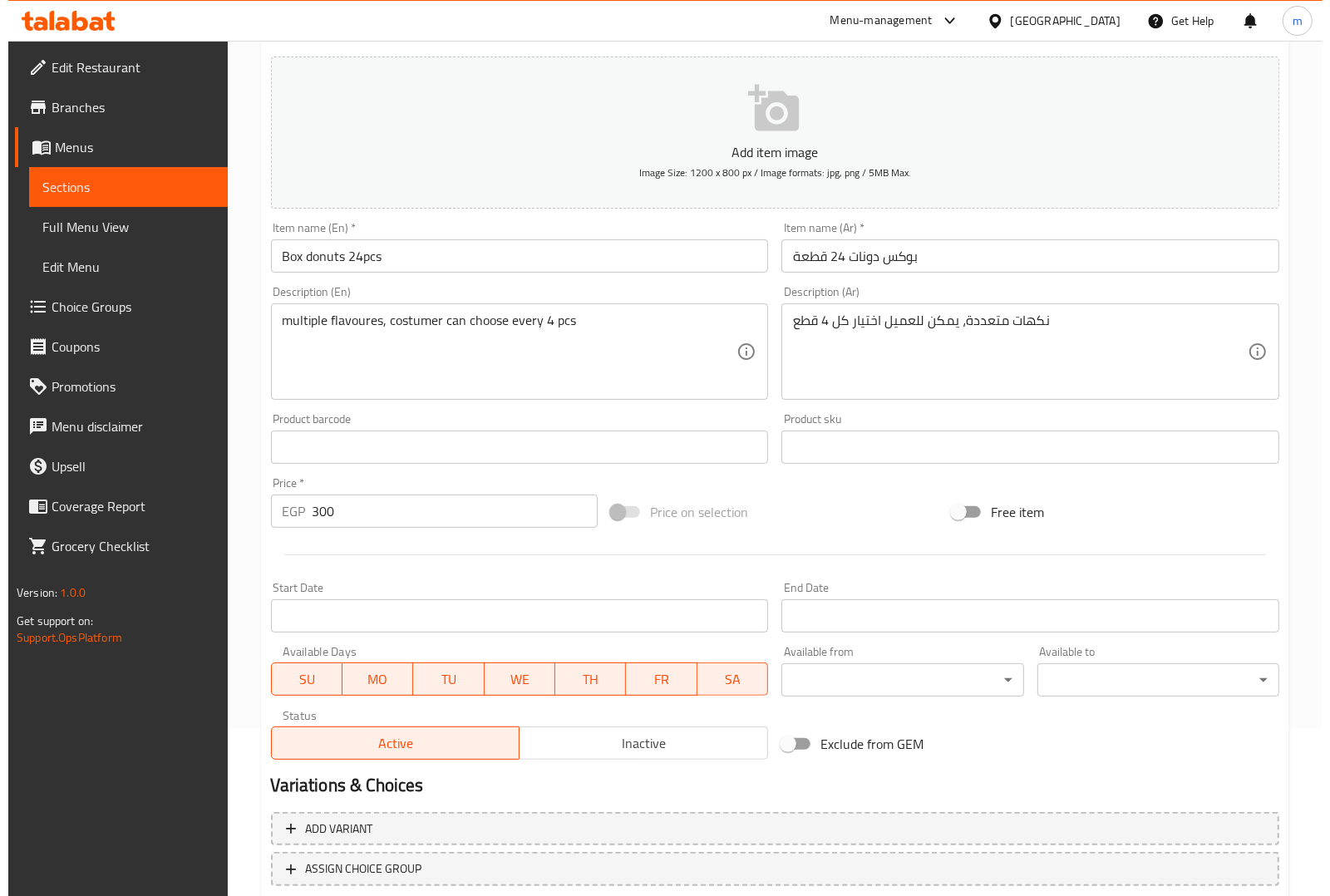
scroll to position [275, 0]
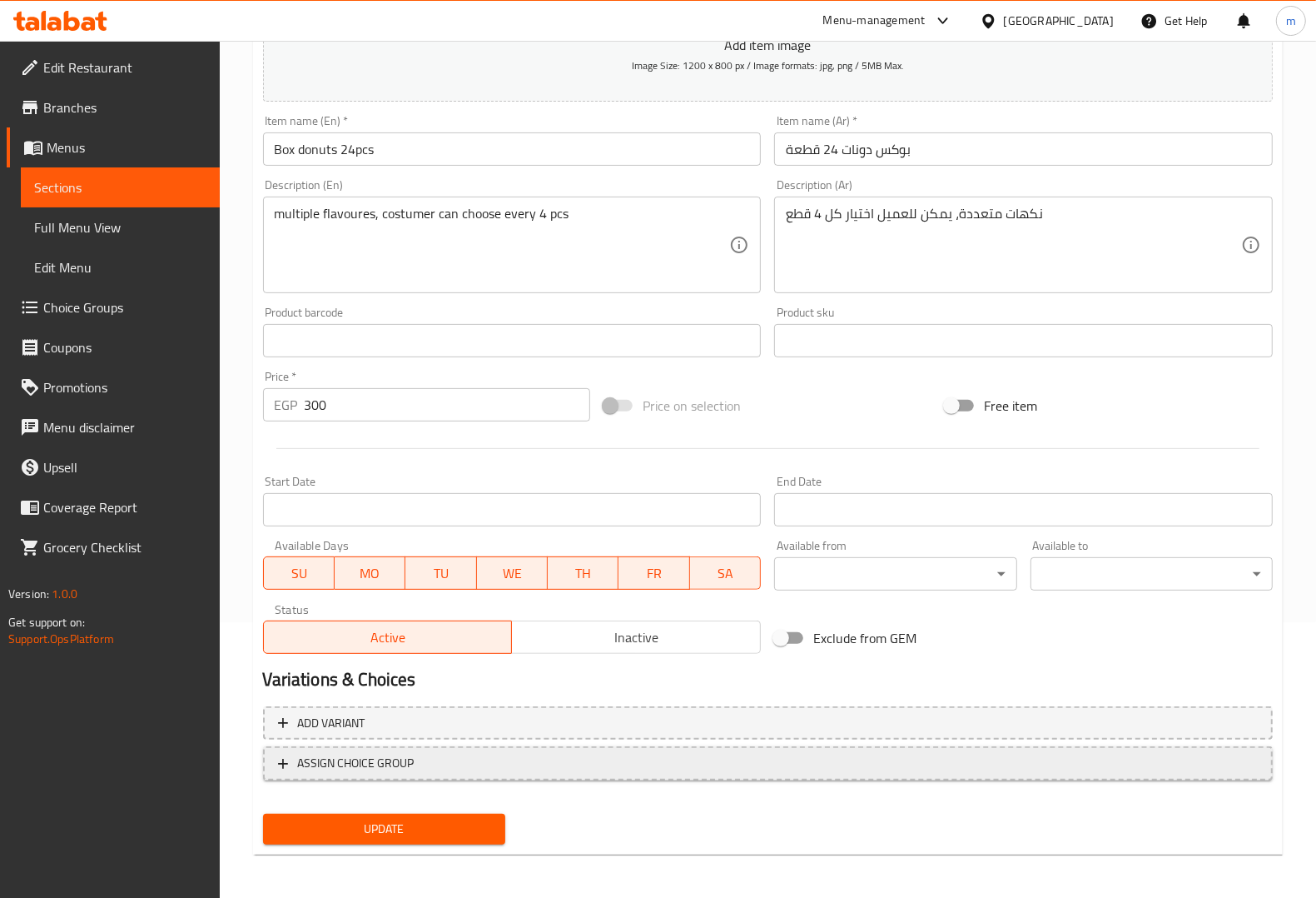
click at [516, 762] on span "ASSIGN CHOICE GROUP" at bounding box center [767, 762] width 979 height 21
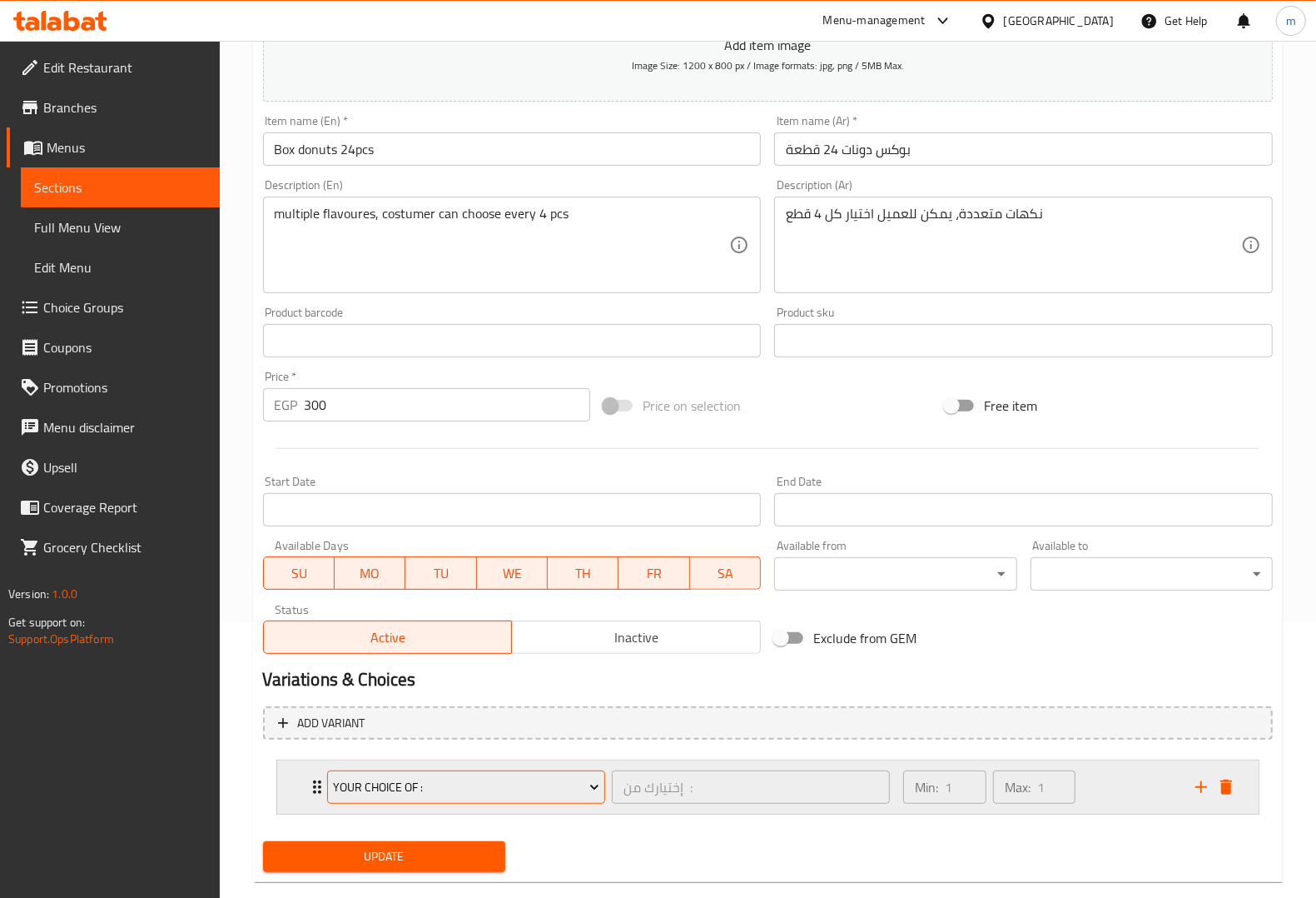
click at [477, 788] on span "Your Choice Of :" at bounding box center [465, 786] width 266 height 21
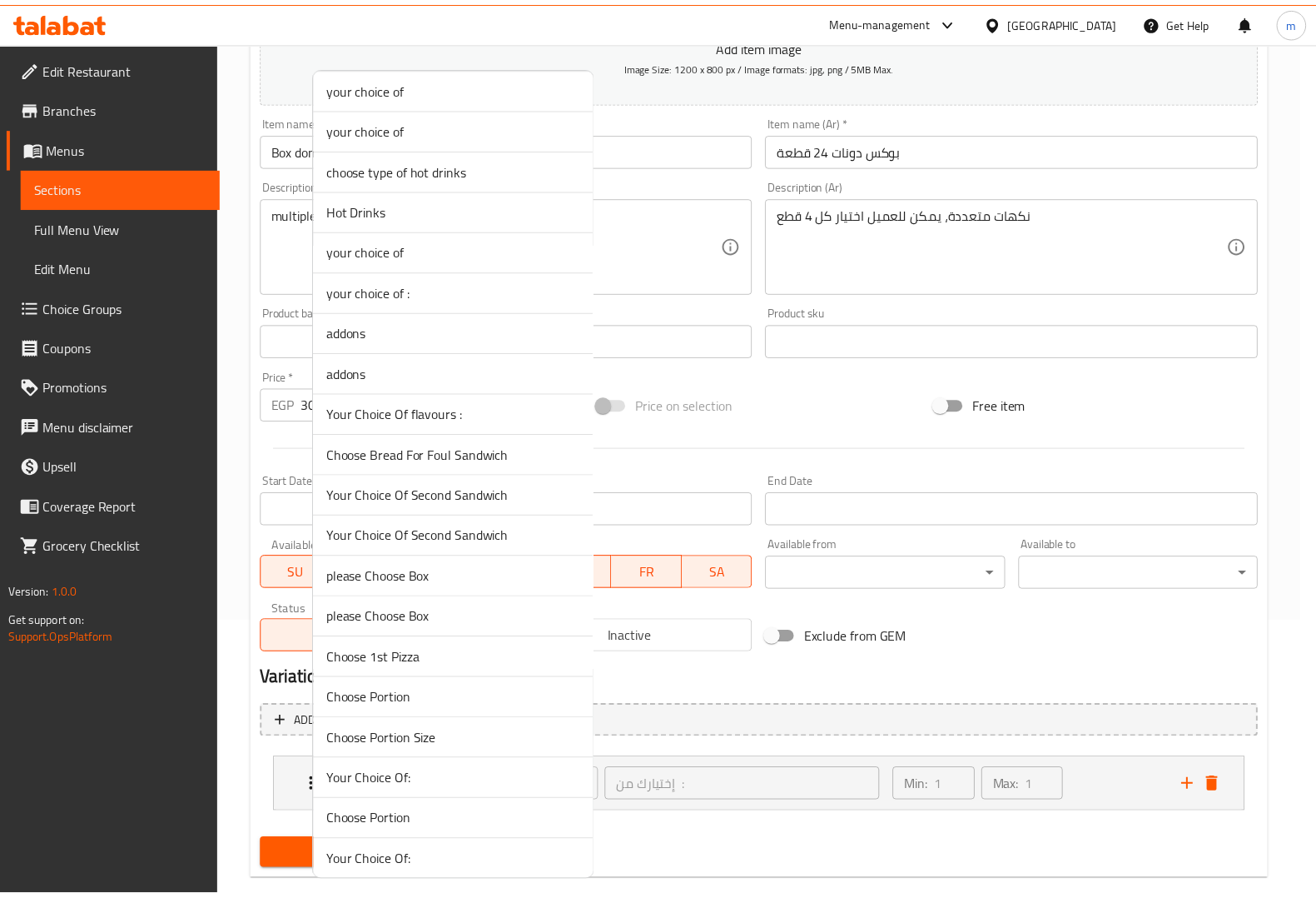
scroll to position [1047, 0]
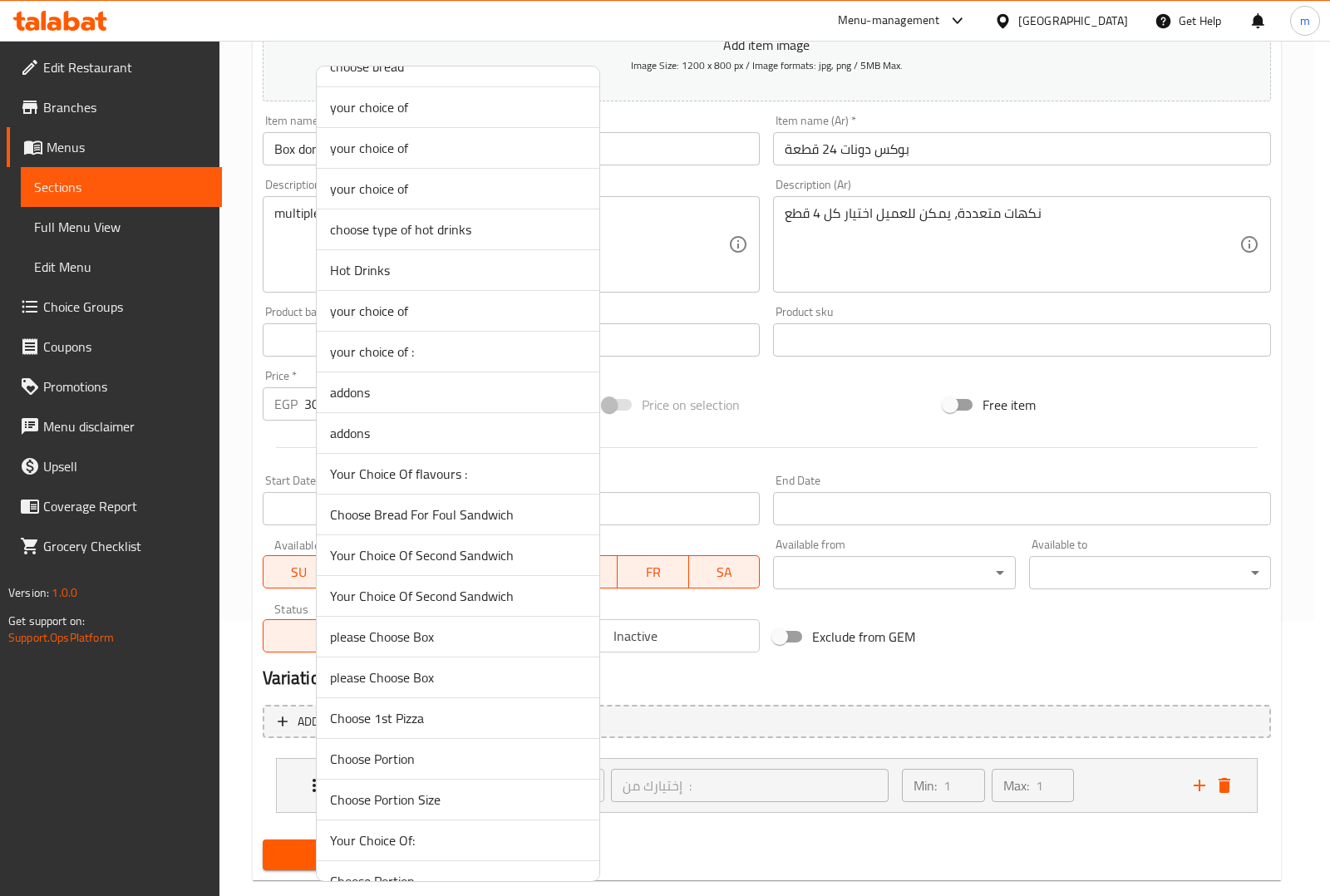
click at [427, 478] on span "Your Choice Of flavours :" at bounding box center [458, 473] width 256 height 20
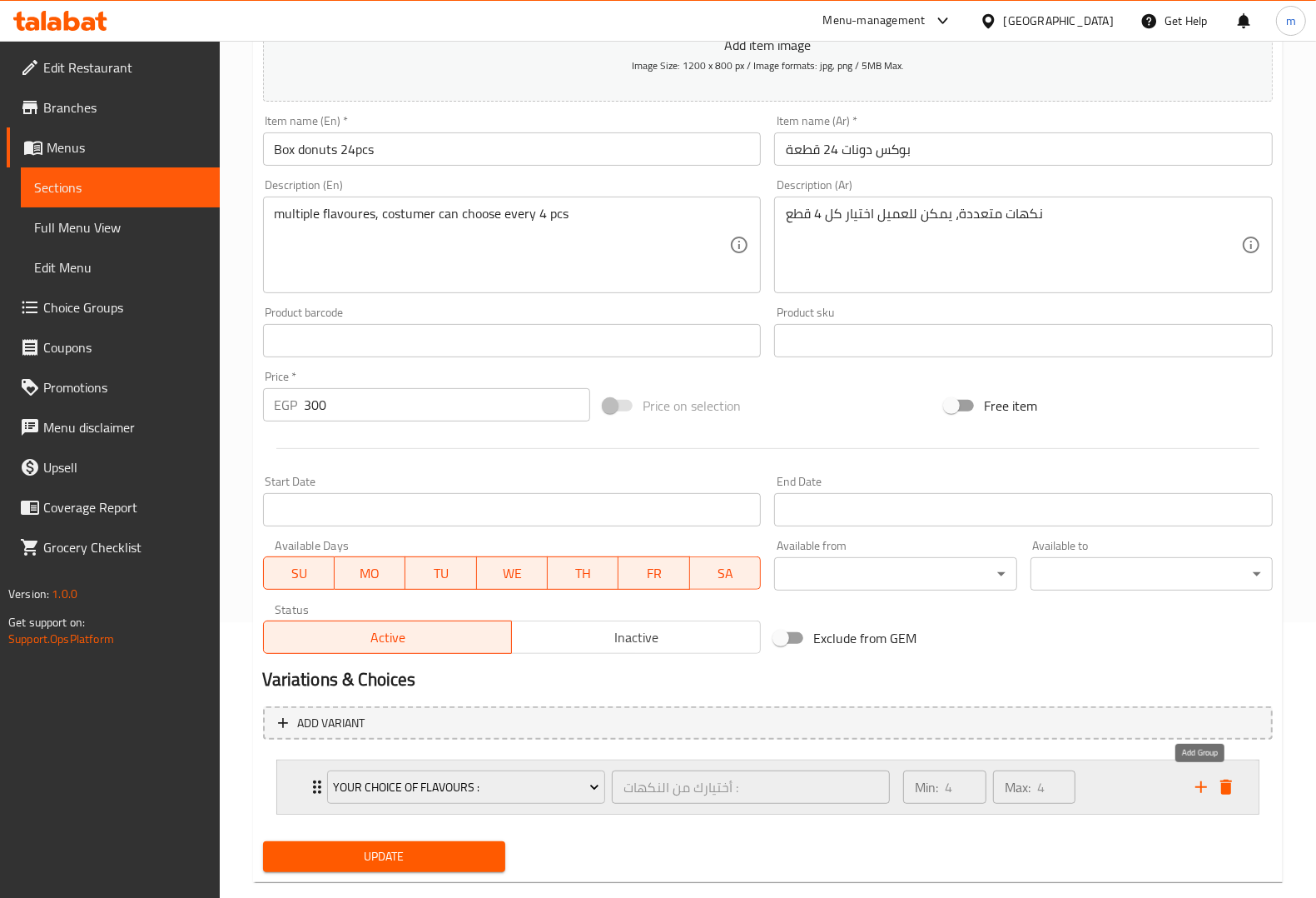
click at [1201, 778] on icon "add" at bounding box center [1201, 786] width 20 height 20
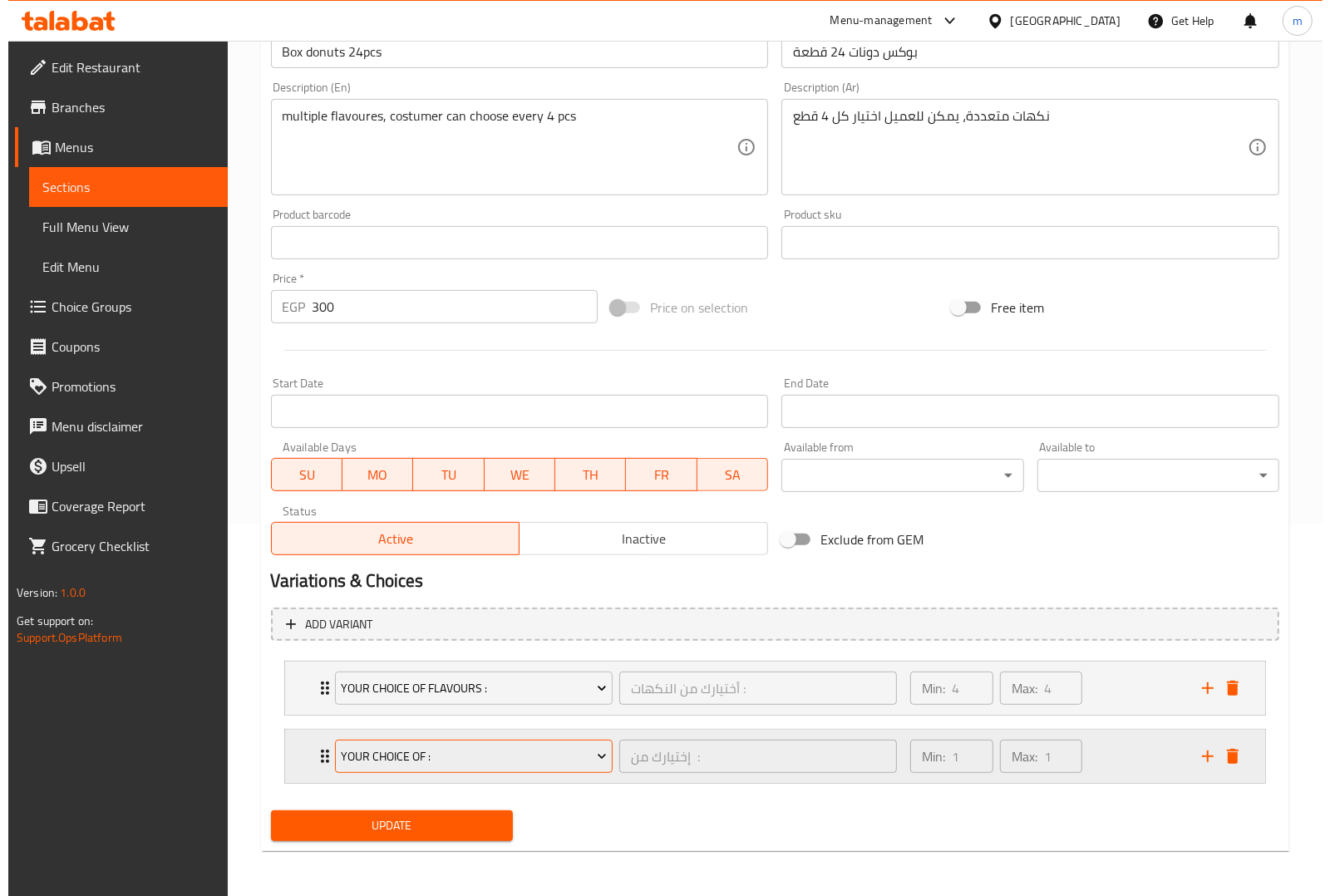
scroll to position [374, 0]
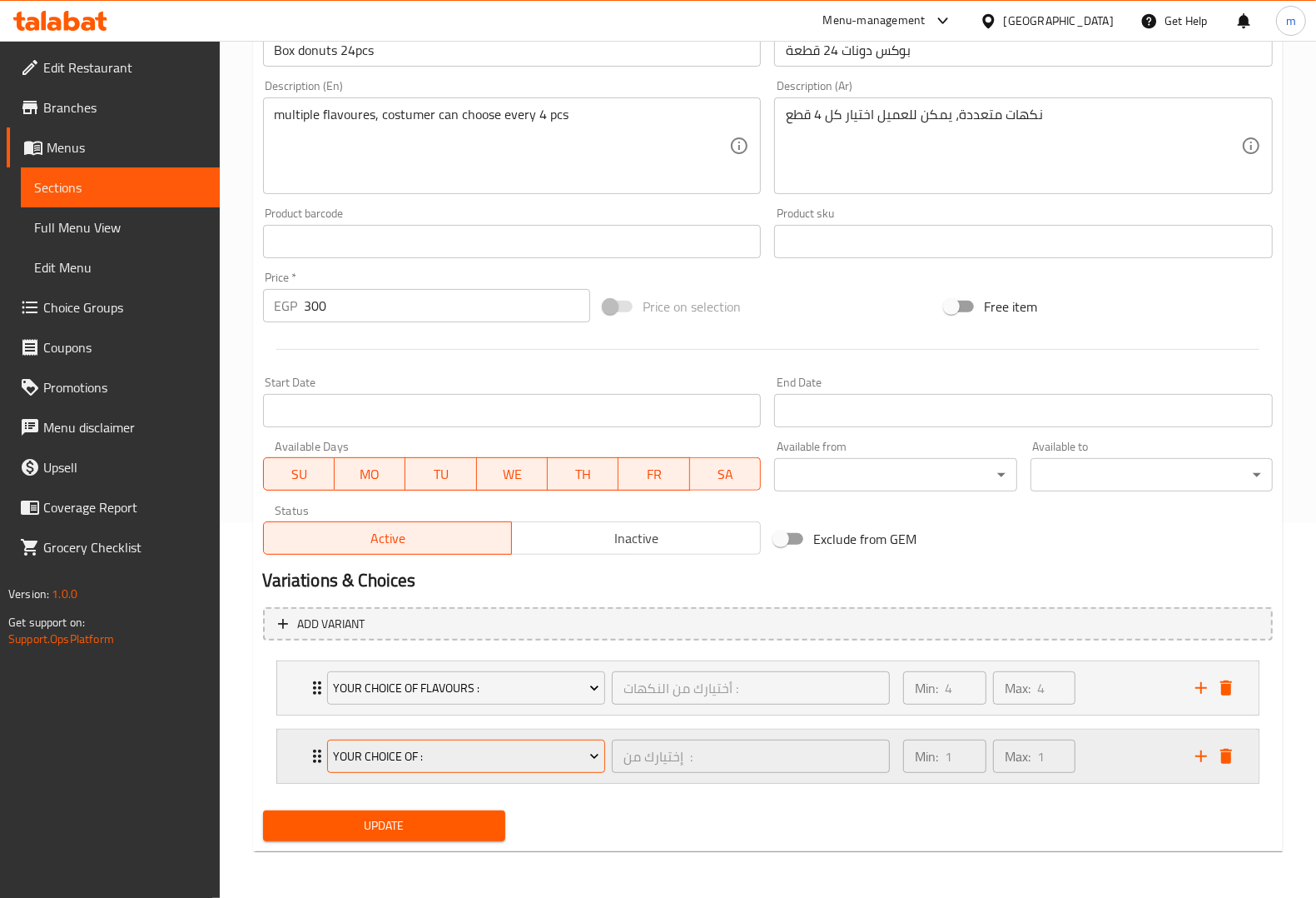
click at [546, 742] on button "Your Choice Of :" at bounding box center [465, 755] width 278 height 33
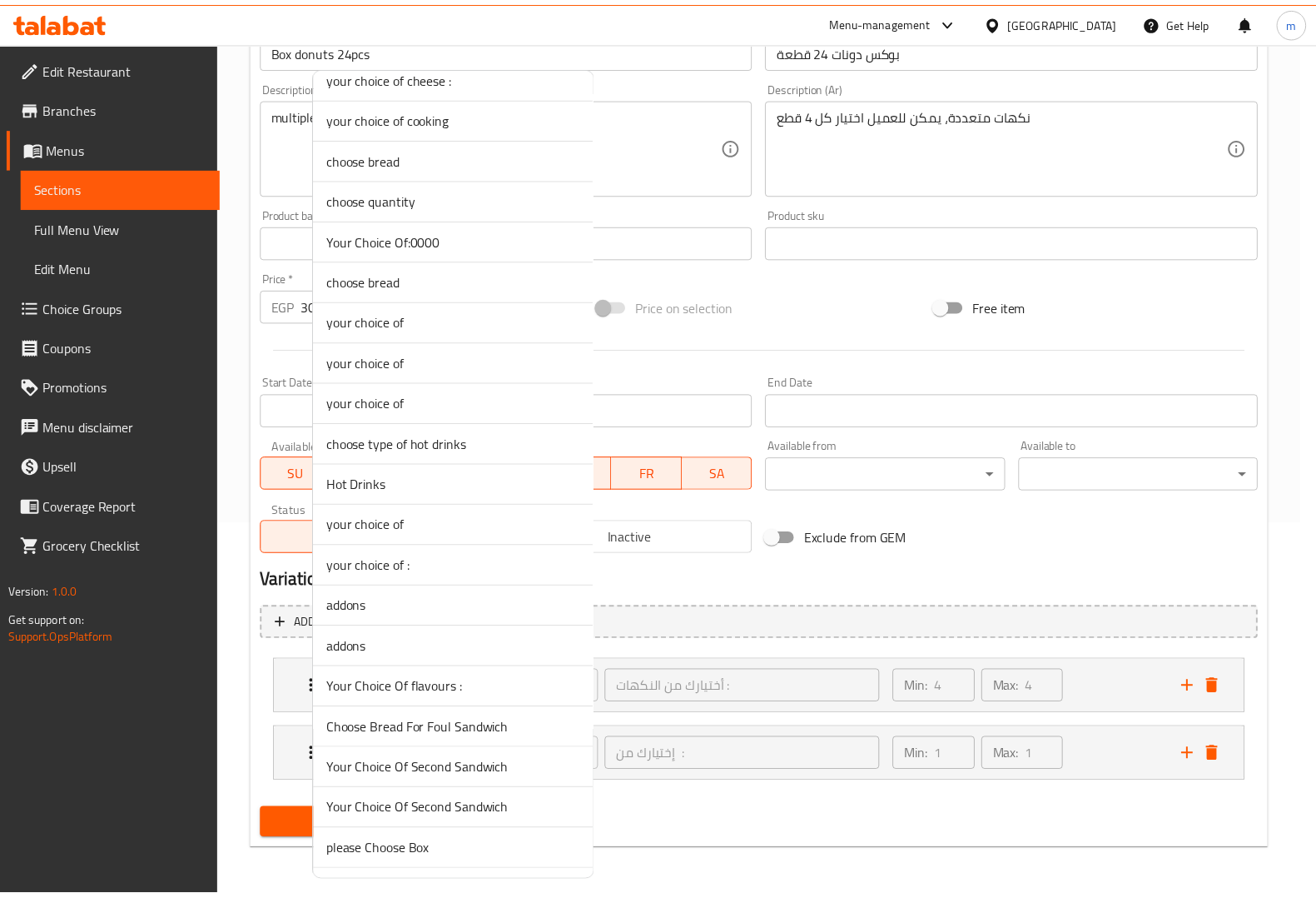
scroll to position [937, 0]
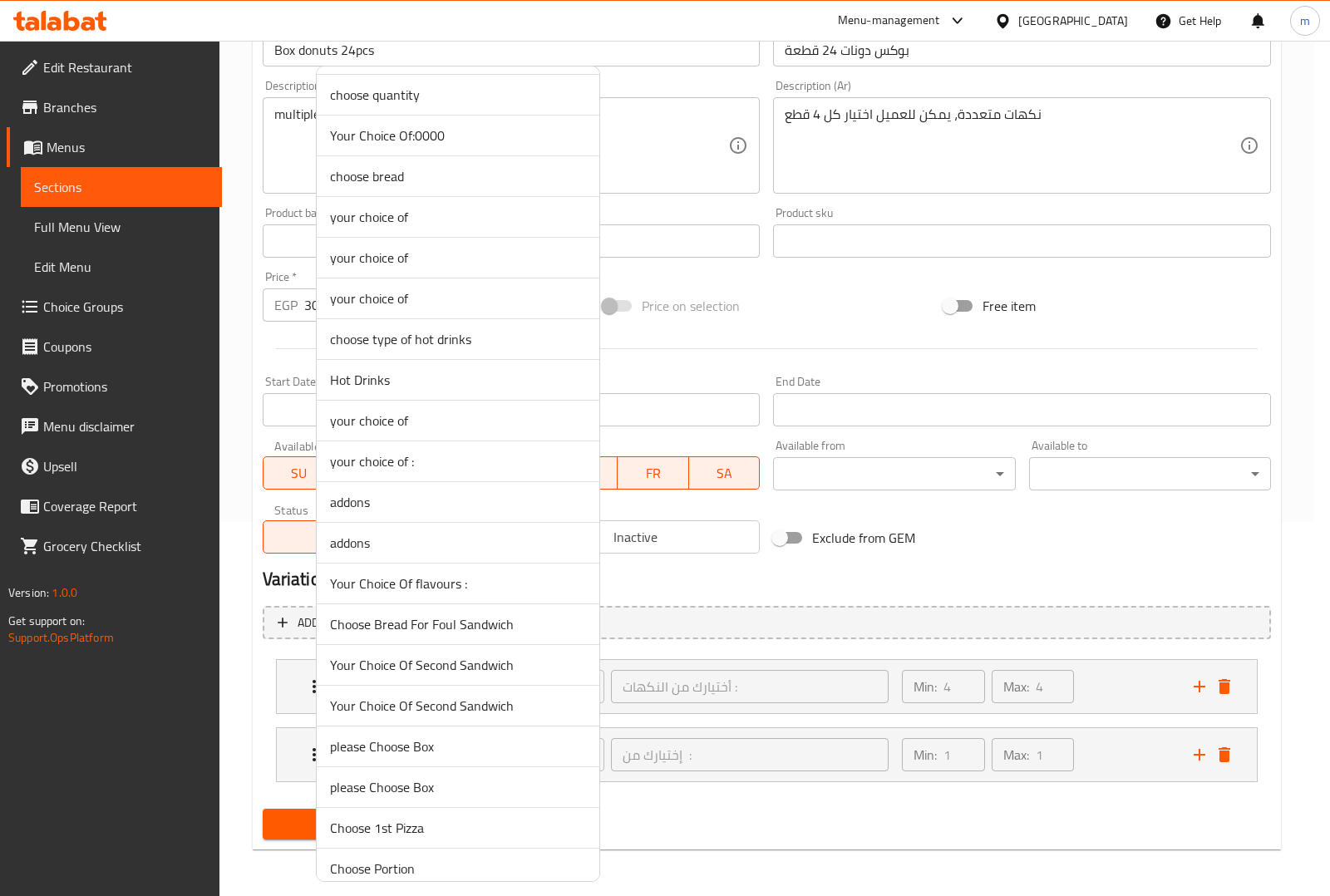
click at [477, 590] on span "Your Choice Of flavours :" at bounding box center [458, 583] width 256 height 20
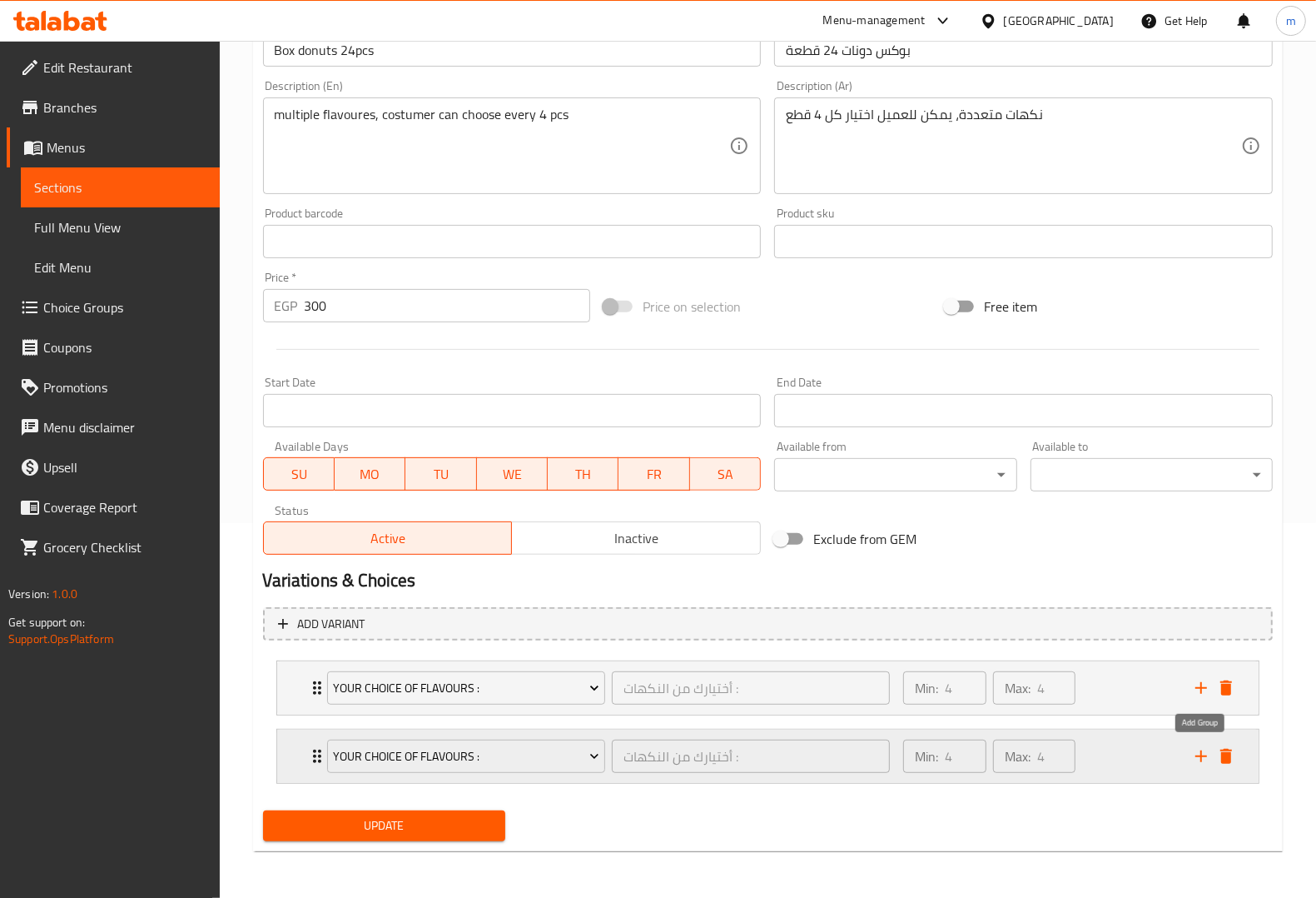
click at [1196, 747] on icon "add" at bounding box center [1201, 756] width 20 height 20
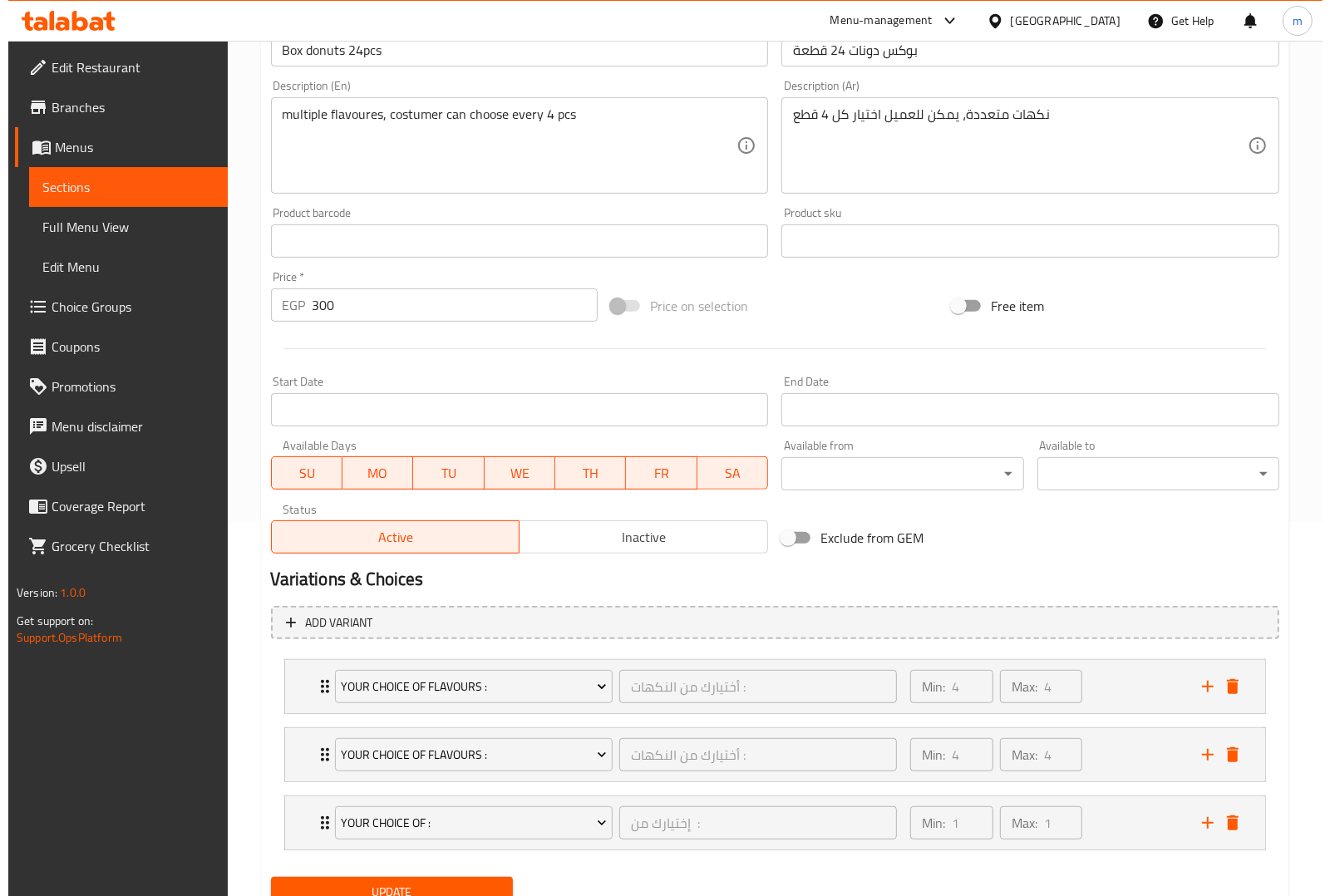
scroll to position [442, 0]
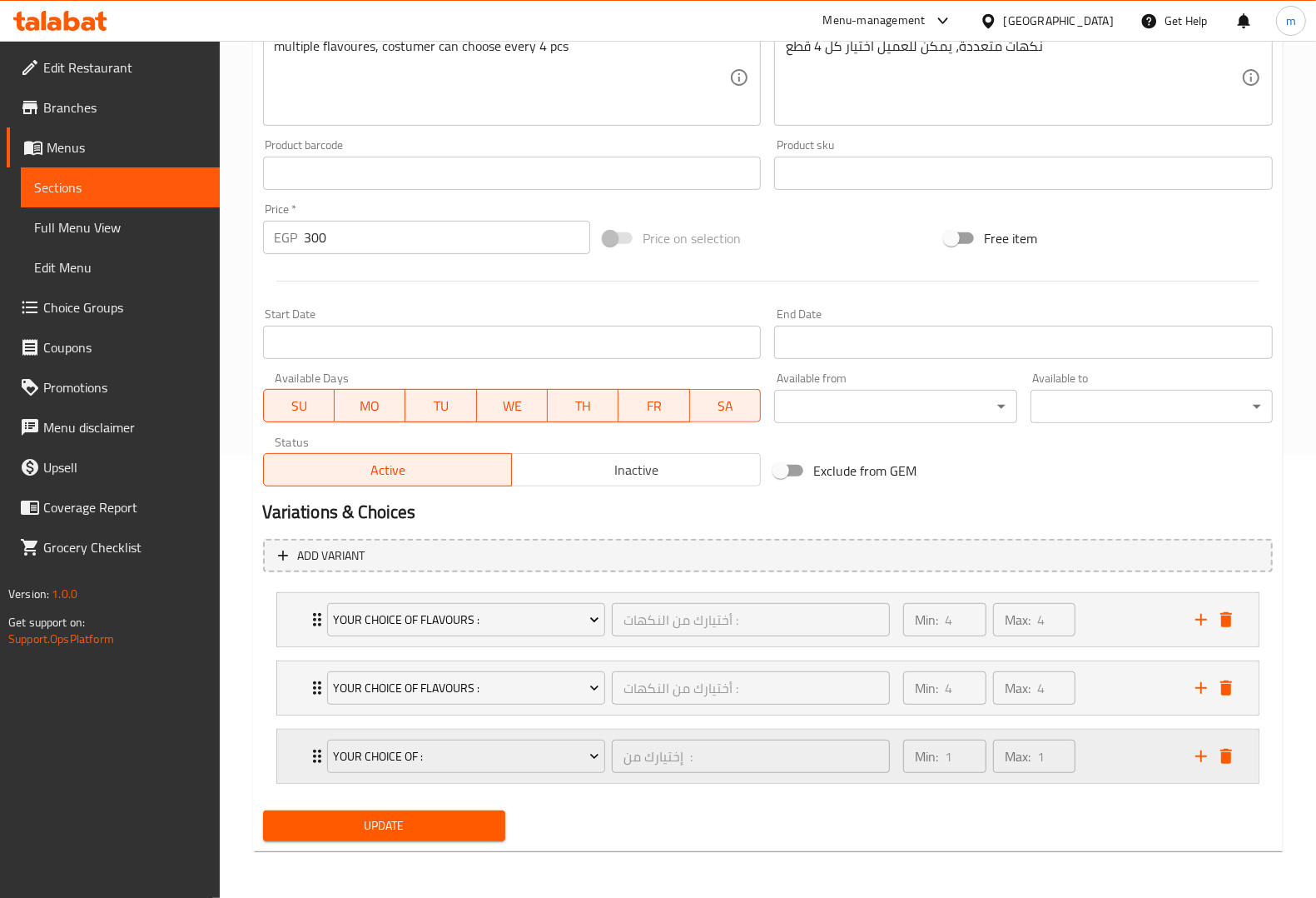
click at [539, 738] on div "Your Choice Of :" at bounding box center [466, 756] width 285 height 40
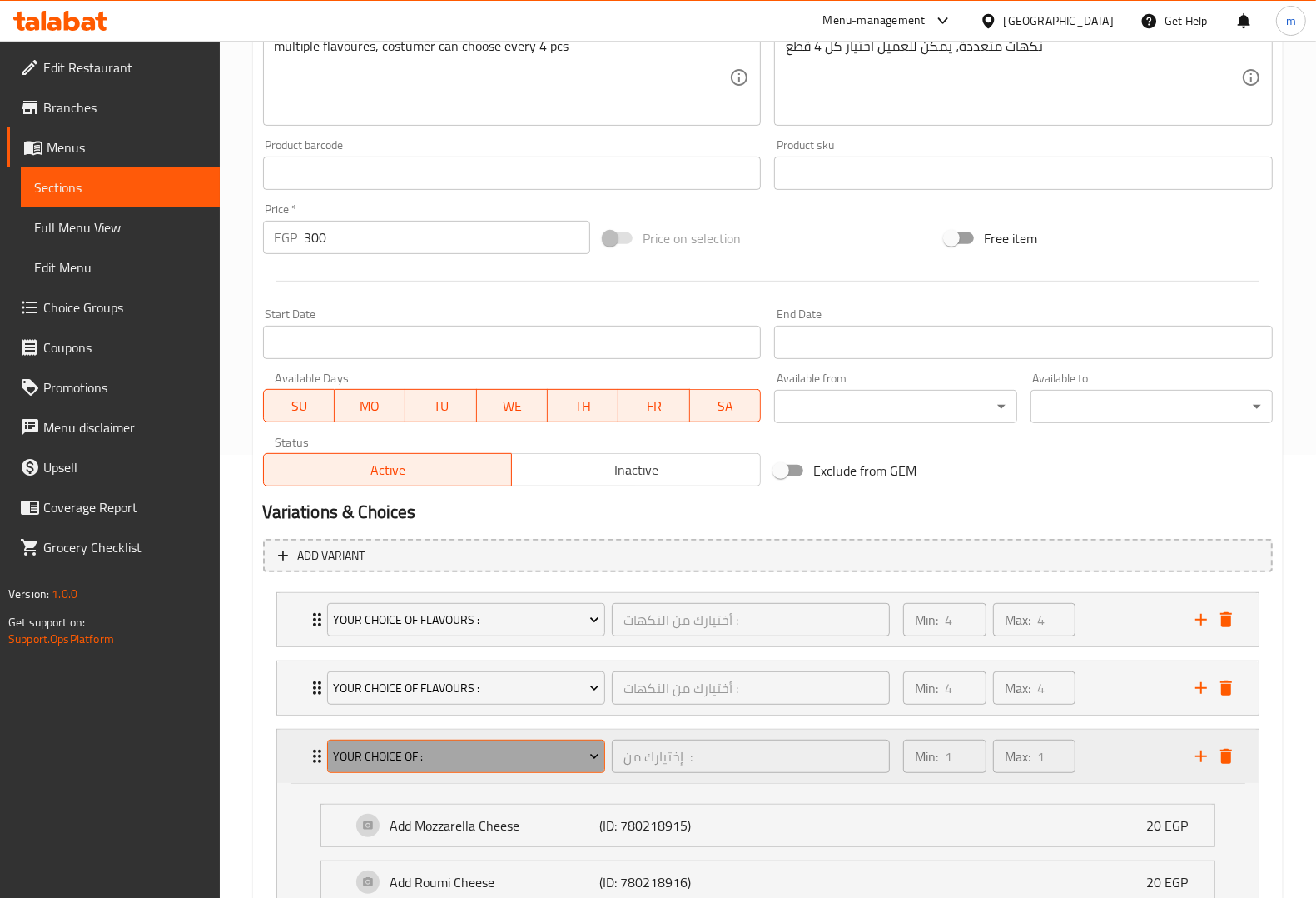
click at [575, 757] on span "Your Choice Of :" at bounding box center [465, 756] width 266 height 21
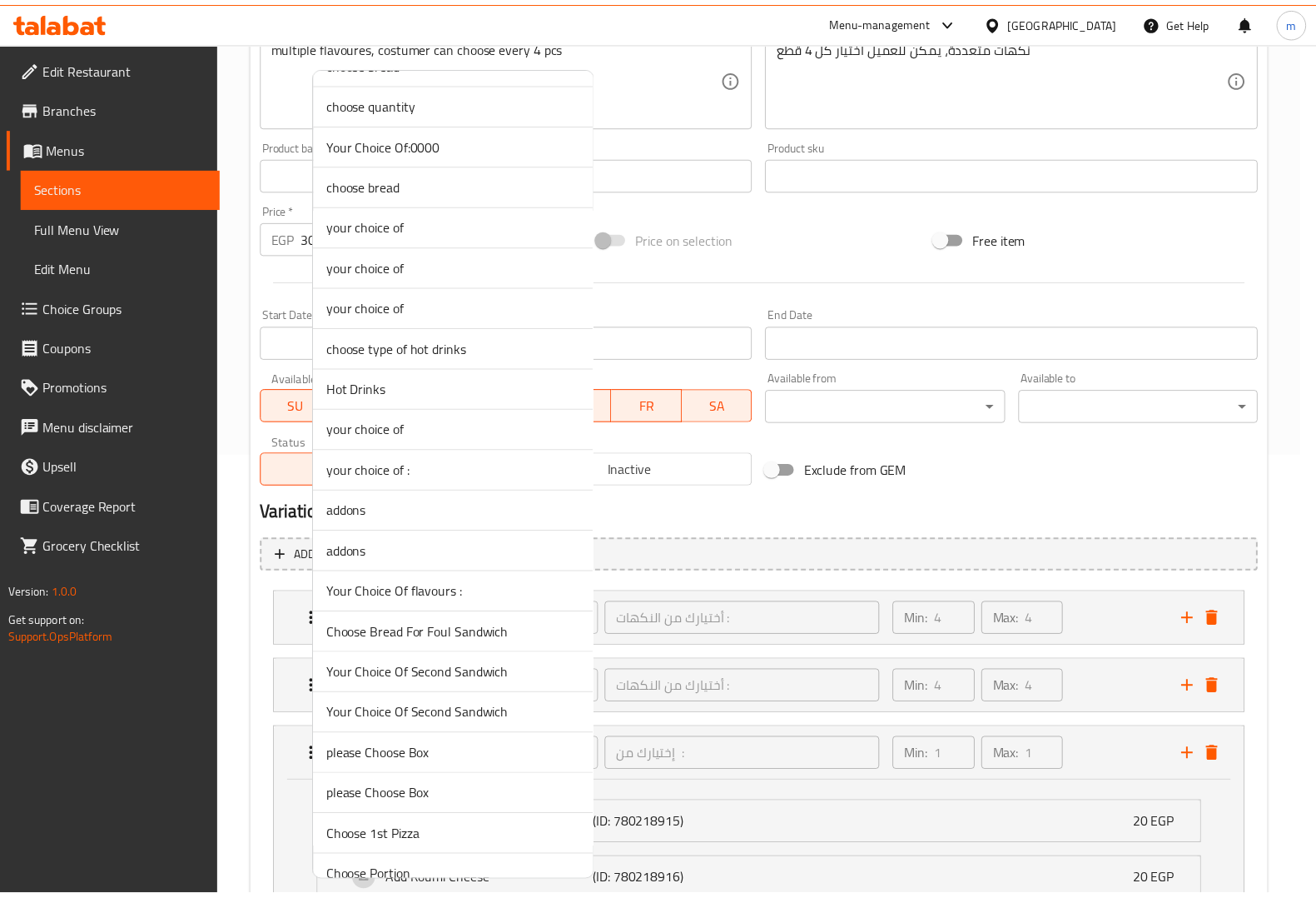
scroll to position [937, 0]
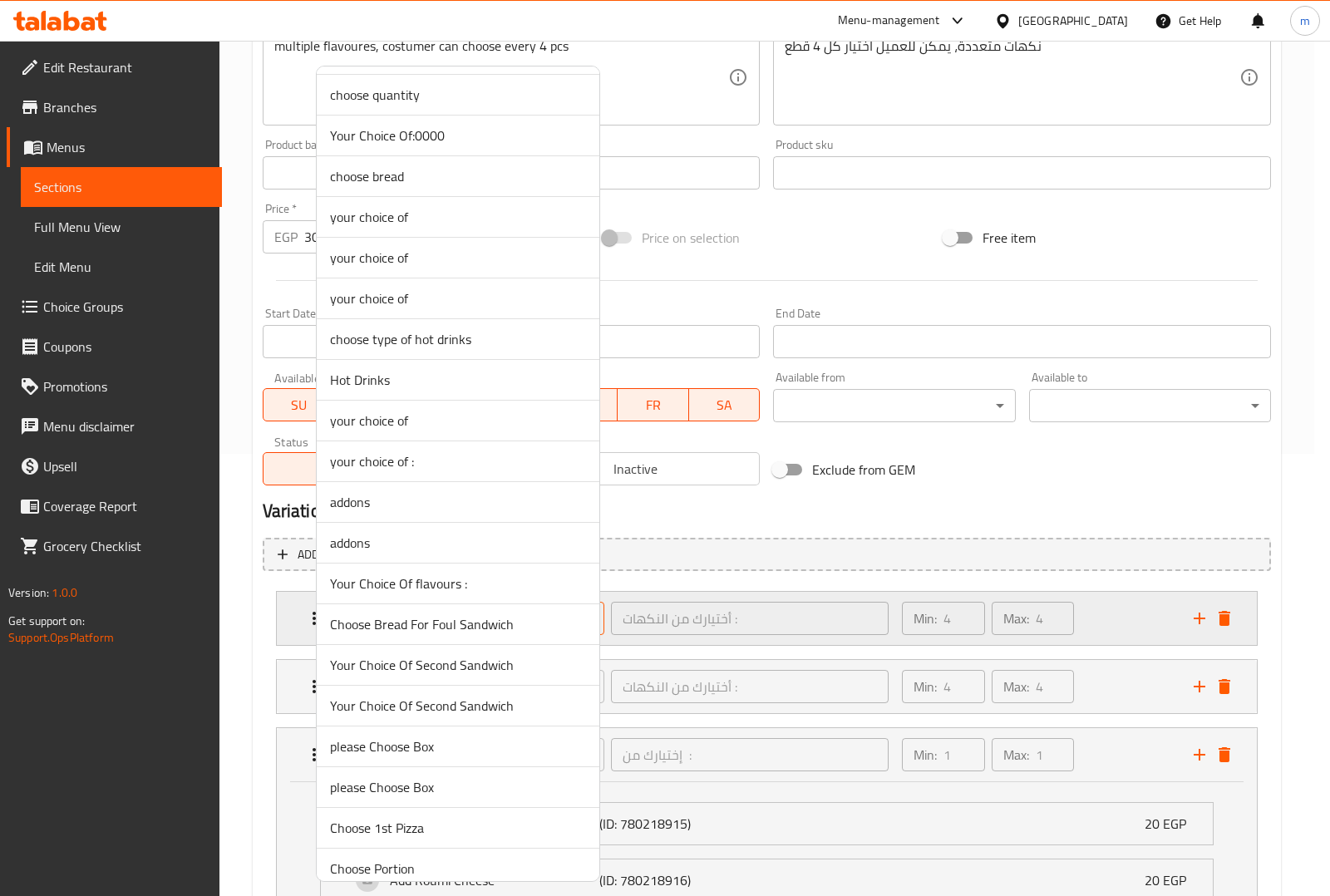
click at [462, 587] on span "Your Choice Of flavours :" at bounding box center [458, 583] width 256 height 20
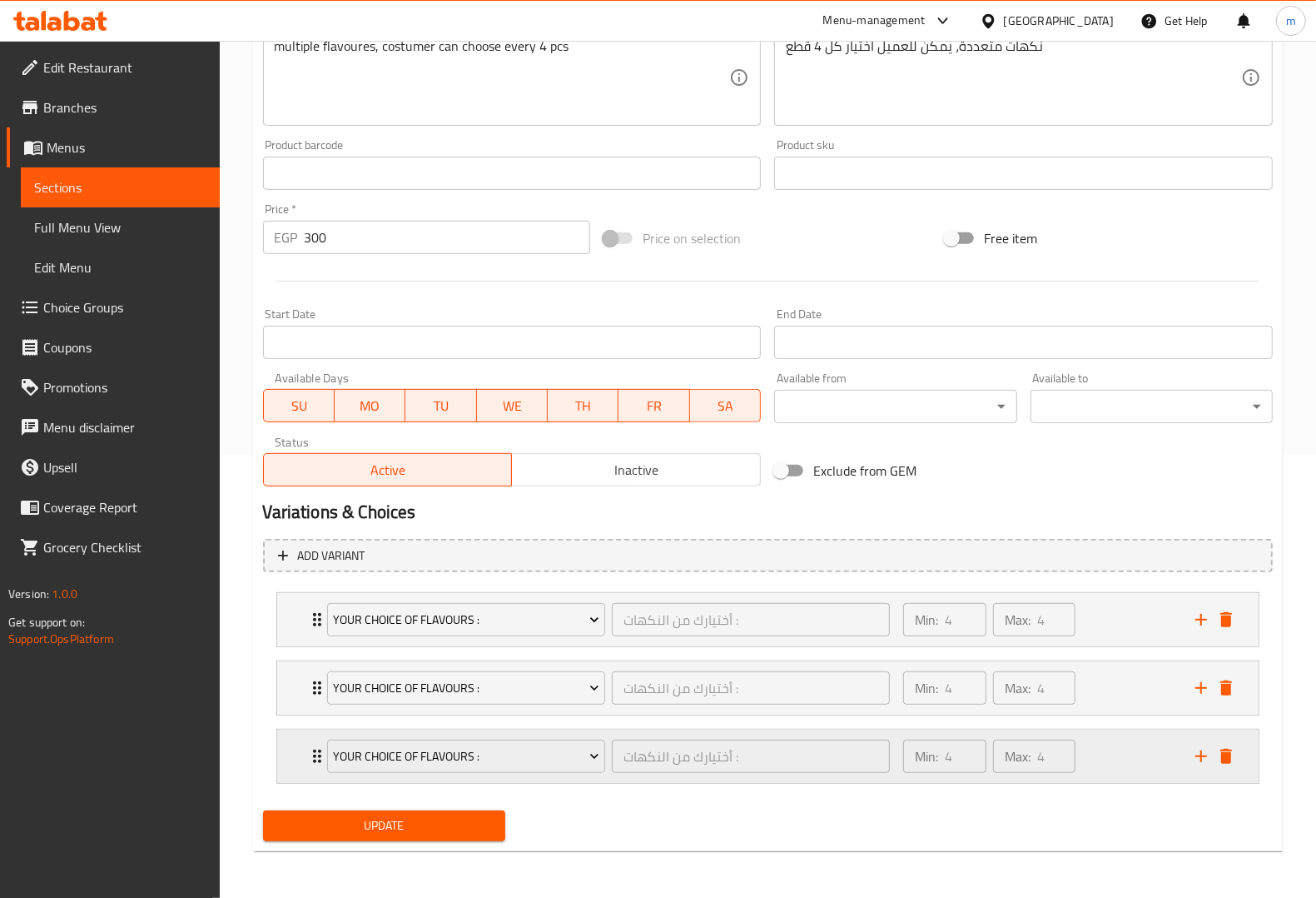
click at [1203, 751] on icon "add" at bounding box center [1201, 756] width 20 height 20
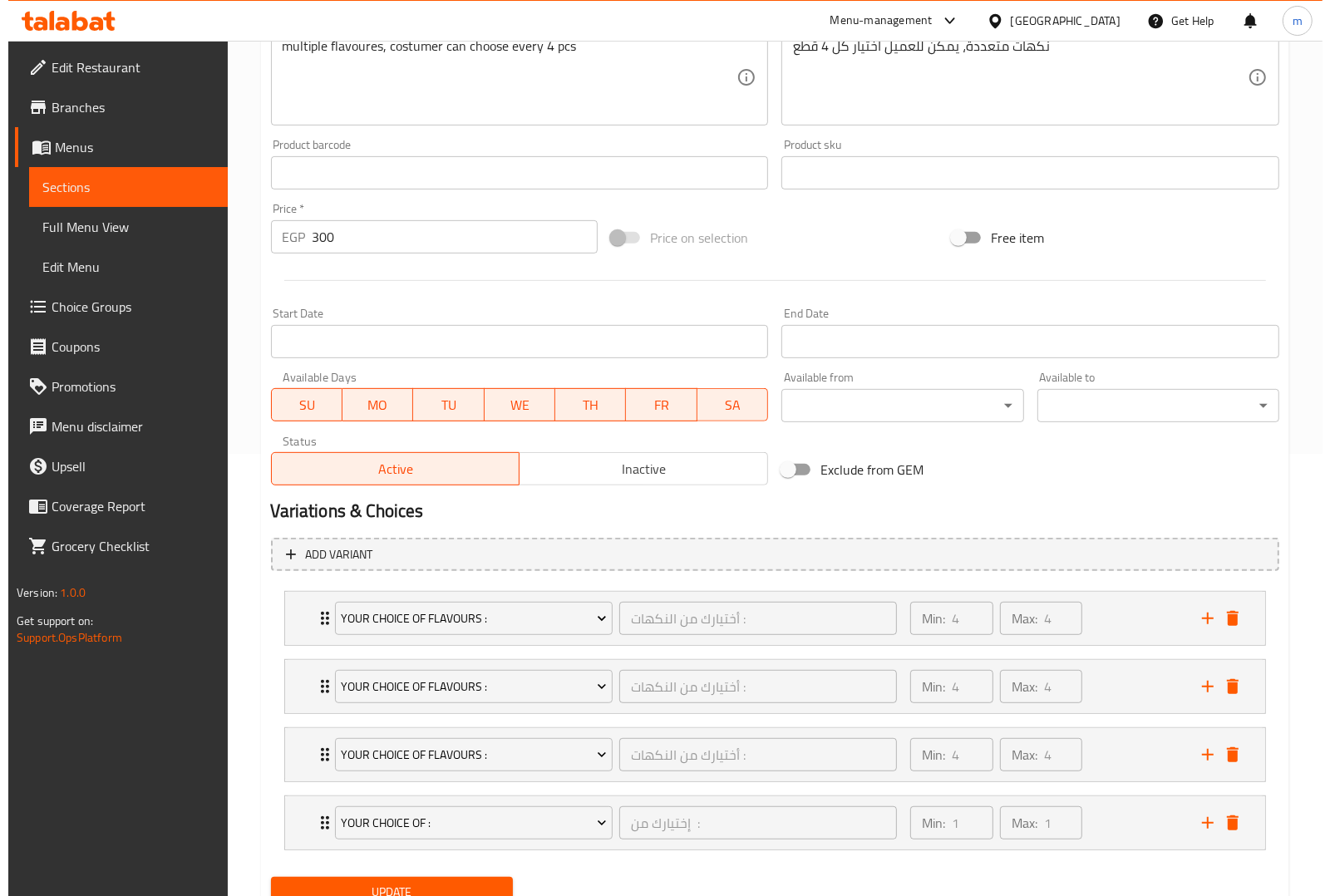
scroll to position [511, 0]
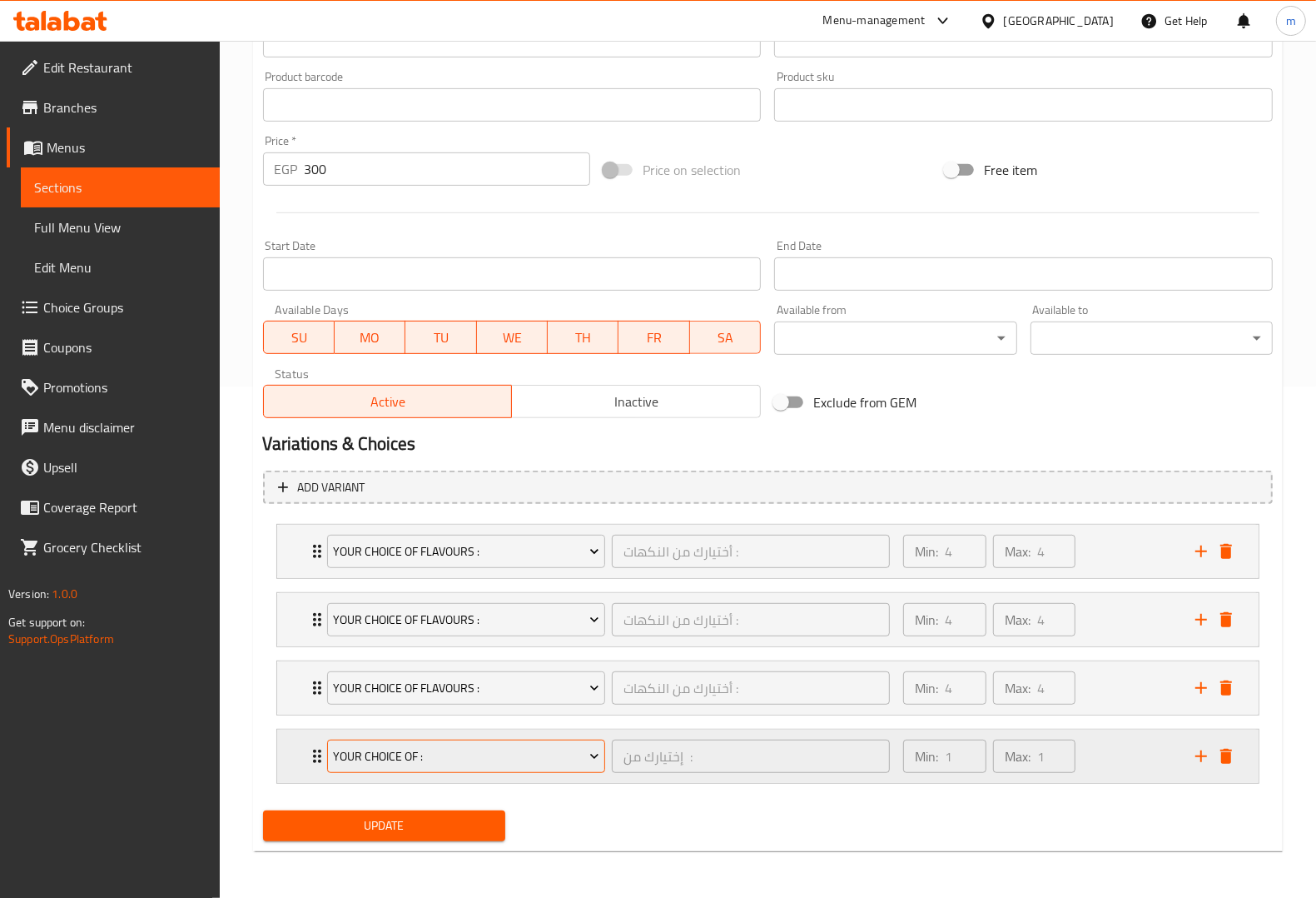
click at [579, 753] on span "Your Choice Of :" at bounding box center [465, 756] width 266 height 21
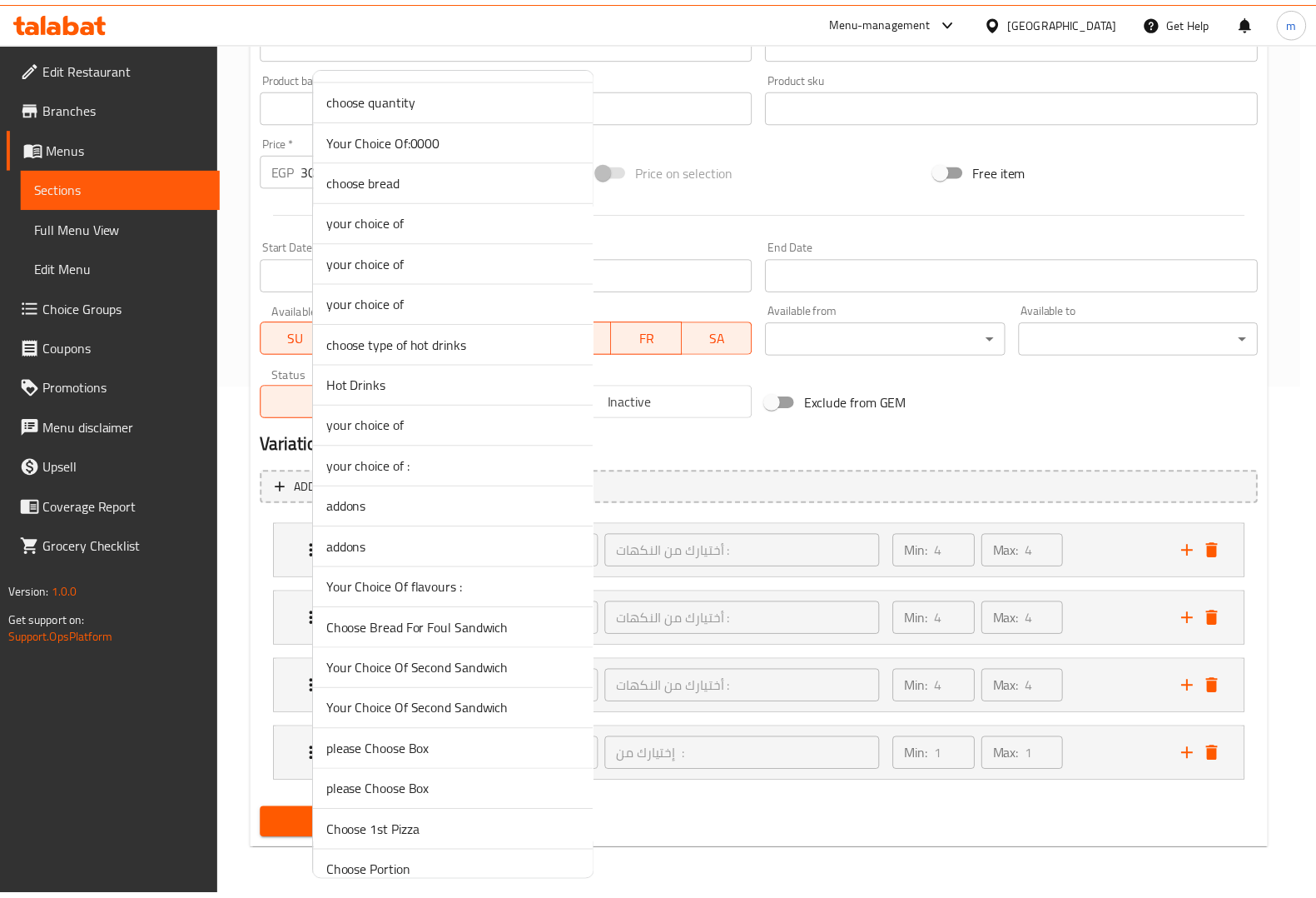
scroll to position [1145, 0]
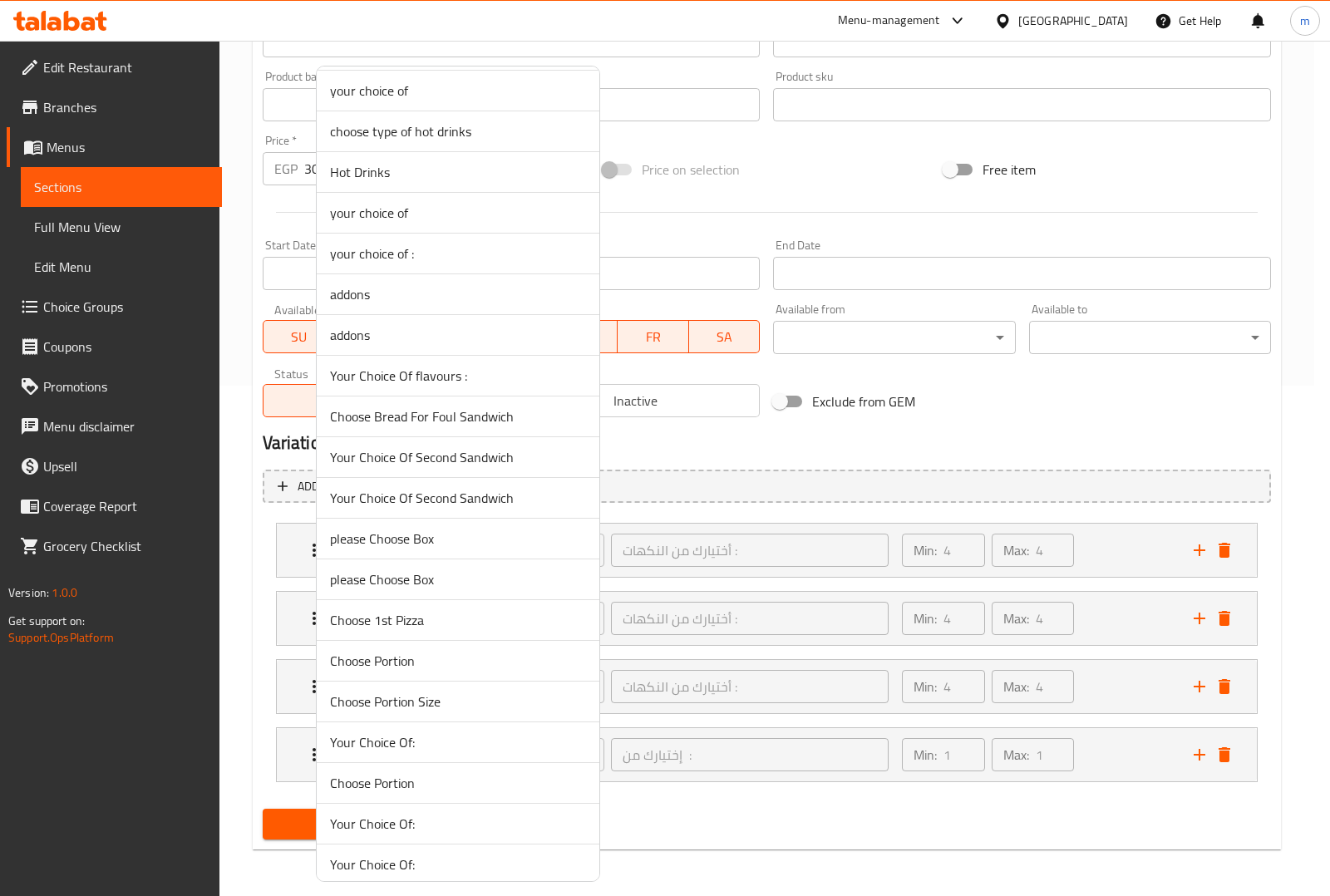
drag, startPoint x: 437, startPoint y: 362, endPoint x: 441, endPoint y: 376, distance: 14.6
click at [437, 361] on li "Your Choice Of flavours :" at bounding box center [458, 376] width 283 height 41
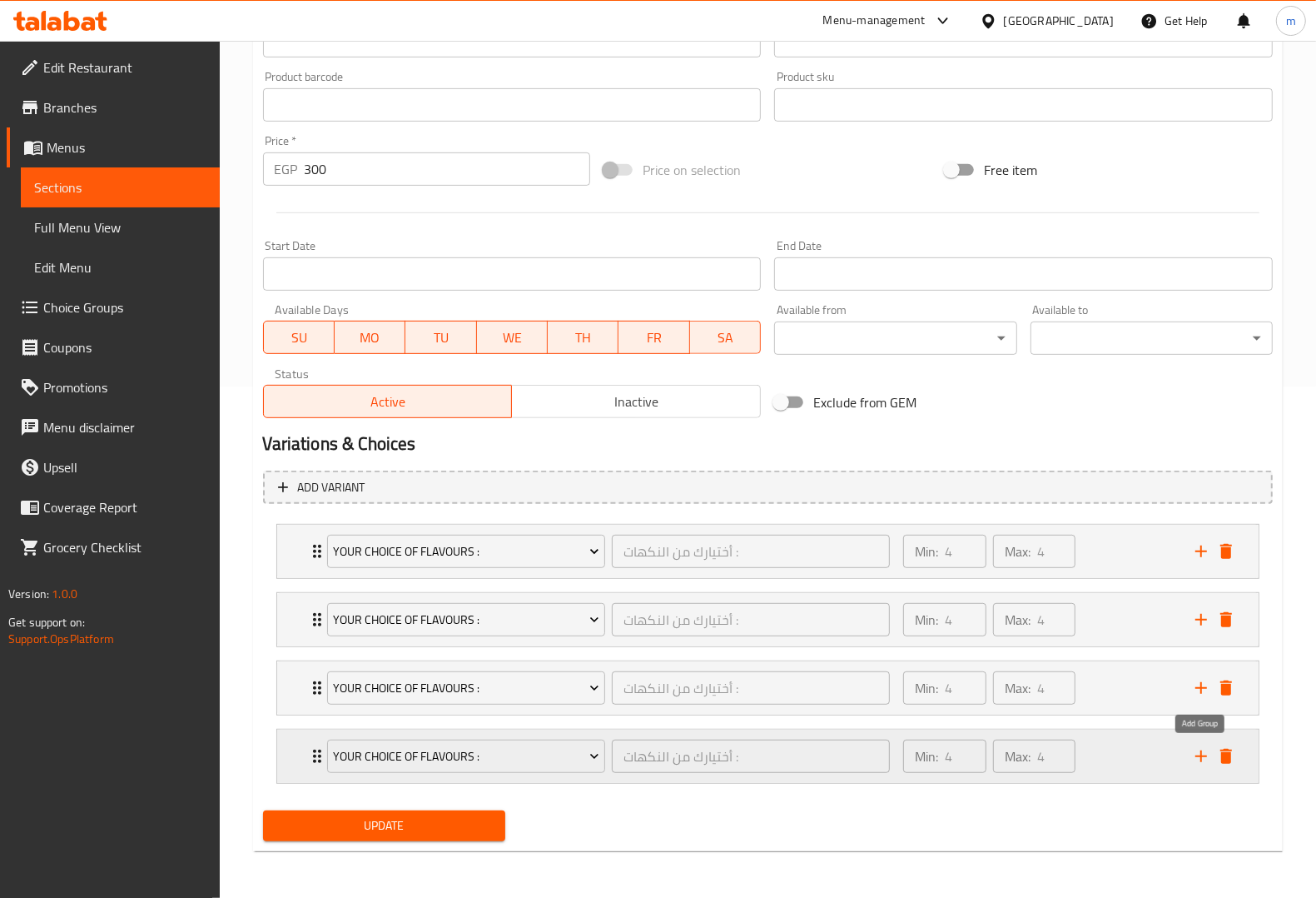
click at [1198, 751] on icon "add" at bounding box center [1201, 756] width 20 height 20
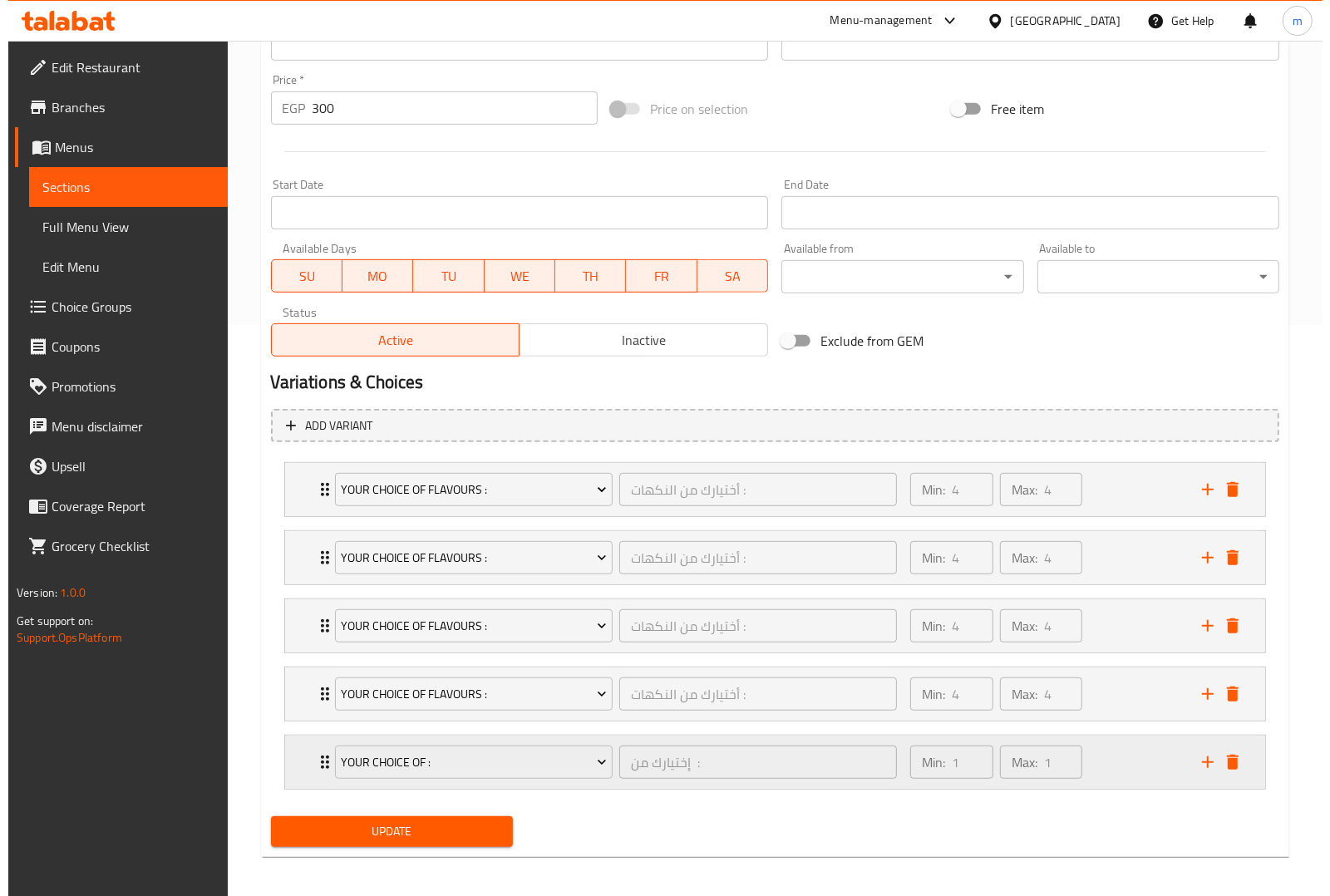
scroll to position [579, 0]
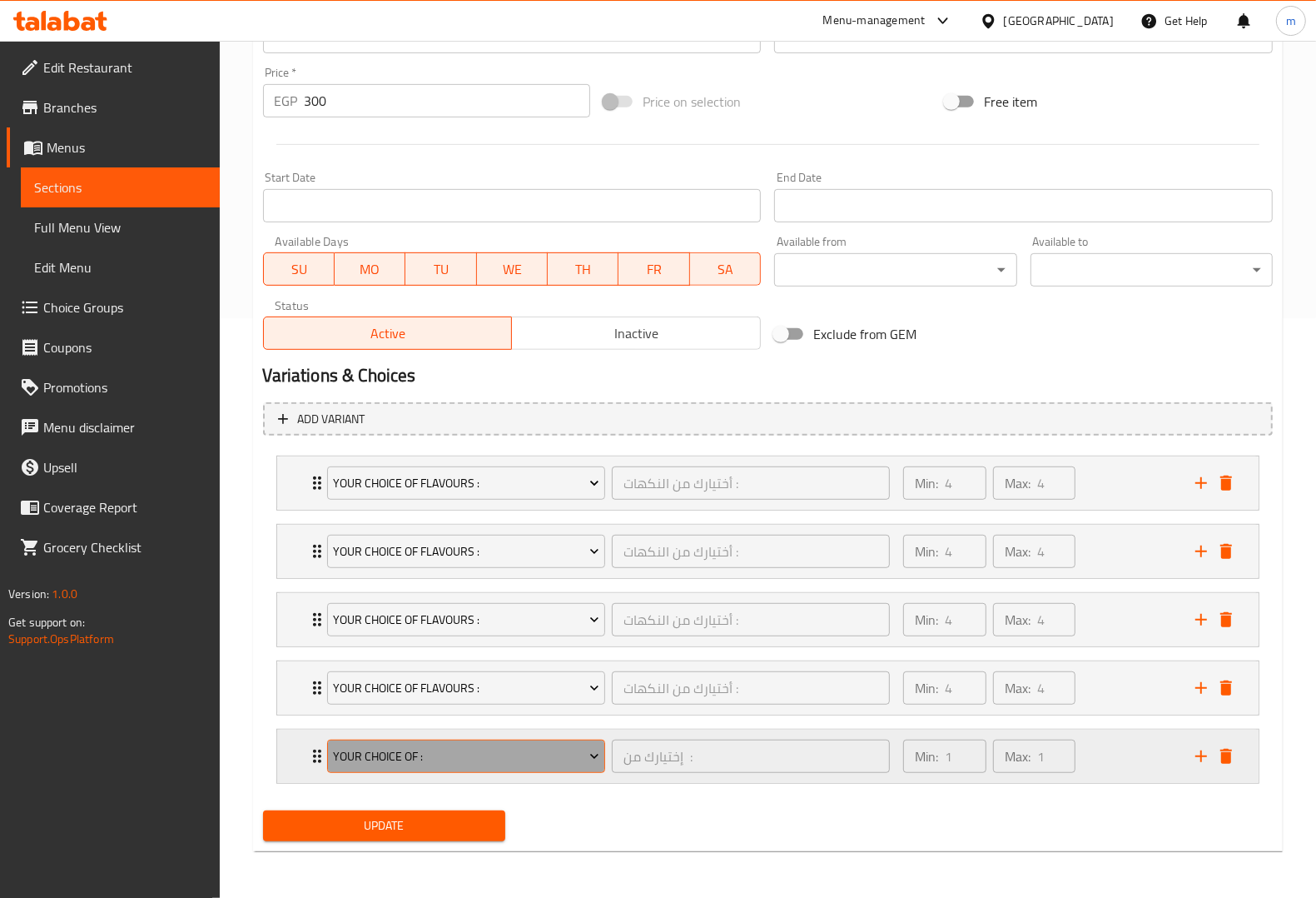
click at [489, 744] on button "Your Choice Of :" at bounding box center [465, 755] width 278 height 33
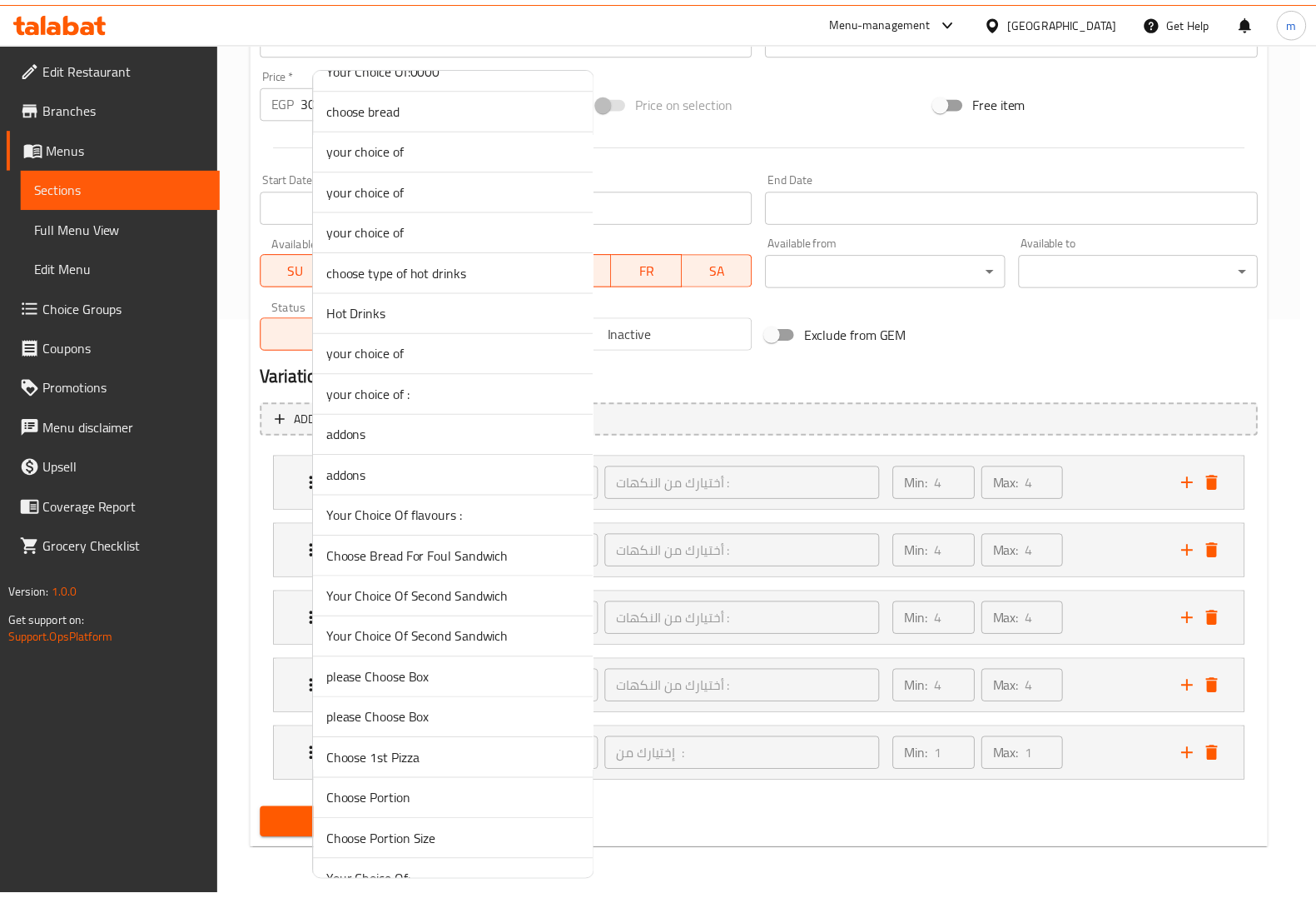
scroll to position [1041, 0]
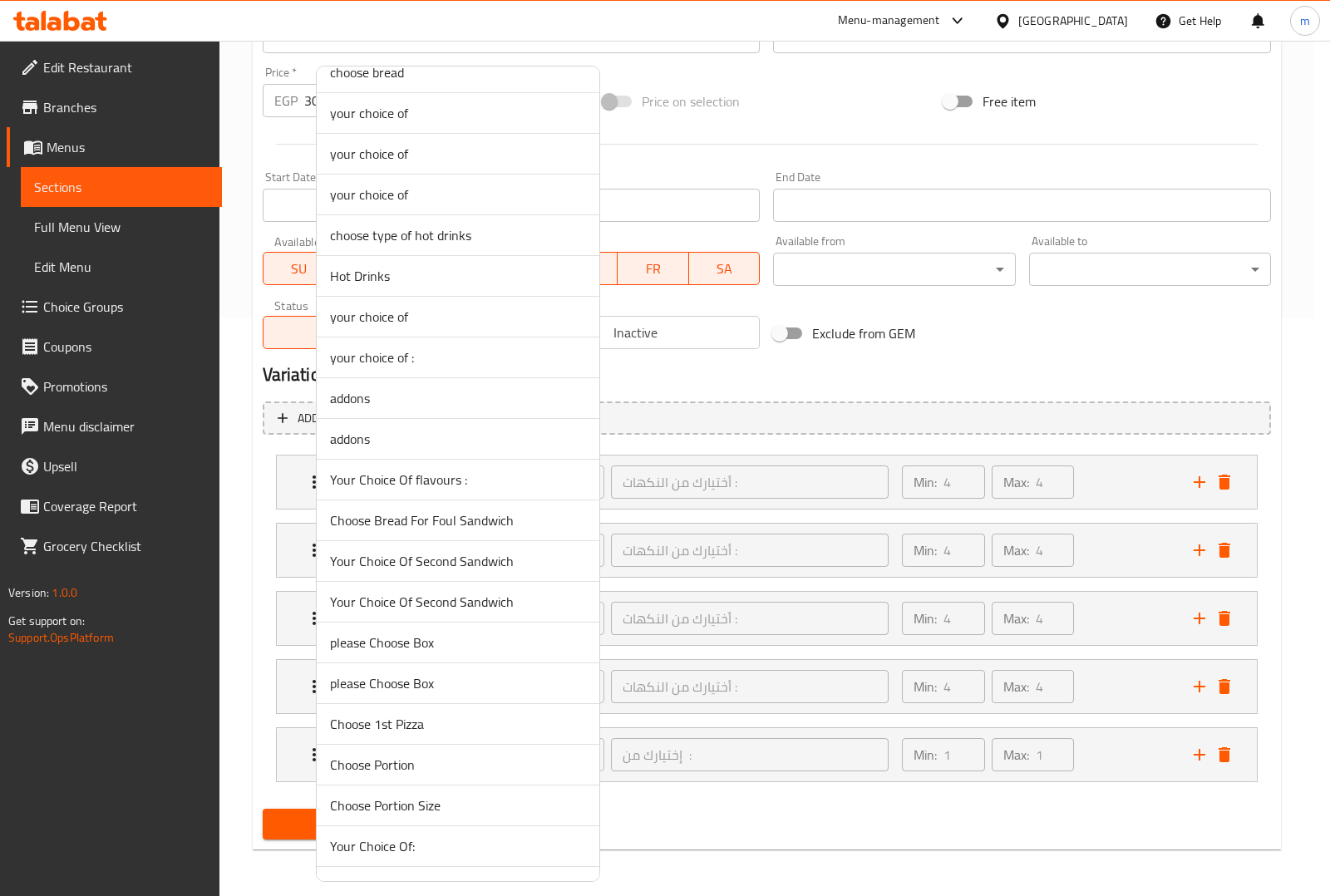
click at [462, 483] on span "Your Choice Of flavours :" at bounding box center [458, 479] width 256 height 20
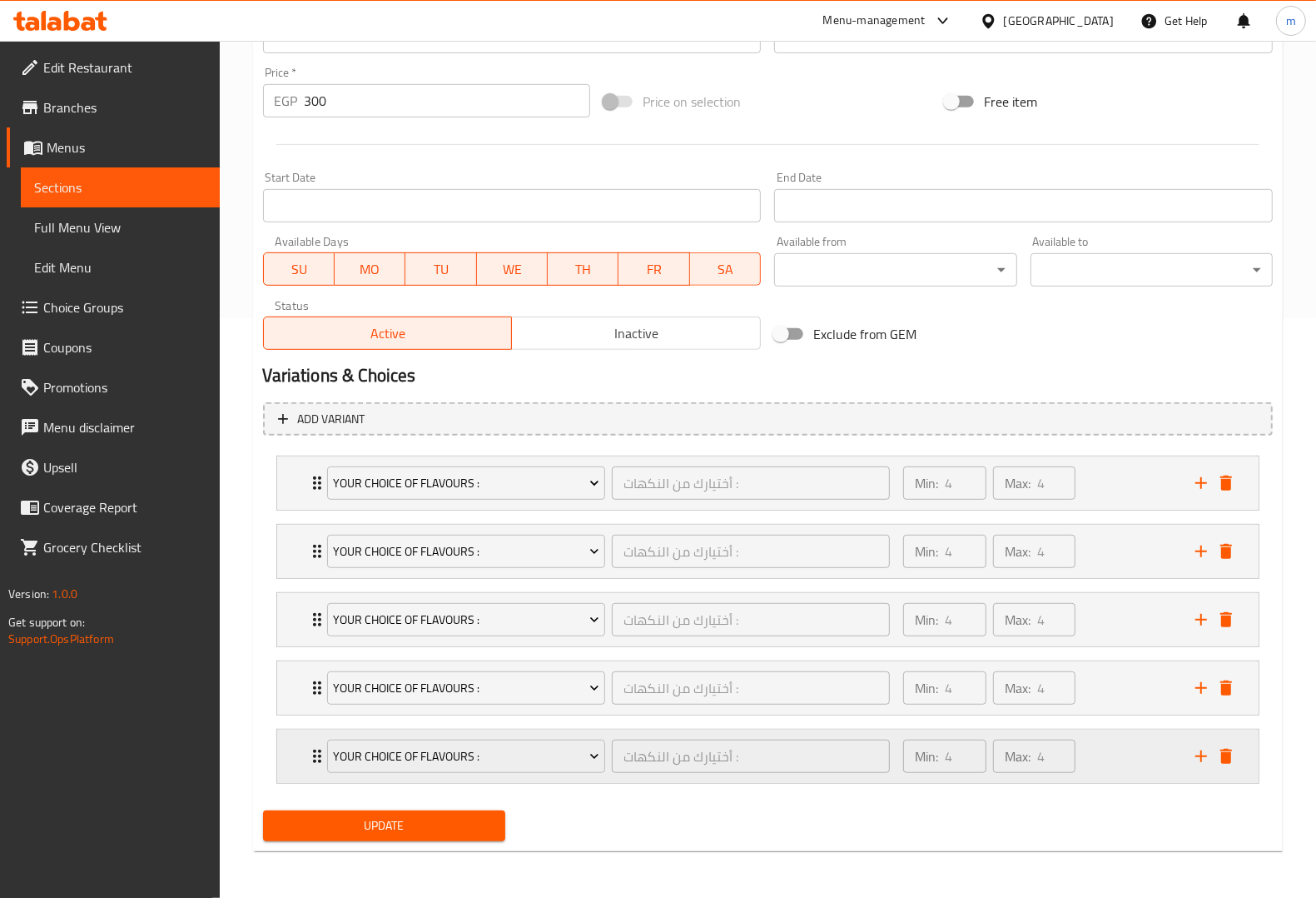
click at [1195, 747] on icon "add" at bounding box center [1201, 756] width 20 height 20
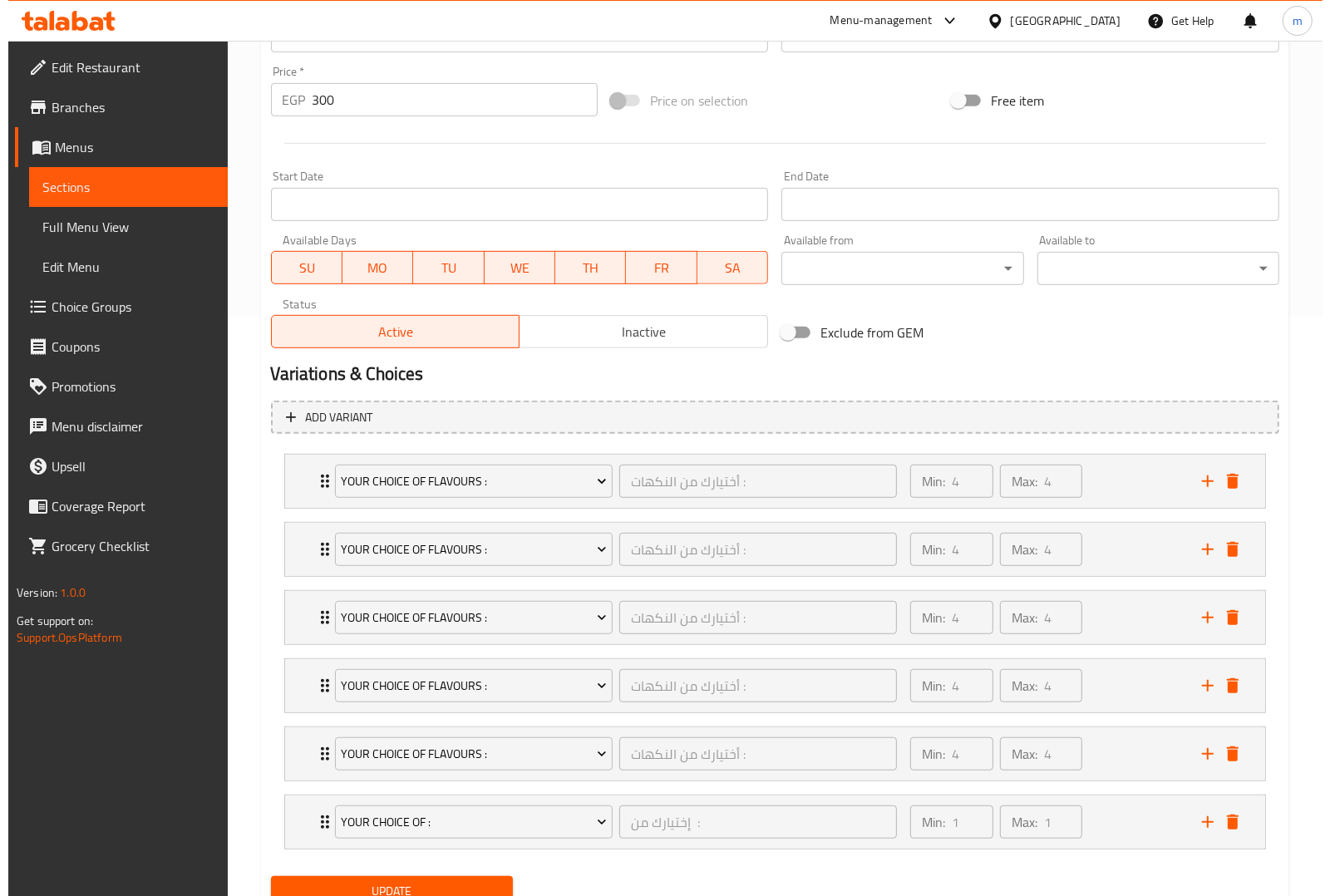
scroll to position [648, 0]
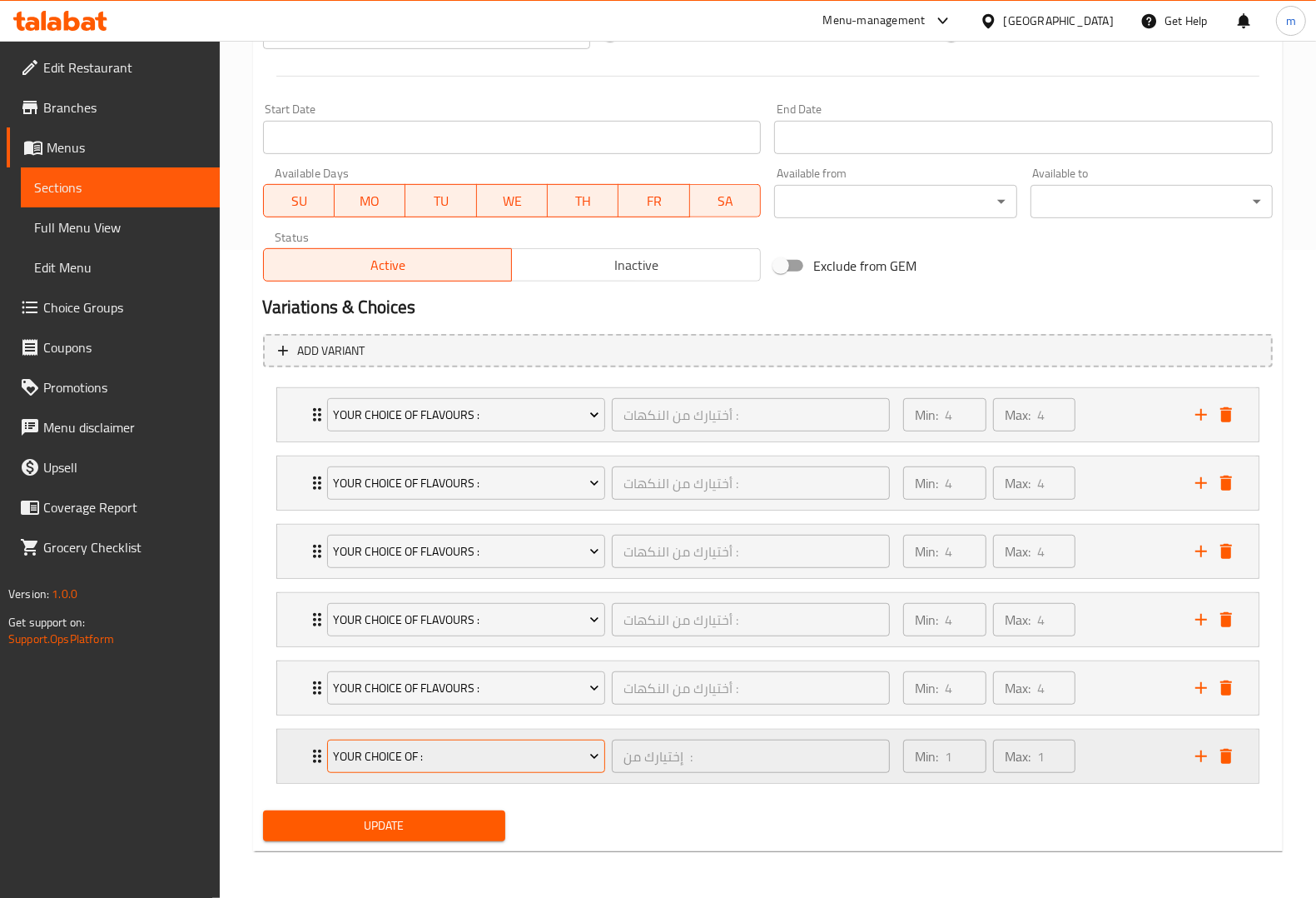
click at [512, 755] on span "Your Choice Of :" at bounding box center [465, 756] width 266 height 21
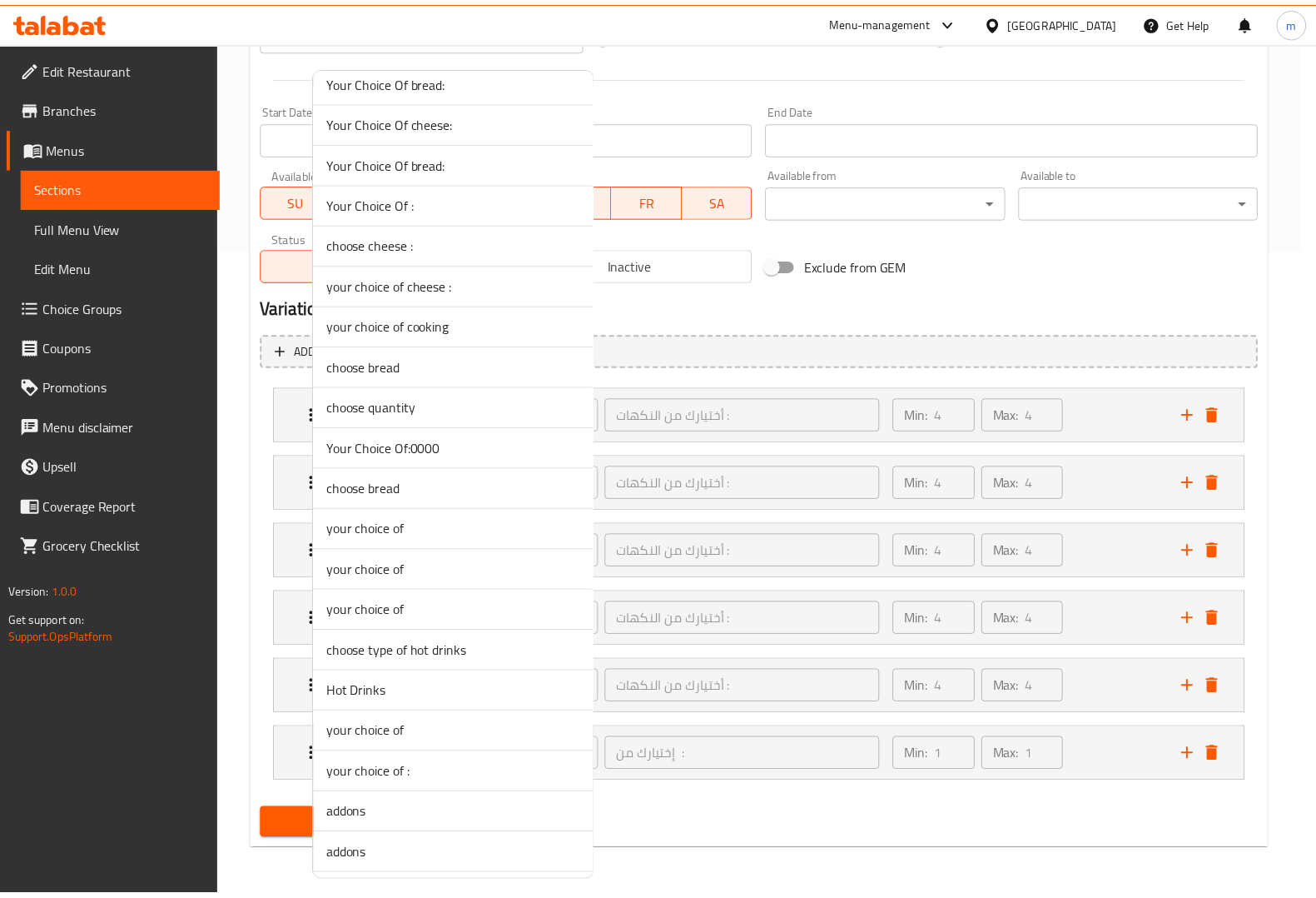
scroll to position [937, 0]
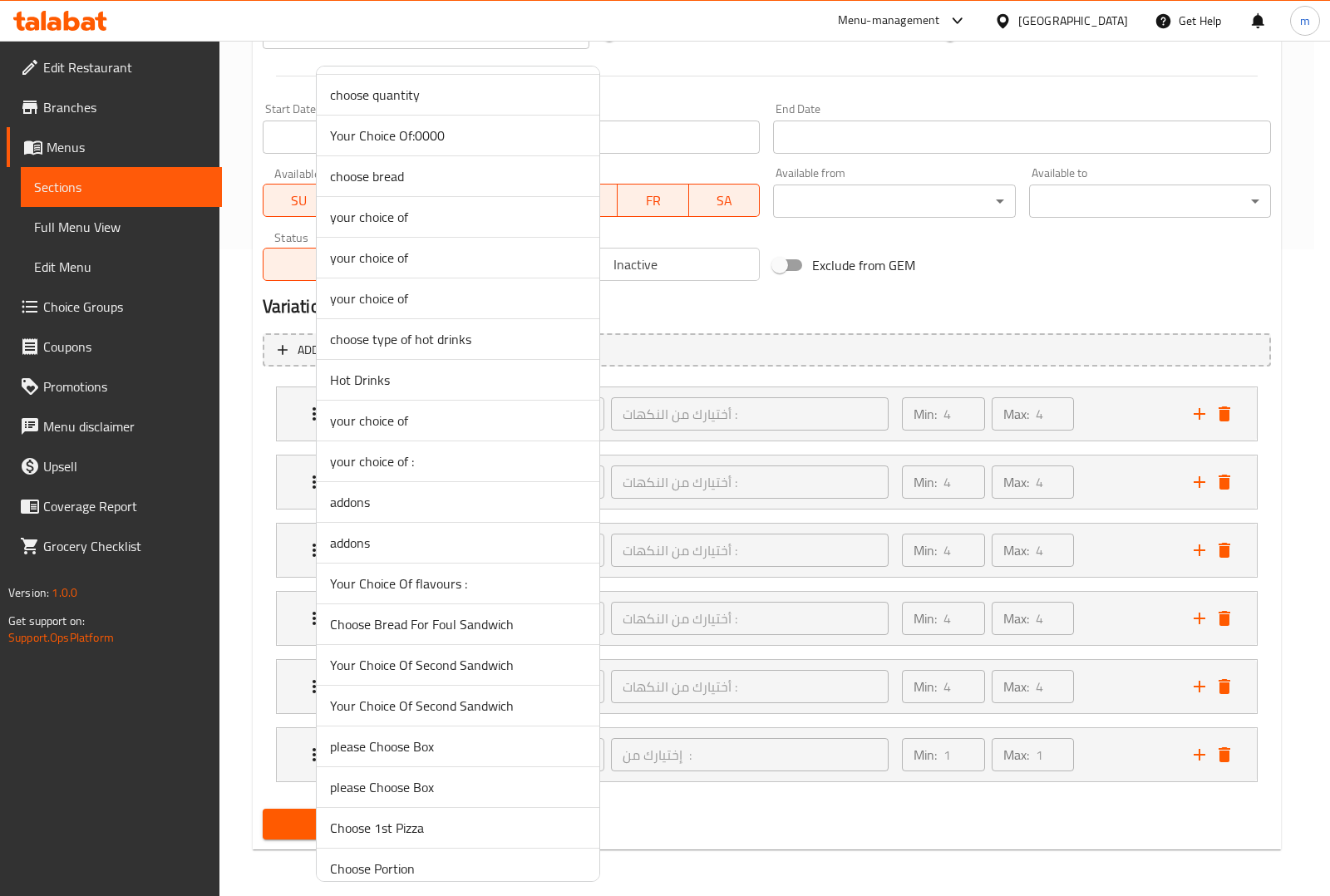
click at [427, 588] on span "Your Choice Of flavours :" at bounding box center [458, 583] width 256 height 20
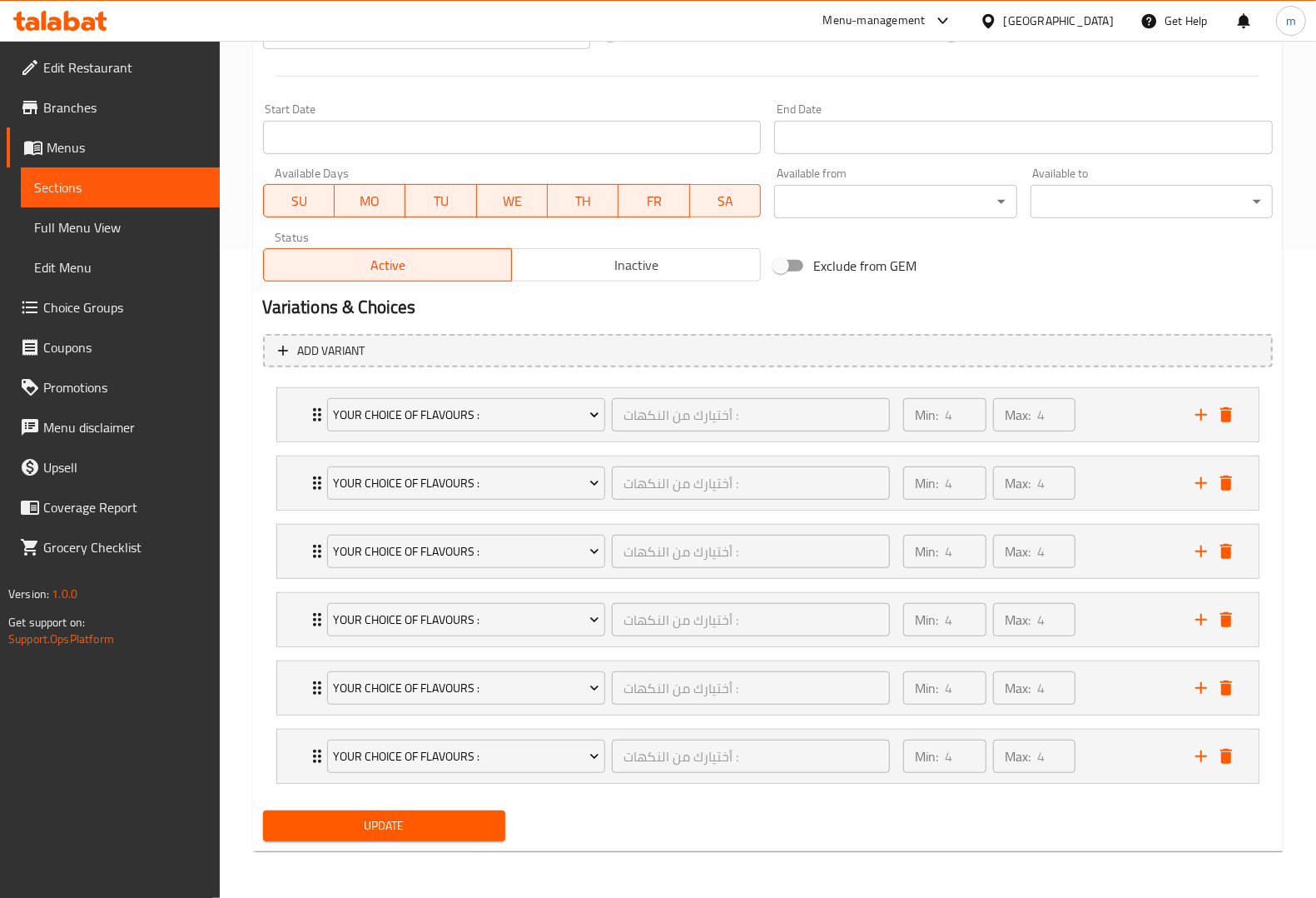
click at [428, 825] on span "Update" at bounding box center [384, 825] width 215 height 21
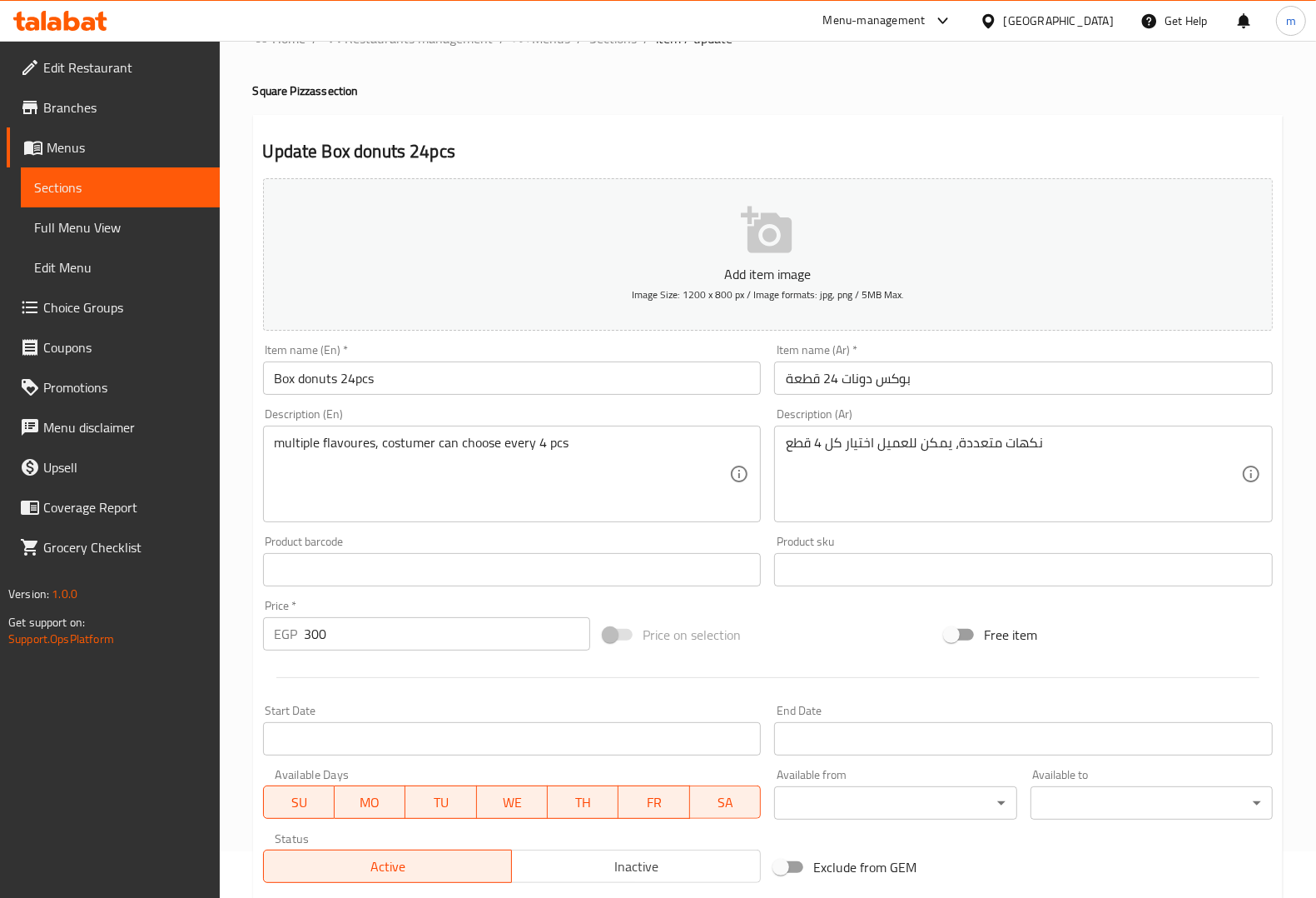
scroll to position [0, 0]
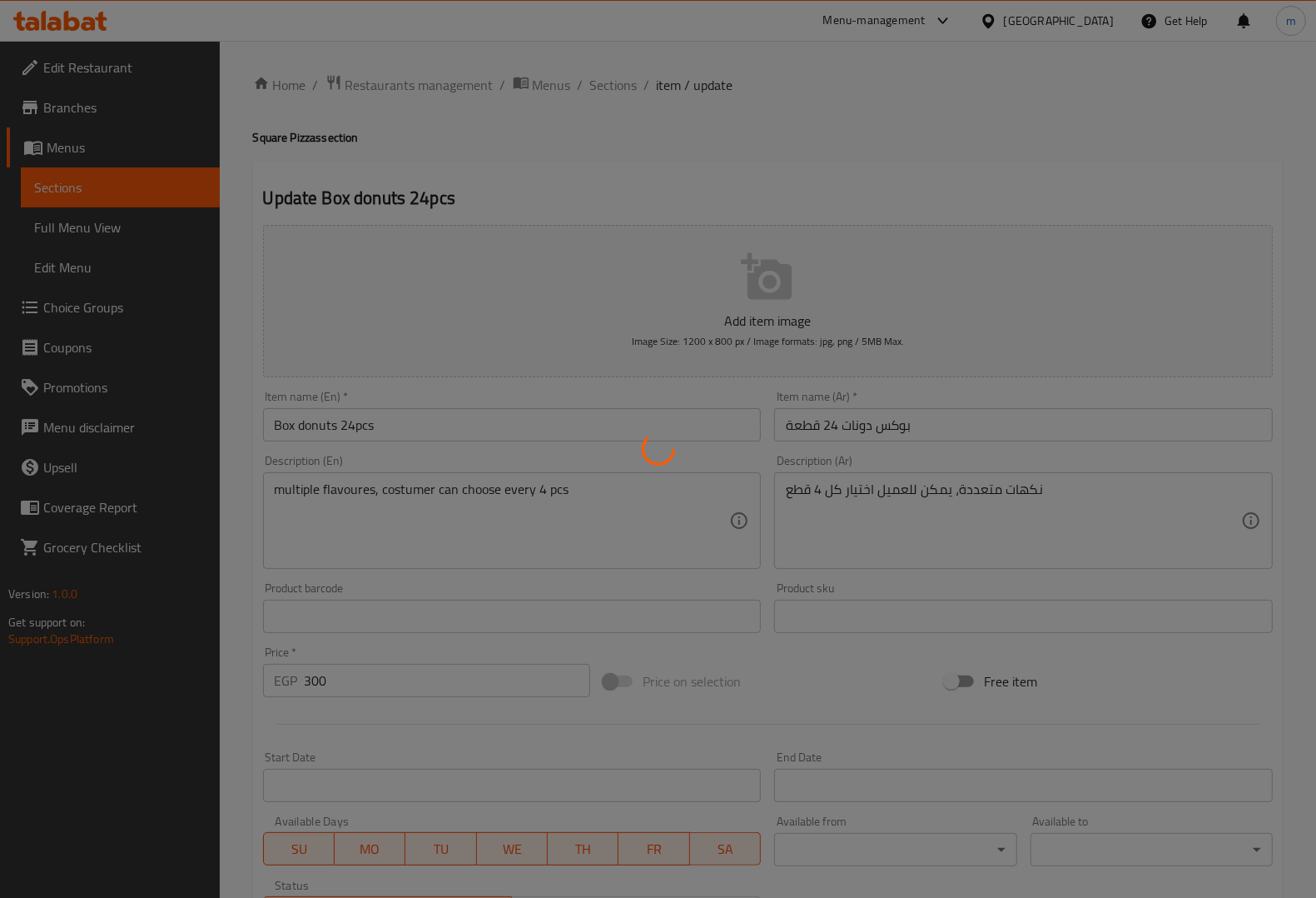
click at [88, 234] on div at bounding box center [658, 449] width 1316 height 898
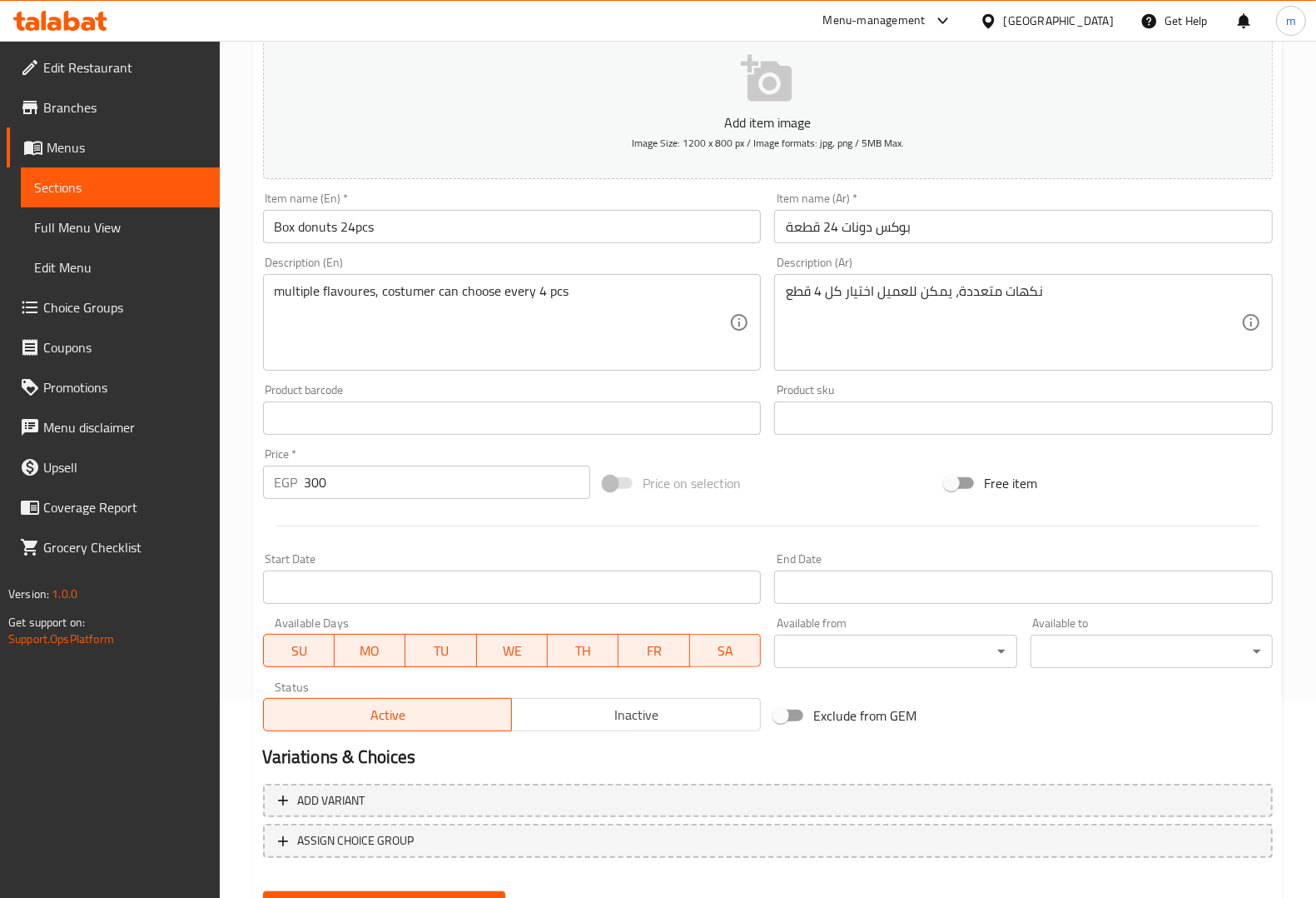
scroll to position [276, 0]
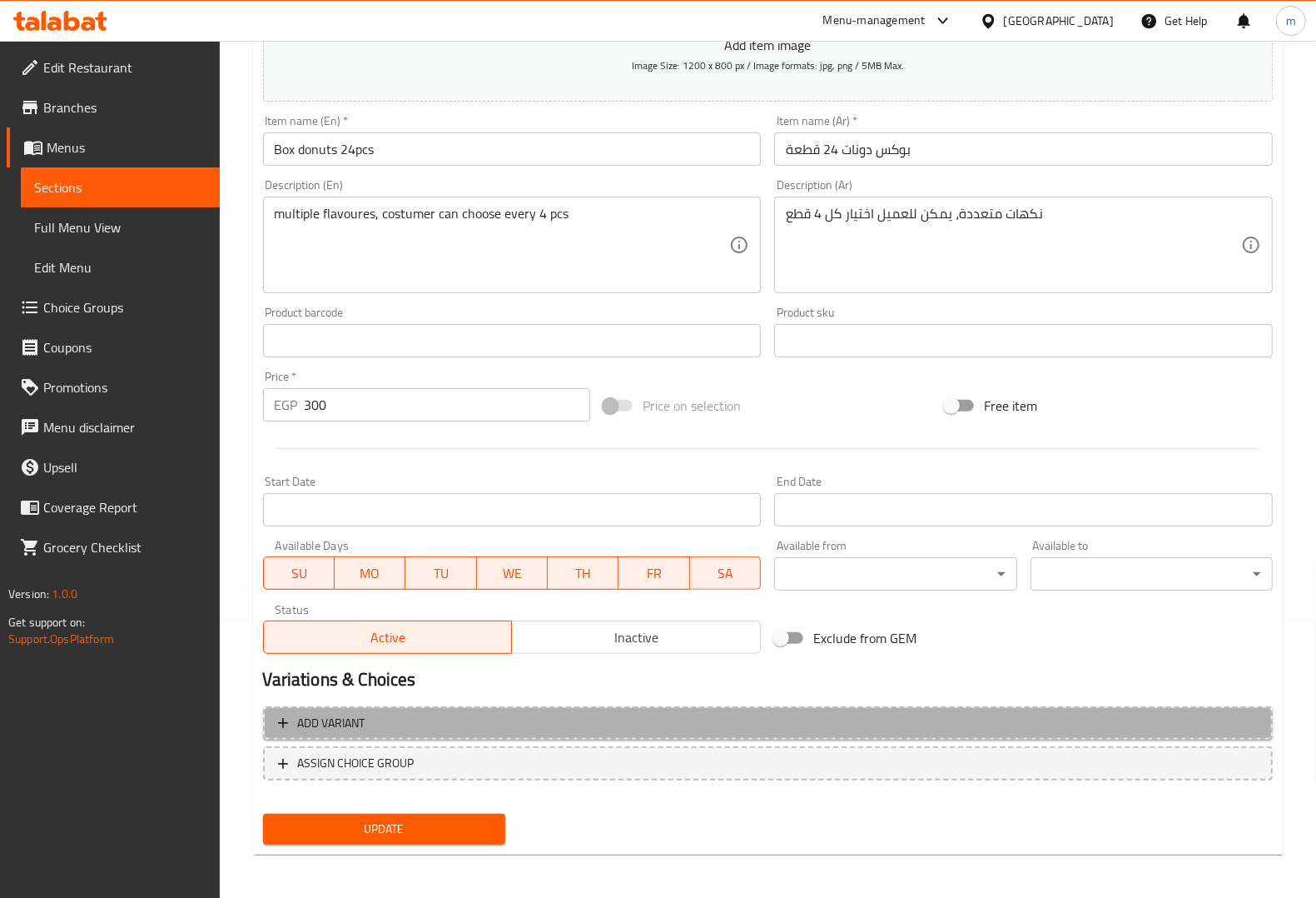
click at [556, 706] on button "Add variant" at bounding box center [767, 723] width 1009 height 34
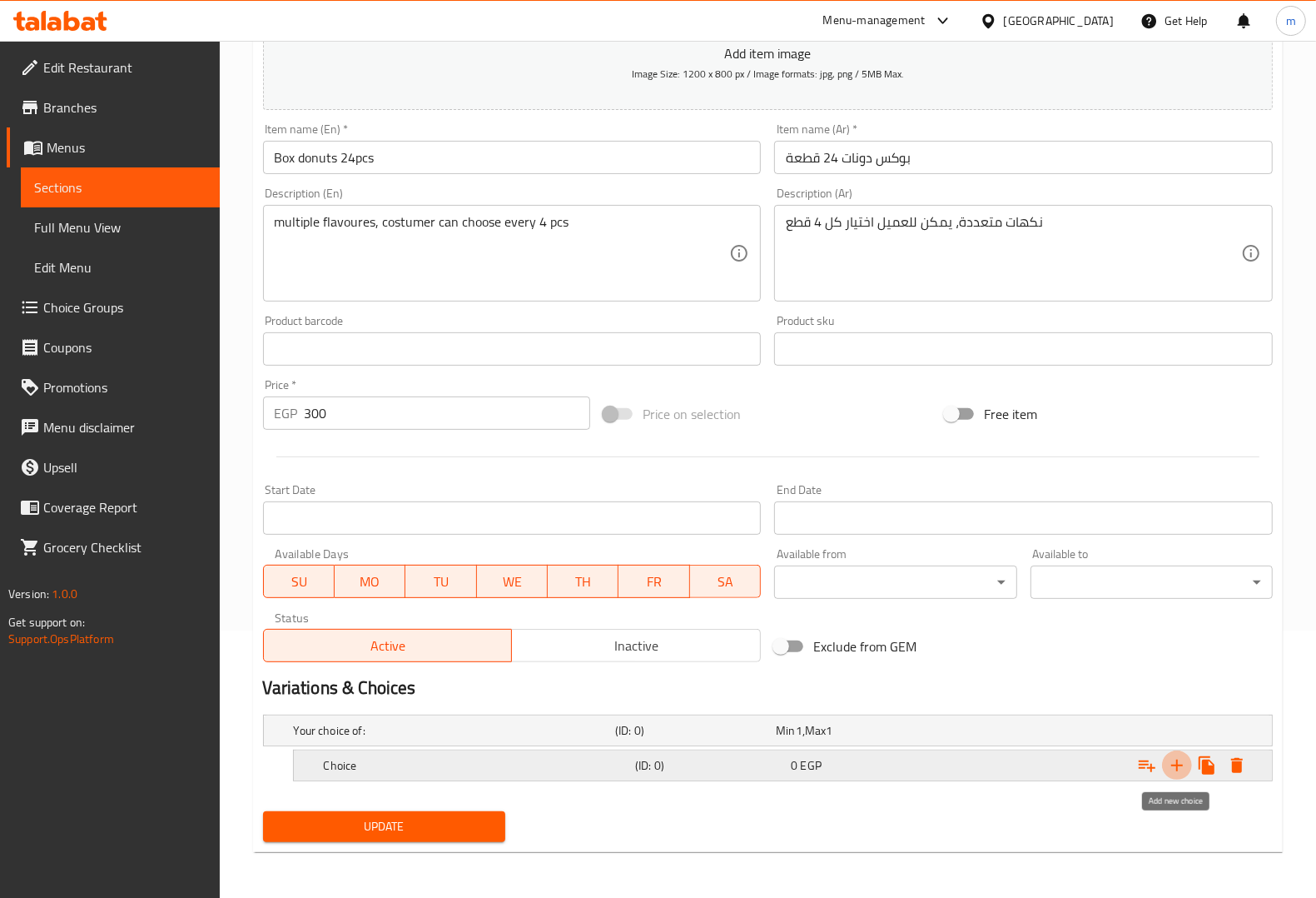
click at [1168, 758] on icon "Expand" at bounding box center [1177, 765] width 20 height 20
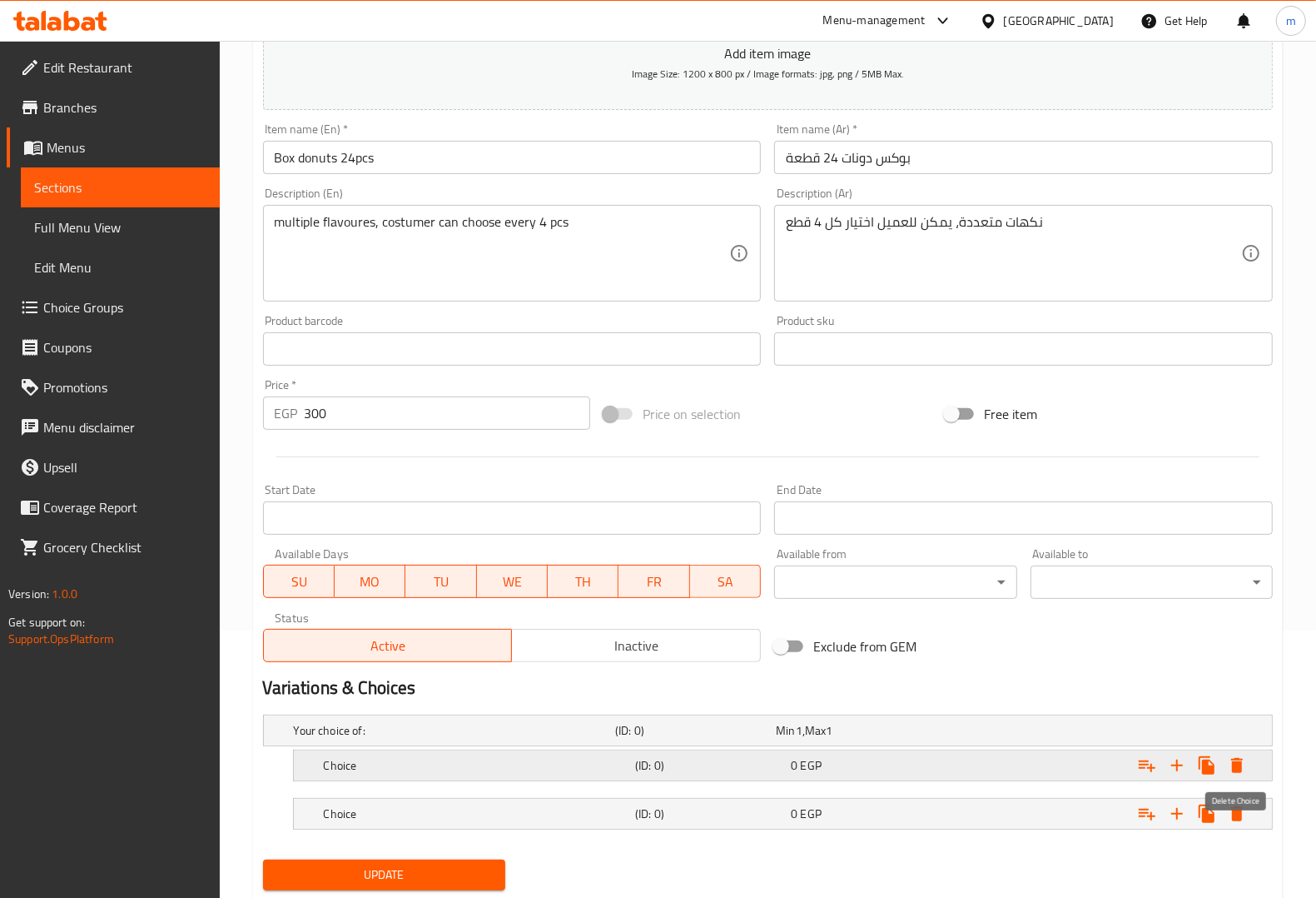
click at [1244, 763] on icon "Expand" at bounding box center [1236, 765] width 20 height 20
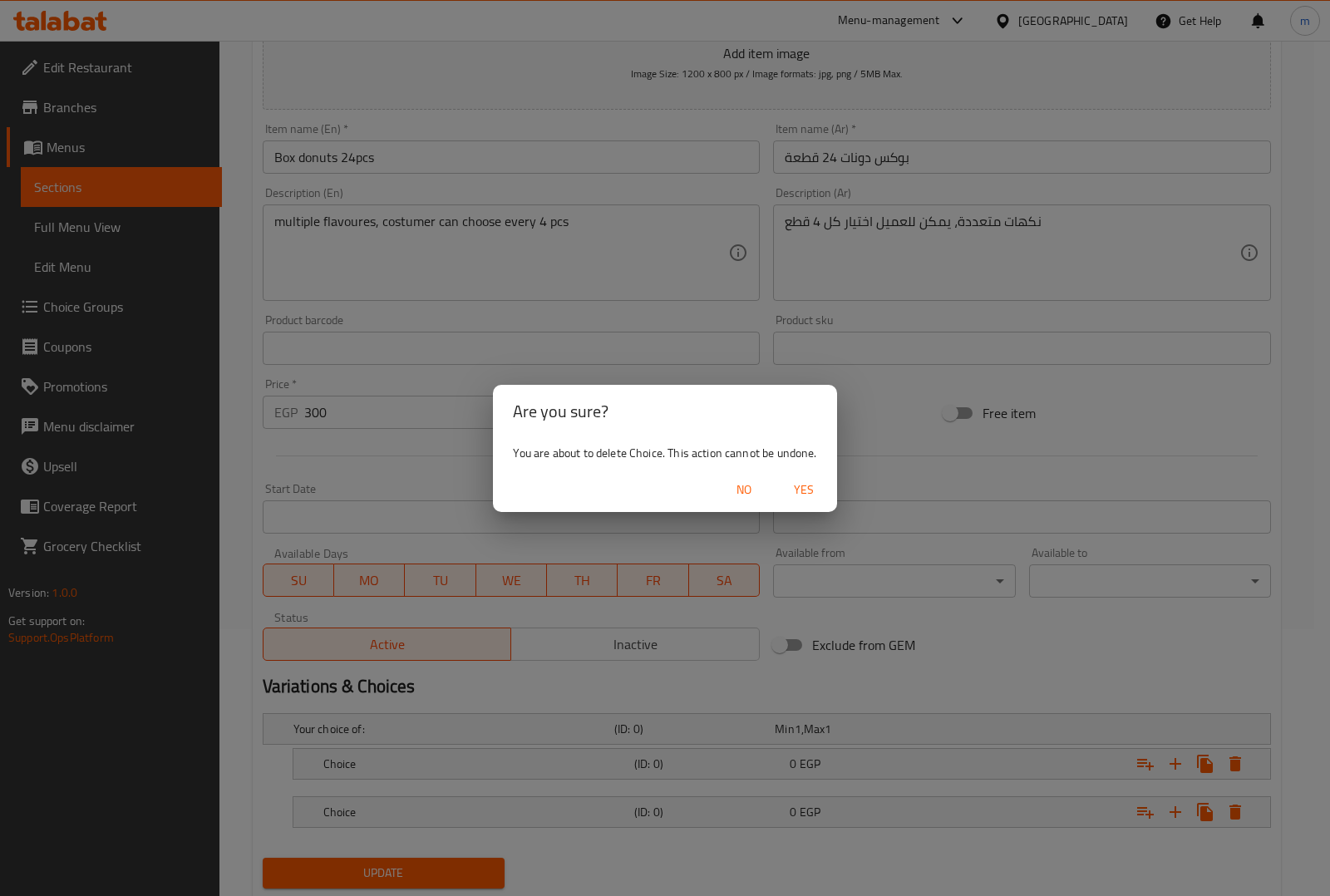
click at [808, 494] on span "Yes" at bounding box center [804, 489] width 40 height 21
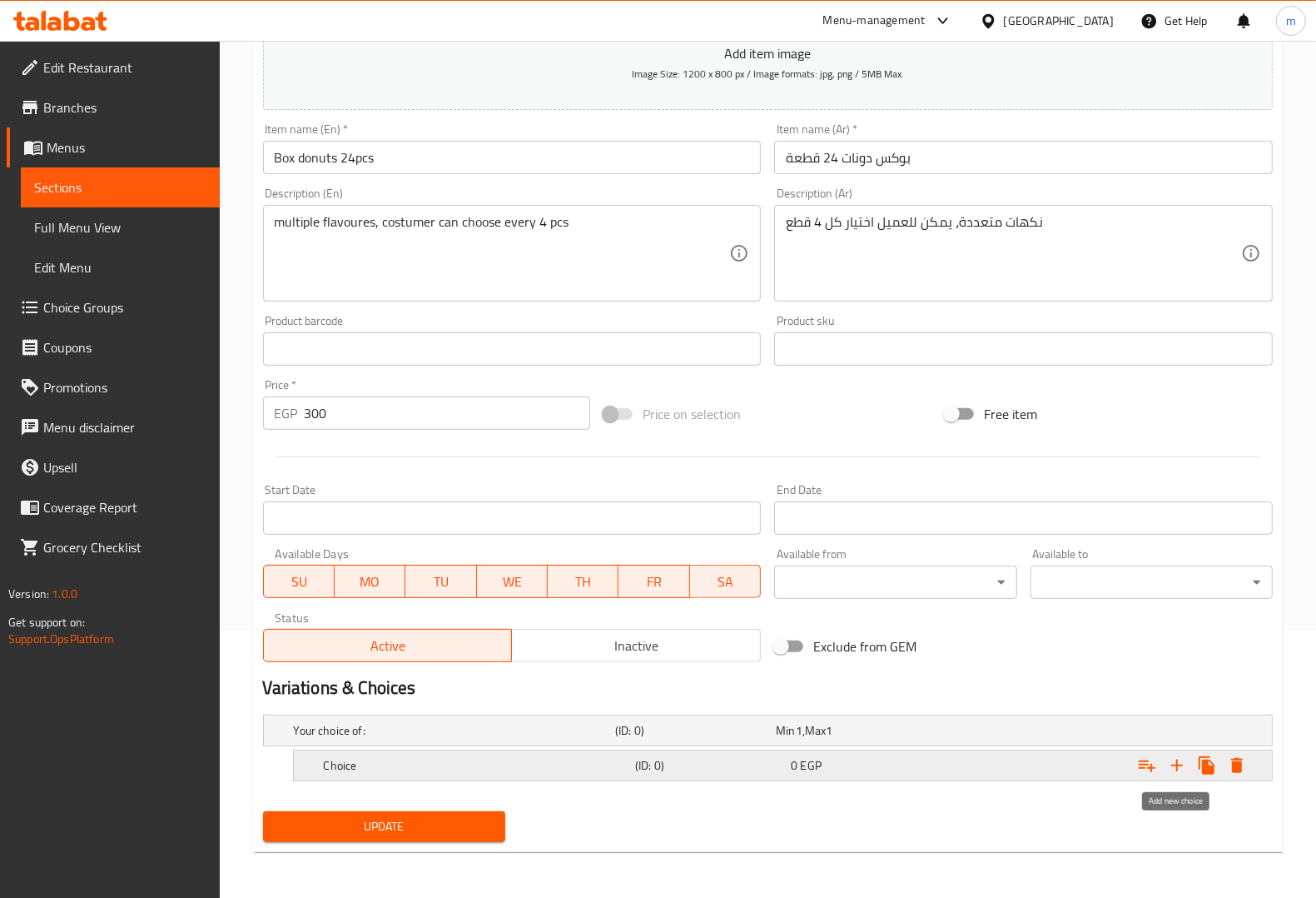
click at [1176, 757] on icon "Expand" at bounding box center [1177, 765] width 20 height 20
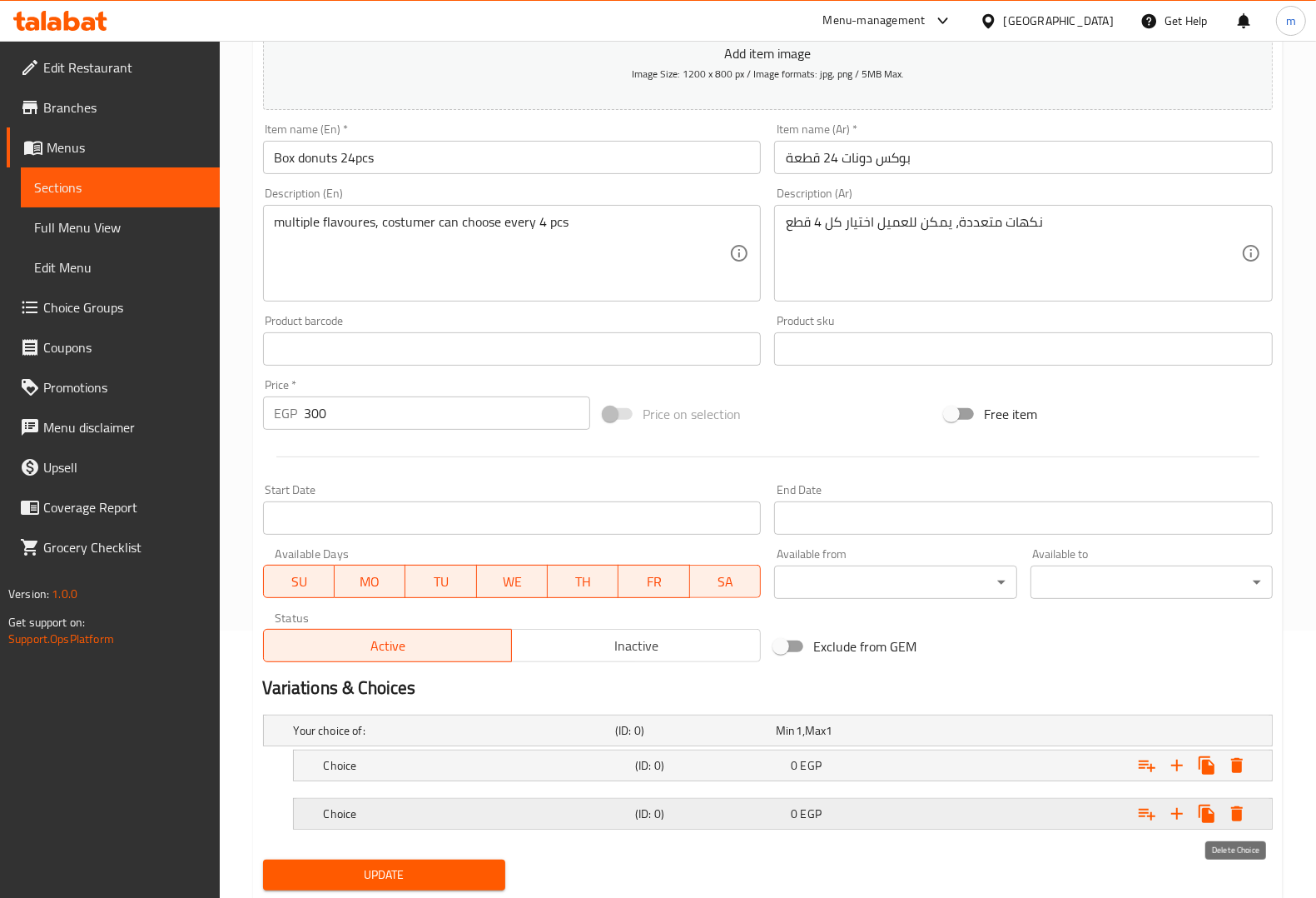
click at [1226, 817] on icon "Expand" at bounding box center [1236, 813] width 20 height 20
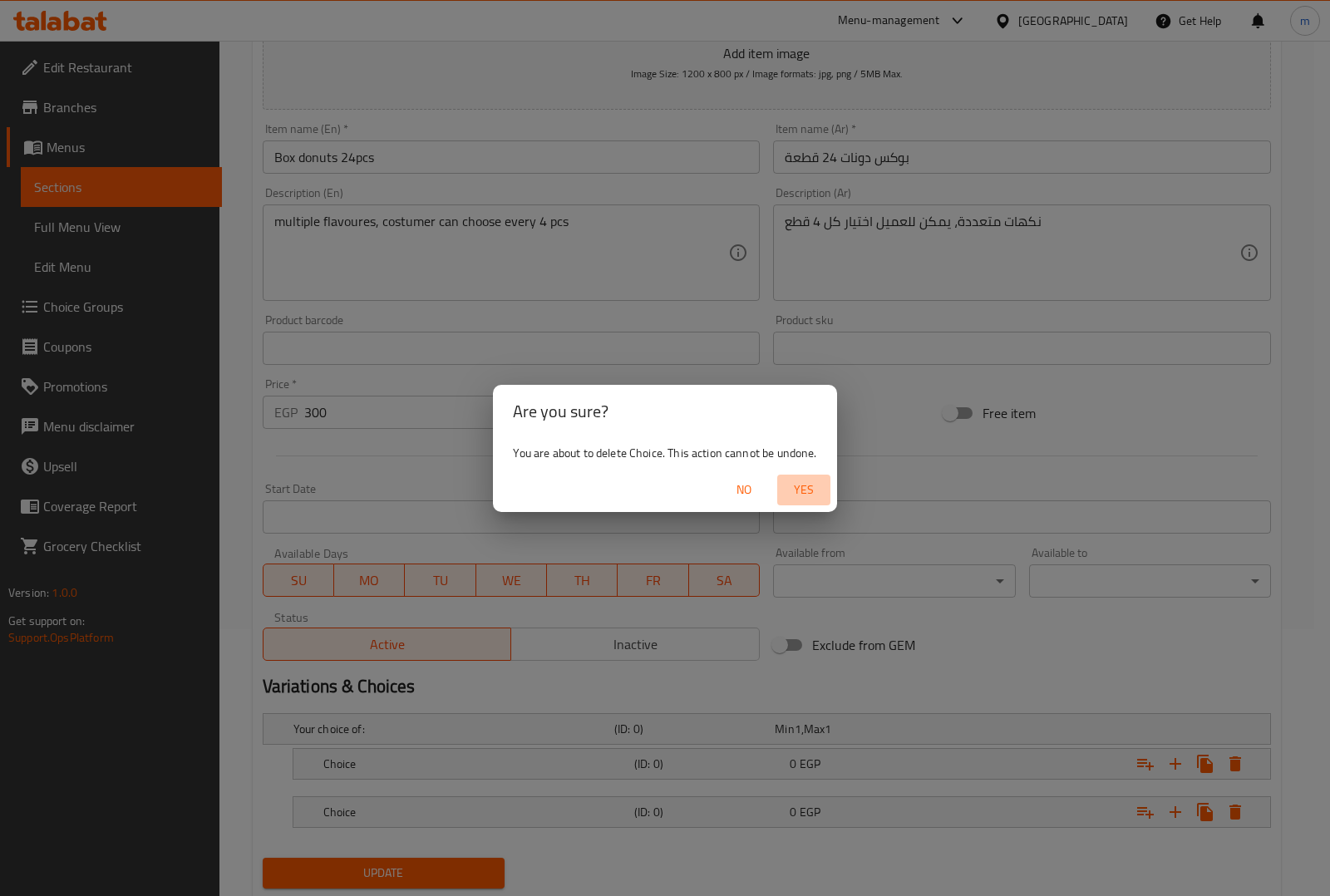
click at [811, 495] on span "Yes" at bounding box center [804, 489] width 40 height 21
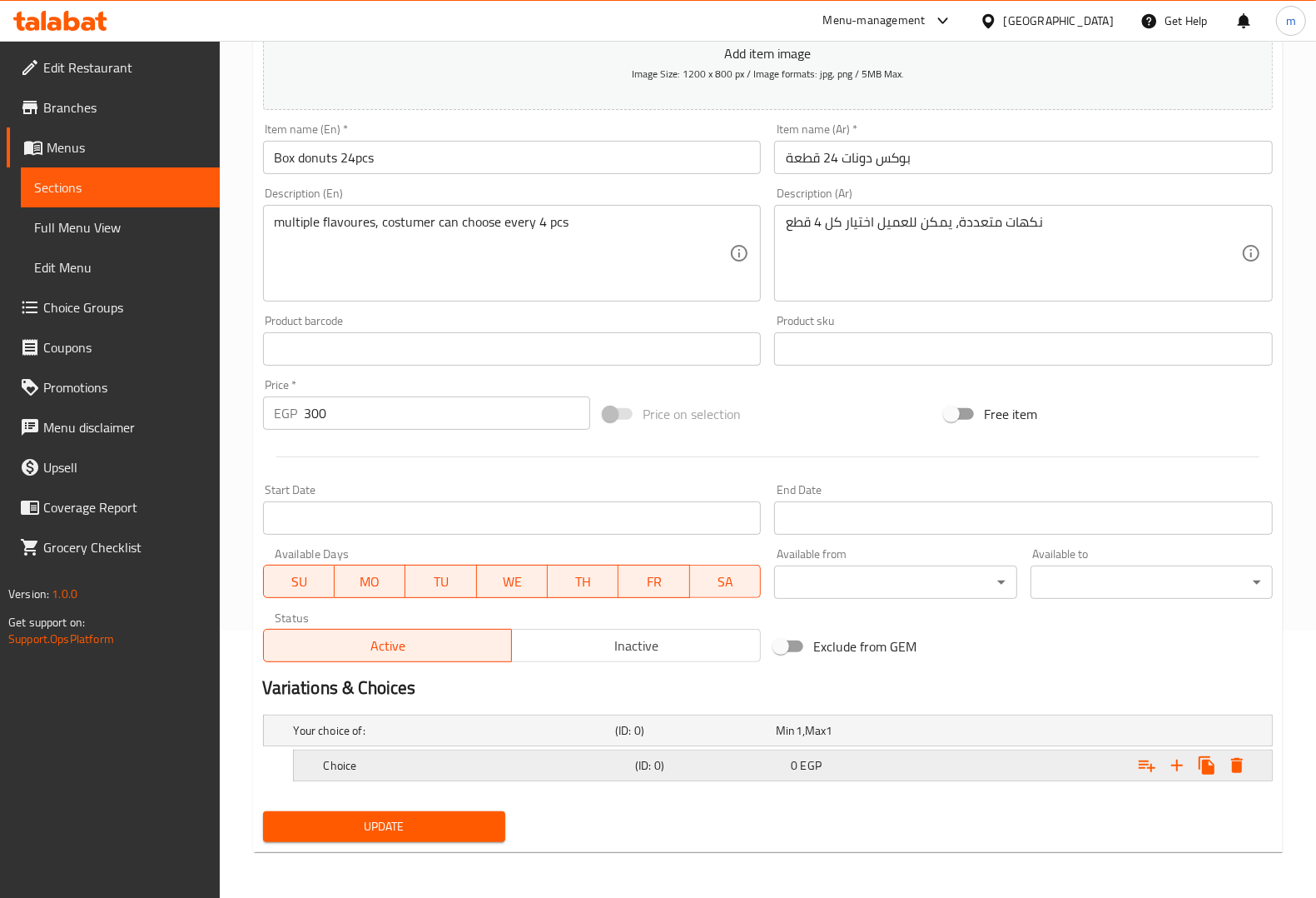
click at [689, 763] on h5 "(ID: 0)" at bounding box center [709, 764] width 149 height 17
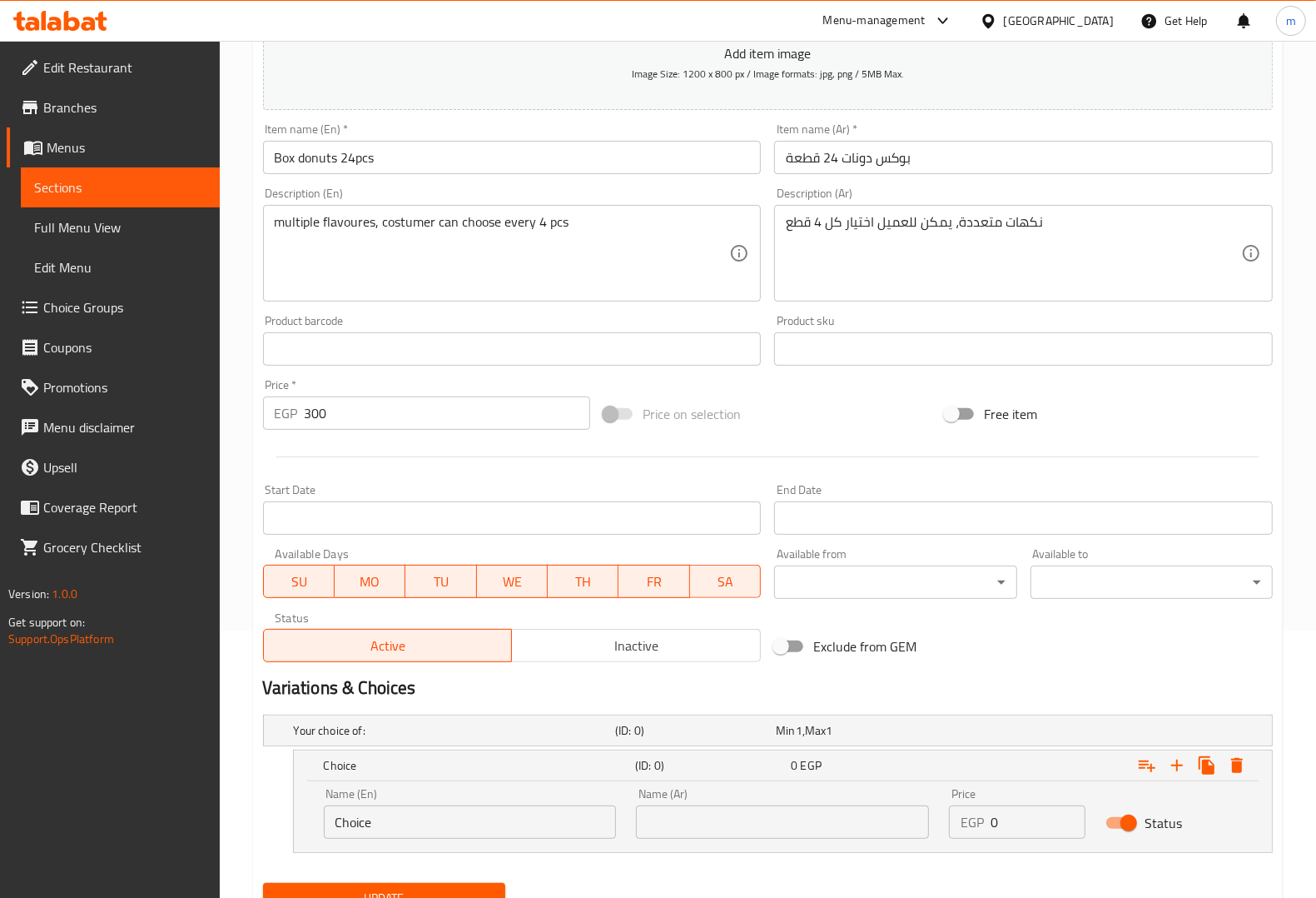
click at [543, 839] on div "Name (En) Choice Name (En)" at bounding box center [470, 812] width 313 height 71
click at [534, 826] on input "Choice" at bounding box center [470, 821] width 293 height 33
click at [541, 830] on input "Choice" at bounding box center [470, 821] width 293 height 33
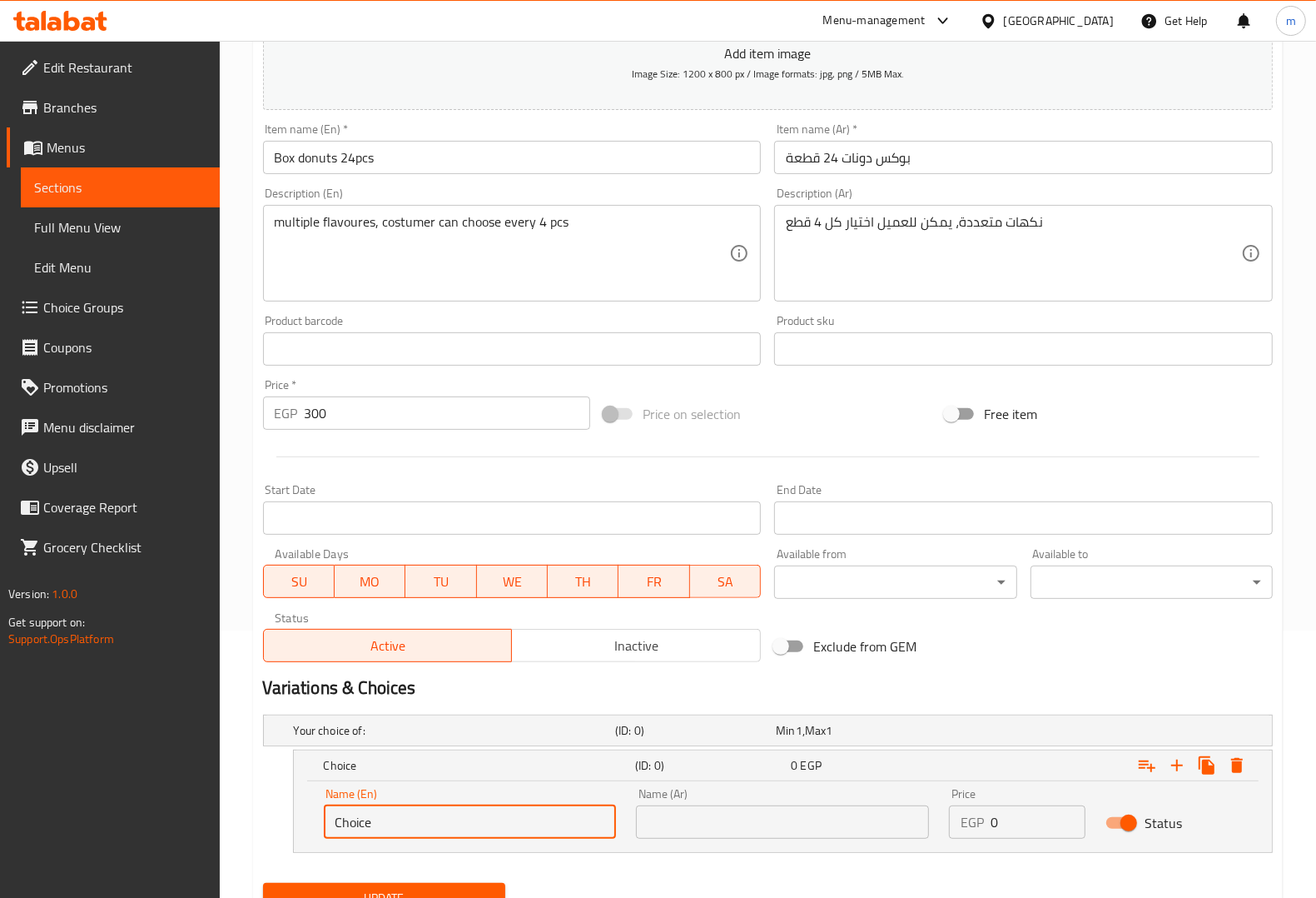
click at [541, 830] on input "Choice" at bounding box center [470, 821] width 293 height 33
click at [1244, 758] on icon "Expand" at bounding box center [1236, 765] width 20 height 20
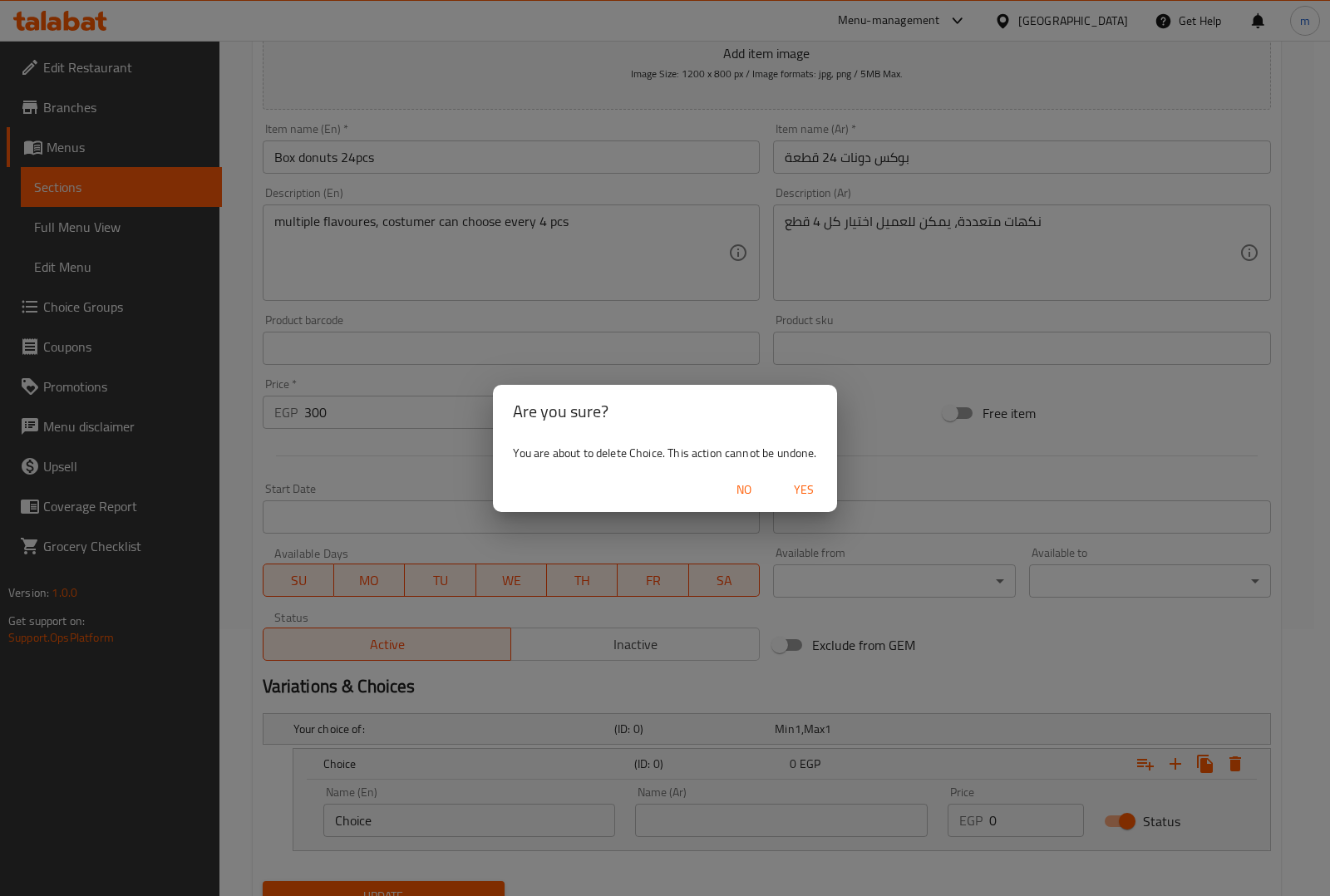
click at [640, 825] on div "Are you sure? You are about to delete Choice. This action cannot be undone. No …" at bounding box center [665, 448] width 1330 height 896
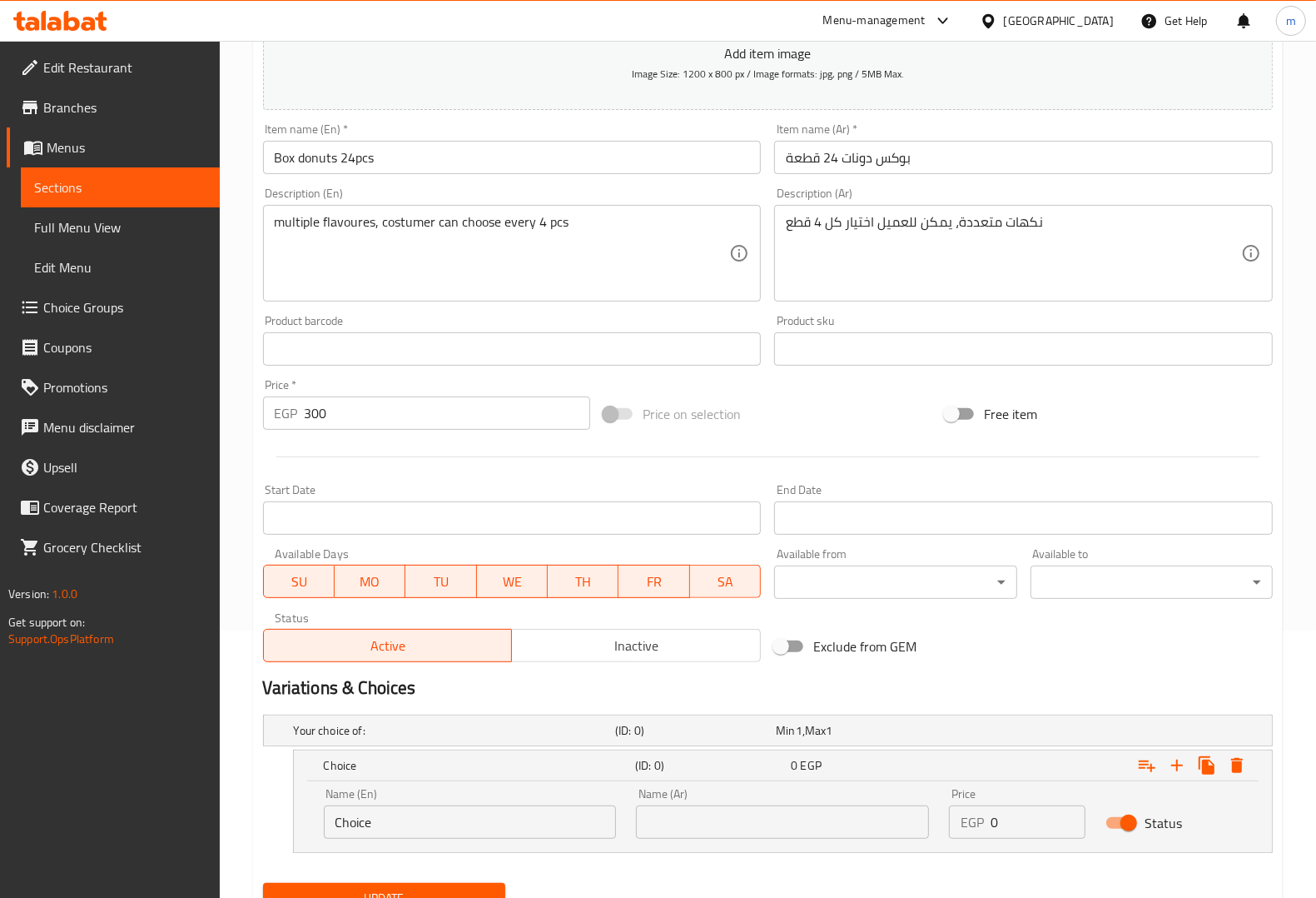
click at [676, 833] on input "text" at bounding box center [782, 821] width 293 height 33
click at [780, 830] on input "text" at bounding box center [782, 821] width 293 height 33
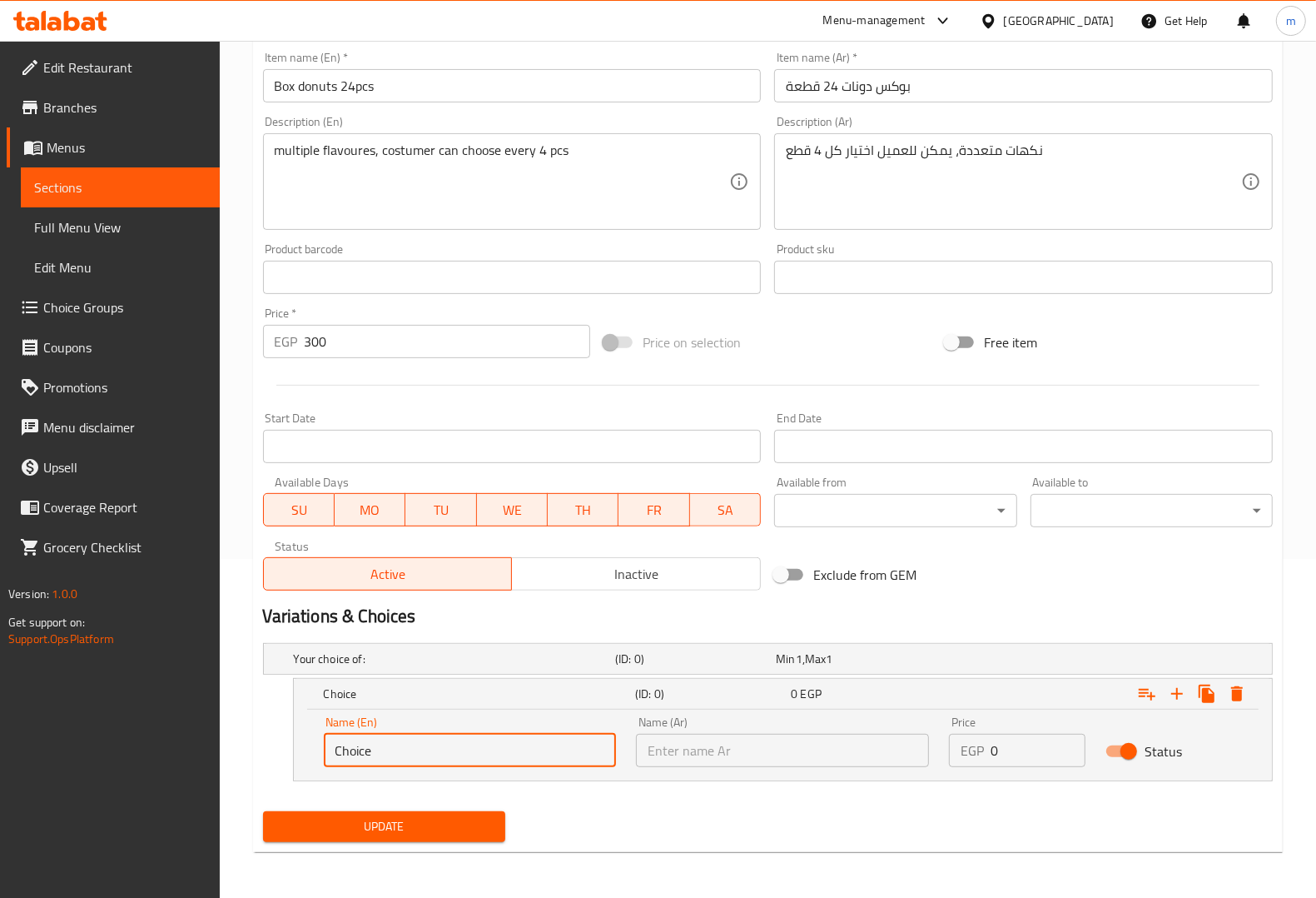
click at [505, 753] on input "Choice" at bounding box center [470, 749] width 293 height 33
click at [1145, 698] on icon "Expand" at bounding box center [1147, 694] width 20 height 20
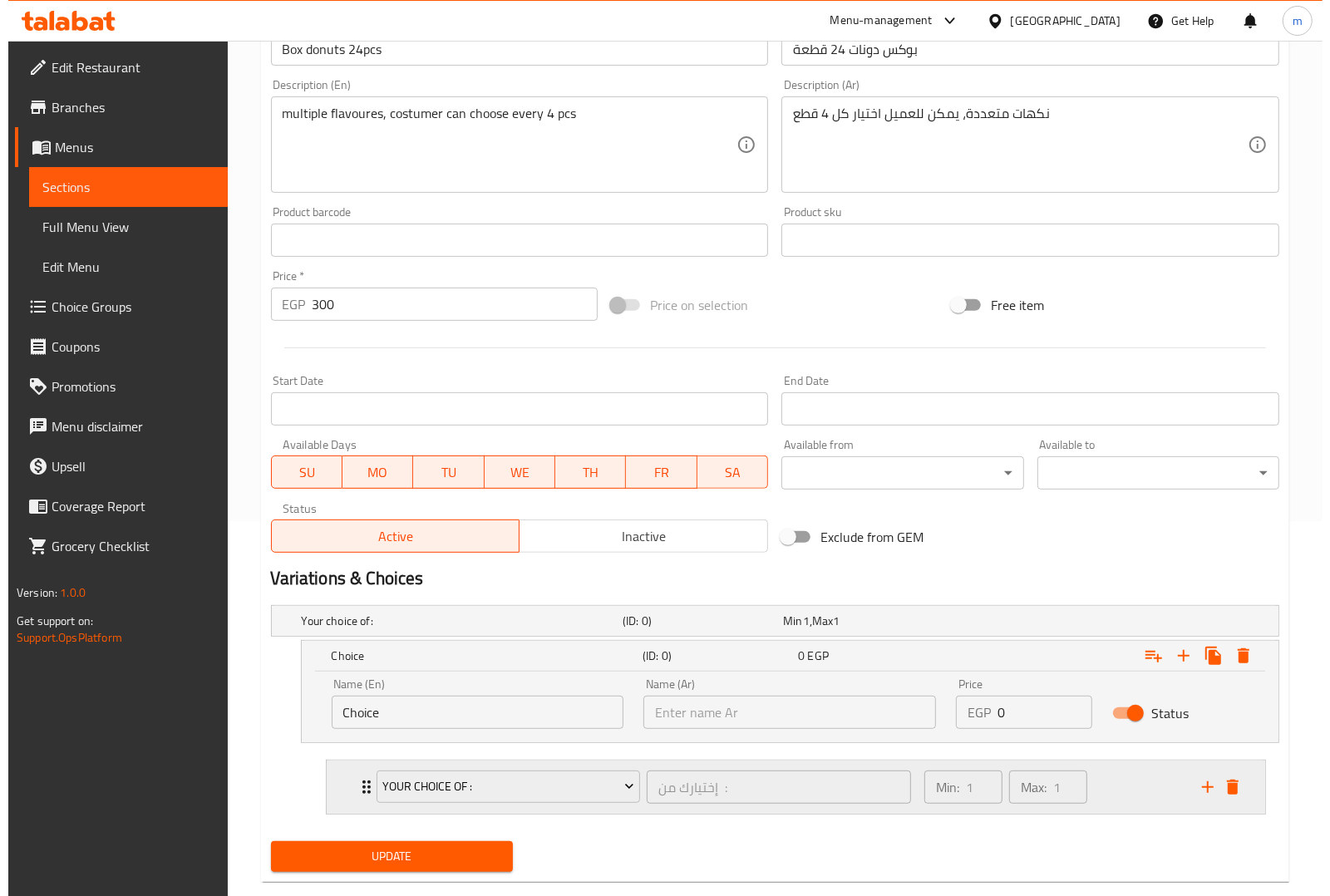
scroll to position [407, 0]
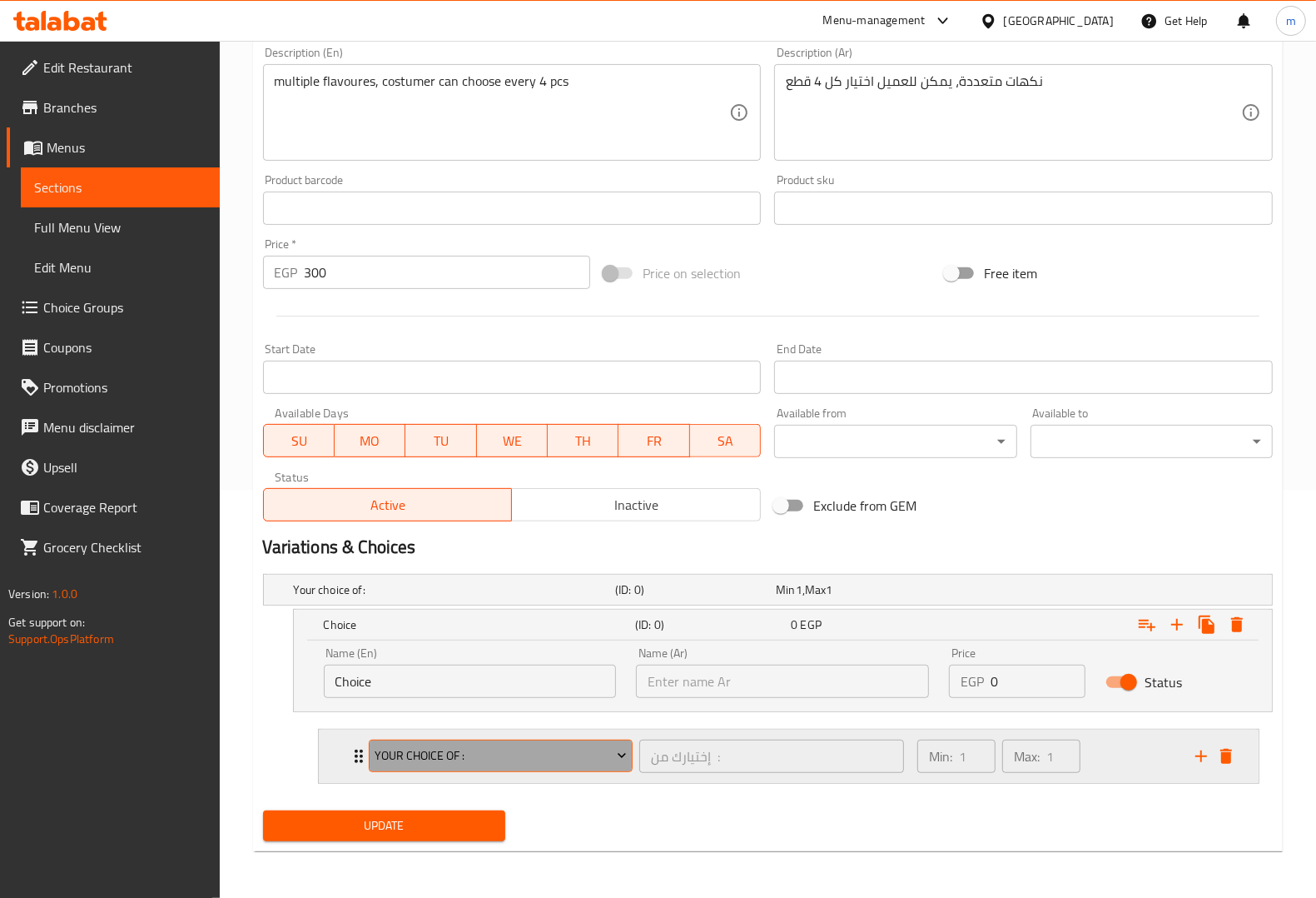
click at [489, 754] on span "Your Choice Of :" at bounding box center [500, 755] width 252 height 21
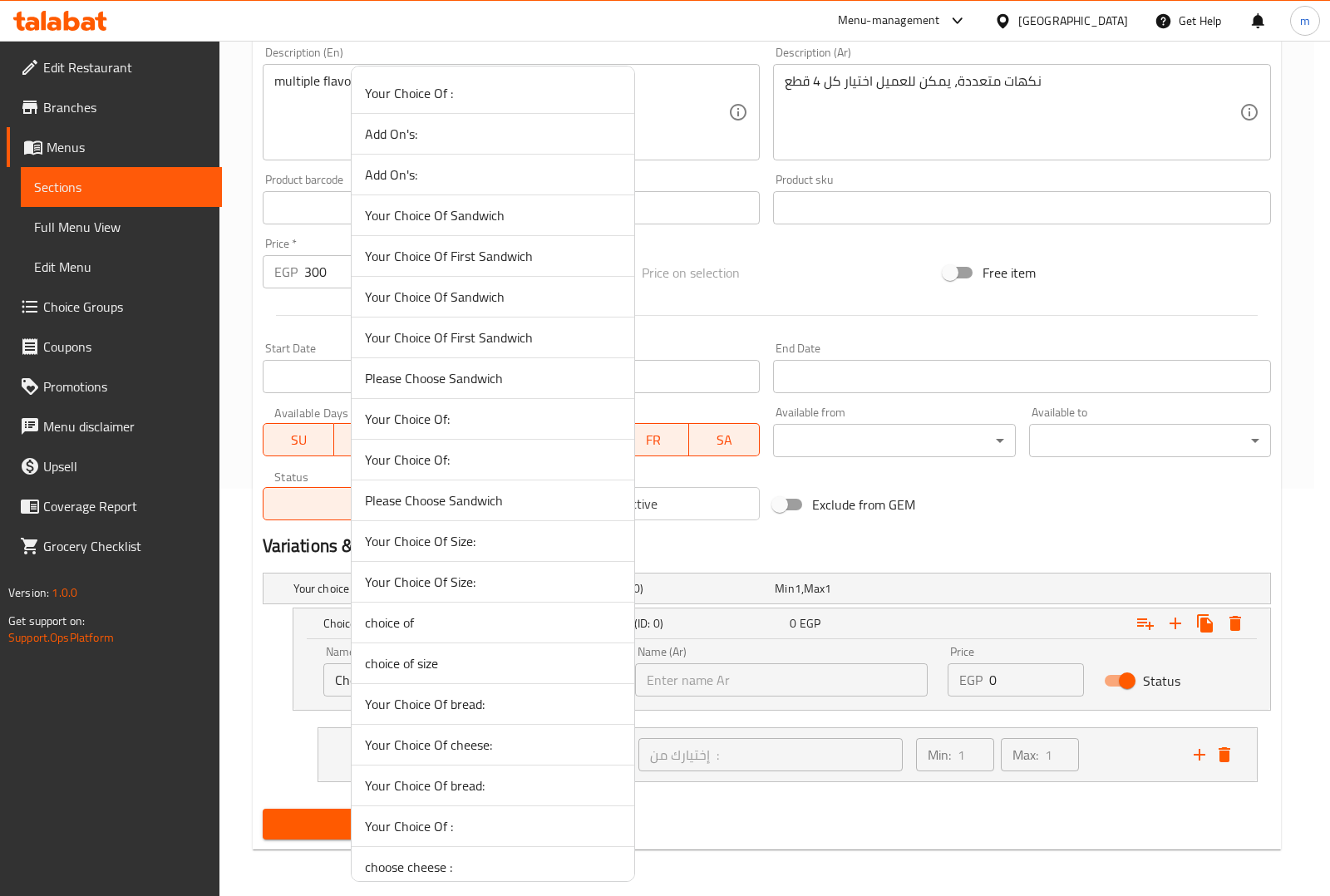
click at [745, 600] on div at bounding box center [665, 448] width 1330 height 896
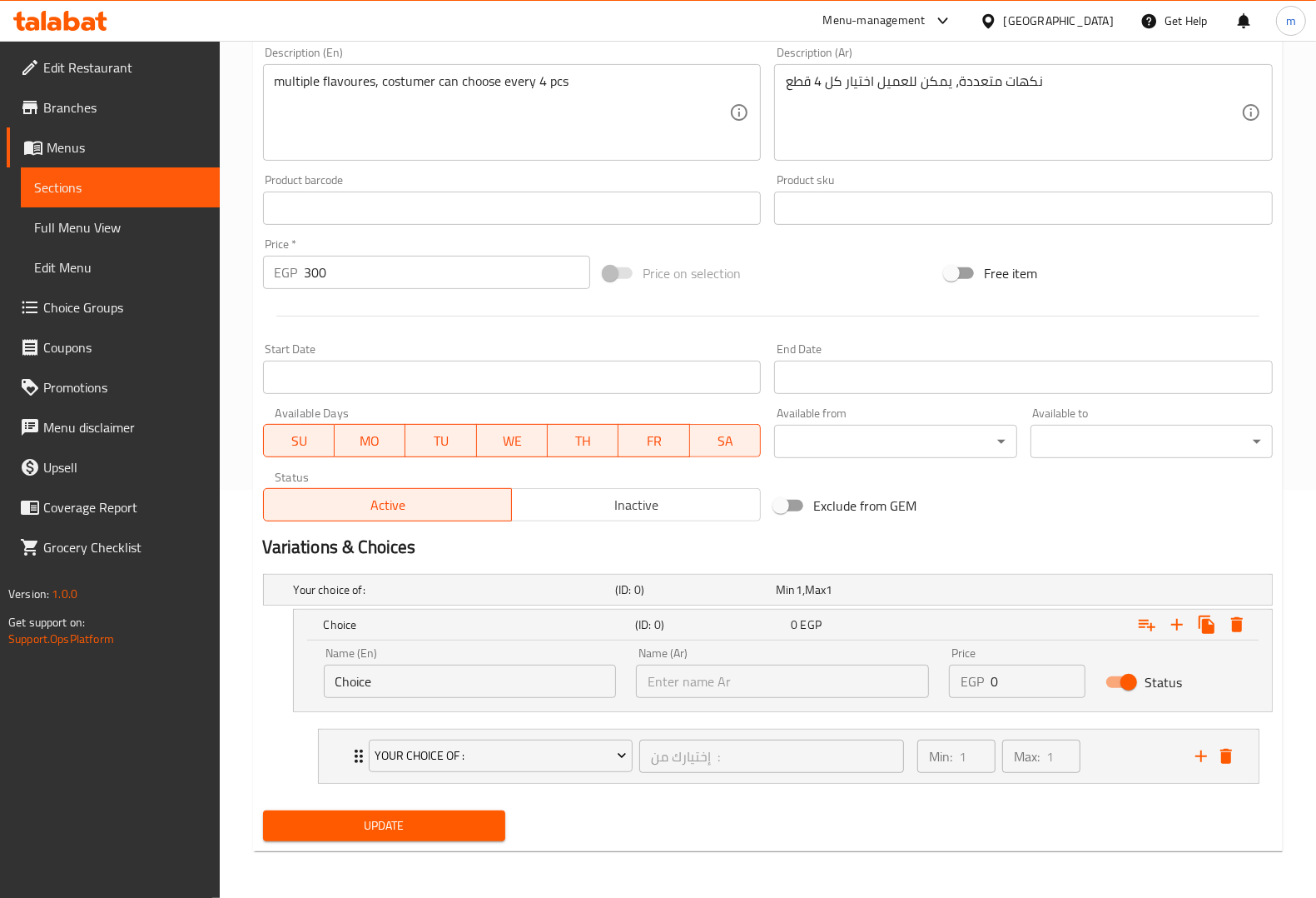
drag, startPoint x: 466, startPoint y: 750, endPoint x: 424, endPoint y: 662, distance: 97.5
click at [424, 662] on div "Your choice of: (ID: 0) Min 1 , Max 1 Name (En) Your choice of: Name (En) Name …" at bounding box center [767, 685] width 1023 height 236
click at [424, 662] on div "Name (En) Choice Name (En)" at bounding box center [470, 672] width 293 height 51
drag, startPoint x: 417, startPoint y: 672, endPoint x: 393, endPoint y: 685, distance: 27.3
click at [414, 675] on input "Choice" at bounding box center [470, 681] width 293 height 33
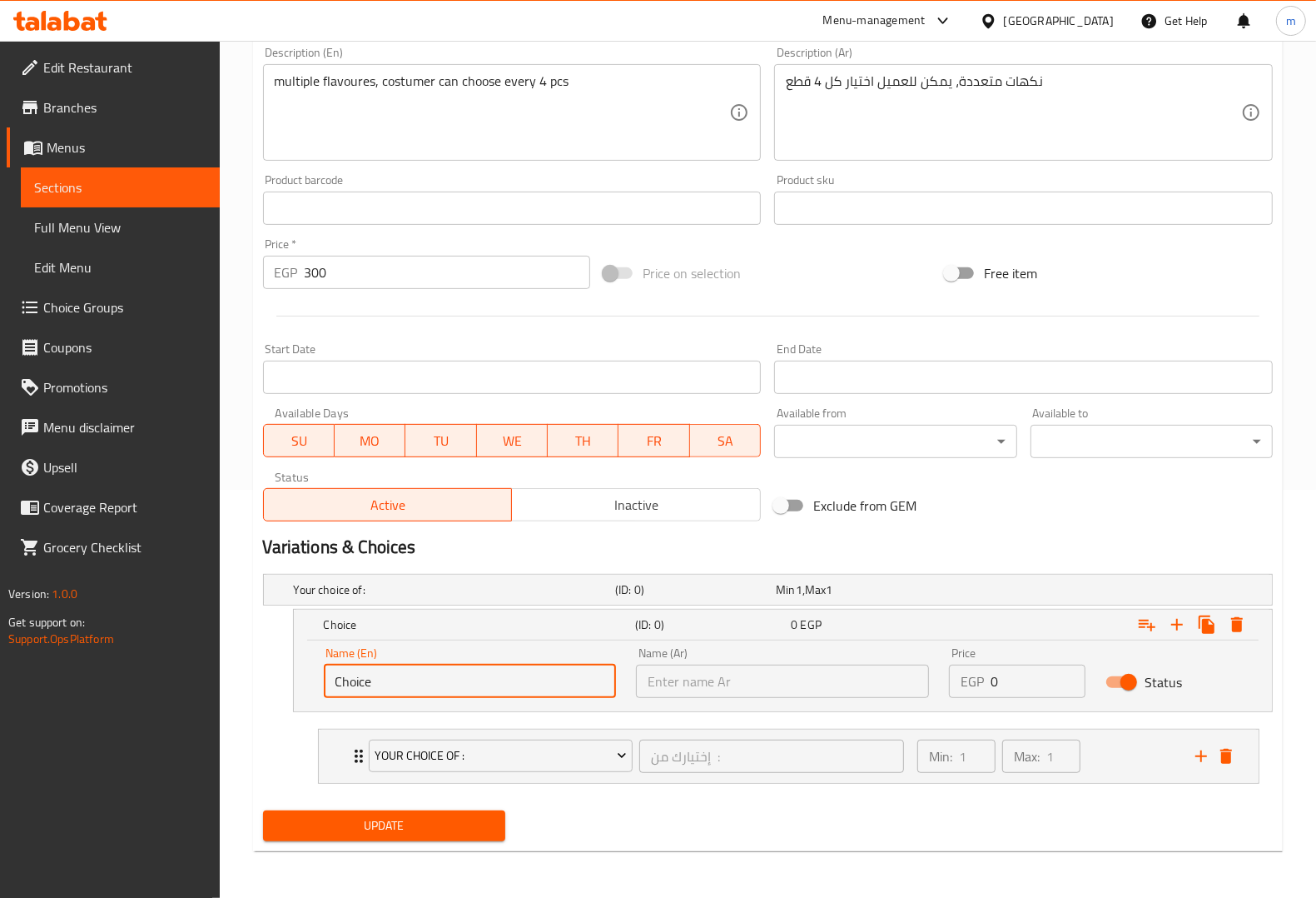
click at [327, 680] on input "Choice" at bounding box center [470, 681] width 293 height 33
click at [473, 671] on input "Your Choice" at bounding box center [470, 681] width 293 height 33
type input "Your Choice Of :"
click at [705, 686] on input "text" at bounding box center [782, 681] width 293 height 33
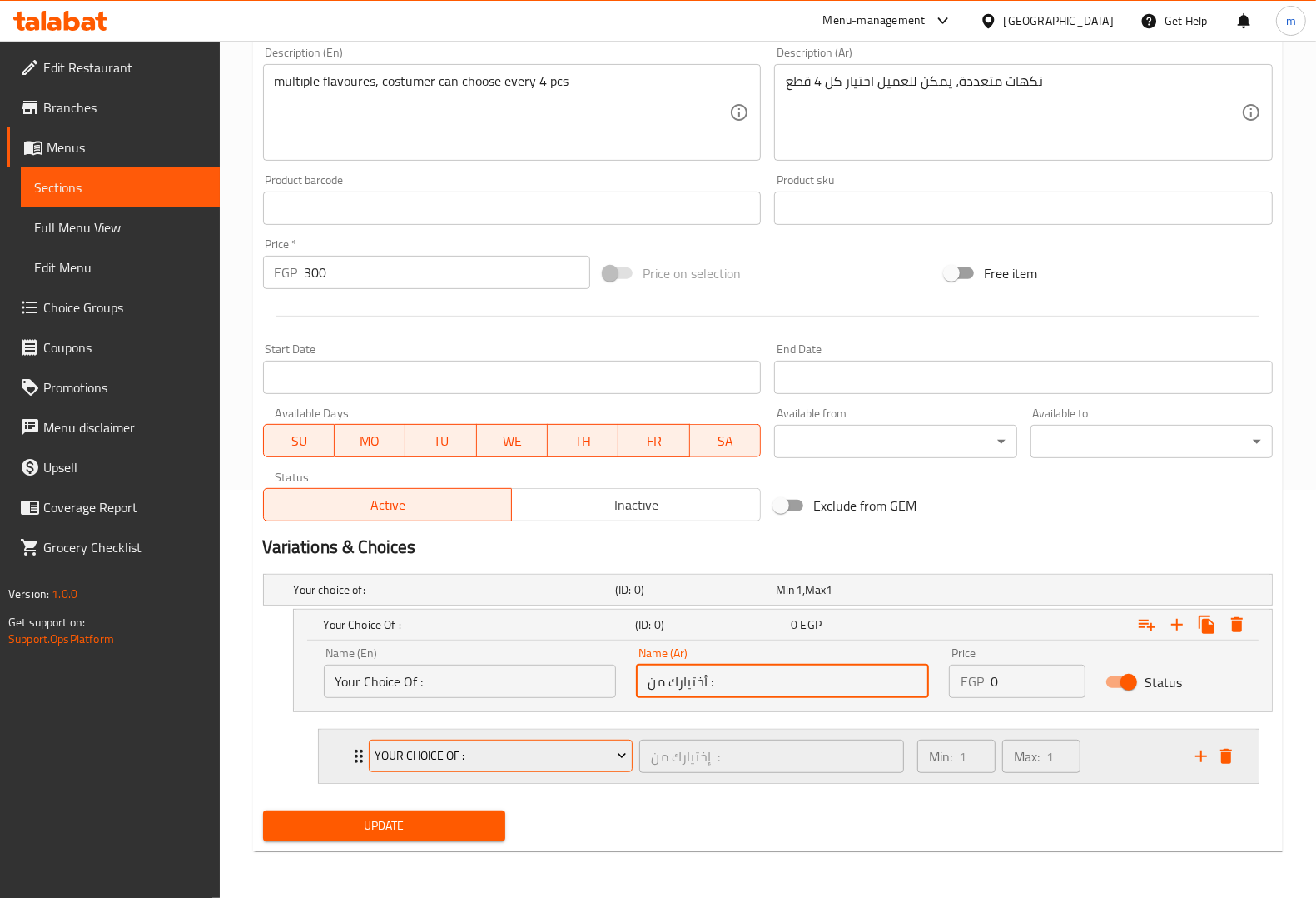
type input "أختيارك من :"
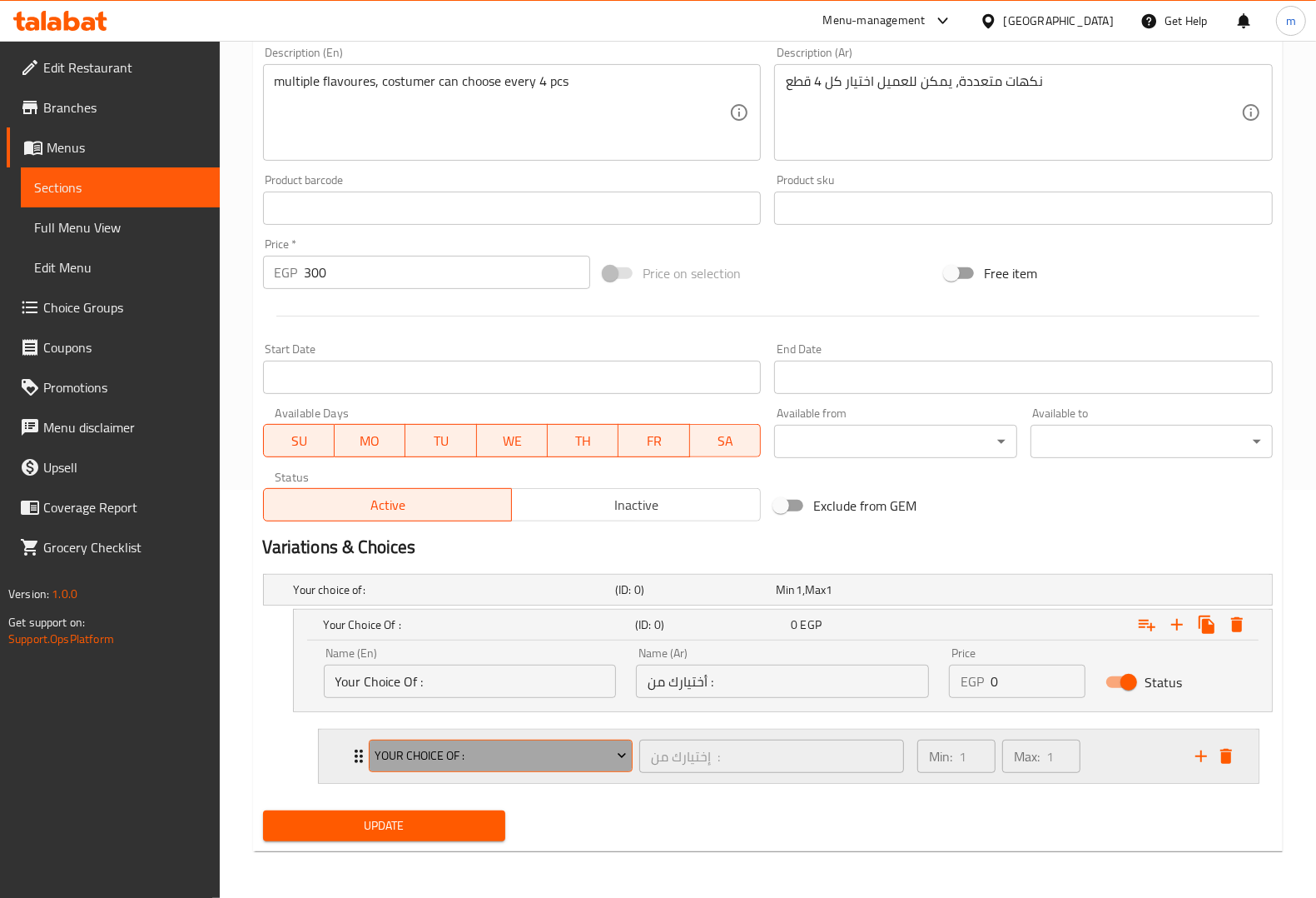
click at [597, 762] on span "Your Choice Of :" at bounding box center [500, 755] width 252 height 21
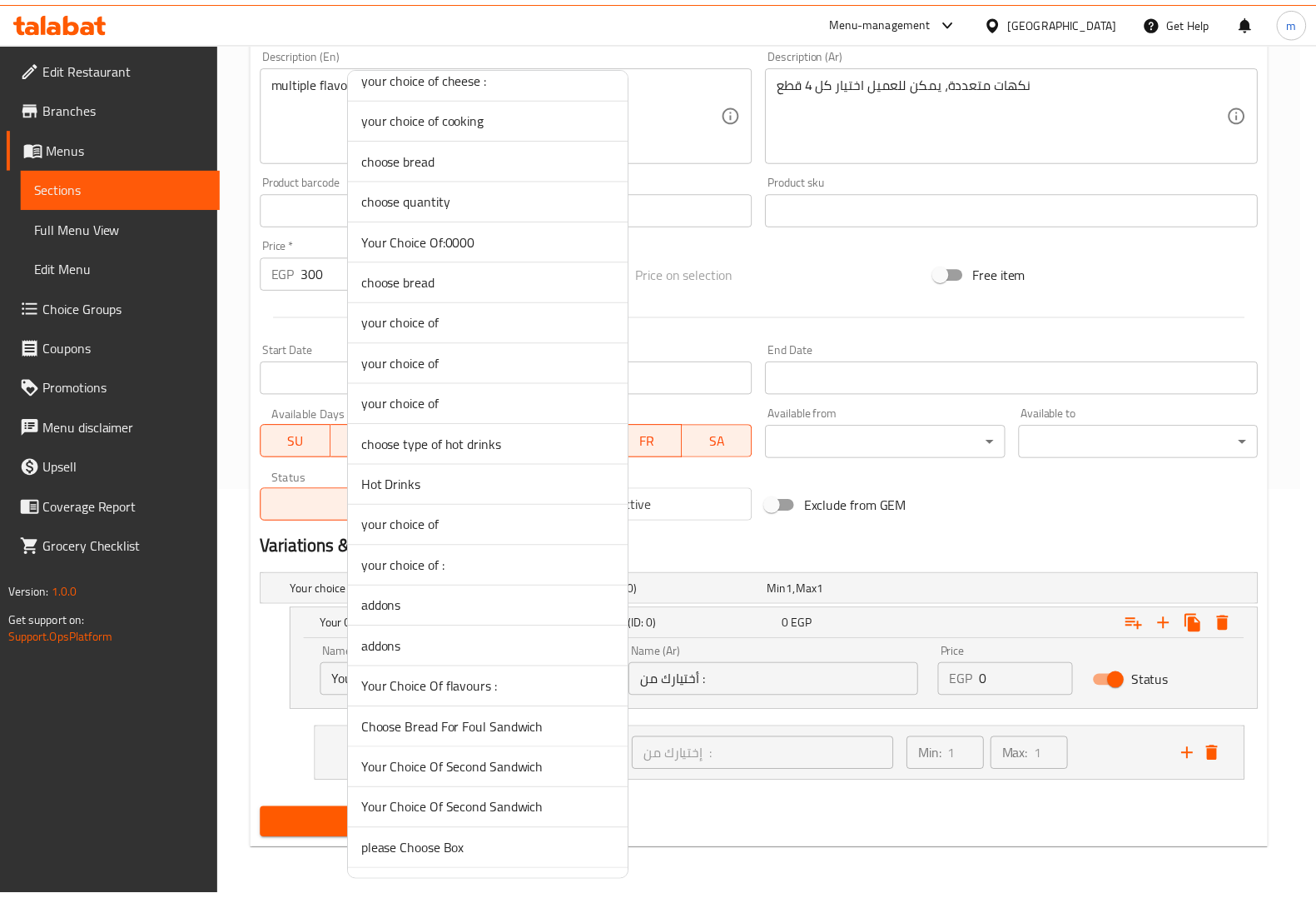
scroll to position [937, 0]
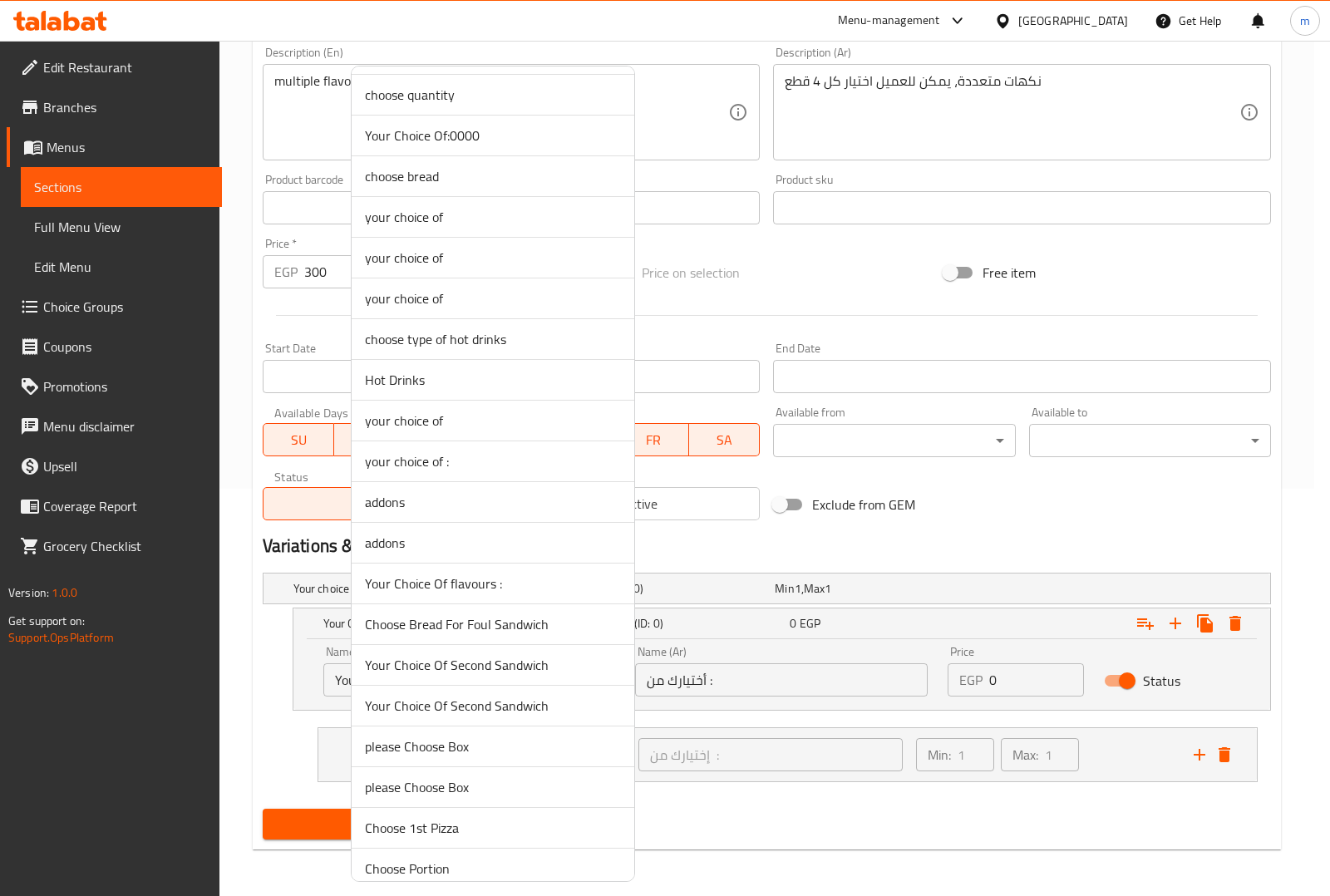
click at [484, 591] on span "Your Choice Of flavours :" at bounding box center [492, 583] width 256 height 20
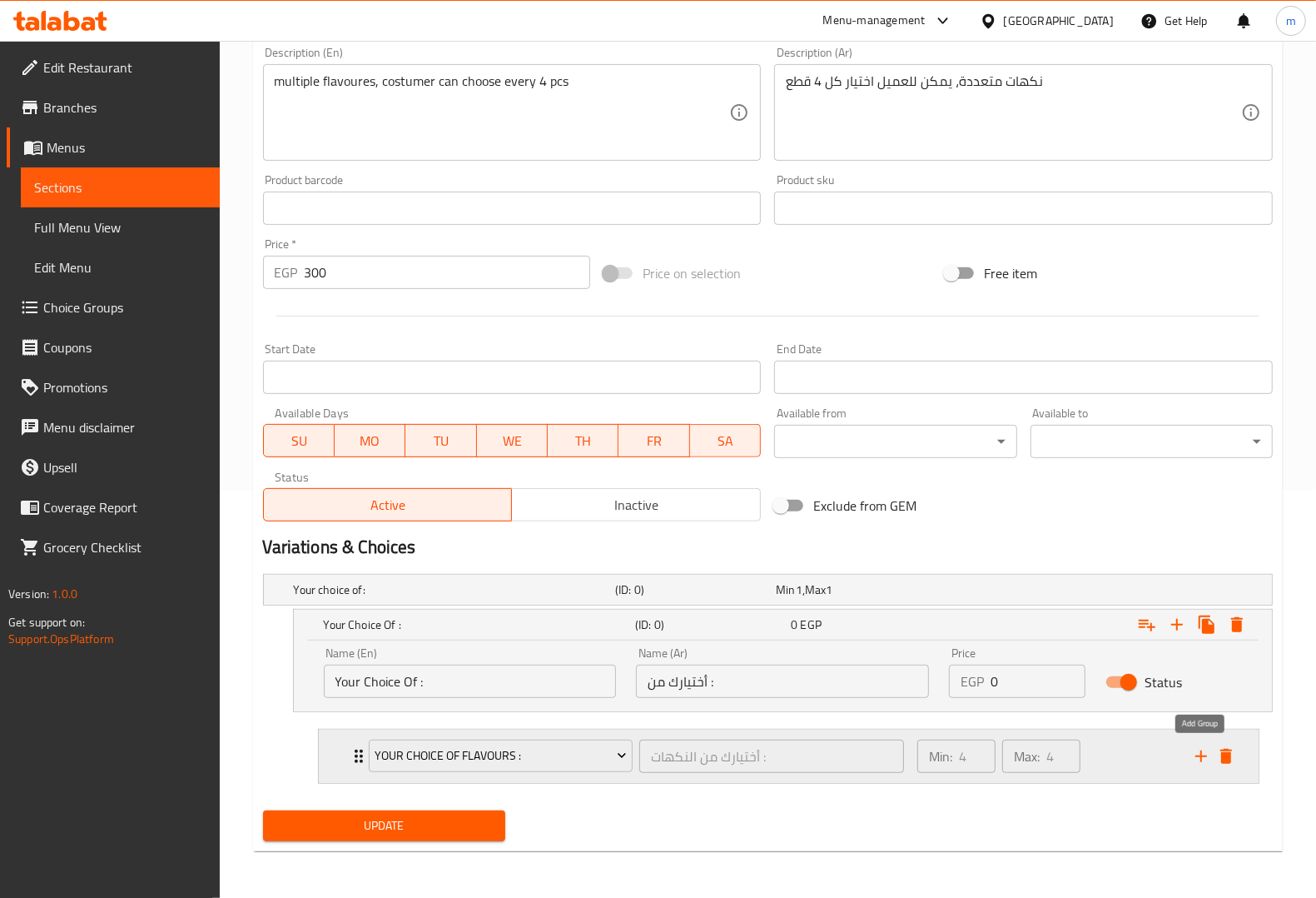
click at [1191, 751] on icon "add" at bounding box center [1201, 756] width 20 height 20
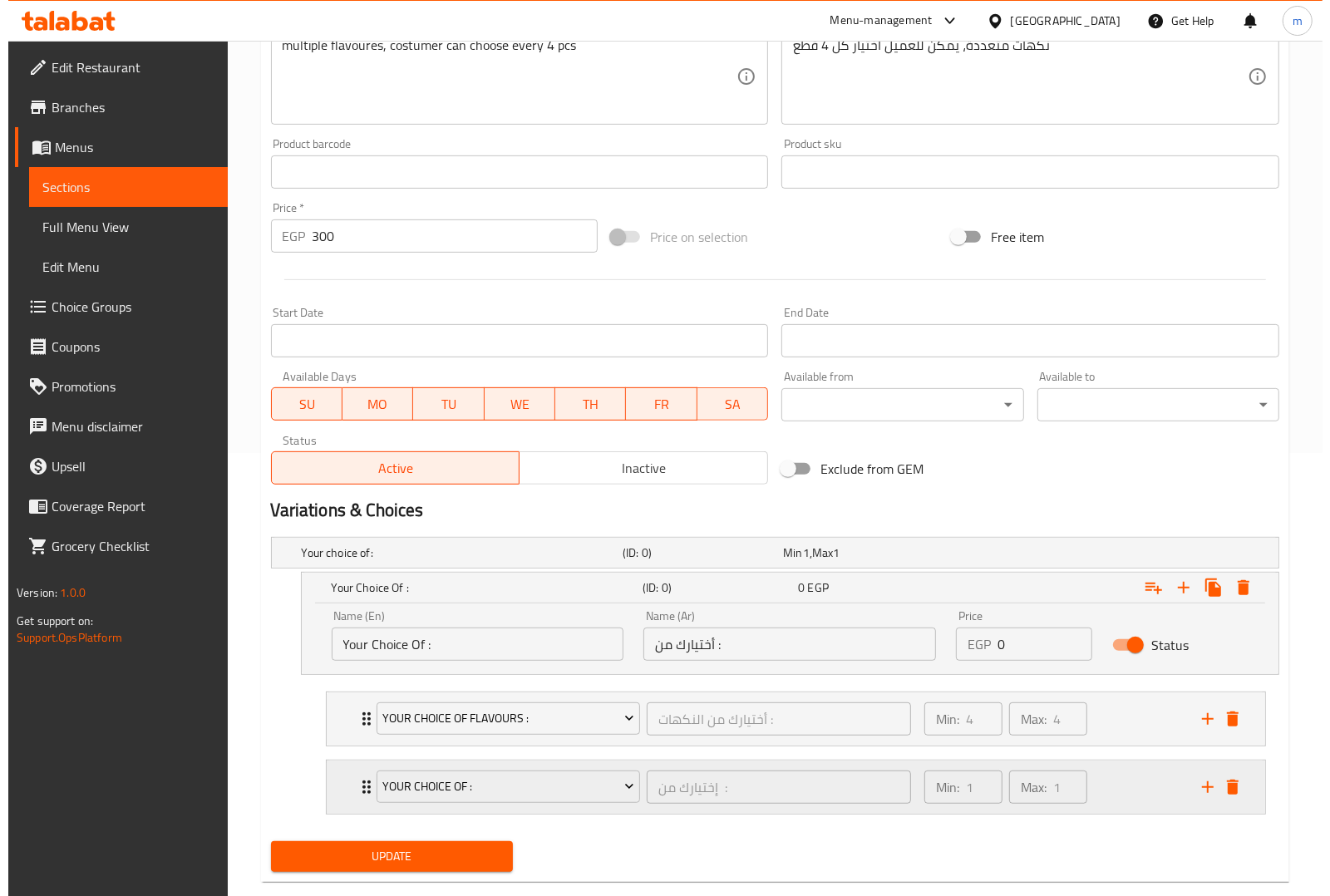
scroll to position [475, 0]
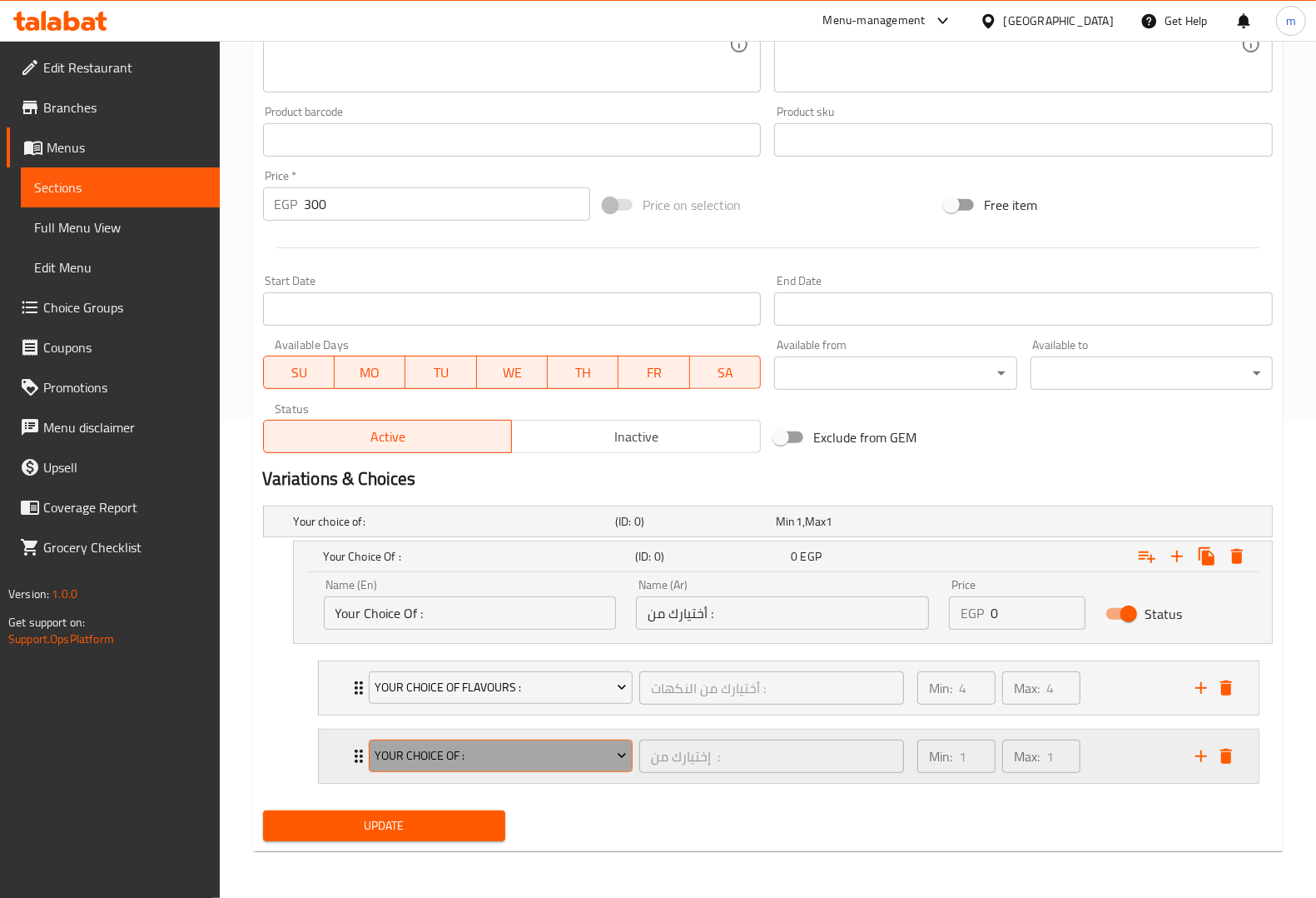
click at [617, 772] on button "Your Choice Of :" at bounding box center [501, 755] width 265 height 33
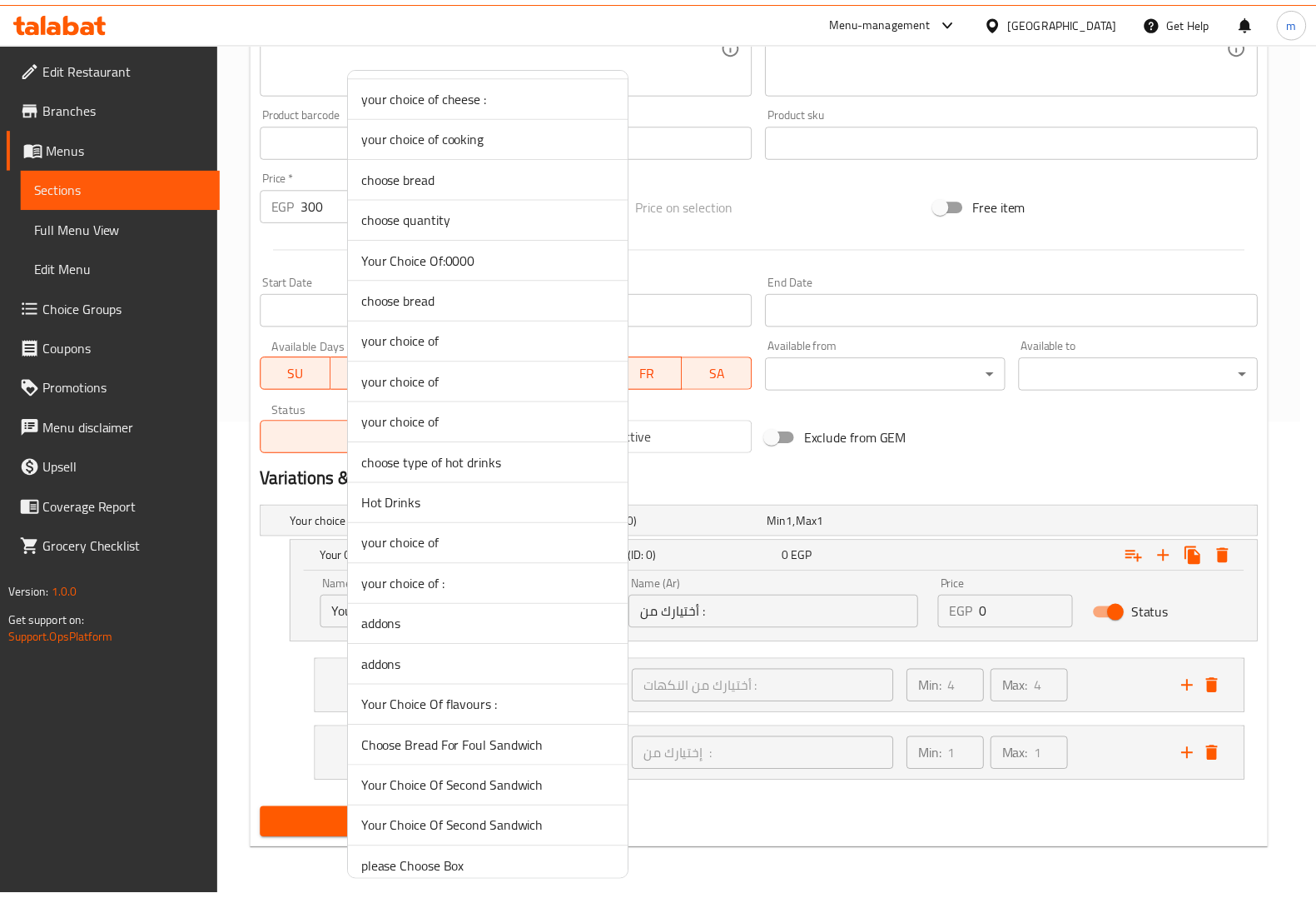
scroll to position [1041, 0]
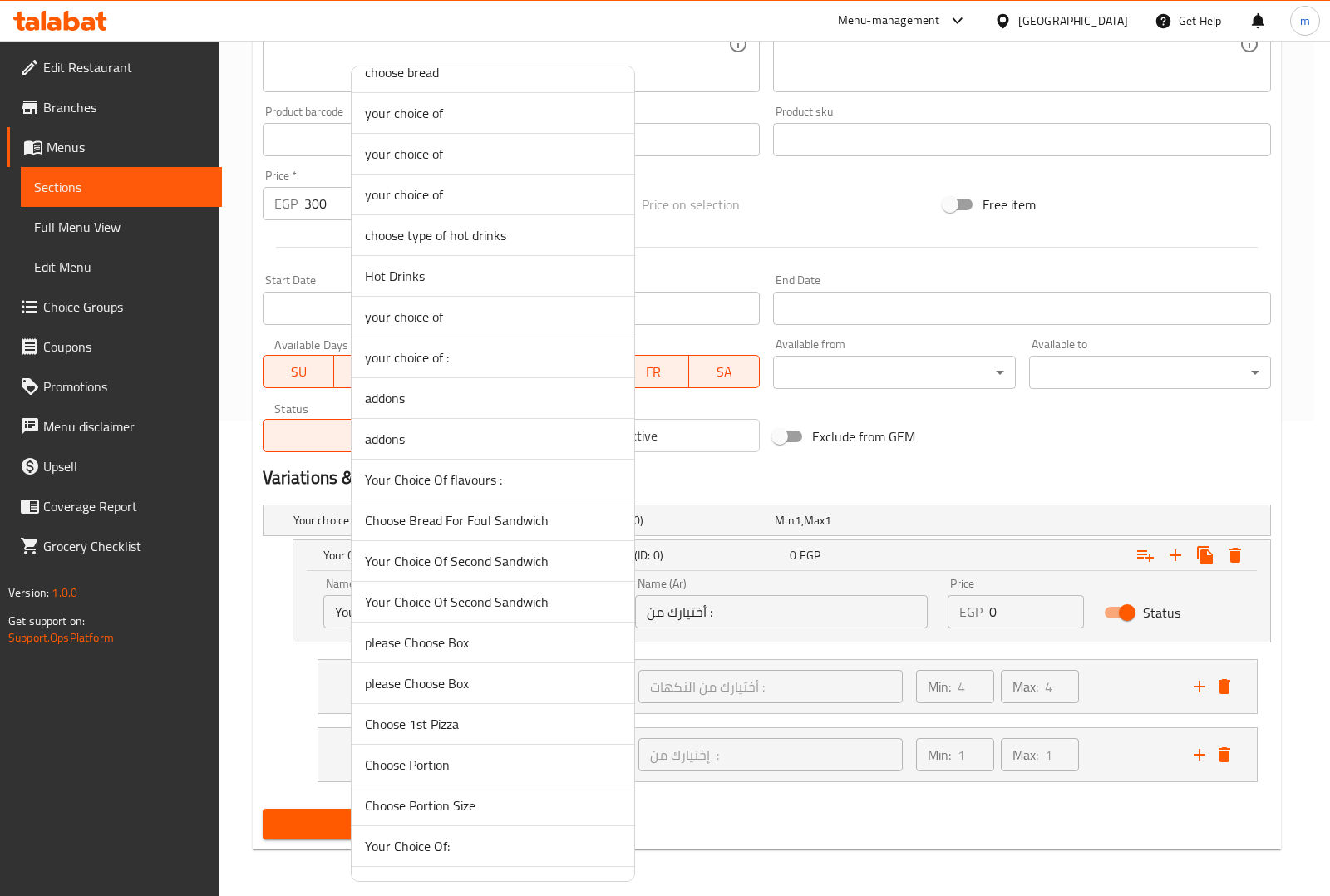
click at [488, 489] on span "Your Choice Of flavours :" at bounding box center [492, 479] width 256 height 20
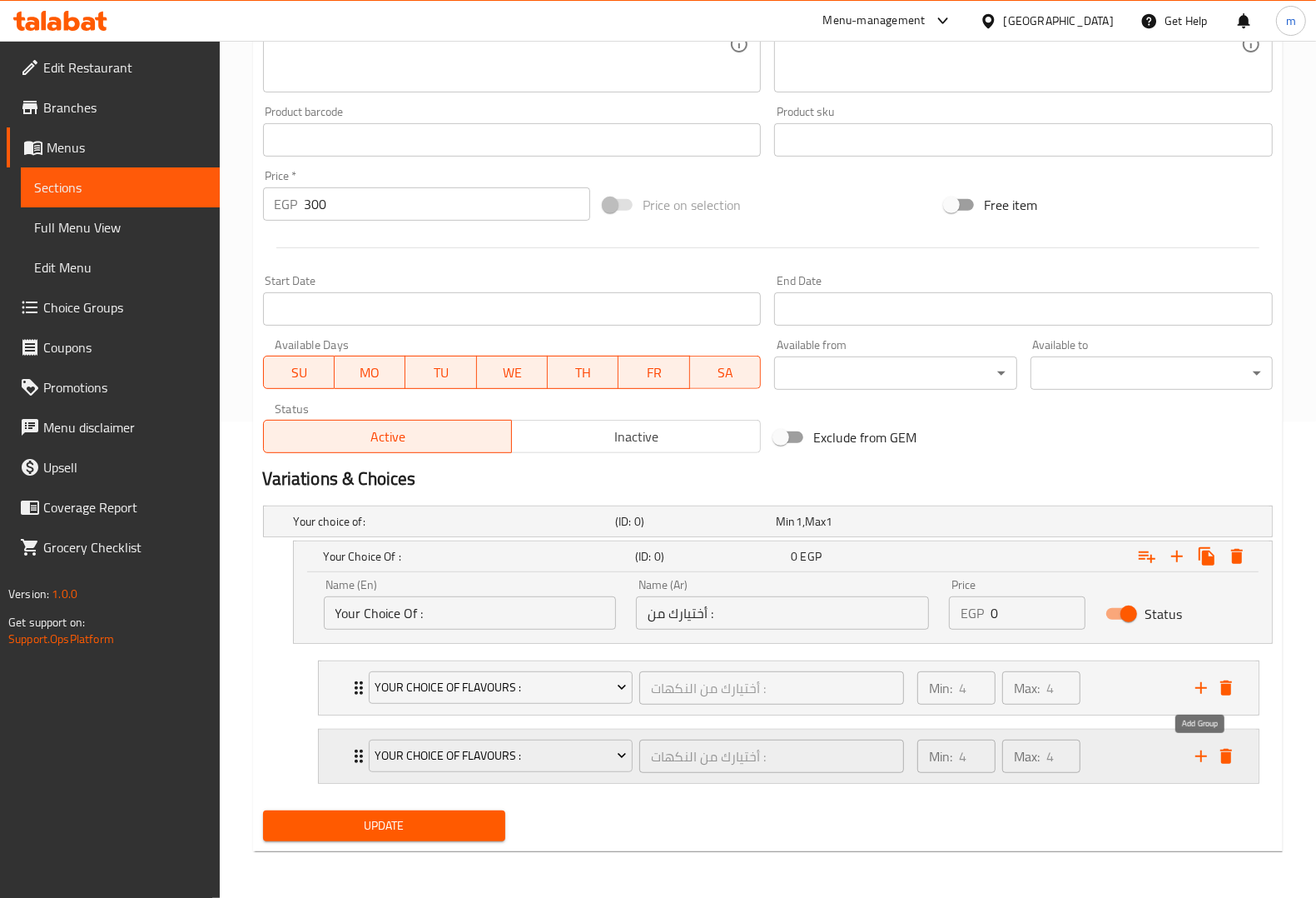
click at [1202, 748] on icon "add" at bounding box center [1201, 756] width 20 height 20
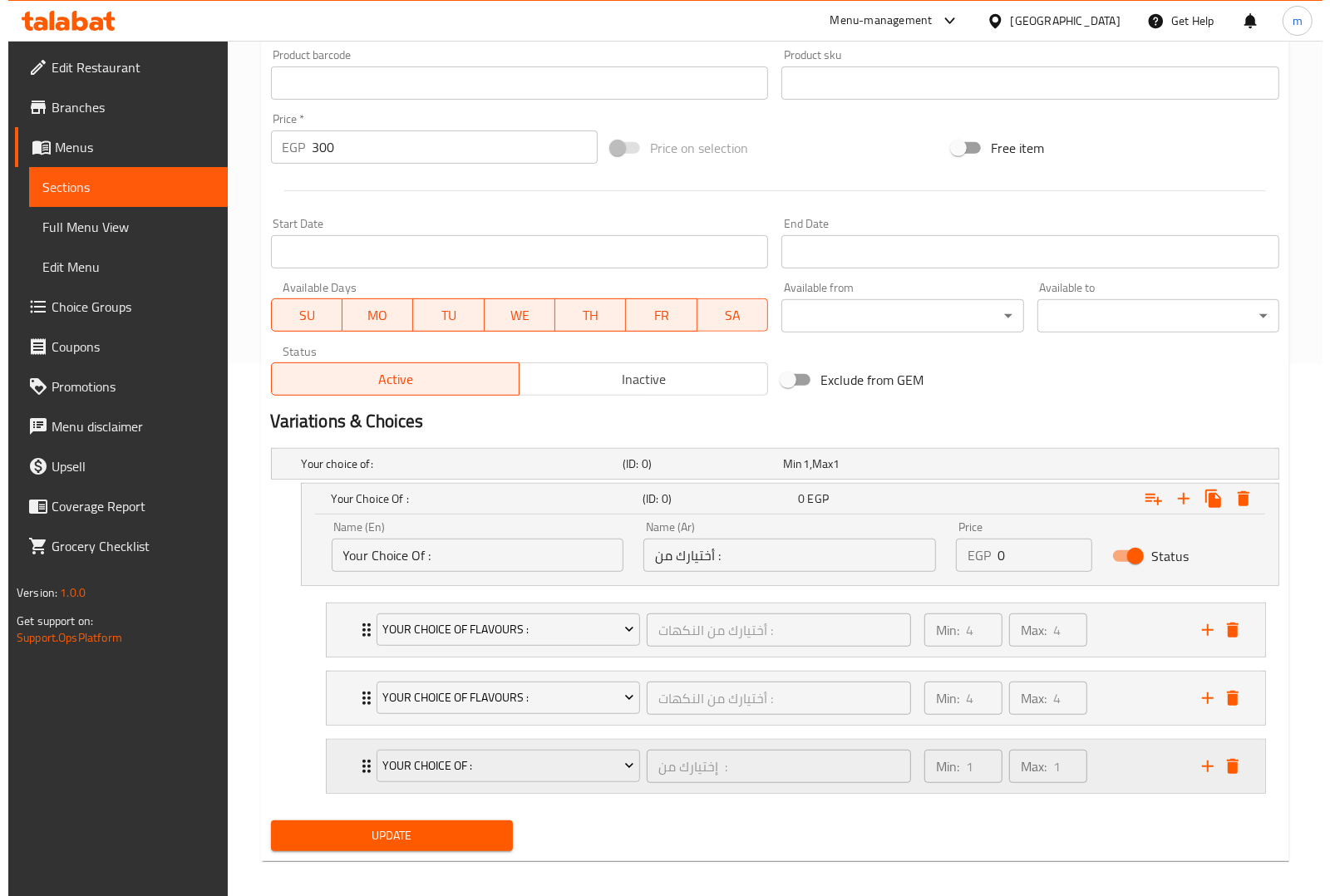
scroll to position [544, 0]
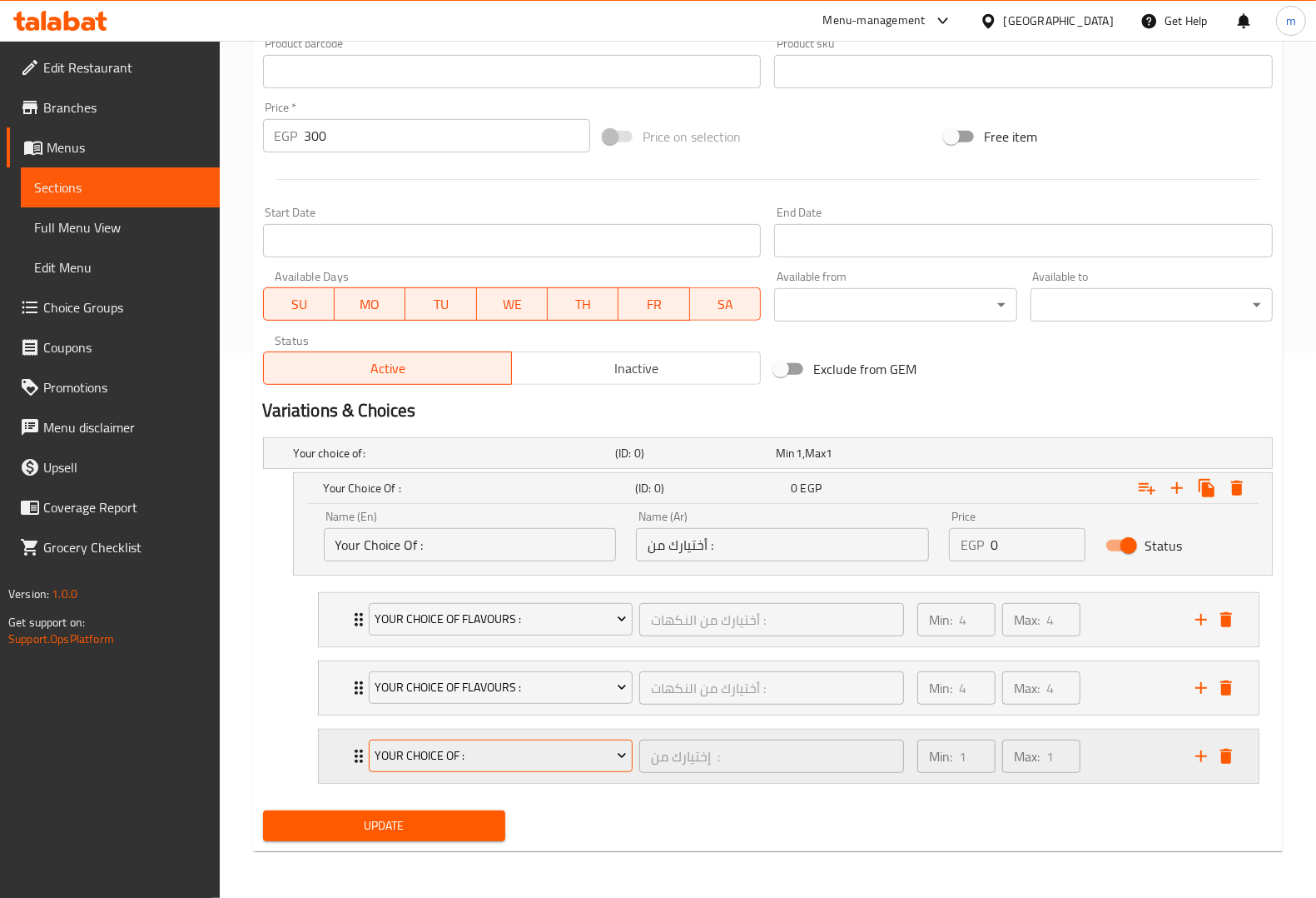
click at [629, 756] on icon "Expand" at bounding box center [622, 754] width 17 height 17
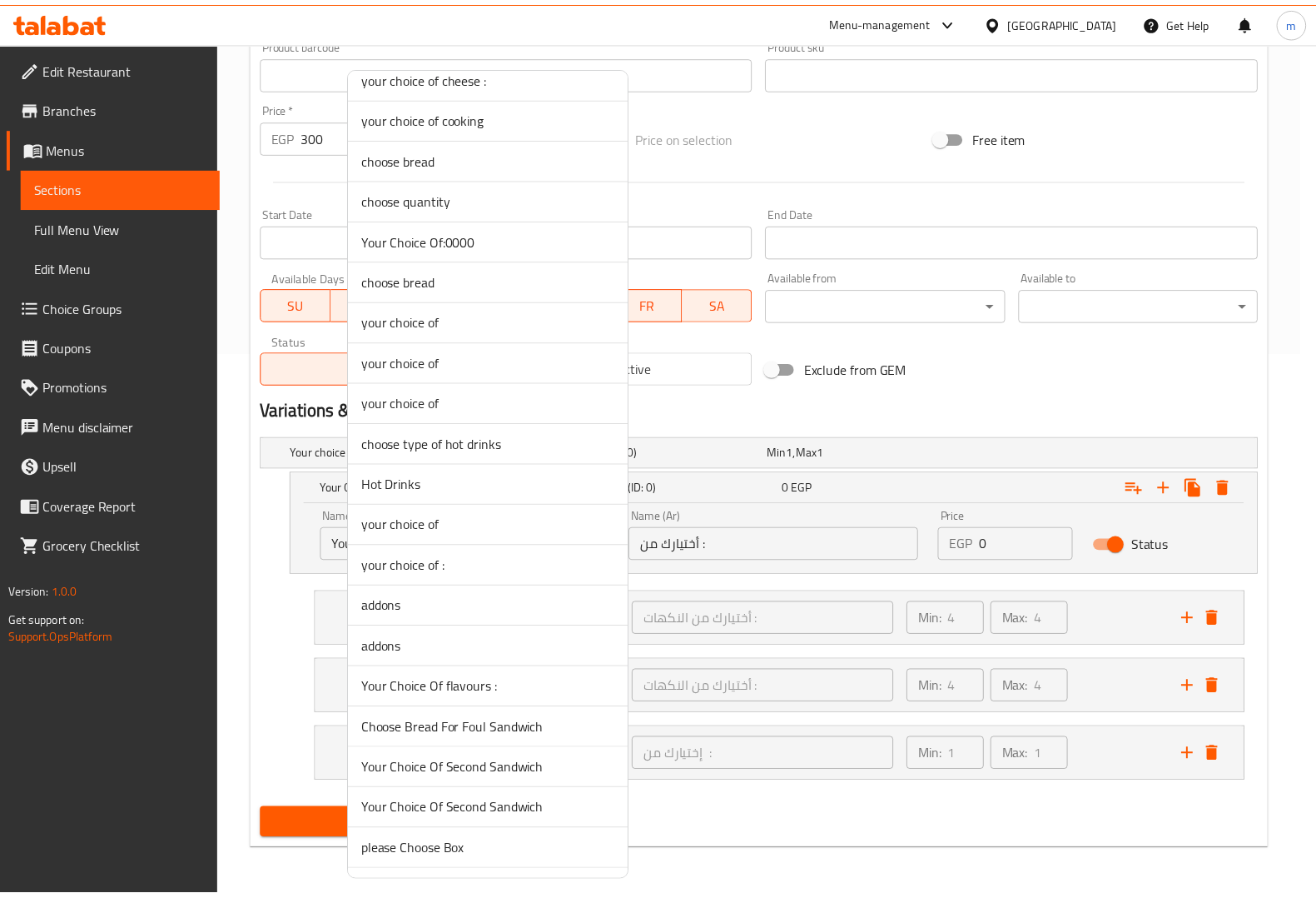
scroll to position [937, 0]
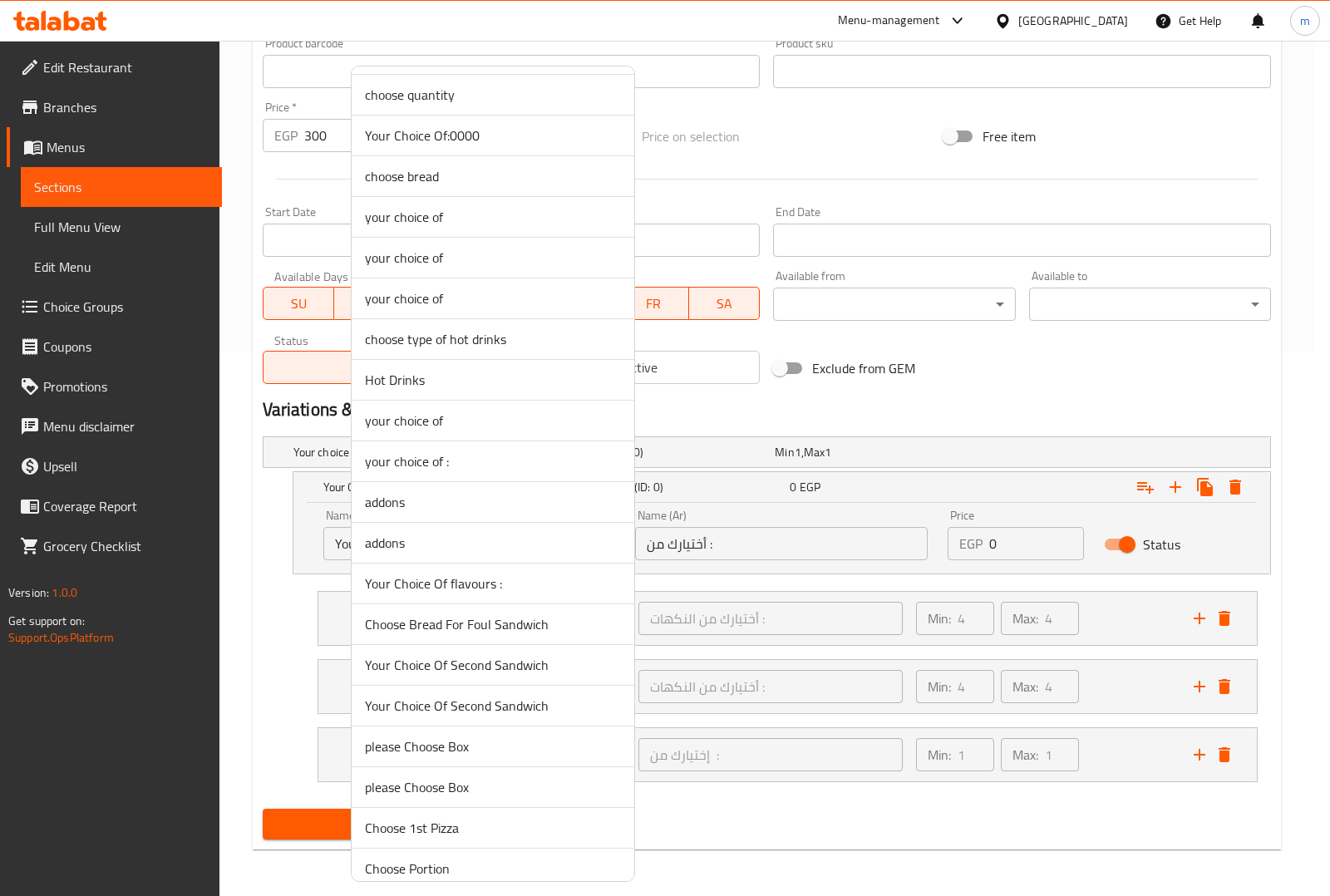
click at [526, 600] on li "Your Choice Of flavours :" at bounding box center [492, 583] width 283 height 41
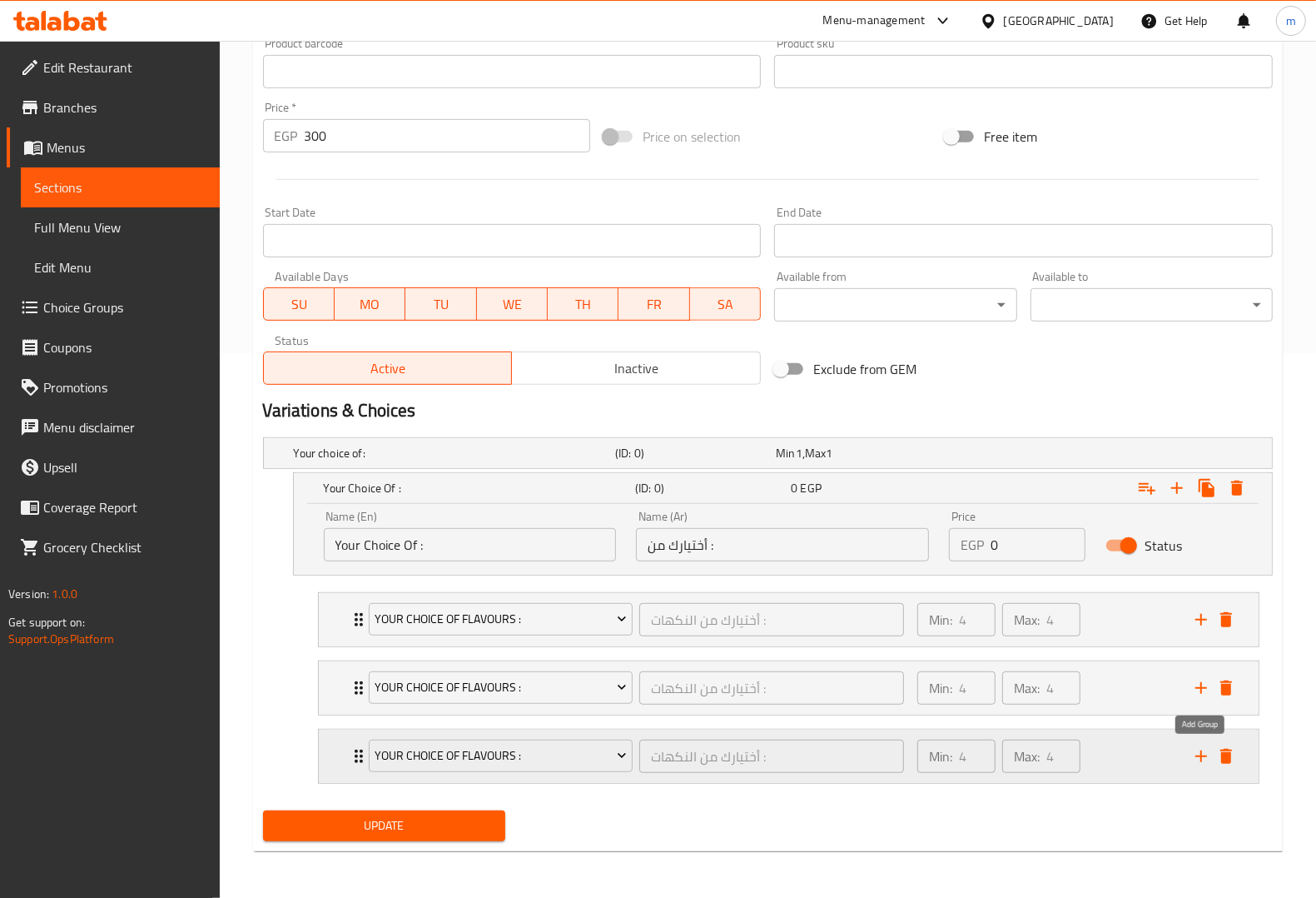
click at [1196, 759] on icon "add" at bounding box center [1201, 756] width 20 height 20
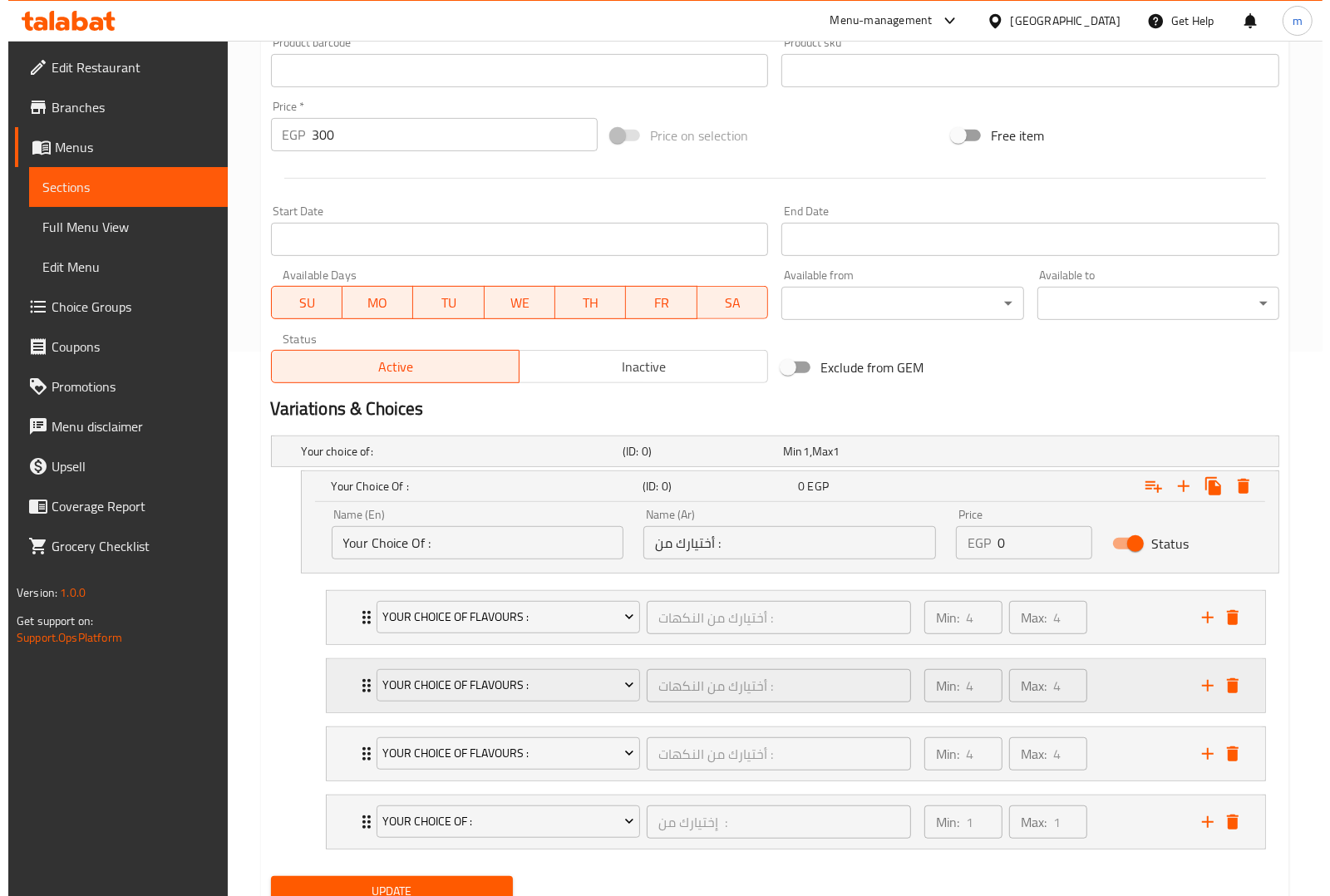
scroll to position [614, 0]
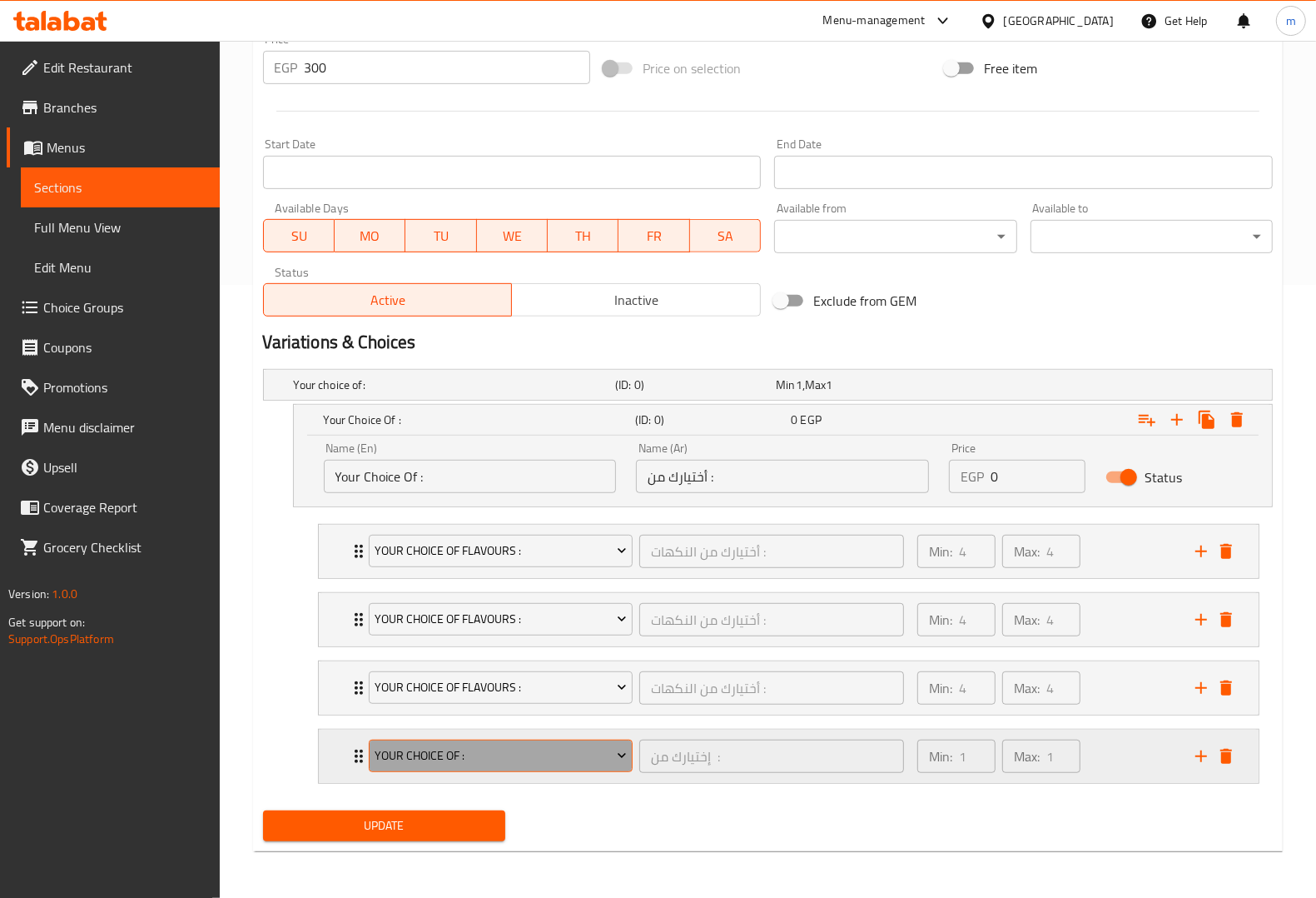
click at [608, 751] on span "Your Choice Of :" at bounding box center [500, 755] width 252 height 21
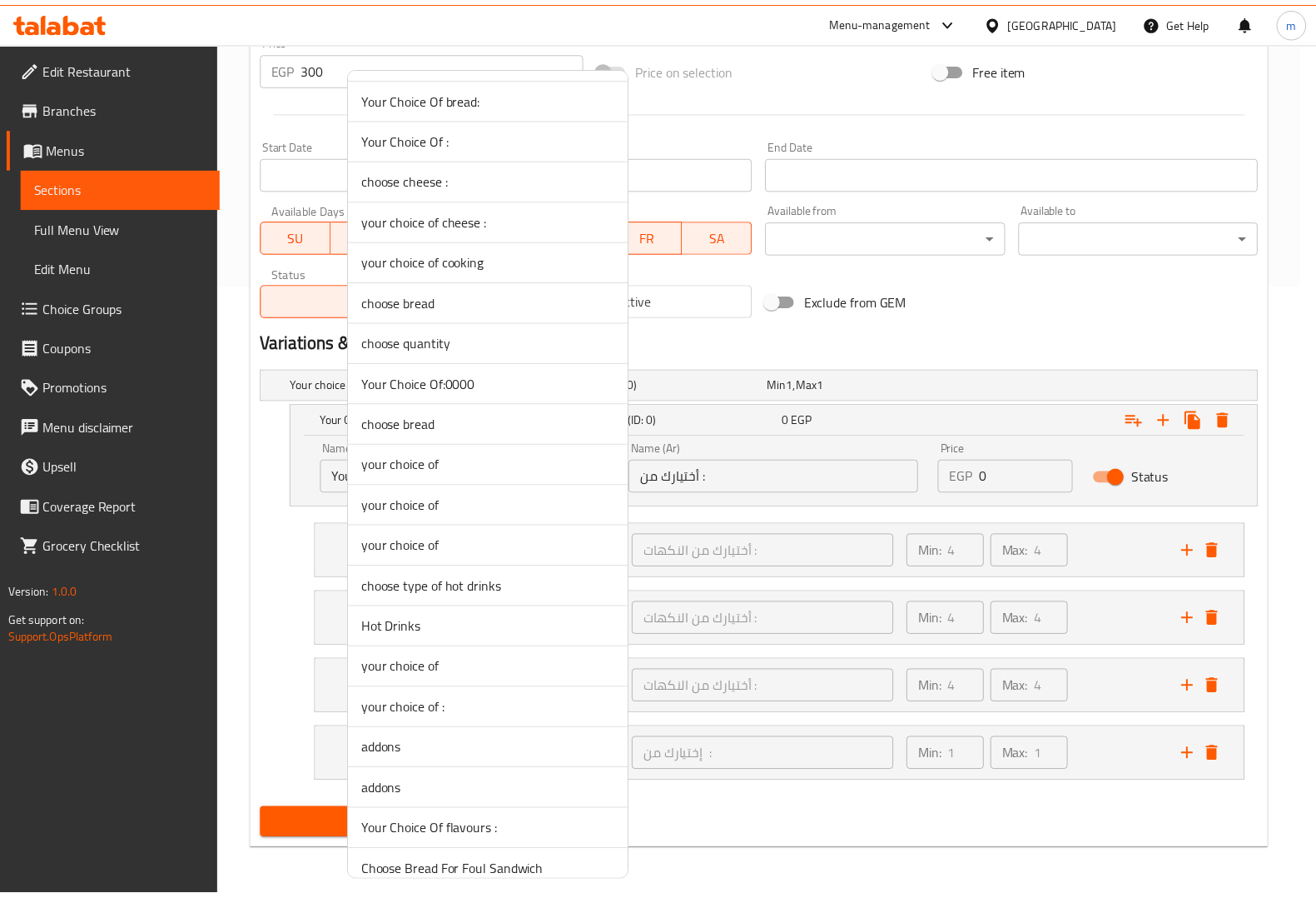
scroll to position [937, 0]
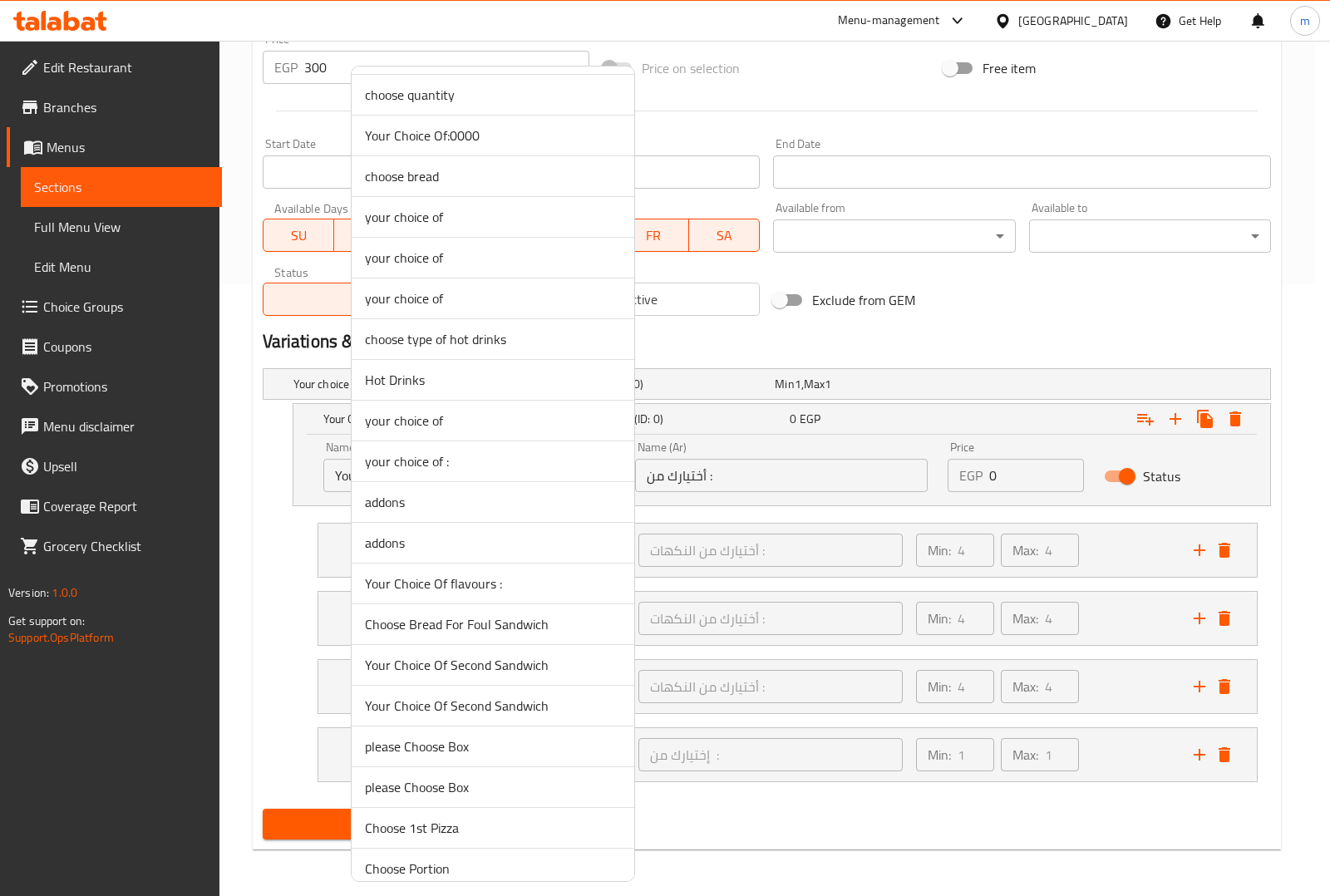
click at [490, 594] on span "Your Choice Of flavours :" at bounding box center [492, 583] width 256 height 20
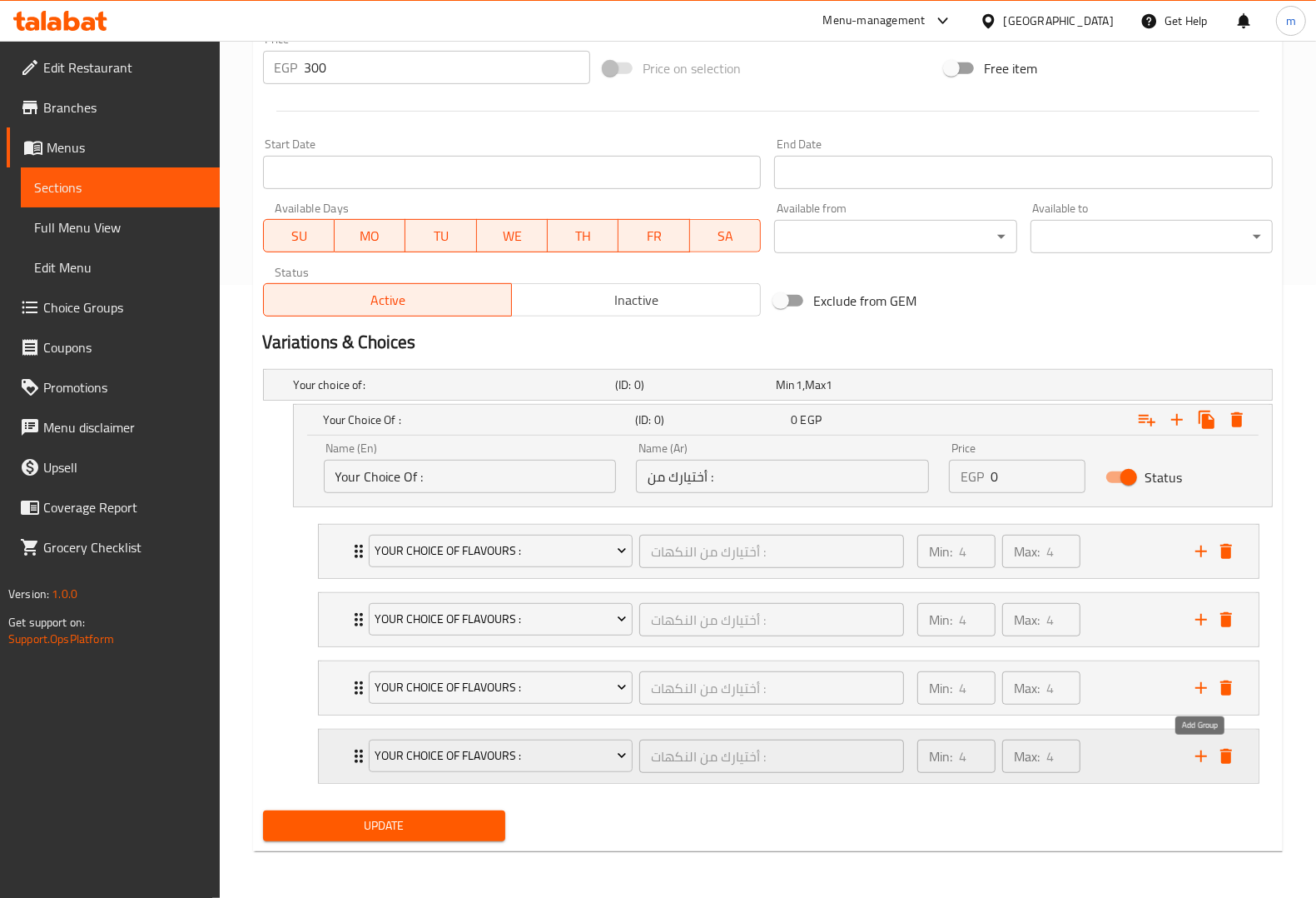
click at [1202, 766] on button "add" at bounding box center [1200, 755] width 25 height 25
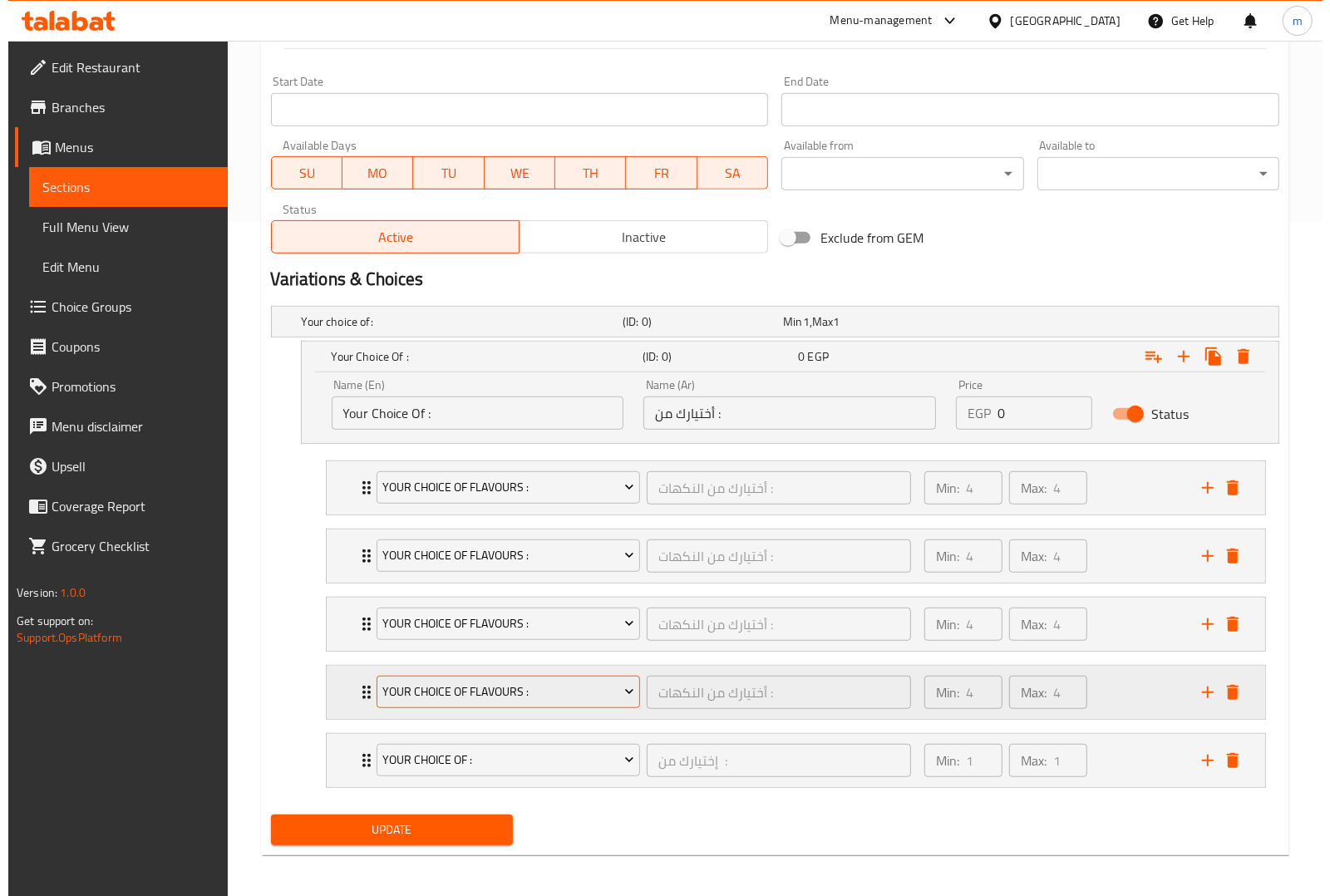
scroll to position [682, 0]
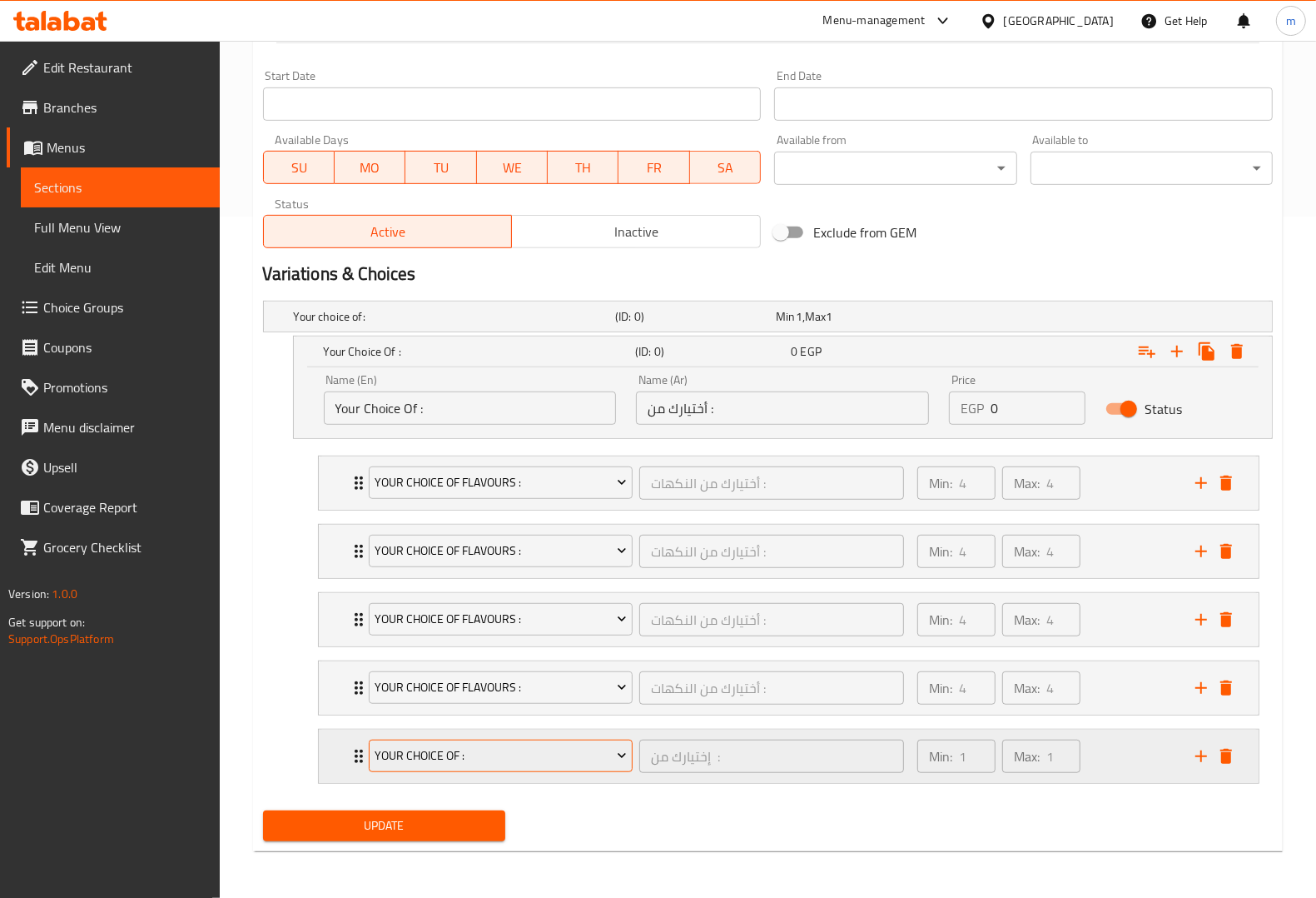
click at [617, 749] on icon "Expand" at bounding box center [622, 754] width 17 height 17
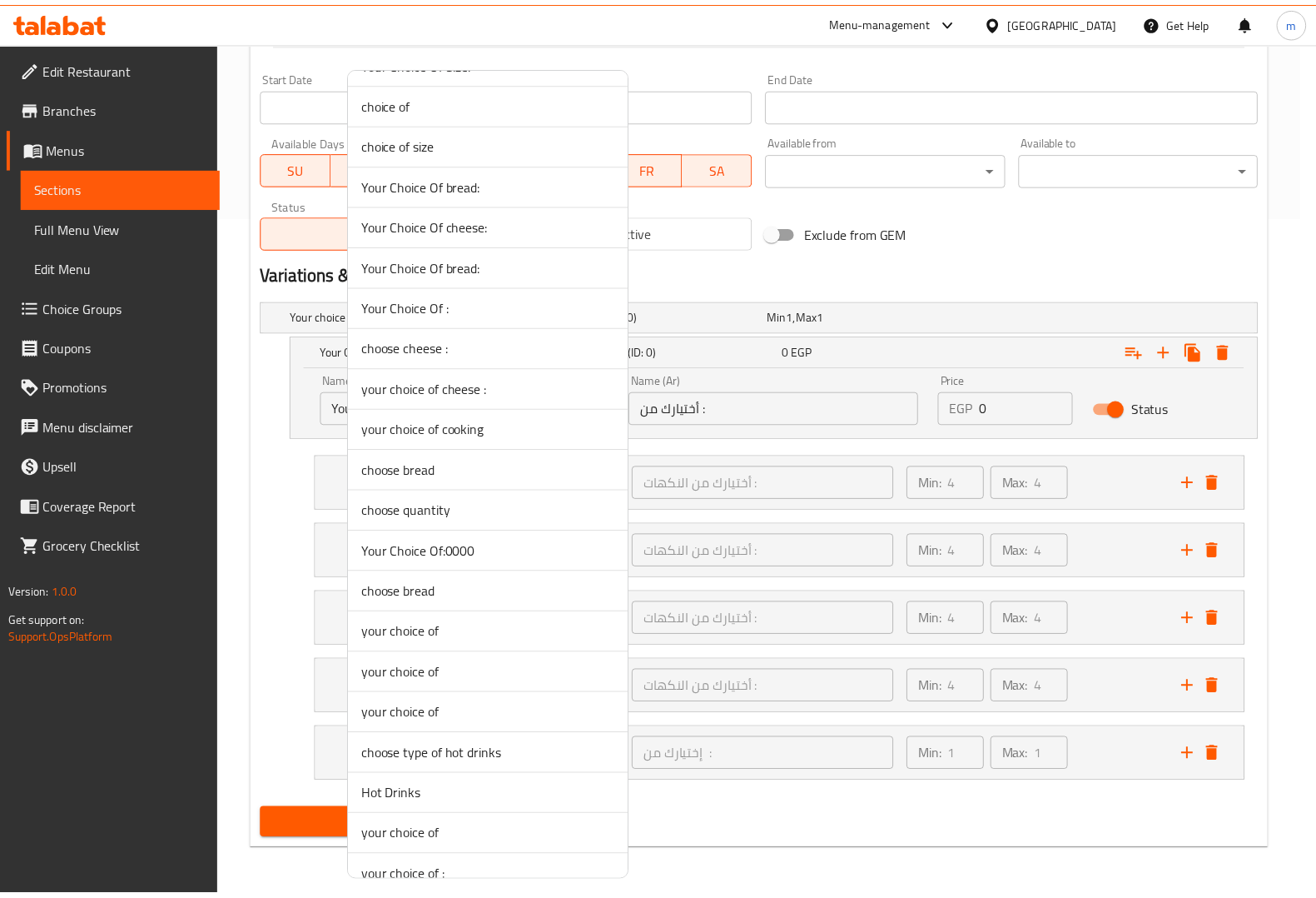
scroll to position [937, 0]
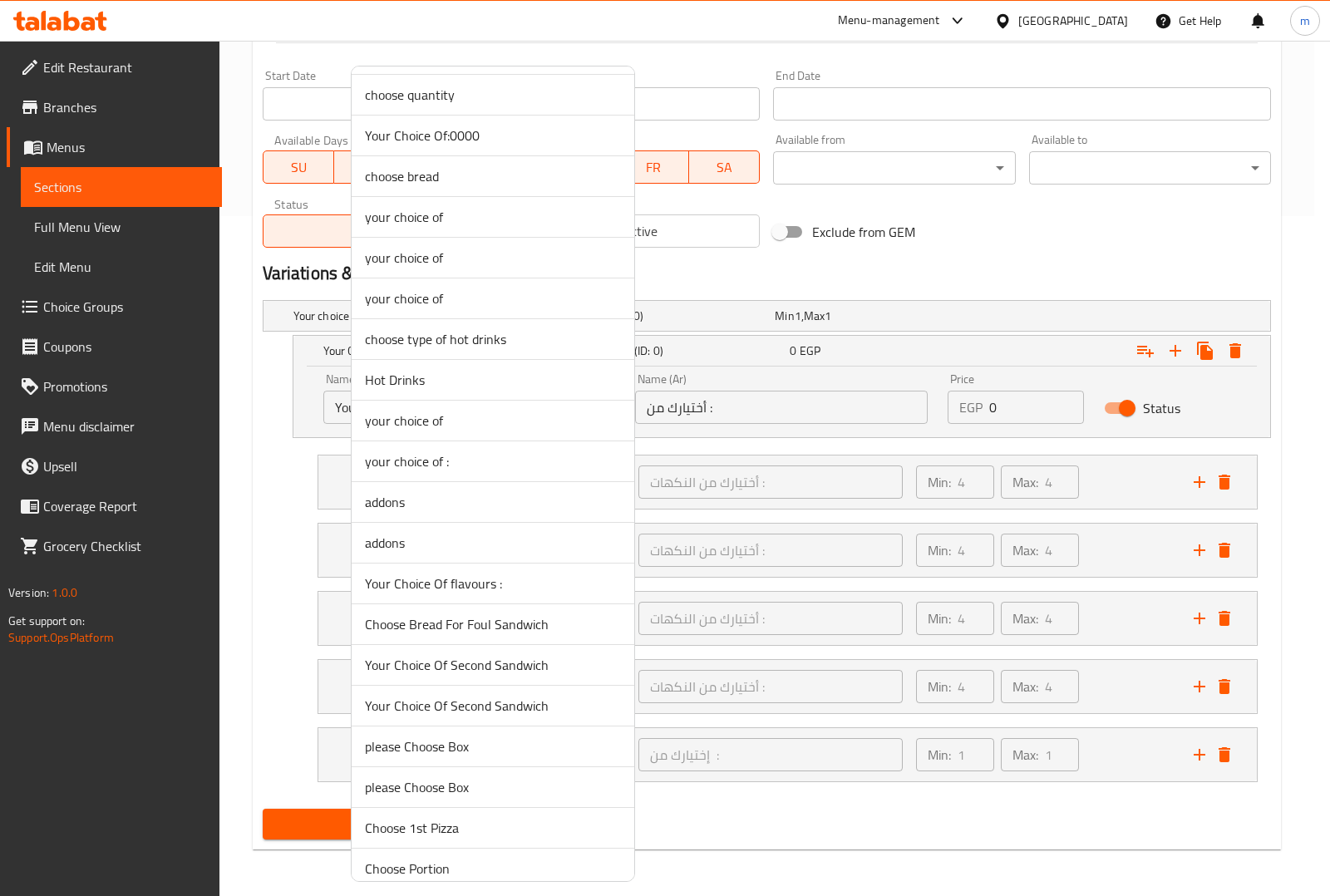
click at [517, 593] on span "Your Choice Of flavours :" at bounding box center [492, 583] width 256 height 20
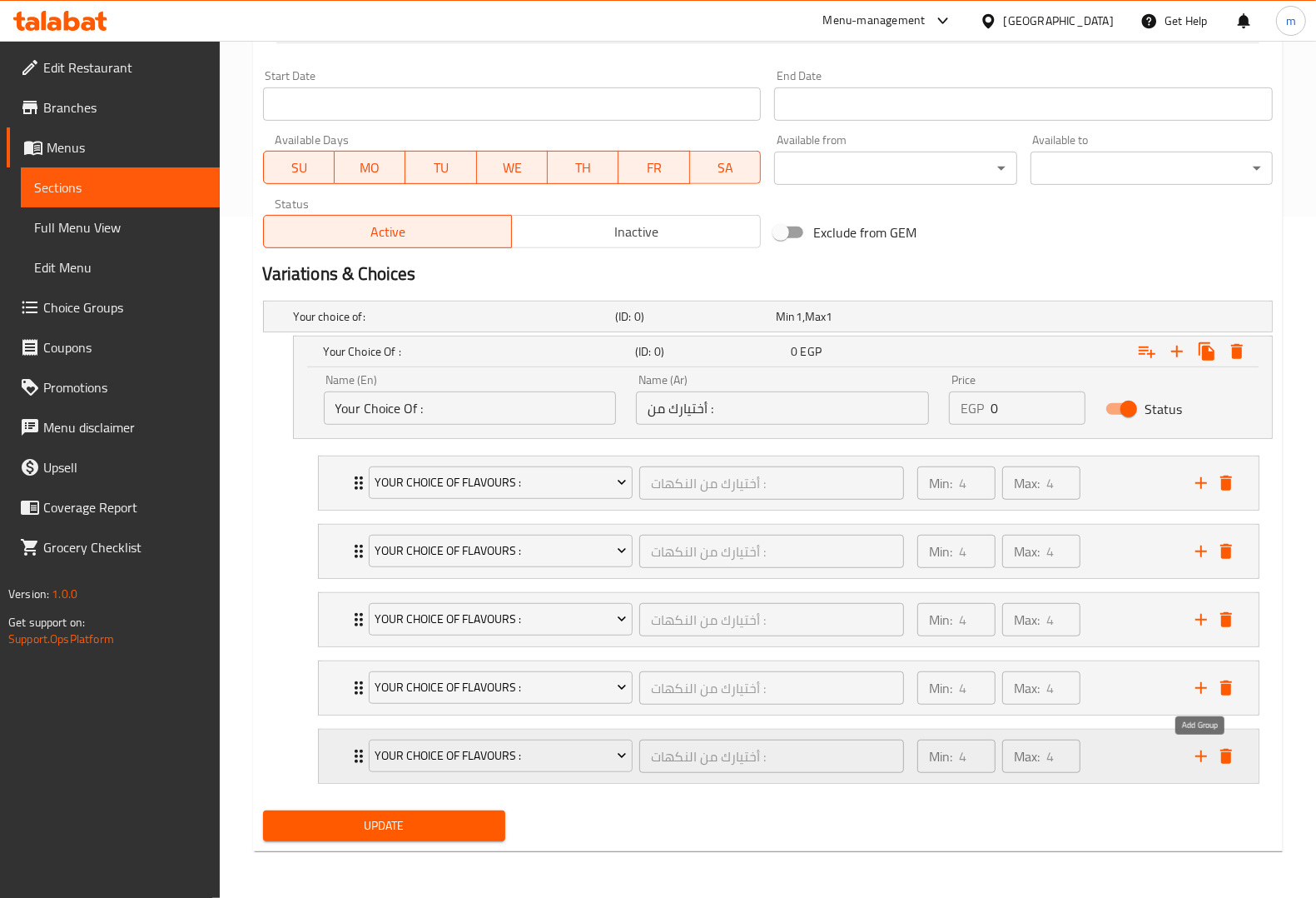
click at [1196, 748] on icon "add" at bounding box center [1201, 756] width 20 height 20
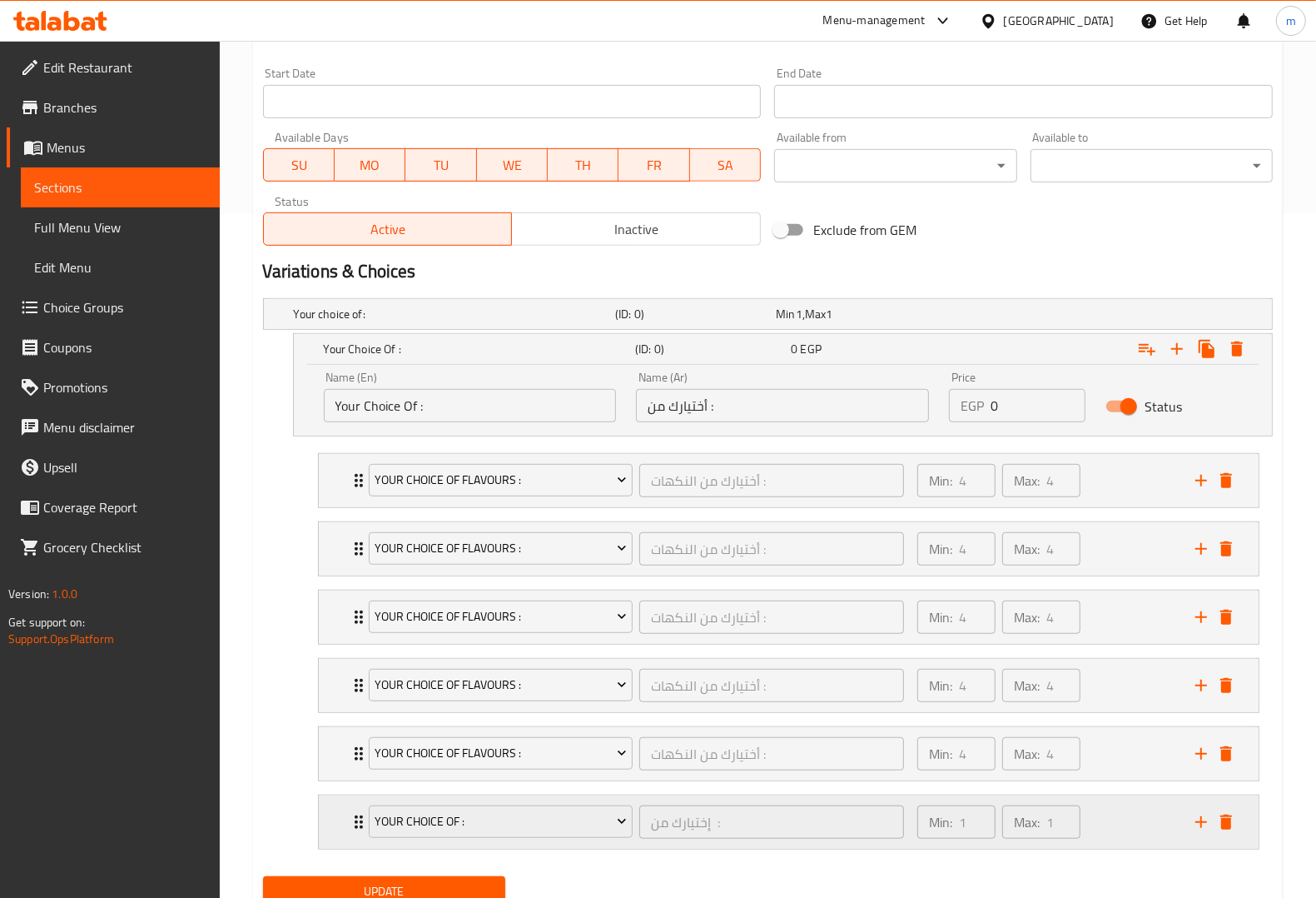
click at [587, 806] on div "Your Choice Of :" at bounding box center [501, 822] width 271 height 40
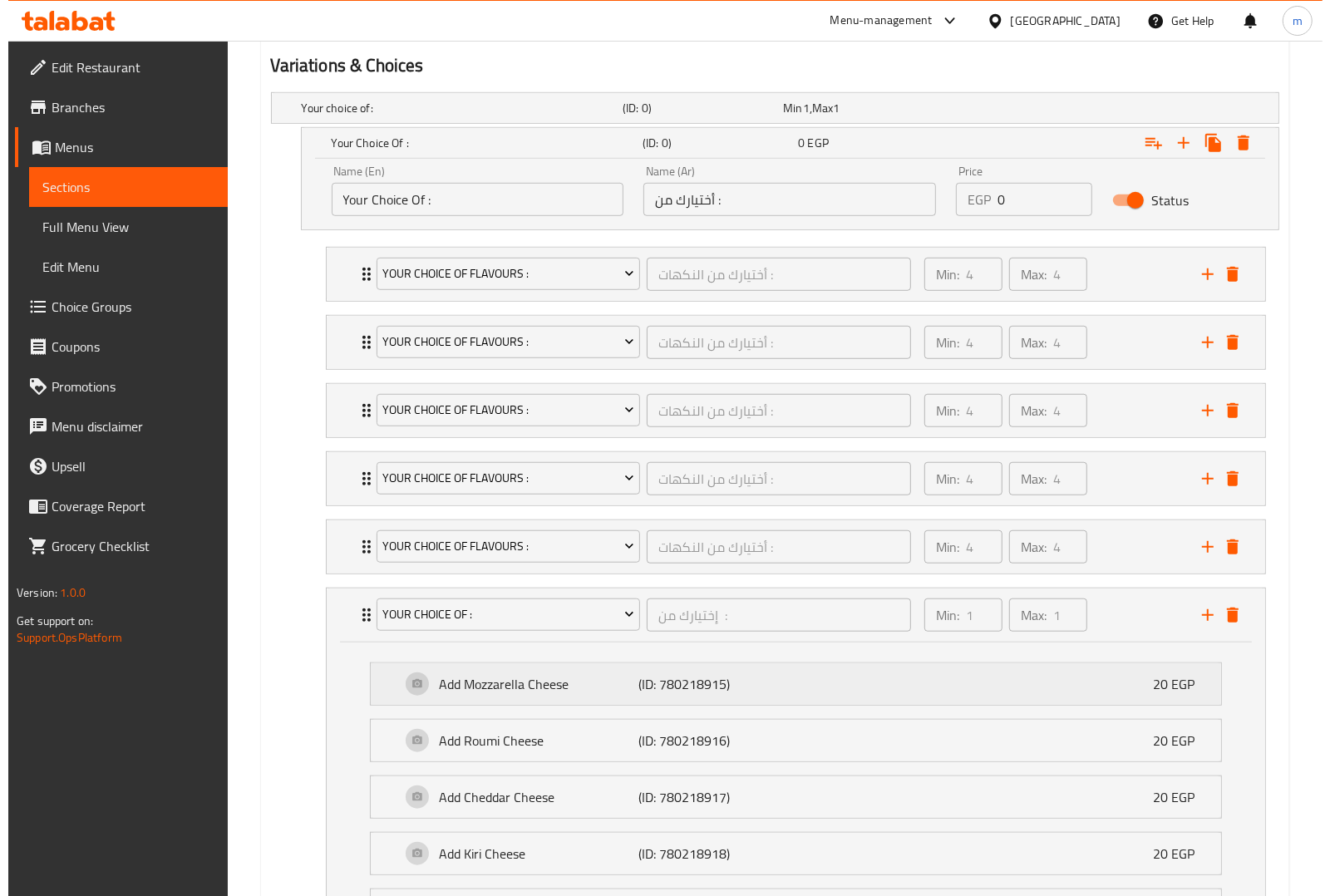
scroll to position [890, 0]
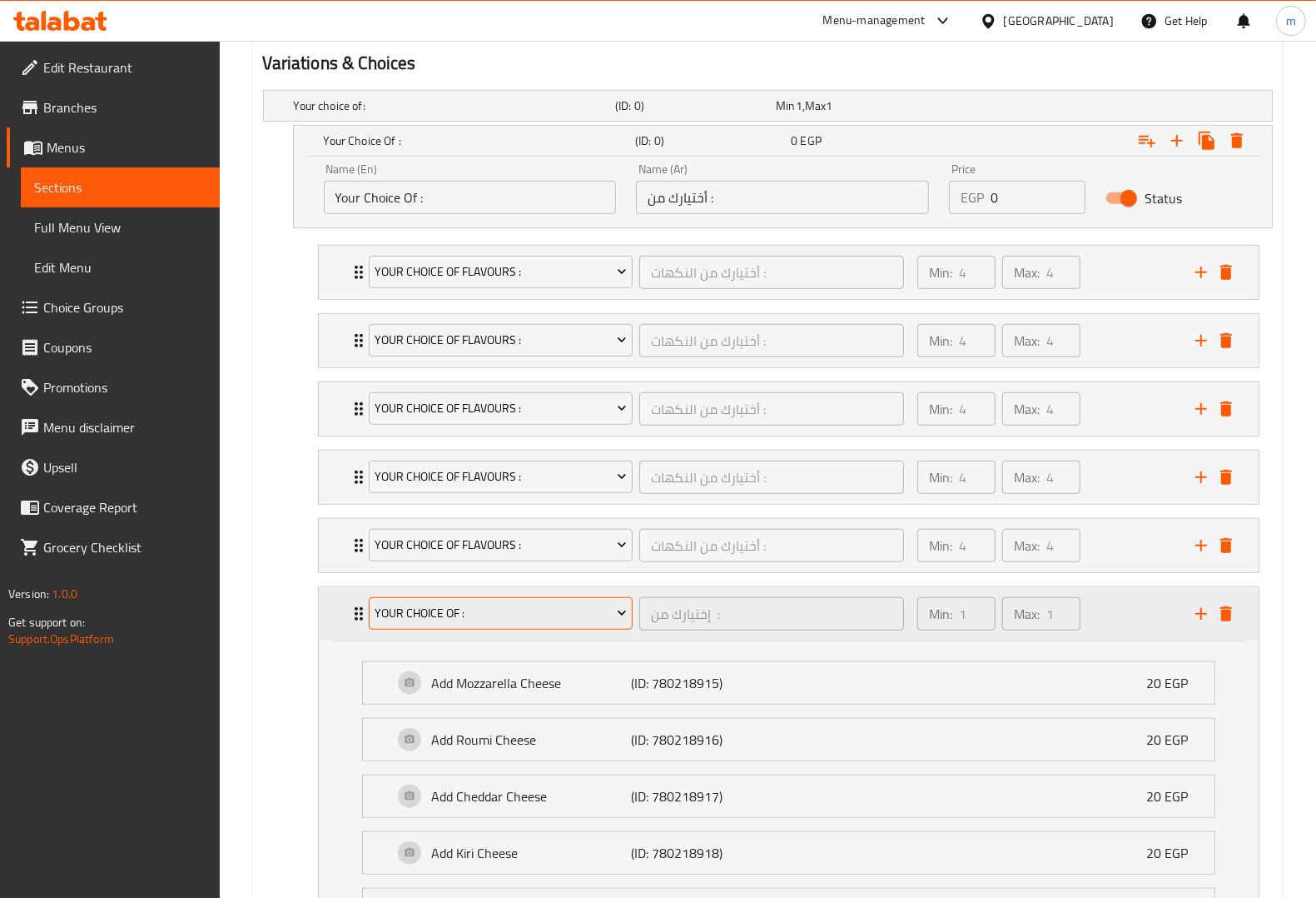
click at [623, 619] on icon "Expand" at bounding box center [622, 613] width 17 height 17
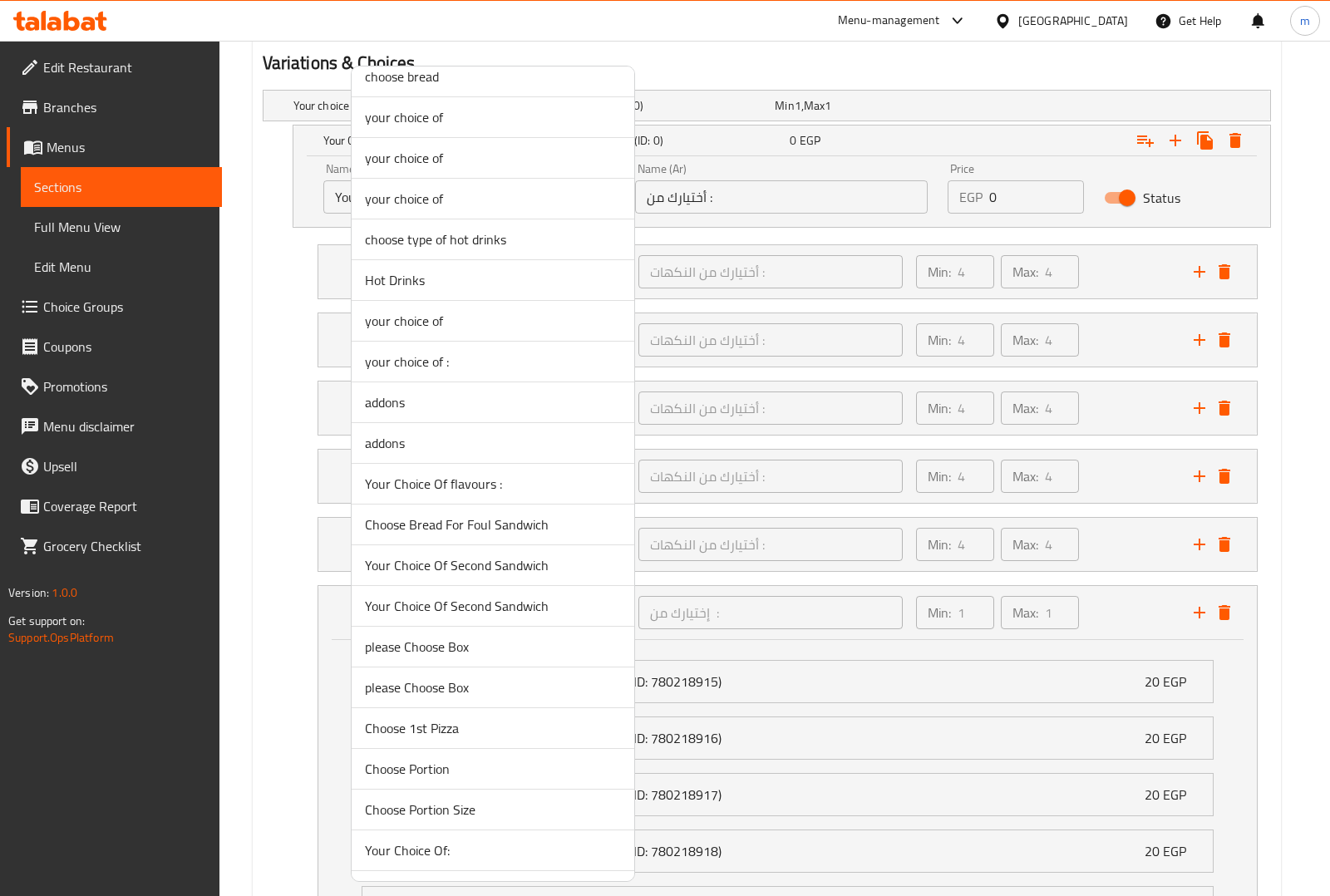
scroll to position [1038, 0]
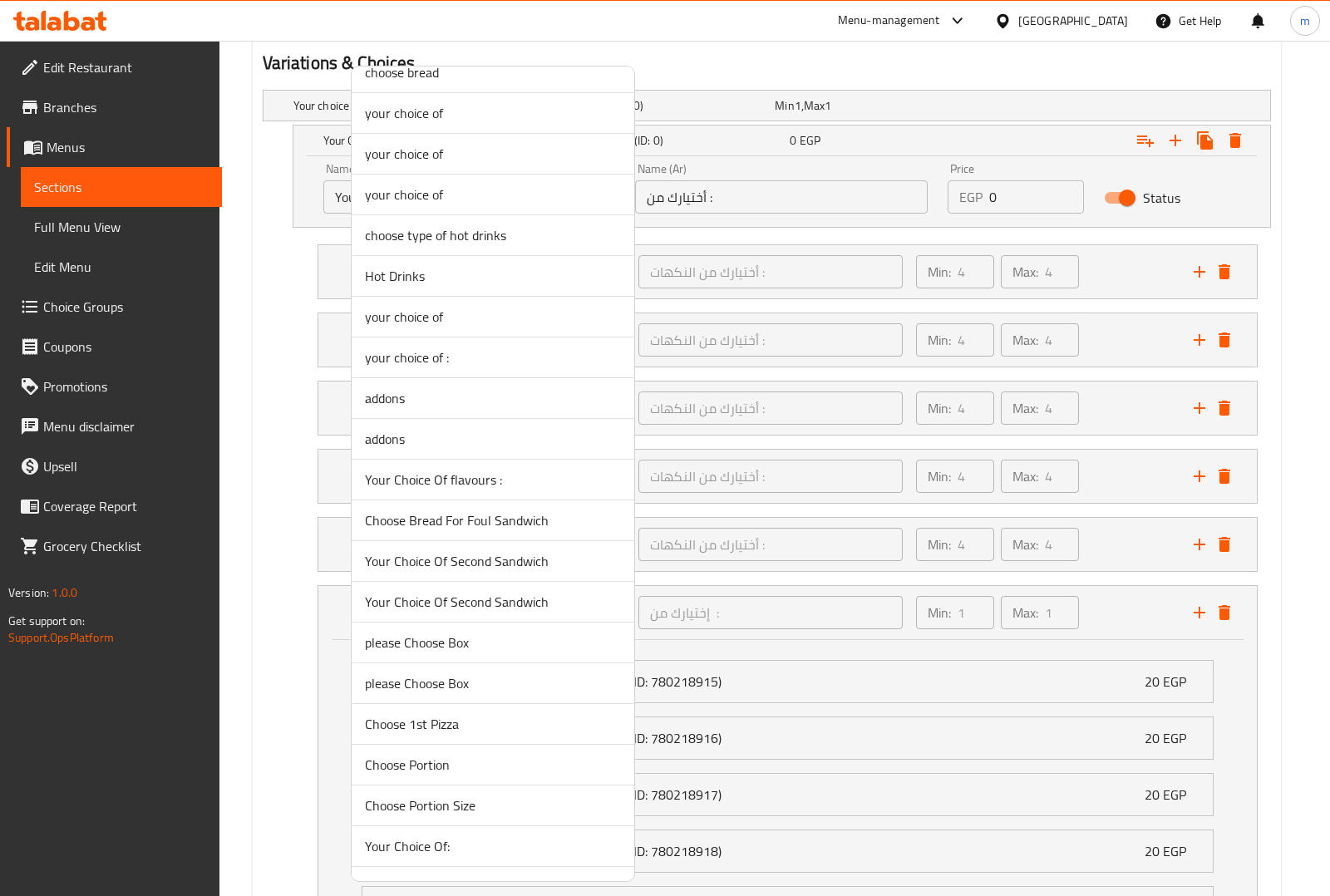
click at [504, 496] on li "Your Choice Of flavours :" at bounding box center [492, 479] width 283 height 41
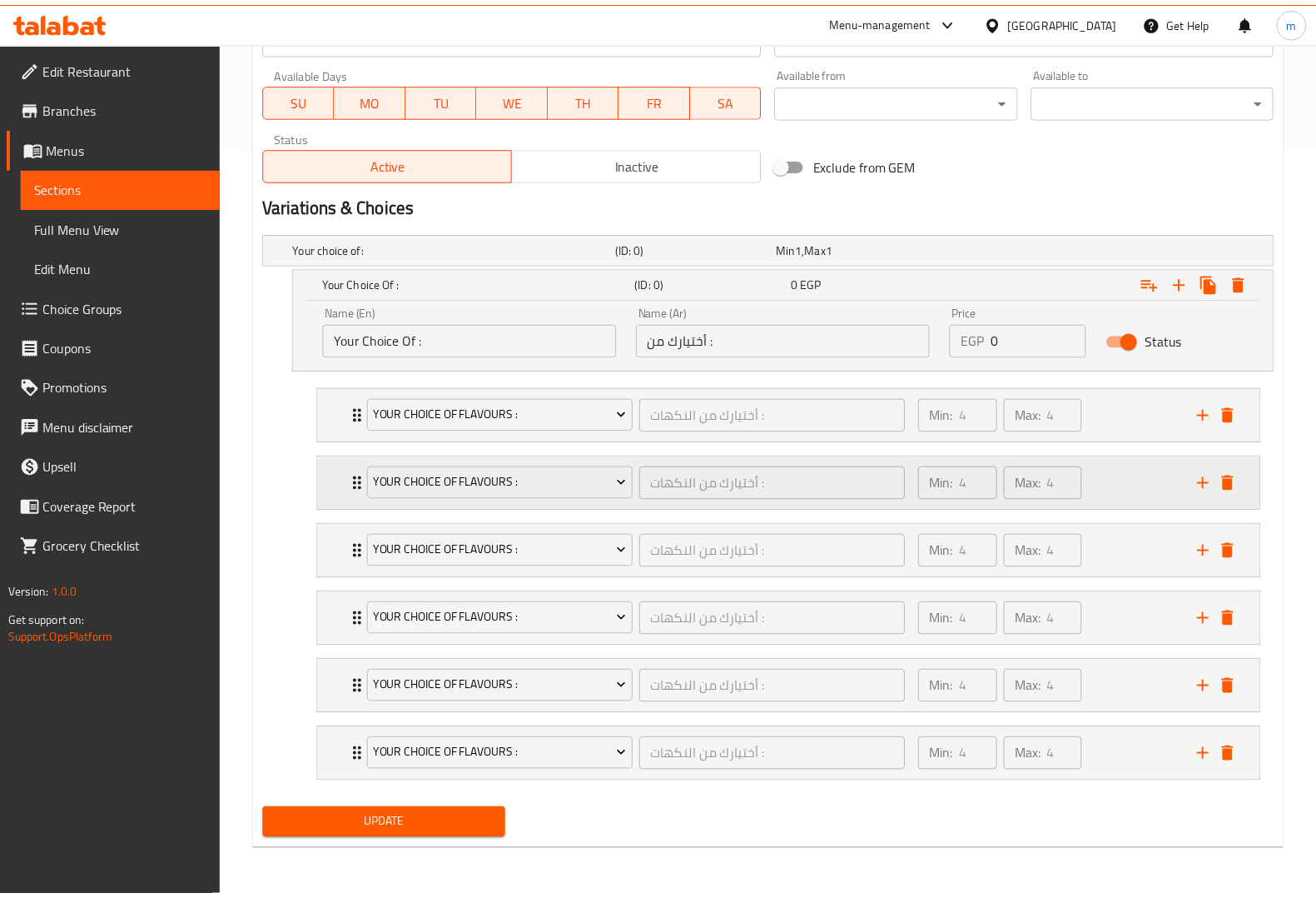
scroll to position [751, 0]
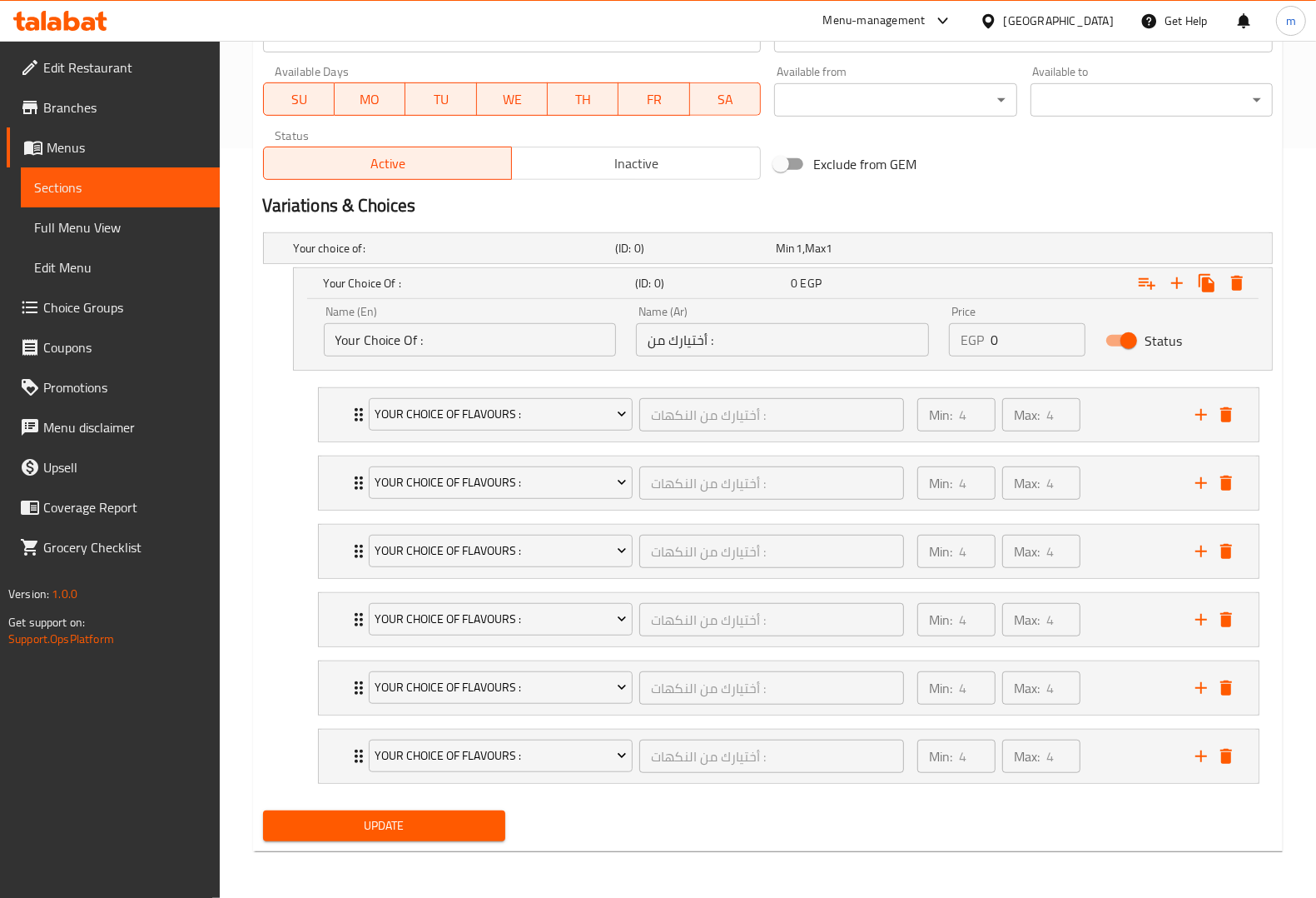
click at [421, 832] on span "Update" at bounding box center [384, 825] width 215 height 21
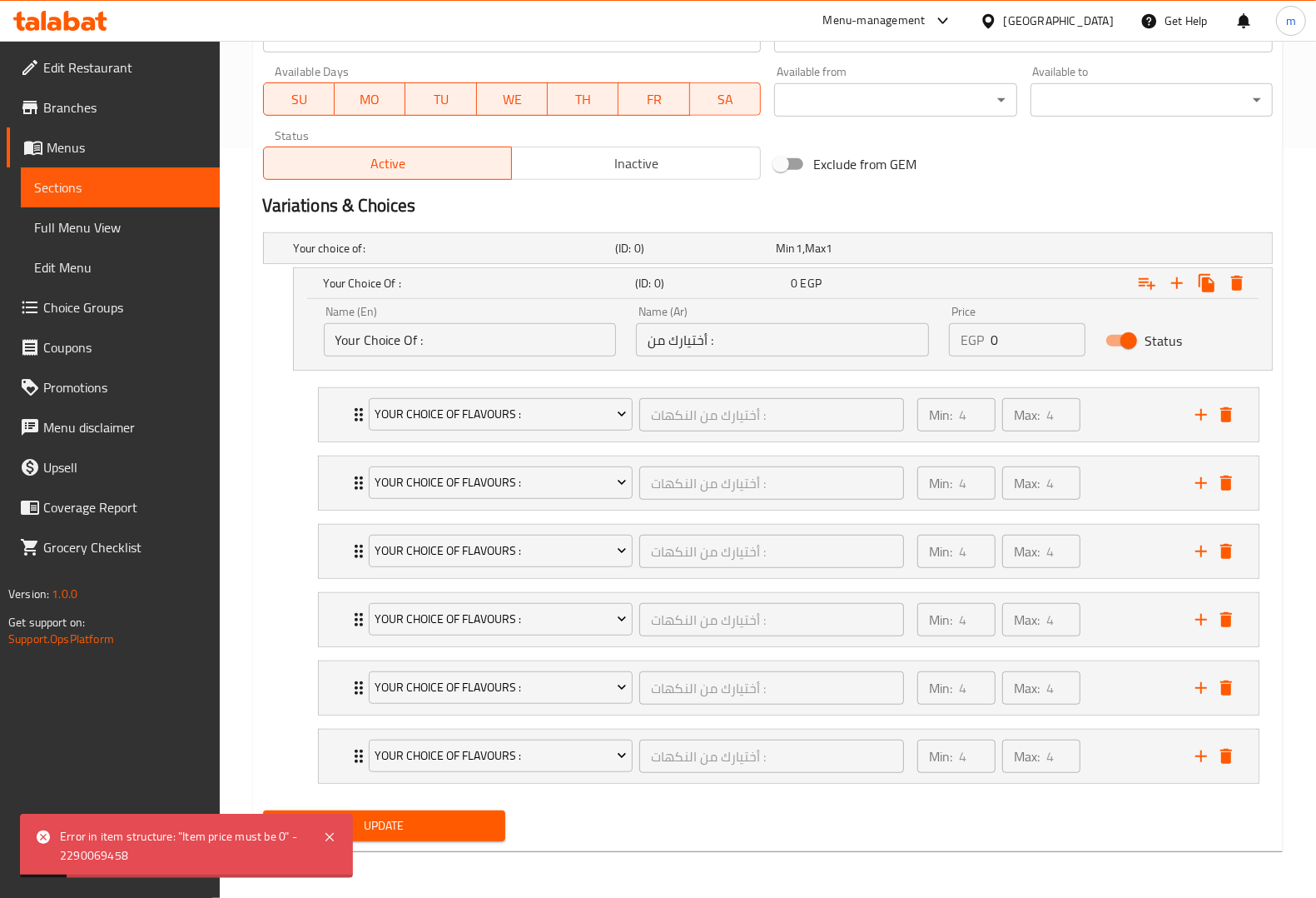
drag, startPoint x: 421, startPoint y: 832, endPoint x: 439, endPoint y: 939, distance: 108.5
click at [594, 852] on div "Home / Restaurants management / Menus / Sections / item / update Square Pizzas …" at bounding box center [767, 94] width 1029 height 1540
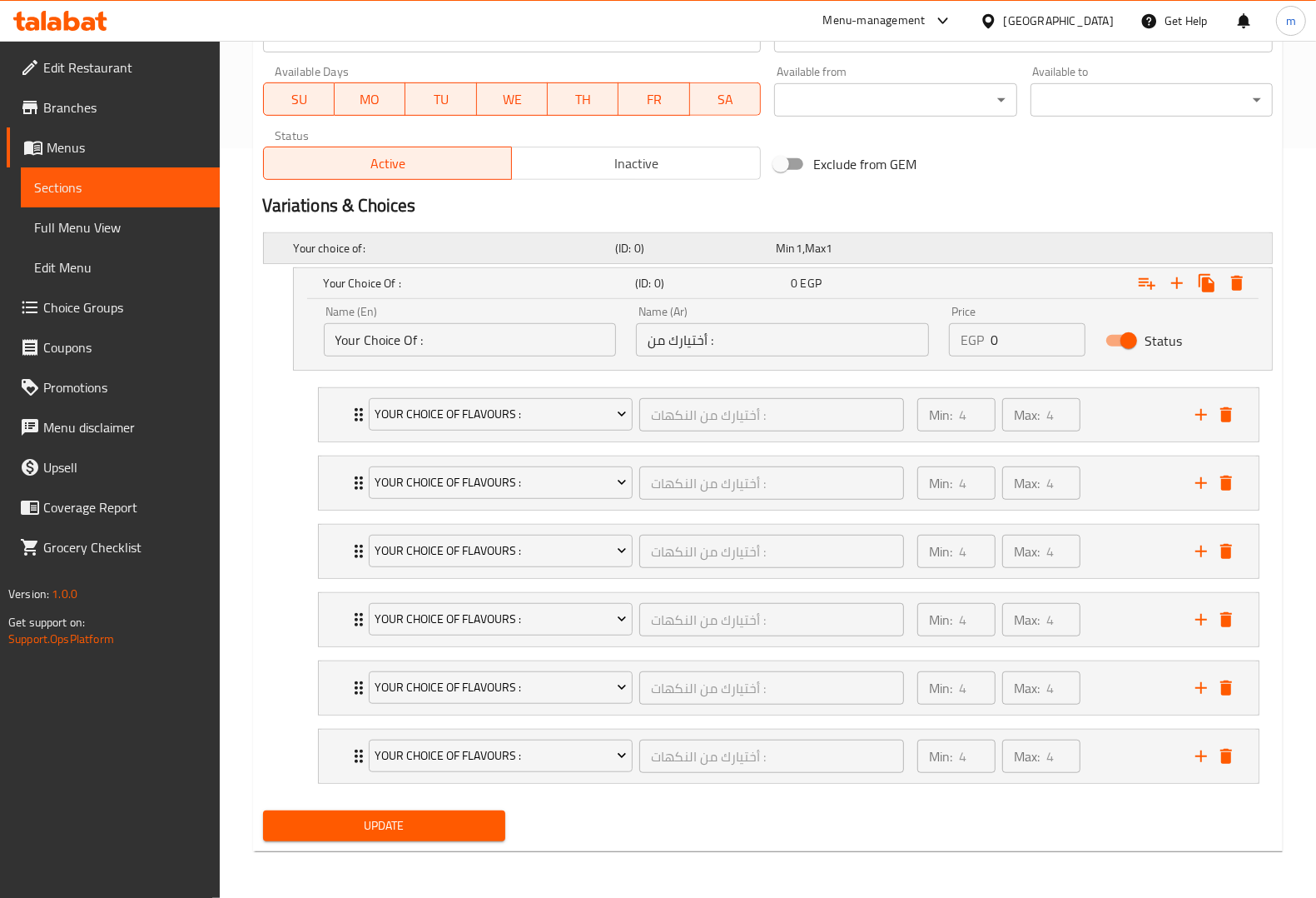
click at [832, 240] on span "1" at bounding box center [829, 248] width 7 height 22
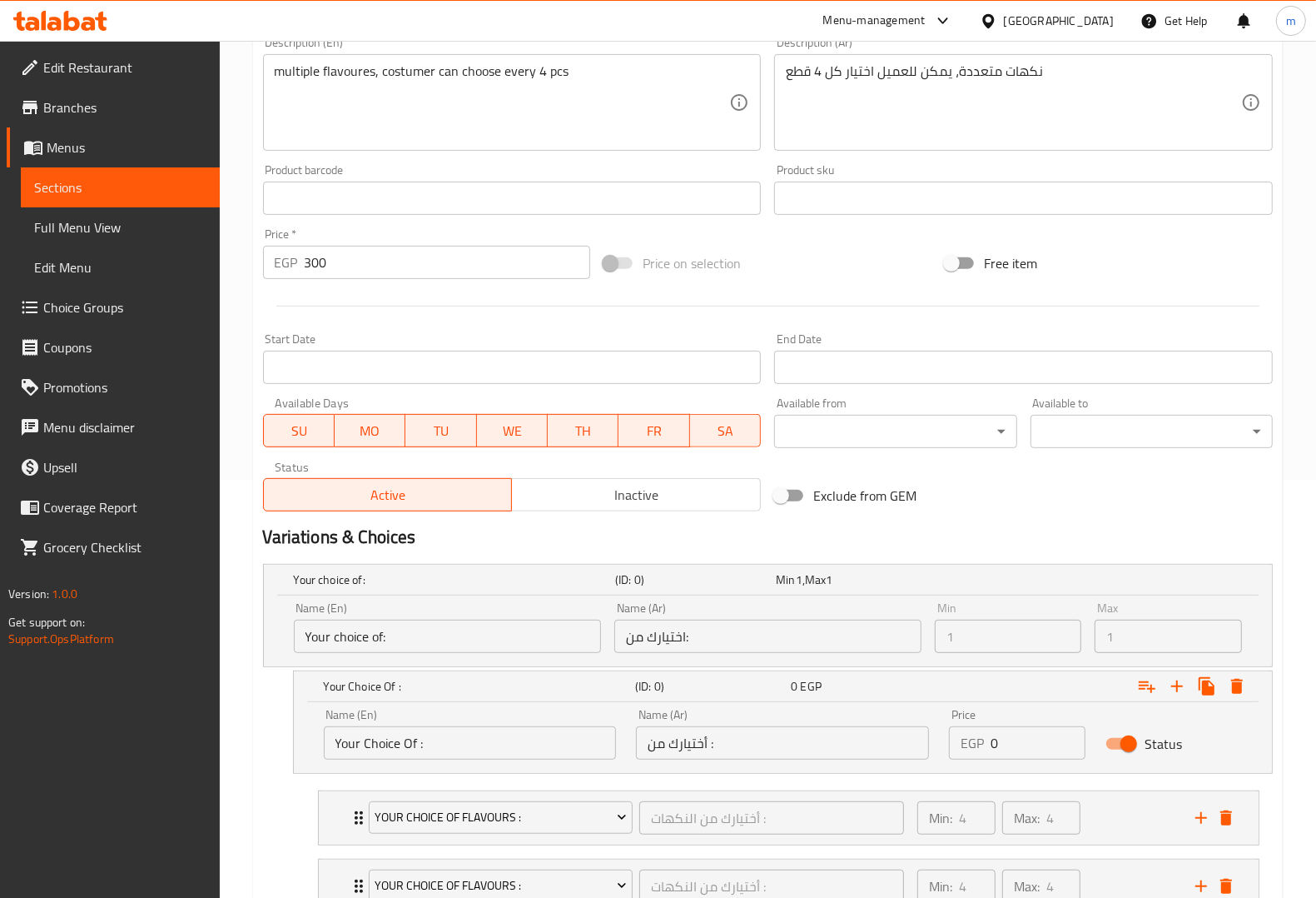
scroll to position [408, 0]
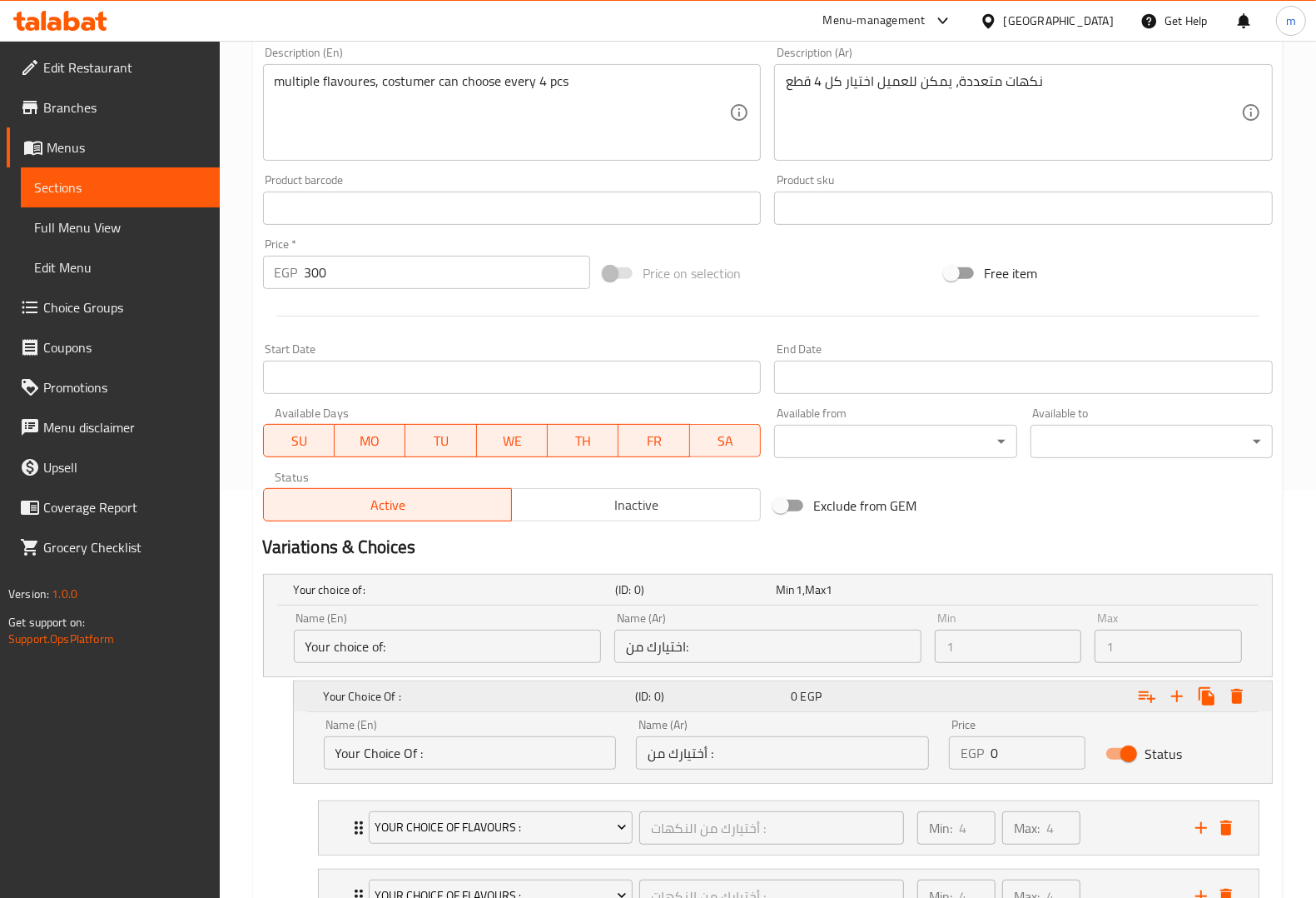
click at [1237, 702] on icon "Expand" at bounding box center [1237, 696] width 12 height 15
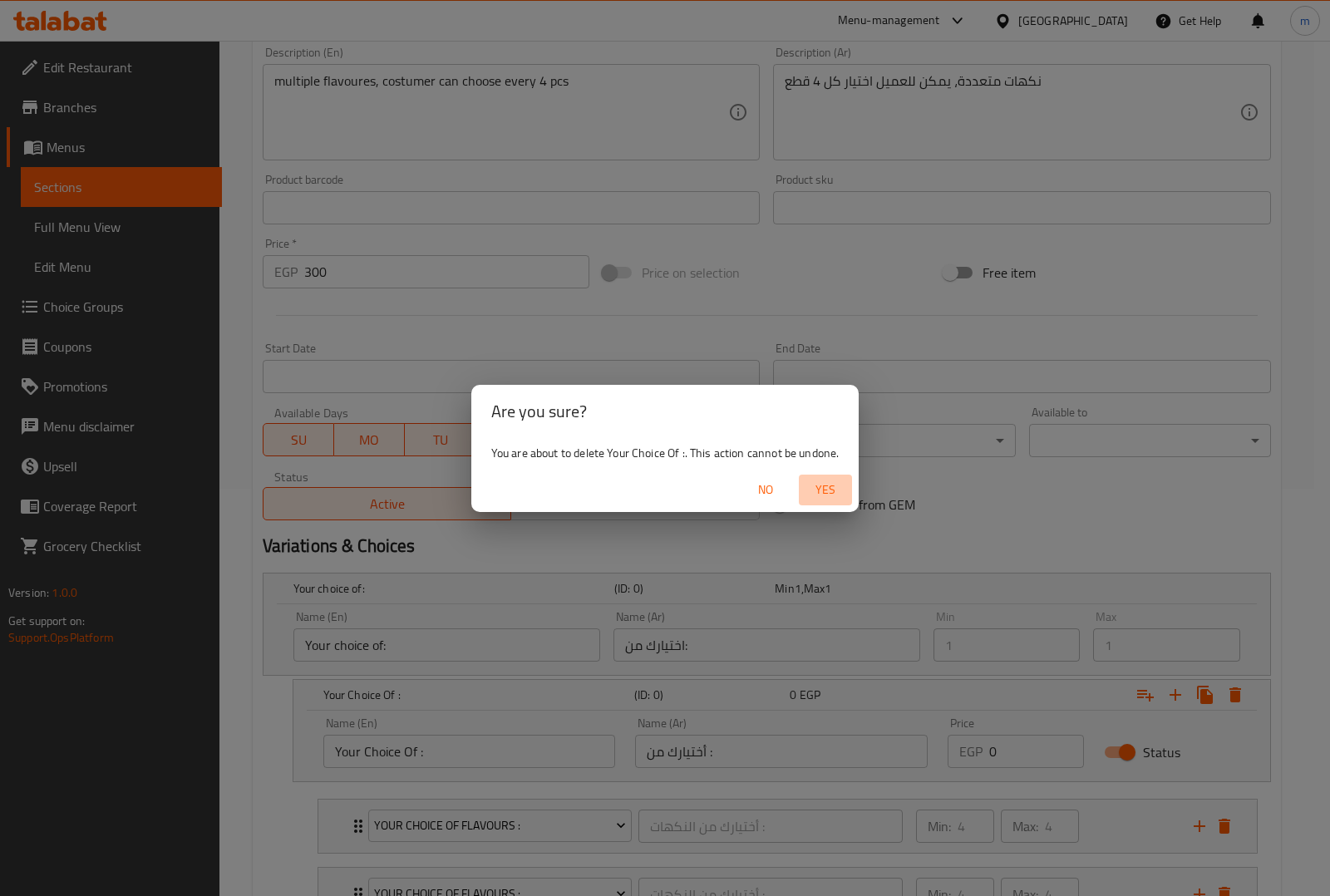
click at [851, 487] on button "Yes" at bounding box center [825, 489] width 53 height 31
click at [836, 487] on div "Exclude from GEM" at bounding box center [936, 504] width 341 height 45
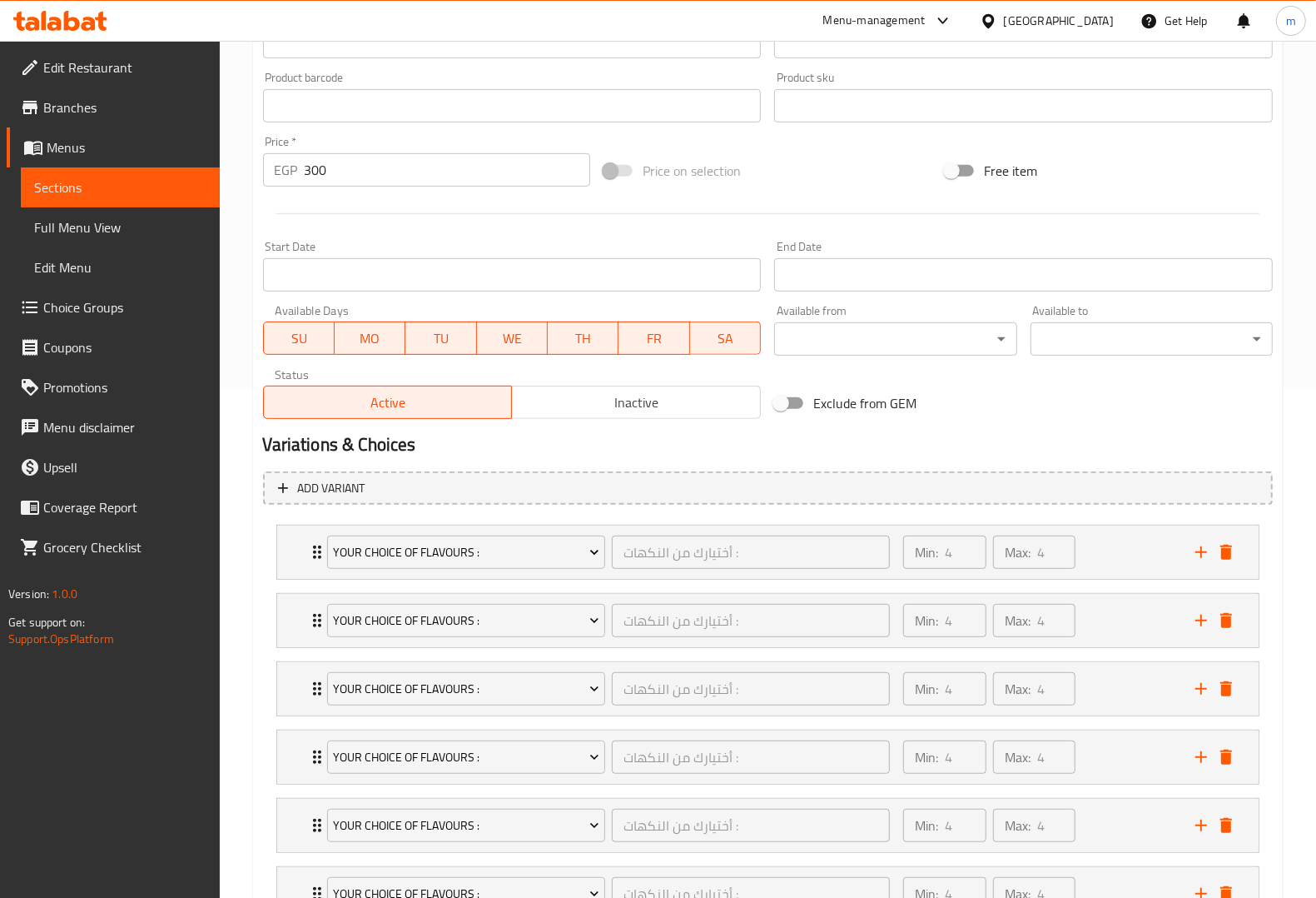
scroll to position [650, 0]
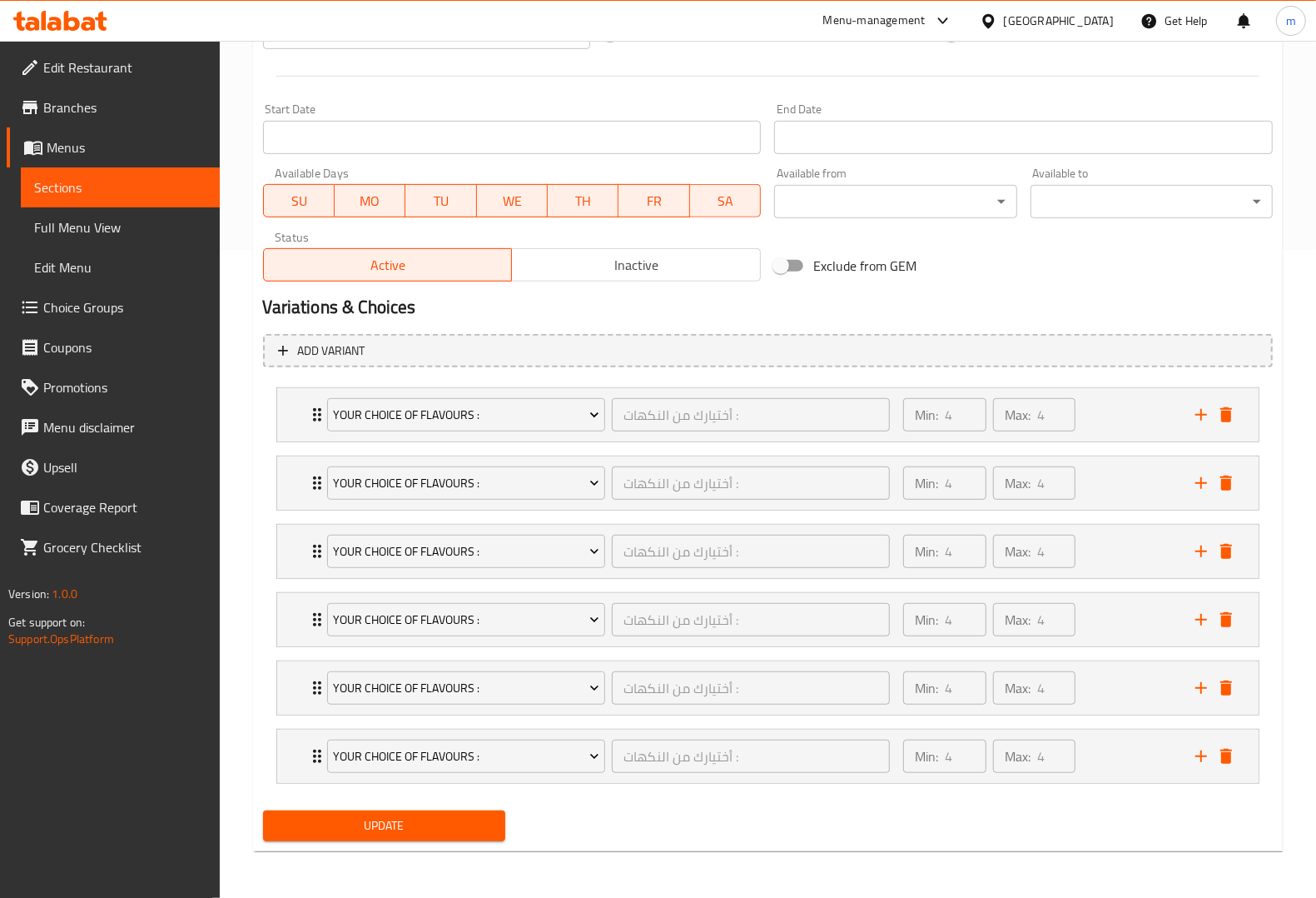
click at [488, 810] on button "Update" at bounding box center [384, 825] width 242 height 31
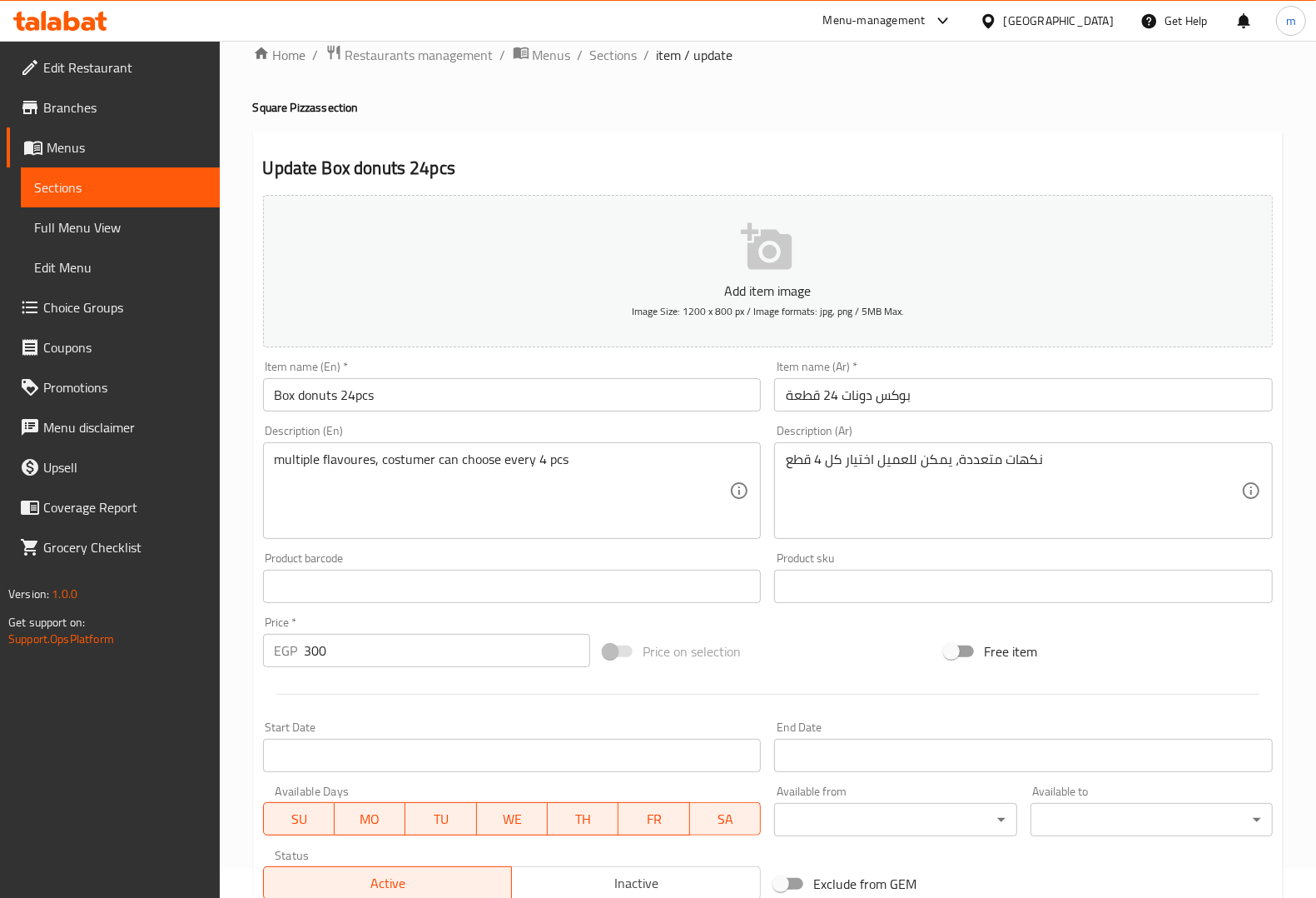
scroll to position [25, 0]
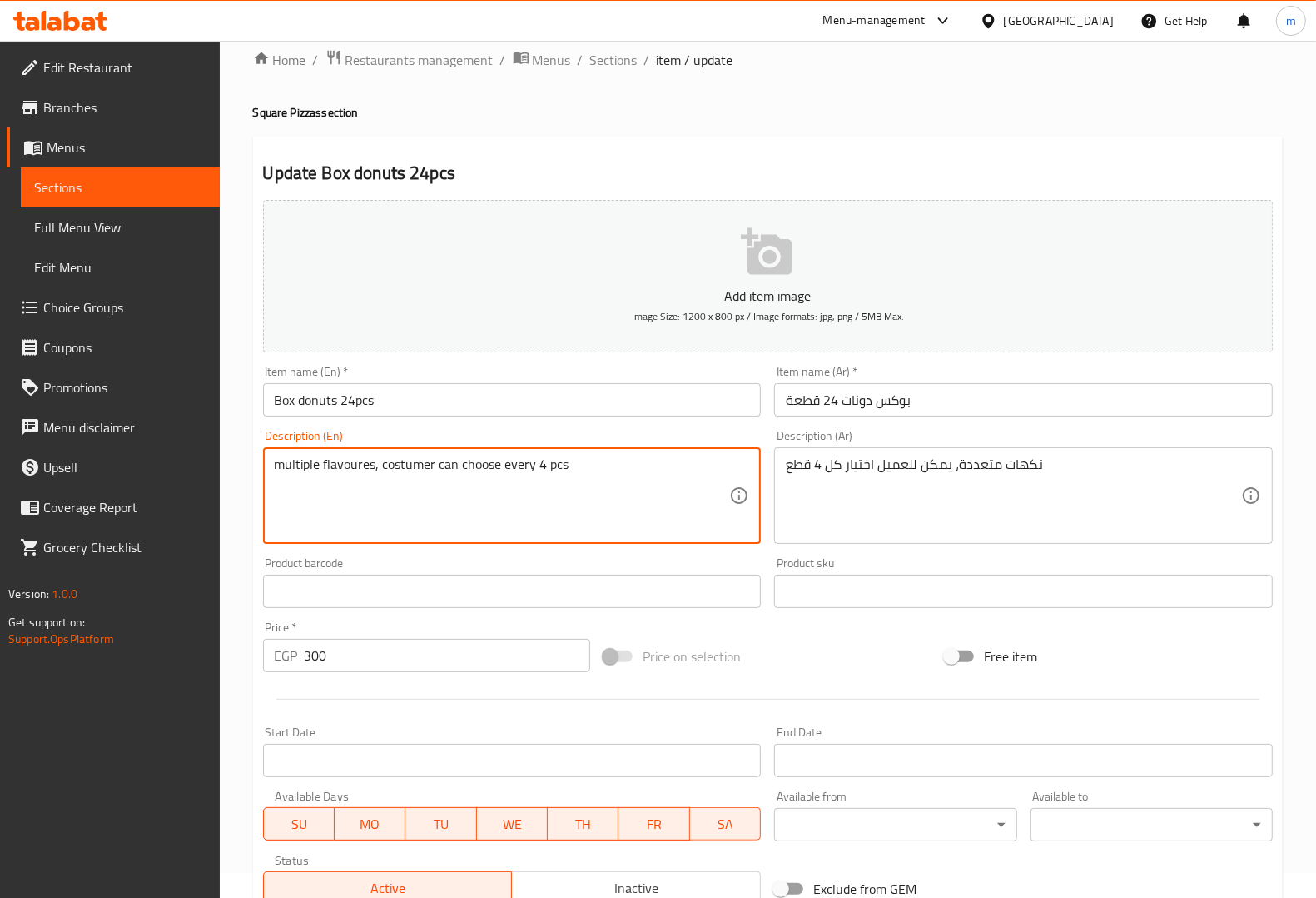
drag, startPoint x: 591, startPoint y: 468, endPoint x: 535, endPoint y: 479, distance: 57.1
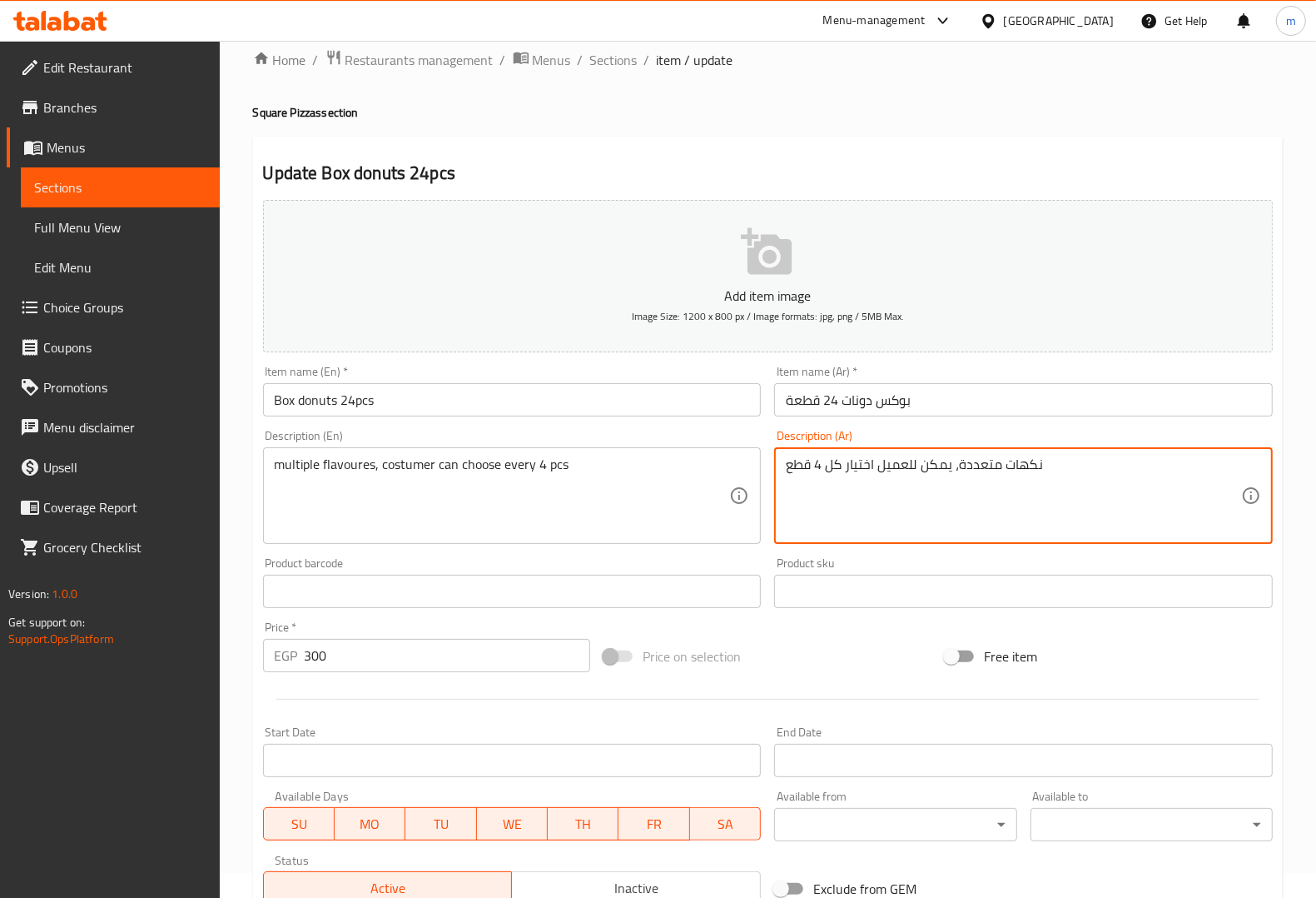
drag, startPoint x: 872, startPoint y: 460, endPoint x: 782, endPoint y: 488, distance: 94.3
click at [909, 497] on textarea "نكهات متعددة، يمكن للعميل اختيار كل 4 قطع" at bounding box center [1013, 495] width 455 height 79
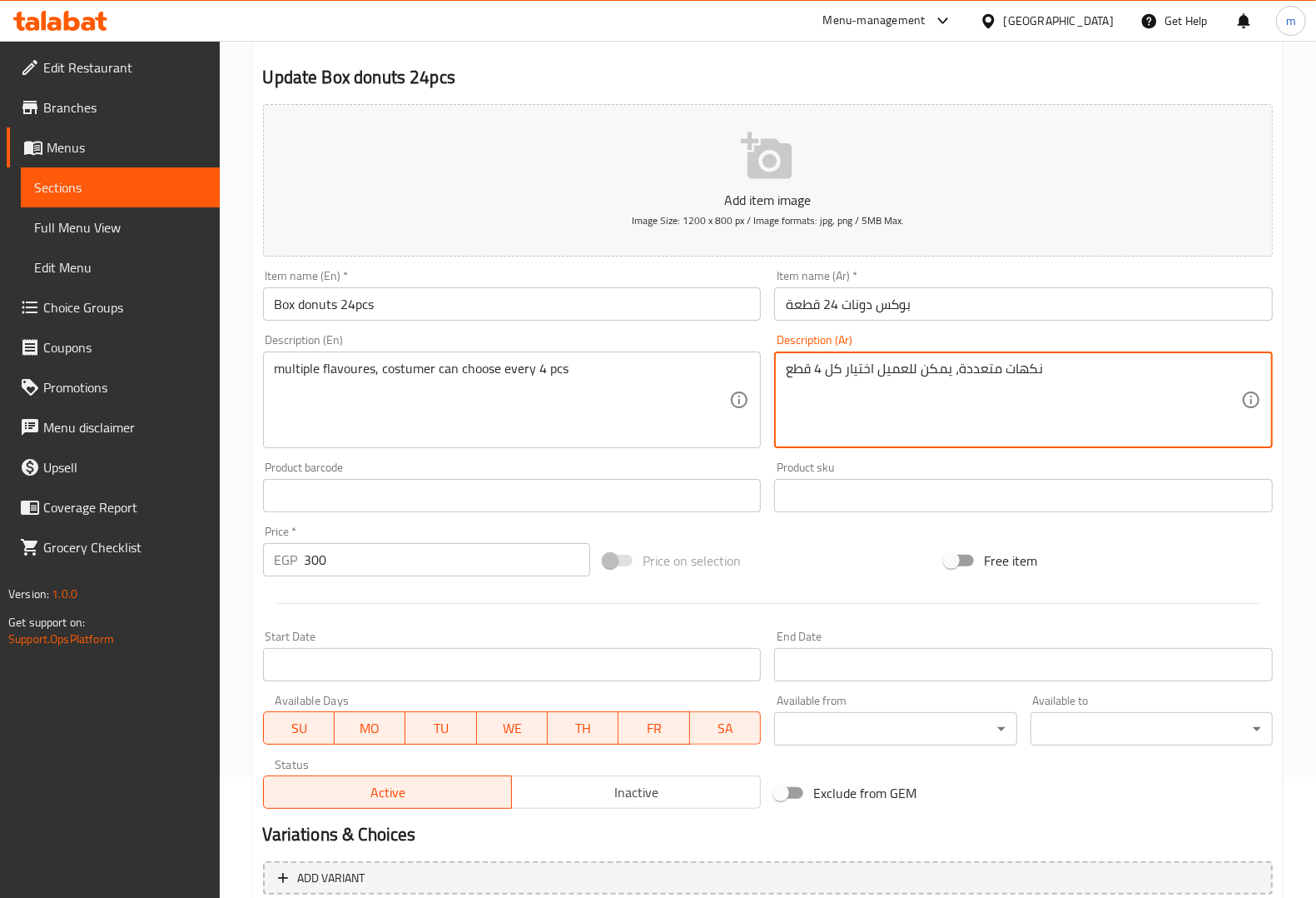
scroll to position [0, 0]
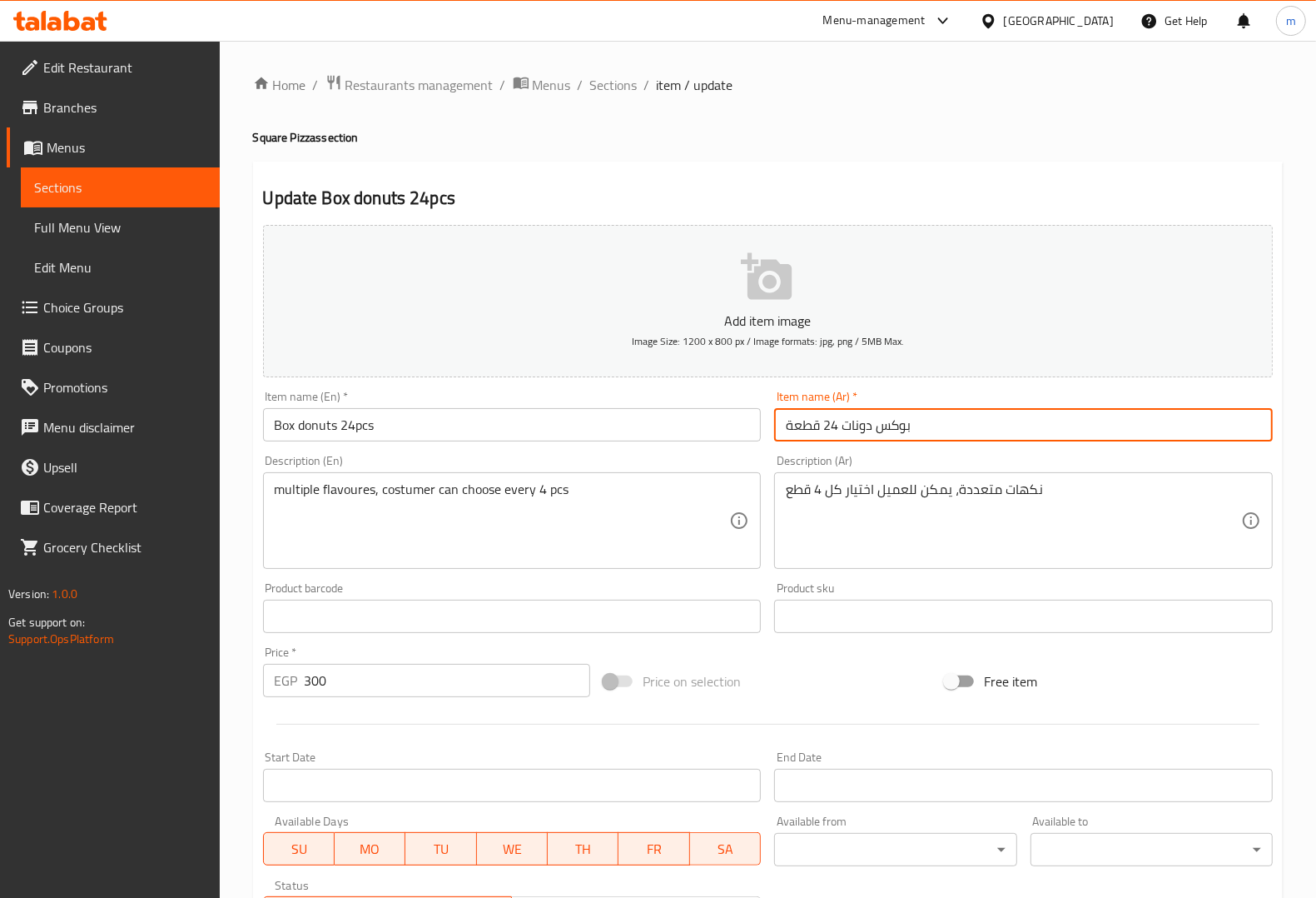
click at [757, 428] on div "Add item image Image Size: 1200 x 800 px / Image formats: jpg, png / 5MB Max. I…" at bounding box center [767, 577] width 1023 height 718
drag, startPoint x: 808, startPoint y: 428, endPoint x: 867, endPoint y: 428, distance: 59.0
click at [867, 428] on input "بوكس دونات 24 قطعة" at bounding box center [1023, 424] width 498 height 33
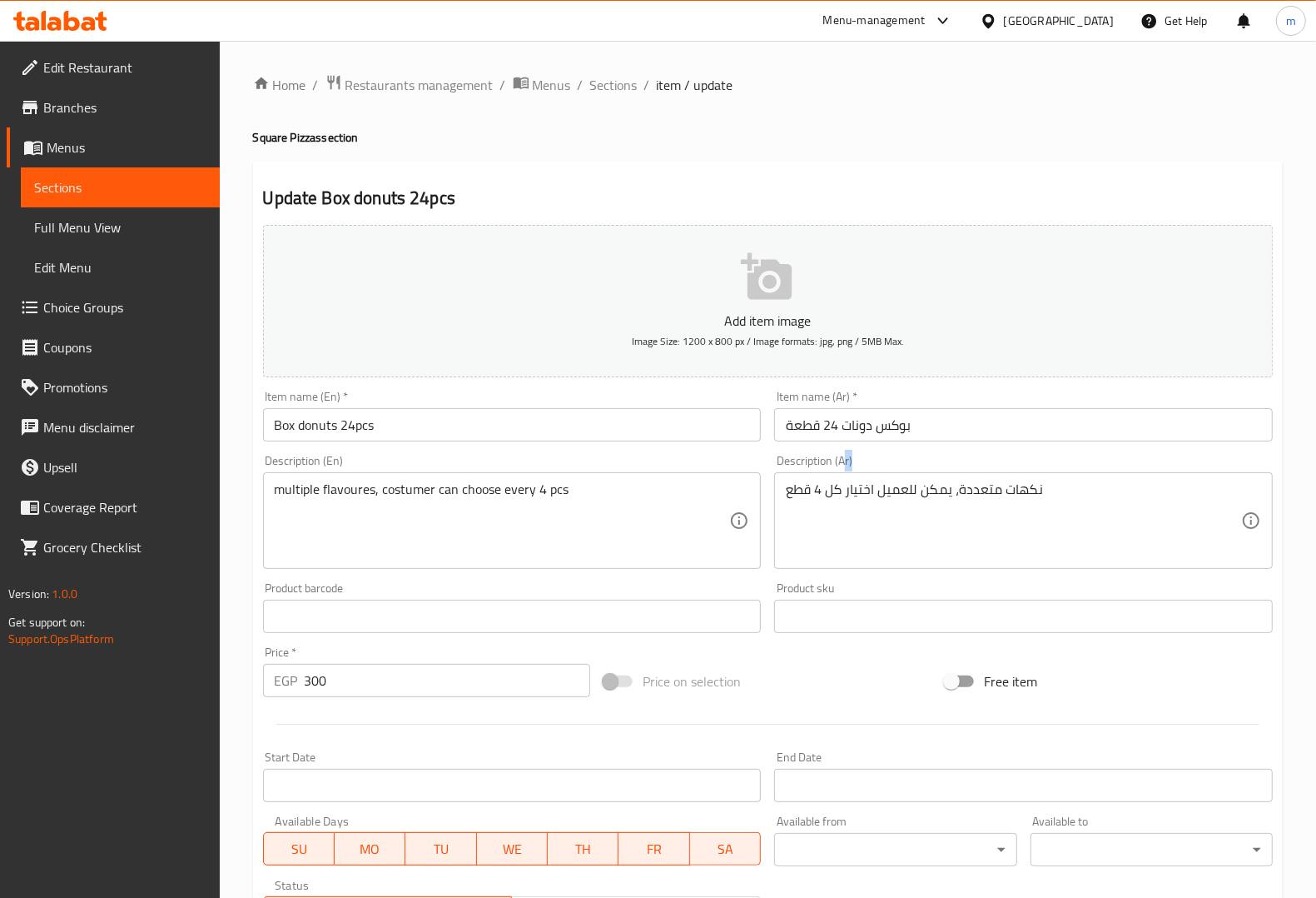
drag, startPoint x: 843, startPoint y: 478, endPoint x: 812, endPoint y: 510, distance: 44.6
click at [817, 510] on div "Description (Ar) نكهات متعددة، يمكن للعميل اختيار كل 4 قطع Description (Ar)" at bounding box center [1023, 511] width 498 height 114
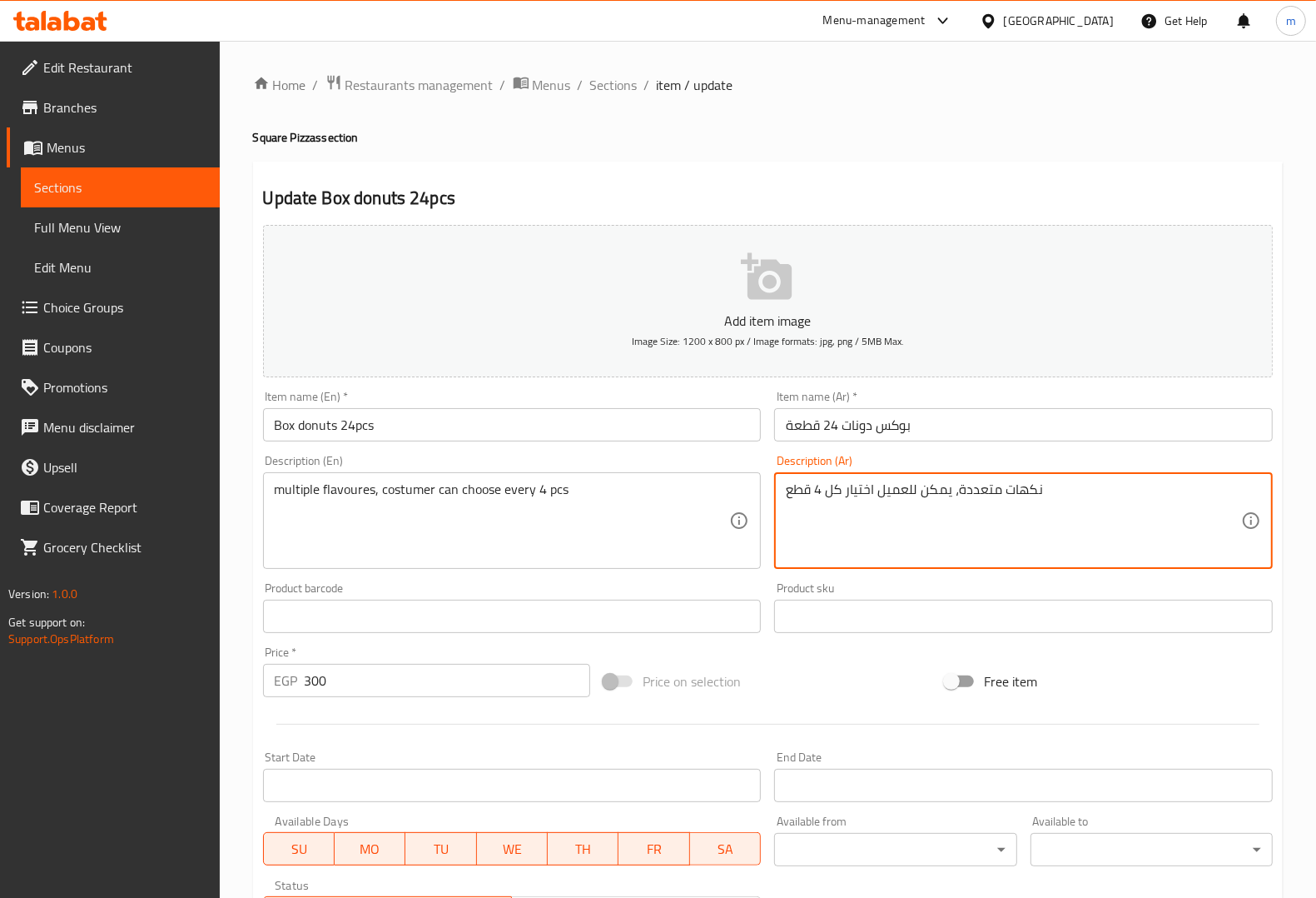
drag, startPoint x: 938, startPoint y: 498, endPoint x: 729, endPoint y: 496, distance: 209.0
click at [995, 491] on textarea "نكهات متعددة، يمكن للعميل اختيار كل 4 قطع" at bounding box center [1013, 520] width 455 height 79
drag, startPoint x: 948, startPoint y: 498, endPoint x: 737, endPoint y: 497, distance: 211.0
click at [737, 497] on div "Add item image Image Size: 1200 x 800 px / Image formats: jpg, png / 5MB Max. I…" at bounding box center [767, 577] width 1023 height 718
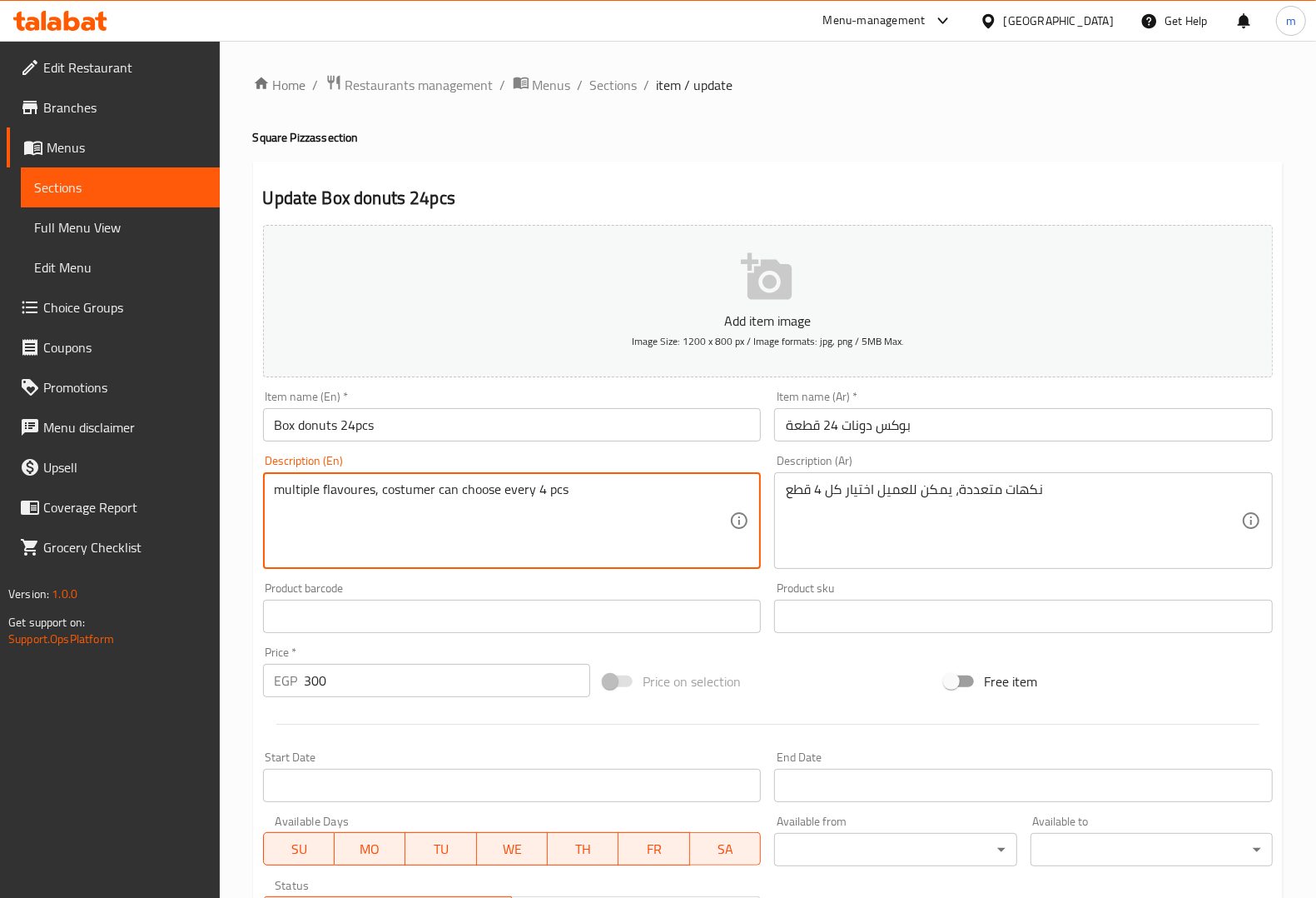
click at [373, 484] on textarea "multiple flavoures, costumer can choose every 4 pcs" at bounding box center [502, 520] width 455 height 79
click at [387, 485] on textarea "multiple flavoures, costumer can choose every 4 pcs" at bounding box center [502, 520] width 455 height 79
click at [380, 488] on textarea "multiple flavoures, costumer can choose every 4 pcs" at bounding box center [502, 520] width 455 height 79
click at [388, 488] on textarea "multiple flavoures, costumer can choose every 4 pcs" at bounding box center [502, 520] width 455 height 79
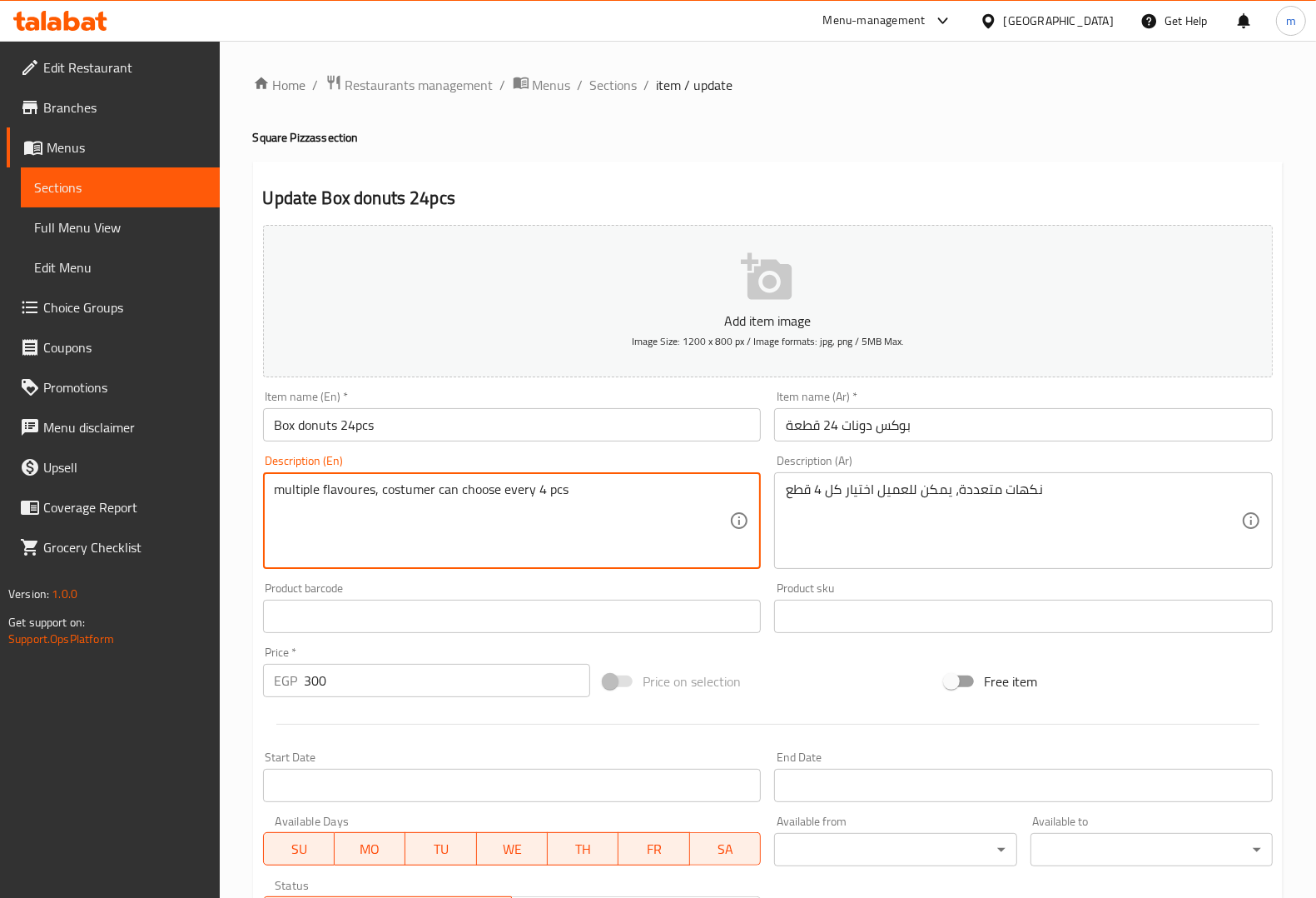
click at [388, 488] on textarea "multiple flavoures, costumer can choose every 4 pcs" at bounding box center [502, 520] width 455 height 79
click at [377, 488] on textarea "multiple flavoures, costumer can choose every 4 pcs" at bounding box center [502, 520] width 455 height 79
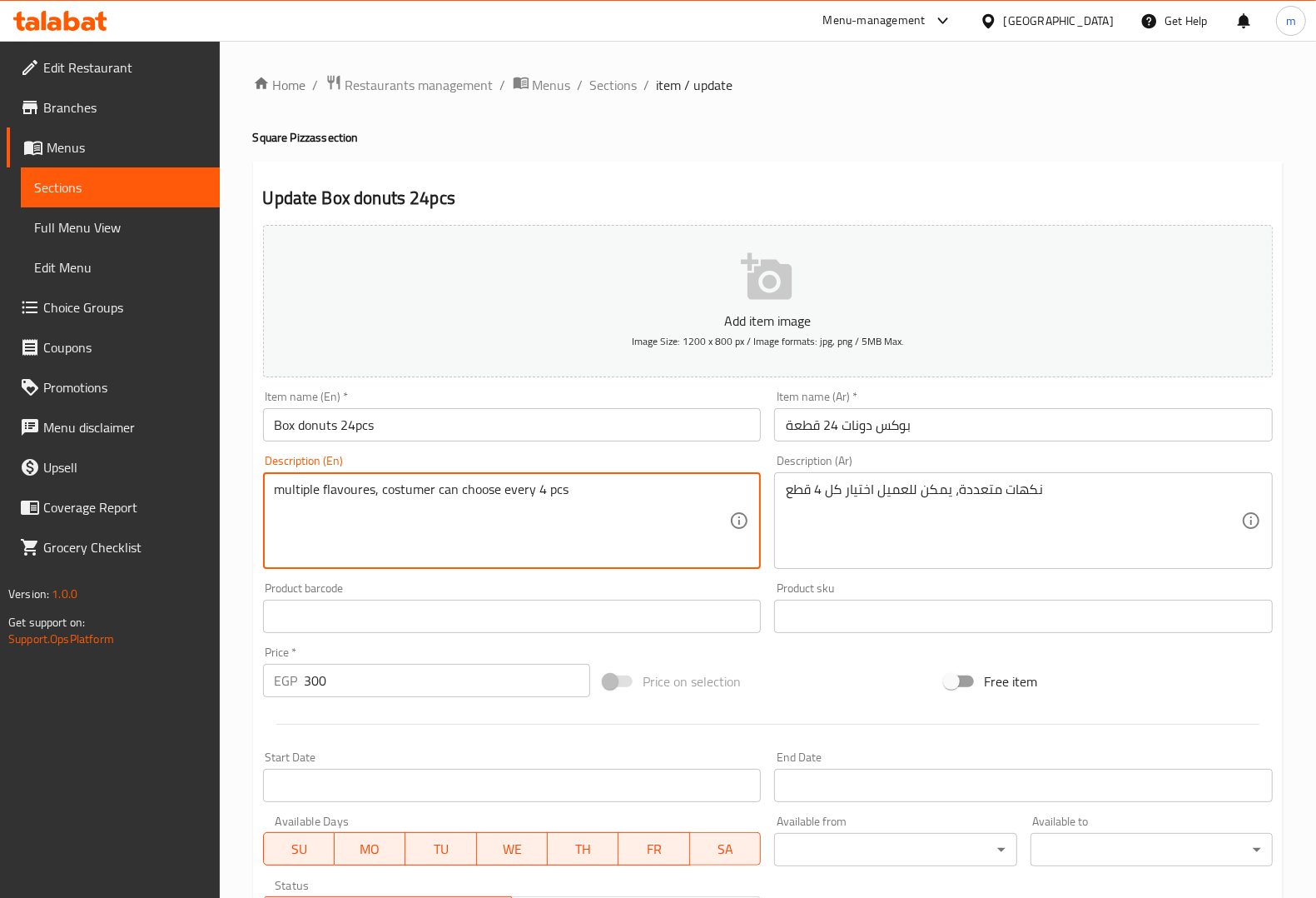
click at [373, 496] on textarea "multiple flavoures, costumer can choose every 4 pcs" at bounding box center [502, 520] width 455 height 79
click at [379, 496] on textarea "multiple flavoures, costumer can choose every 4 pcs" at bounding box center [502, 520] width 455 height 79
type textarea "multiple flavoures costumer can choose every 4 pcs"
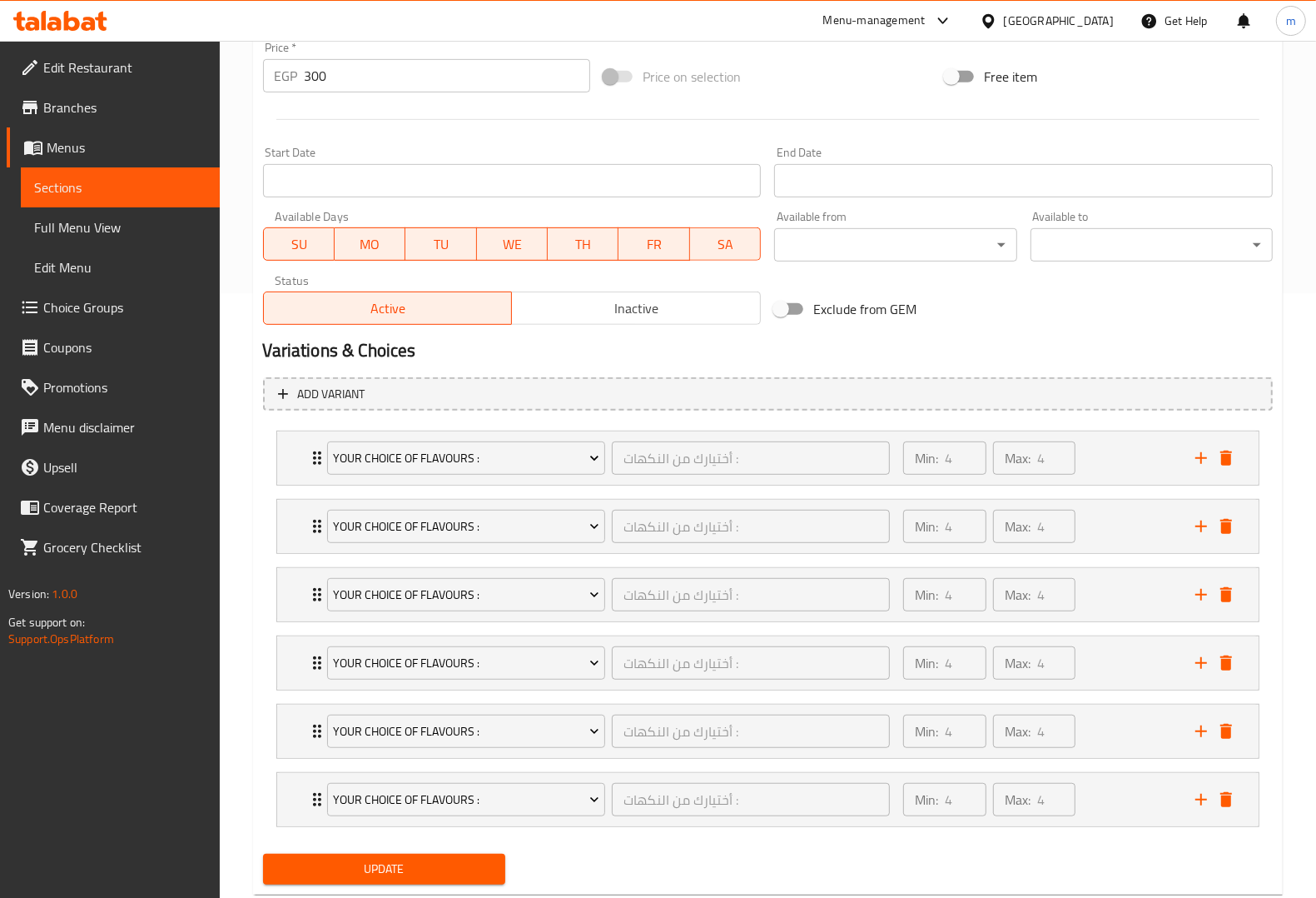
scroll to position [625, 0]
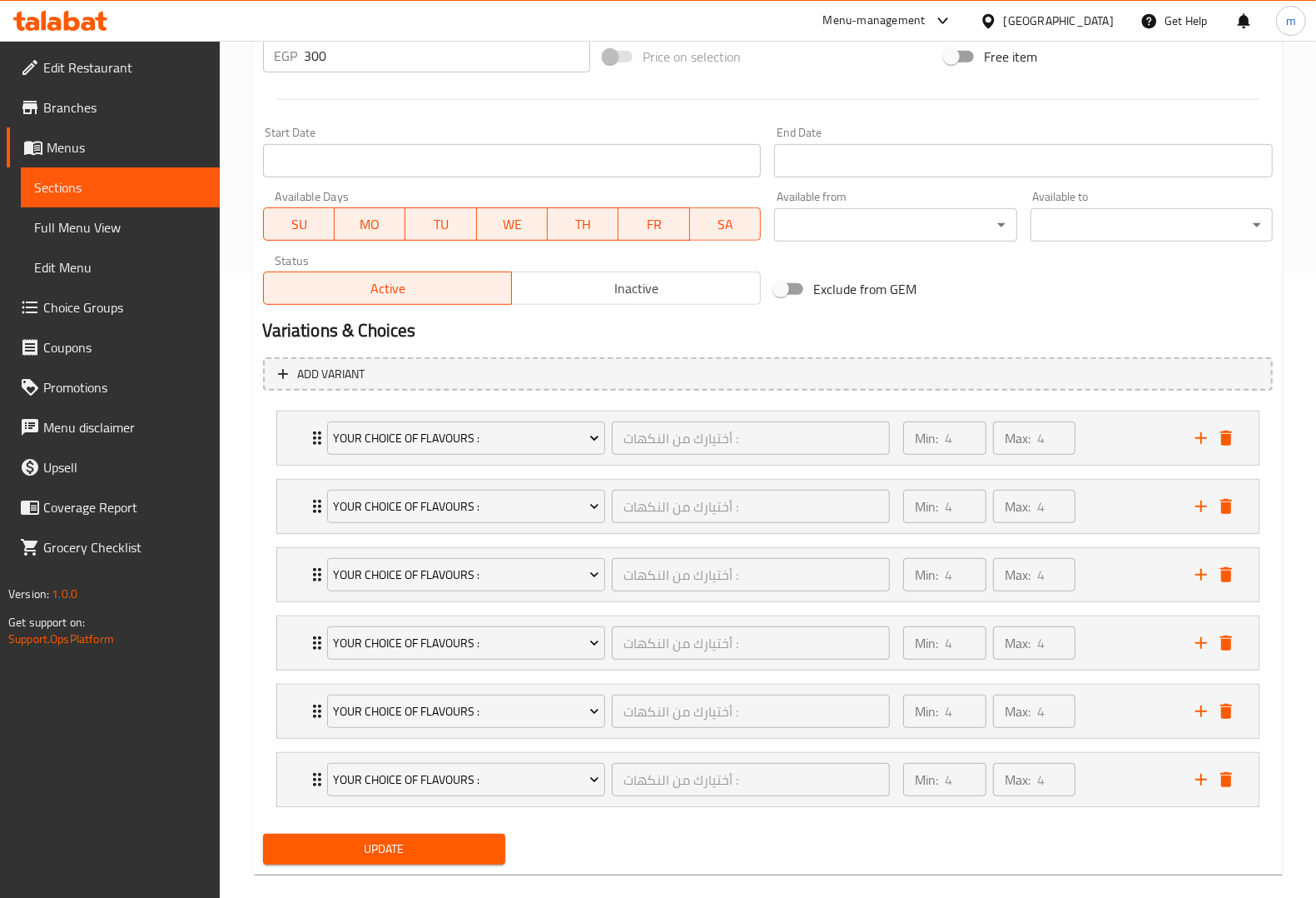
type textarea "نكهات متعددة يمكن للعميل اختيار كل 4 قطع"
click at [988, 331] on h2 "Variations & Choices" at bounding box center [767, 330] width 1009 height 25
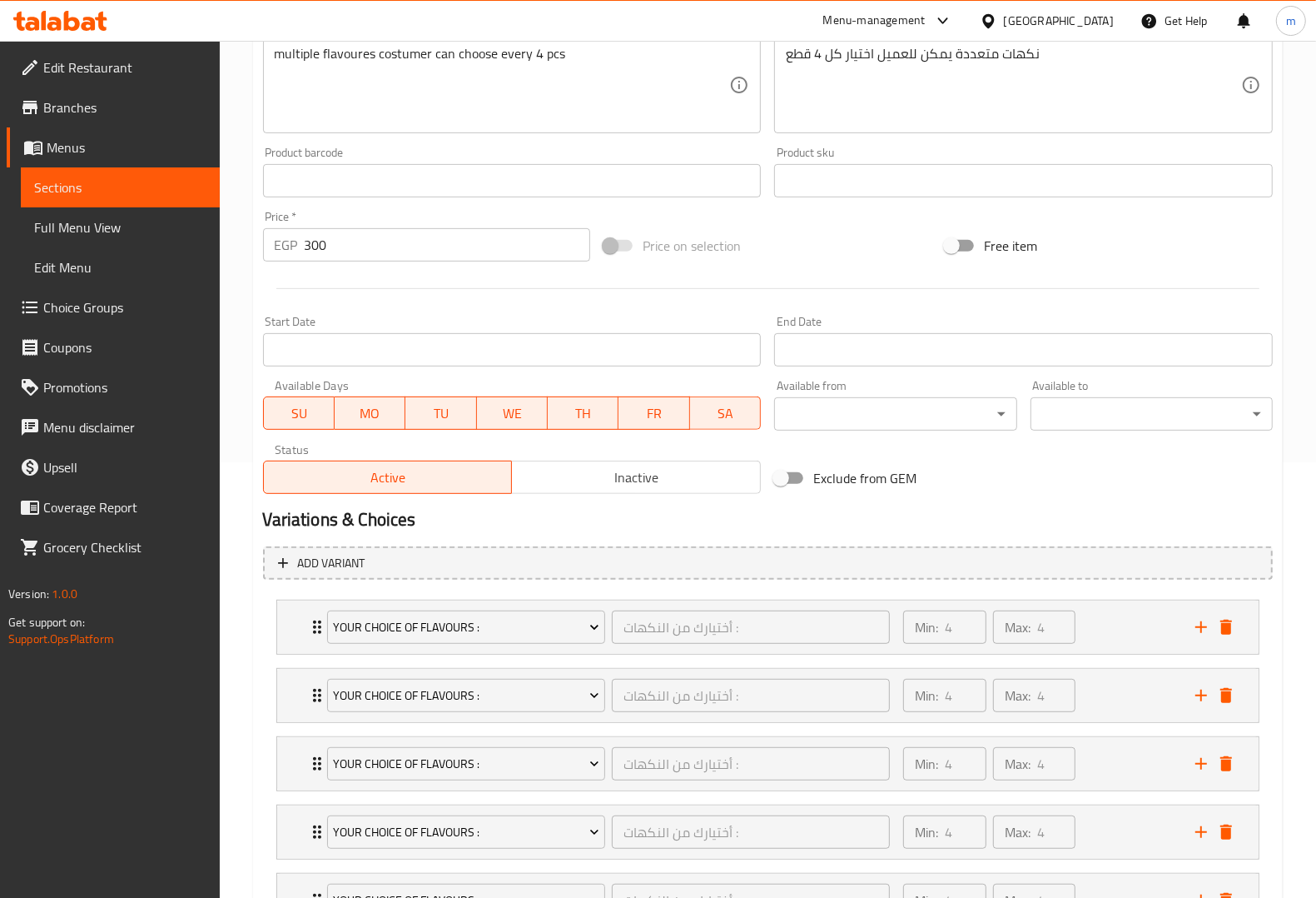
scroll to position [650, 0]
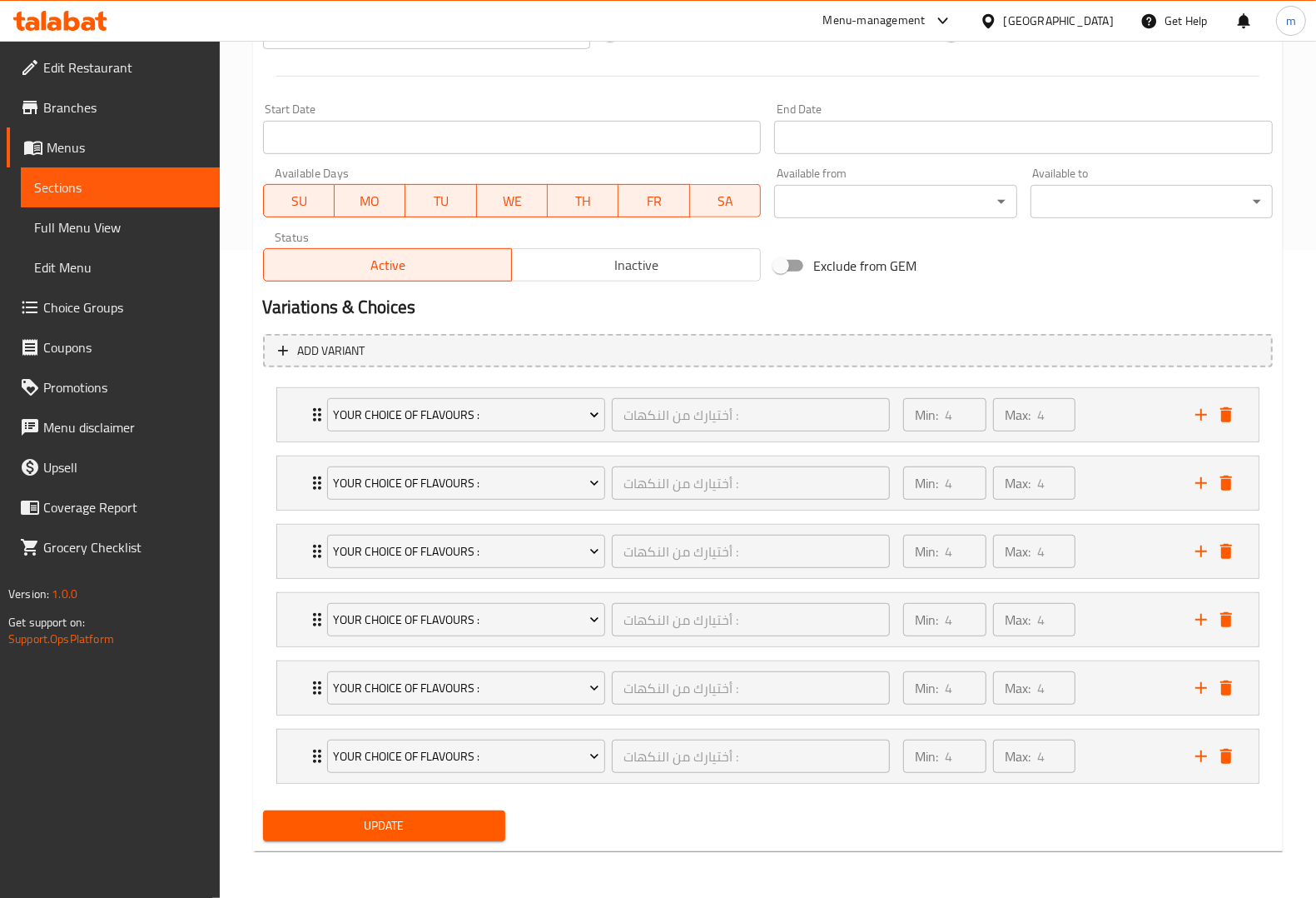
click at [953, 523] on div "Your Choice Of flavours : أختيارك من النكهات : ​ Min: 4 ​ Max: 4 ​ cramel (ID: …" at bounding box center [767, 550] width 983 height 55
click at [953, 501] on div "Min: 4 ​ Max: 4 ​" at bounding box center [989, 482] width 185 height 47
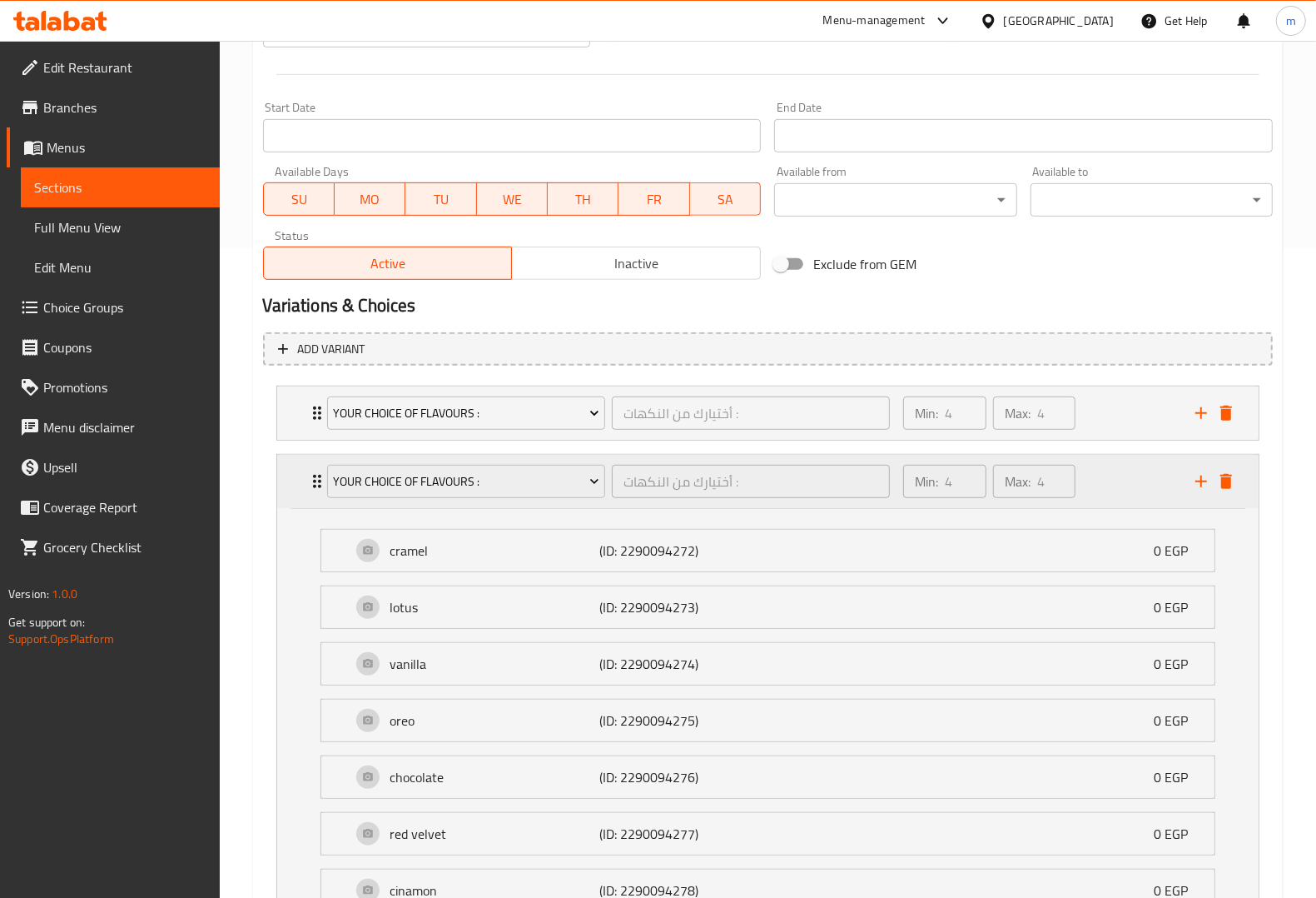
click at [940, 495] on div "Min: 4 ​" at bounding box center [943, 480] width 83 height 33
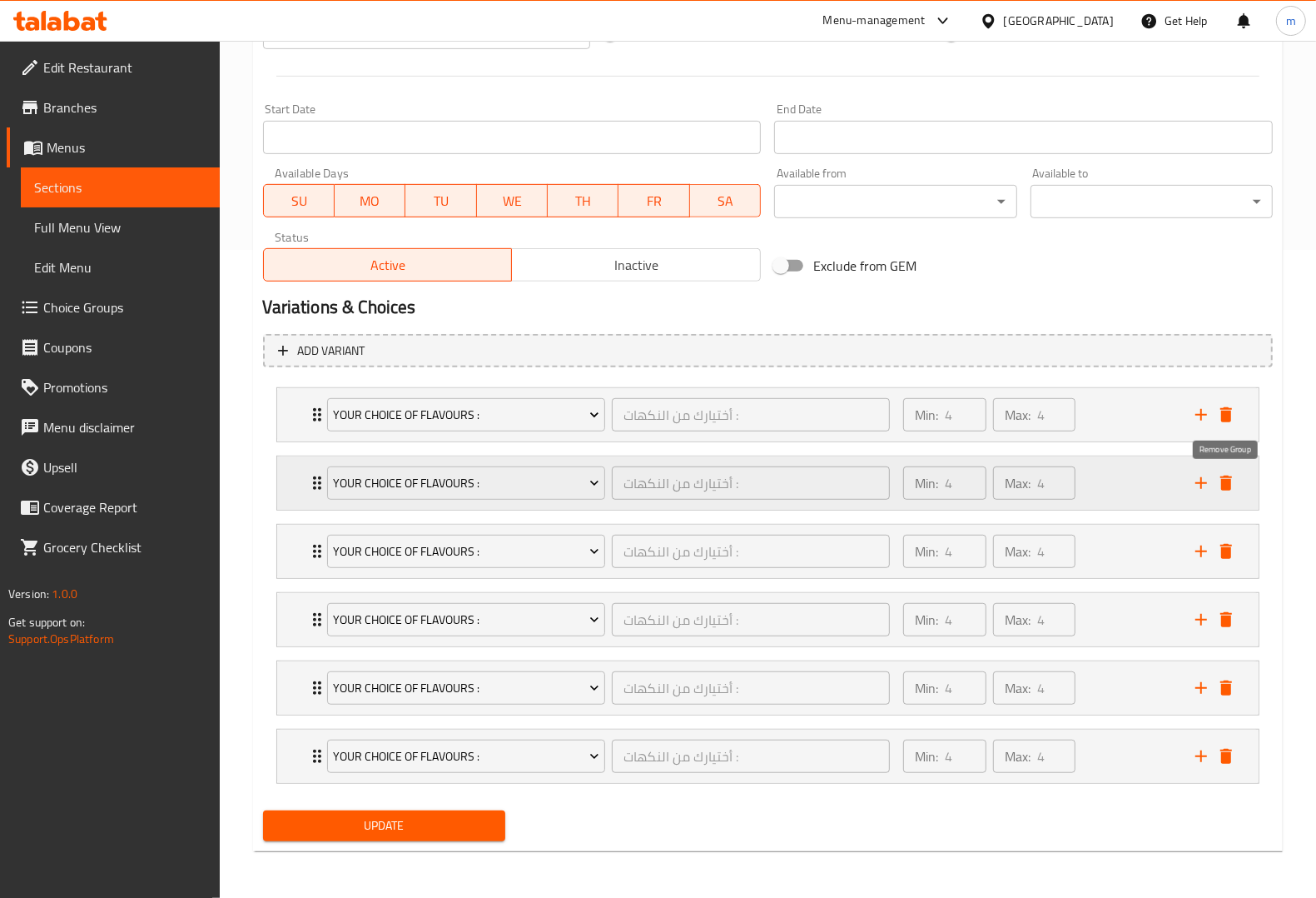
click at [1223, 485] on icon "delete" at bounding box center [1226, 482] width 12 height 15
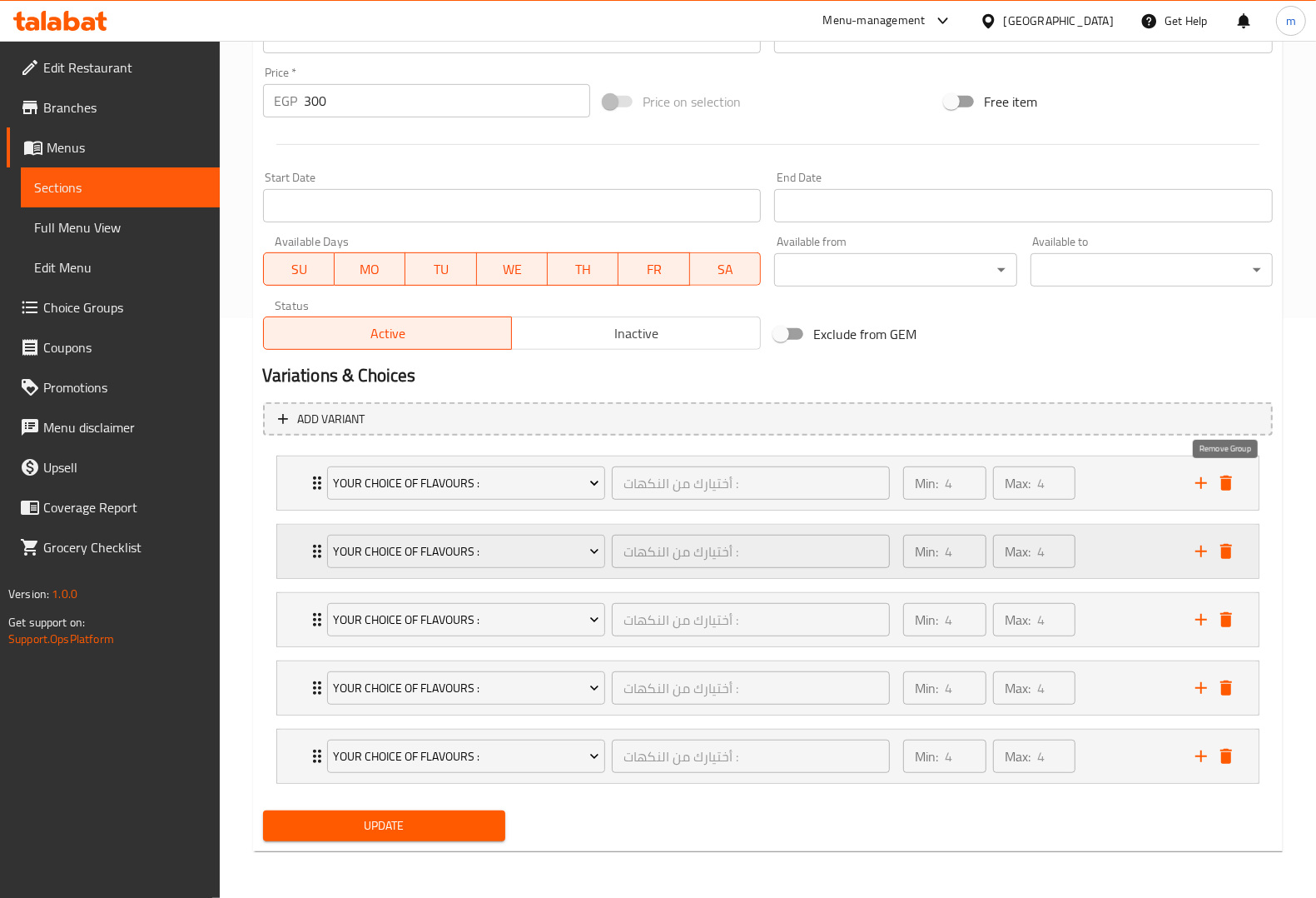
scroll to position [580, 0]
click at [1245, 551] on div "Your Choice Of flavours : أختيارك من النكهات : ​ Min: 4 ​ Max: 4 ​" at bounding box center [767, 550] width 981 height 53
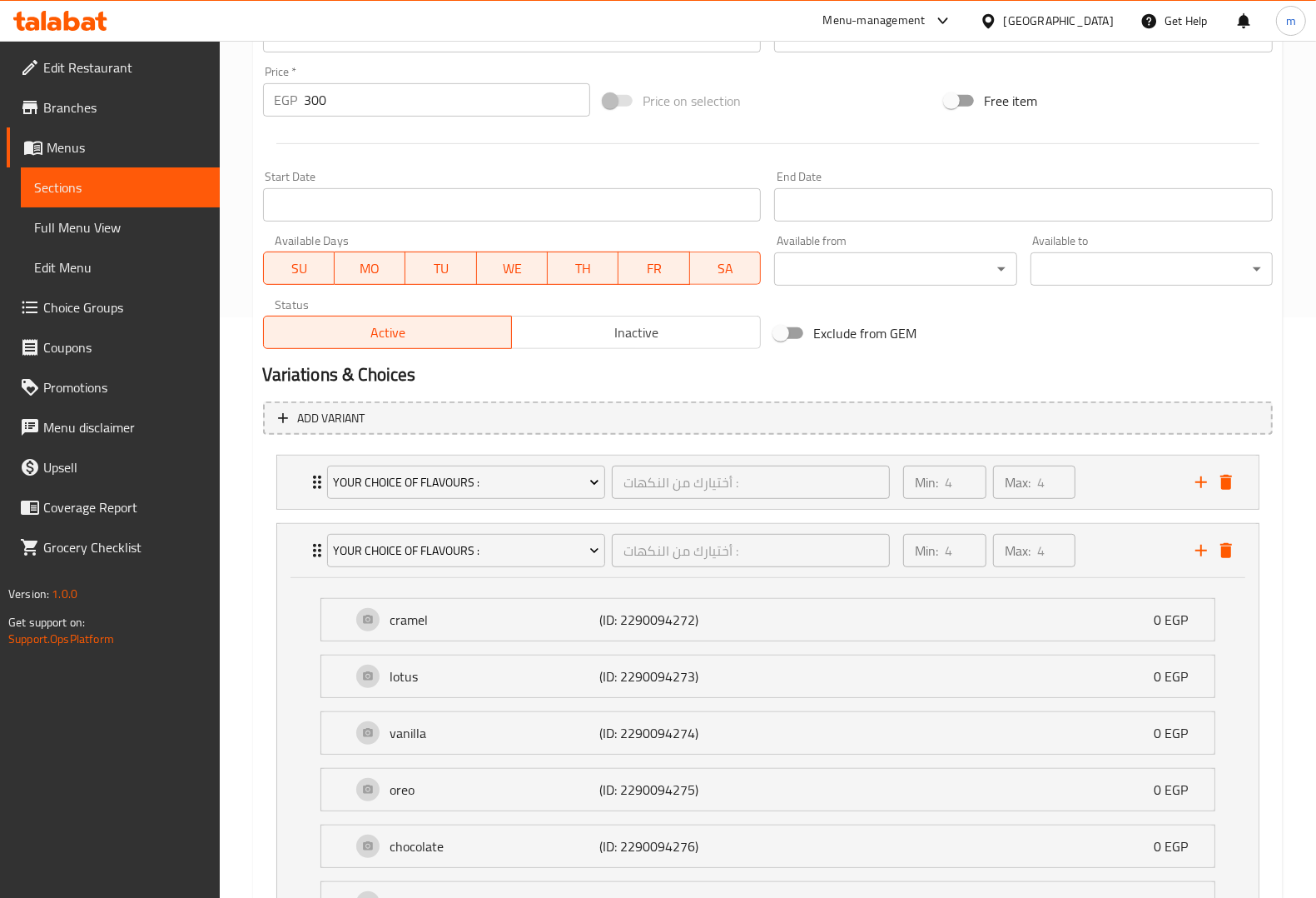
scroll to position [650, 0]
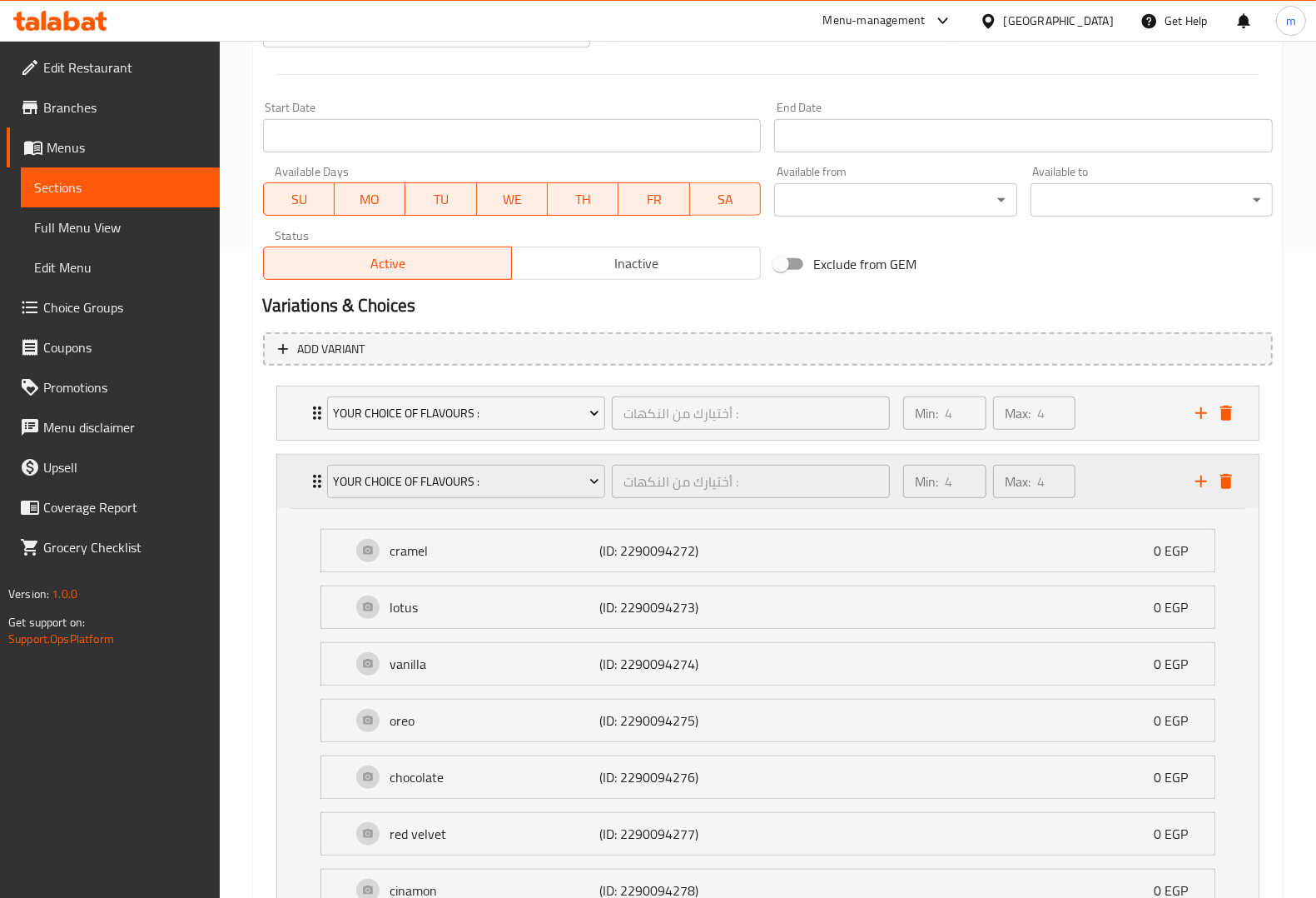
click at [1234, 497] on div "Your Choice Of flavours : أختيارك من النكهات : ​ Min: 4 ​ Max: 4 ​" at bounding box center [772, 480] width 931 height 53
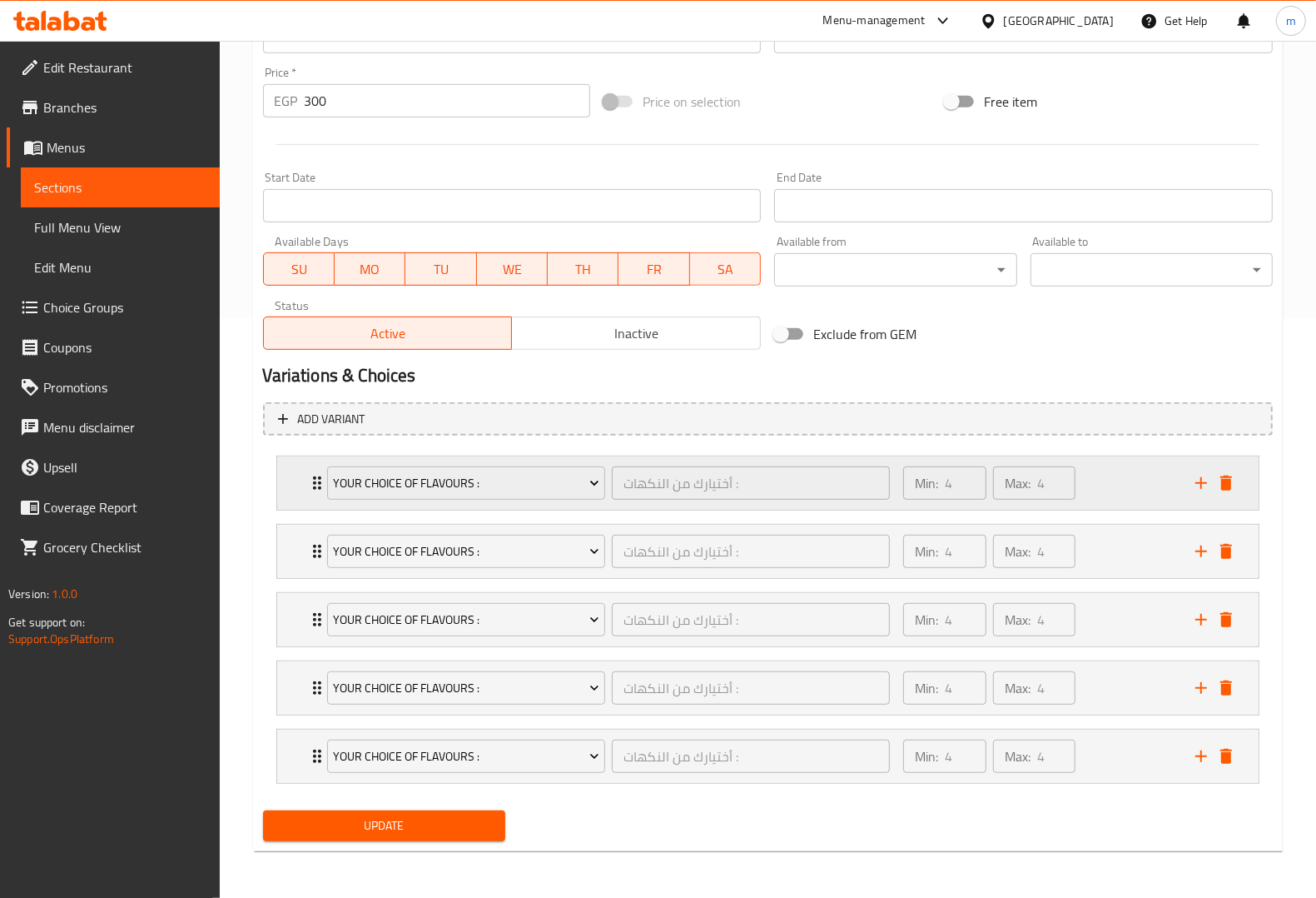
scroll to position [580, 0]
click at [1229, 555] on icon "delete" at bounding box center [1226, 551] width 12 height 15
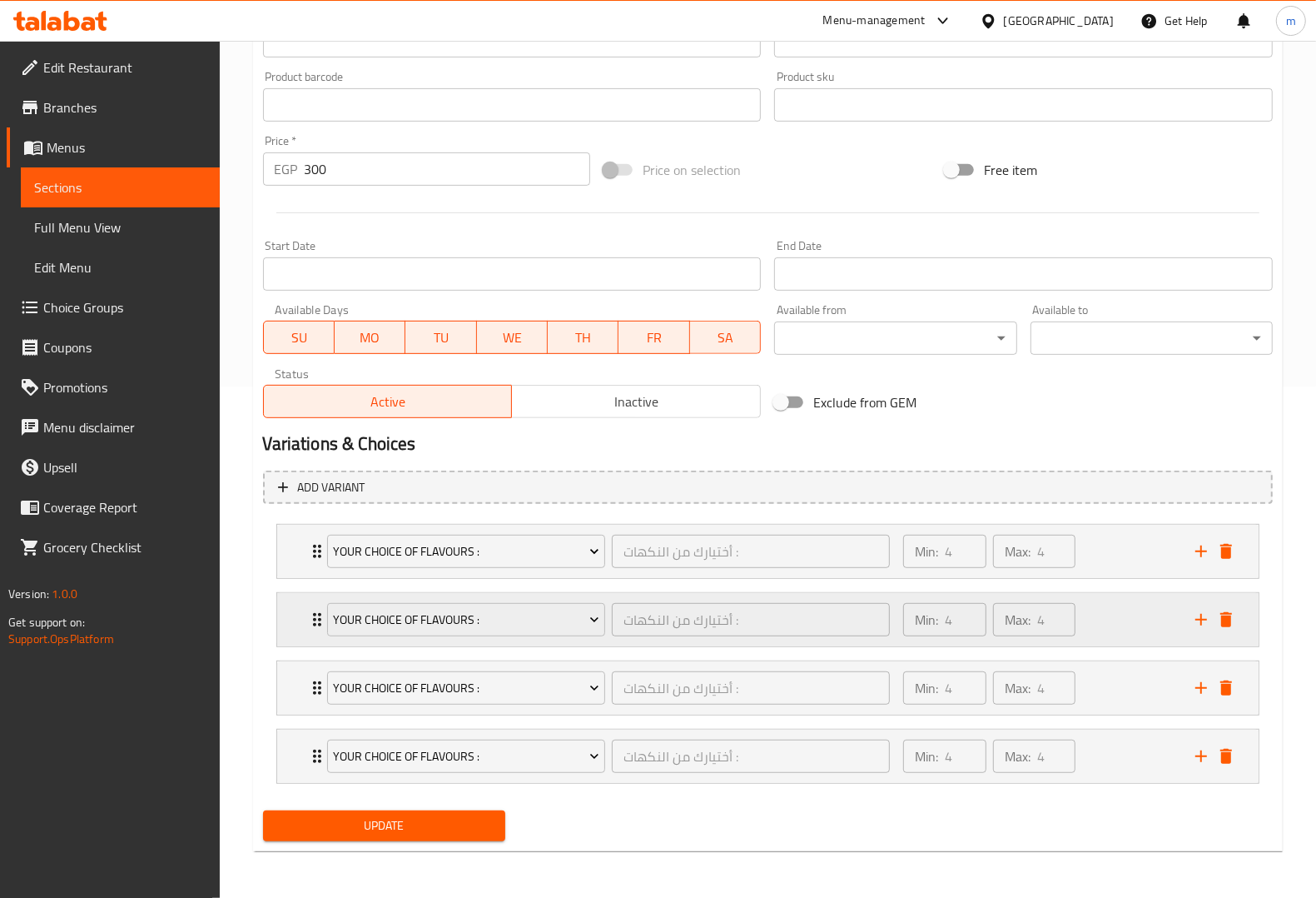
click at [1224, 633] on div "Your Choice Of flavours : أختيارك من النكهات : ​ Min: 4 ​ Max: 4 ​" at bounding box center [772, 619] width 931 height 53
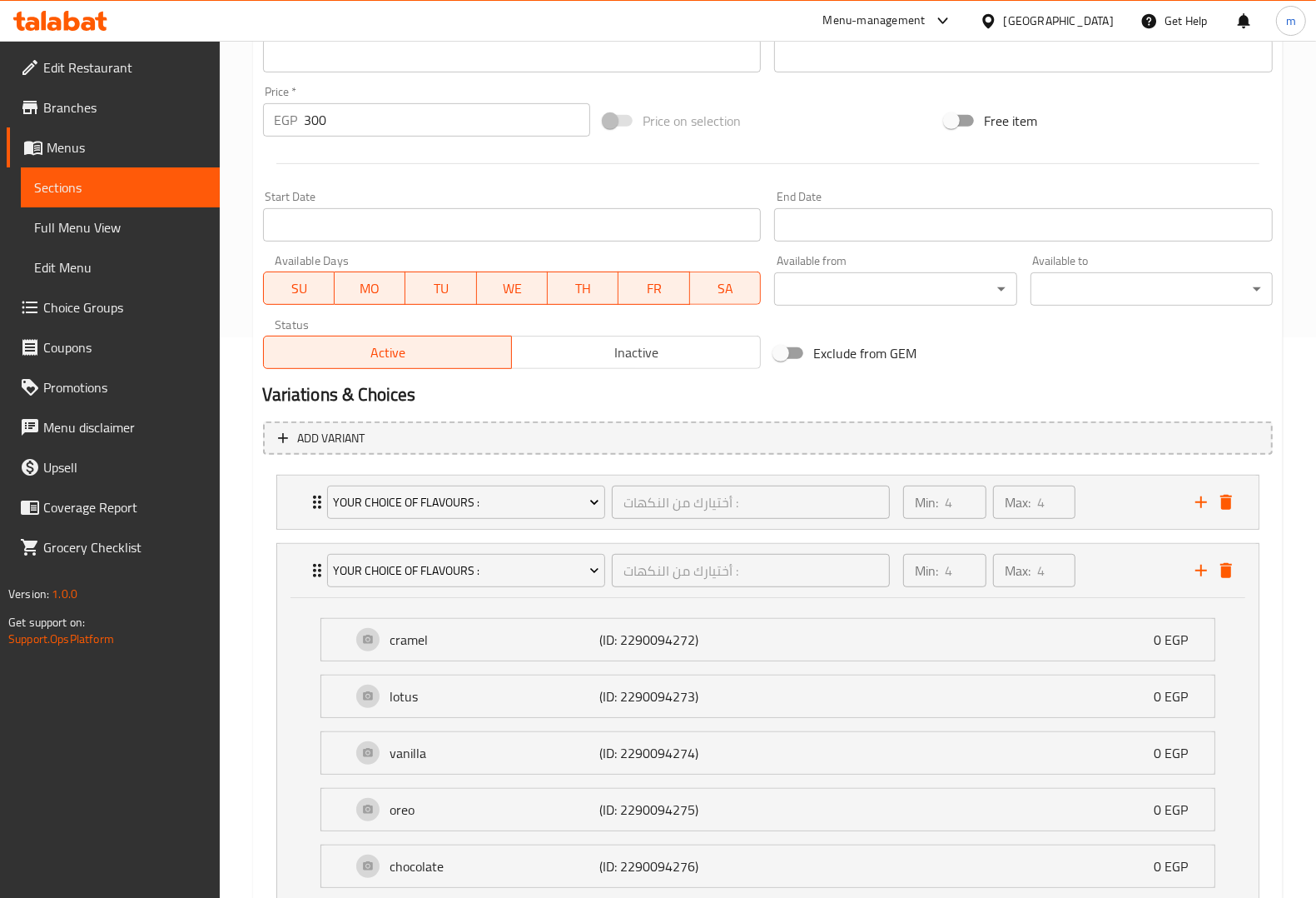
scroll to position [650, 0]
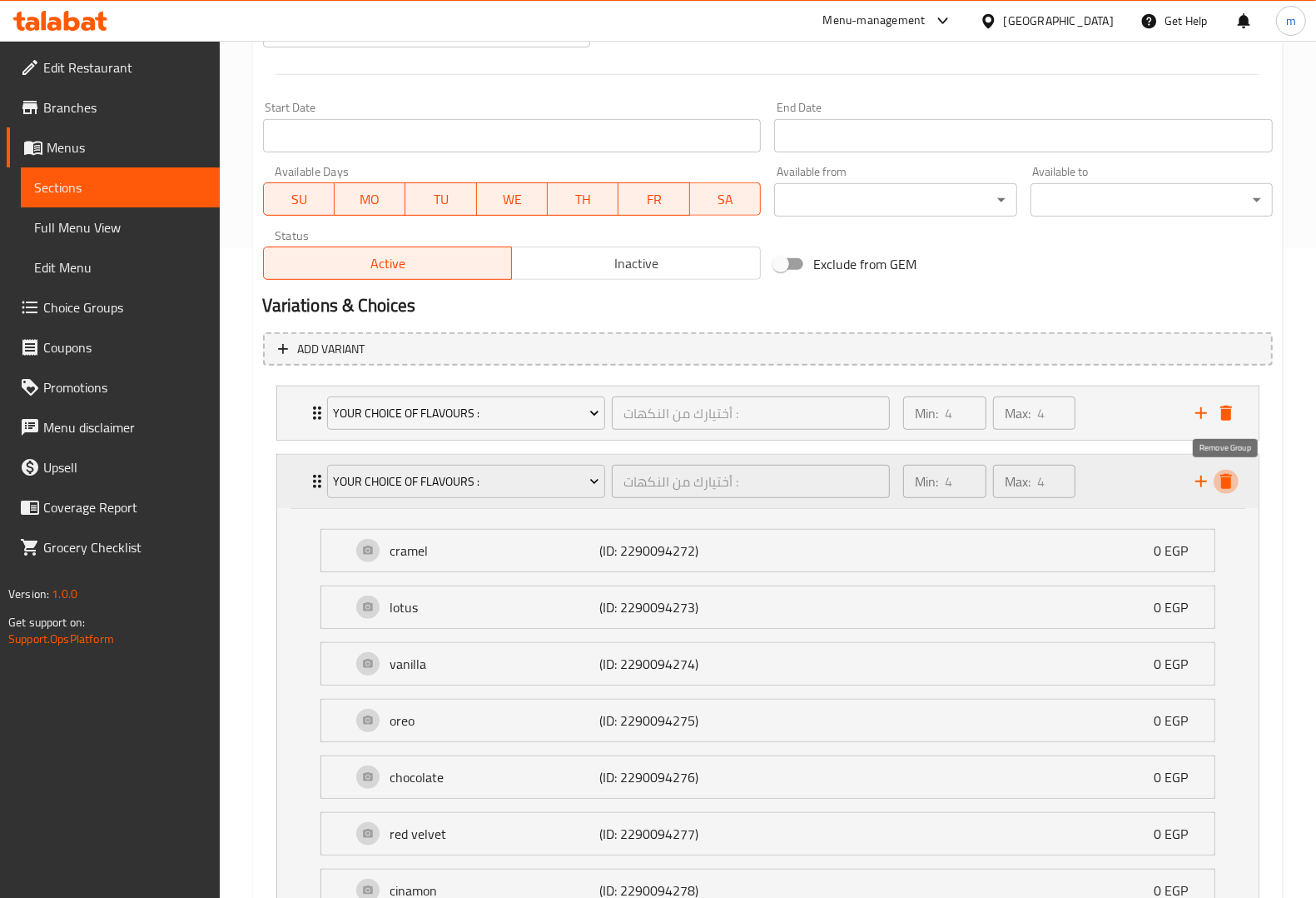
click at [1221, 481] on icon "delete" at bounding box center [1226, 480] width 12 height 15
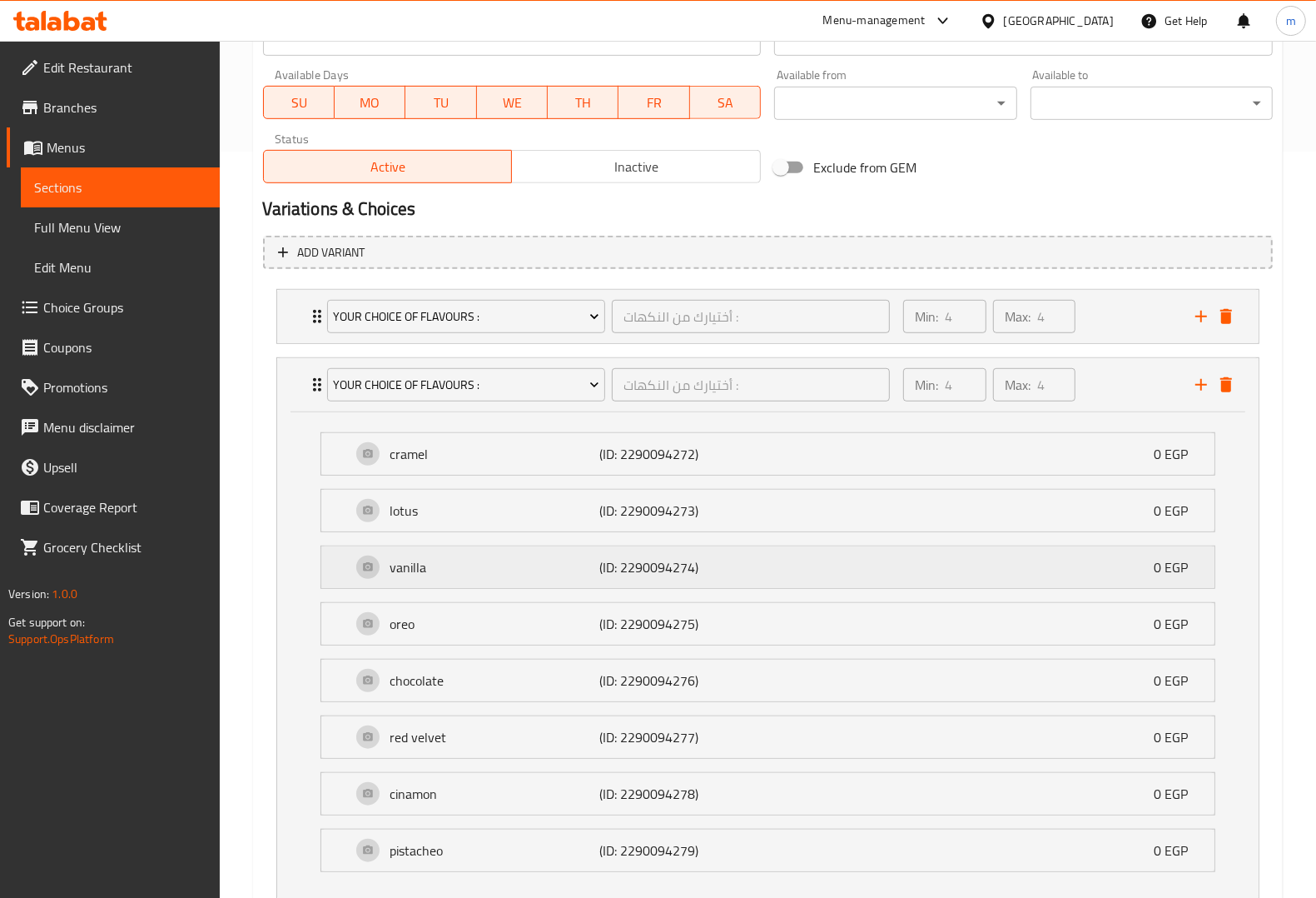
scroll to position [858, 0]
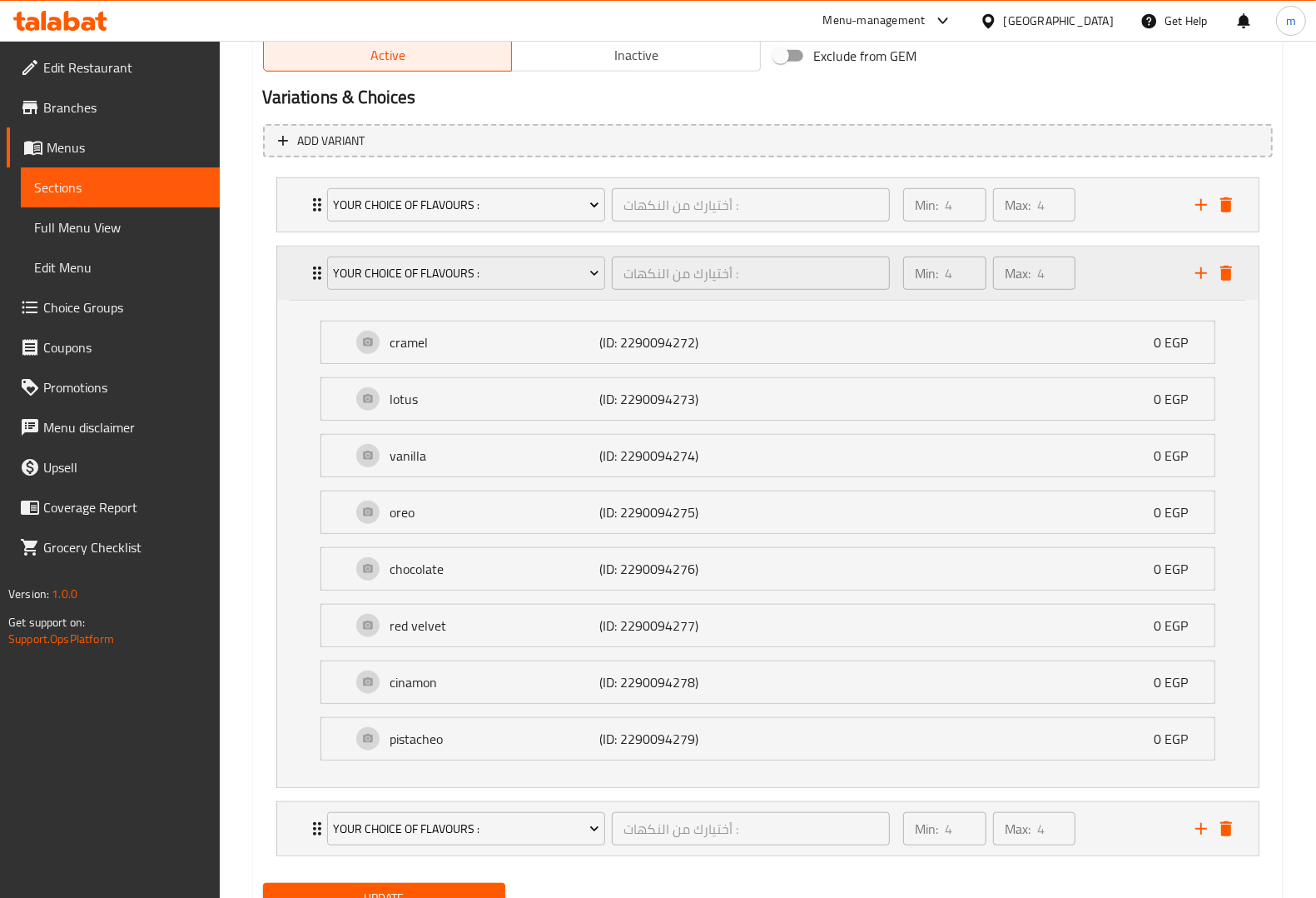
click at [1231, 281] on icon "delete" at bounding box center [1226, 273] width 20 height 20
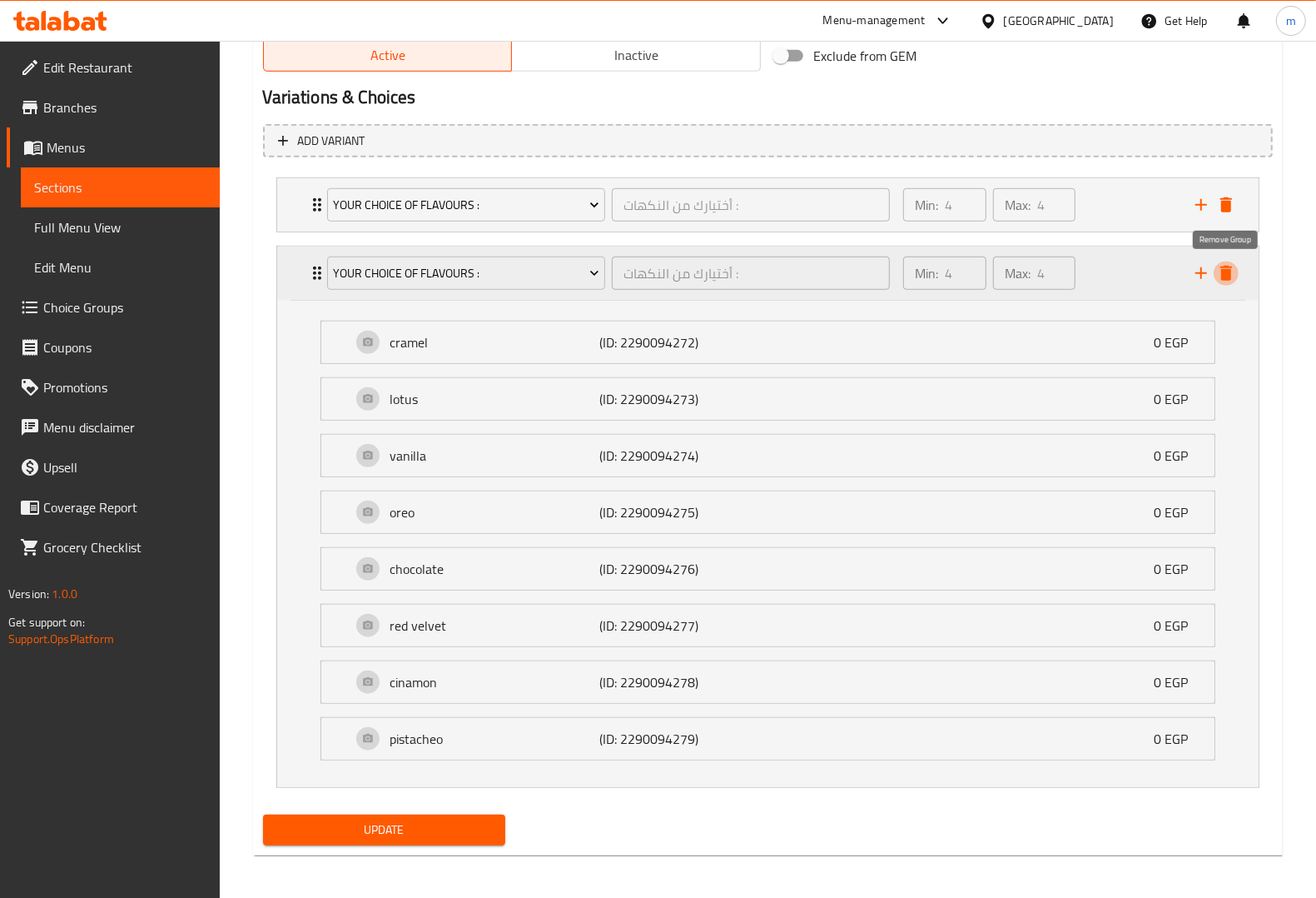
click at [1228, 284] on button "delete" at bounding box center [1225, 272] width 25 height 25
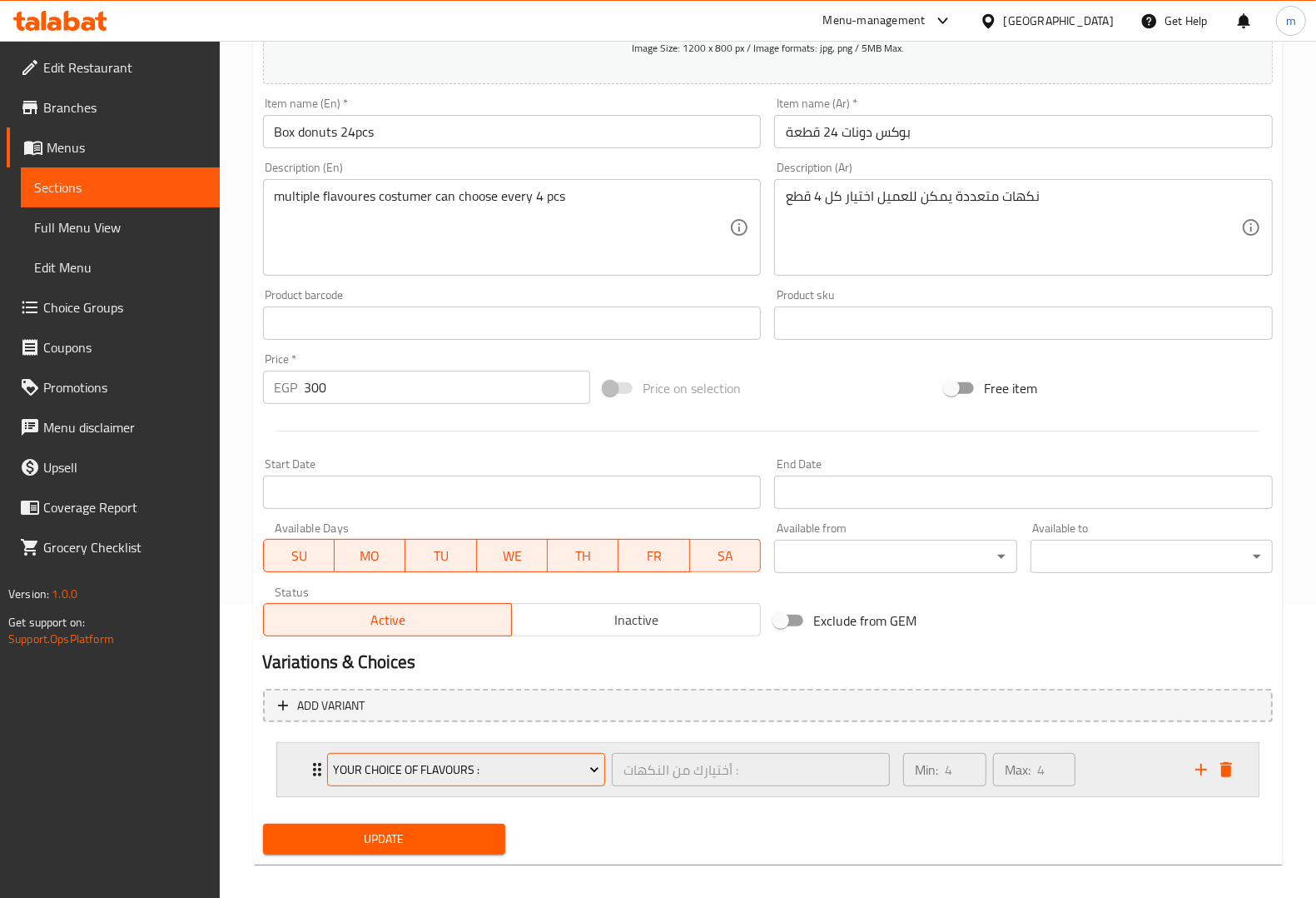
scroll to position [305, 0]
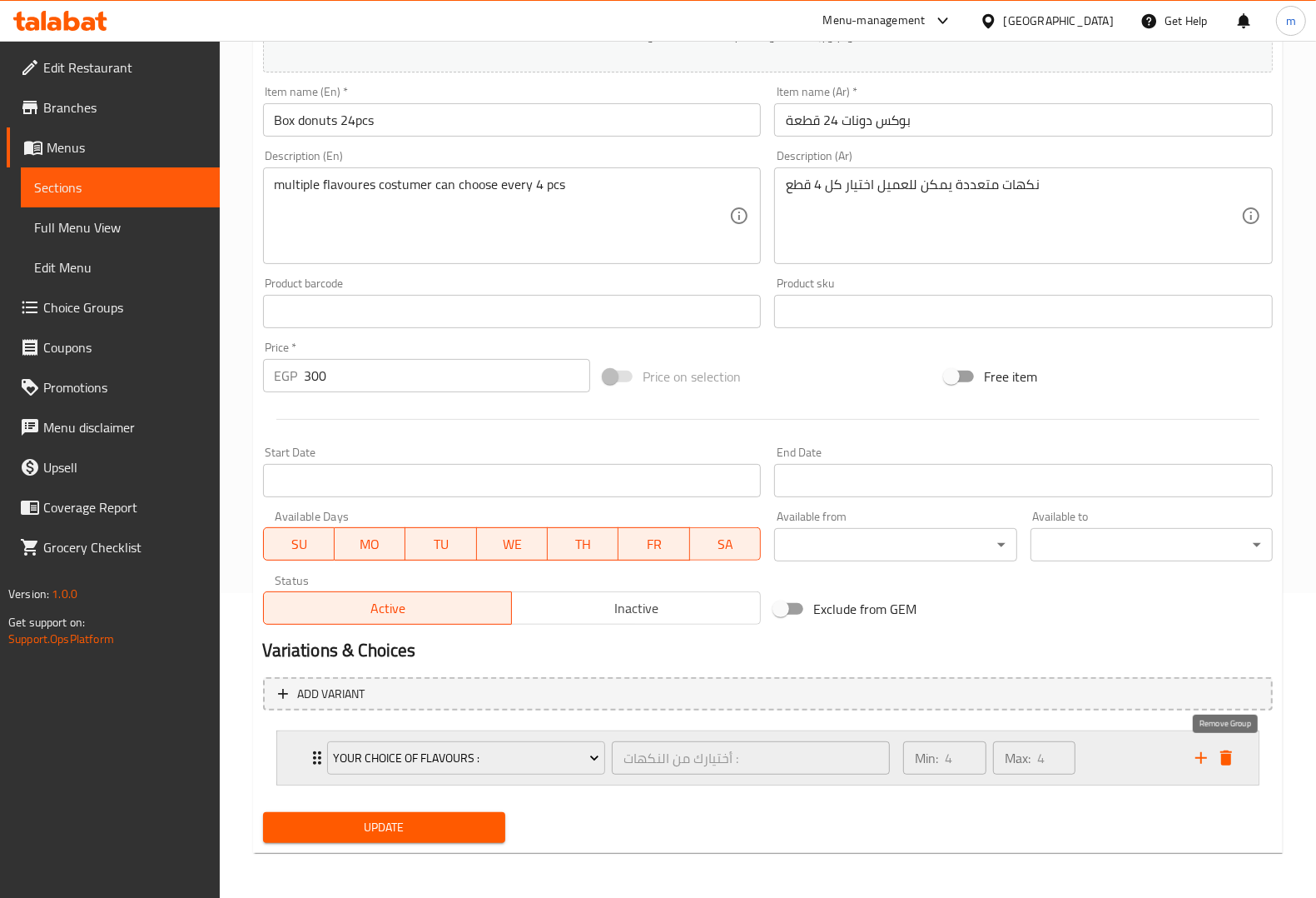
click at [1236, 755] on button "delete" at bounding box center [1225, 757] width 25 height 25
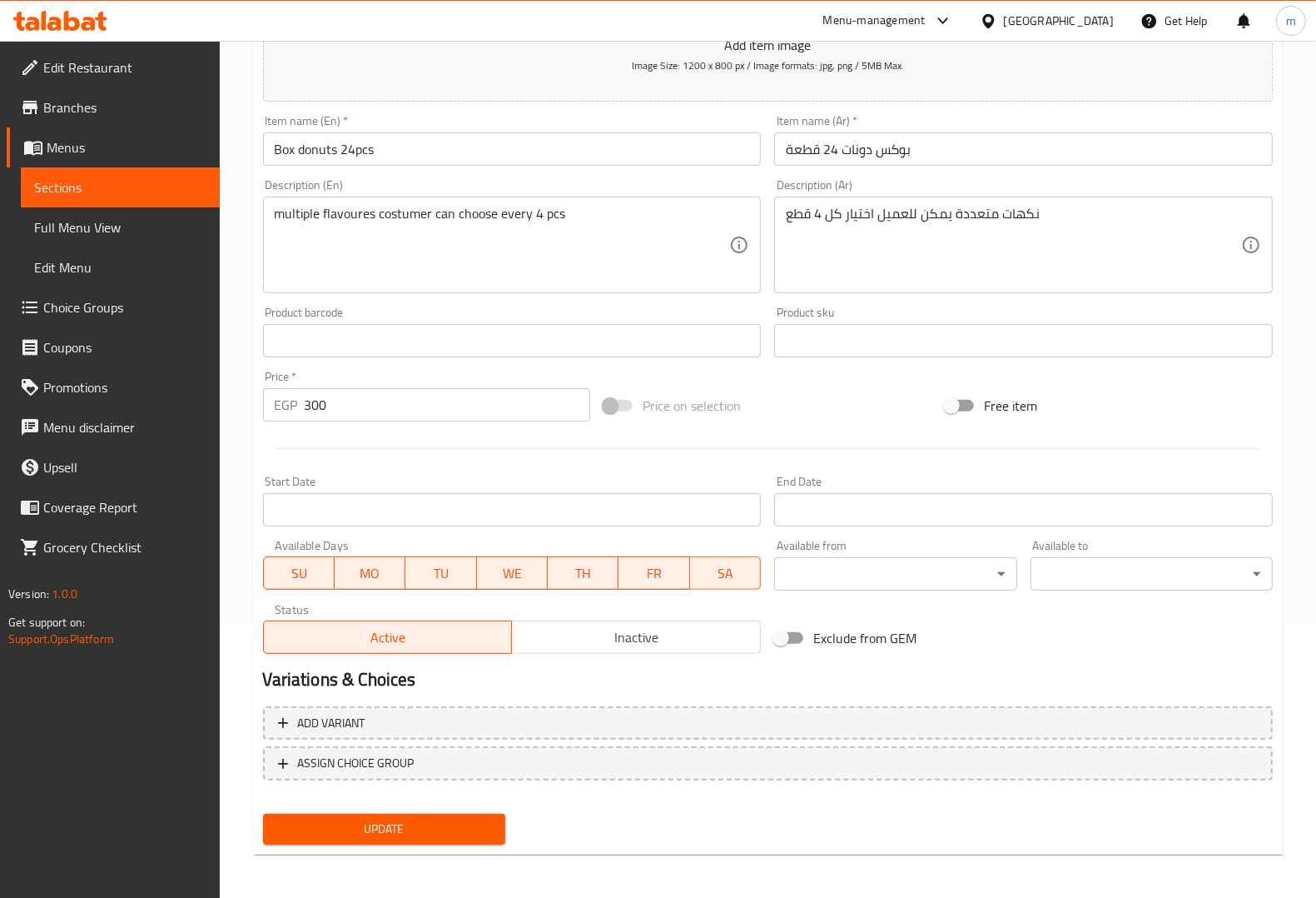
scroll to position [0, 0]
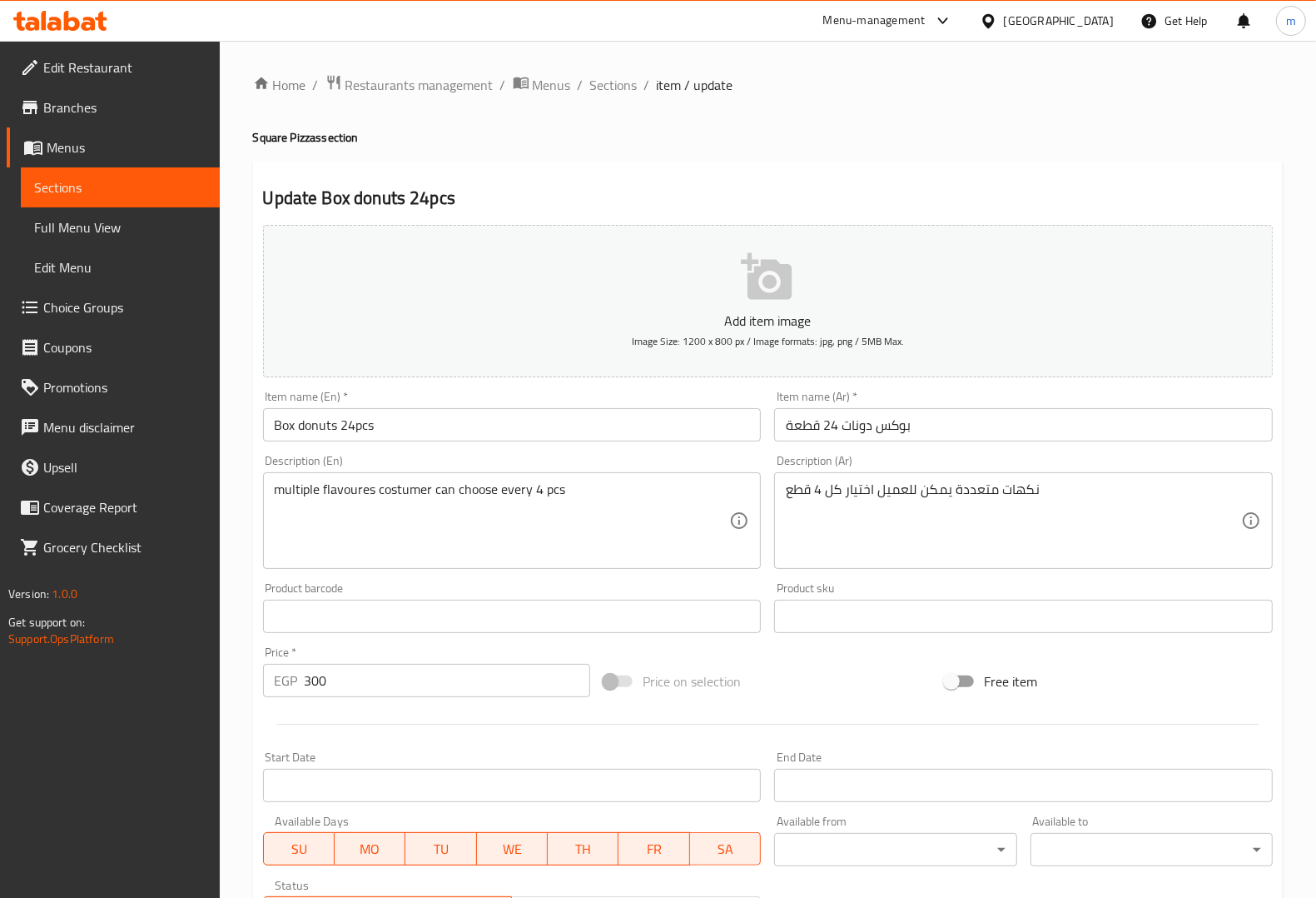
click at [84, 300] on span "Choice Groups" at bounding box center [125, 307] width 163 height 20
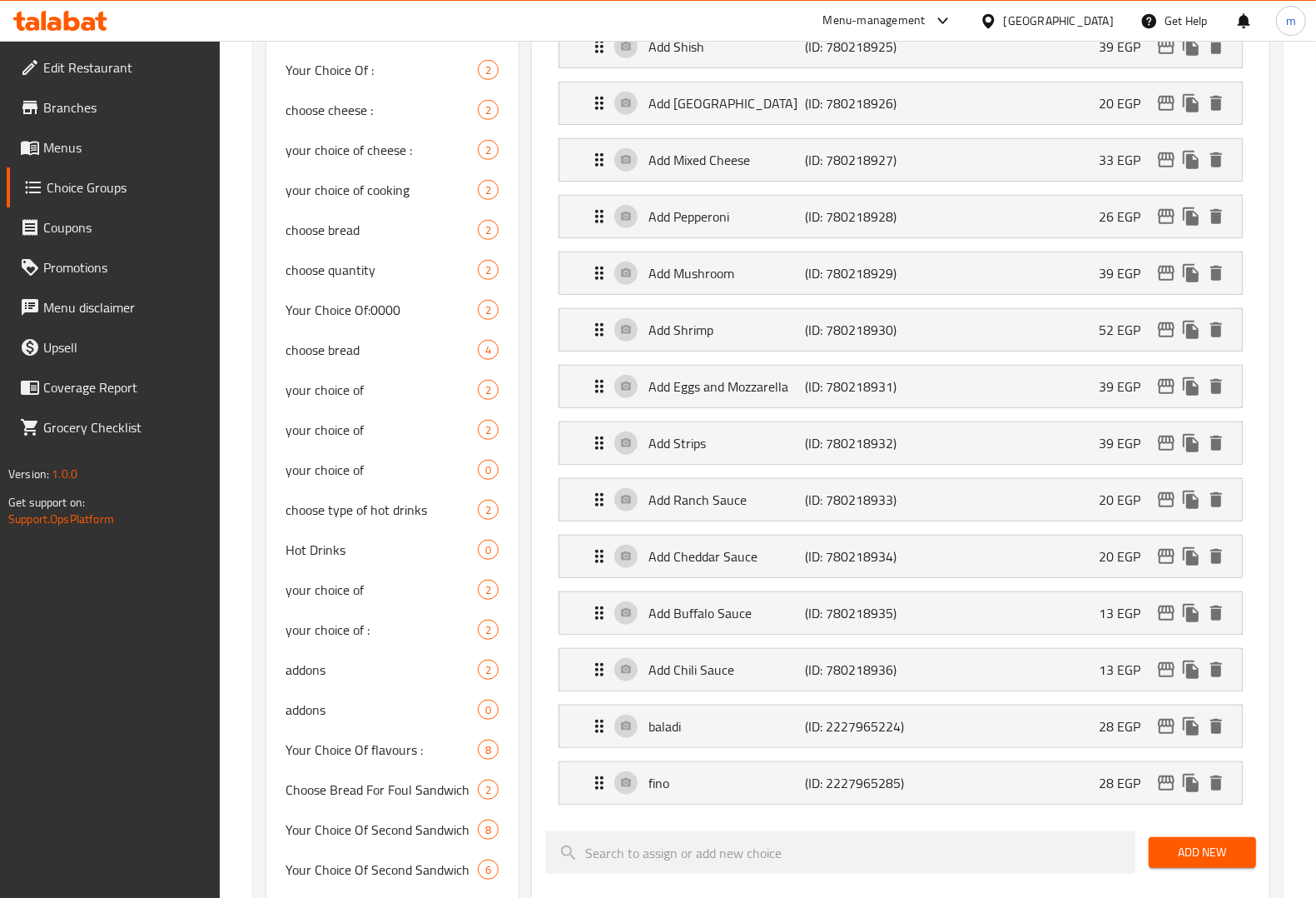
scroll to position [997, 0]
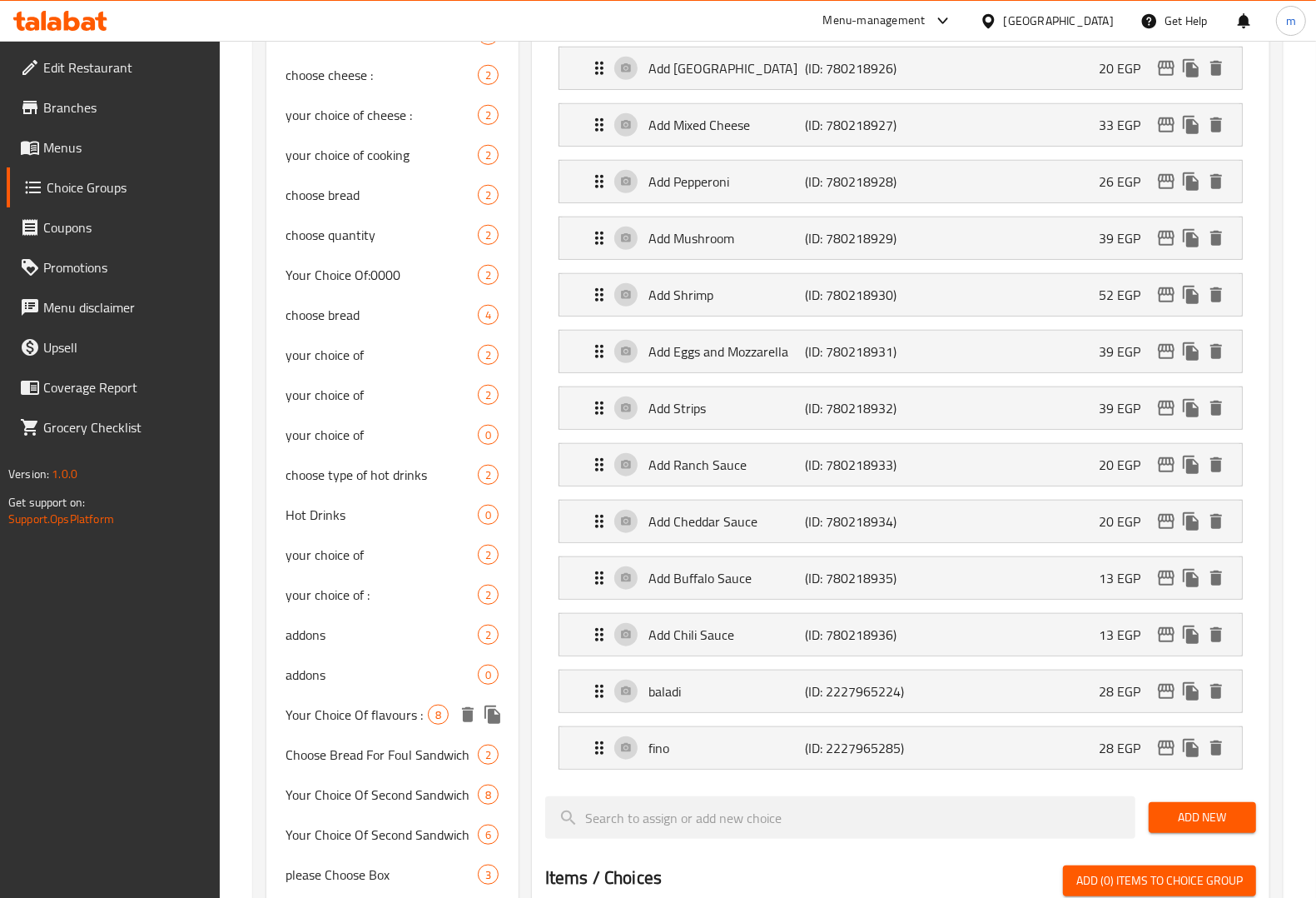
click at [376, 723] on span "Your Choice Of flavours :" at bounding box center [357, 715] width 141 height 20
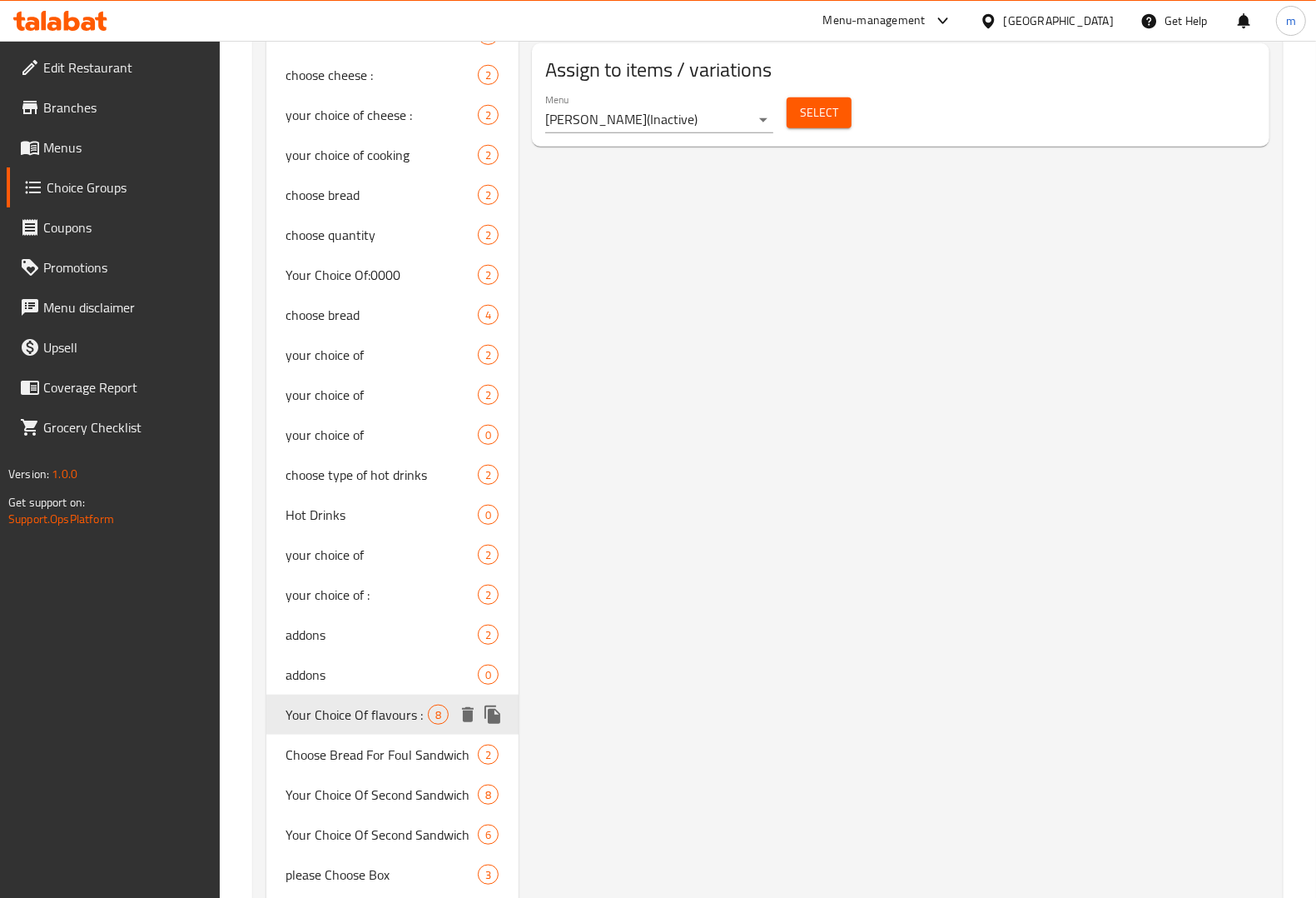
type input "Your Choice Of flavours :"
type input "أختيارك من النكهات :"
type input "4"
click at [498, 709] on icon "duplicate" at bounding box center [493, 715] width 20 height 20
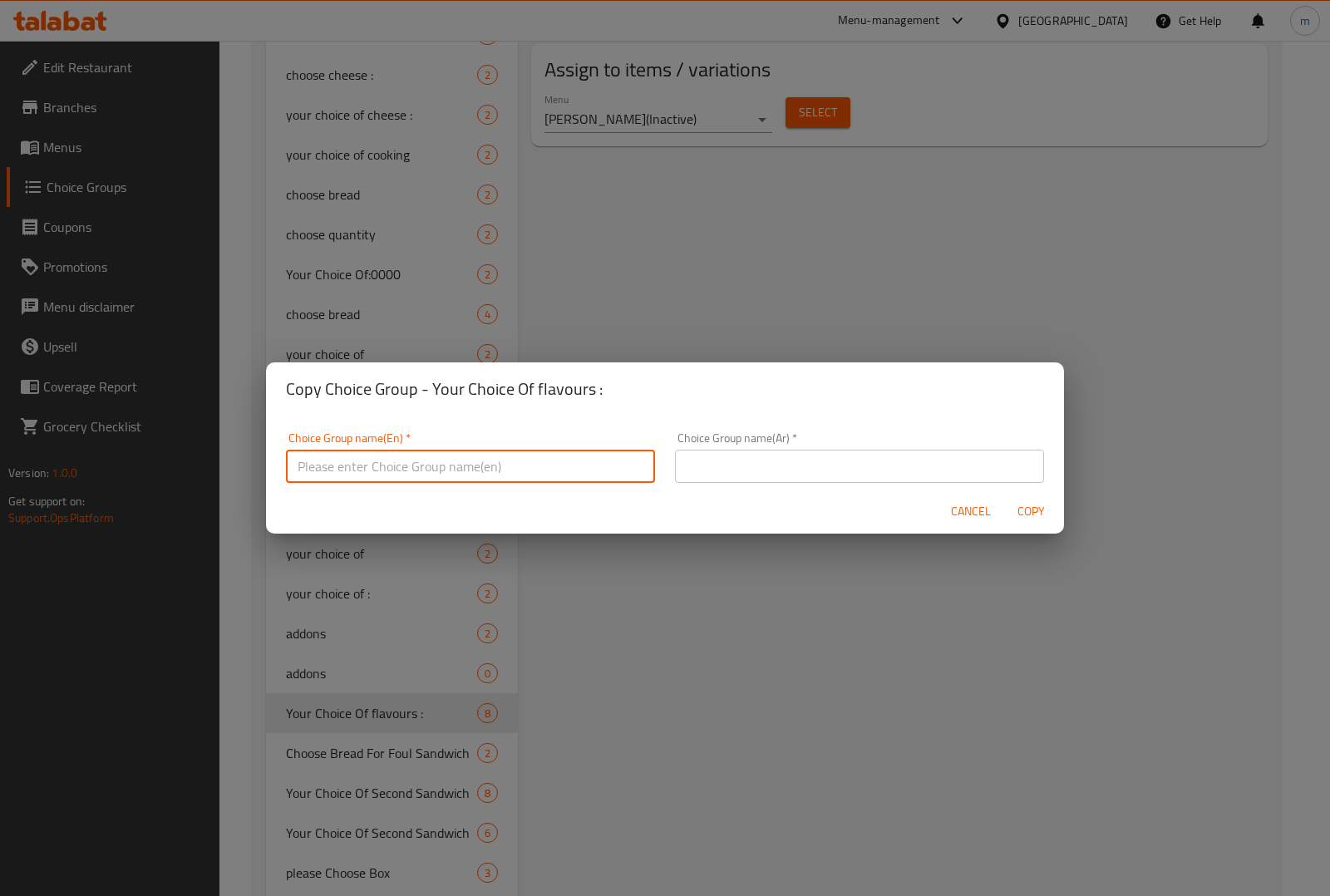
click at [507, 459] on input "text" at bounding box center [470, 465] width 369 height 33
type input "Your Choice Of flavours :"
click at [704, 462] on input "text" at bounding box center [858, 465] width 369 height 33
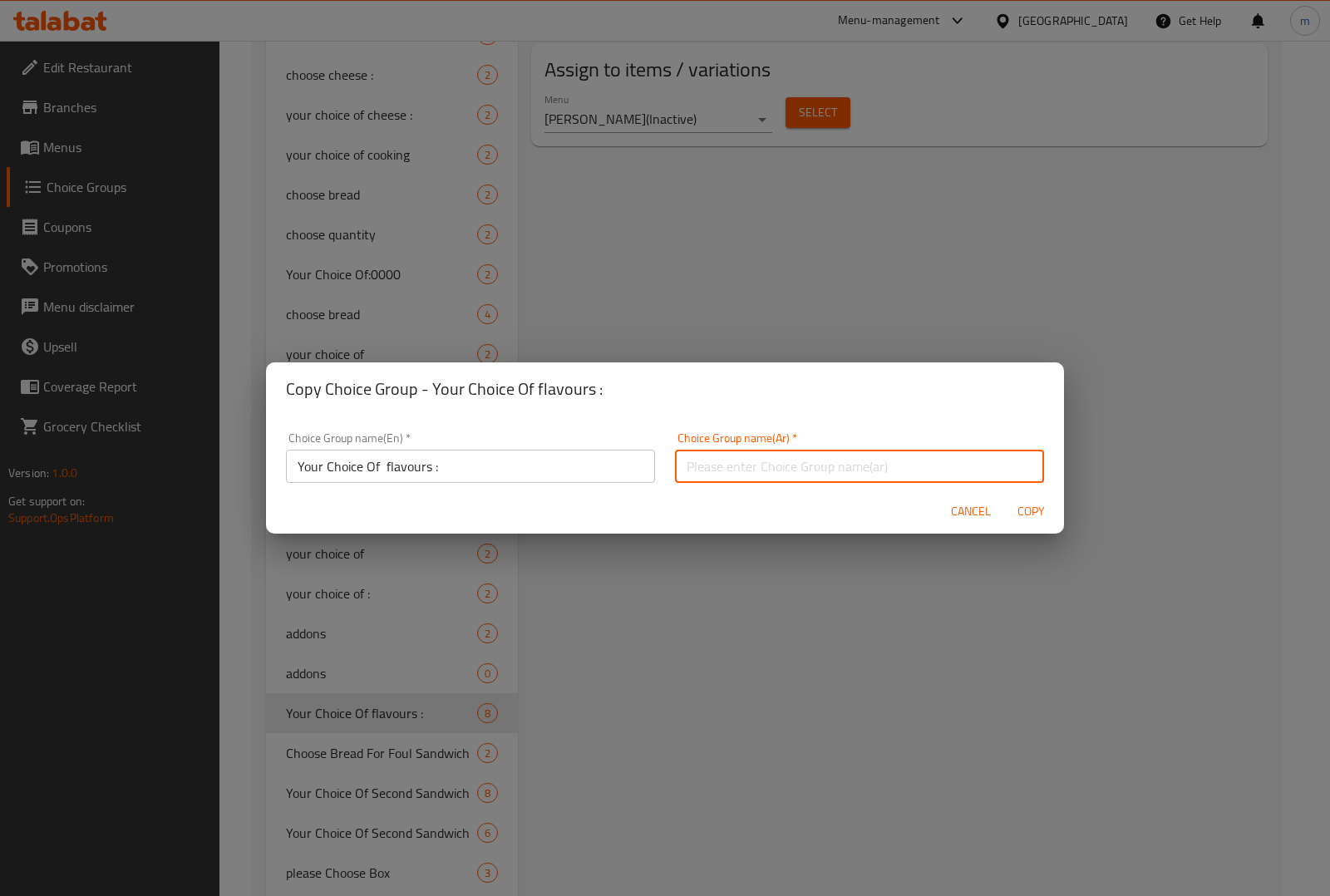
type input "أختيارك من النكهات :"
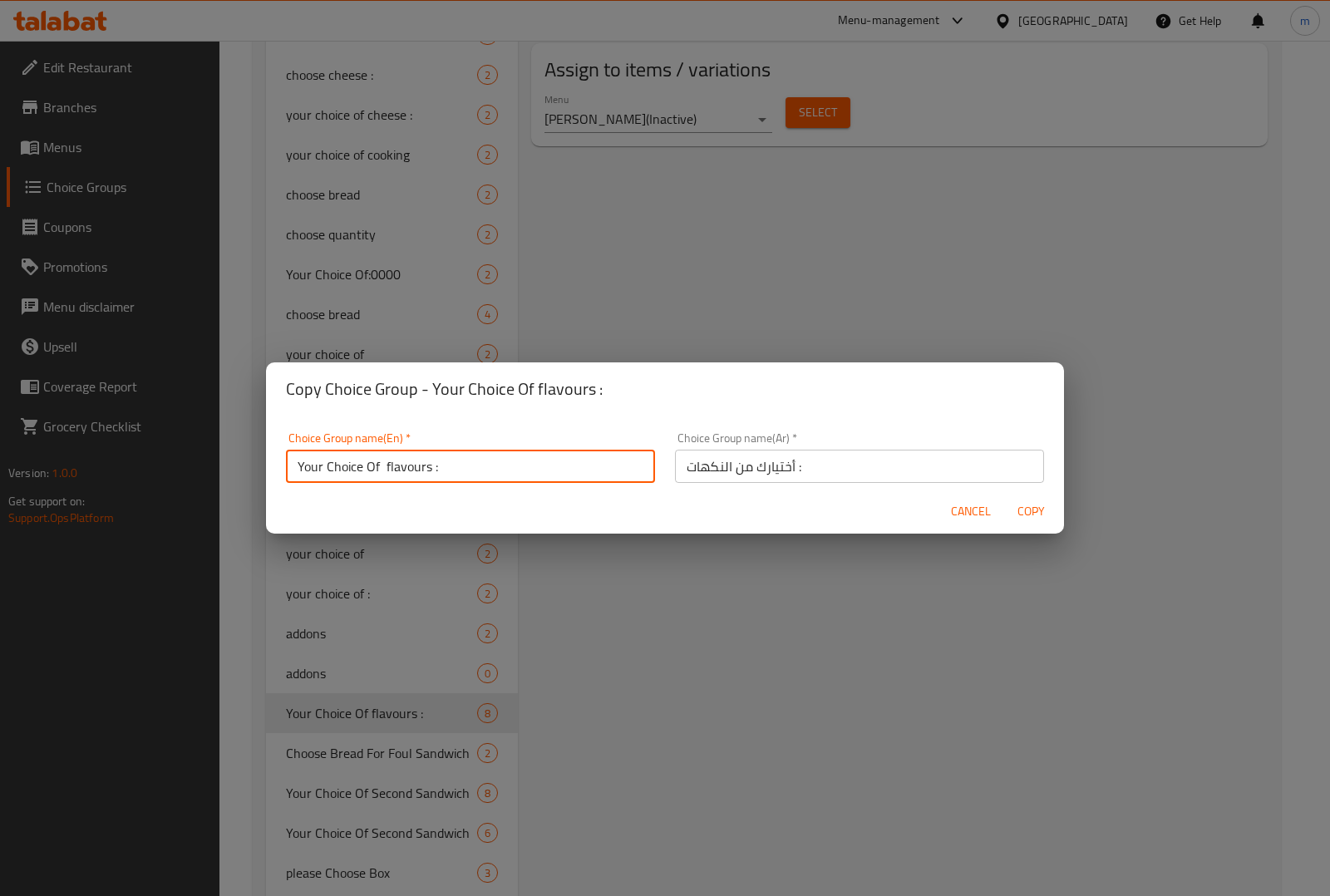
click at [429, 466] on input "Your Choice Of flavours :" at bounding box center [470, 465] width 369 height 33
type input "Your Choice Of 1st :"
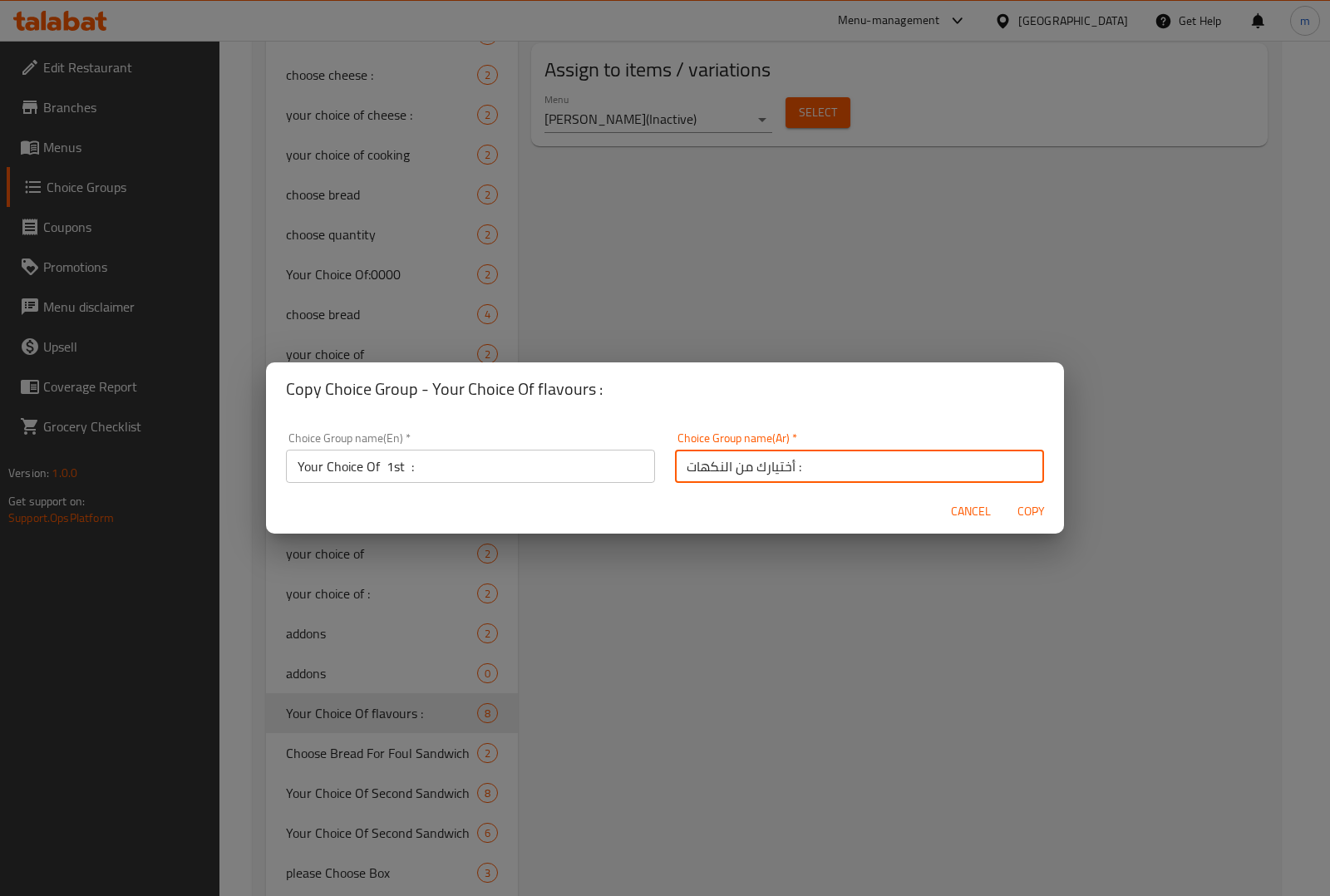
click at [688, 467] on input "أختيارك من النكهات :" at bounding box center [858, 465] width 369 height 33
click at [665, 467] on div "Choice Group name(Ar)   * أختيارك من النكهات : Choice Group name(Ar) *" at bounding box center [858, 456] width 389 height 71
click at [674, 462] on input "أختيارك من النكهات :" at bounding box center [858, 465] width 369 height 33
drag, startPoint x: 666, startPoint y: 462, endPoint x: 699, endPoint y: 462, distance: 33.0
click at [699, 462] on input "أختيارك من النكهات :" at bounding box center [858, 465] width 369 height 33
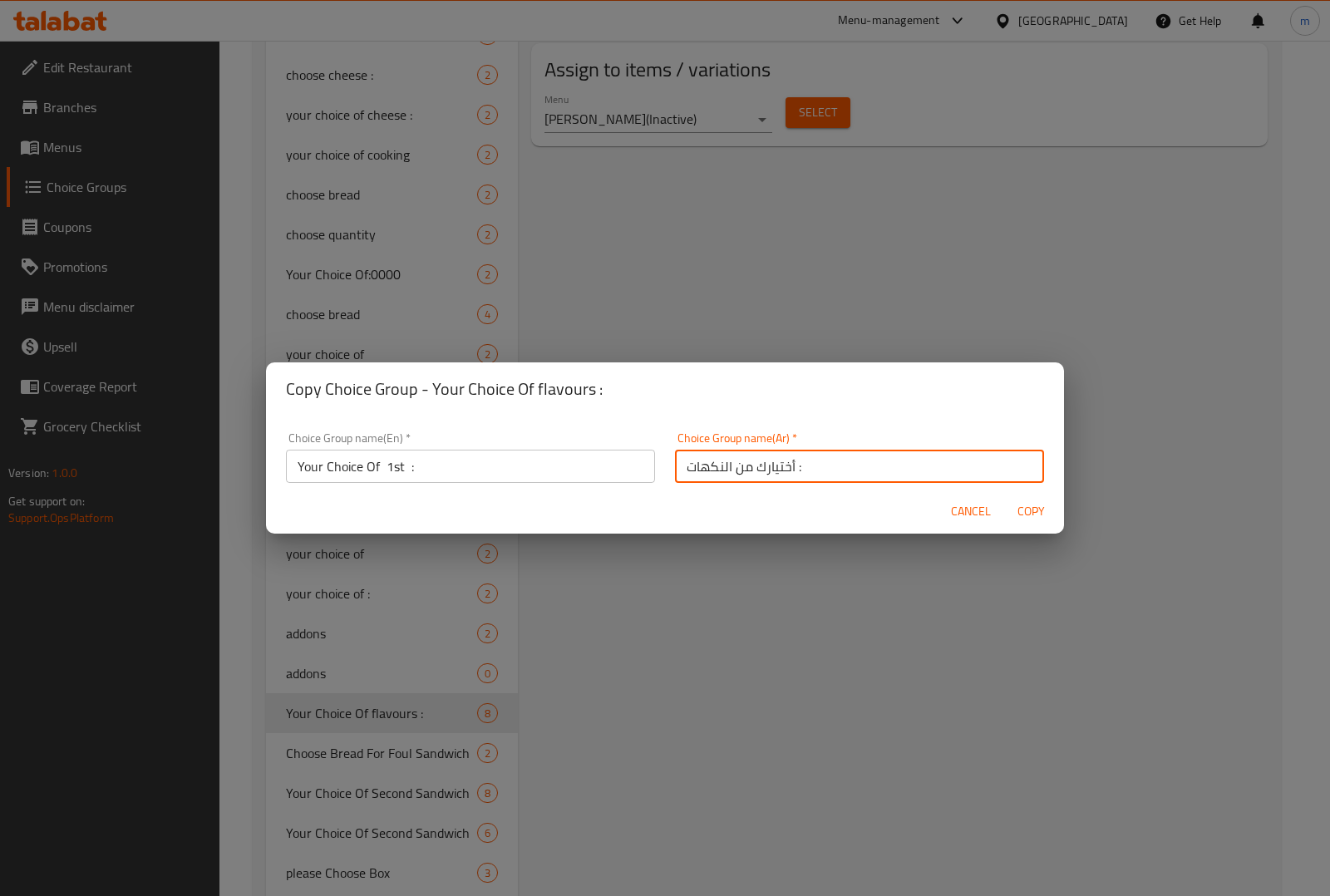
type input ":"
click at [696, 467] on input ":" at bounding box center [858, 465] width 369 height 33
click at [696, 467] on input "text" at bounding box center [858, 465] width 369 height 33
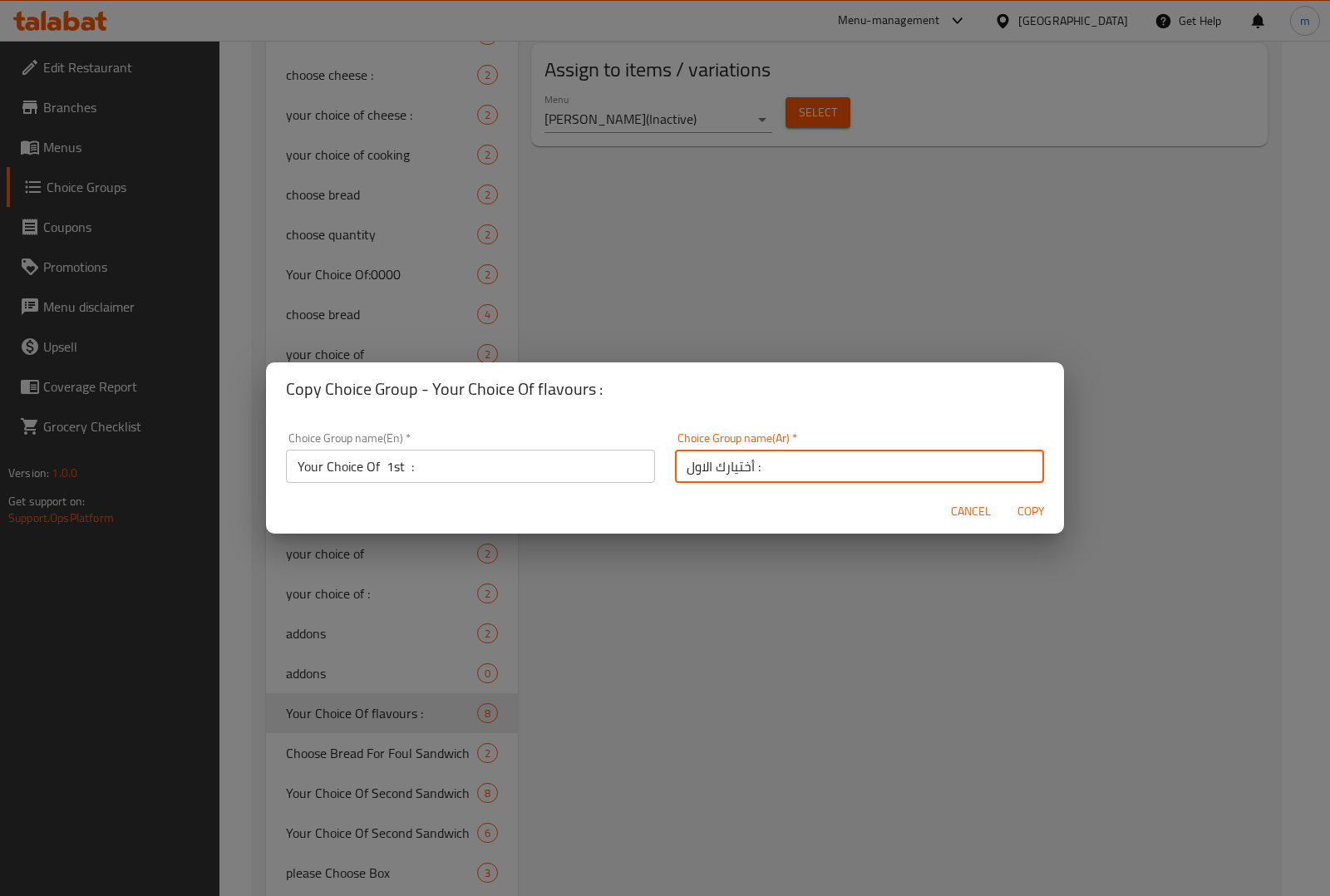
type input "أختيارك الاول :"
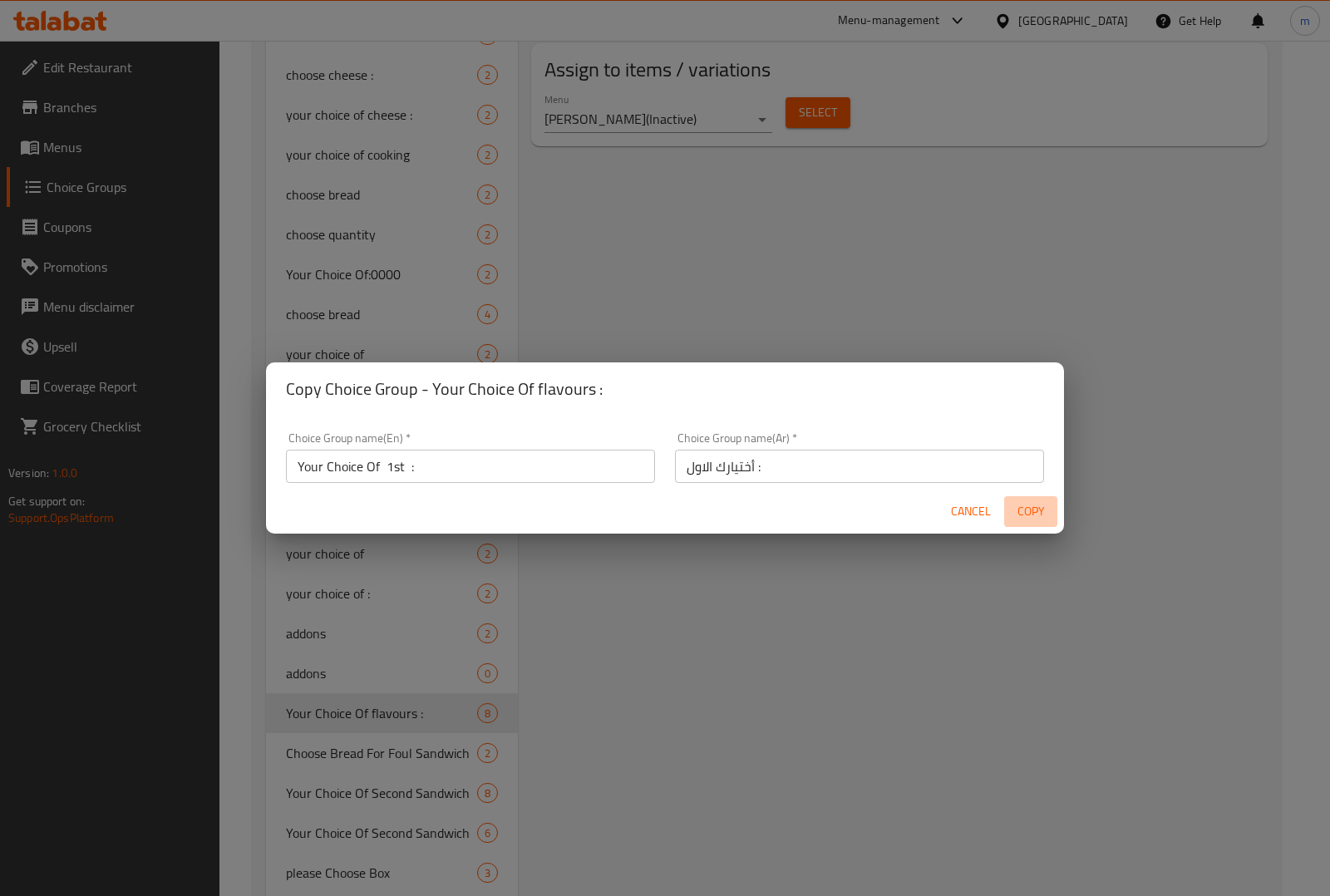
click at [1024, 513] on span "Copy" at bounding box center [1031, 511] width 40 height 21
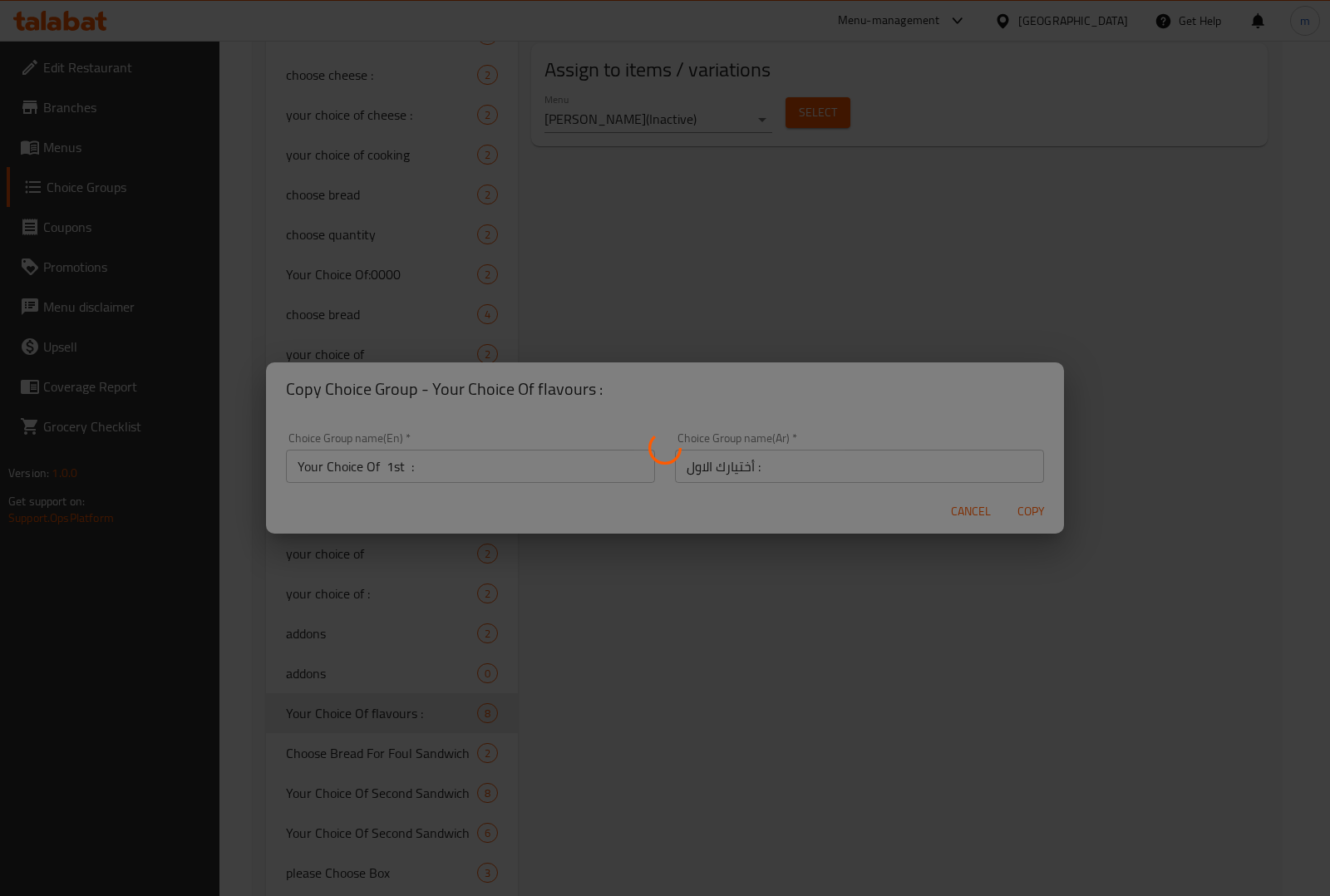
type input "Your Choice Of 1st :"
type input "أختيارك الاول :"
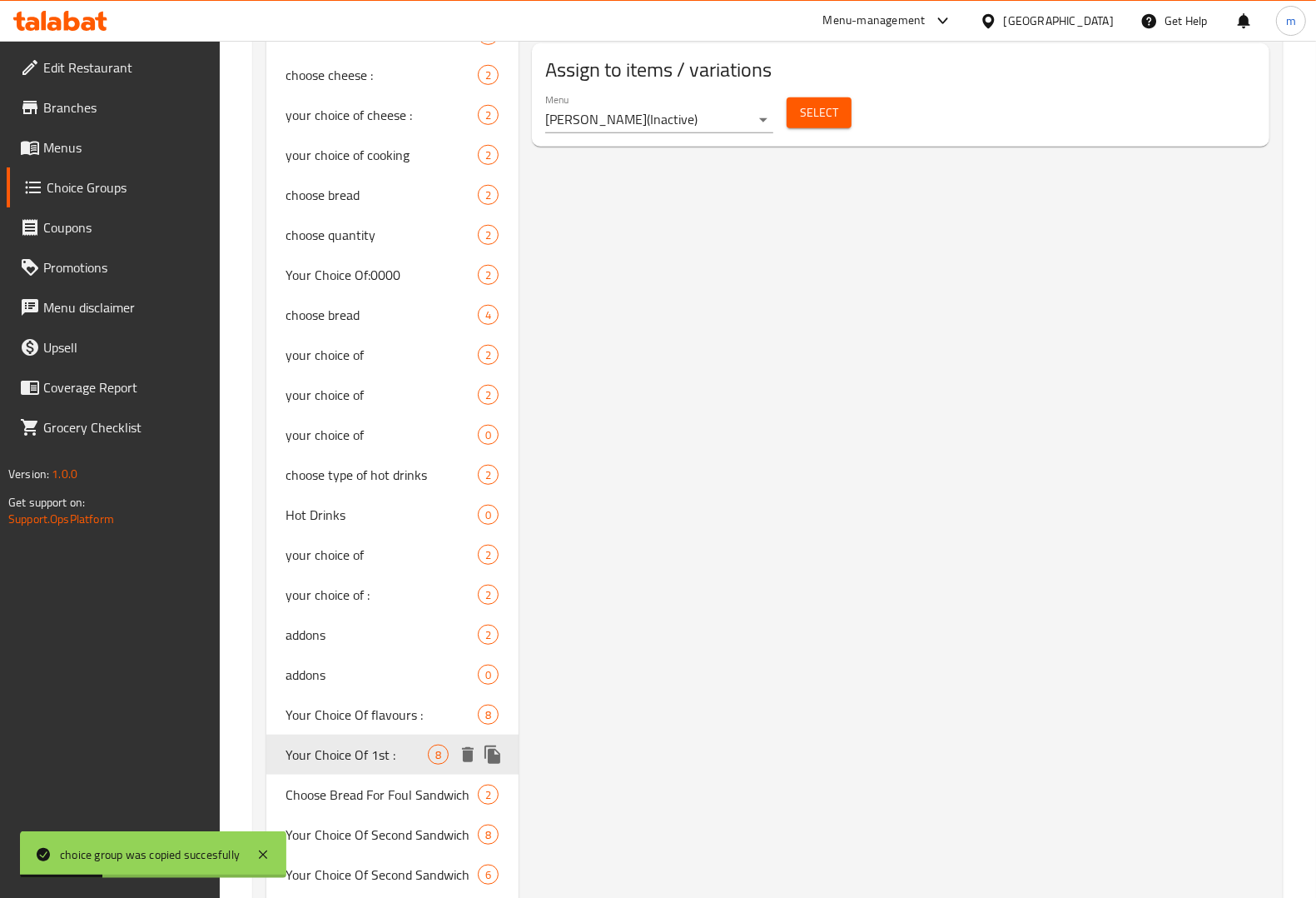
click at [488, 751] on icon "duplicate" at bounding box center [492, 754] width 16 height 18
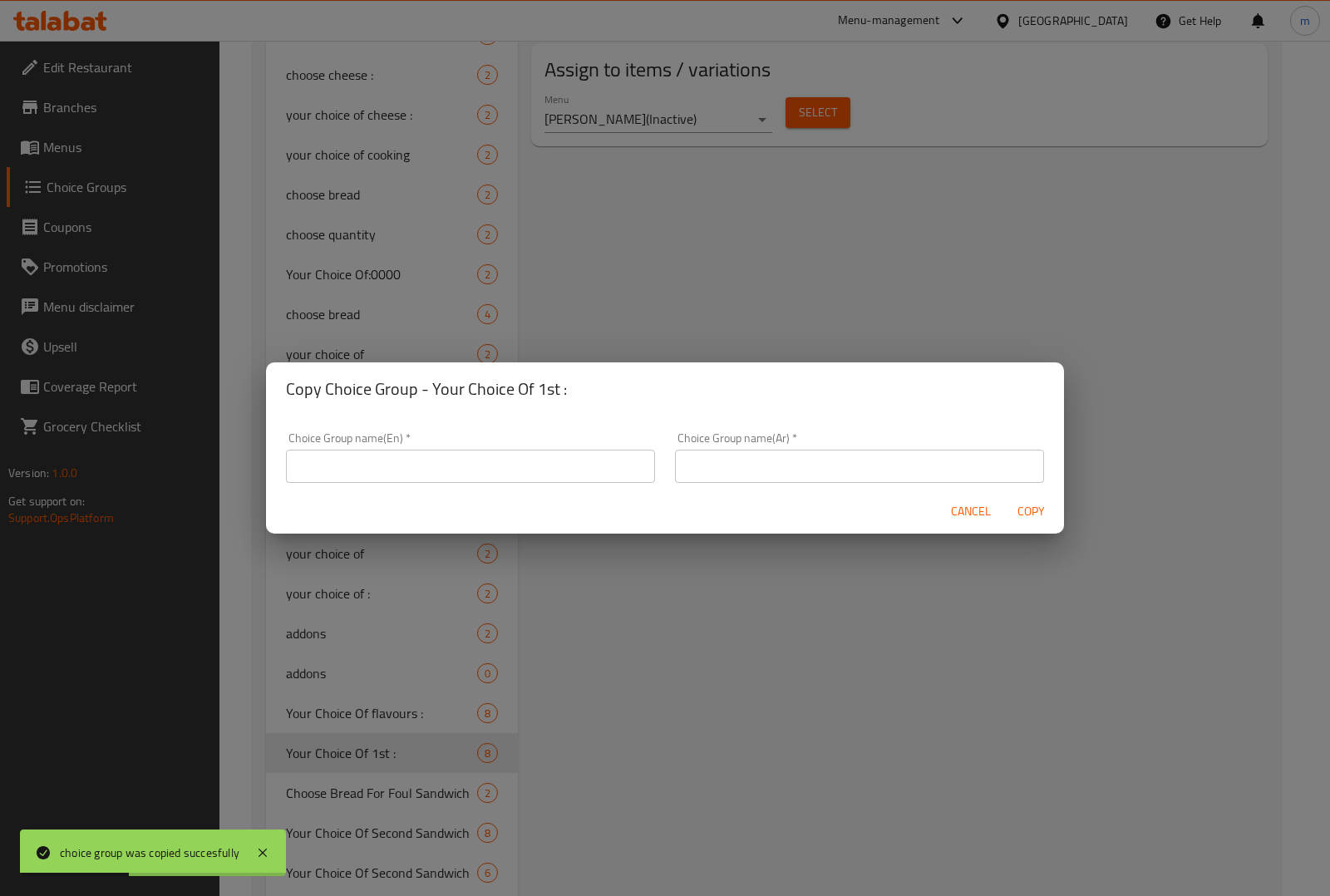
click at [540, 470] on input "text" at bounding box center [470, 465] width 369 height 33
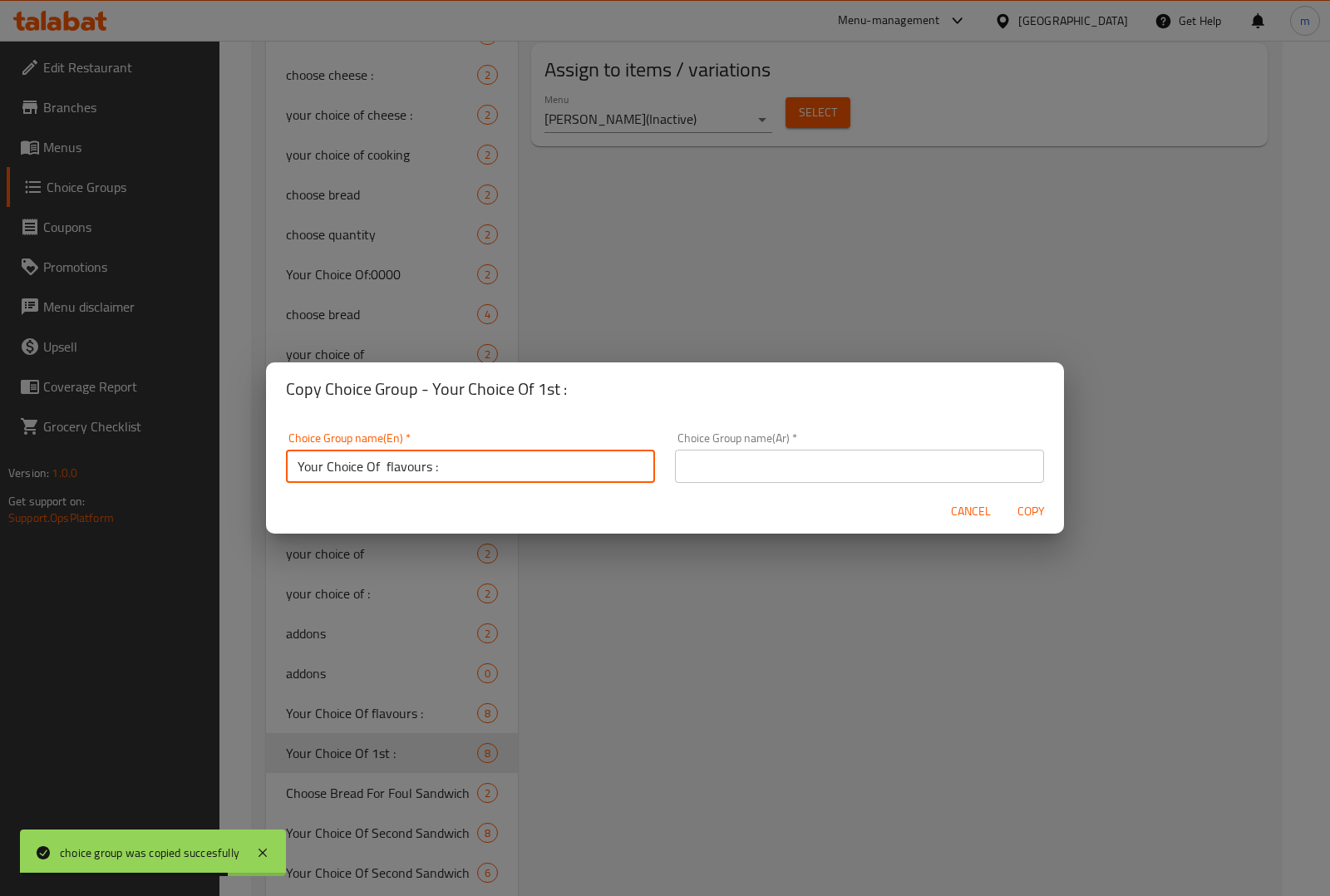
click at [466, 467] on input "Your Choice Of flavours :" at bounding box center [470, 465] width 369 height 33
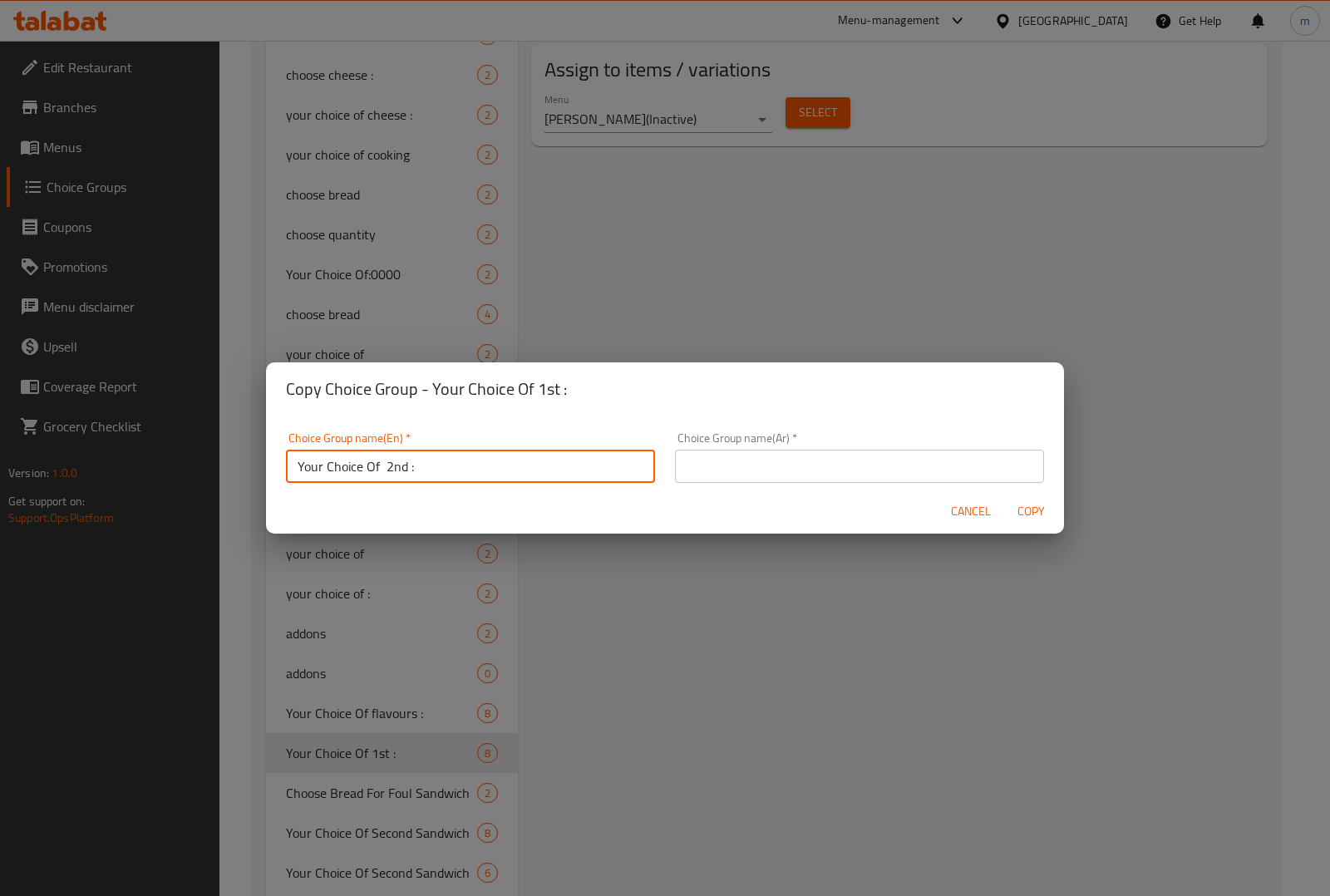
type input "Your Choice Of 2nd :"
click at [910, 449] on div "Choice Group name(Ar)   * Choice Group name(Ar) *" at bounding box center [858, 456] width 369 height 51
click at [908, 451] on input "text" at bounding box center [858, 465] width 369 height 33
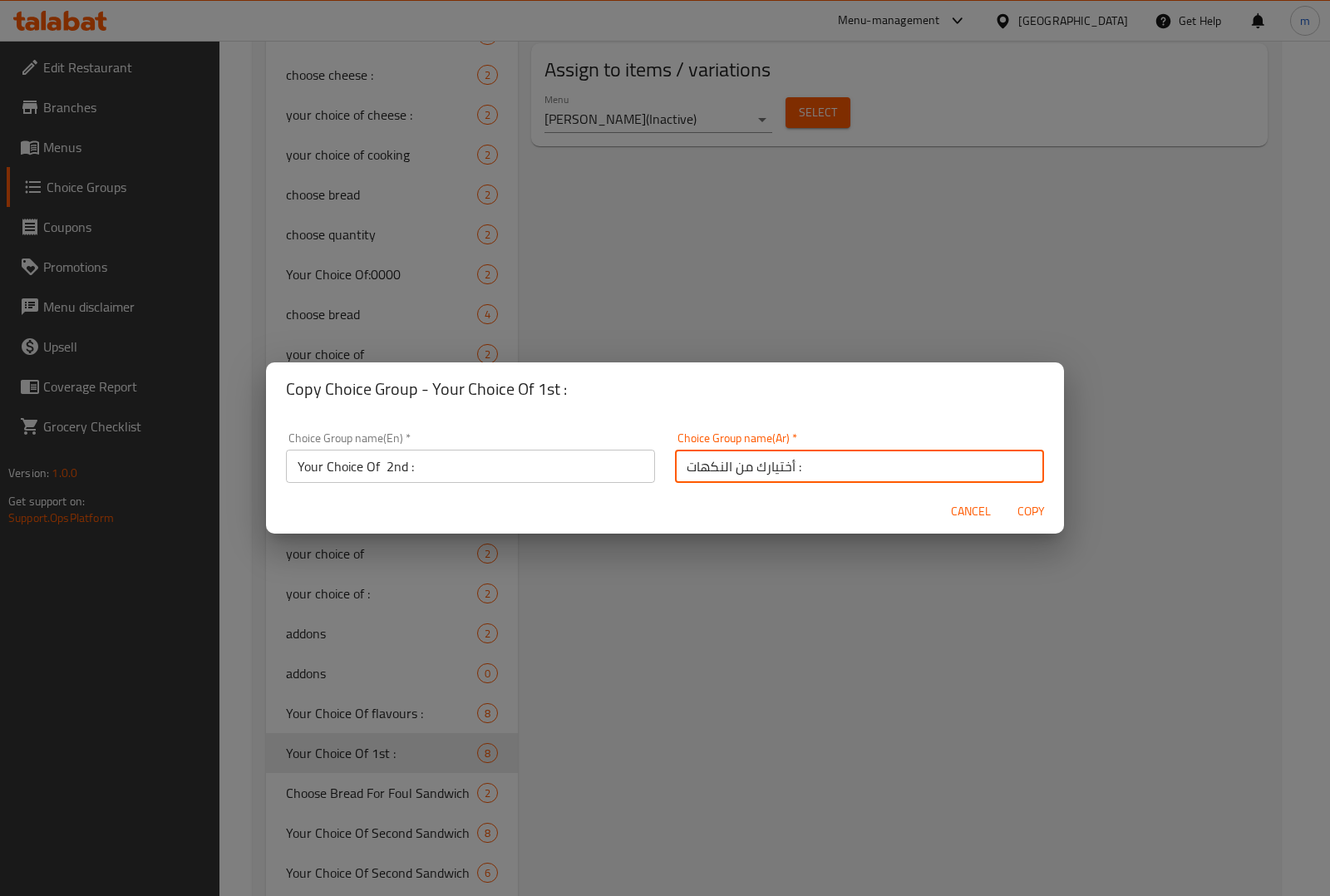
click at [833, 470] on input "أختيارك من النكهات :" at bounding box center [858, 465] width 369 height 33
type input "أختيارك الثانى :"
click at [1036, 509] on span "Copy" at bounding box center [1031, 511] width 40 height 21
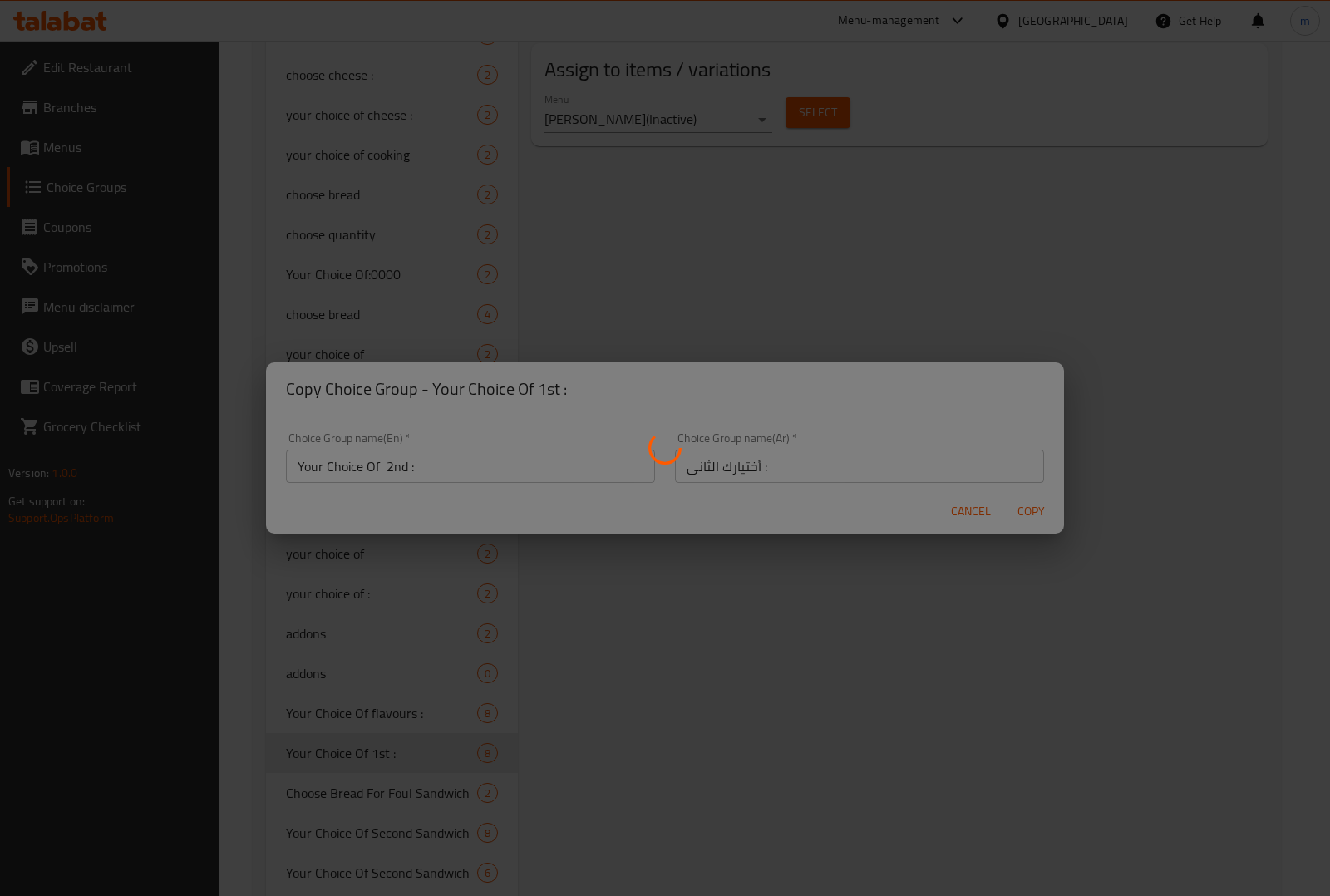
type input "Your Choice Of 2nd :"
type input "أختيارك الثانى :"
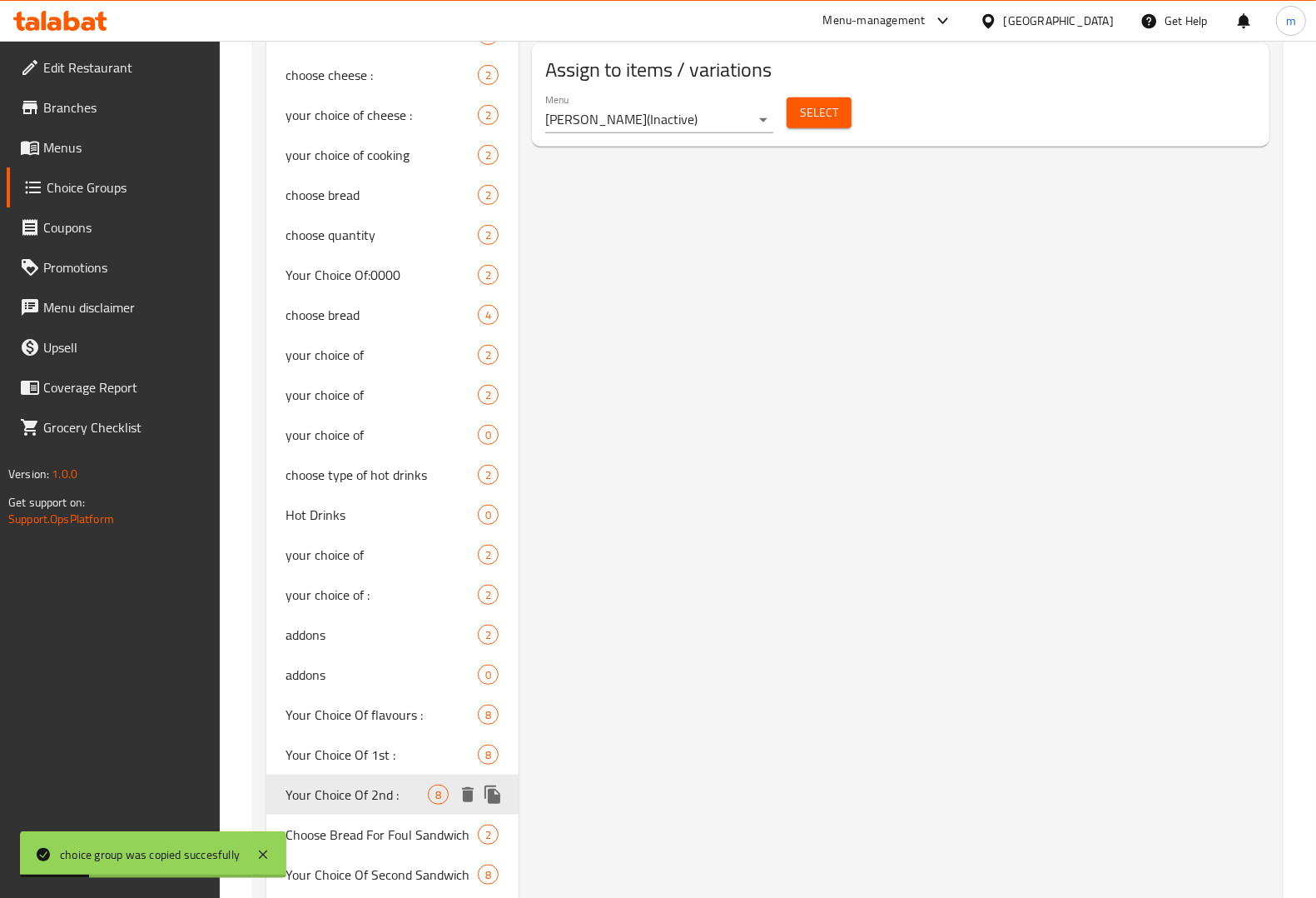
click at [498, 788] on icon "duplicate" at bounding box center [493, 794] width 20 height 20
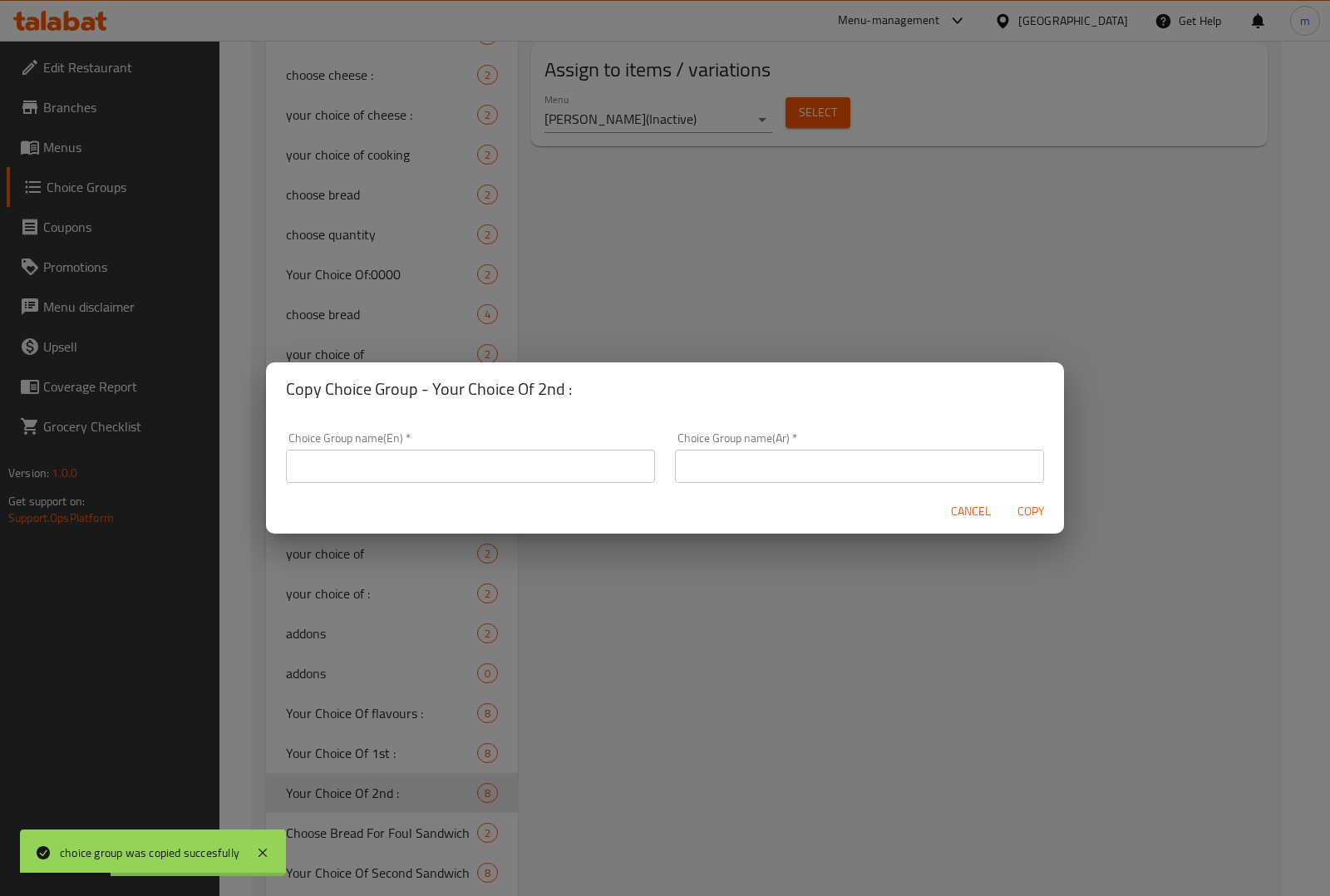
click at [540, 461] on input "text" at bounding box center [470, 465] width 369 height 33
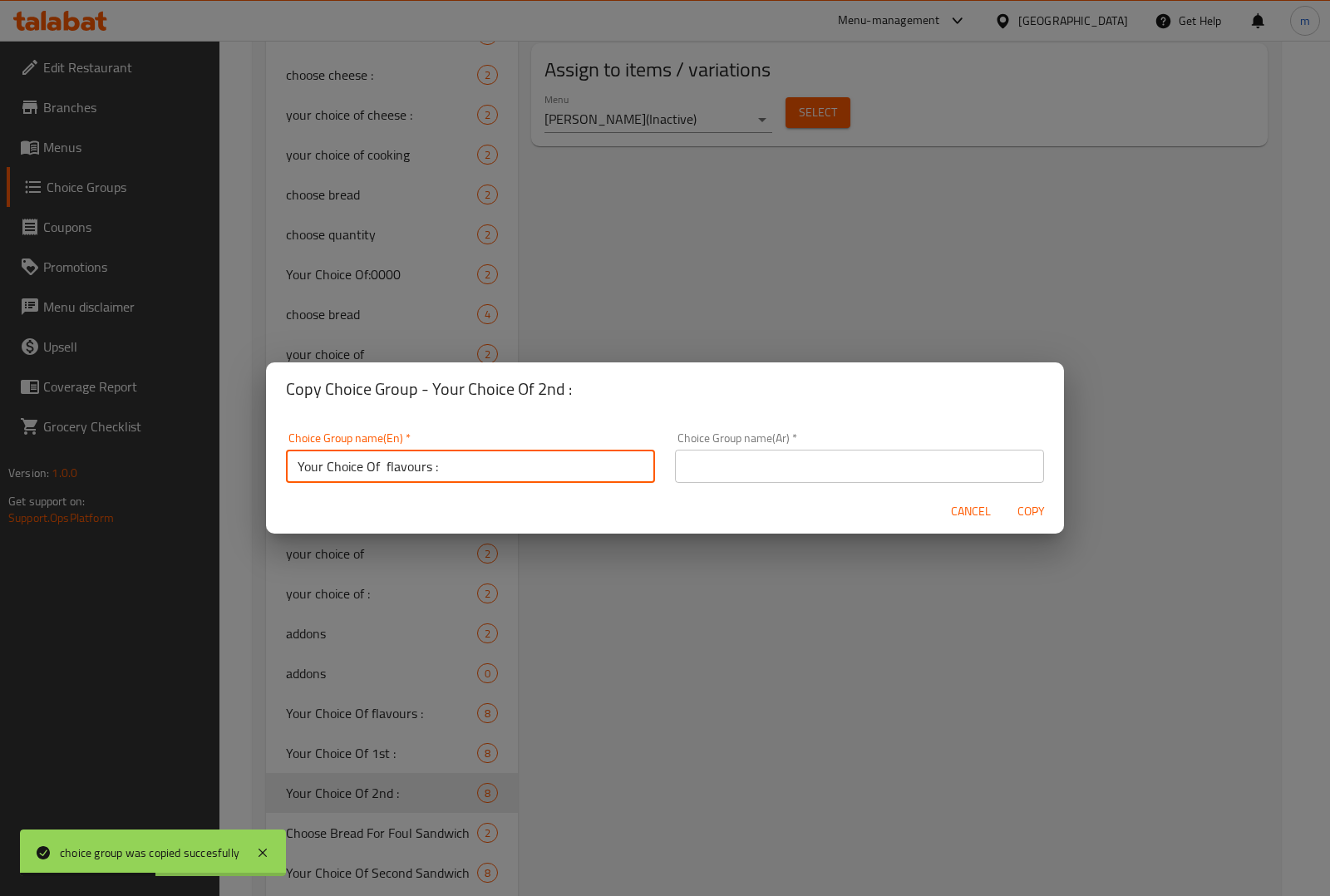
click at [497, 477] on input "Your Choice Of flavours :" at bounding box center [470, 465] width 369 height 33
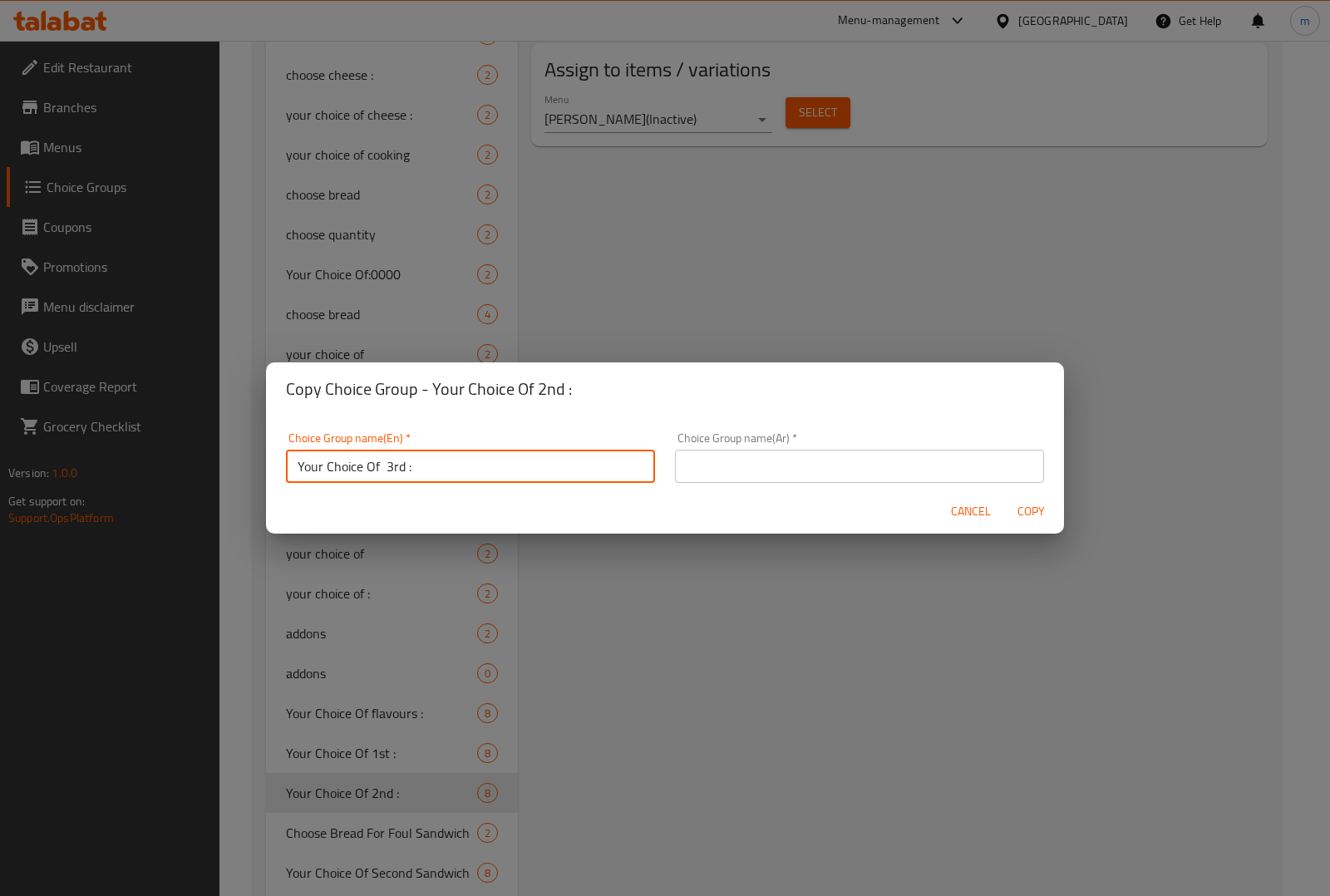
type input "Your Choice Of 3rd :"
click at [708, 478] on input "text" at bounding box center [858, 465] width 369 height 33
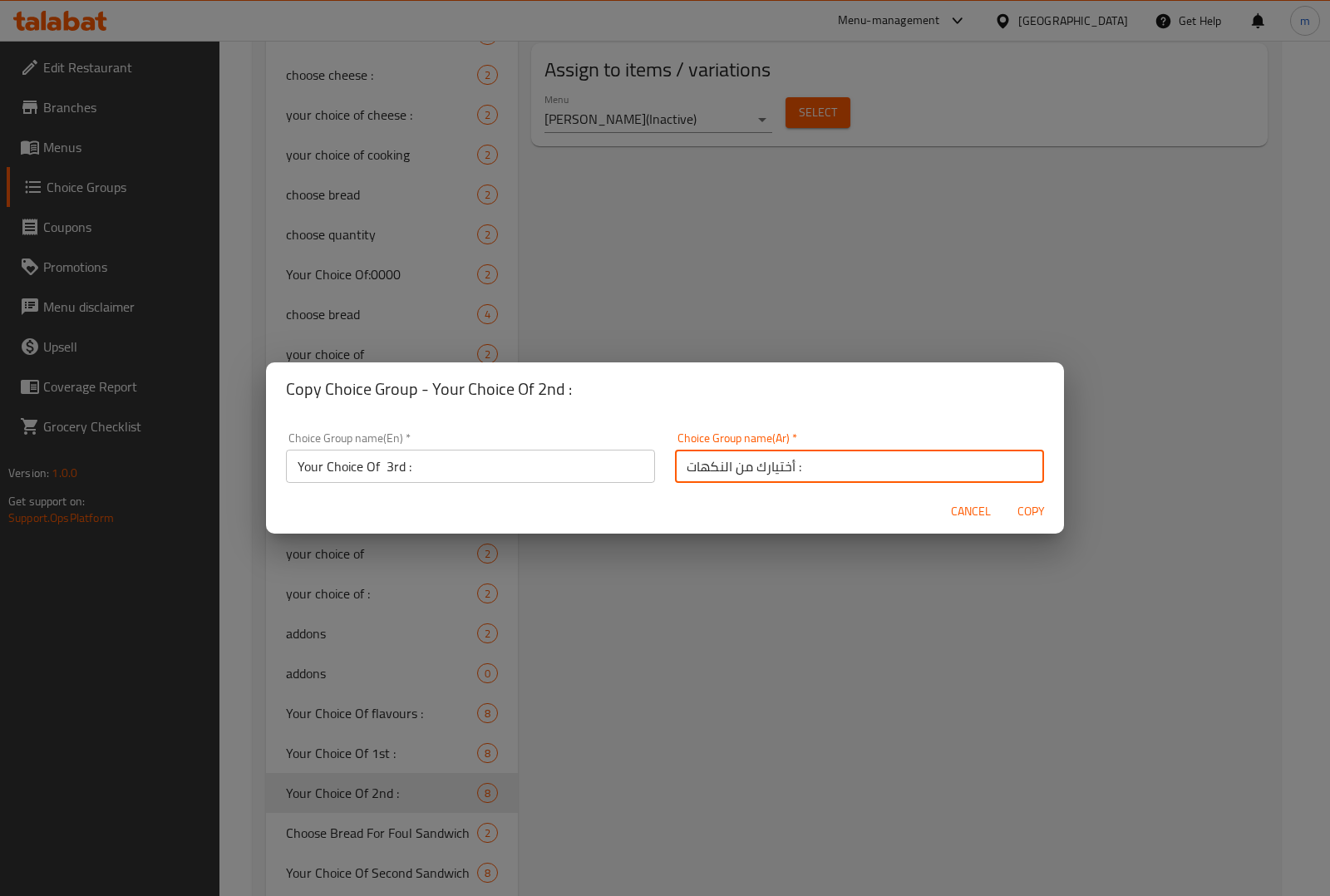
click at [1004, 496] on button "Copy" at bounding box center [1030, 511] width 53 height 31
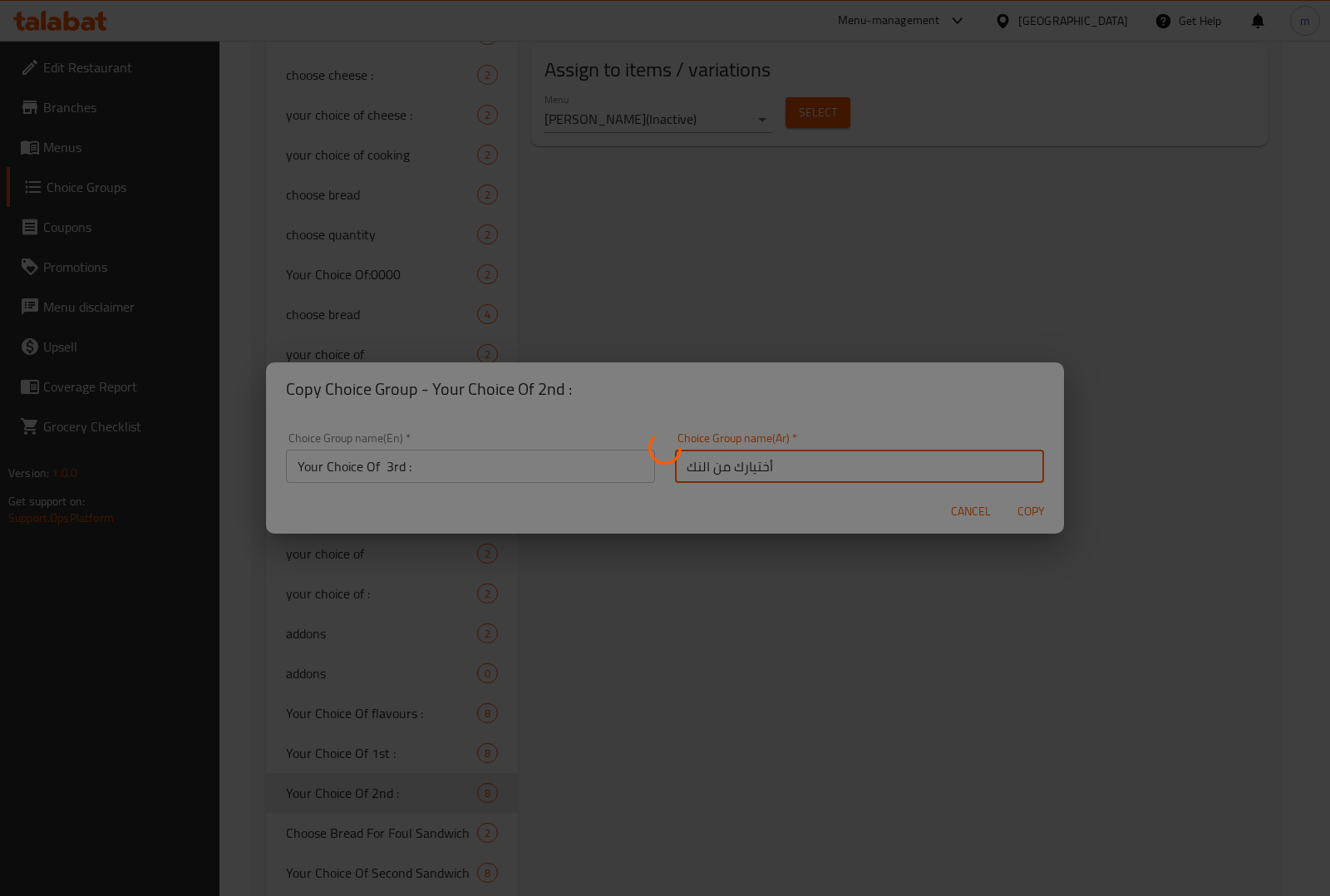
type input "أختيارك من الن"
type input "Your Choice Of 3rd :"
type input "أختيارك من النكهات :"
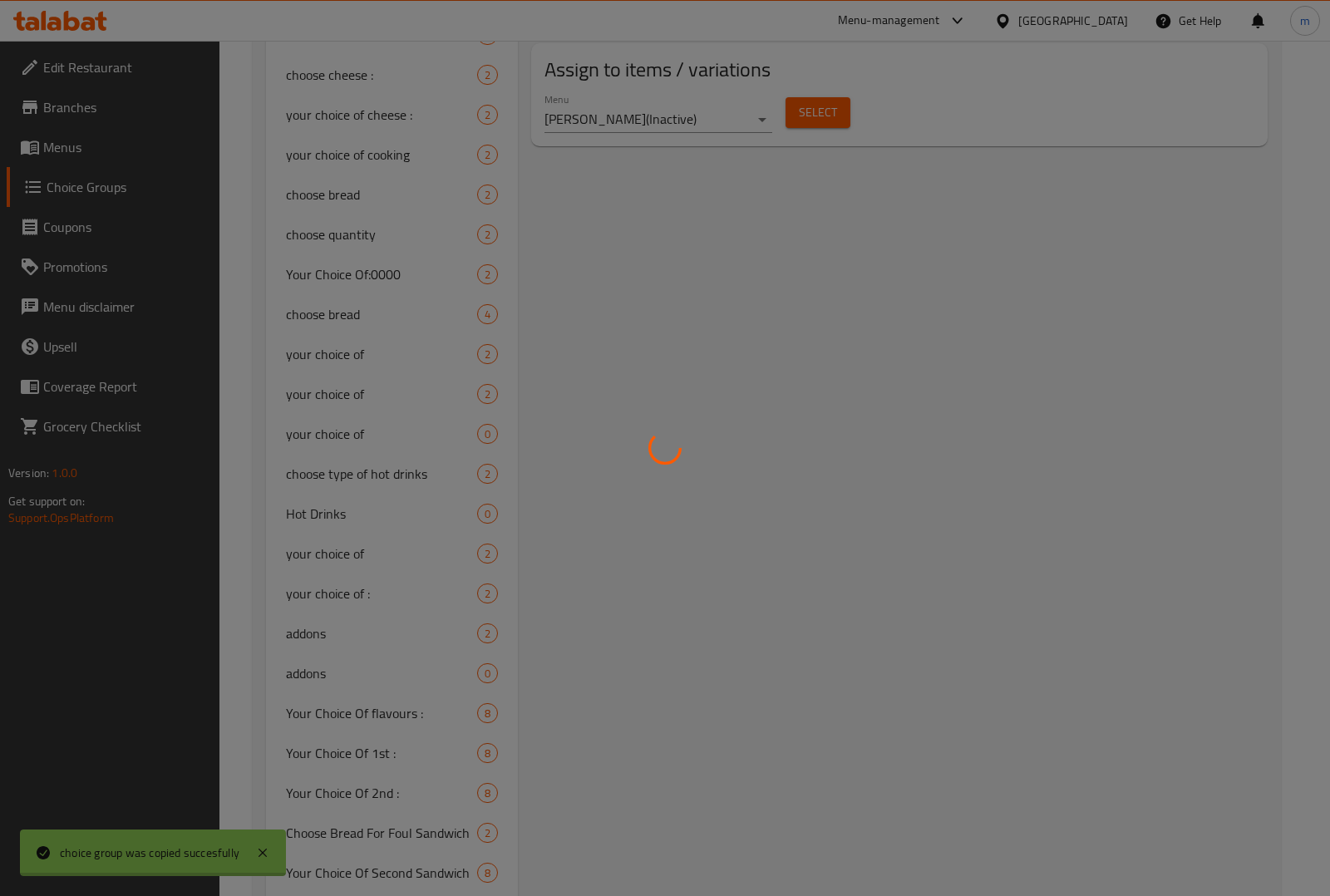
type input "أختيارك من ال"
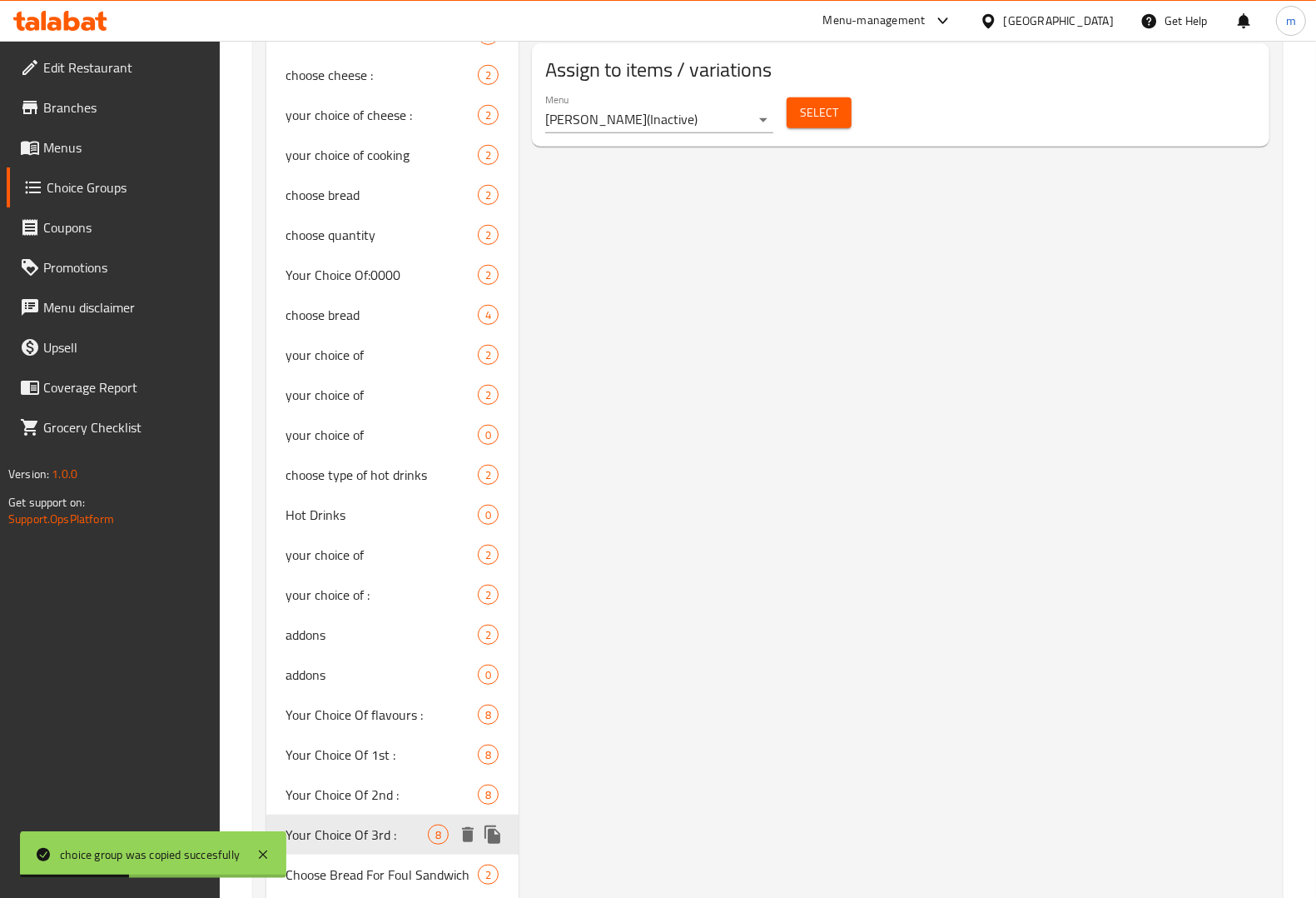
click at [463, 837] on icon "delete" at bounding box center [468, 834] width 12 height 15
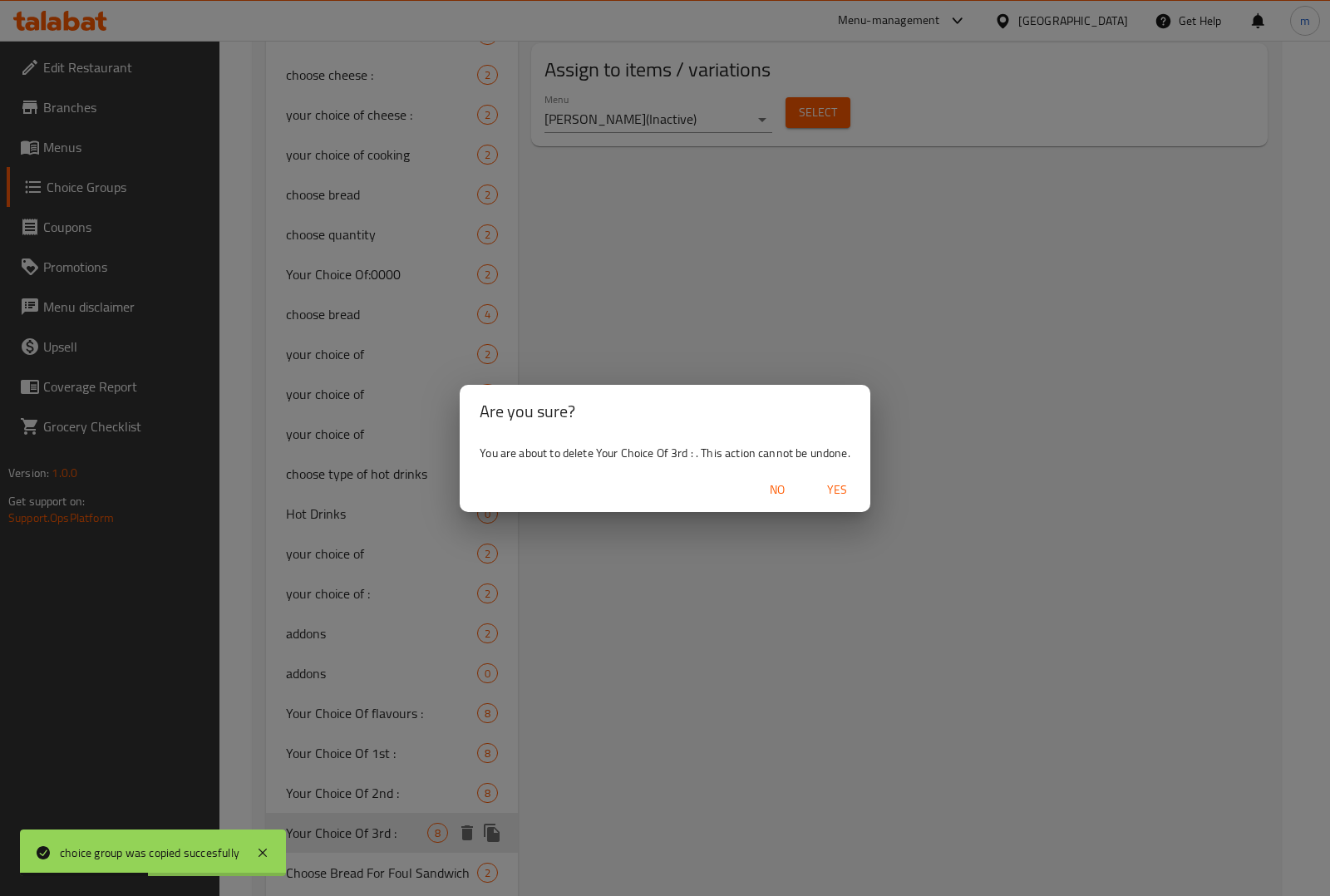
click at [817, 482] on span "Yes" at bounding box center [837, 489] width 40 height 21
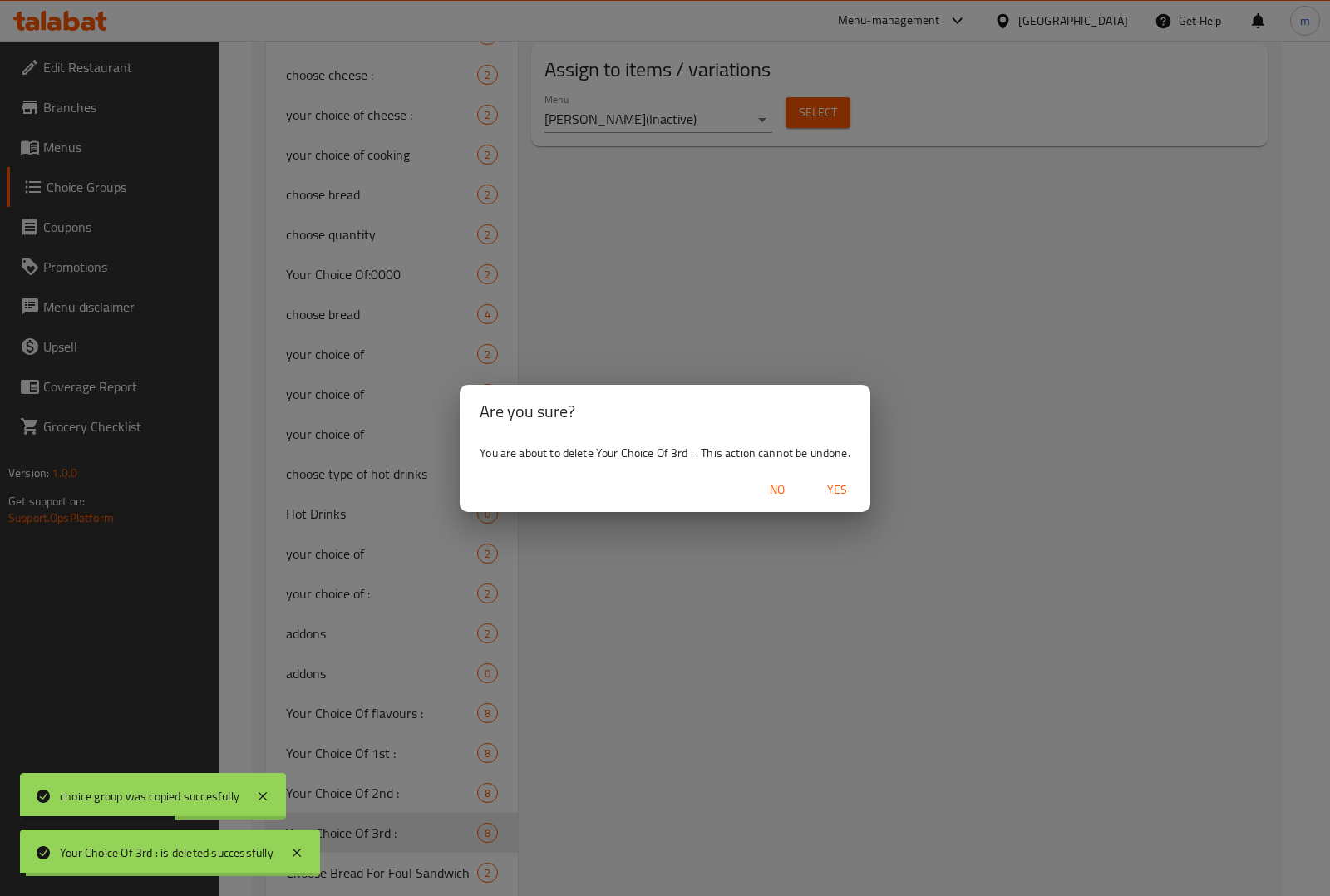
type input "Your Choice Of :"
type input "إختيارك من :"
type input "1"
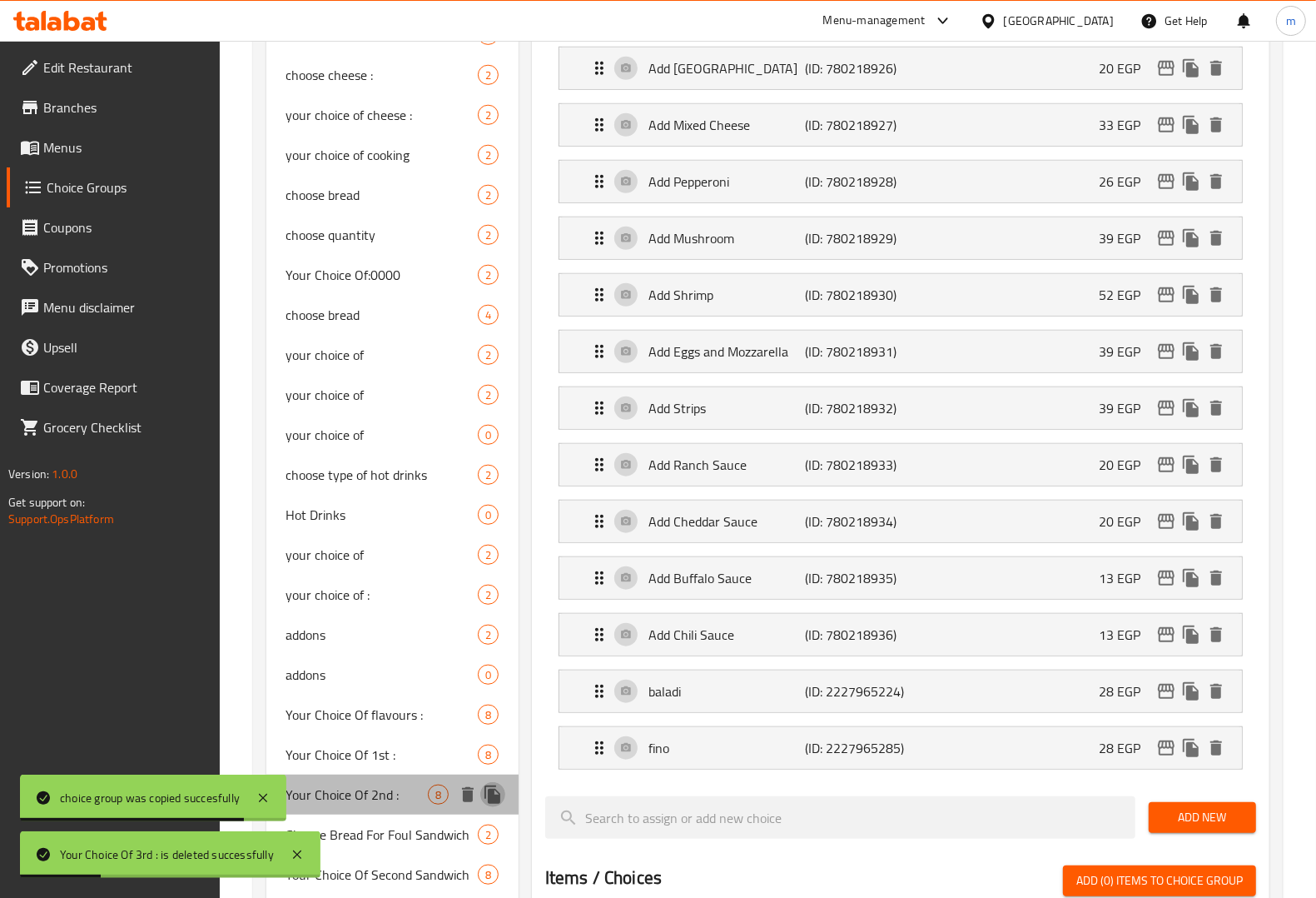
click at [499, 787] on icon "duplicate" at bounding box center [493, 794] width 20 height 20
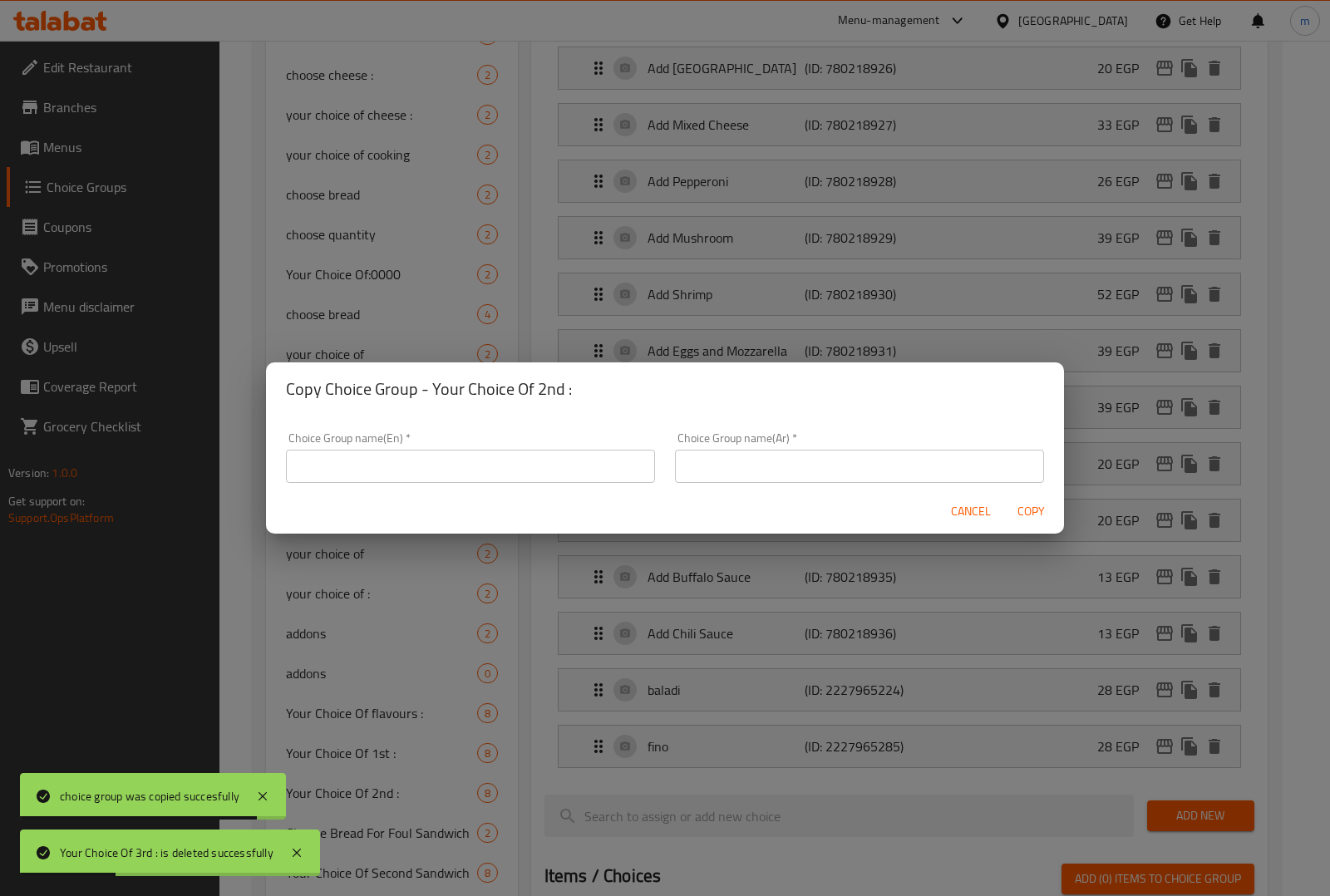
click at [570, 467] on input "text" at bounding box center [470, 465] width 369 height 33
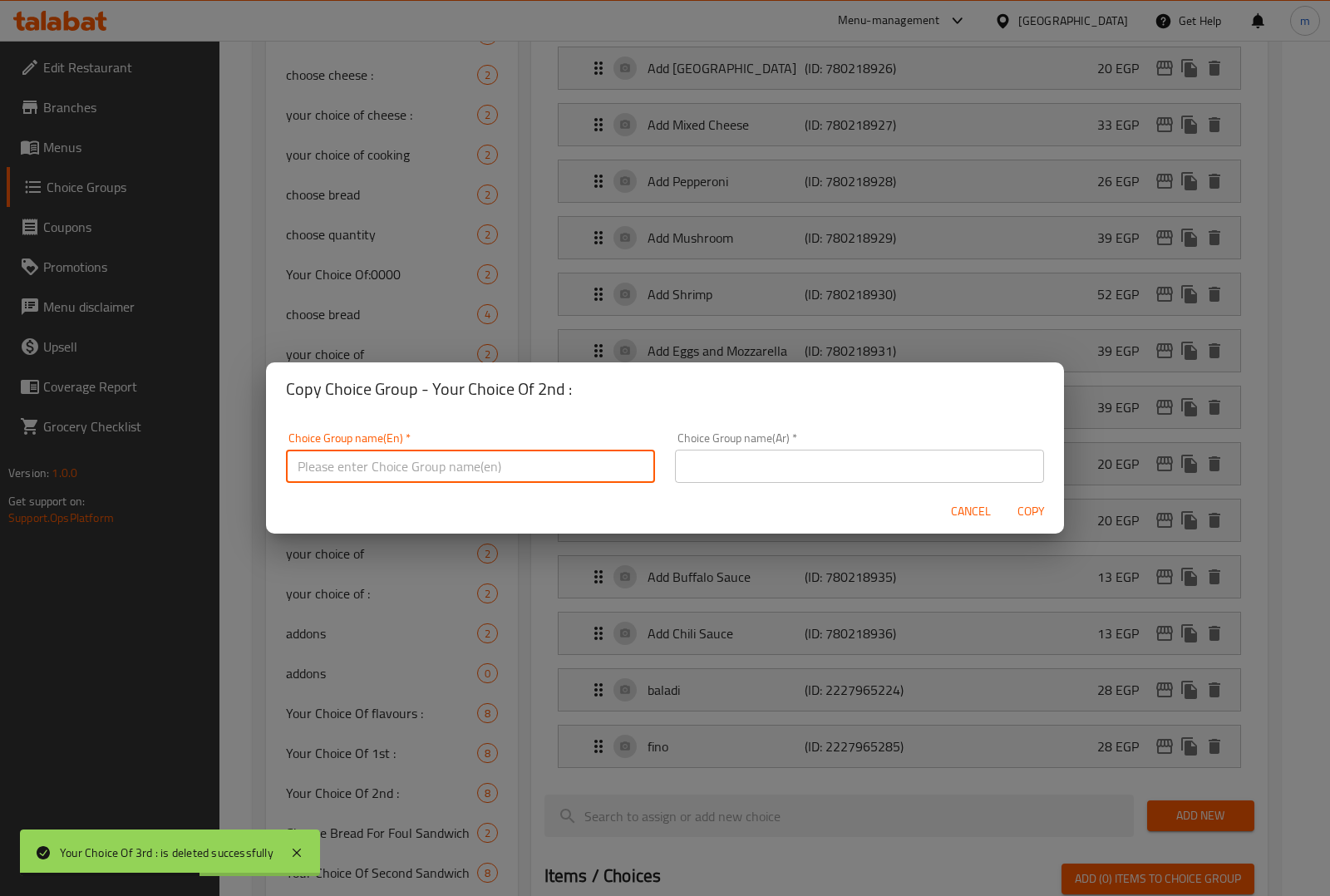
click at [543, 457] on input "text" at bounding box center [470, 465] width 369 height 33
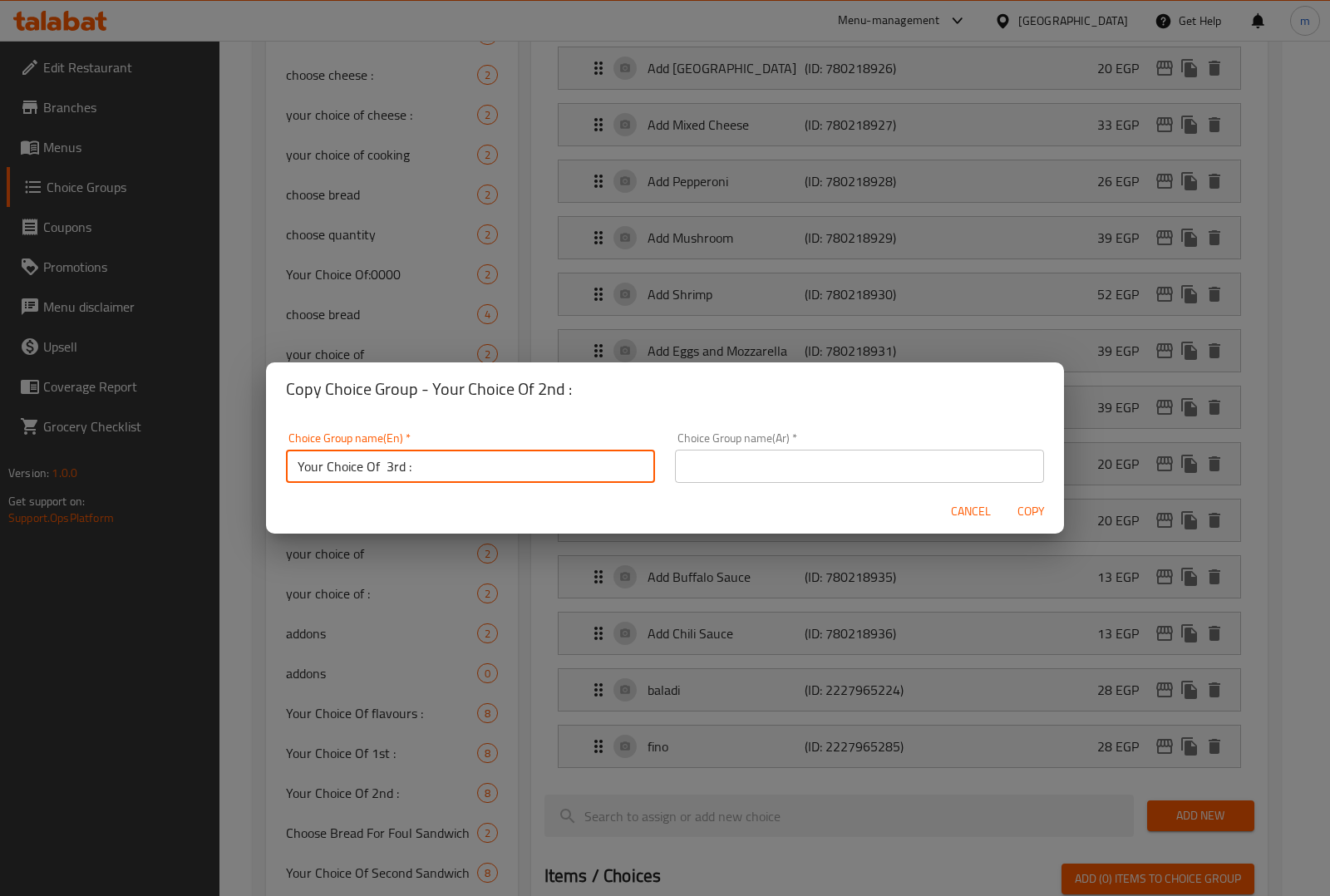
type input "Your Choice Of 3rd :"
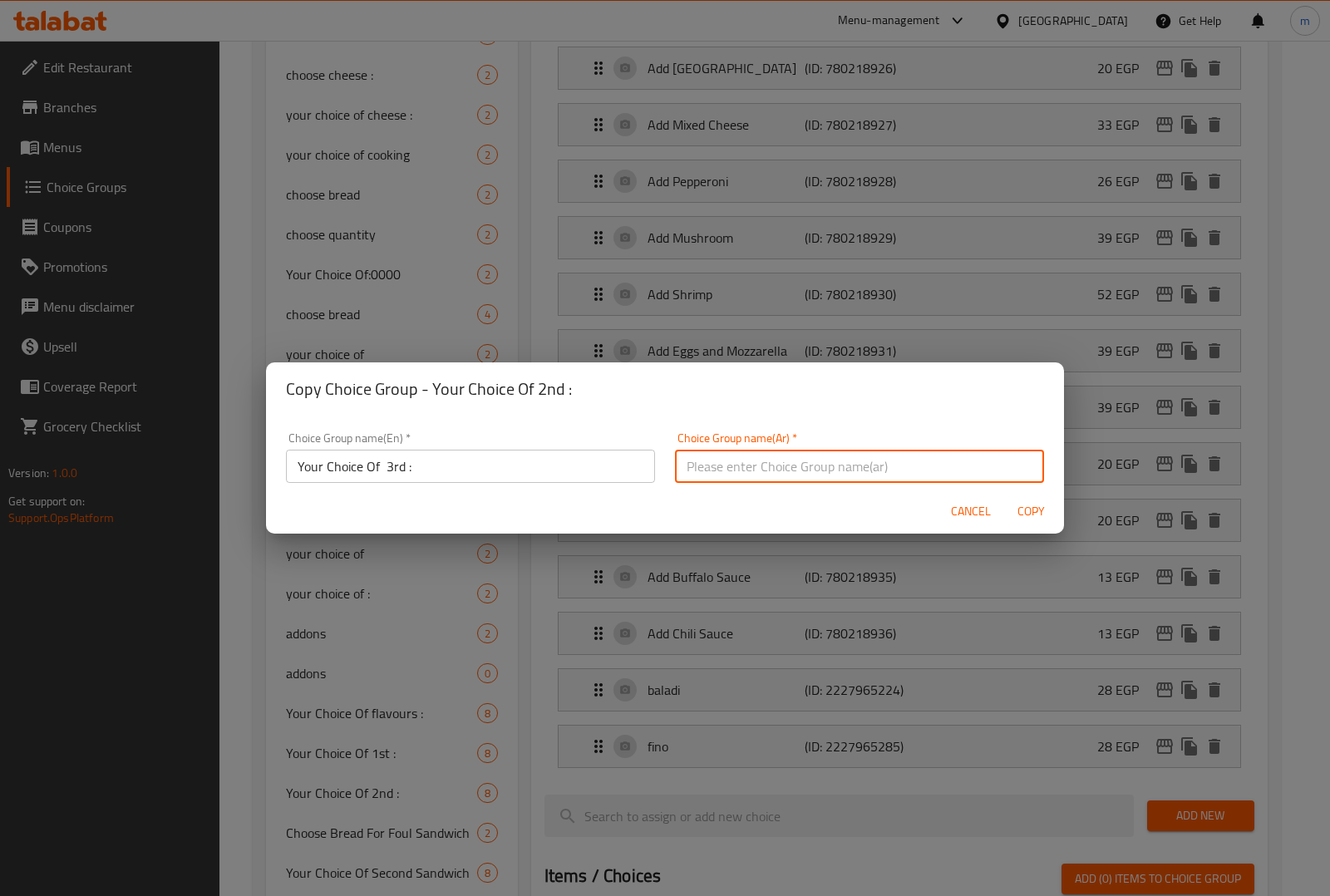
click at [720, 462] on input "text" at bounding box center [858, 465] width 369 height 33
click at [832, 457] on input "أختيارك من النكهات :" at bounding box center [858, 465] width 369 height 33
type input "أختيارك الثالث :"
drag, startPoint x: 1051, startPoint y: 494, endPoint x: 1040, endPoint y: 515, distance: 23.7
click at [1041, 512] on div "Cancel Copy" at bounding box center [665, 511] width 798 height 44
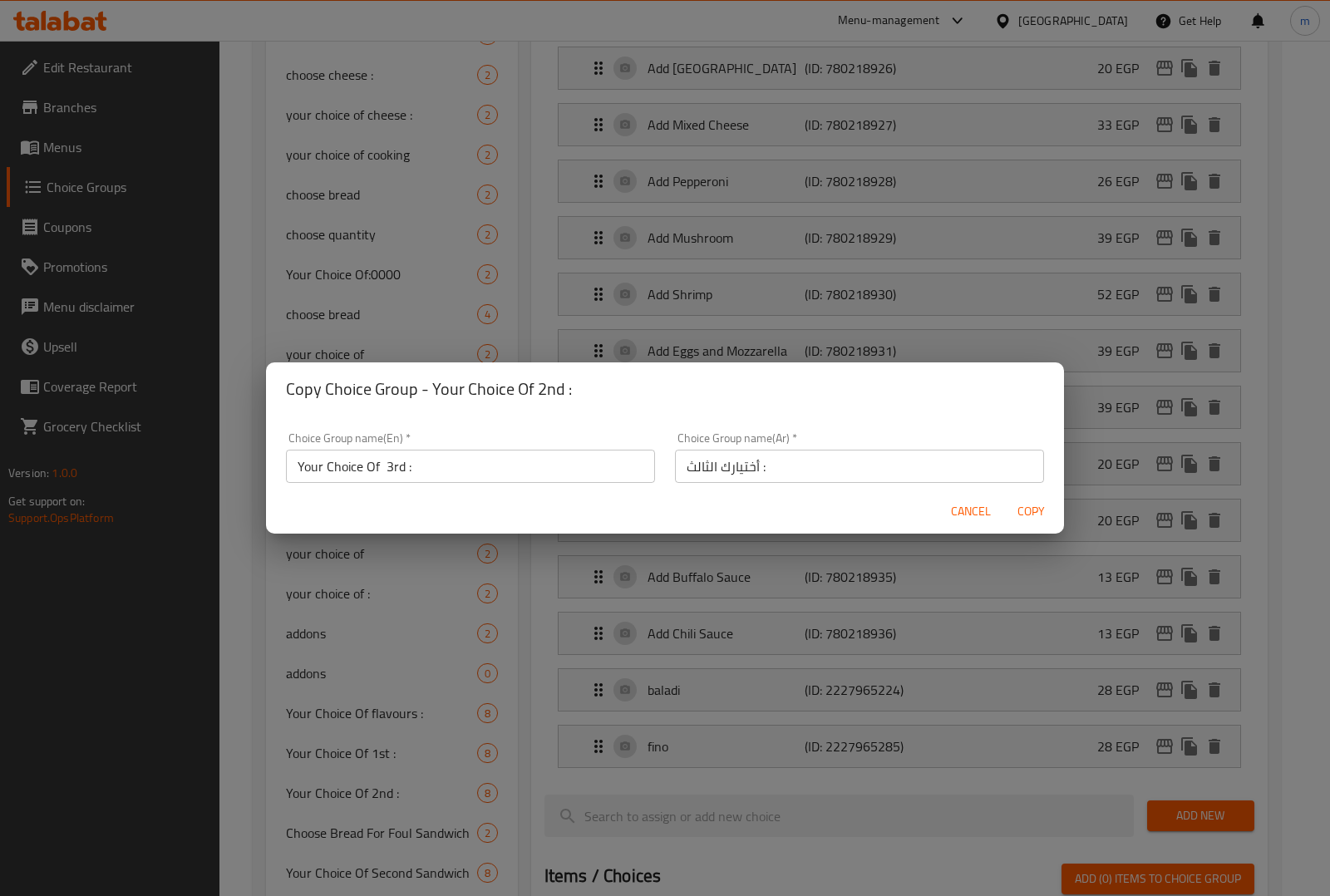
click at [1040, 515] on span "Copy" at bounding box center [1031, 511] width 40 height 21
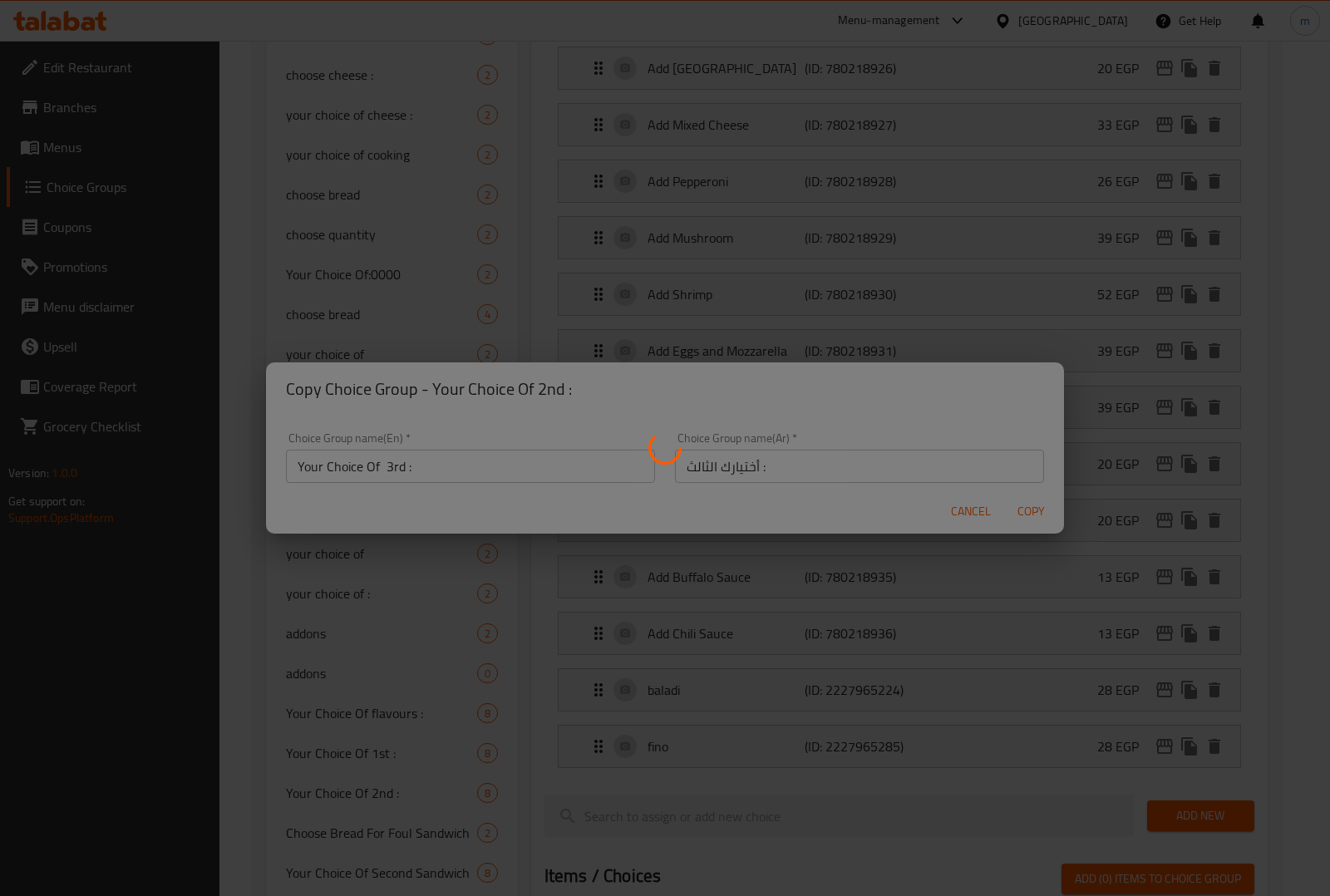
type input "Your Choice Of 3rd :"
type input "أختيارك الثالث :"
type input "4"
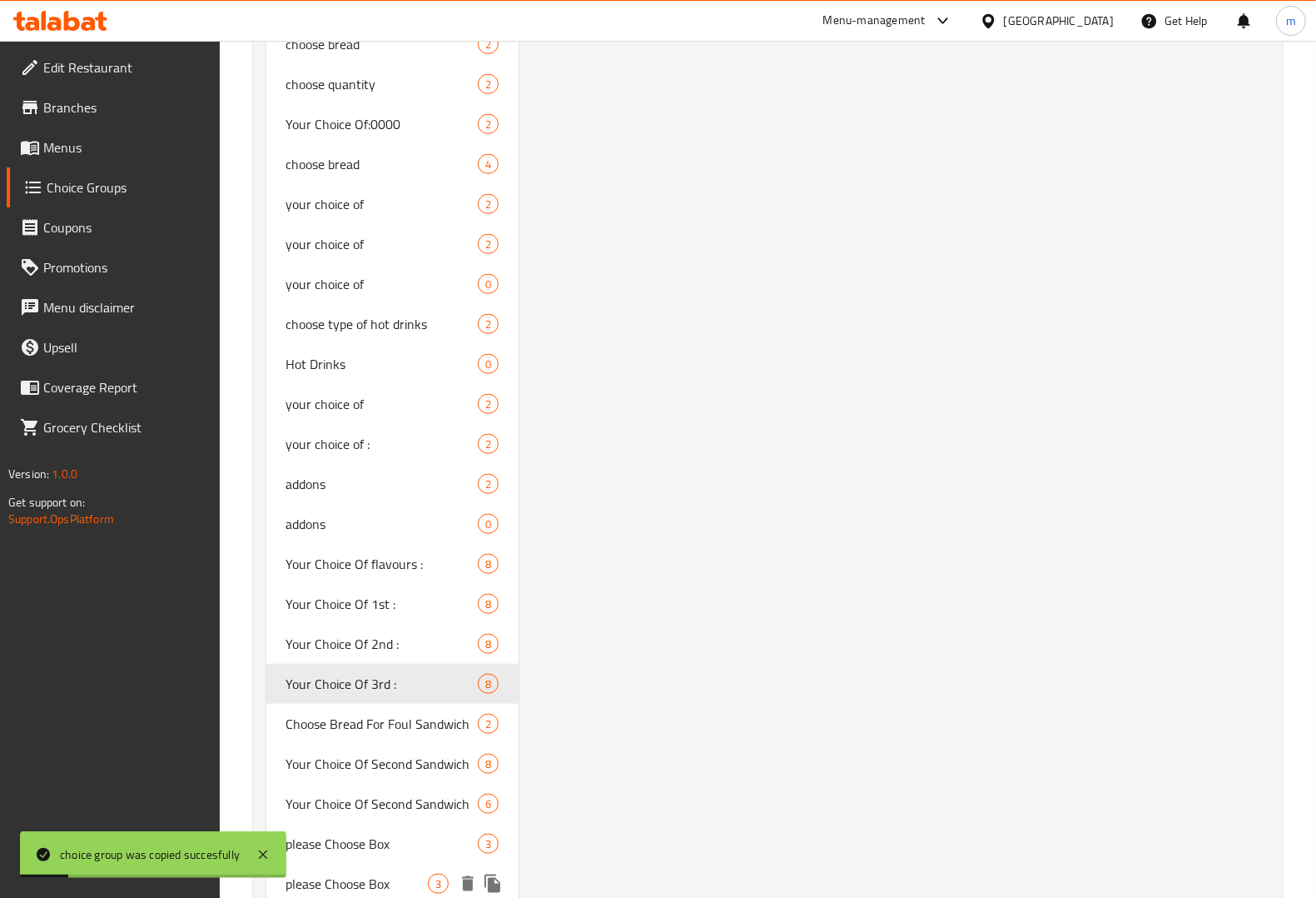
scroll to position [1205, 0]
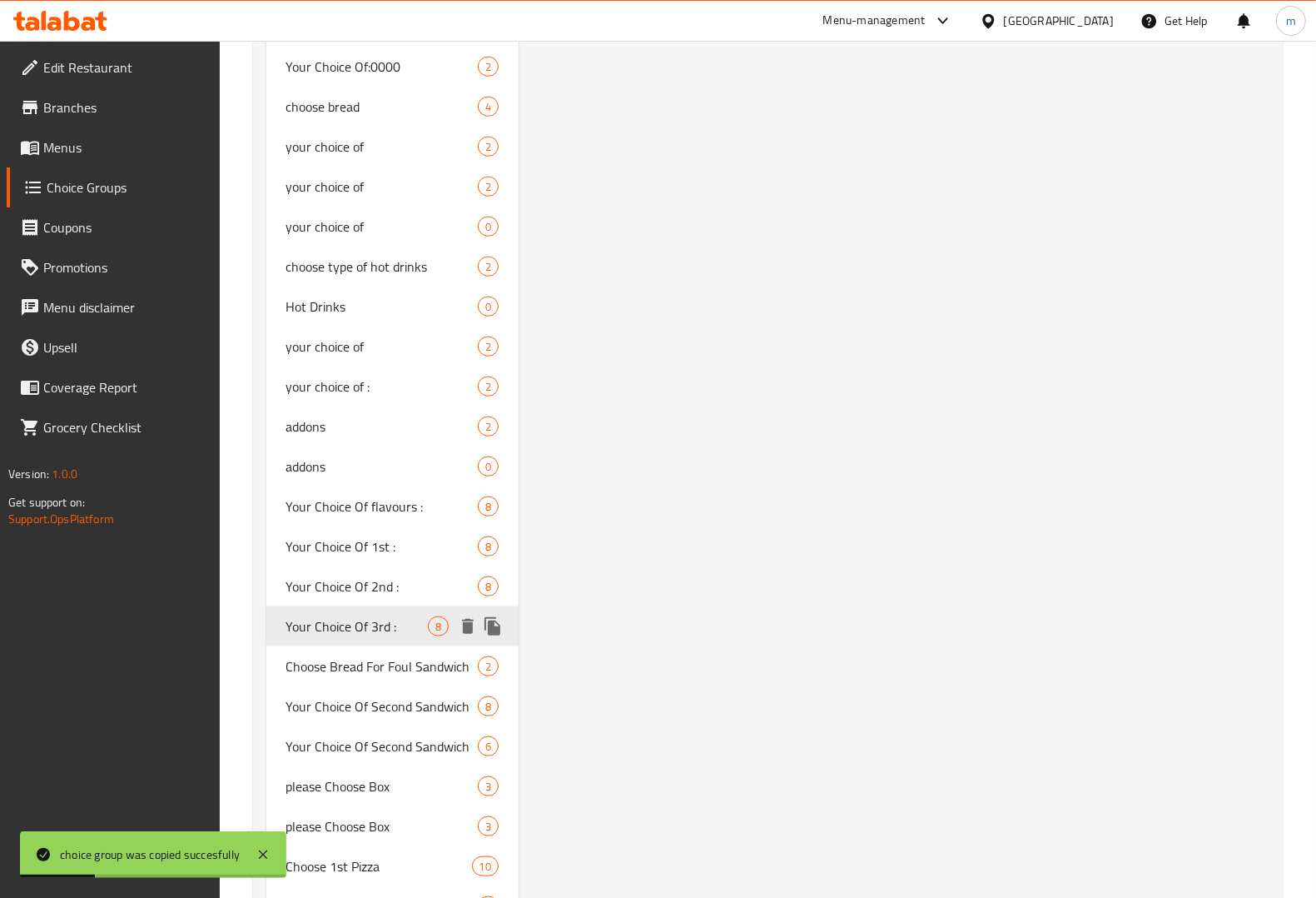
click at [498, 627] on icon "duplicate" at bounding box center [492, 626] width 16 height 18
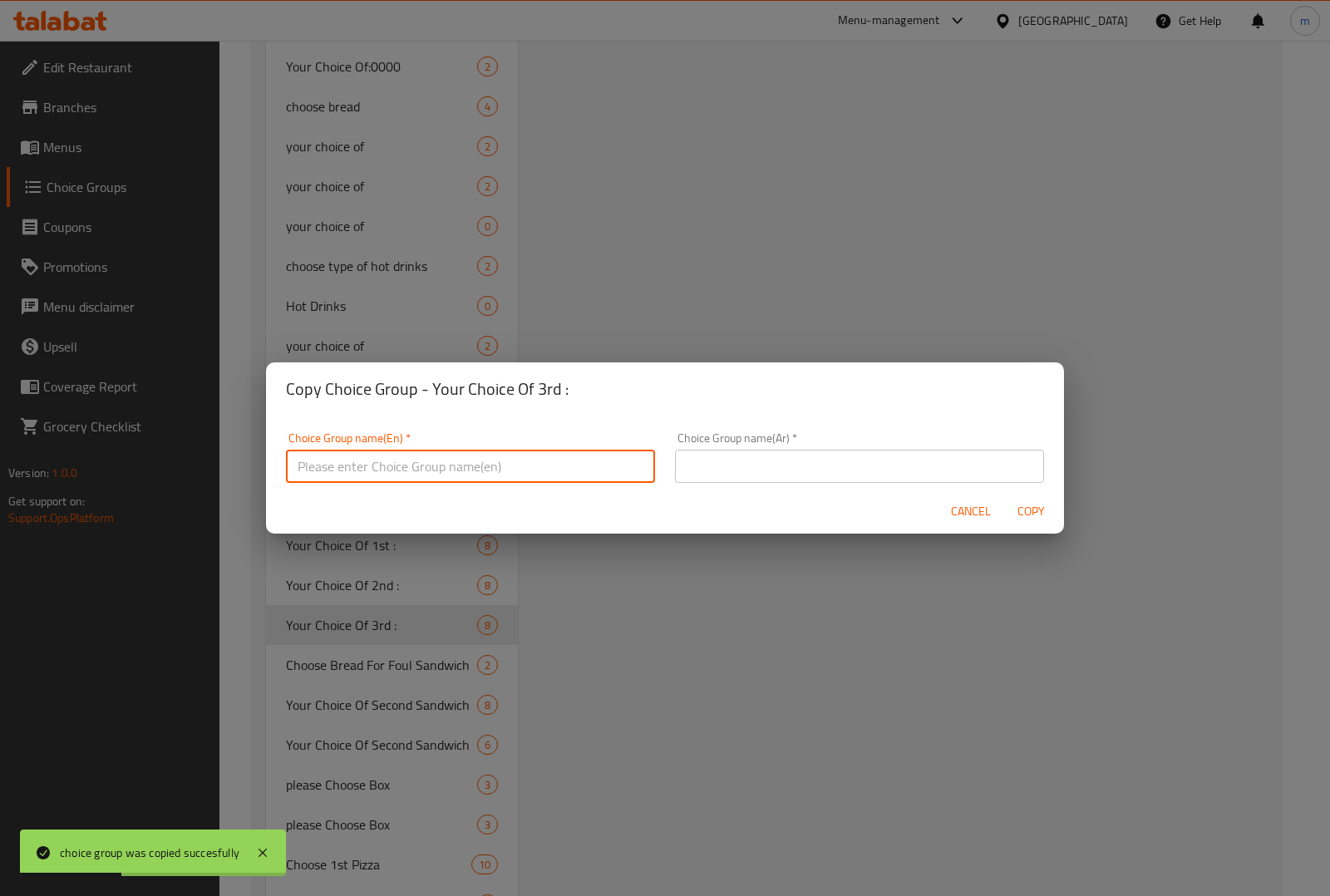
click at [520, 458] on input "text" at bounding box center [470, 465] width 369 height 33
click at [504, 462] on input "Your Choice Of flavours :" at bounding box center [470, 465] width 369 height 33
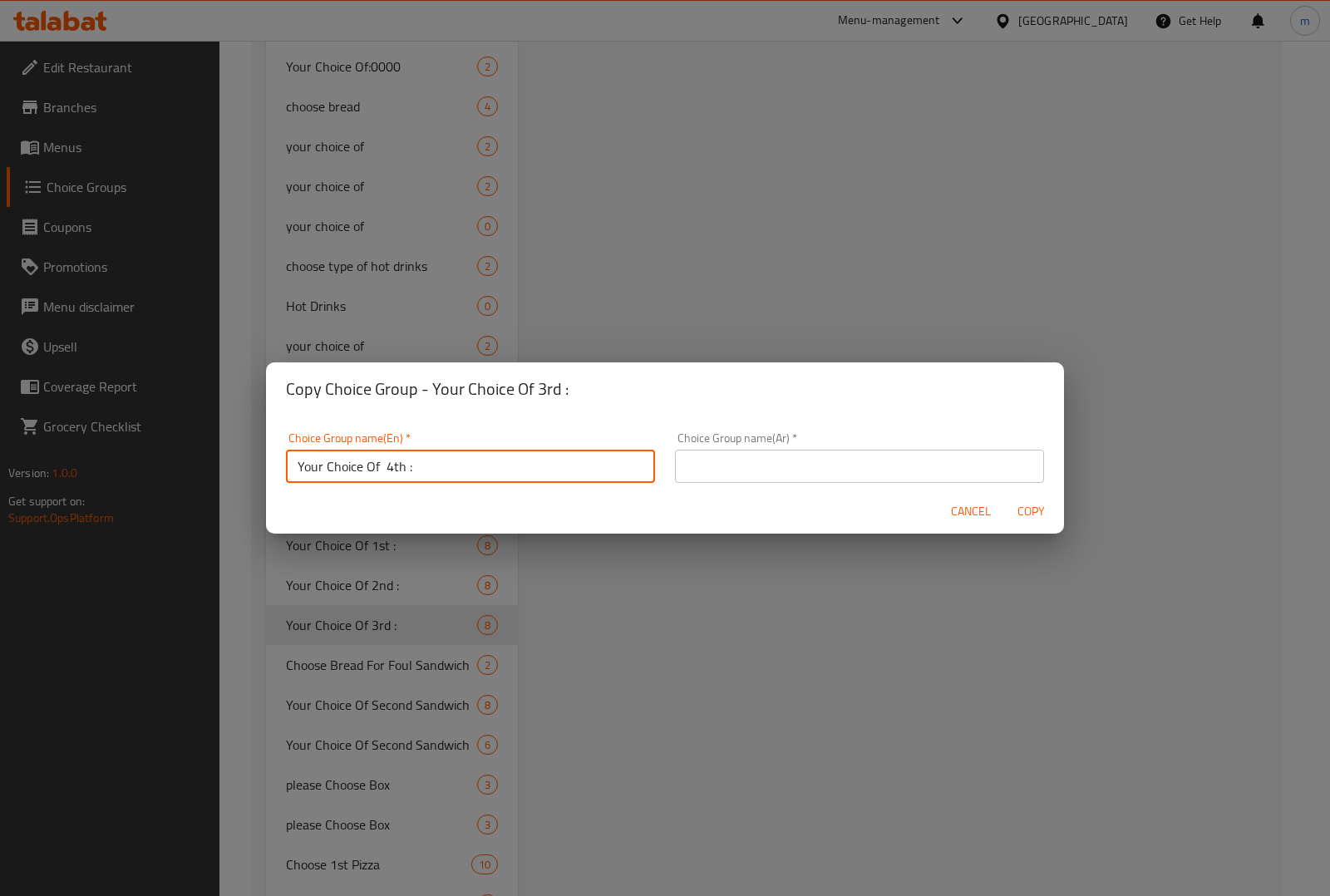
type input "Your Choice Of 4th :"
click at [727, 470] on input "text" at bounding box center [858, 465] width 369 height 33
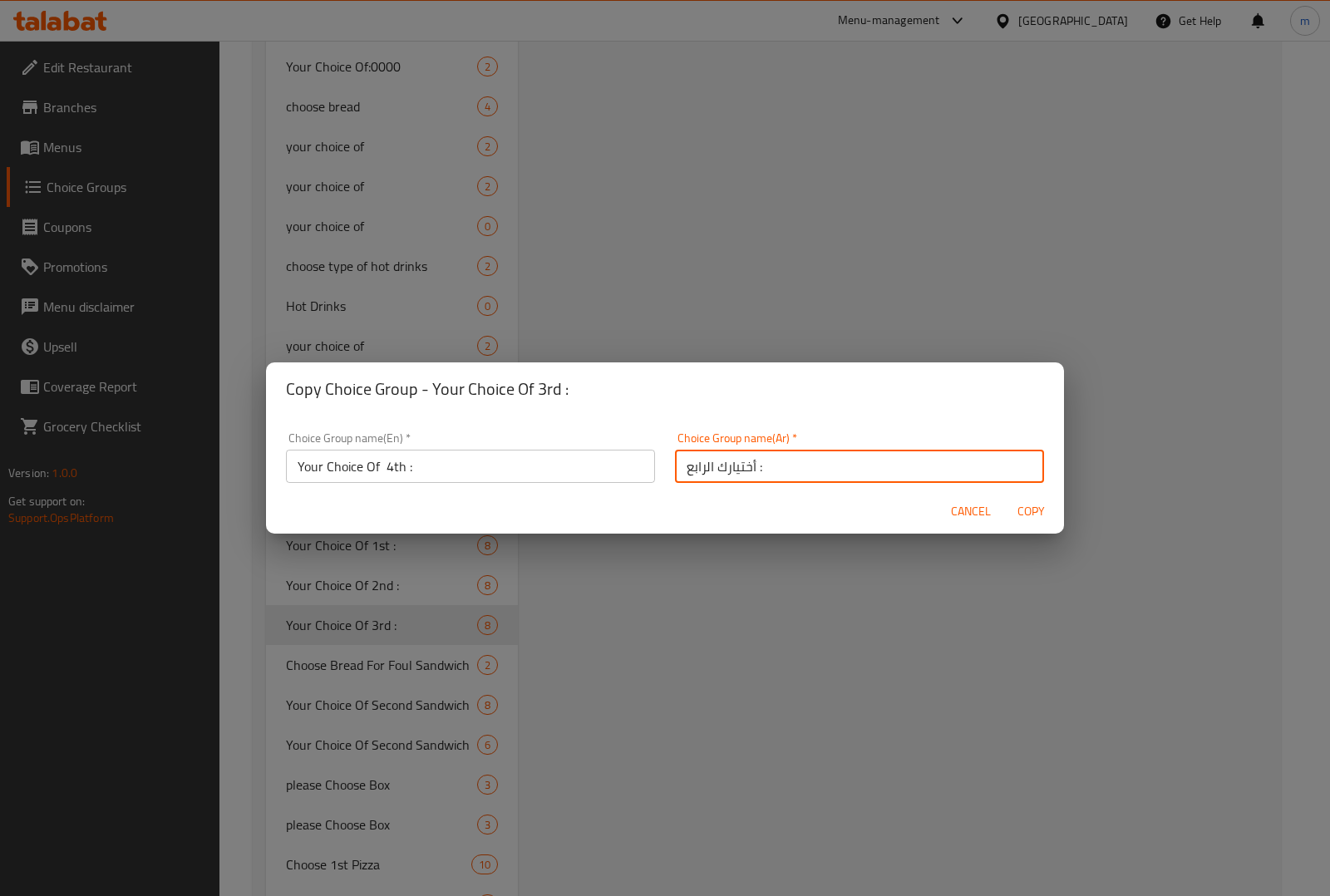
type input "أختيارك الرابع :"
click at [1024, 501] on span "Copy" at bounding box center [1031, 511] width 40 height 21
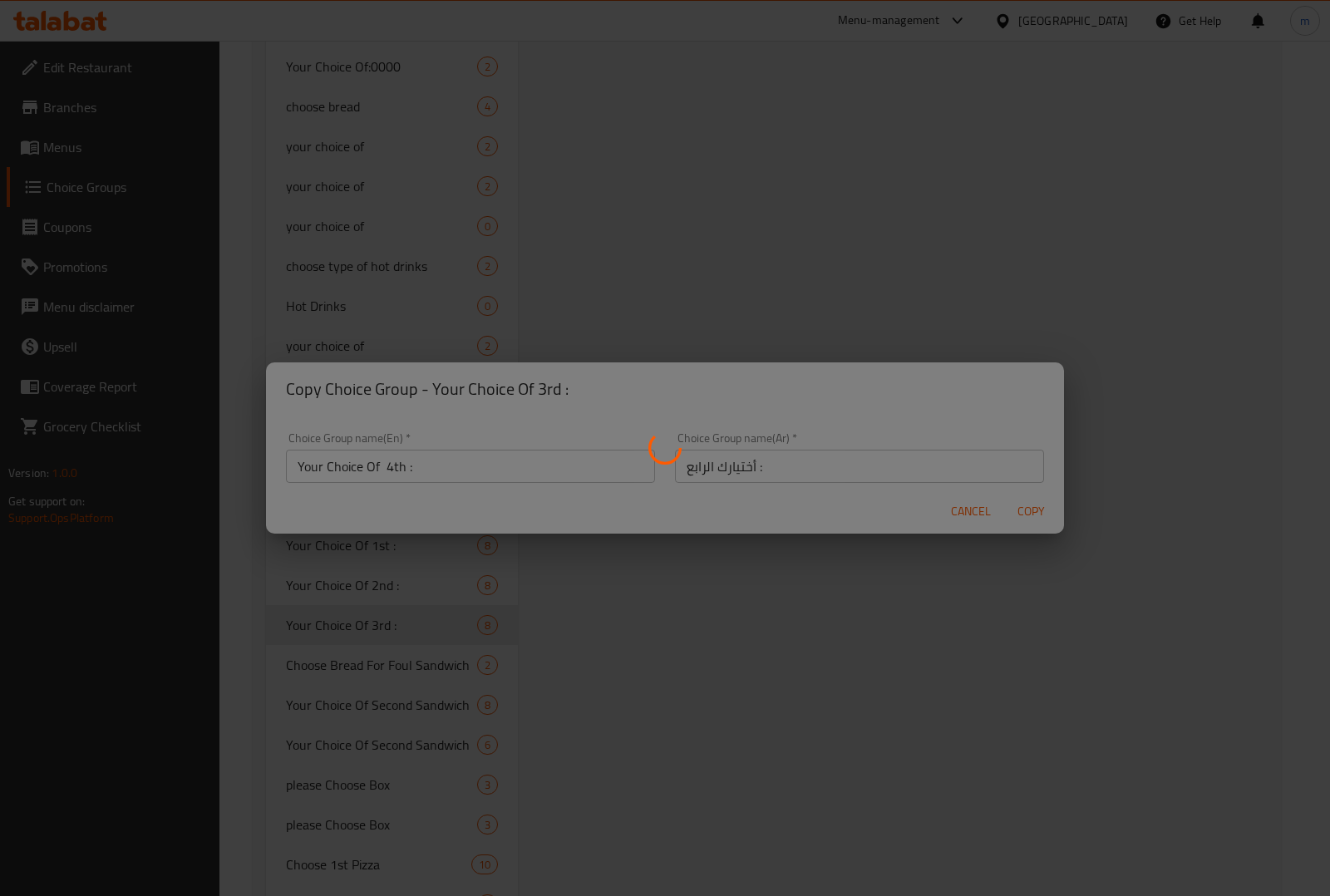
type input "Your Choice Of 4th :"
type input "أختيارك الرابع :"
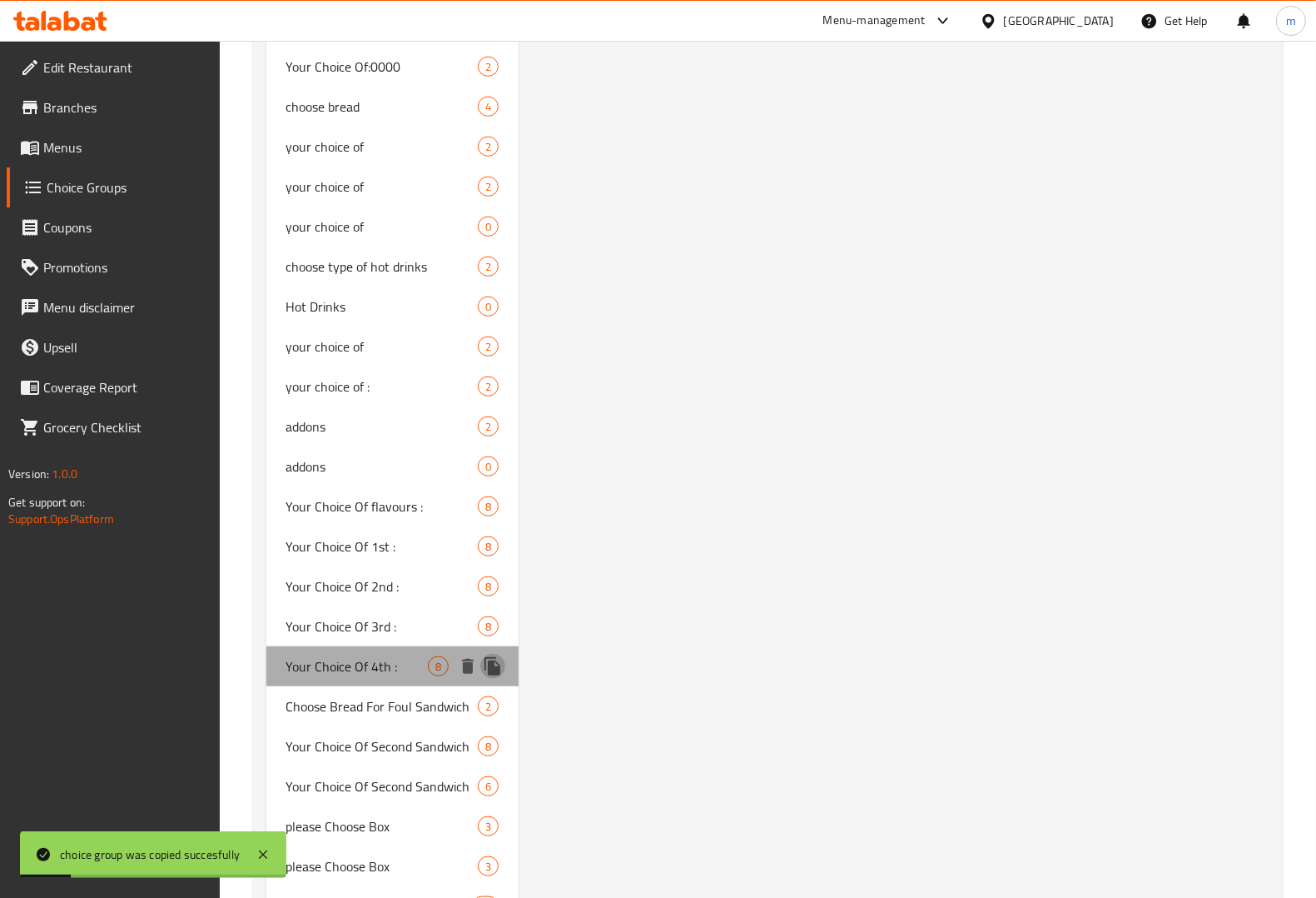
click at [502, 656] on icon "duplicate" at bounding box center [493, 666] width 20 height 20
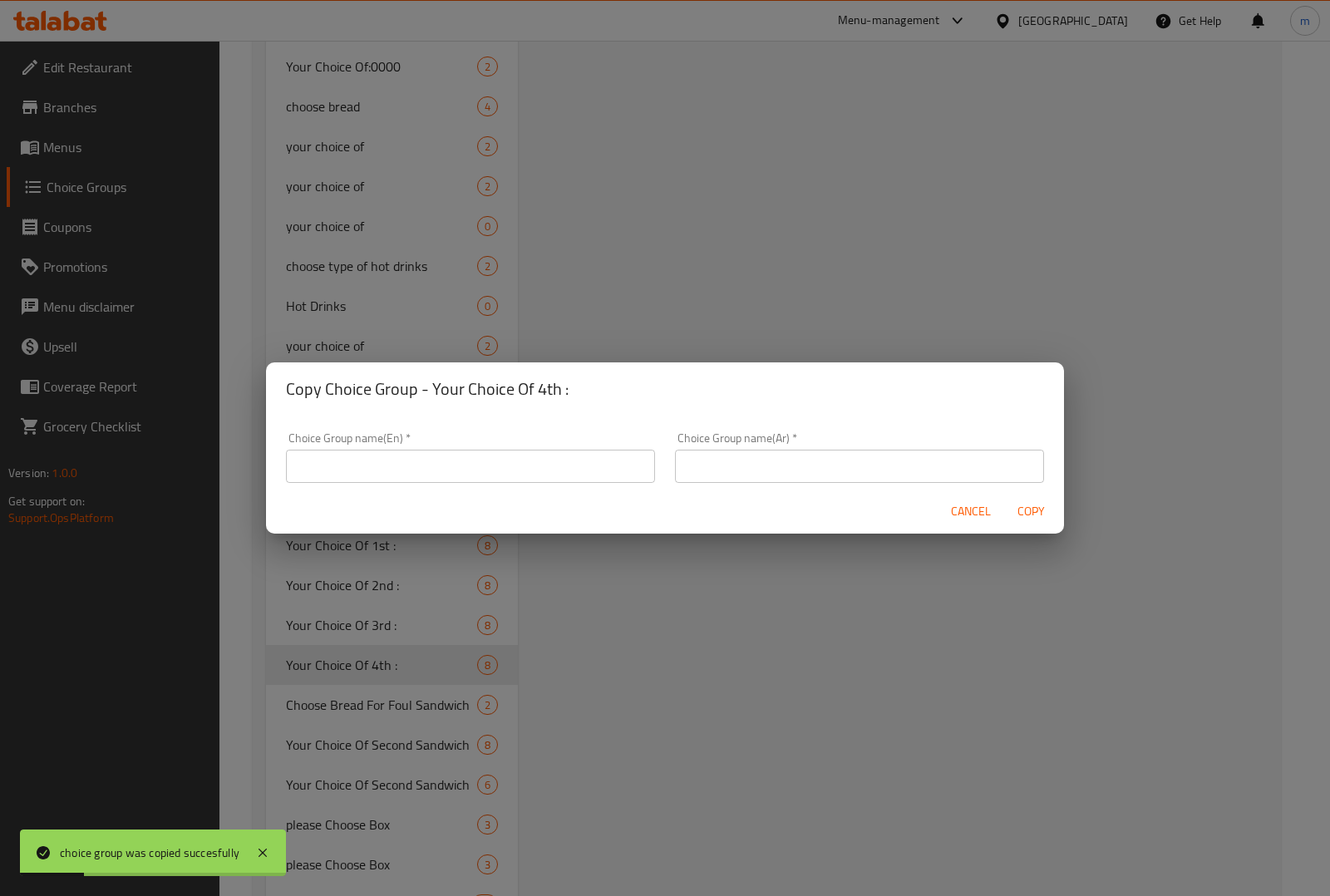
click at [484, 469] on input "text" at bounding box center [470, 465] width 369 height 33
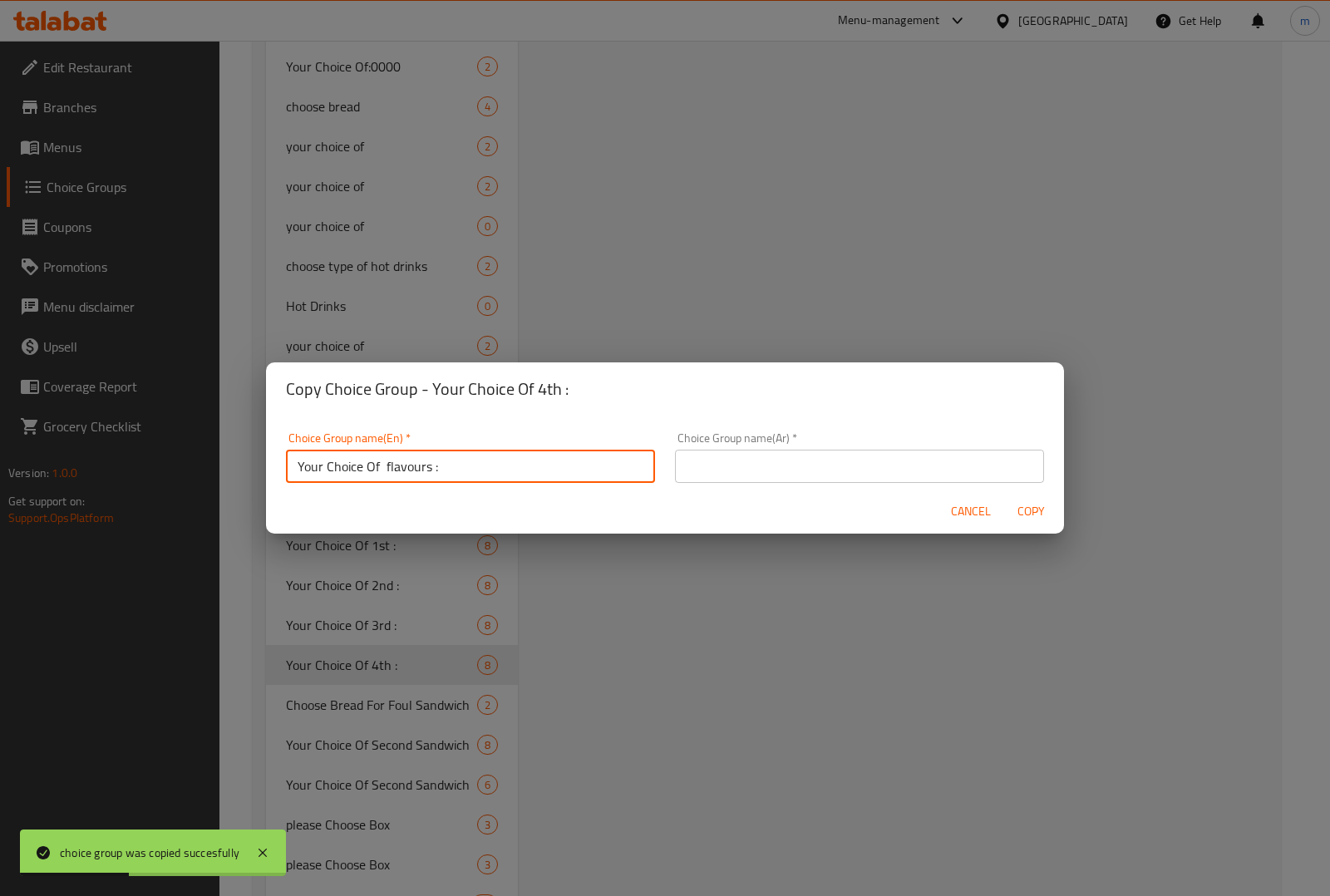
click at [490, 458] on input "Your Choice Of flavours :" at bounding box center [470, 465] width 369 height 33
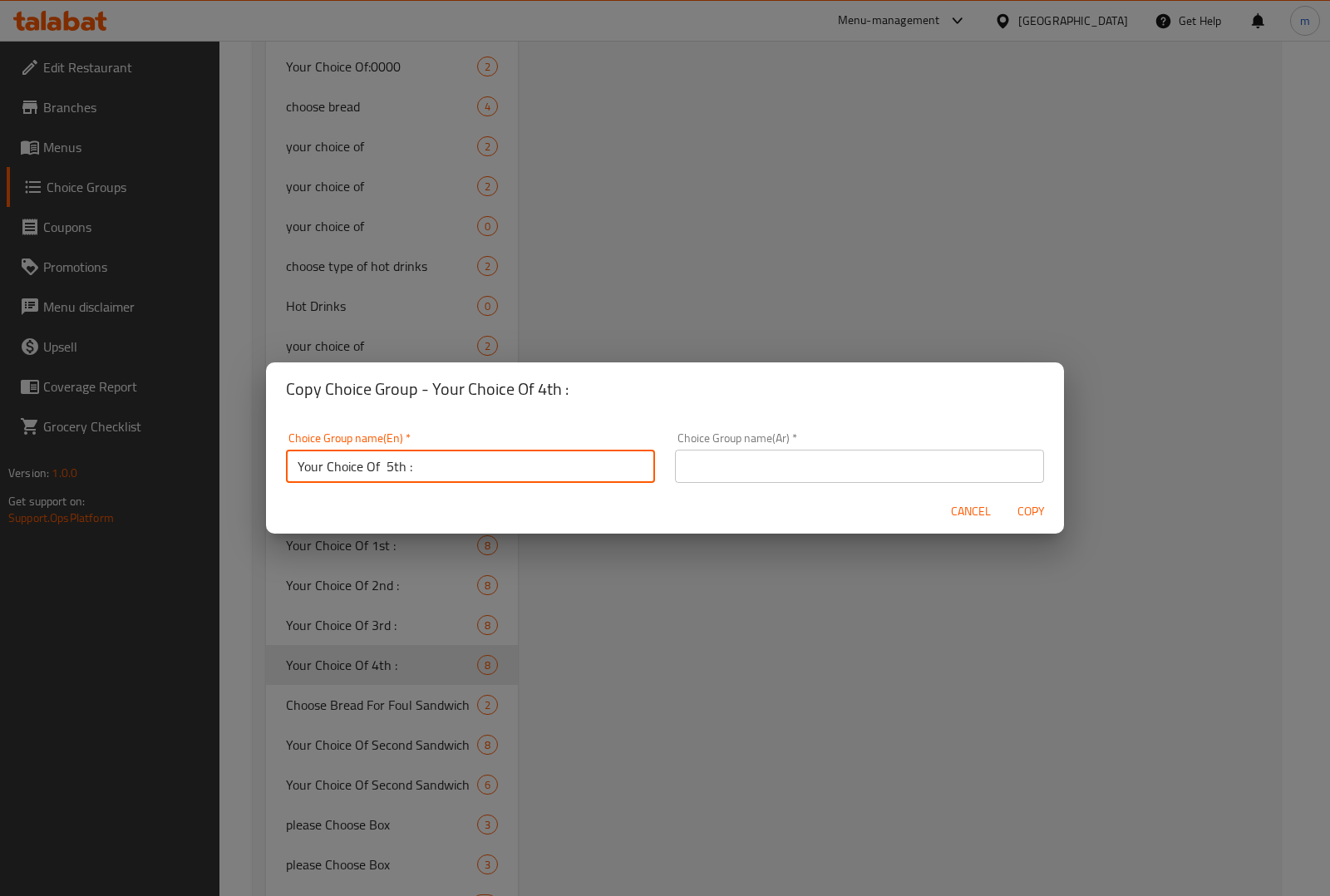
type input "Your Choice Of 5th :"
click at [730, 478] on input "text" at bounding box center [858, 465] width 369 height 33
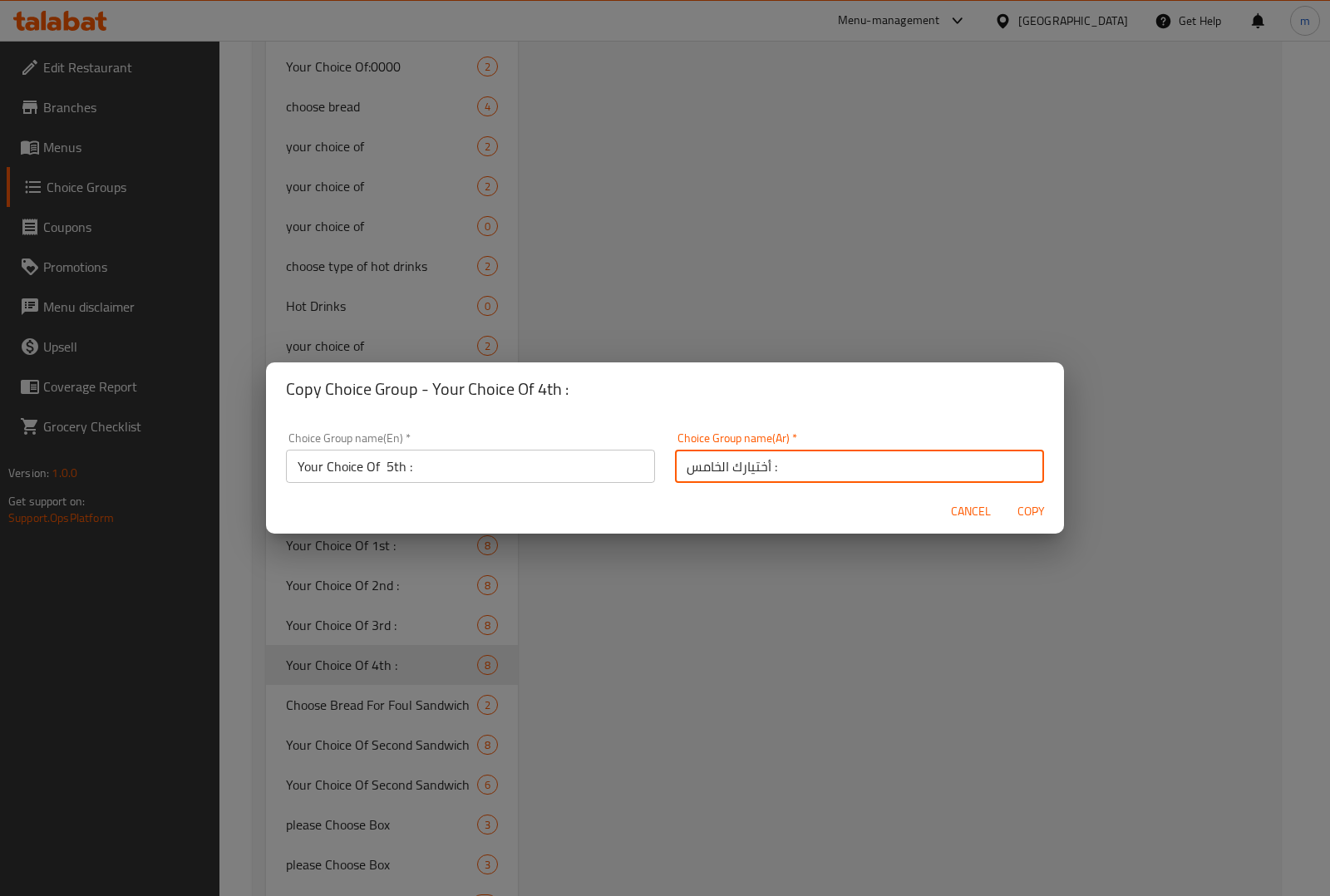
type input "أختيارك الخامس :"
click at [1004, 496] on button "Copy" at bounding box center [1030, 511] width 53 height 31
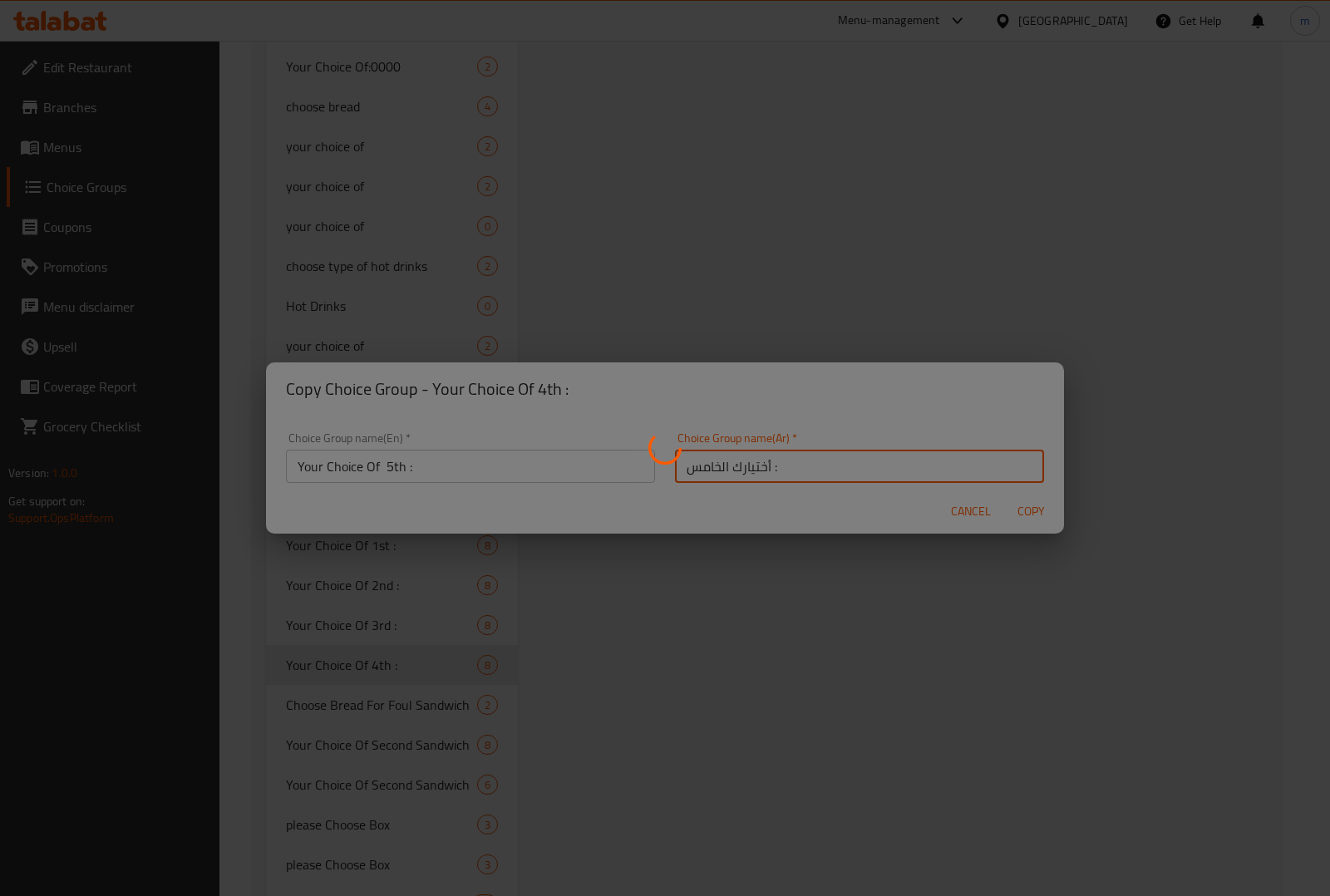
type input "Your Choice Of 5th :"
type input "أختيارك الخامس :"
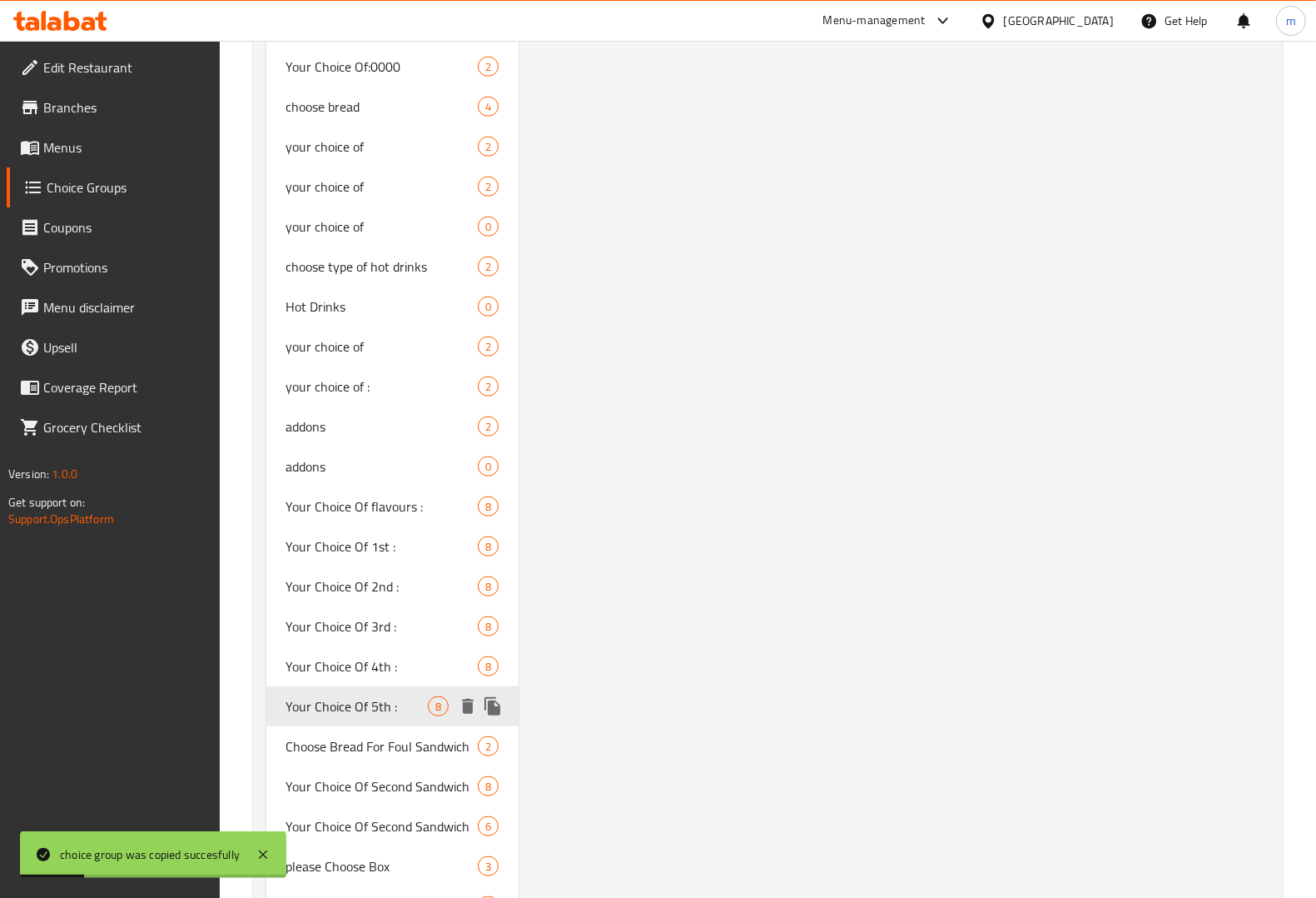
click at [496, 709] on icon "duplicate" at bounding box center [492, 706] width 16 height 18
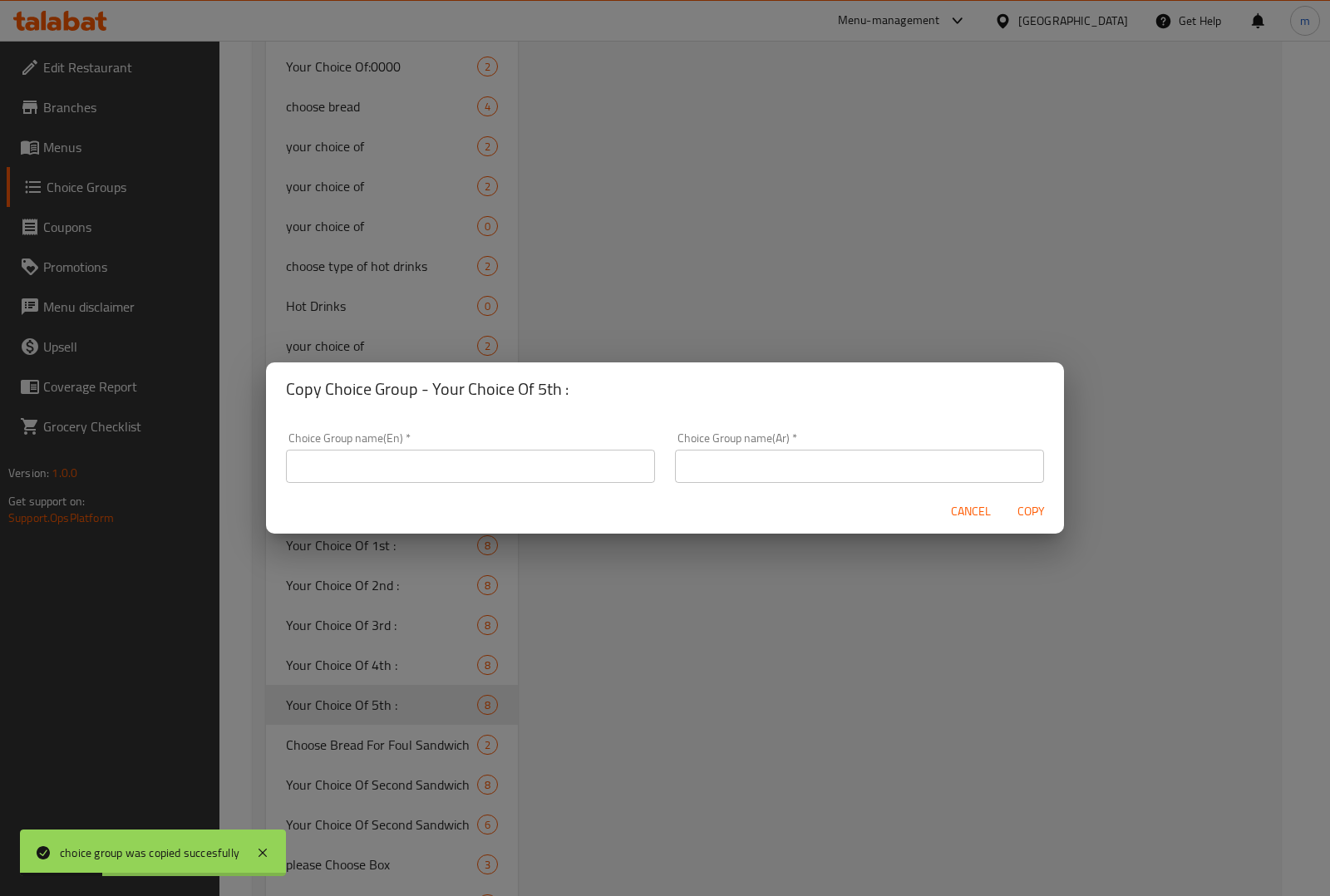
click at [533, 473] on input "text" at bounding box center [470, 465] width 369 height 33
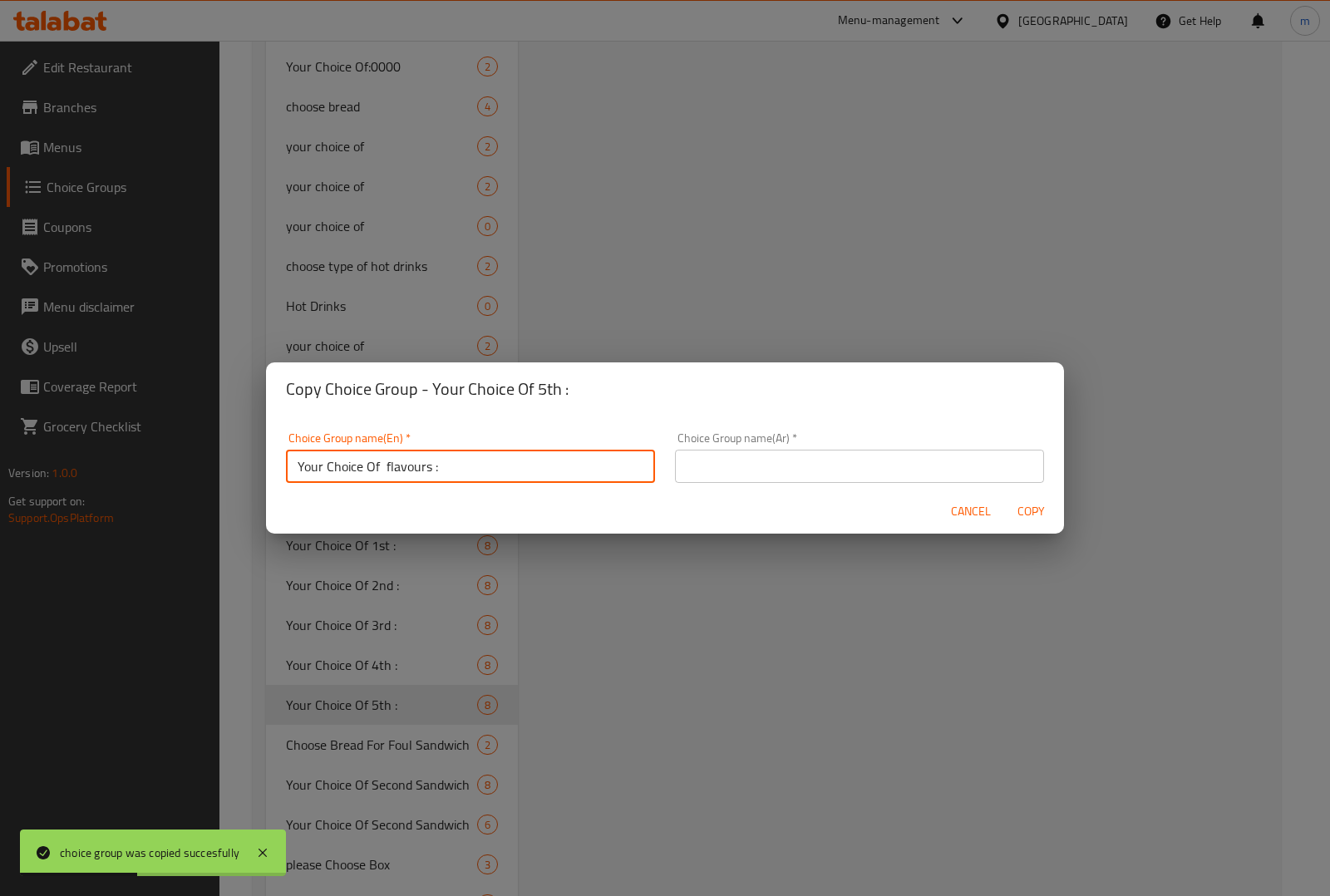
click at [547, 455] on input "Your Choice Of flavours :" at bounding box center [470, 465] width 369 height 33
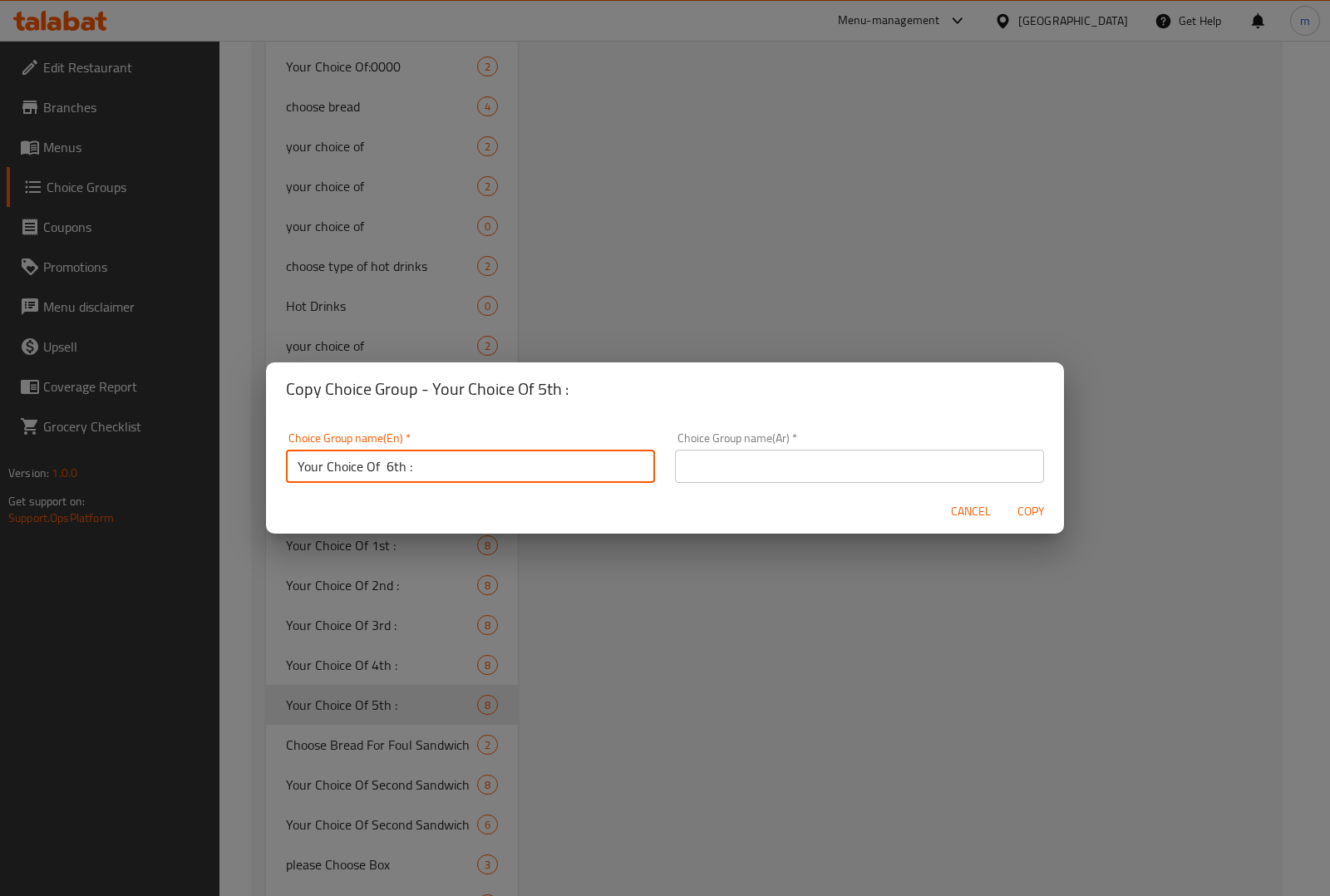
type input "Your Choice Of 6th :"
click at [741, 487] on div "Choice Group name(Ar)   * Choice Group name(Ar) *" at bounding box center [858, 456] width 389 height 71
click at [729, 446] on div "Choice Group name(Ar)   * Choice Group name(Ar) *" at bounding box center [858, 456] width 369 height 51
click at [736, 469] on input "text" at bounding box center [858, 465] width 369 height 33
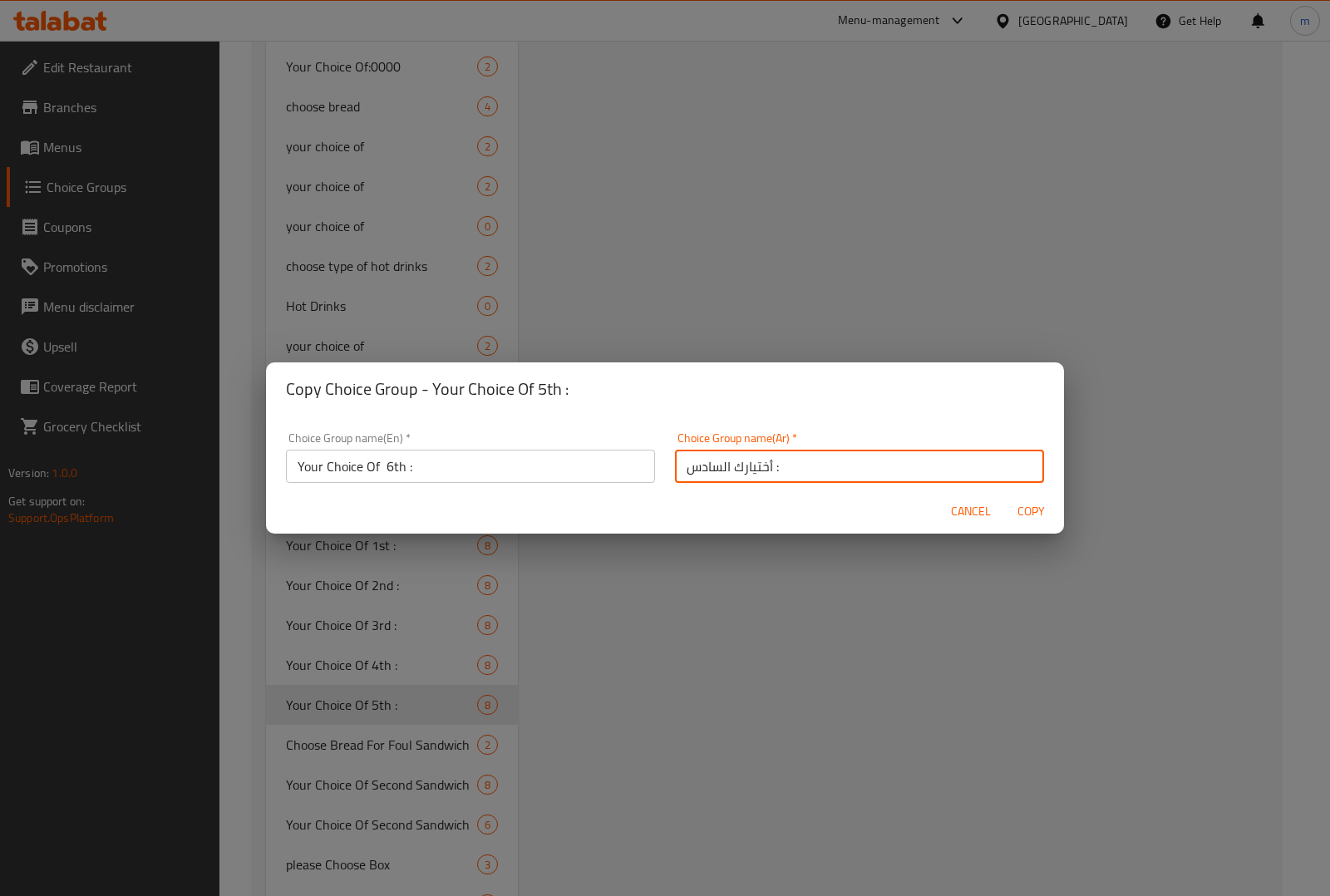
type input "أختيارك السادس :"
click at [1024, 507] on span "Copy" at bounding box center [1031, 511] width 40 height 21
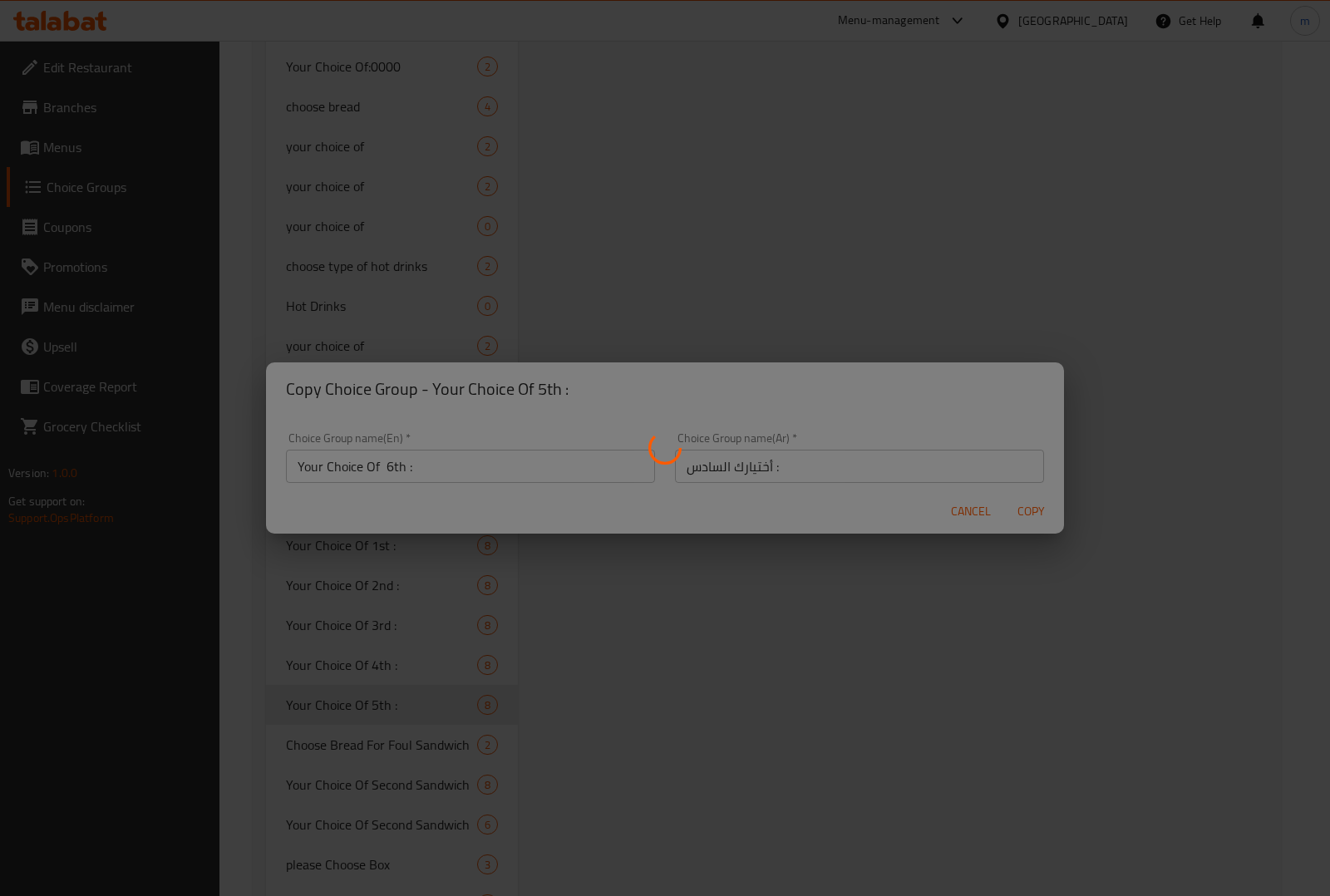
type input "Your Choice Of 6th :"
type input "أختيارك السادس :"
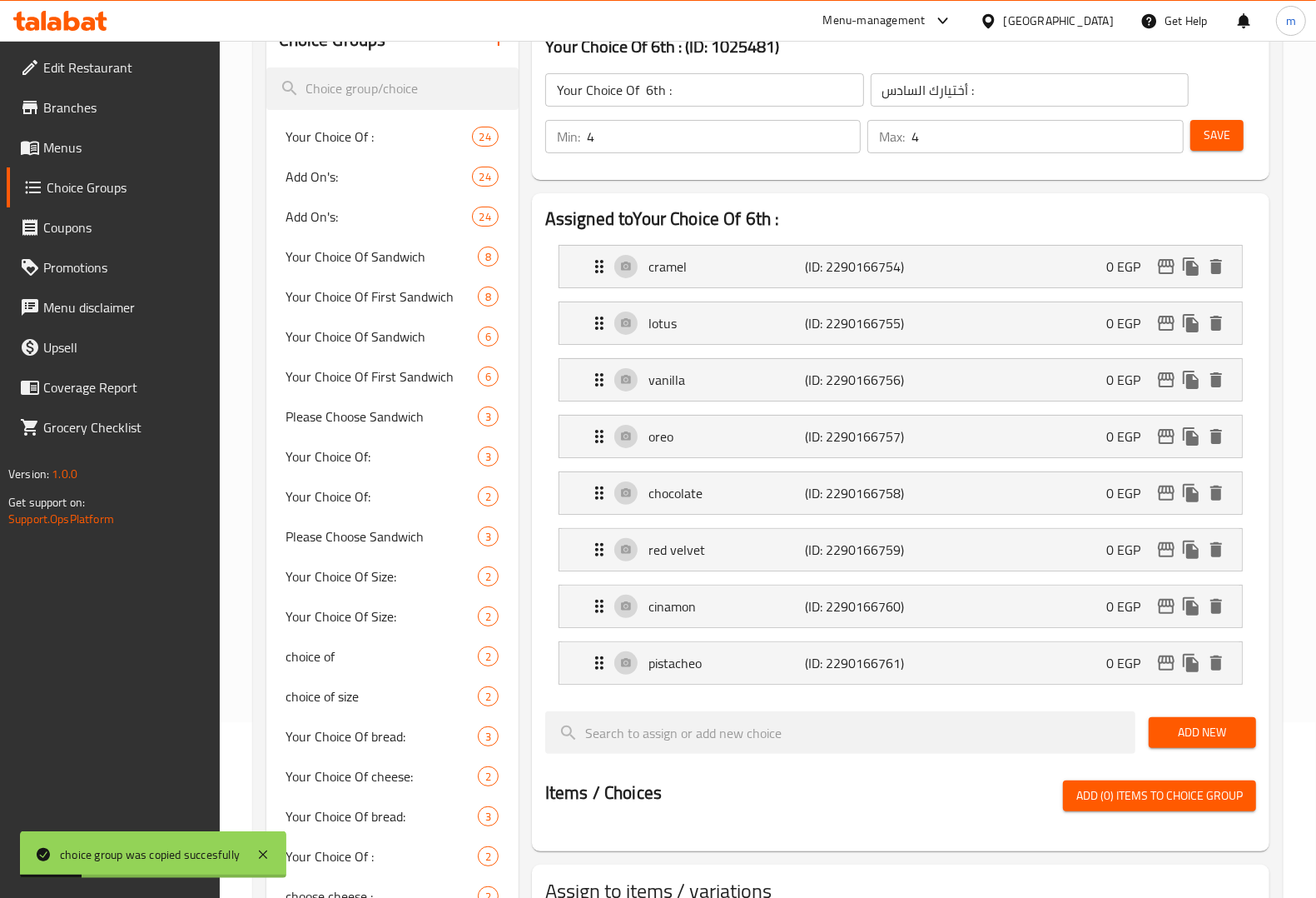
scroll to position [0, 0]
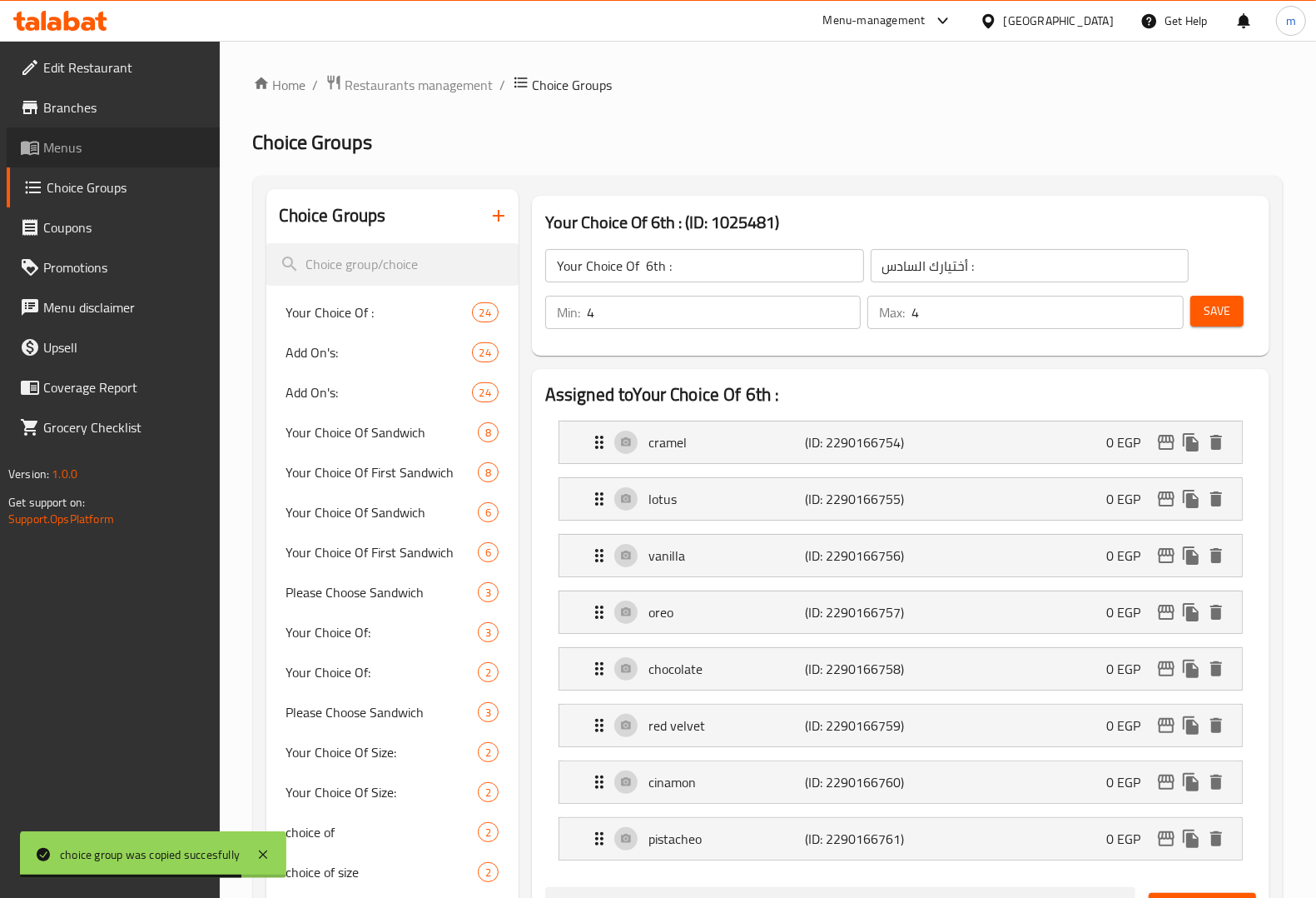
click at [79, 145] on span "Menus" at bounding box center [125, 148] width 163 height 20
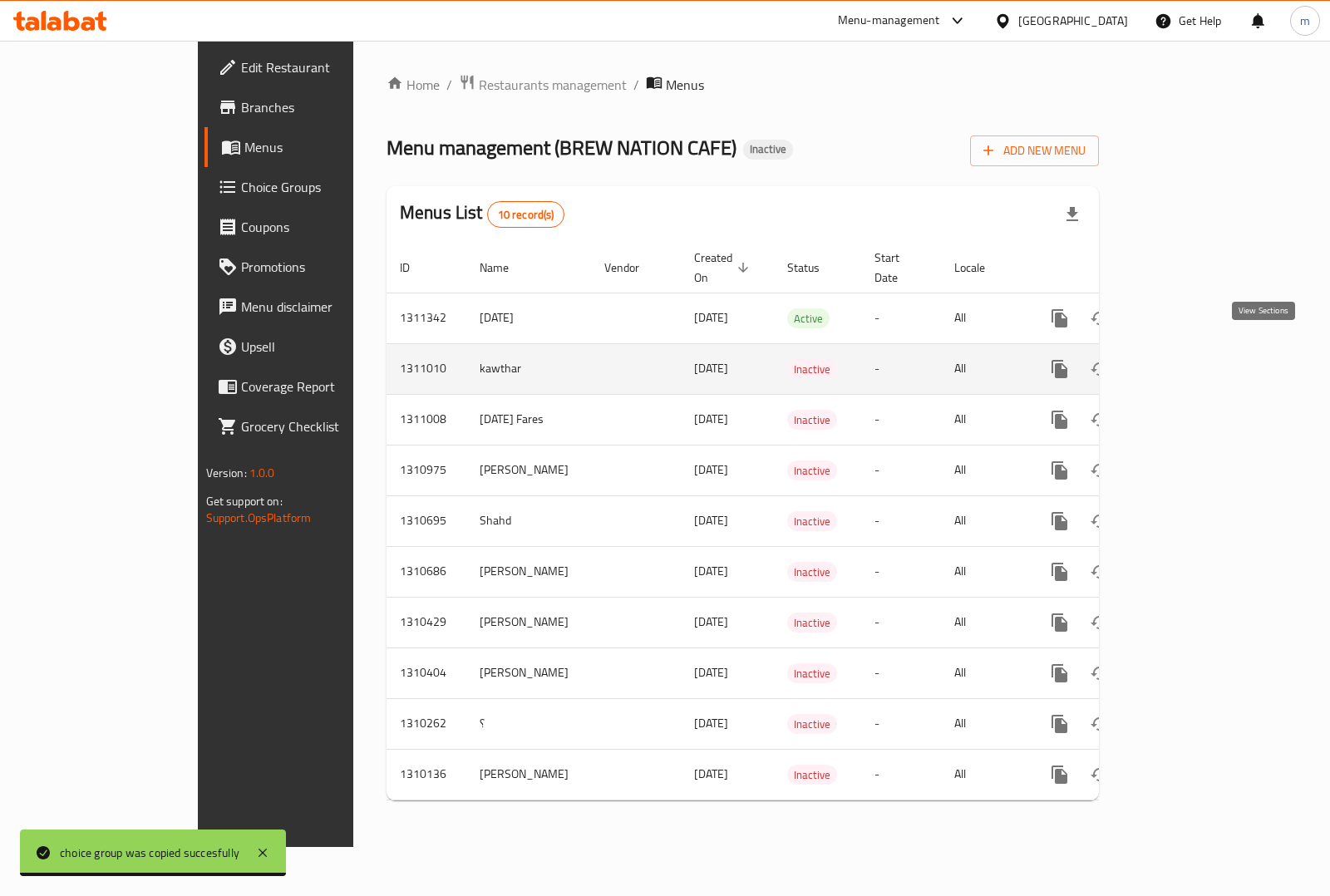
click at [1190, 359] on icon "enhanced table" at bounding box center [1179, 369] width 20 height 20
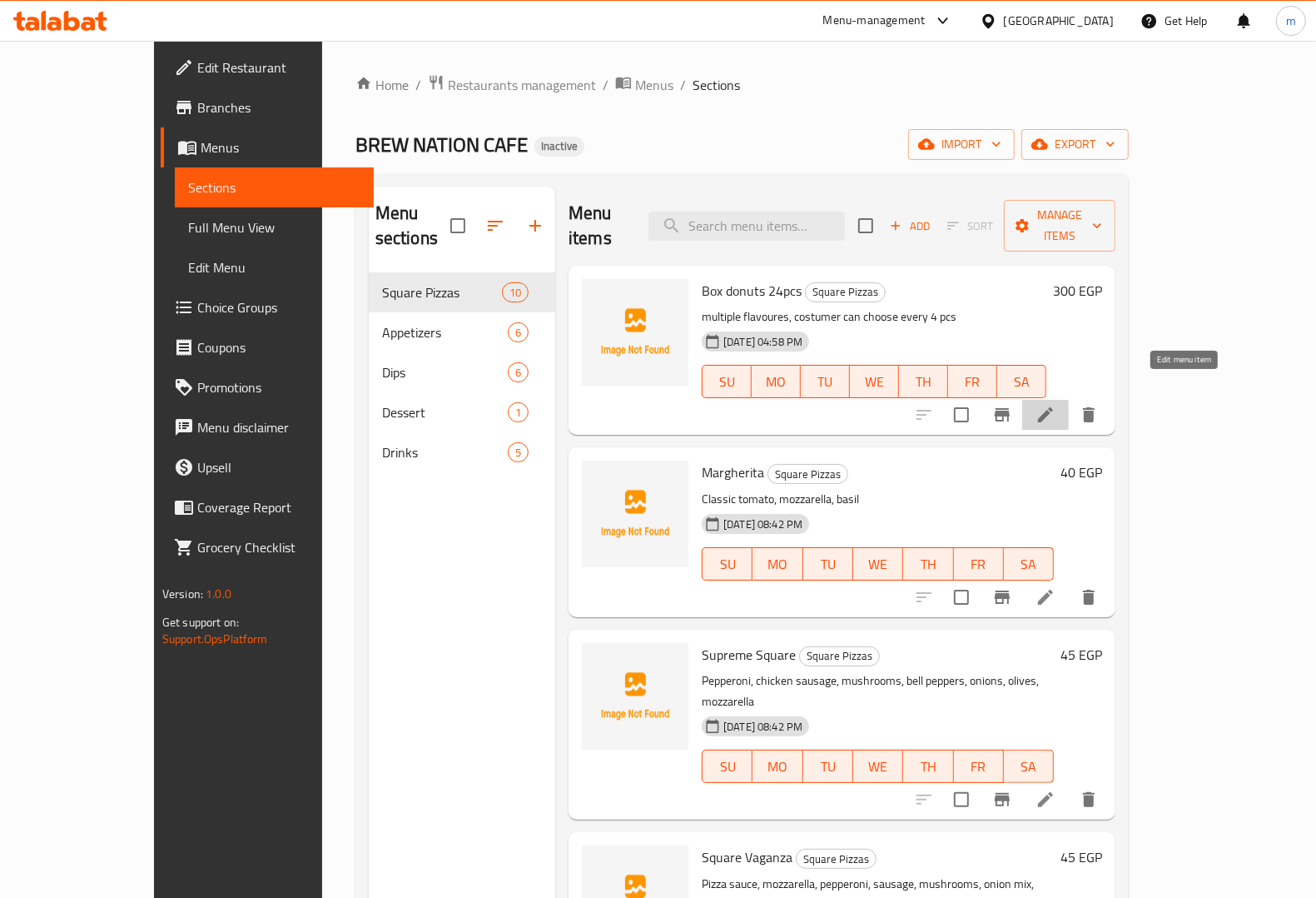
click at [1055, 405] on icon at bounding box center [1045, 415] width 20 height 20
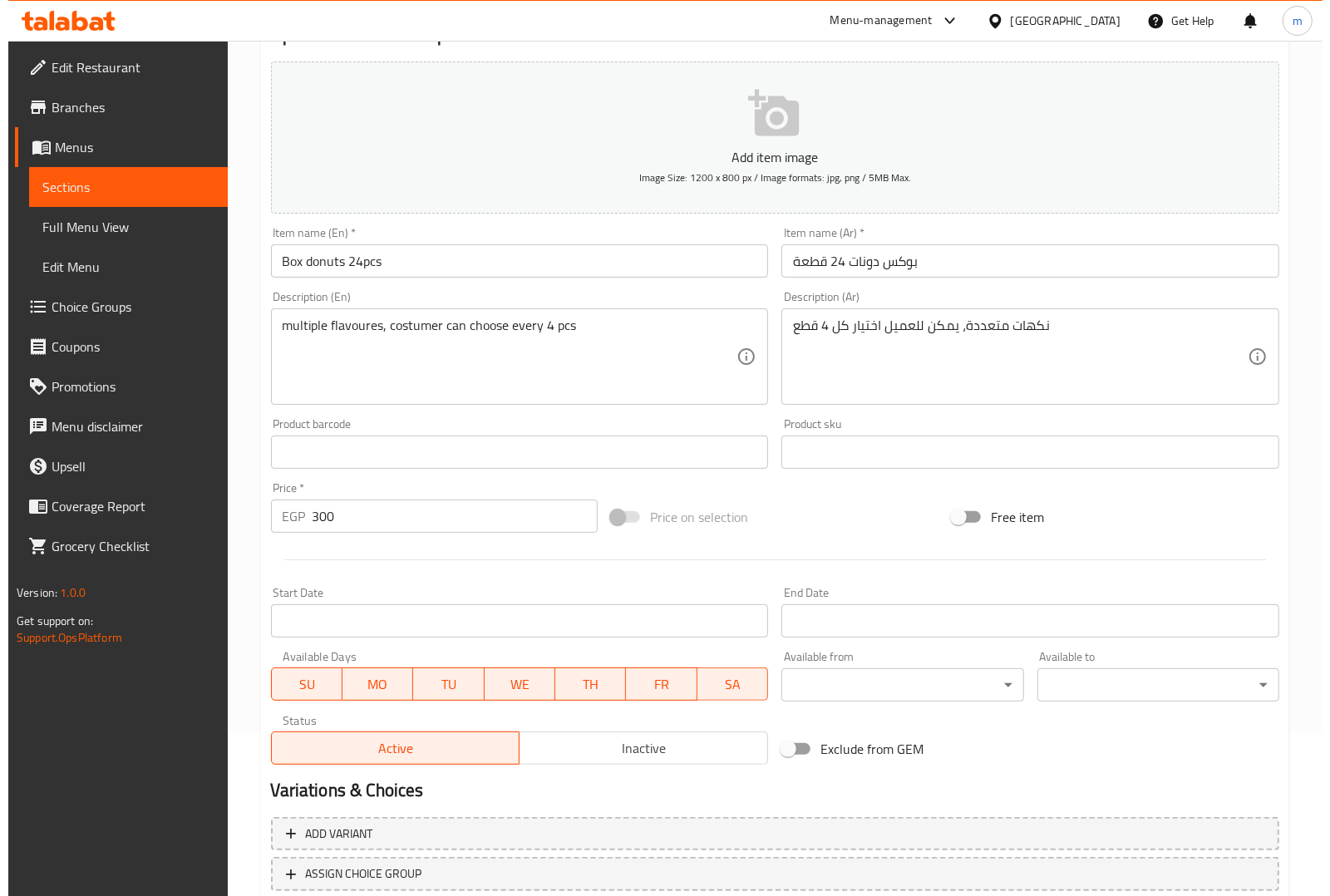
scroll to position [275, 0]
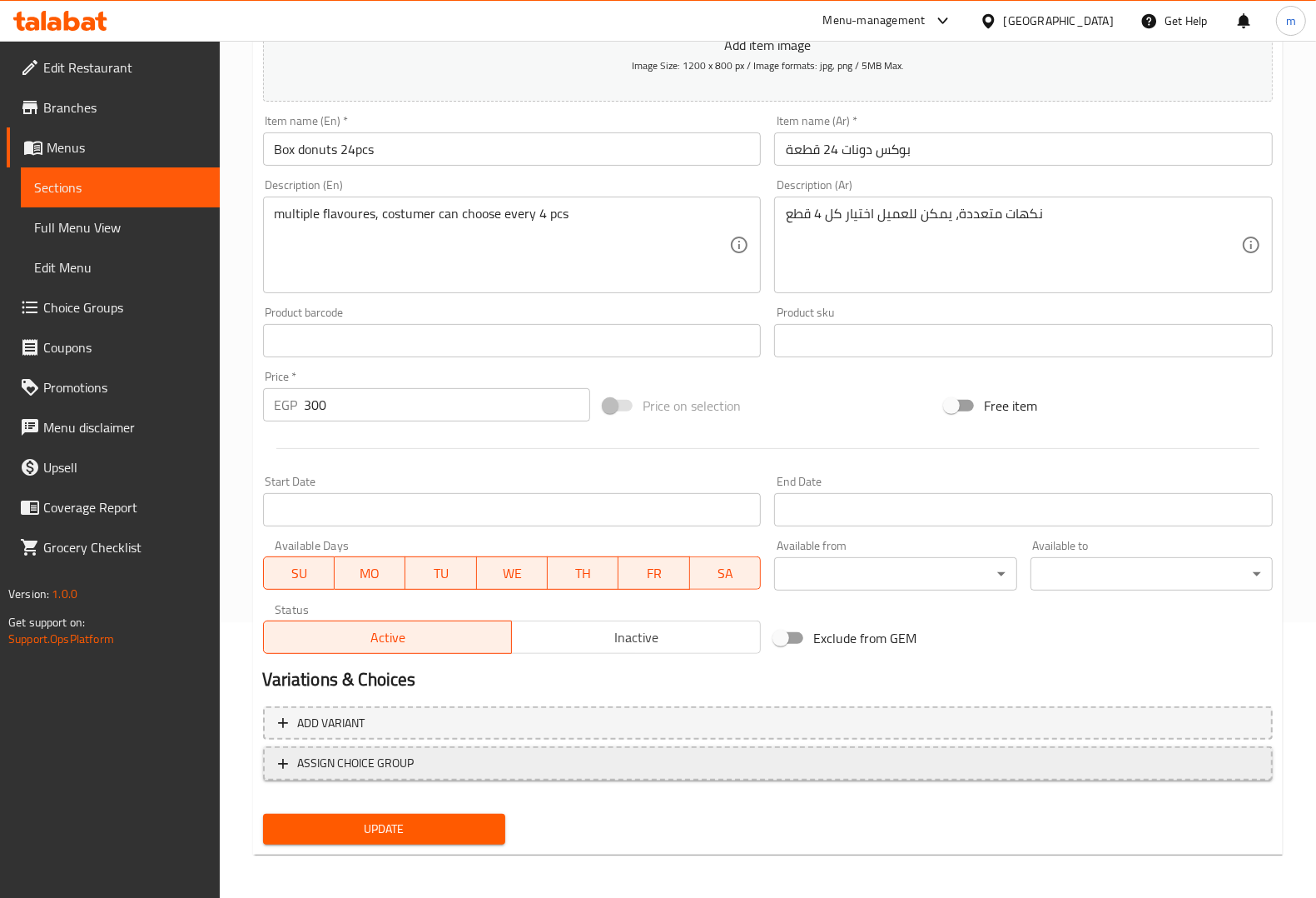
click at [401, 761] on span "ASSIGN CHOICE GROUP" at bounding box center [356, 762] width 117 height 21
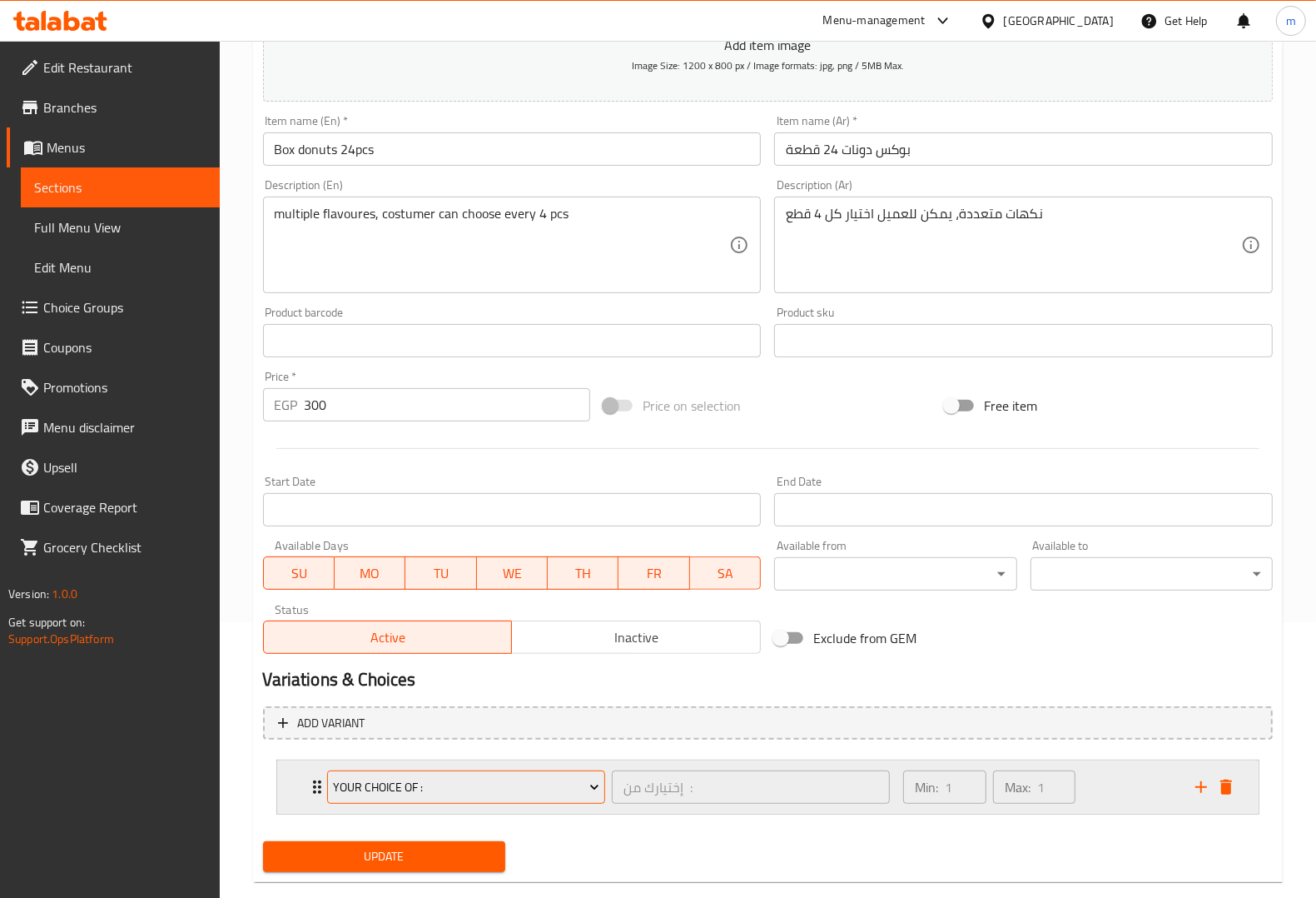
click at [530, 770] on button "Your Choice Of :" at bounding box center [465, 786] width 278 height 33
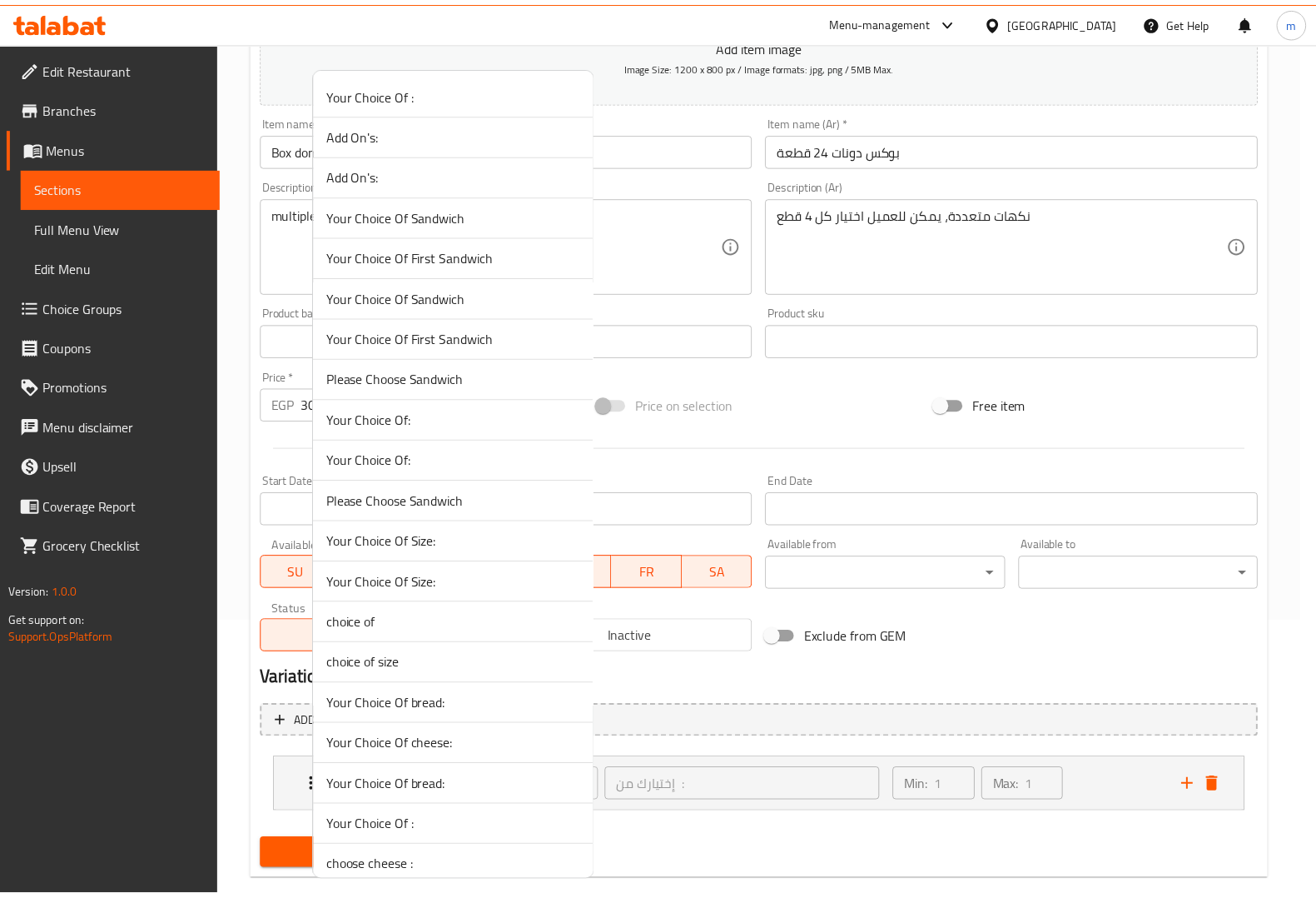
scroll to position [1091, 0]
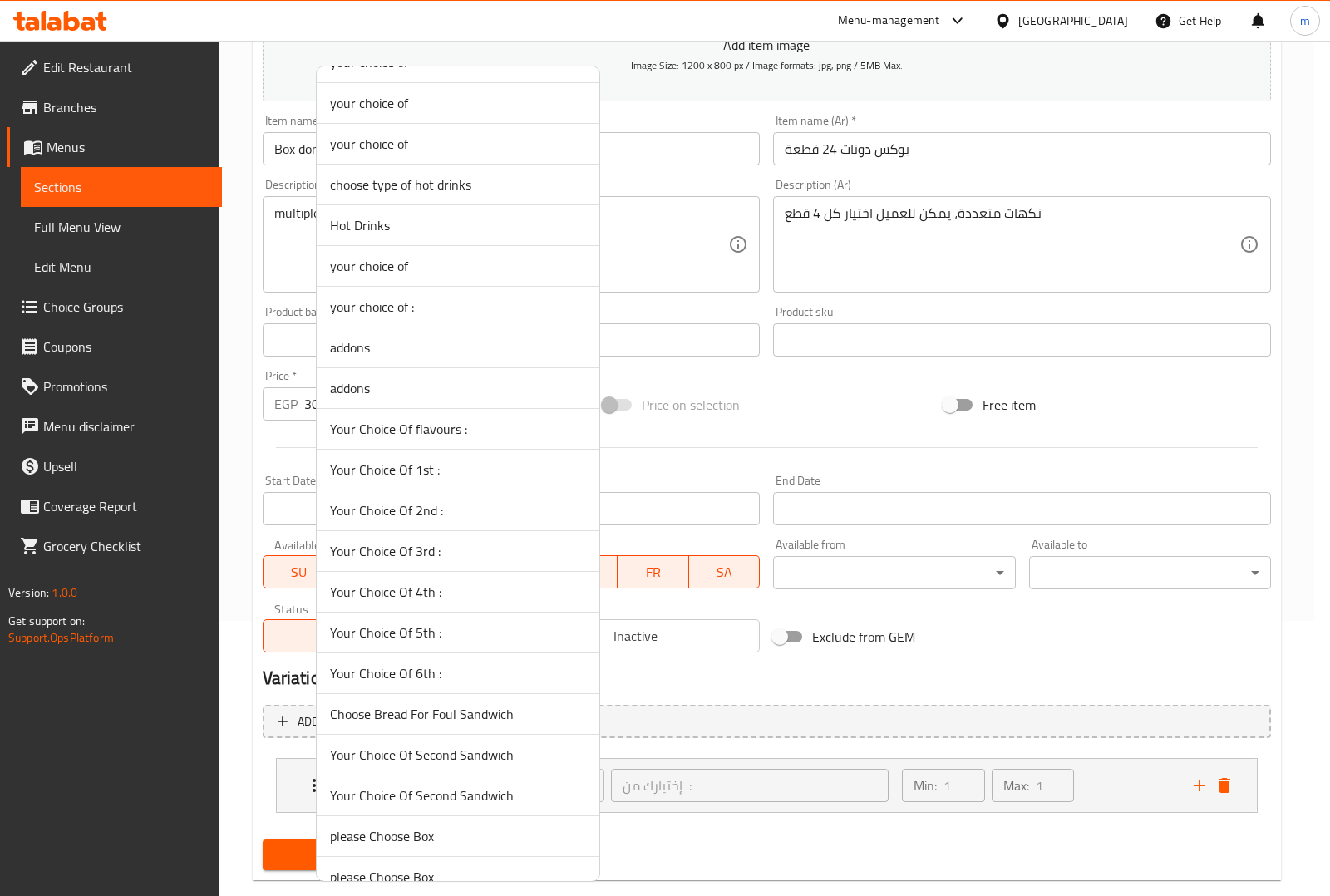
click at [533, 463] on span "Your Choice Of 1st :" at bounding box center [458, 469] width 256 height 20
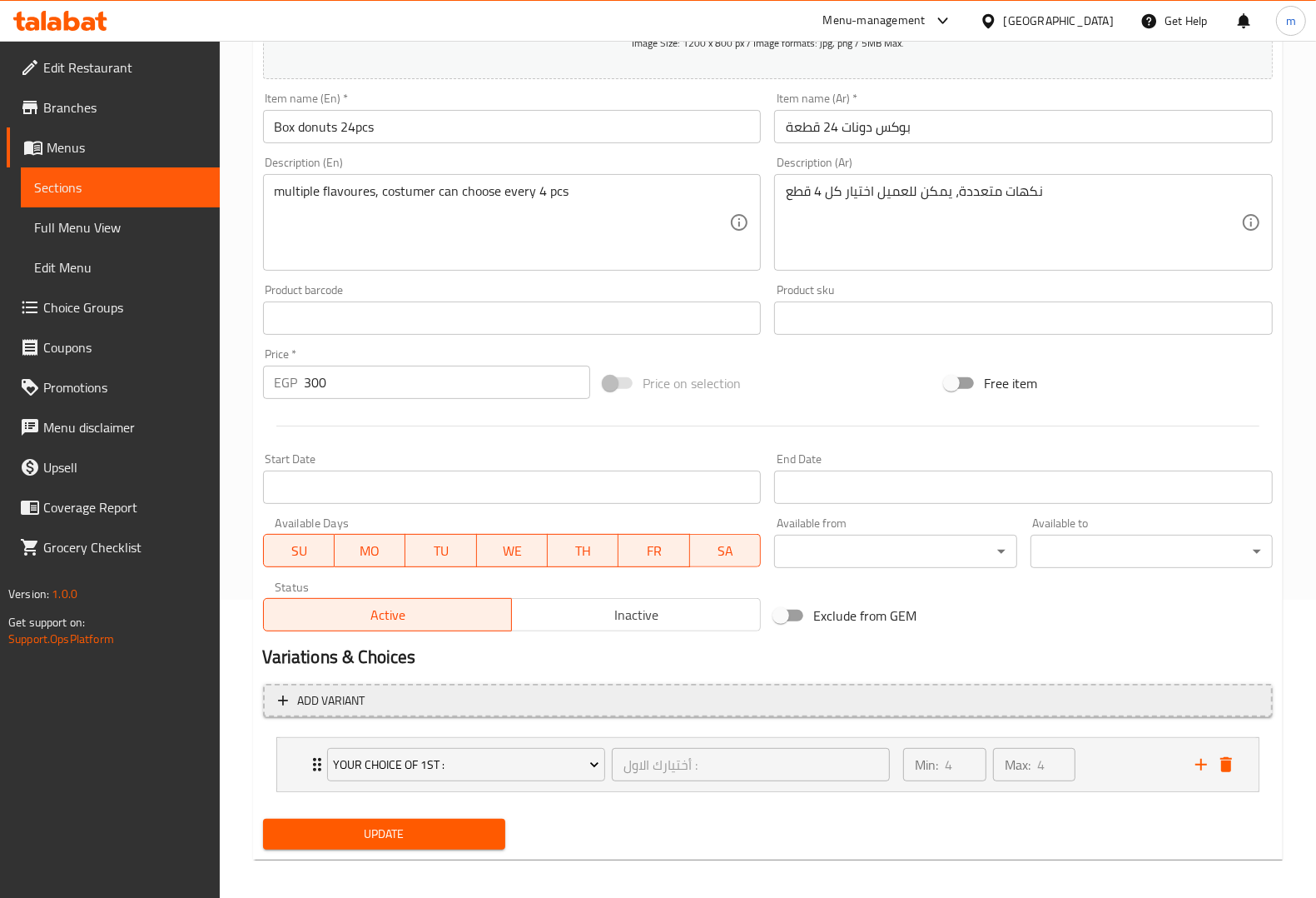
scroll to position [305, 0]
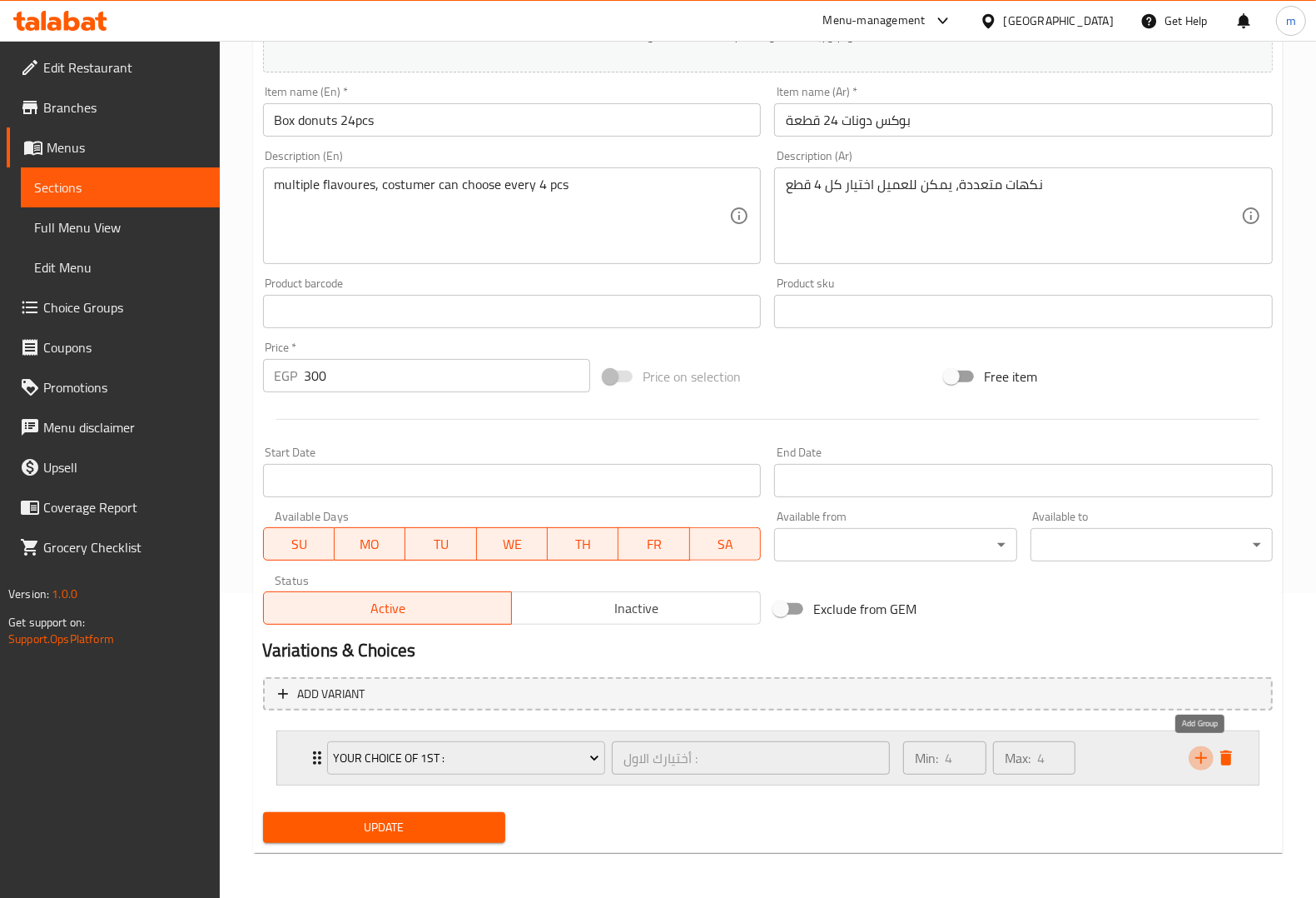
click at [1198, 755] on icon "add" at bounding box center [1201, 757] width 20 height 20
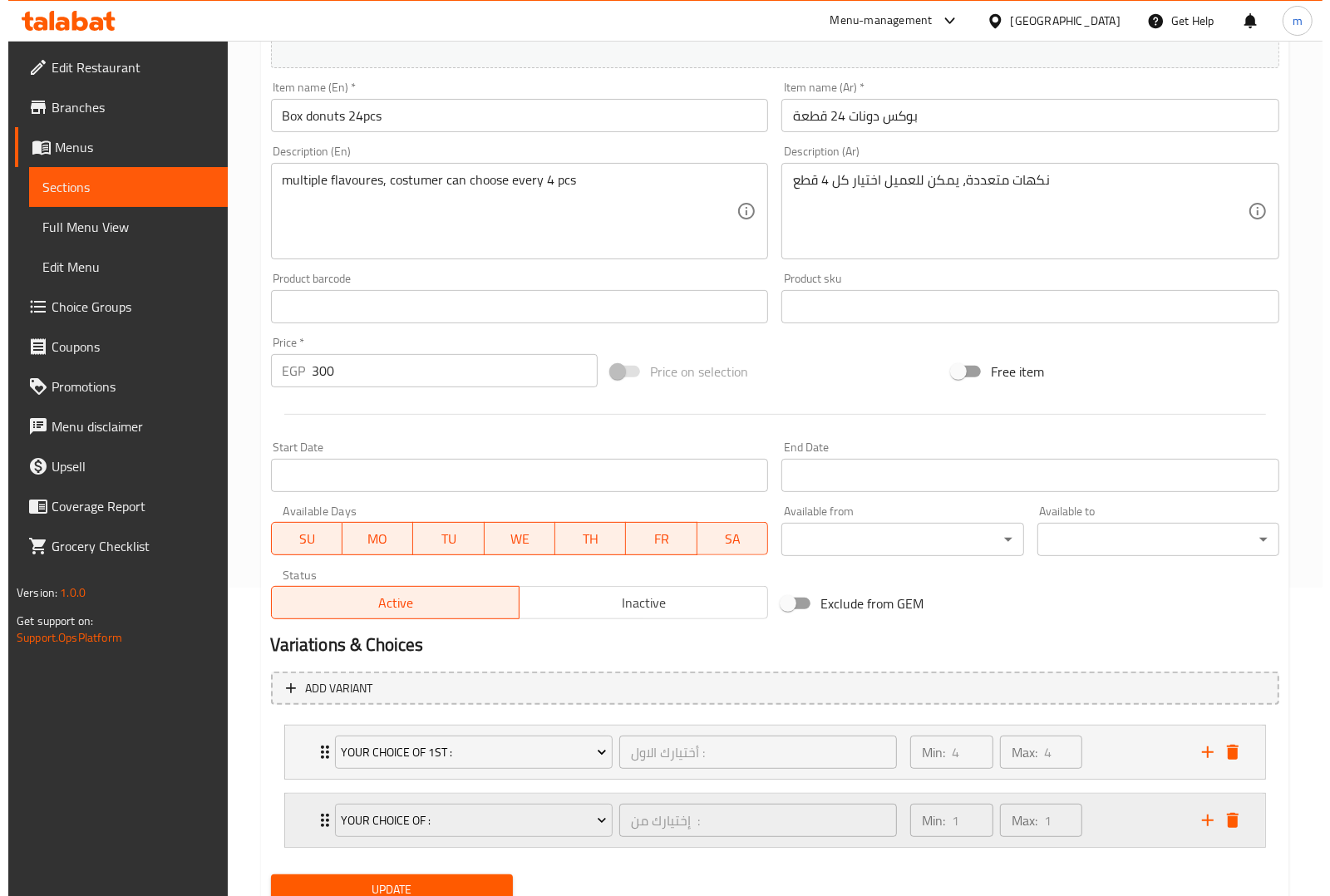
scroll to position [374, 0]
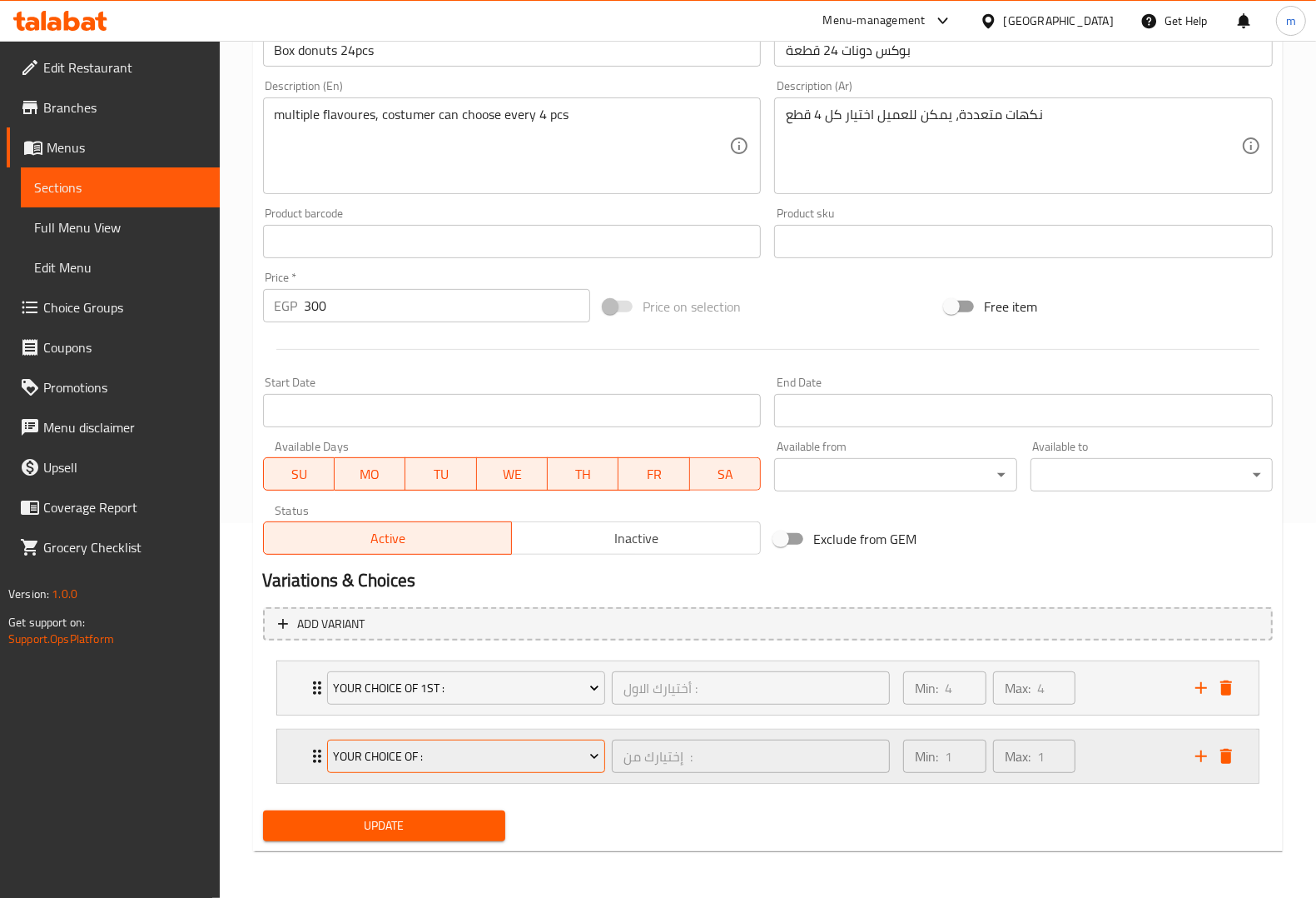
click at [529, 762] on span "Your Choice Of :" at bounding box center [465, 756] width 266 height 21
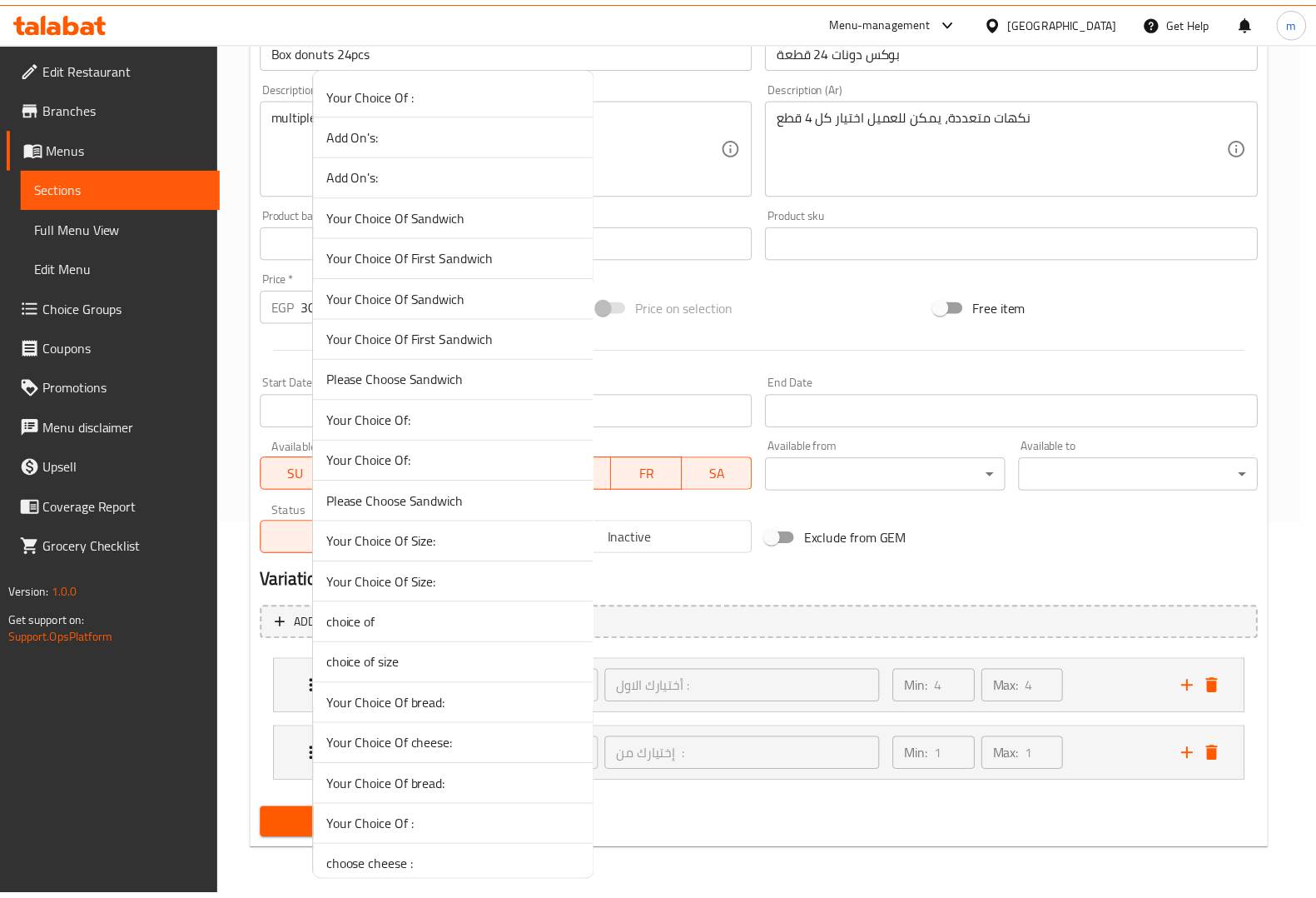
scroll to position [1132, 0]
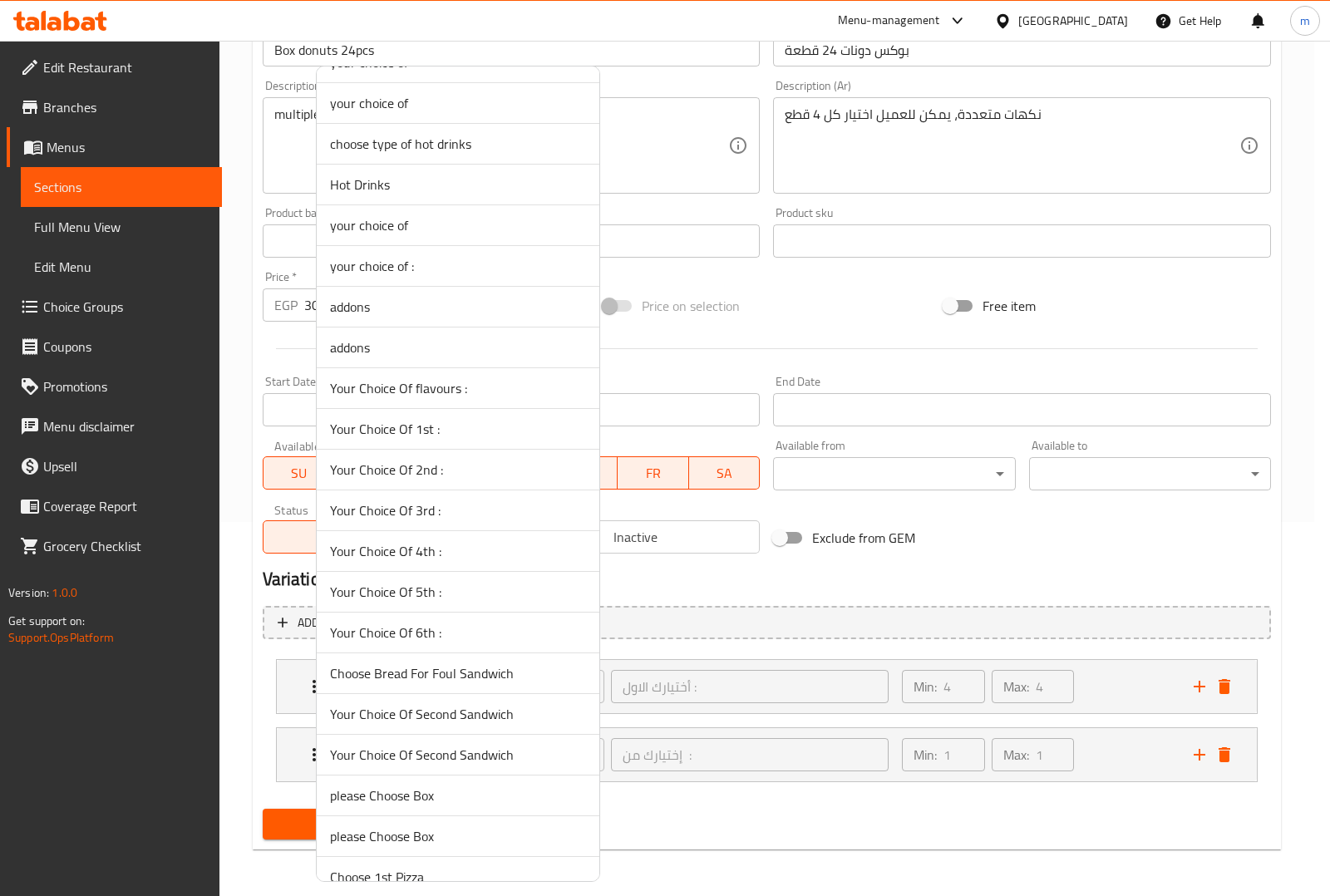
click at [517, 465] on span "Your Choice Of 2nd :" at bounding box center [458, 469] width 256 height 20
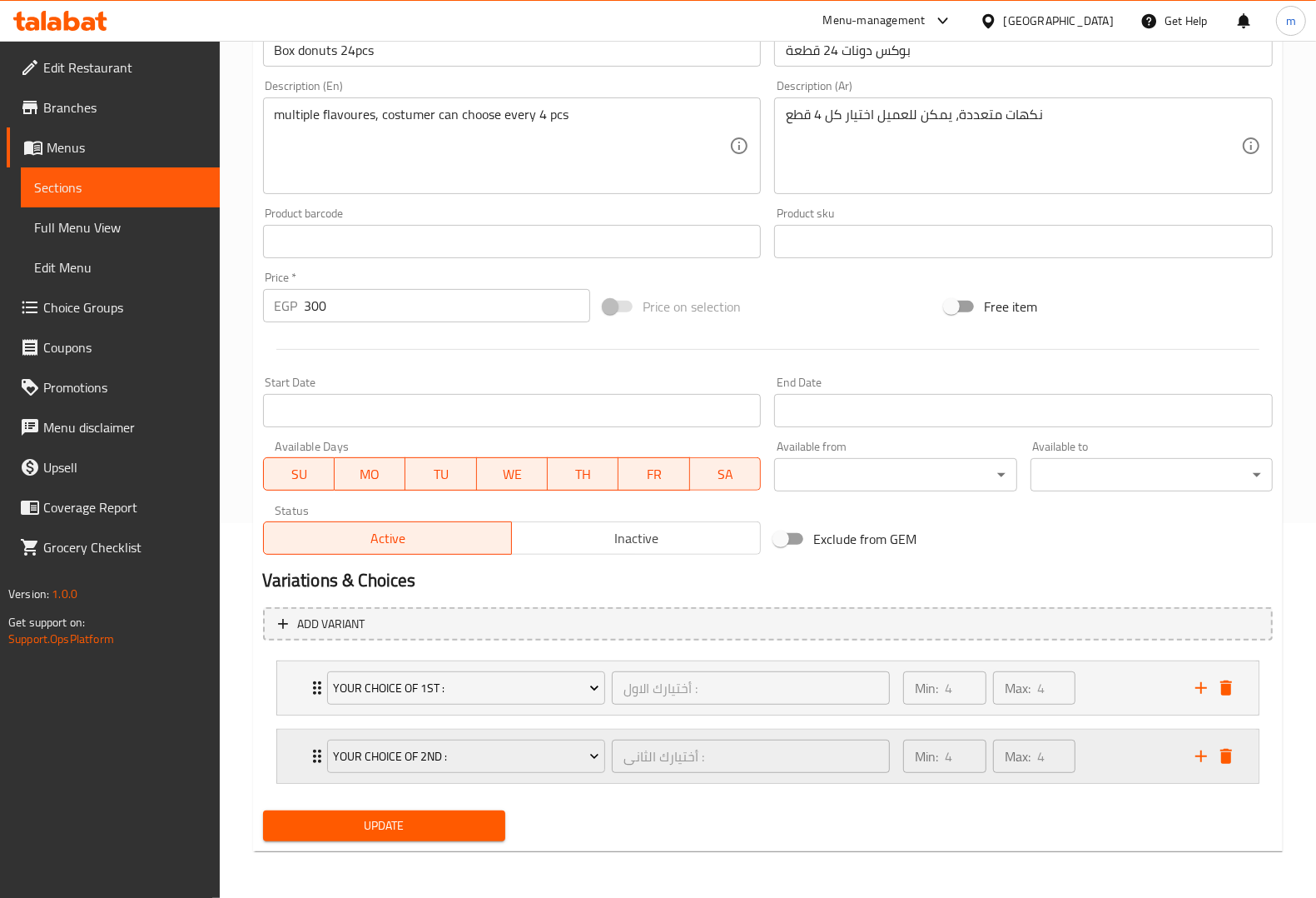
click at [1186, 749] on div "Your Choice Of 2nd : أختيارك الثانى : ​ Min: 4 ​ Max: 4 ​" at bounding box center [758, 755] width 875 height 47
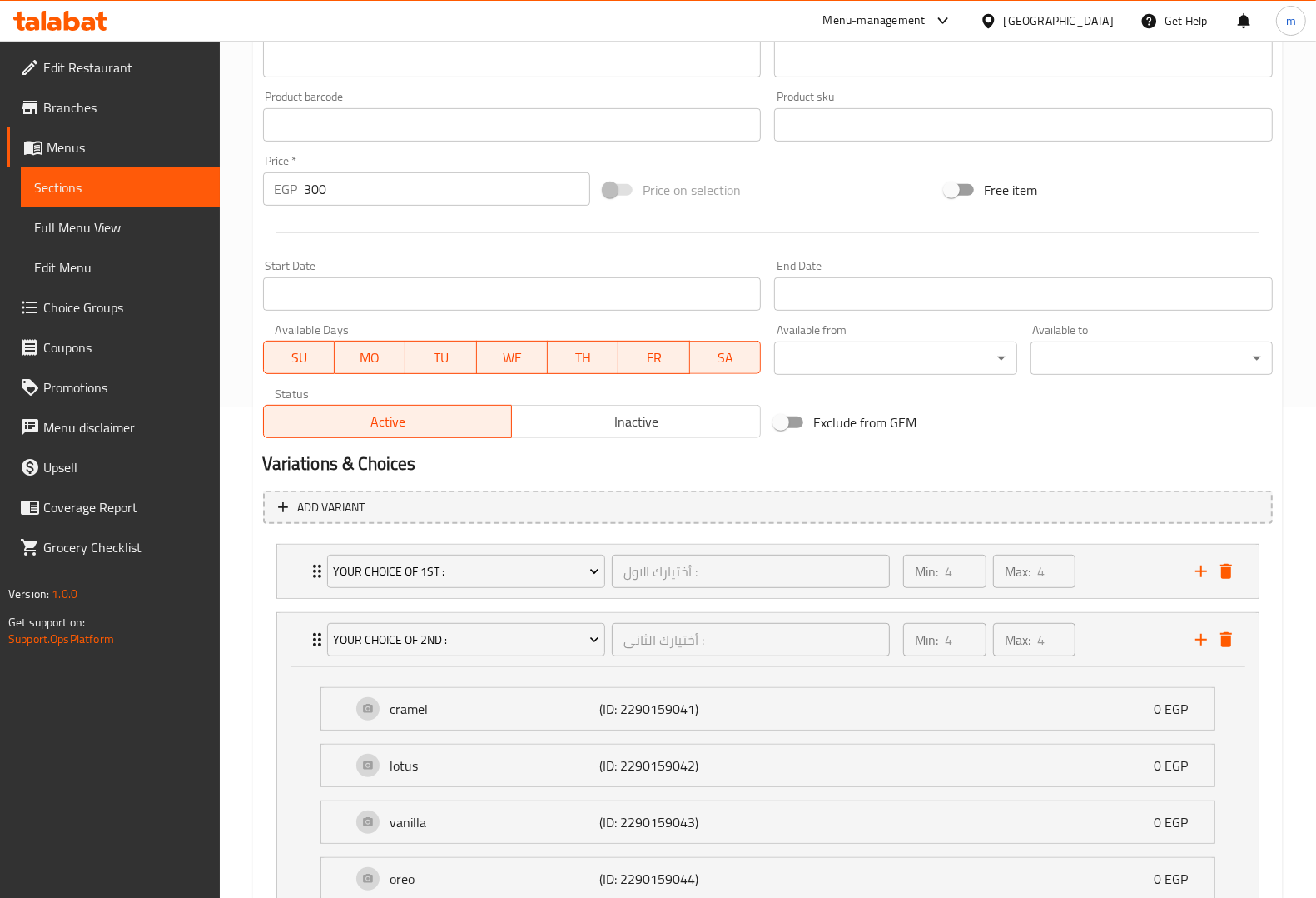
scroll to position [791, 0]
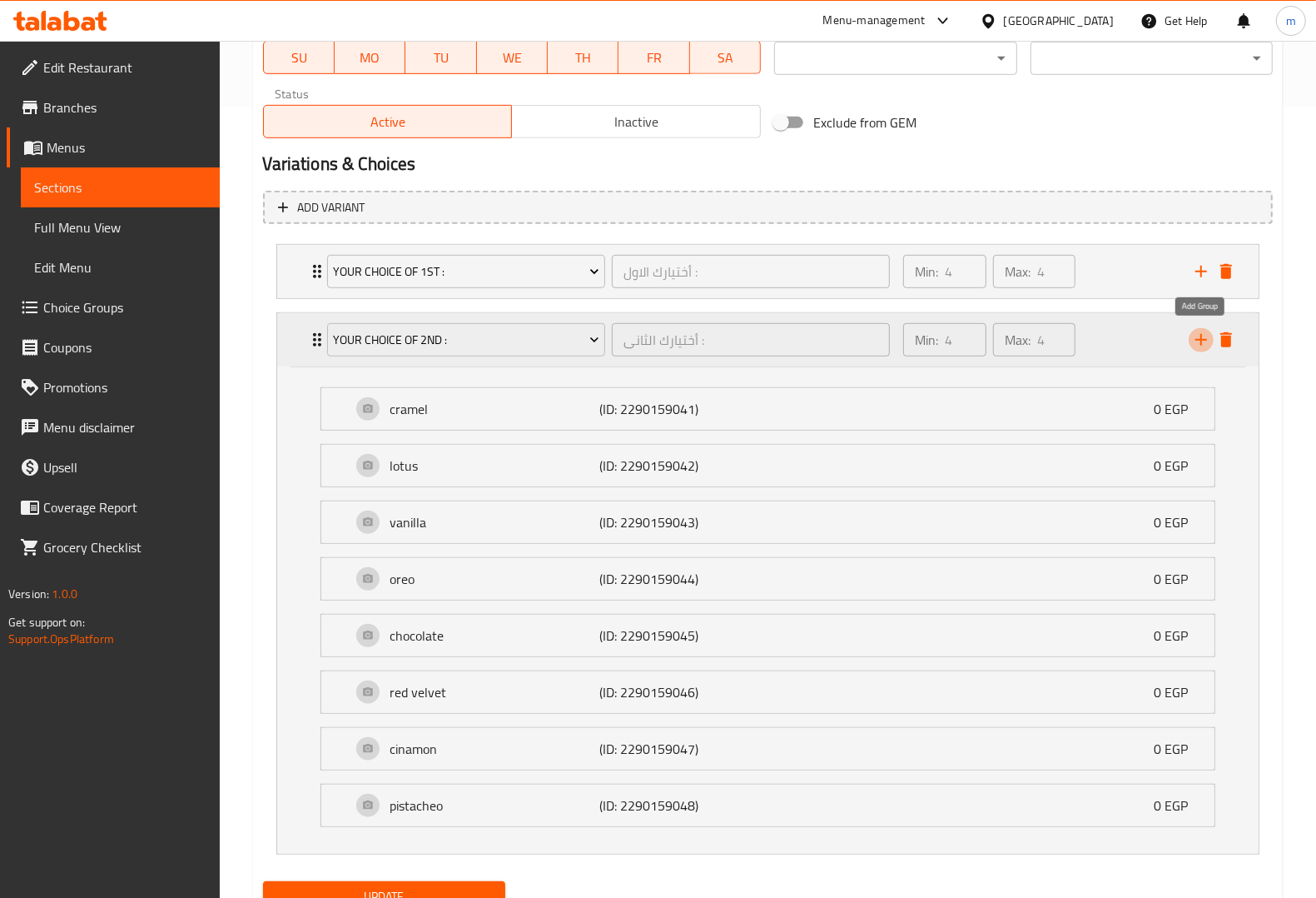
click at [1192, 343] on icon "add" at bounding box center [1201, 340] width 20 height 20
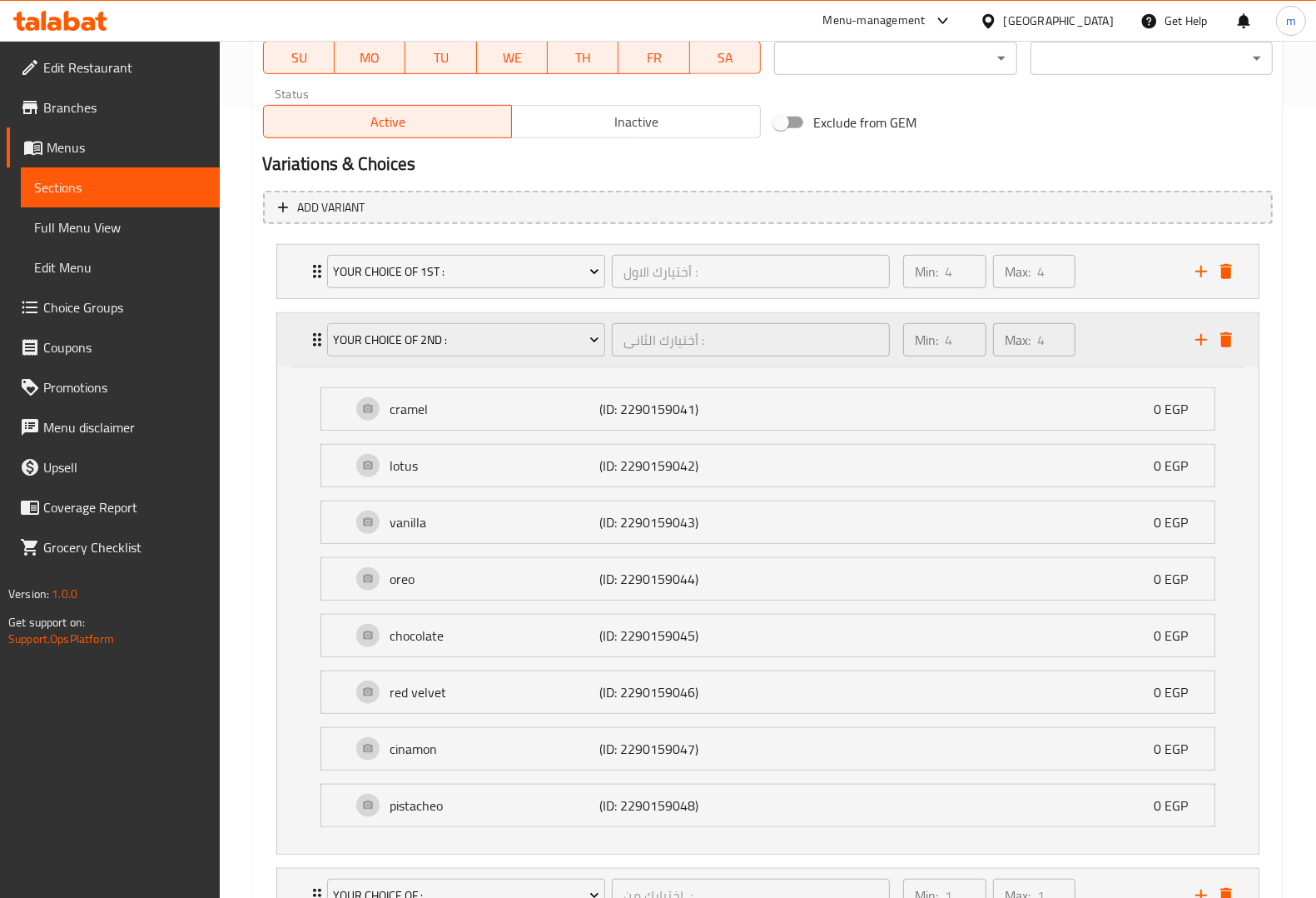
click at [313, 346] on icon "Expand" at bounding box center [317, 339] width 8 height 13
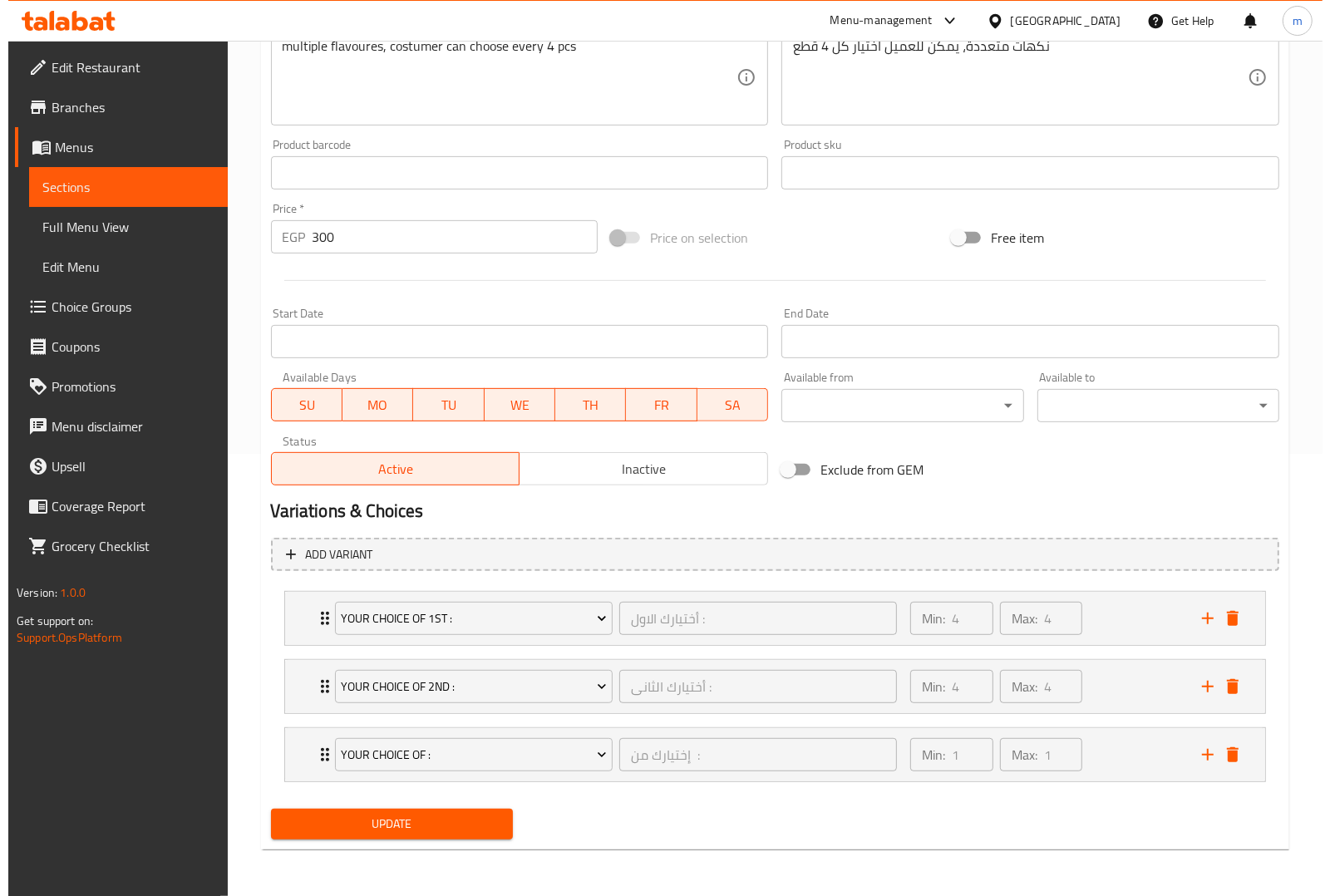
scroll to position [442, 0]
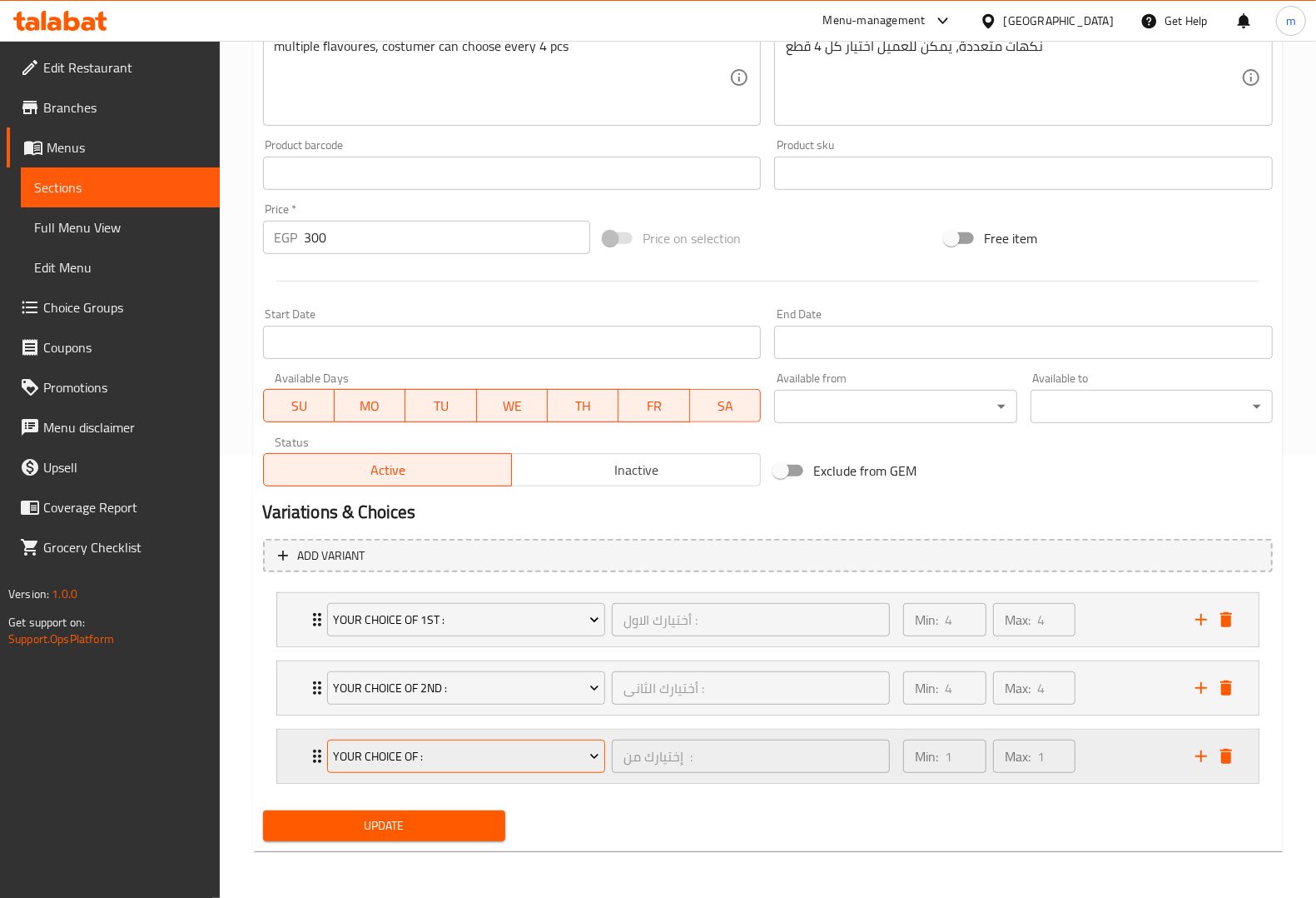
click at [547, 748] on span "Your Choice Of :" at bounding box center [465, 756] width 266 height 21
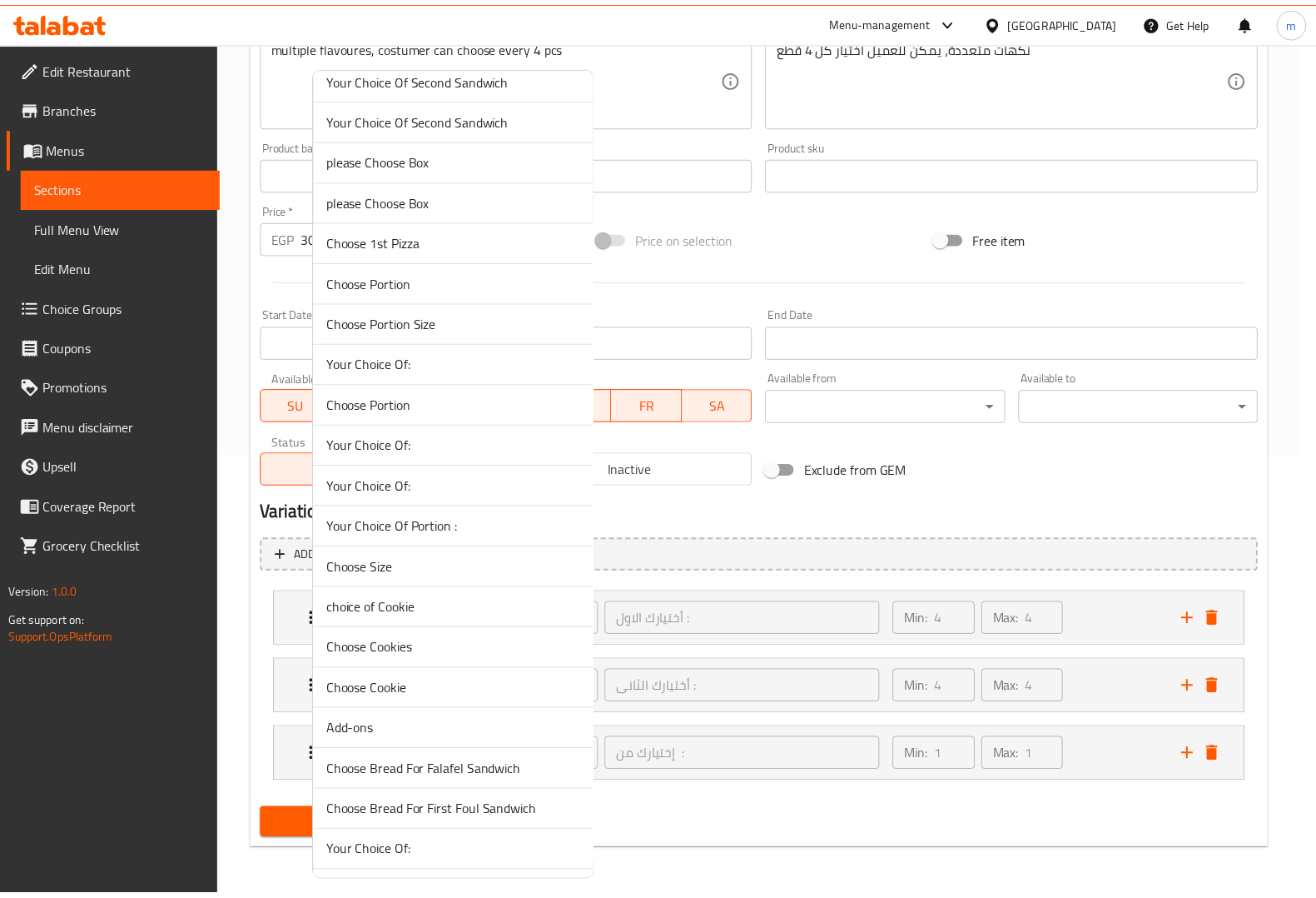
scroll to position [1457, 0]
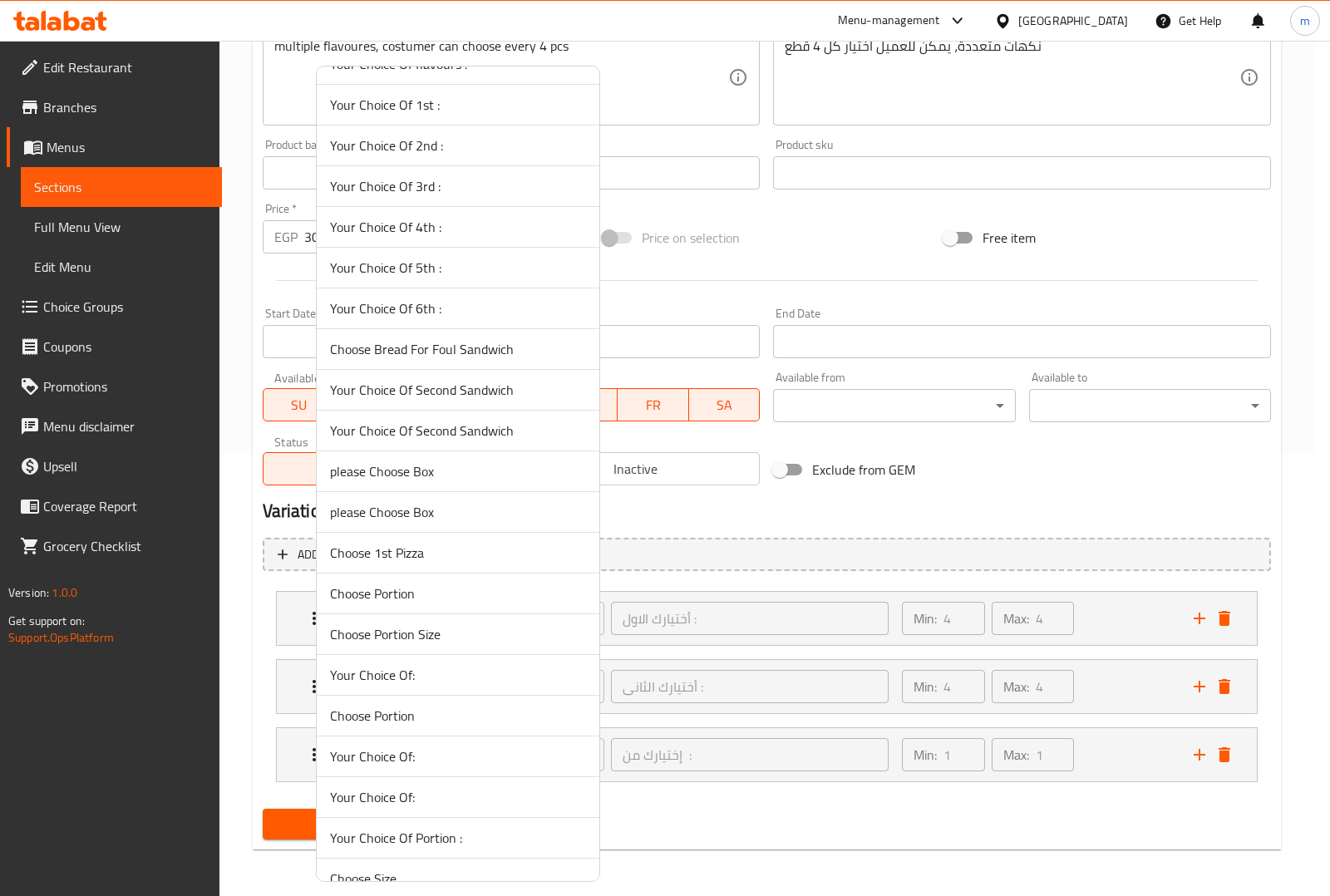
click at [462, 196] on span "Your Choice Of 3rd :" at bounding box center [458, 186] width 256 height 20
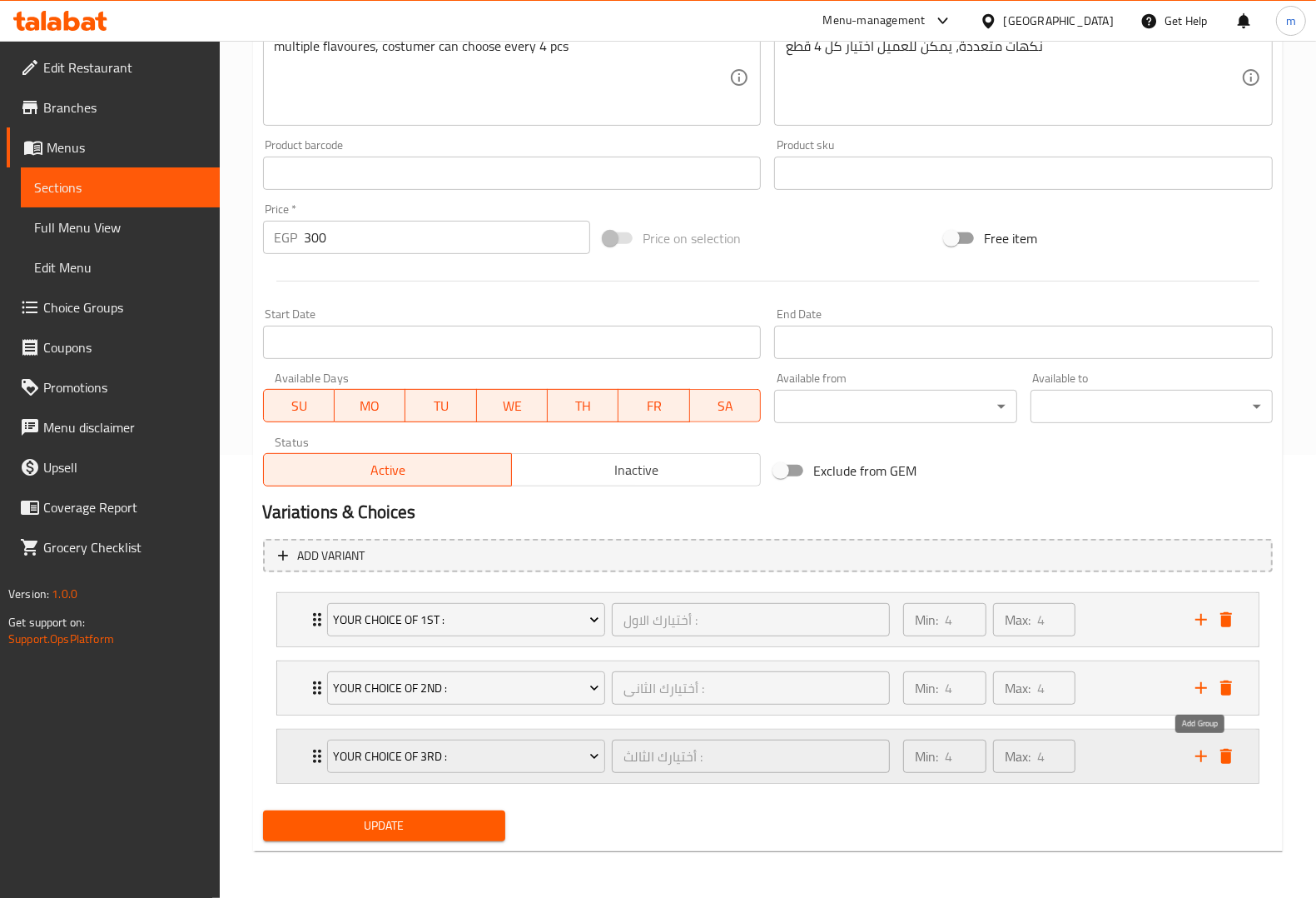
click at [1191, 756] on icon "add" at bounding box center [1201, 756] width 20 height 20
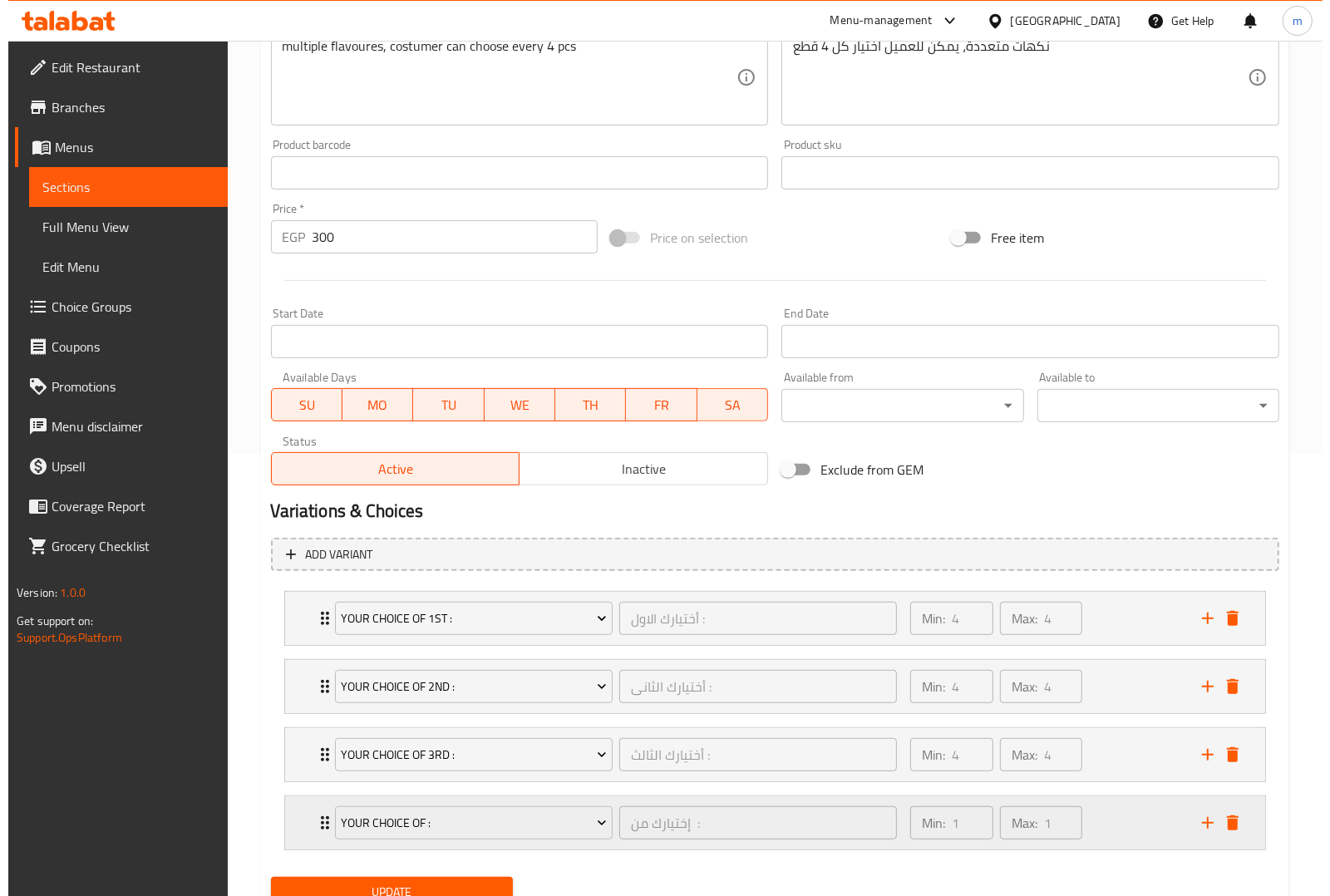
scroll to position [511, 0]
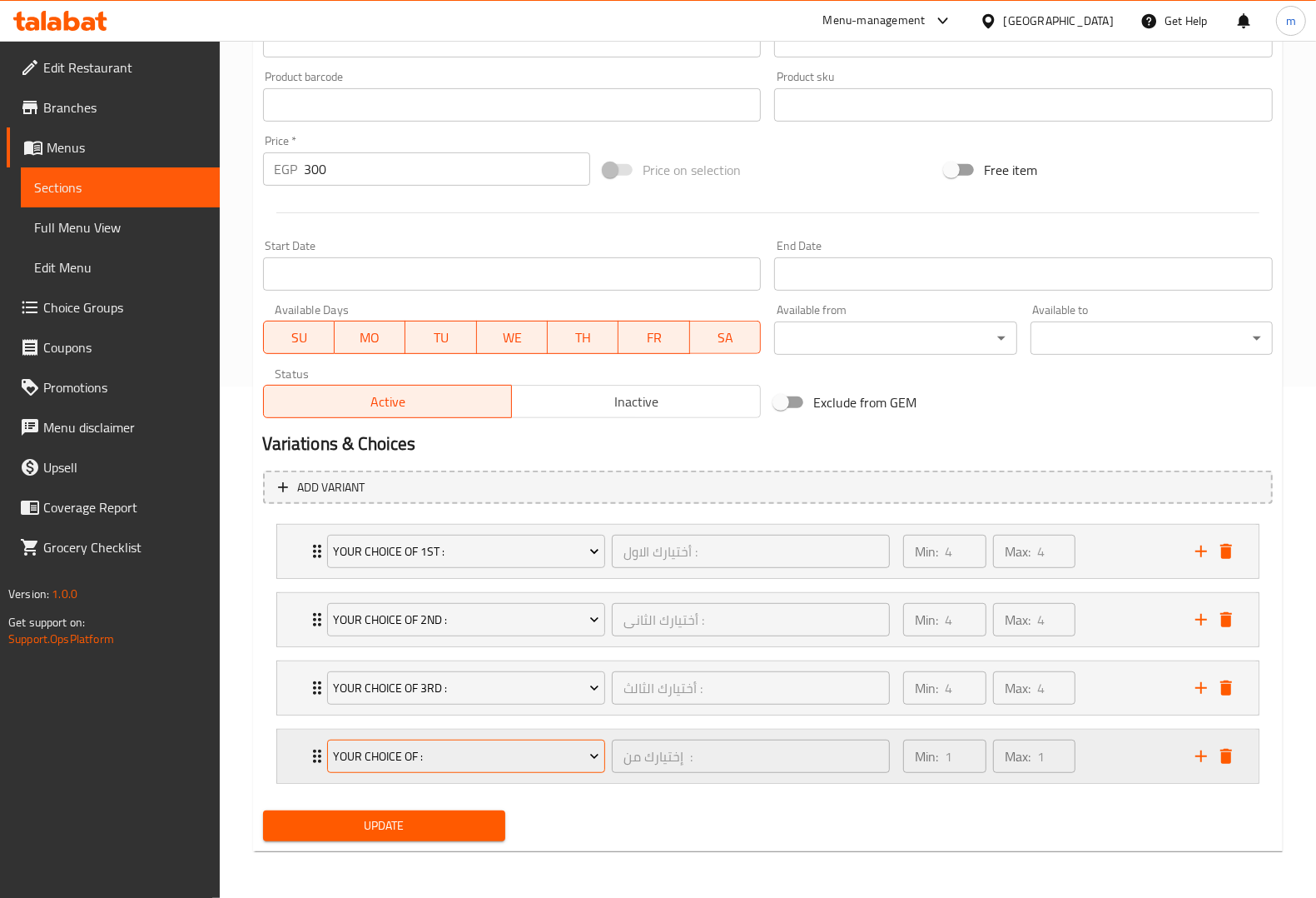
click at [538, 760] on span "Your Choice Of :" at bounding box center [465, 756] width 266 height 21
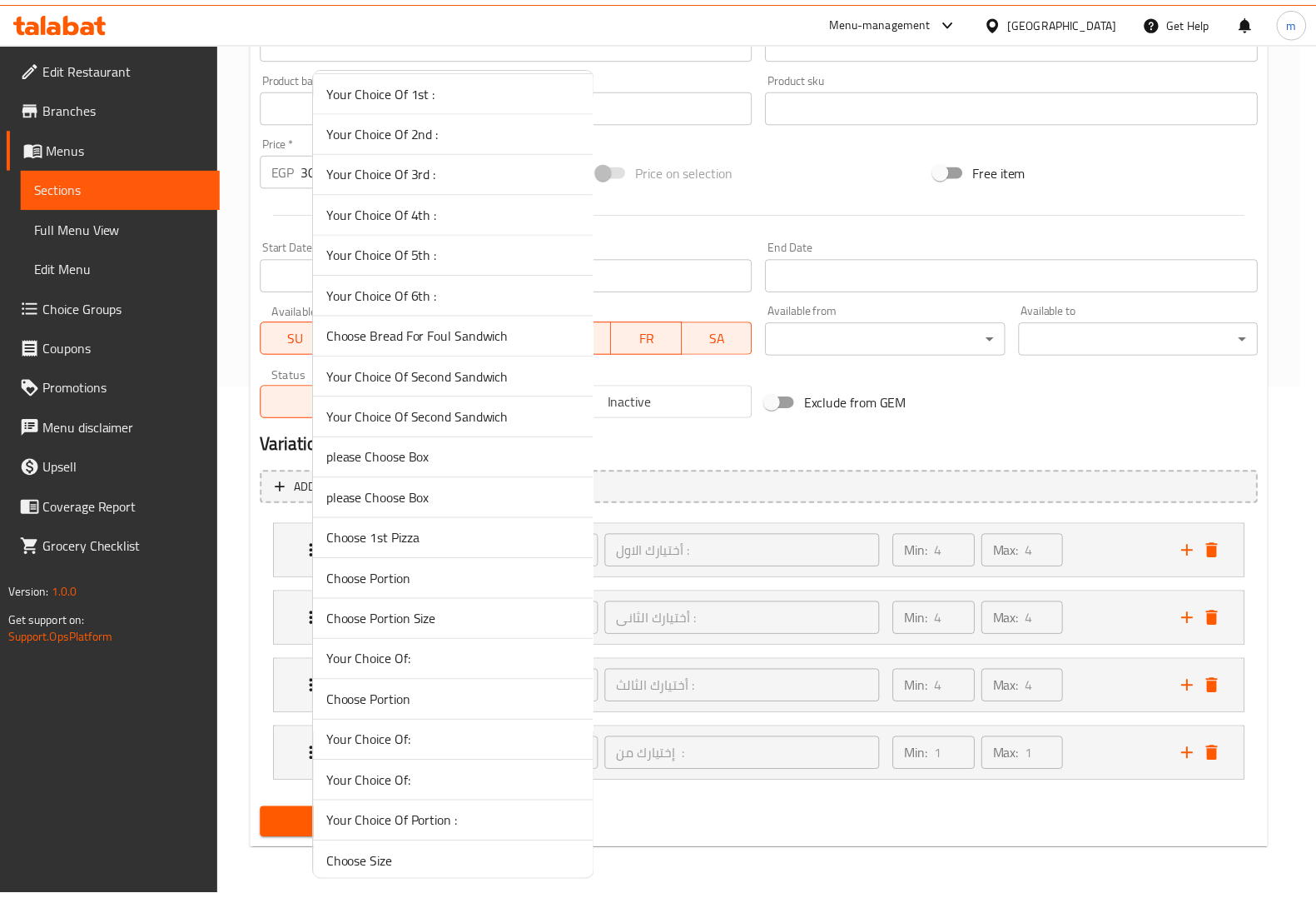
scroll to position [1145, 0]
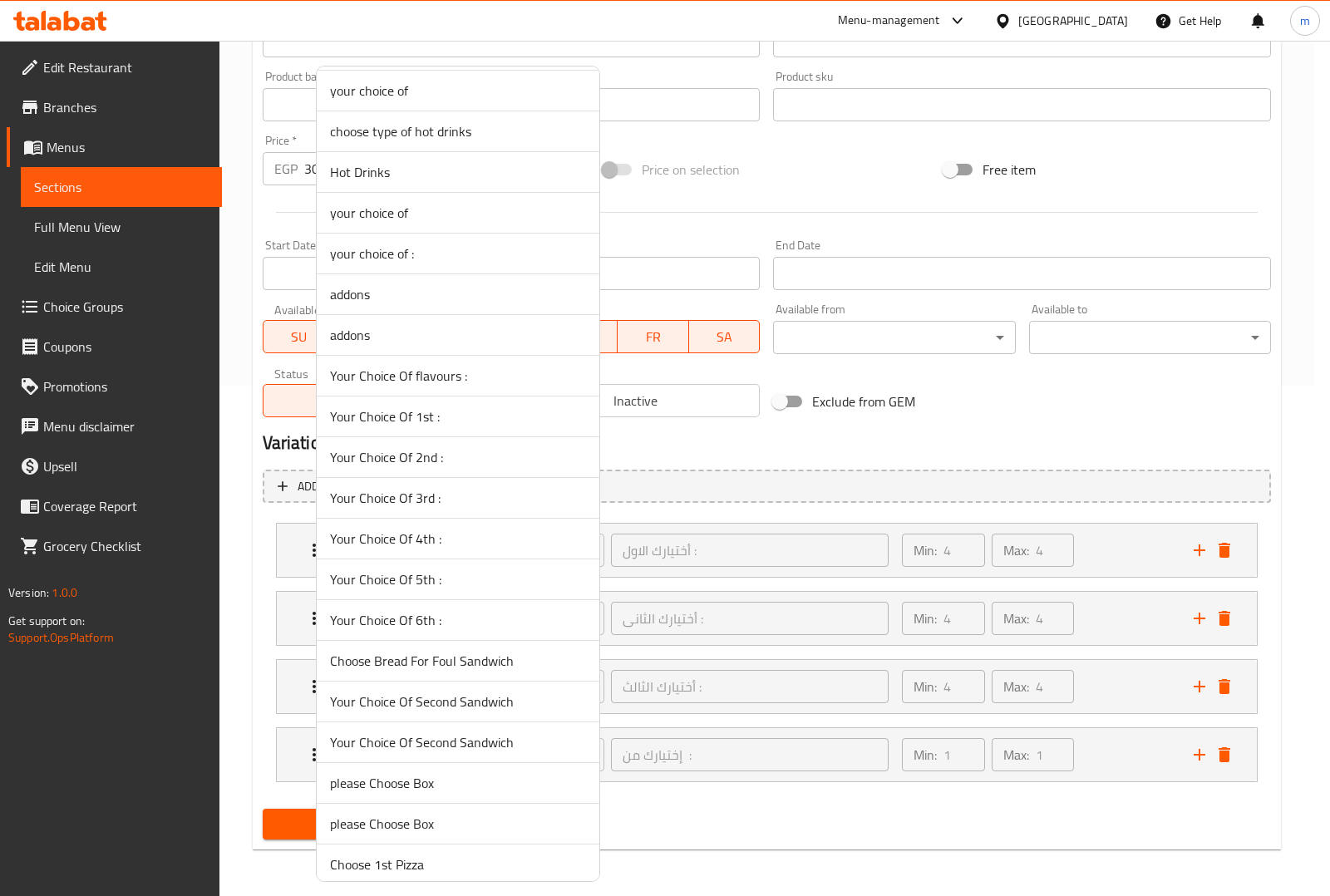
click at [470, 548] on span "Your Choice Of 4th :" at bounding box center [458, 538] width 256 height 20
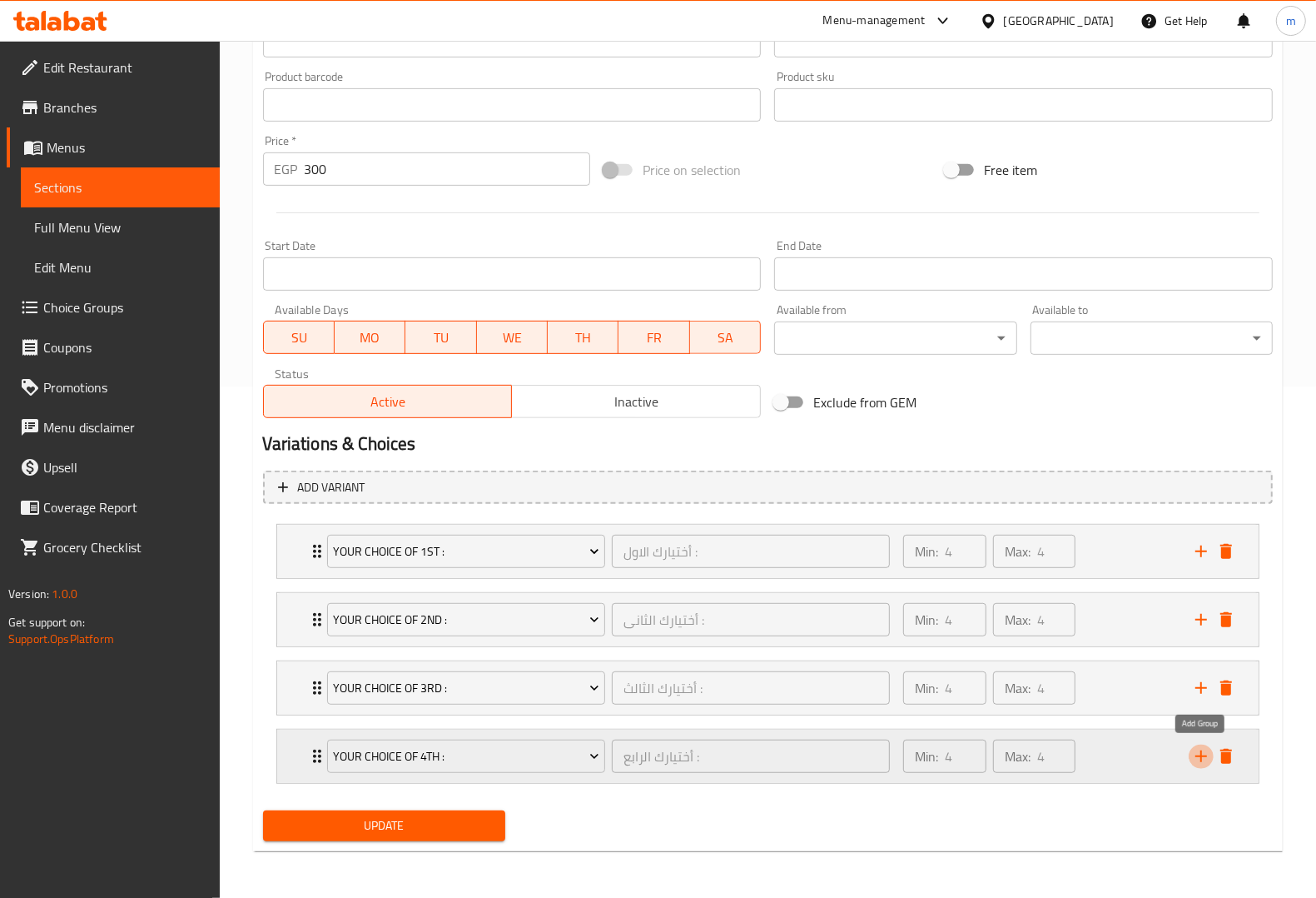
click at [1201, 750] on icon "add" at bounding box center [1201, 756] width 20 height 20
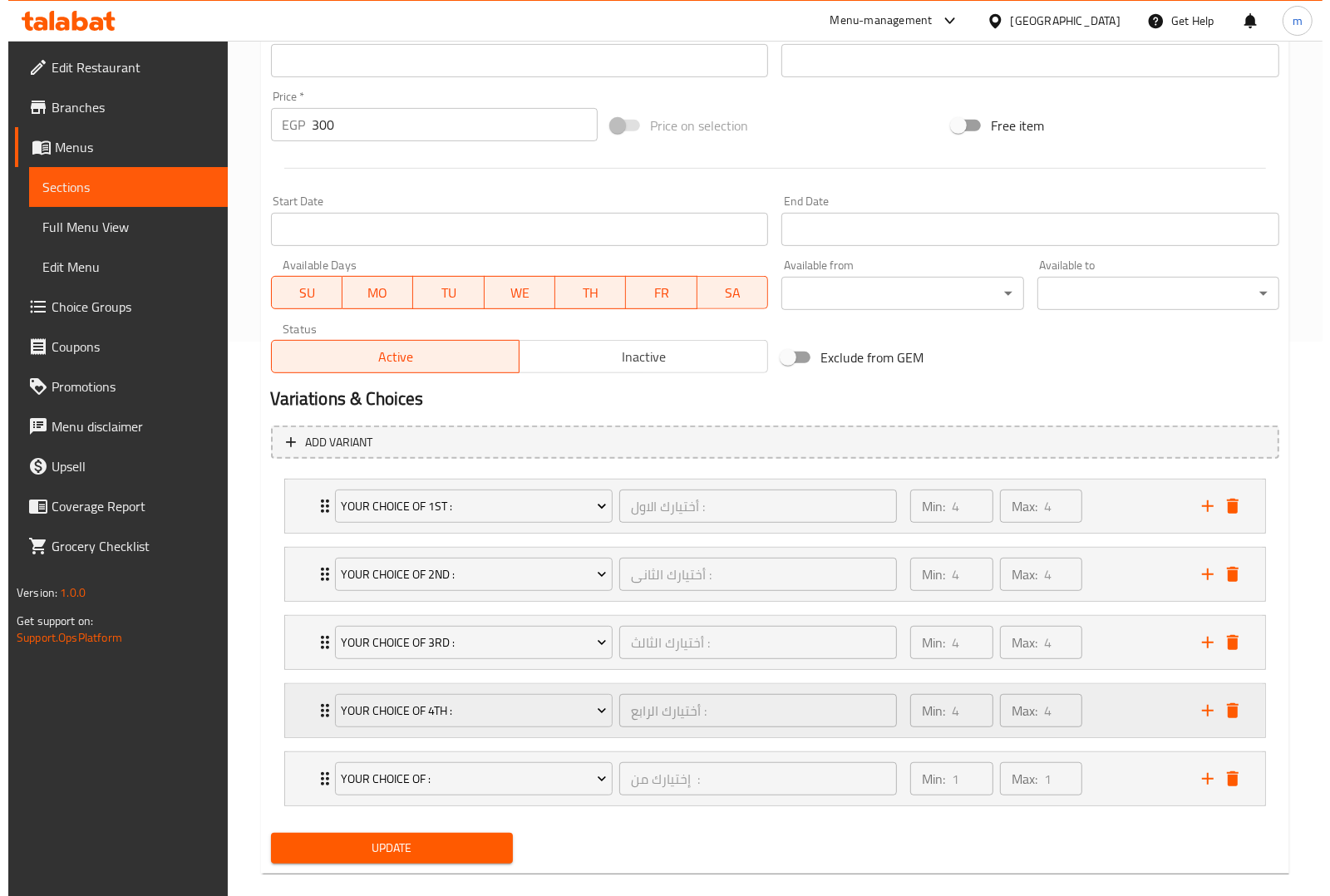
scroll to position [579, 0]
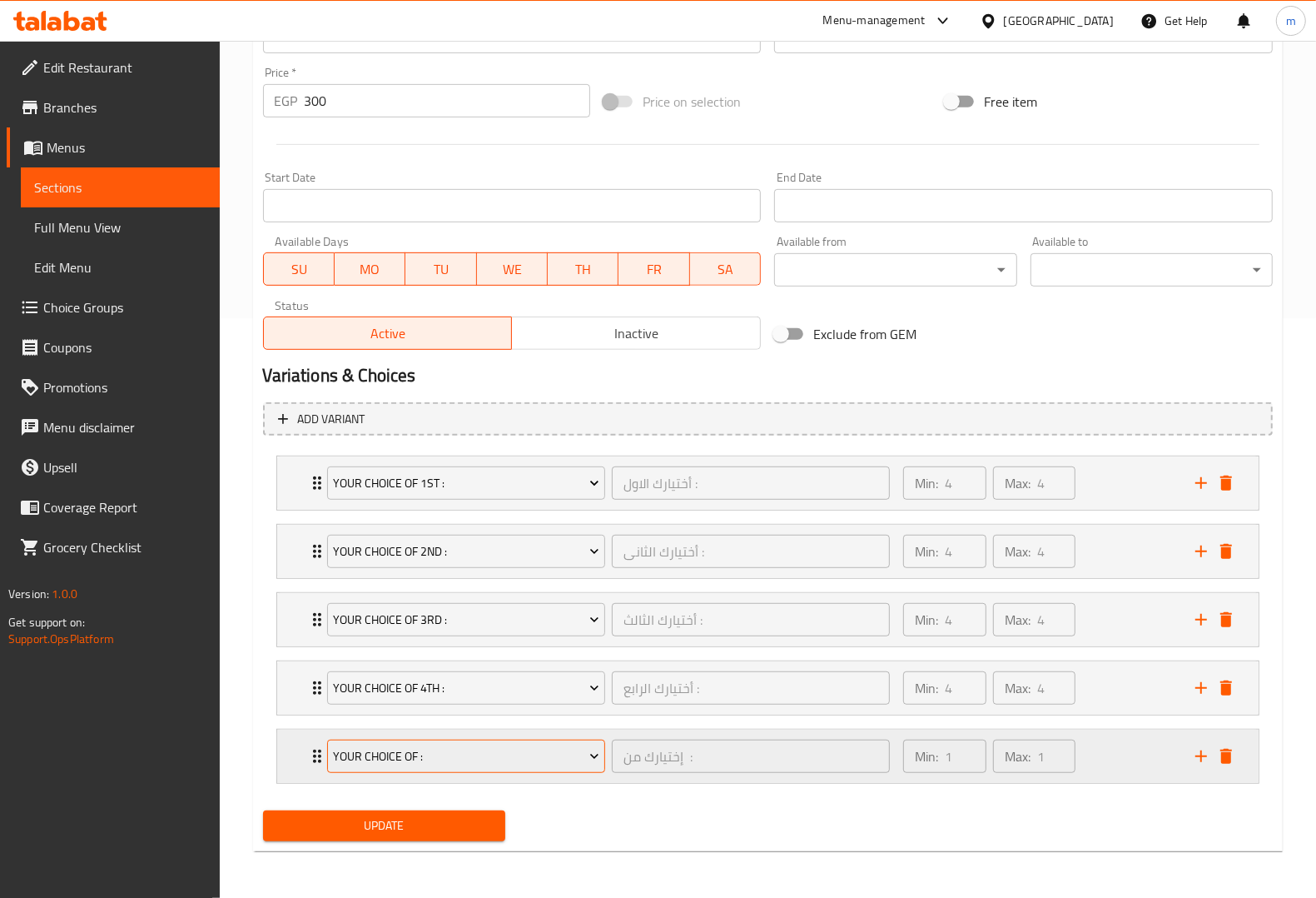
click at [537, 747] on span "Your Choice Of :" at bounding box center [465, 756] width 266 height 21
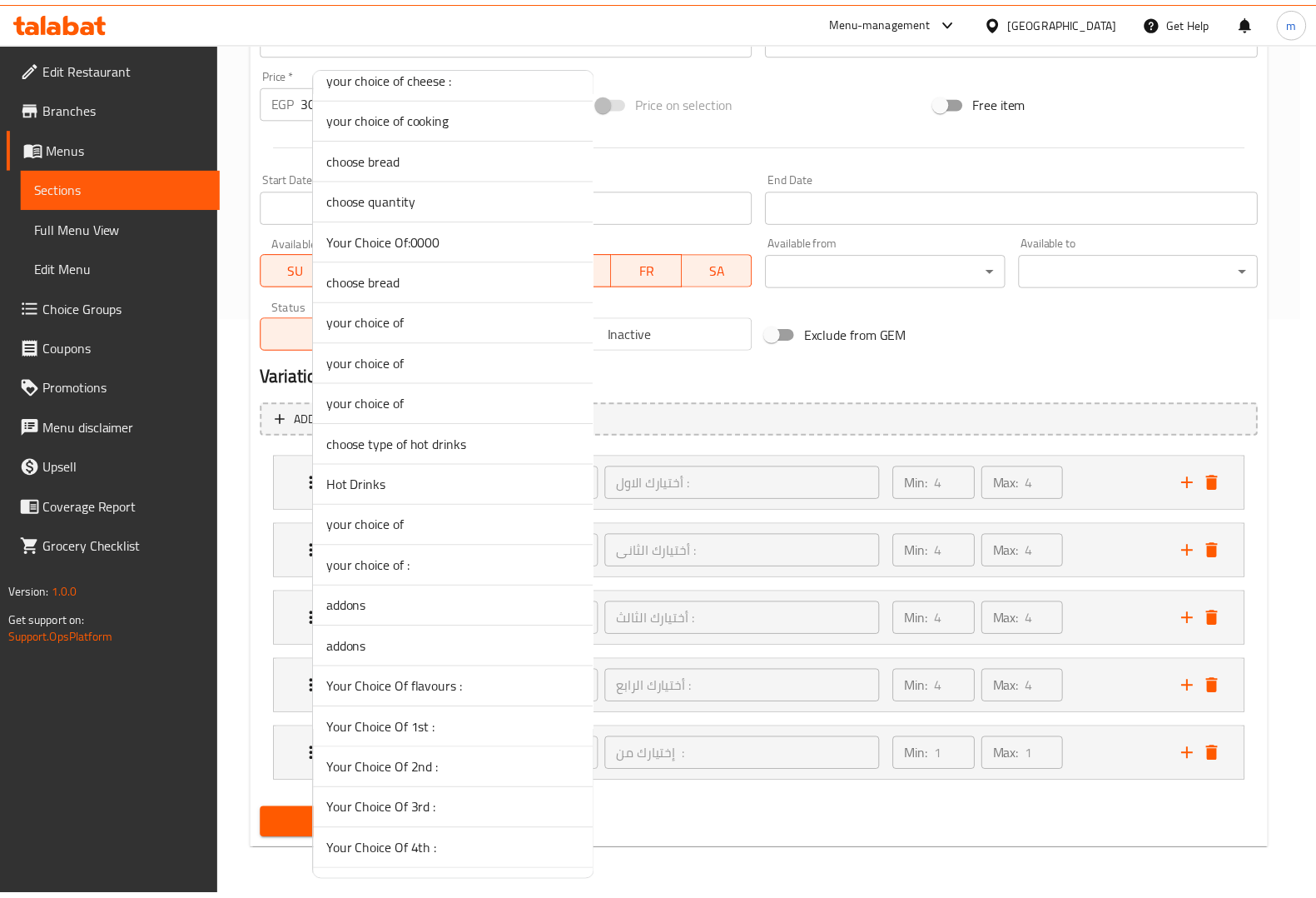
scroll to position [1353, 0]
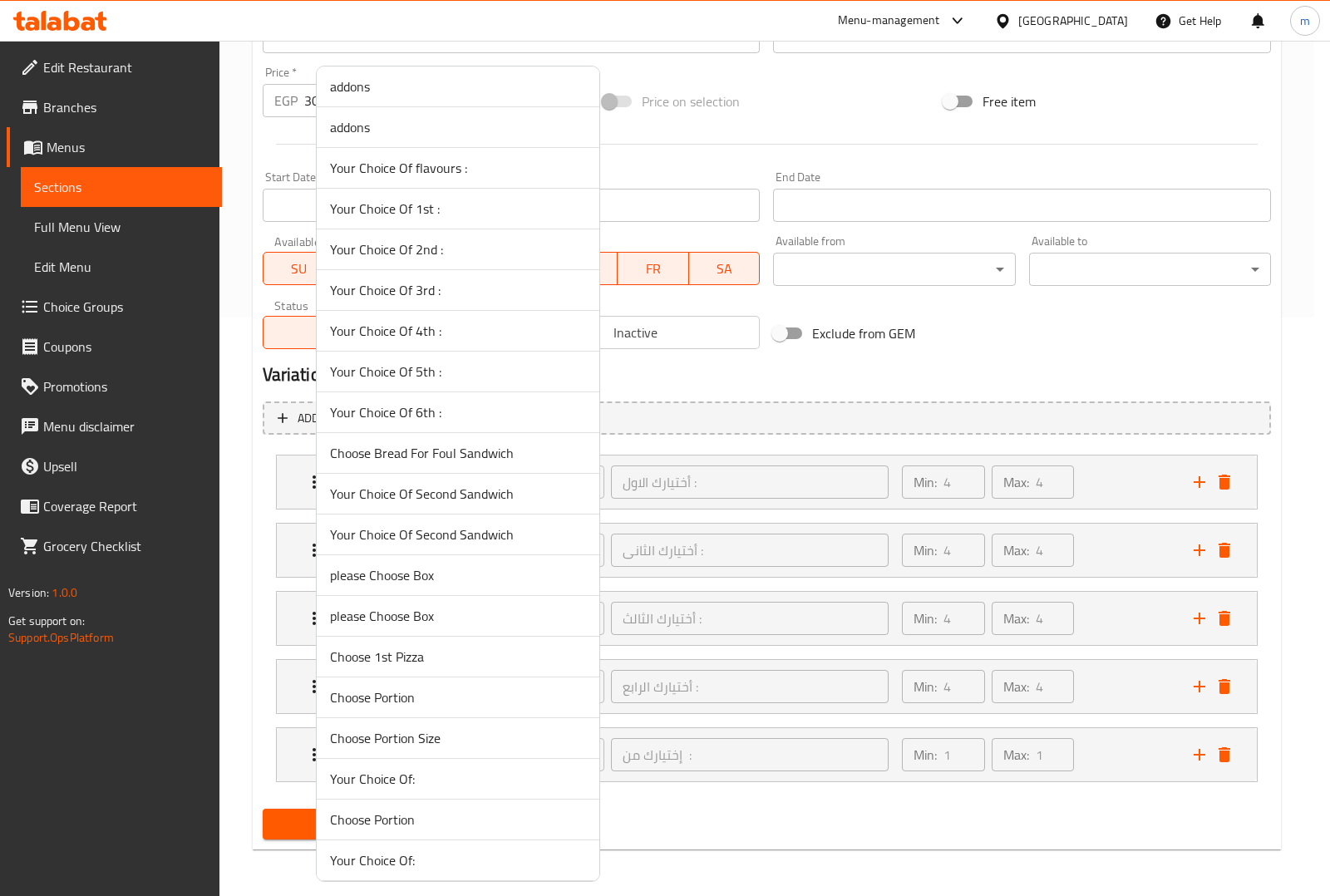
click at [463, 370] on span "Your Choice Of 5th :" at bounding box center [458, 371] width 256 height 20
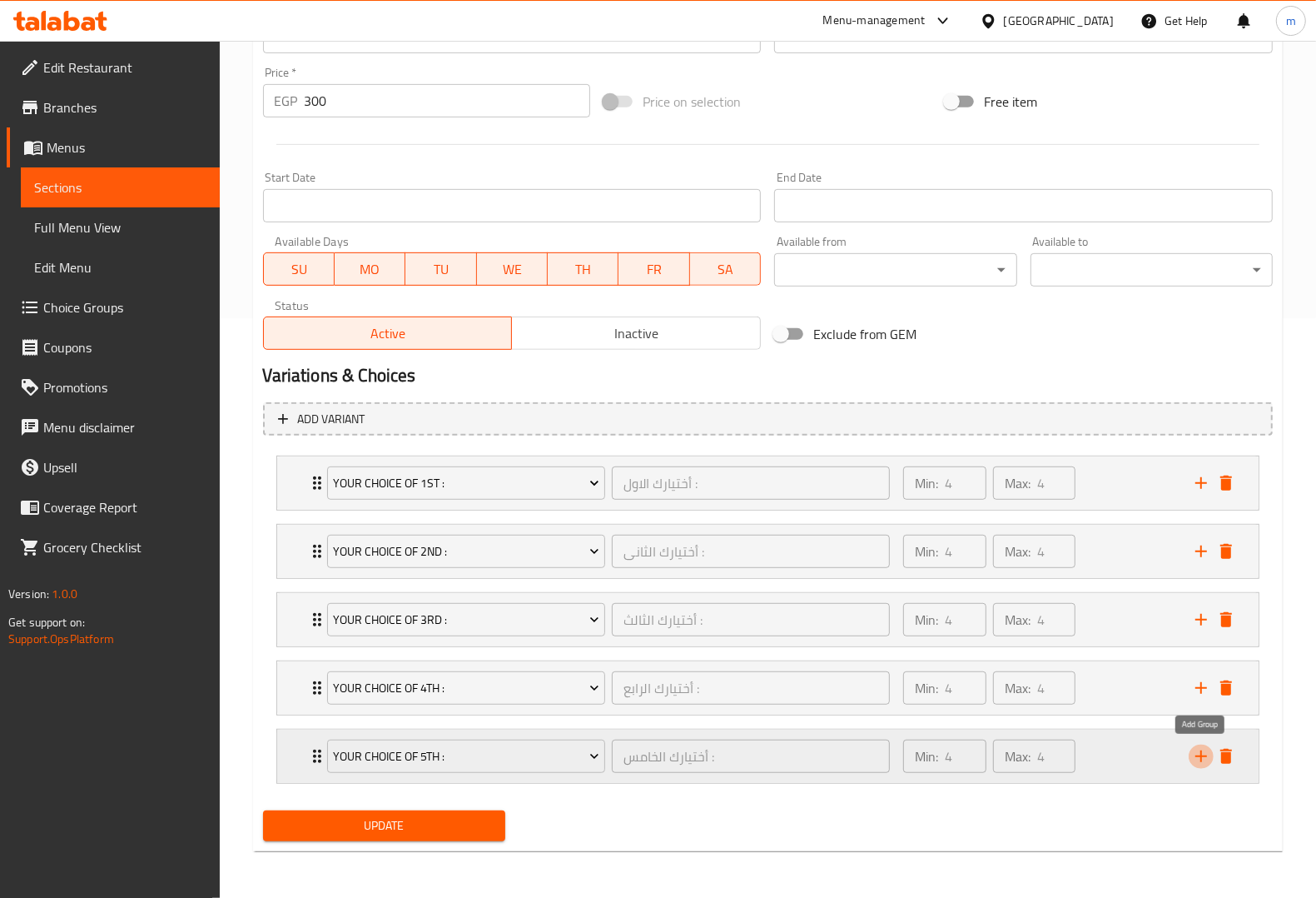
click at [1196, 751] on icon "add" at bounding box center [1201, 756] width 20 height 20
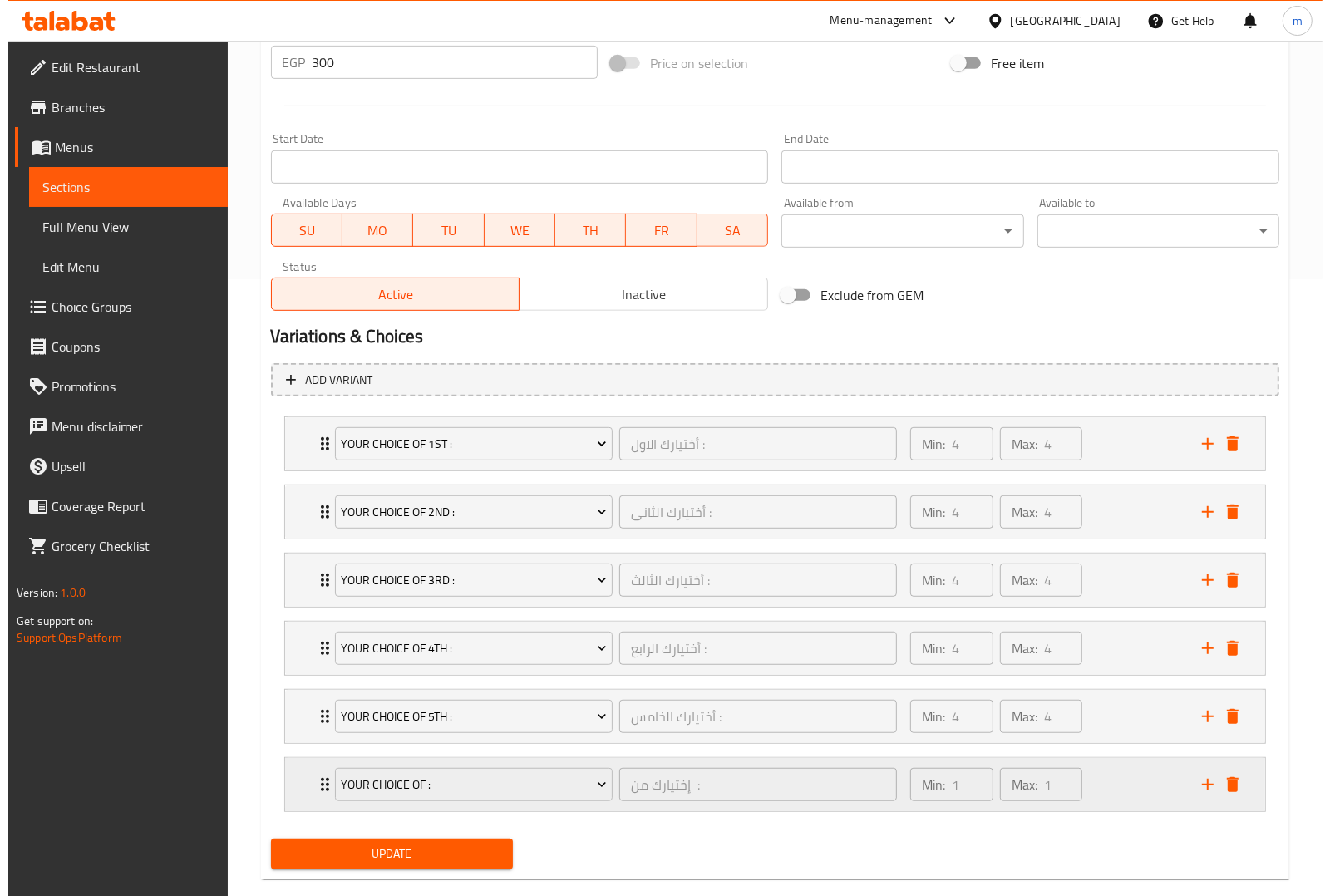
scroll to position [648, 0]
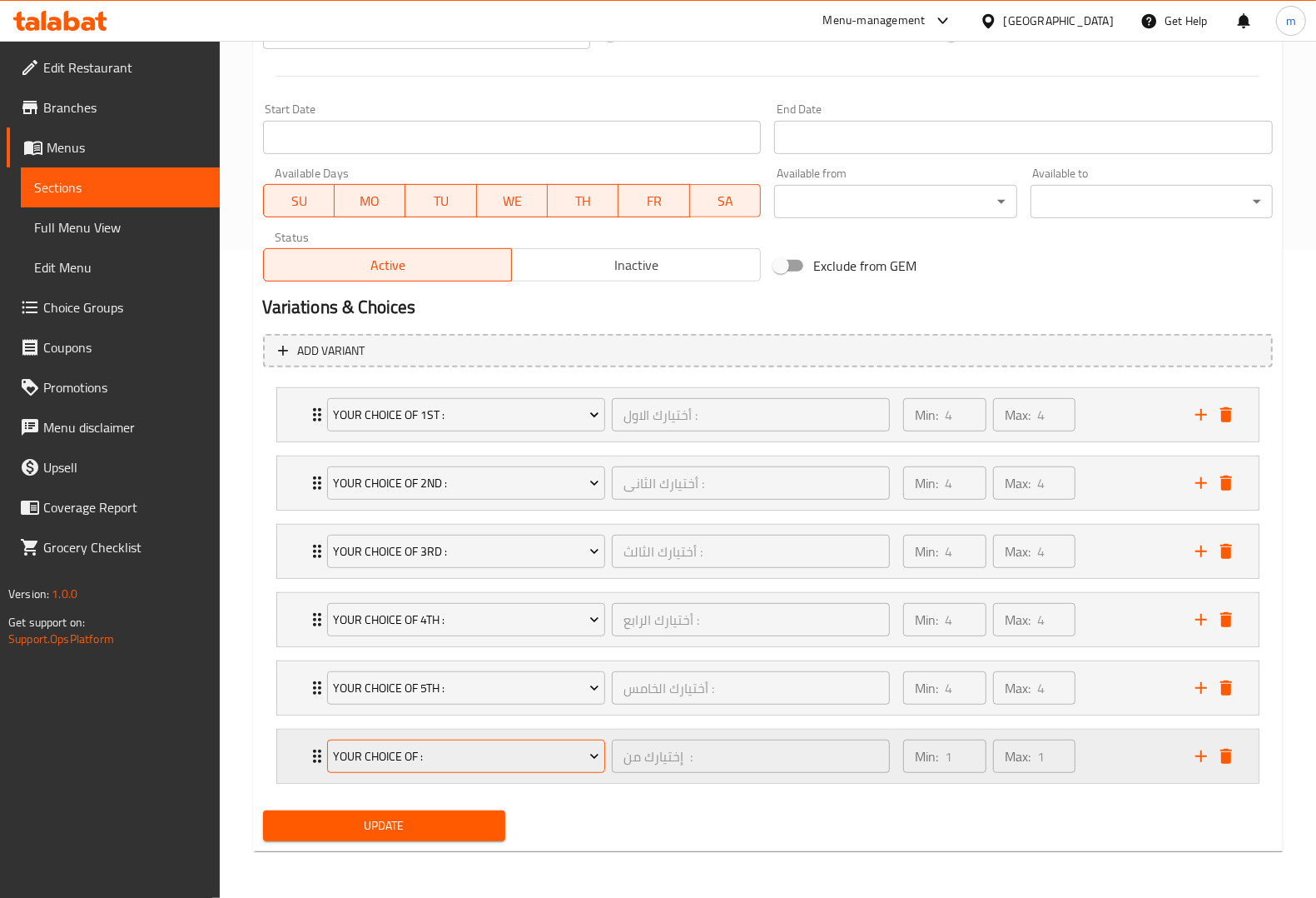
click at [453, 751] on span "Your Choice Of :" at bounding box center [465, 756] width 266 height 21
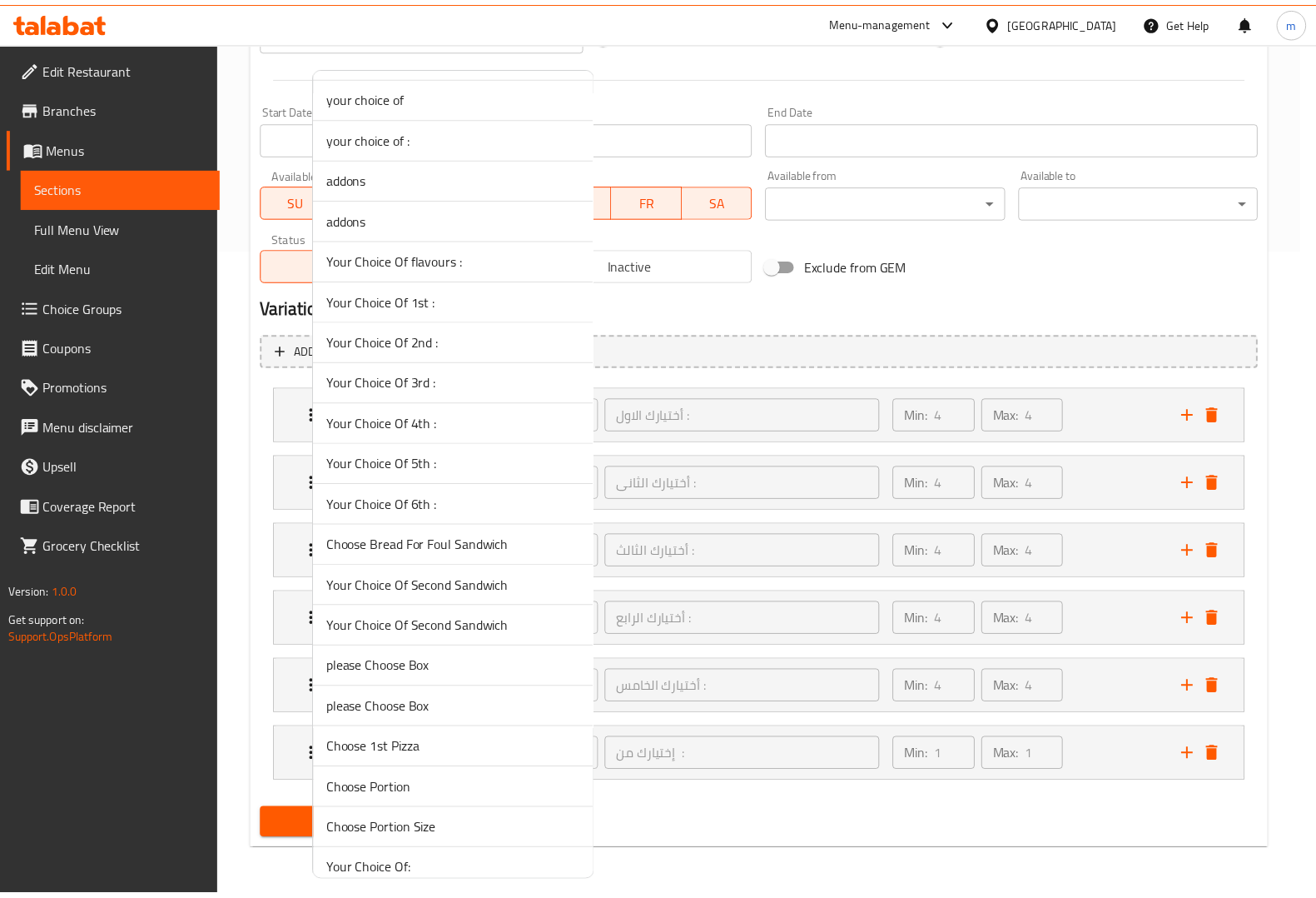
scroll to position [1293, 0]
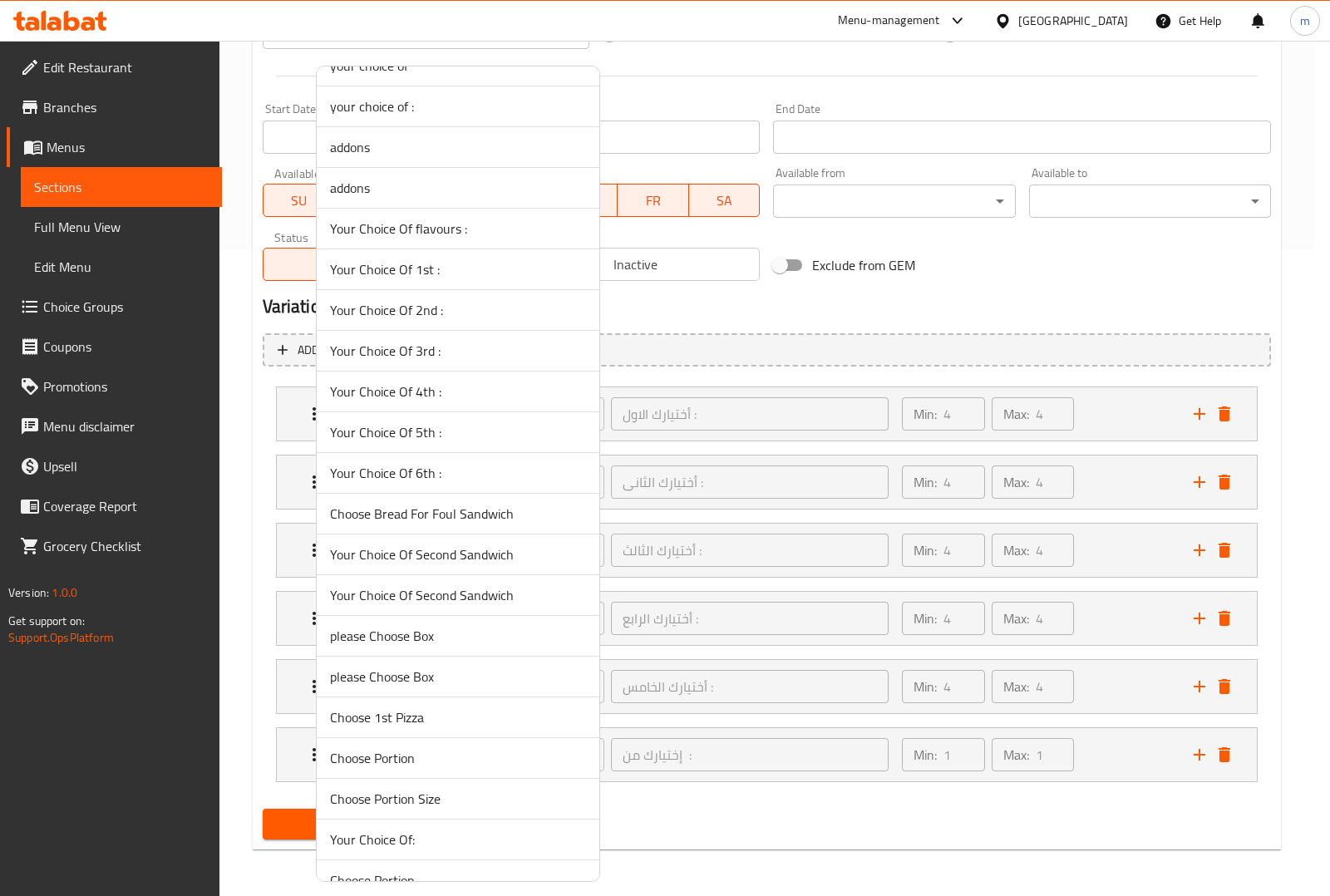
click at [462, 462] on li "Your Choice Of 6th :" at bounding box center [458, 472] width 283 height 41
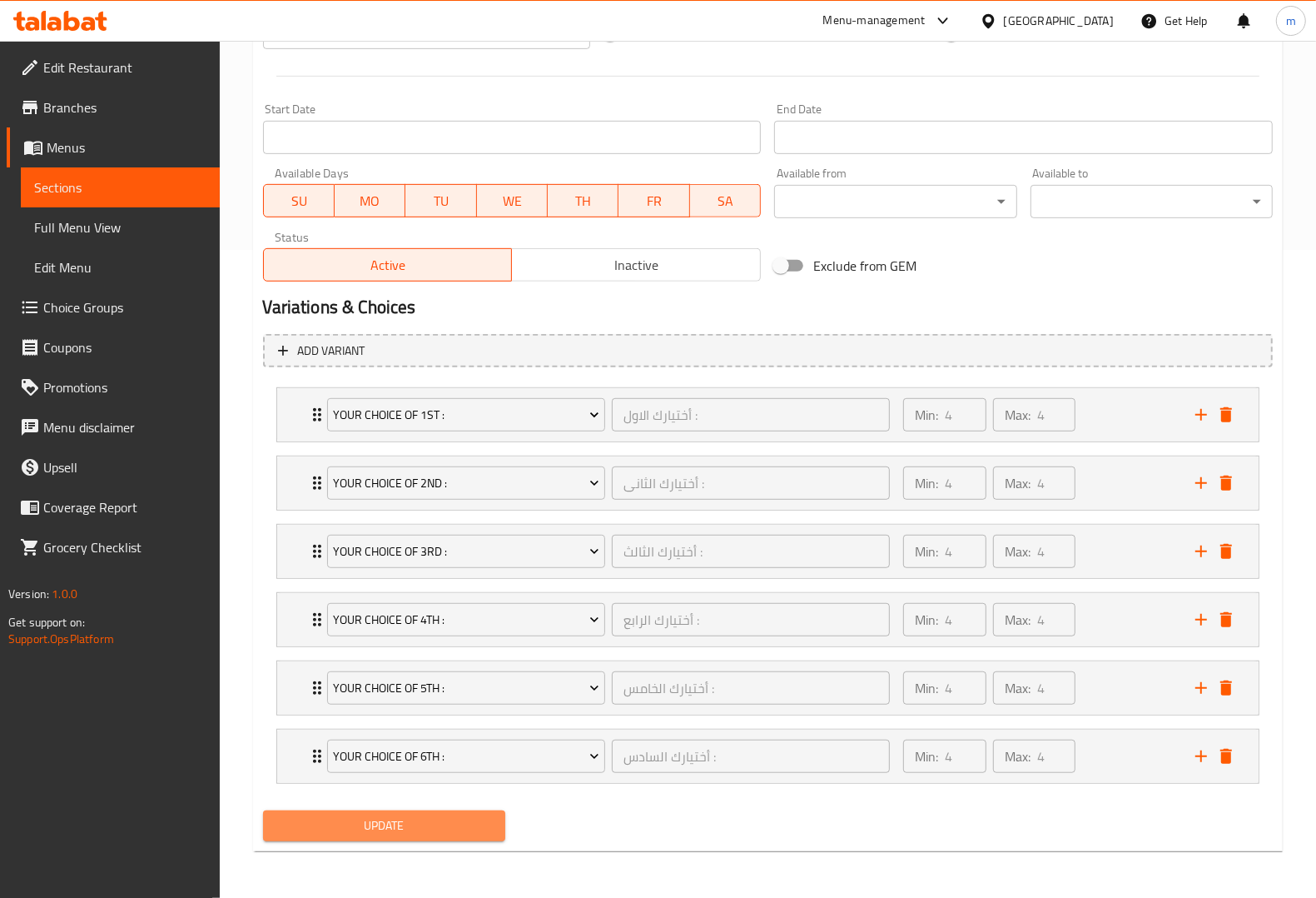
click at [417, 822] on span "Update" at bounding box center [384, 825] width 215 height 21
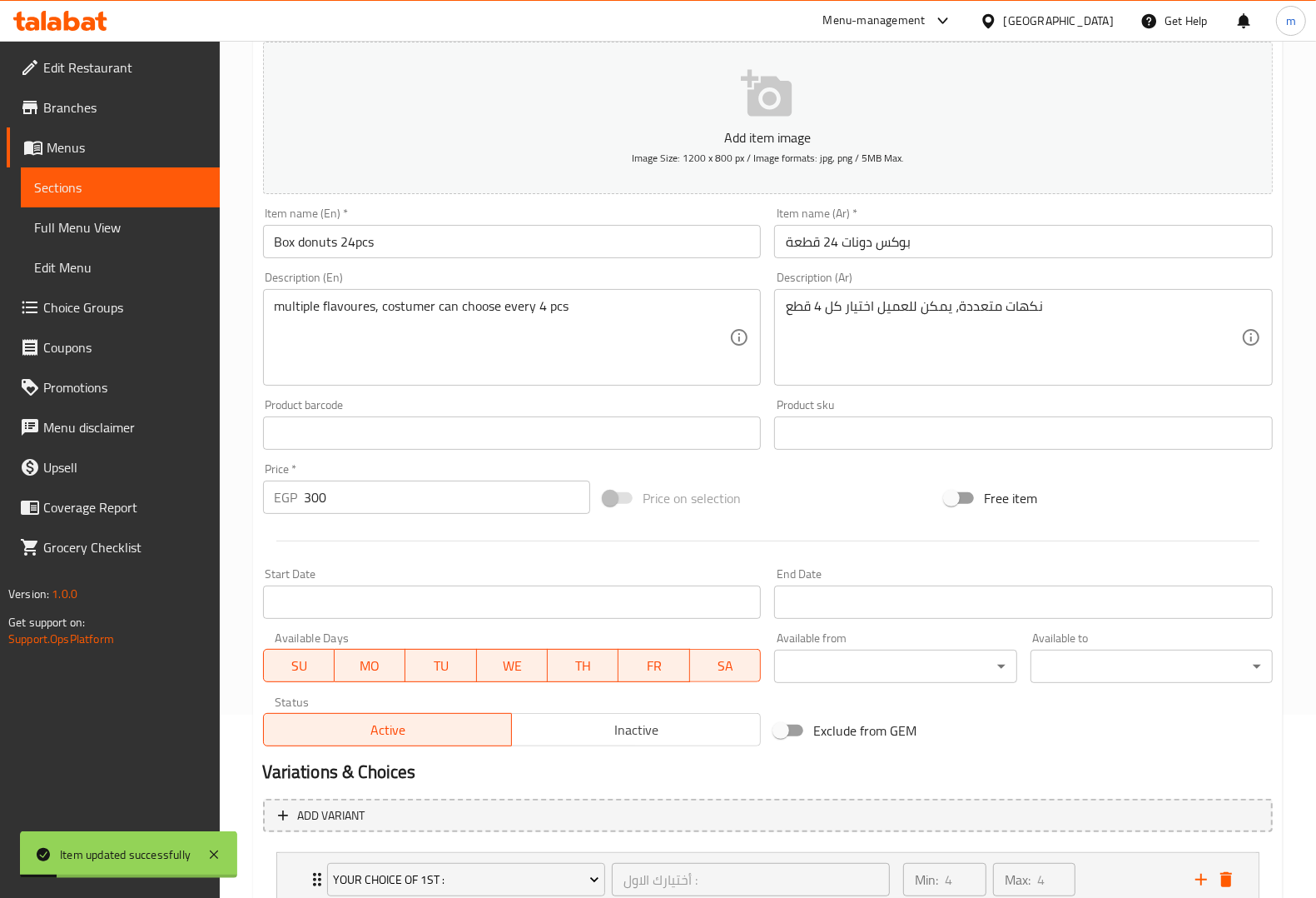
scroll to position [129, 0]
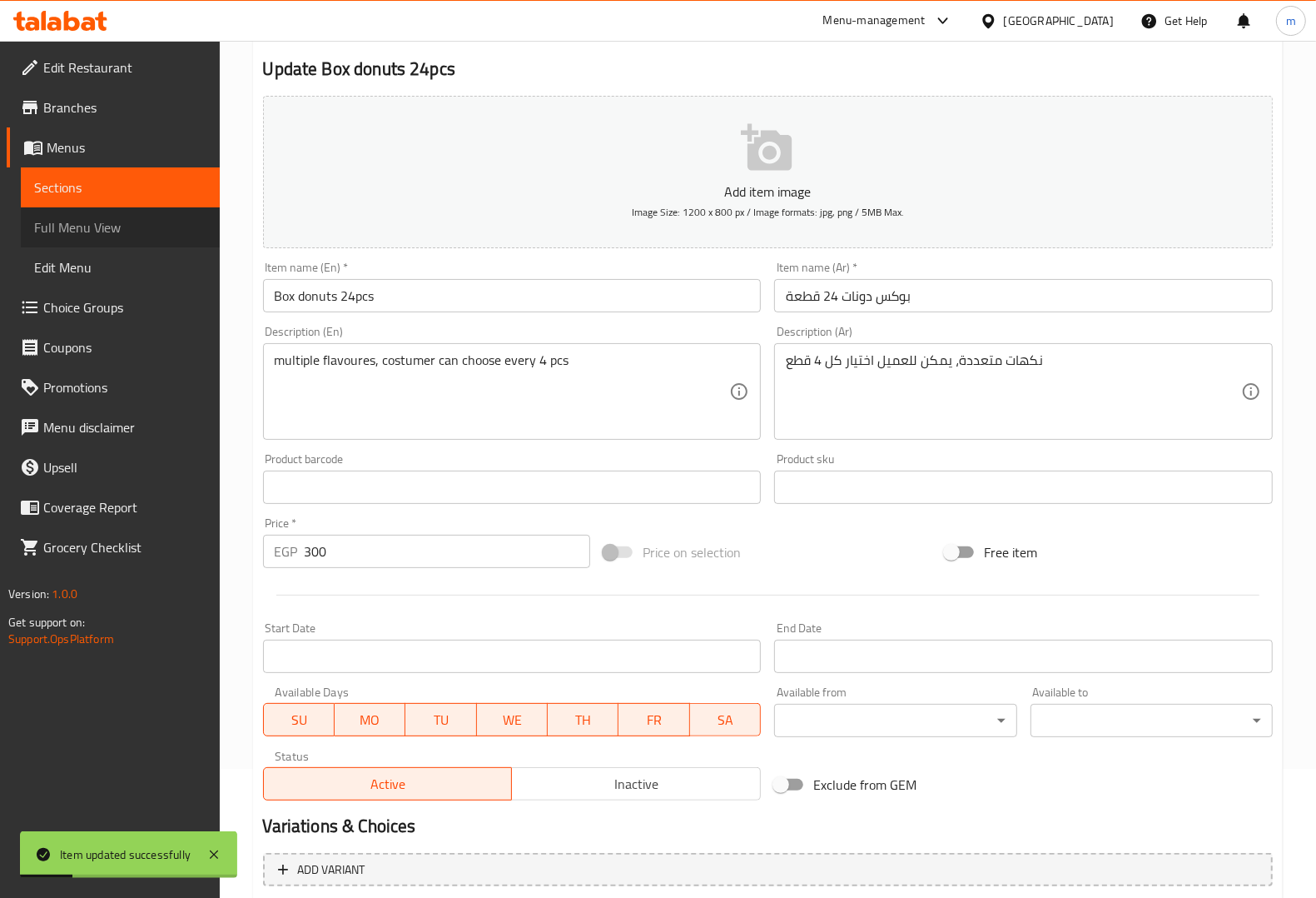
click at [149, 225] on span "Full Menu View" at bounding box center [120, 227] width 172 height 20
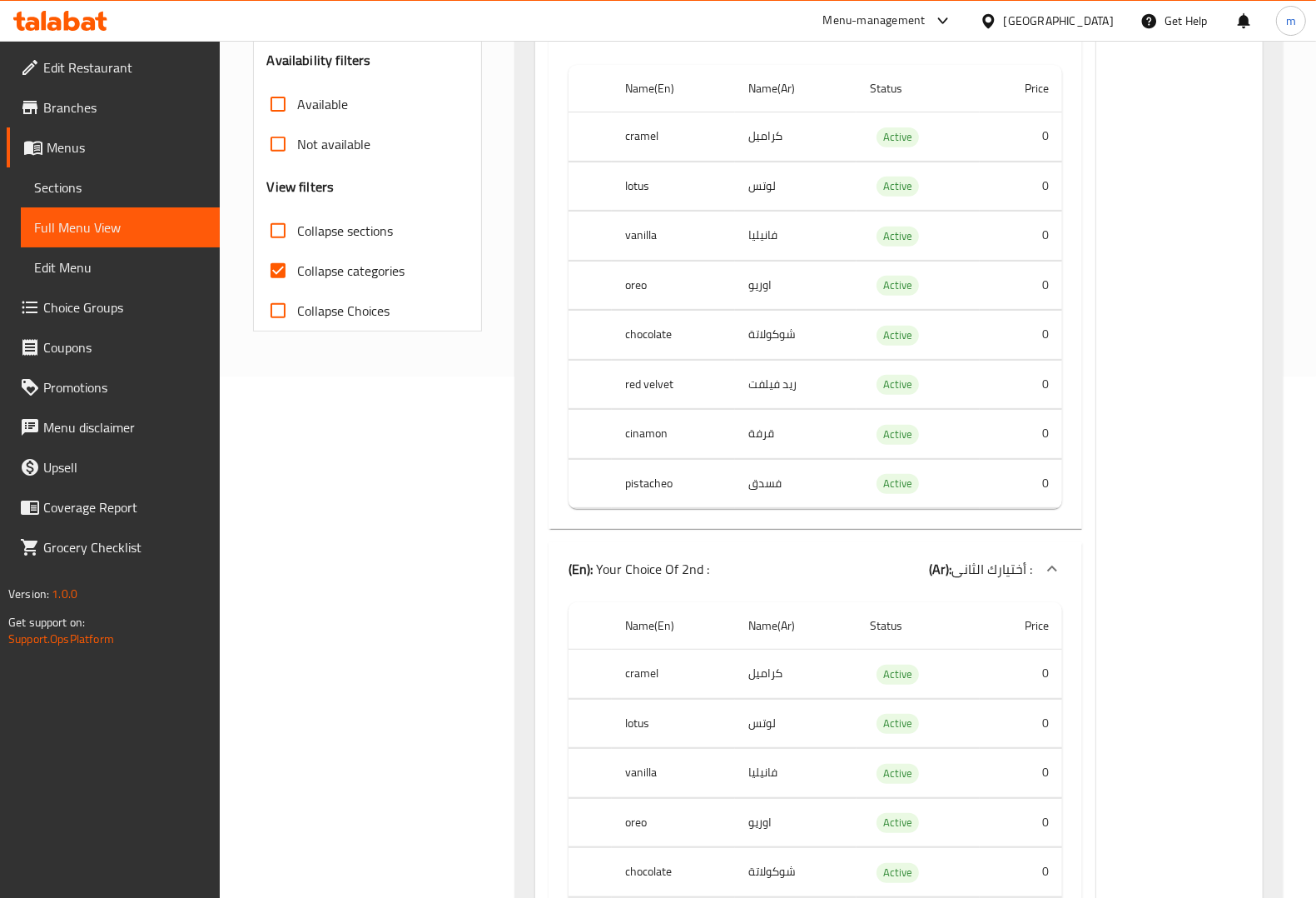
scroll to position [520, 0]
